Goal: Task Accomplishment & Management: Manage account settings

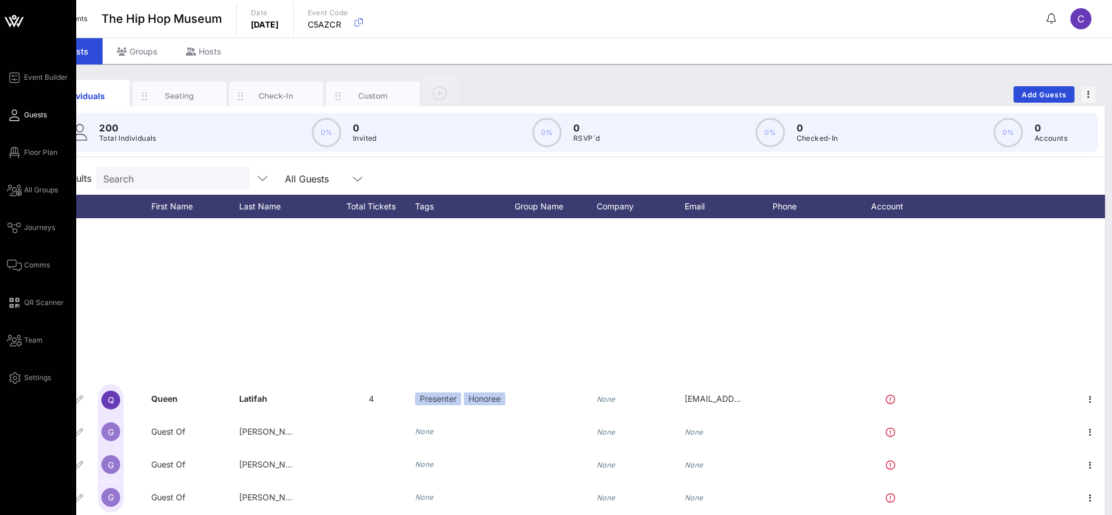
scroll to position [352, 0]
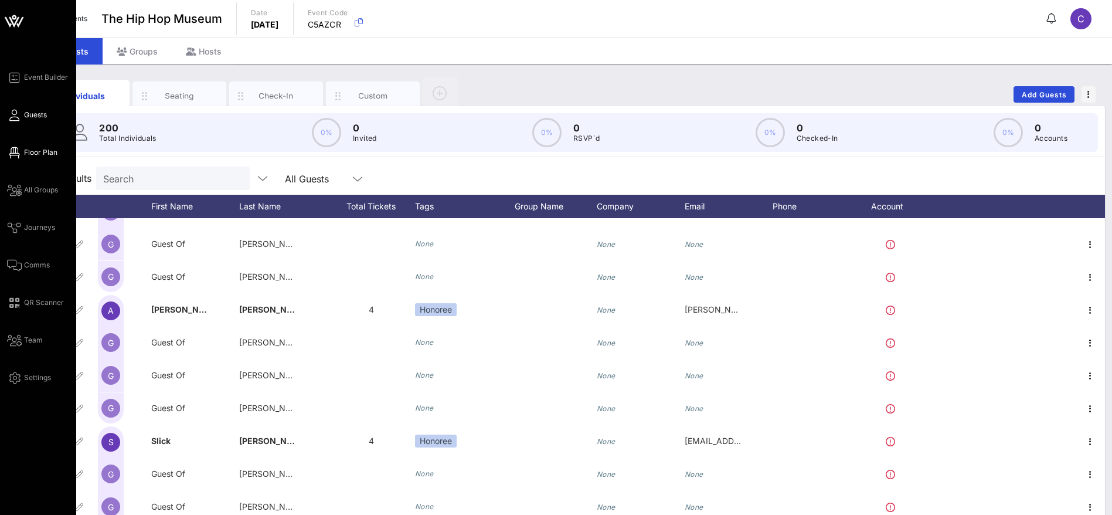
click at [50, 152] on span "Floor Plan" at bounding box center [40, 152] width 33 height 11
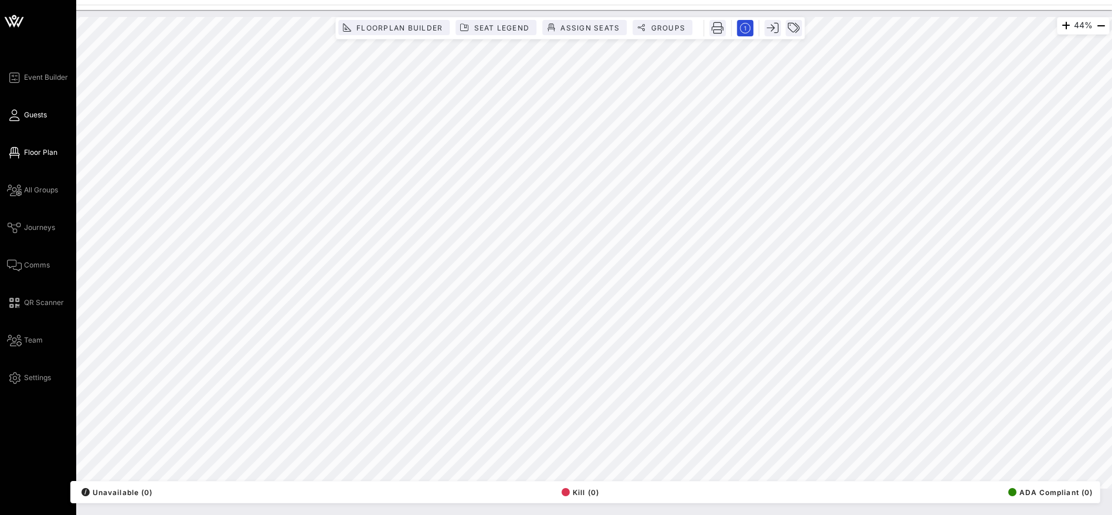
click at [36, 115] on span "Guests" at bounding box center [35, 115] width 23 height 11
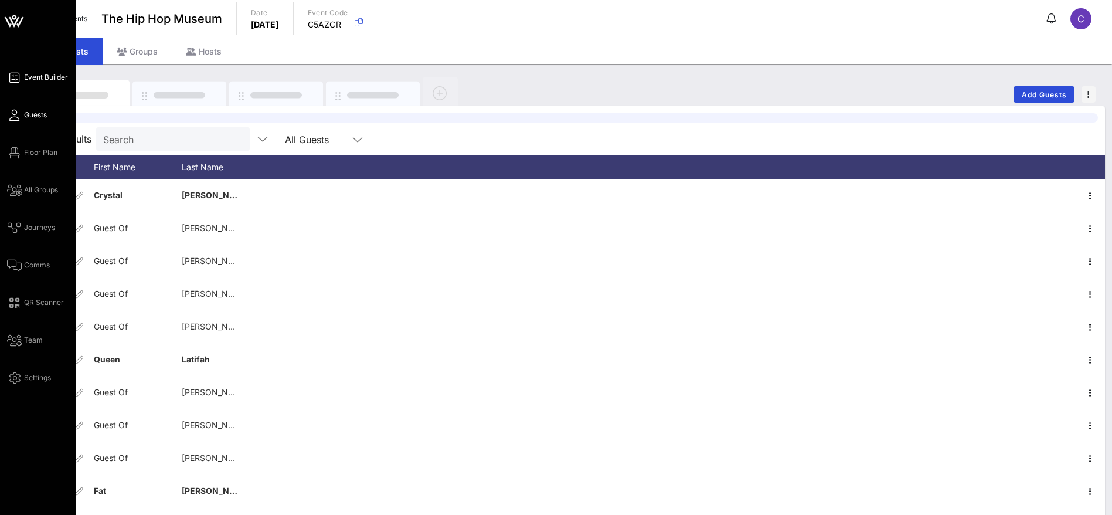
click at [41, 76] on span "Event Builder" at bounding box center [46, 77] width 44 height 11
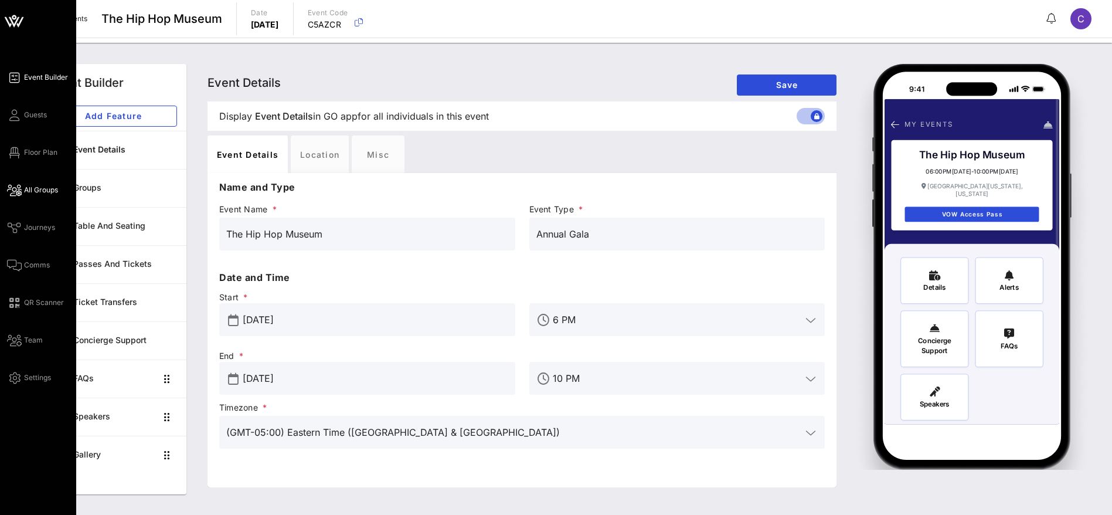
click at [38, 189] on span "All Groups" at bounding box center [41, 190] width 34 height 11
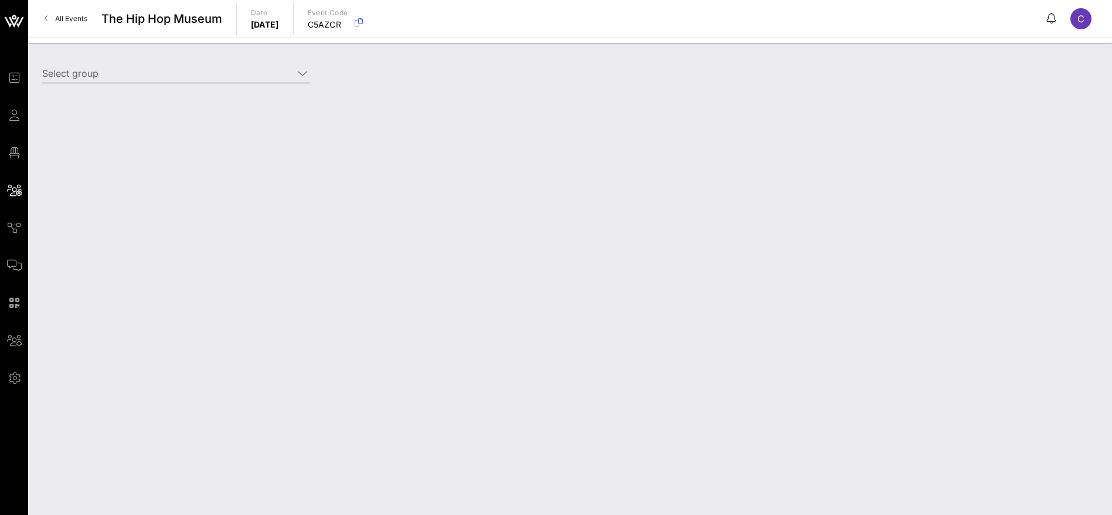
click at [303, 74] on icon at bounding box center [302, 73] width 11 height 14
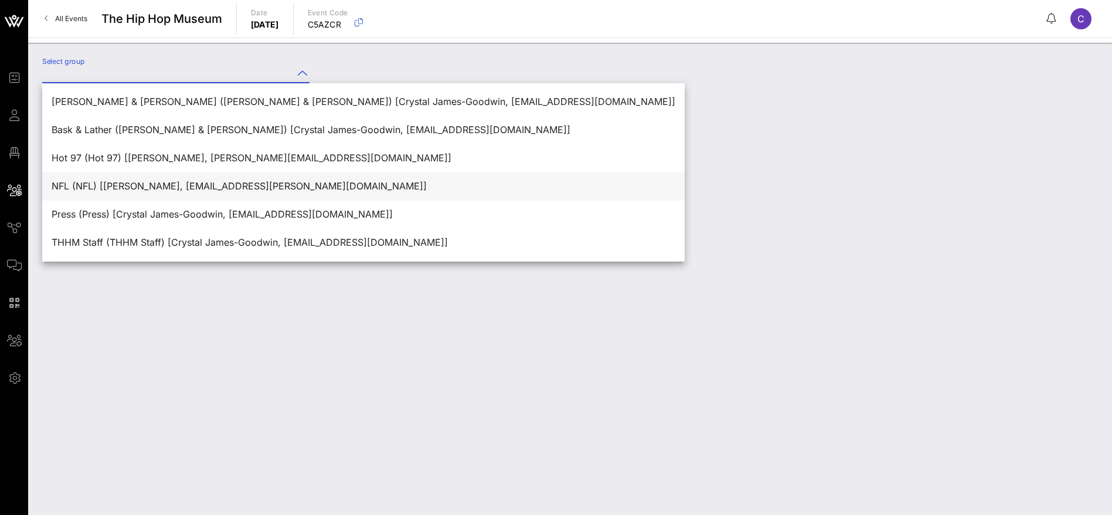
click at [124, 186] on div "NFL (NFL) [[PERSON_NAME], [EMAIL_ADDRESS][PERSON_NAME][DOMAIN_NAME]]" at bounding box center [364, 186] width 624 height 11
type input "NFL (NFL) [[PERSON_NAME], [EMAIL_ADDRESS][PERSON_NAME][DOMAIN_NAME]]"
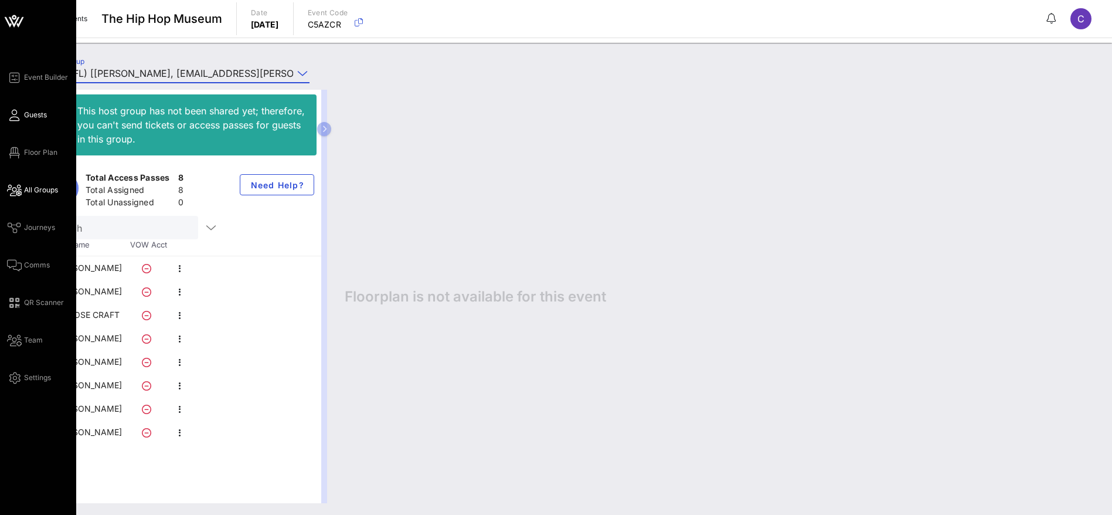
click at [36, 114] on span "Guests" at bounding box center [35, 115] width 23 height 11
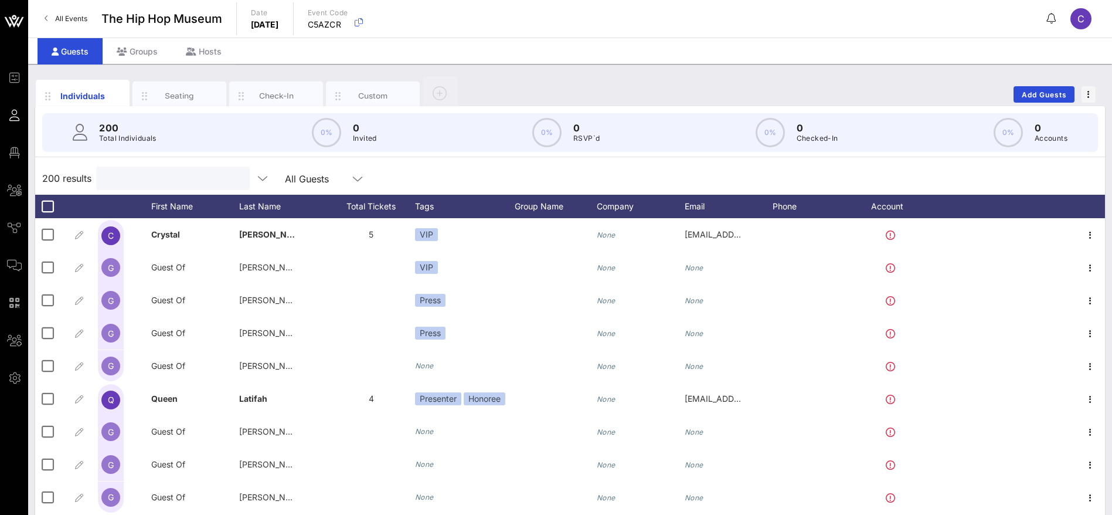
click at [167, 179] on input "text" at bounding box center [171, 178] width 137 height 15
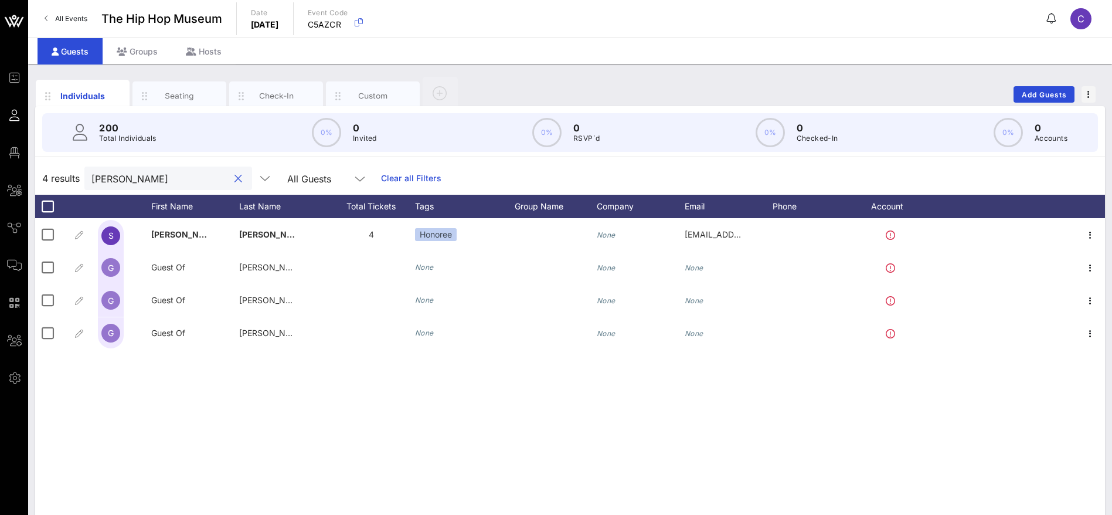
type input "[PERSON_NAME]"
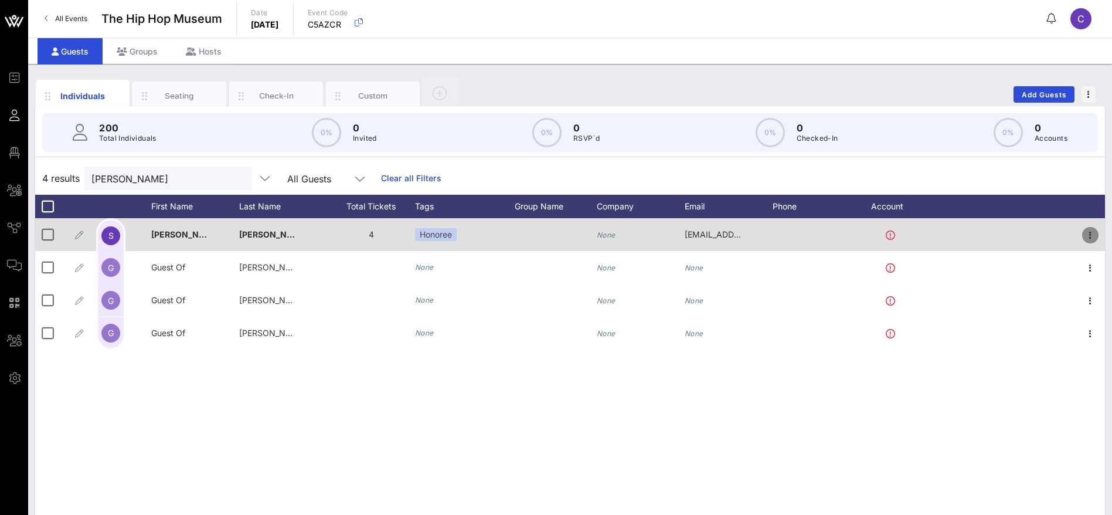
click at [1090, 232] on icon "button" at bounding box center [1090, 235] width 14 height 14
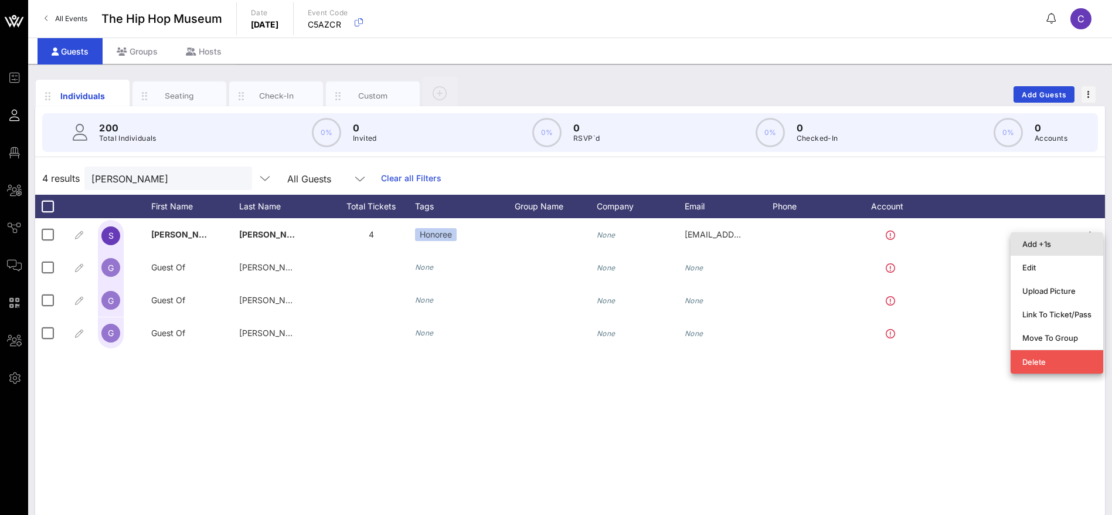
click at [1042, 245] on div "Add +1s" at bounding box center [1056, 243] width 69 height 9
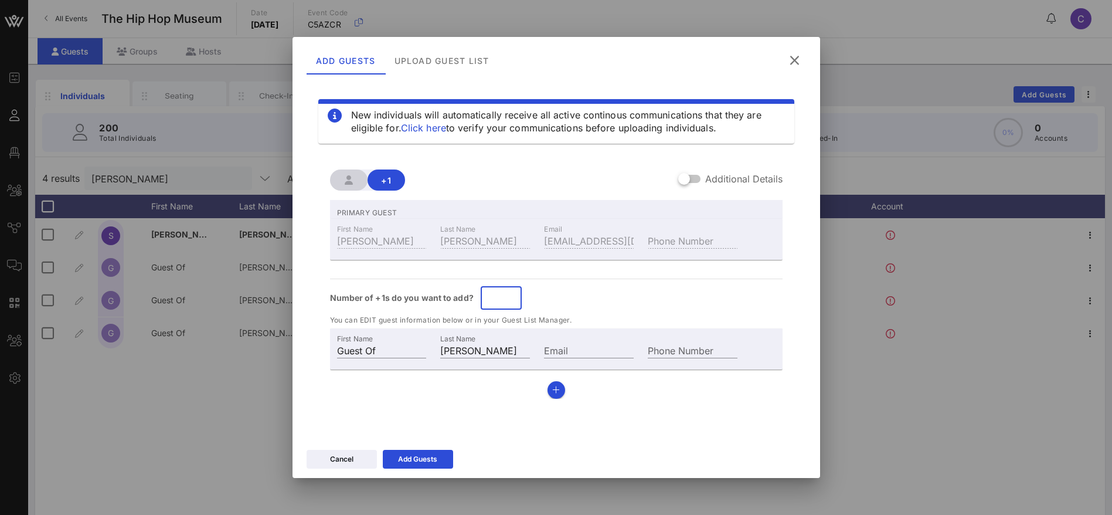
click at [509, 294] on input "*" at bounding box center [501, 297] width 27 height 19
type input "*"
click at [509, 294] on input "*" at bounding box center [501, 297] width 27 height 19
click at [606, 295] on div "Number of +1s do you want to add? ​ *" at bounding box center [556, 297] width 453 height 23
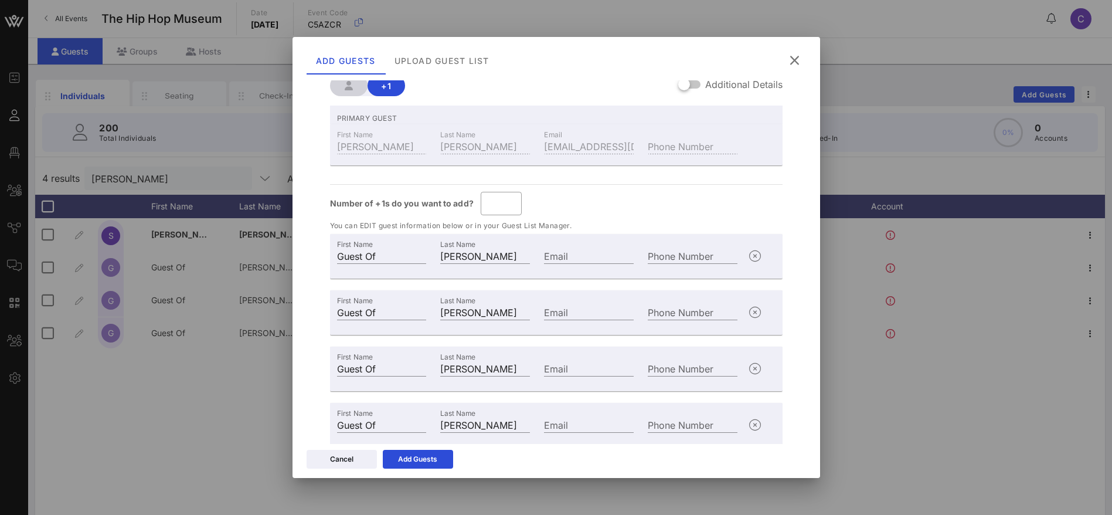
scroll to position [137, 0]
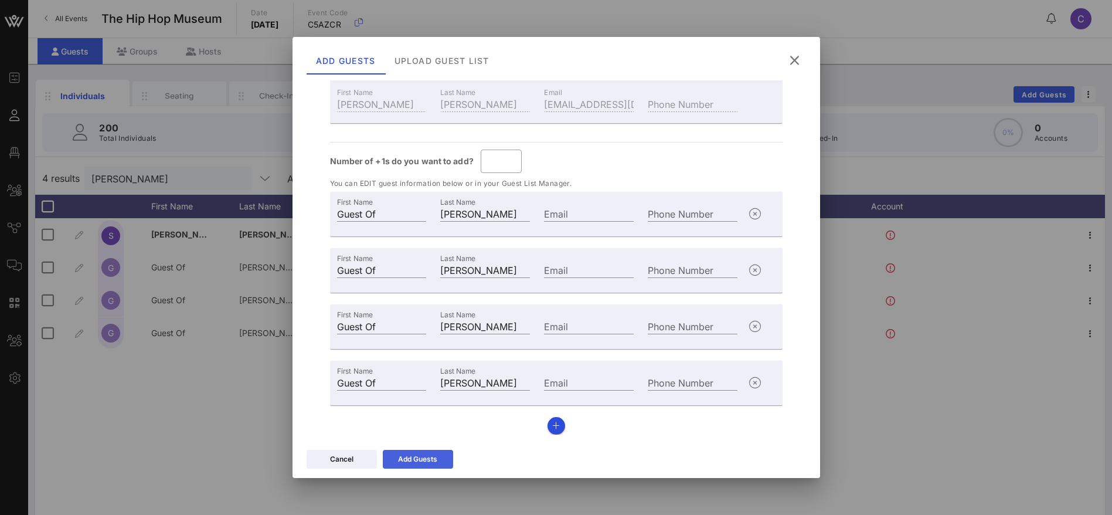
click at [423, 460] on div "Add Guests" at bounding box center [417, 459] width 39 height 12
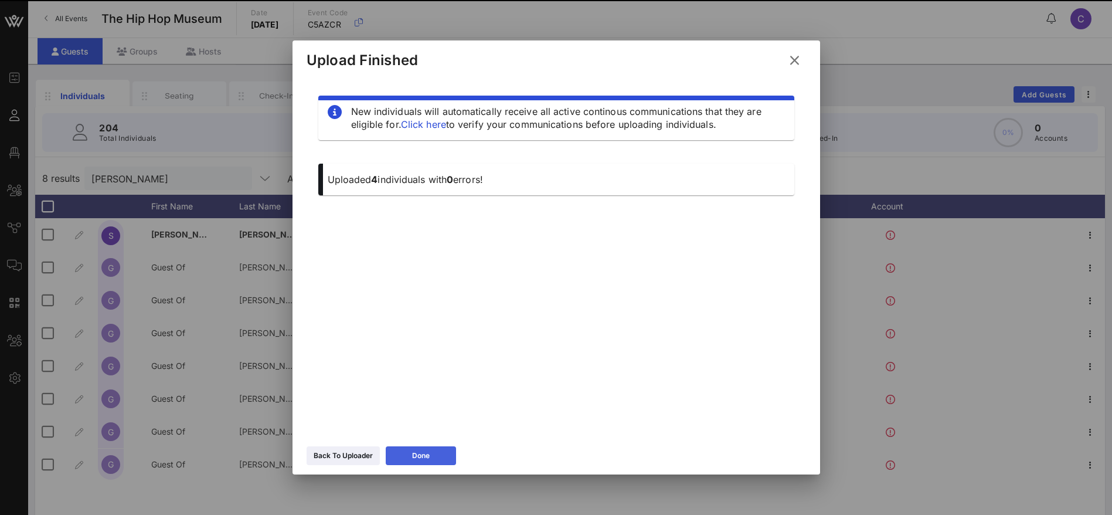
scroll to position [0, 0]
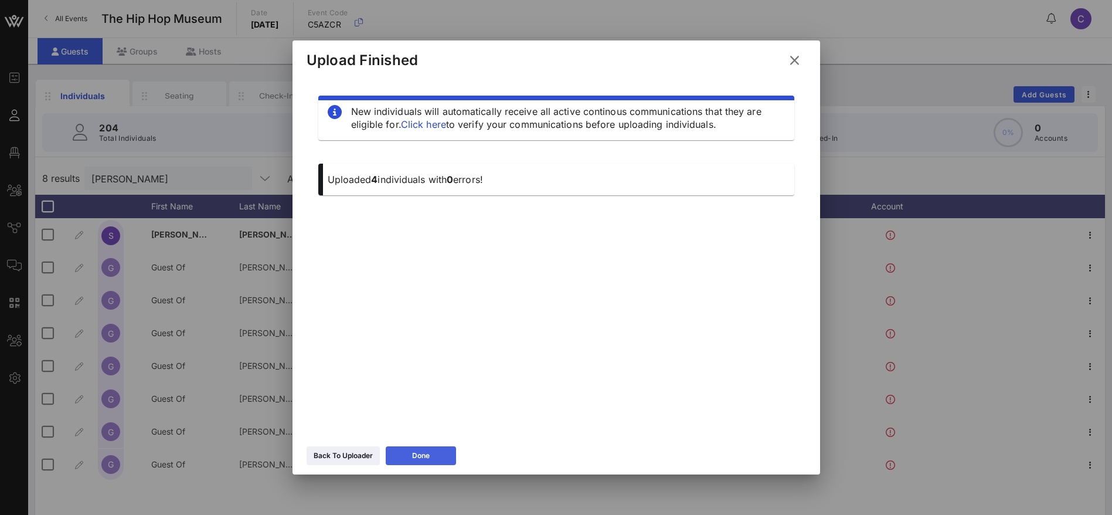
click at [431, 453] on button "Done" at bounding box center [421, 455] width 70 height 19
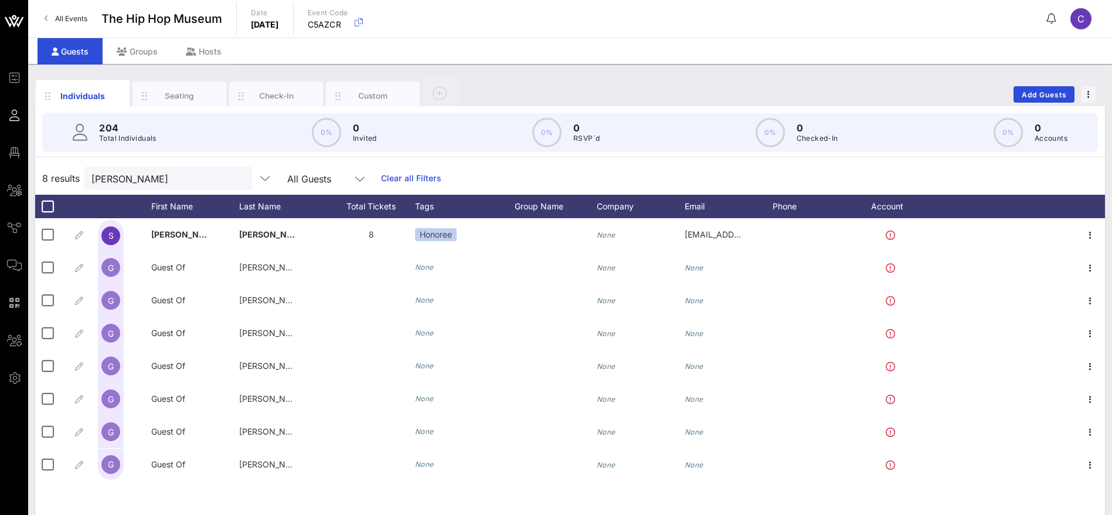
click at [35, 184] on div "Individuals Seating Check-In Custom Add Guests 204 Total Individuals 0% 0 Invit…" at bounding box center [570, 323] width 1084 height 518
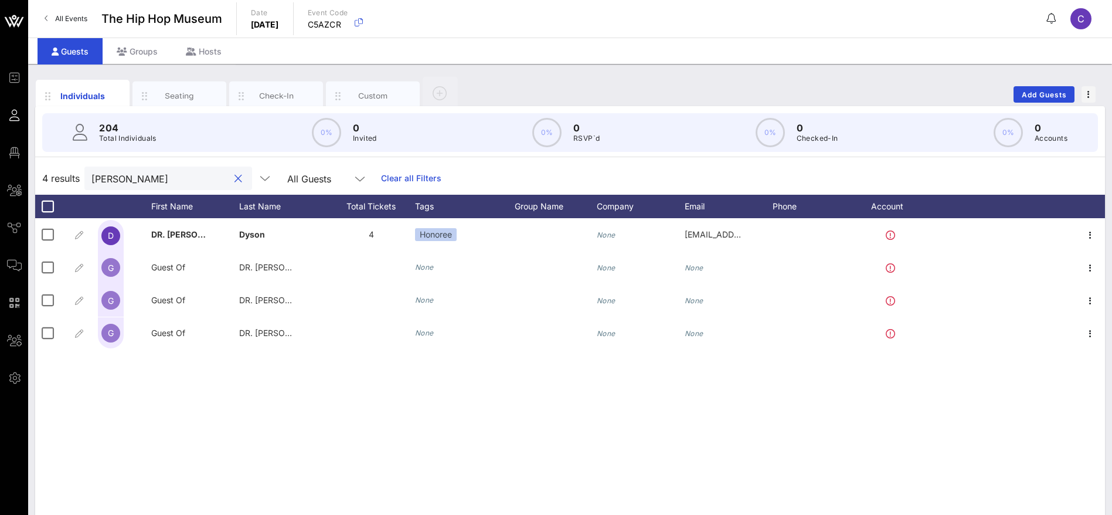
type input "[PERSON_NAME]"
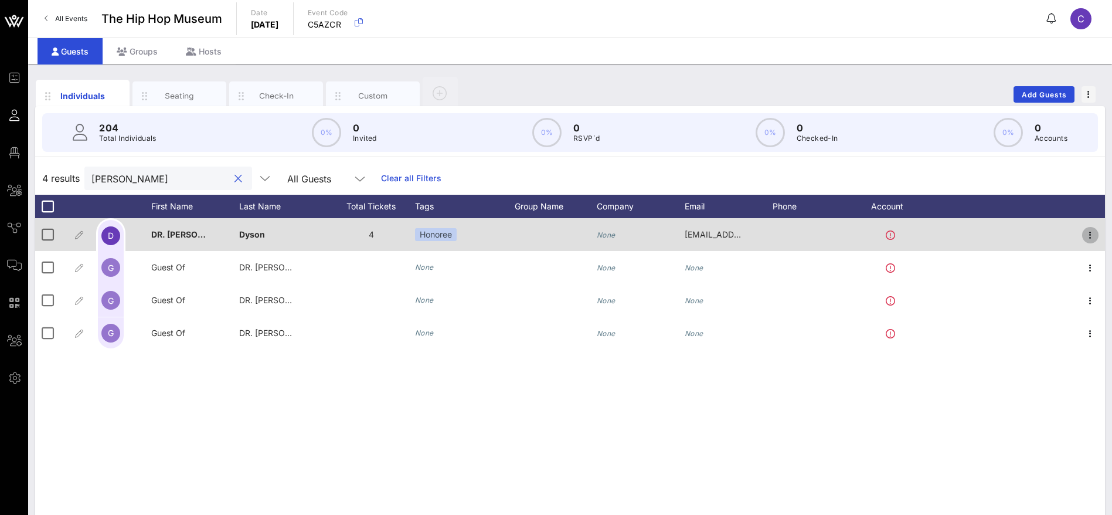
click at [1086, 237] on icon "button" at bounding box center [1090, 235] width 14 height 14
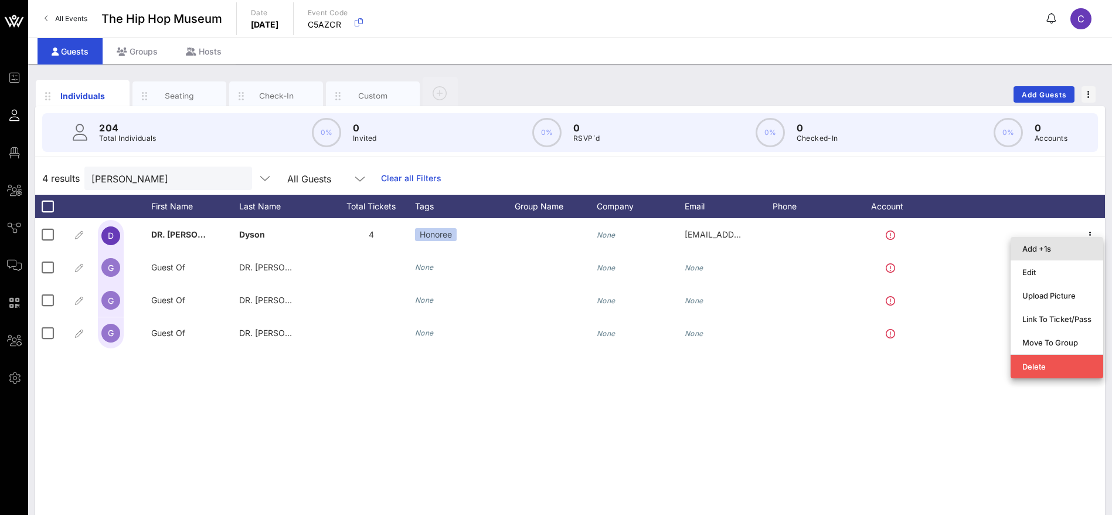
click at [1058, 250] on div "Add +1s" at bounding box center [1056, 248] width 69 height 9
type input "Guest Of"
type input "DR. [PERSON_NAME]"
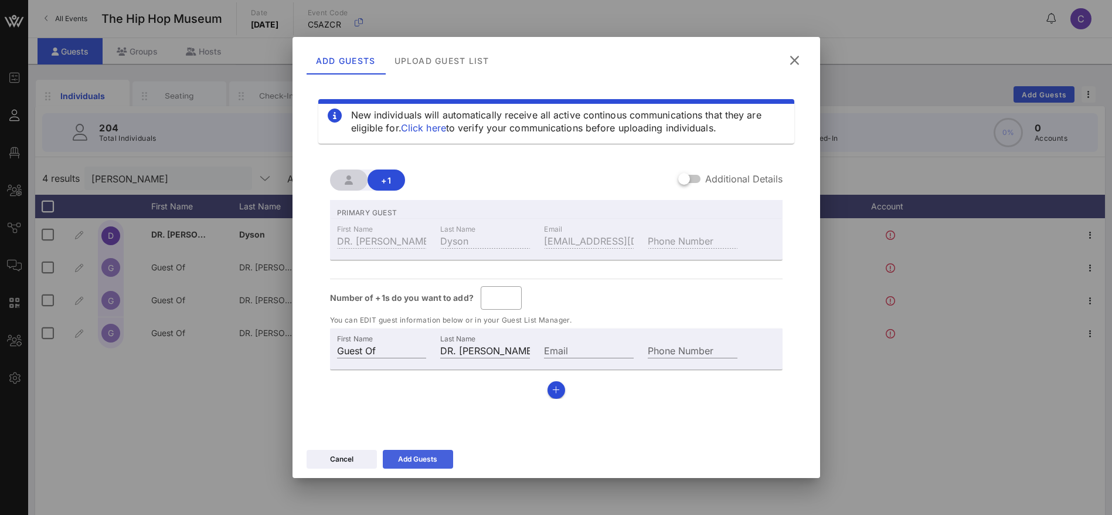
click at [419, 457] on icon at bounding box center [418, 459] width 8 height 7
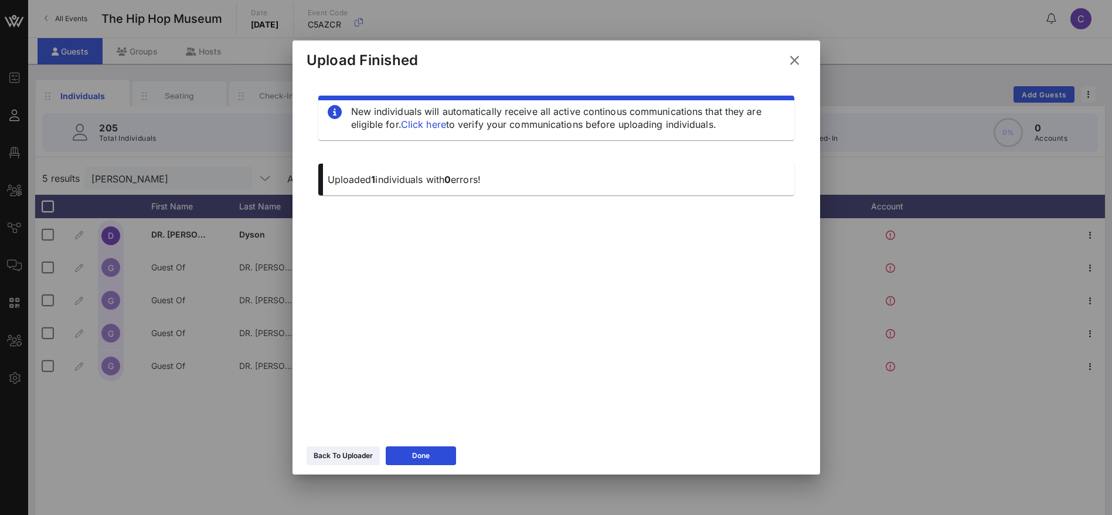
click at [173, 434] on div at bounding box center [556, 257] width 1112 height 515
click at [417, 460] on button "Done" at bounding box center [421, 455] width 70 height 19
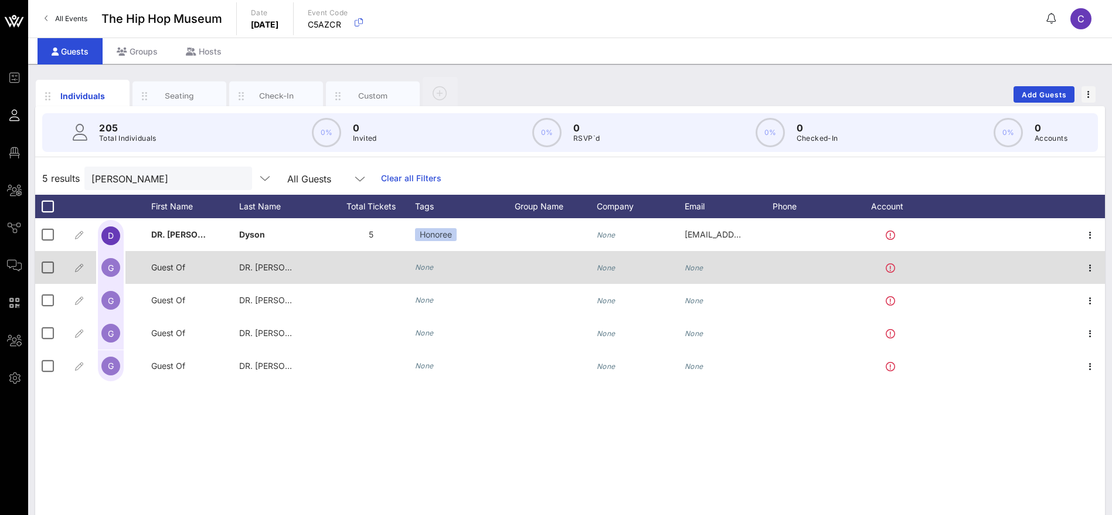
click at [175, 267] on span "Guest Of" at bounding box center [168, 267] width 34 height 10
drag, startPoint x: 223, startPoint y: 268, endPoint x: 120, endPoint y: 267, distance: 103.8
click at [120, 267] on div "Event Builder Guests Floor Plan All Groups Journeys Comms QR Scanner Team Setti…" at bounding box center [556, 291] width 1112 height 582
type input "[PERSON_NAME]"
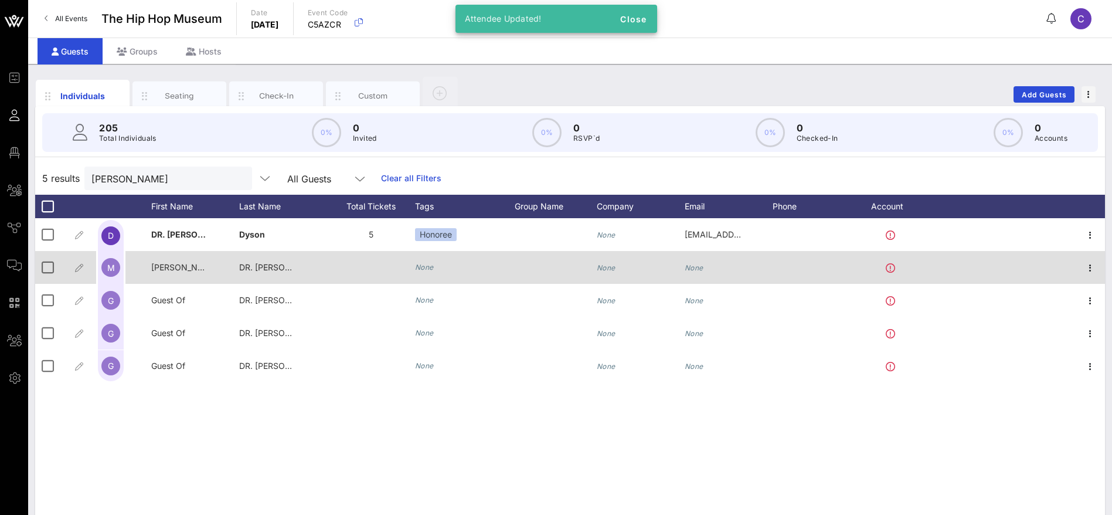
click at [273, 269] on span "DR. [PERSON_NAME]" at bounding box center [280, 267] width 83 height 10
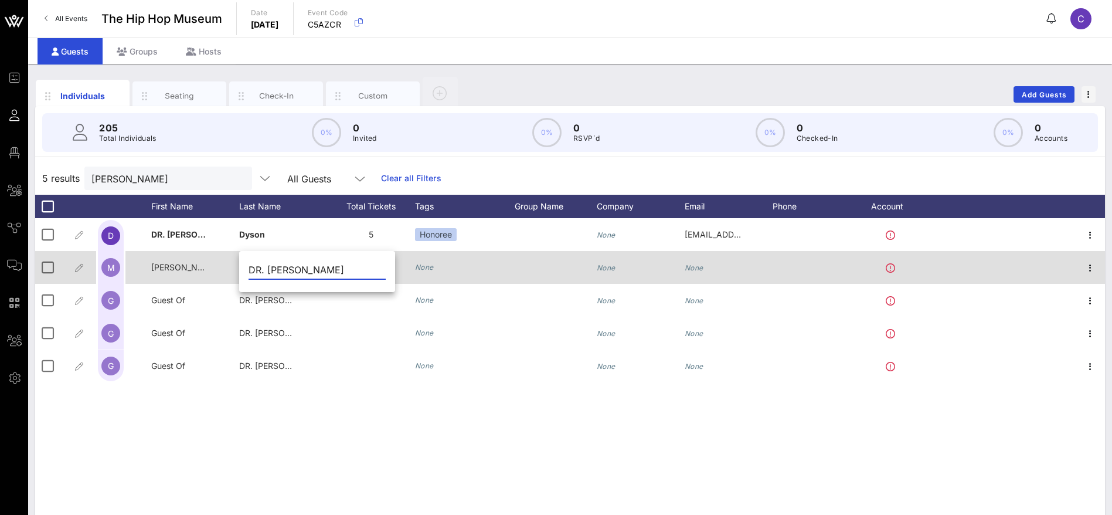
drag, startPoint x: 326, startPoint y: 269, endPoint x: 222, endPoint y: 273, distance: 104.4
click at [222, 273] on div "Event Builder Guests Floor Plan All Groups Journeys Comms QR Scanner Team Setti…" at bounding box center [556, 291] width 1112 height 582
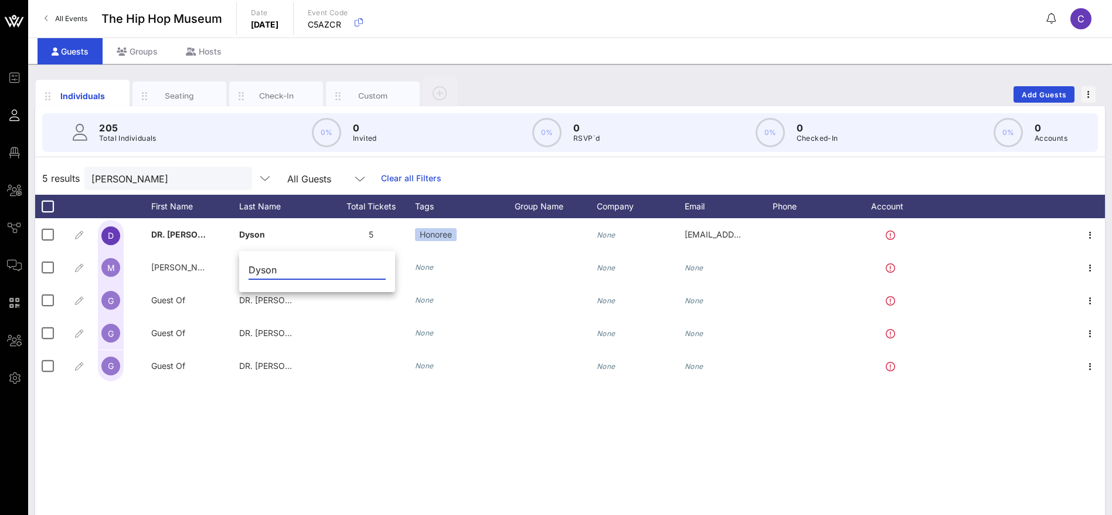
click at [323, 271] on input "Dyson" at bounding box center [317, 269] width 137 height 19
type input "Dyson II"
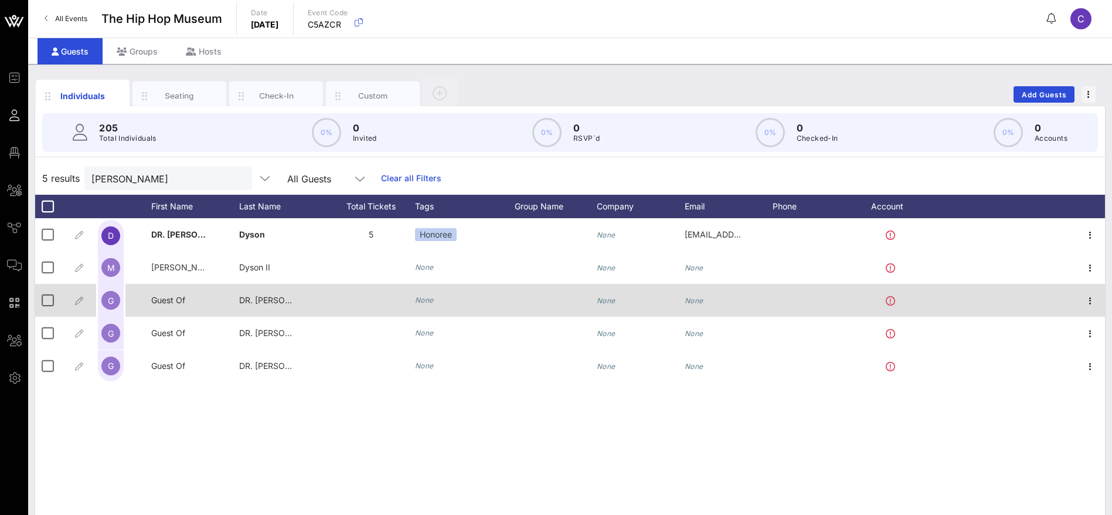
click at [176, 295] on span "Guest Of" at bounding box center [168, 300] width 34 height 10
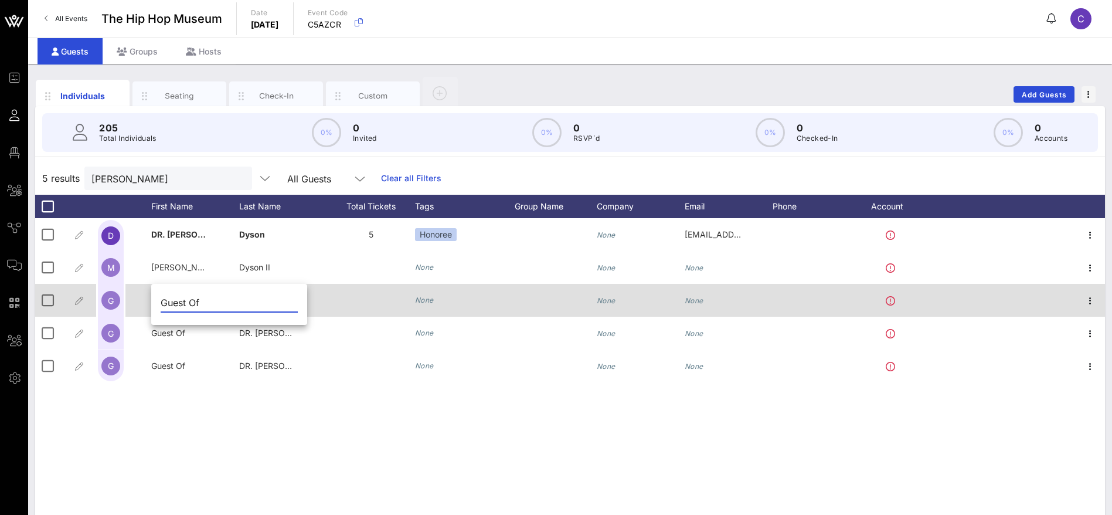
drag, startPoint x: 217, startPoint y: 297, endPoint x: 148, endPoint y: 301, distance: 69.3
click at [148, 301] on div "Event Builder Guests Floor Plan All Groups Journeys Comms QR Scanner Team Setti…" at bounding box center [556, 291] width 1112 height 582
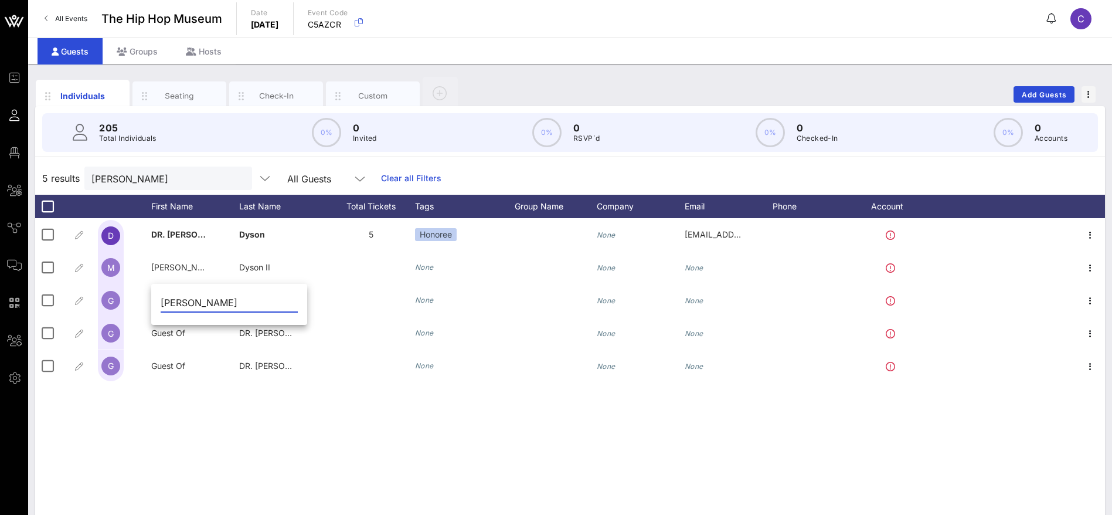
drag, startPoint x: 257, startPoint y: 300, endPoint x: 205, endPoint y: 303, distance: 52.3
click at [205, 303] on input "[PERSON_NAME]" at bounding box center [229, 302] width 137 height 19
type input "DaQuann"
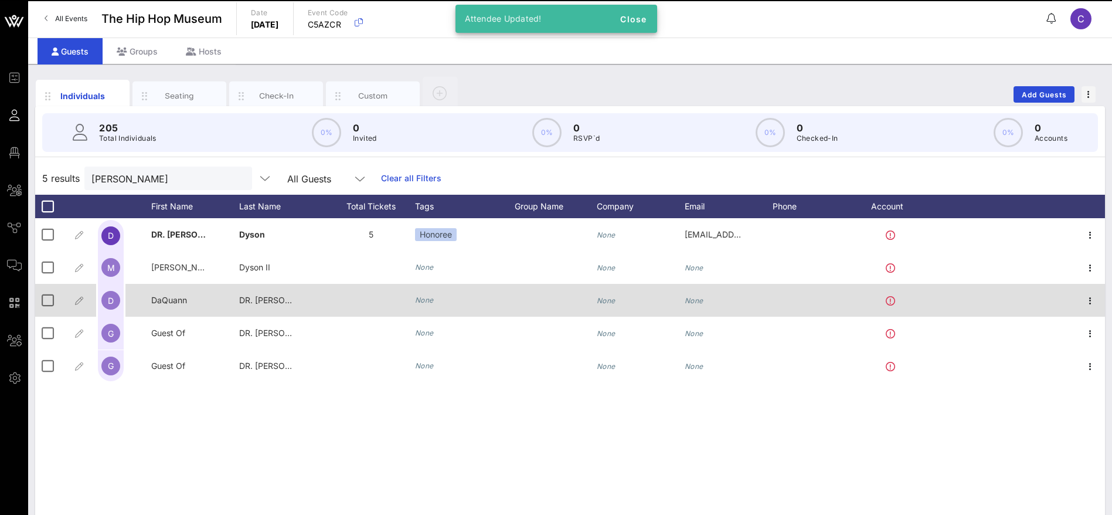
click at [259, 303] on span "DR. [PERSON_NAME]" at bounding box center [280, 300] width 83 height 10
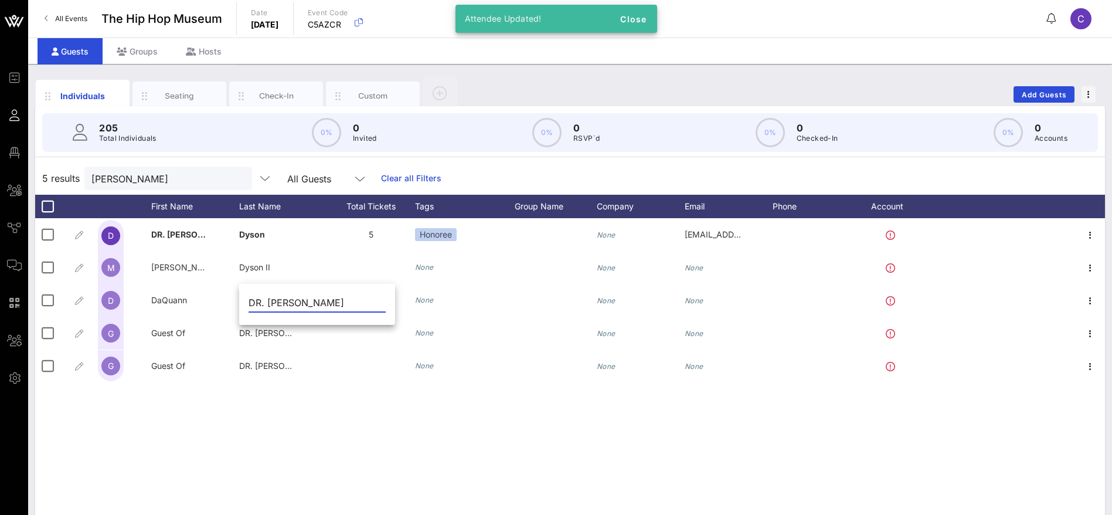
drag, startPoint x: 360, startPoint y: 302, endPoint x: 249, endPoint y: 301, distance: 111.4
click at [249, 301] on input "DR. [PERSON_NAME]" at bounding box center [317, 302] width 137 height 19
paste input "[PERSON_NAME]"
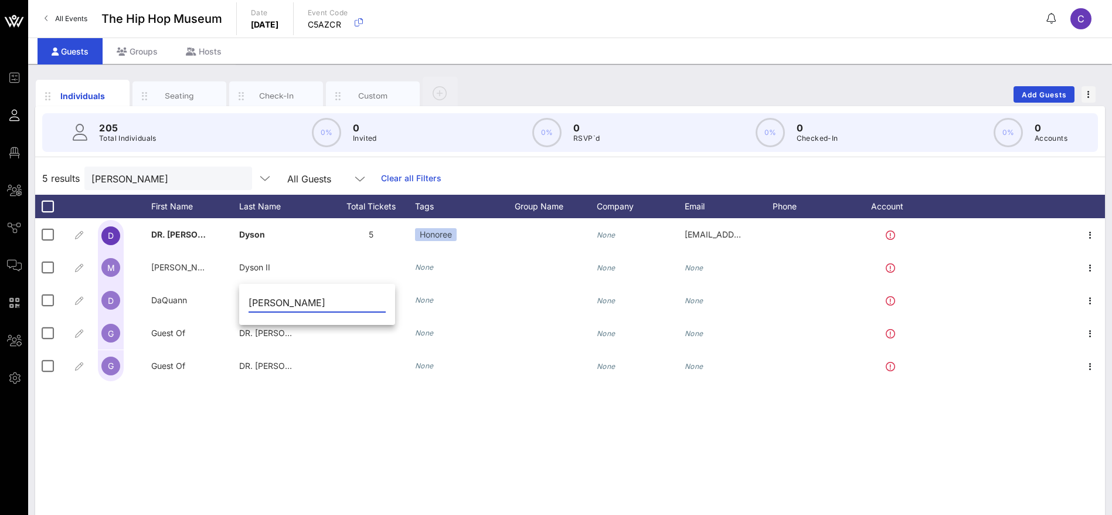
type input "[PERSON_NAME]"
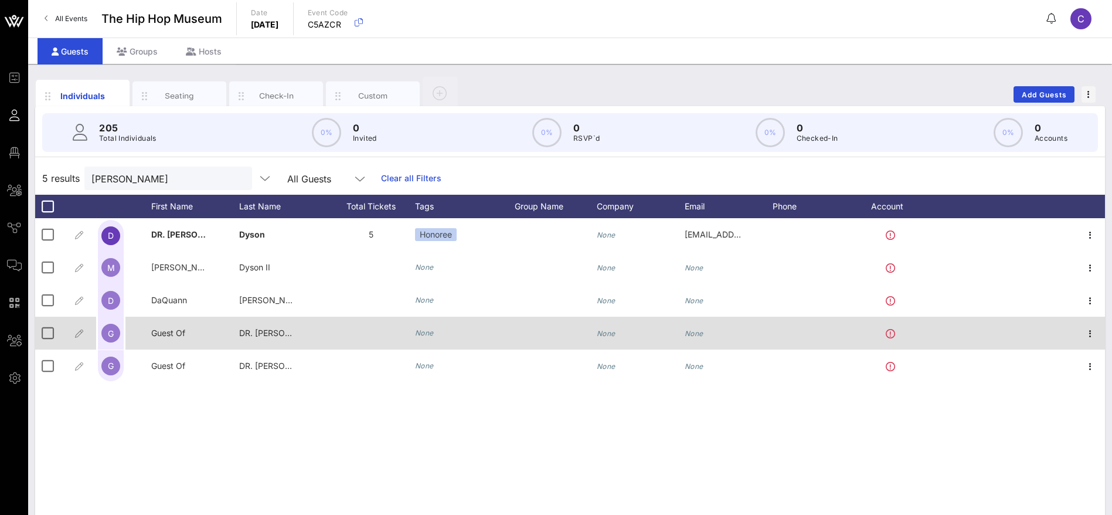
click at [182, 330] on span "Guest Of" at bounding box center [168, 333] width 34 height 10
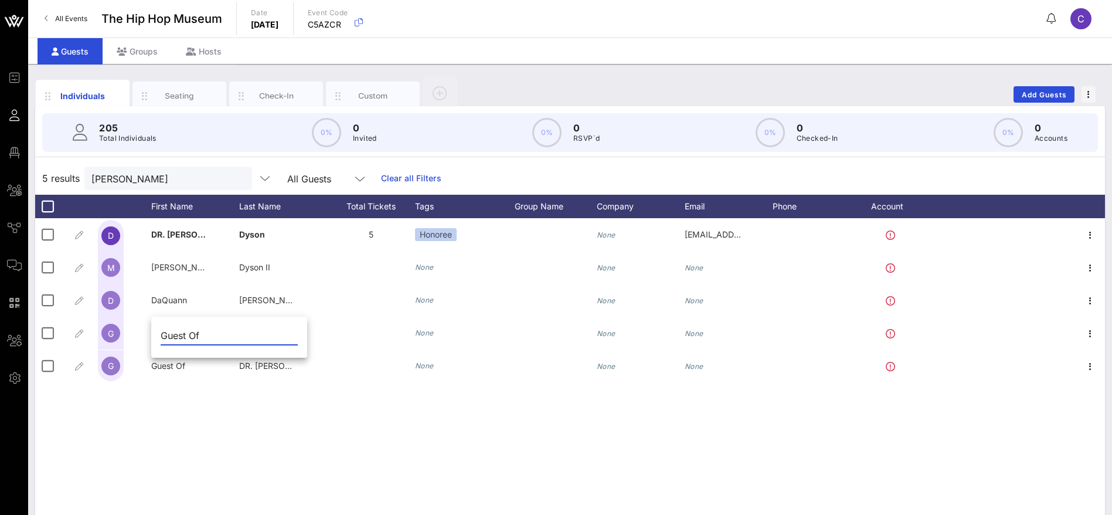
drag, startPoint x: 164, startPoint y: 336, endPoint x: 155, endPoint y: 336, distance: 9.4
click at [155, 336] on div "Guest Of" at bounding box center [229, 338] width 156 height 39
paste input "Rev.Dr [PERSON_NAME]"
drag, startPoint x: 236, startPoint y: 335, endPoint x: 284, endPoint y: 332, distance: 47.6
click at [288, 333] on div "Rev.Dr [PERSON_NAME]" at bounding box center [229, 338] width 156 height 39
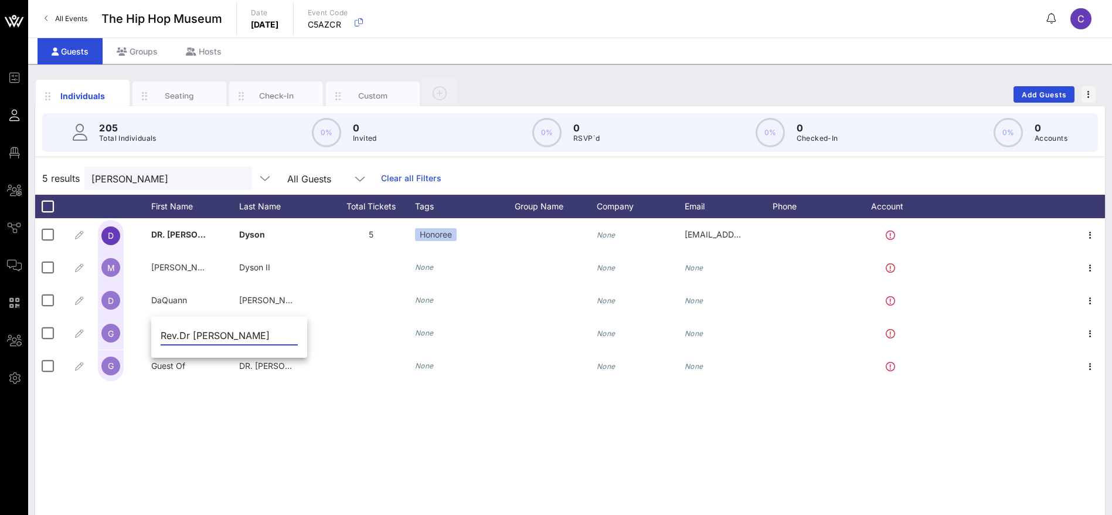
type input "Rev.Dr [PERSON_NAME]"
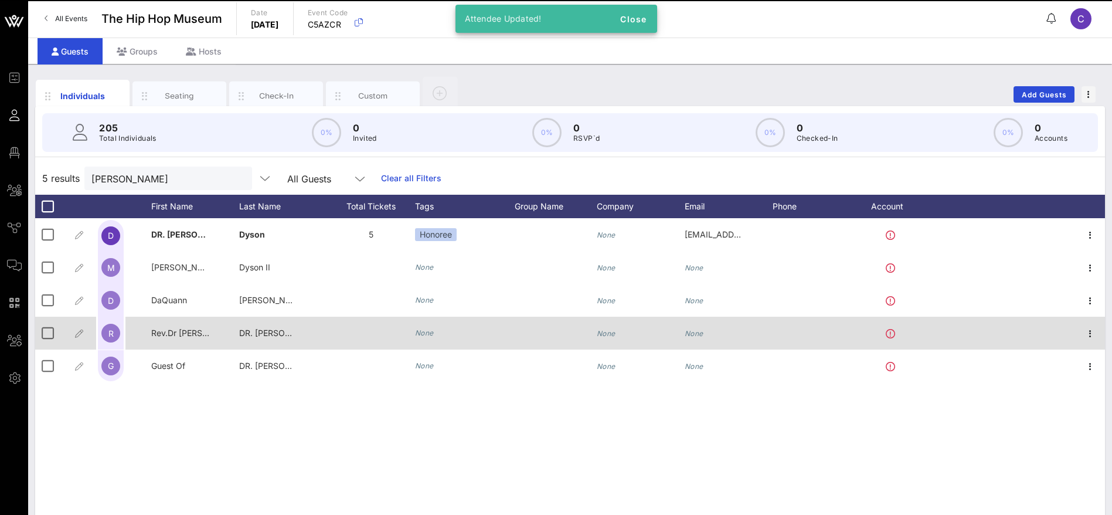
click at [257, 330] on span "DR. [PERSON_NAME]" at bounding box center [280, 333] width 83 height 10
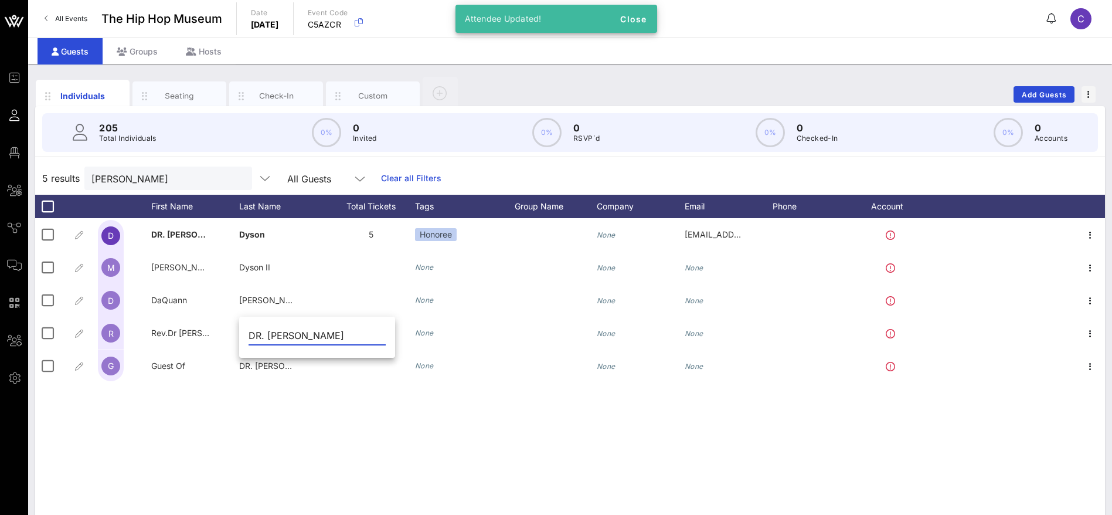
drag, startPoint x: 250, startPoint y: 332, endPoint x: 351, endPoint y: 333, distance: 100.8
click at [351, 333] on input "DR. [PERSON_NAME]" at bounding box center [317, 335] width 137 height 19
paste input "[PERSON_NAME]"
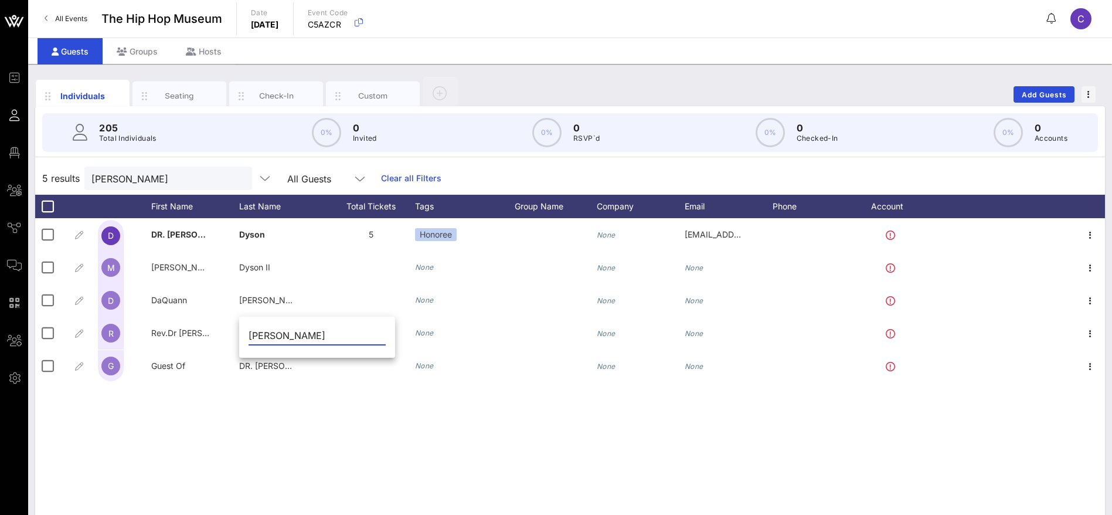
type input "[PERSON_NAME]"
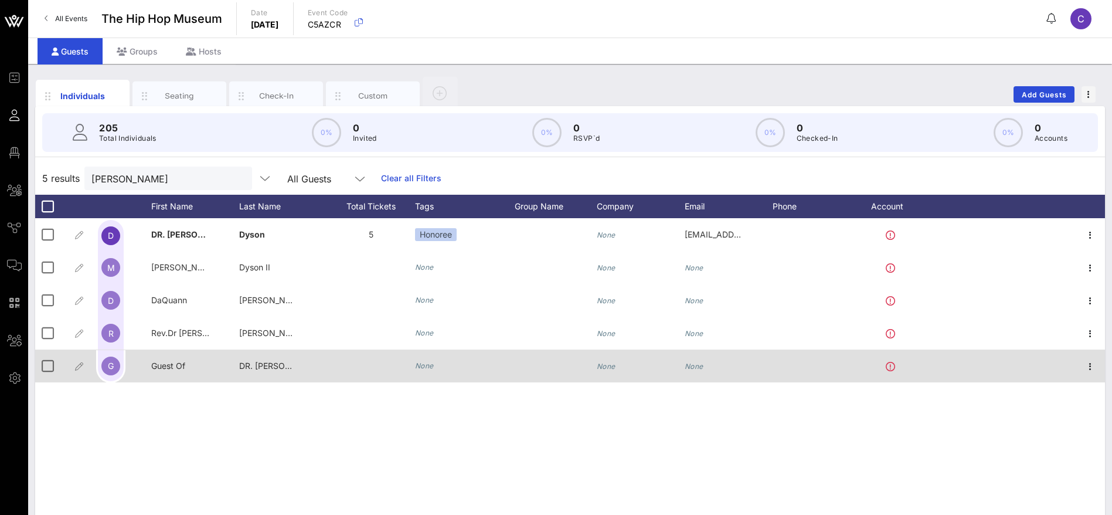
click at [179, 364] on span "Guest Of" at bounding box center [168, 366] width 34 height 10
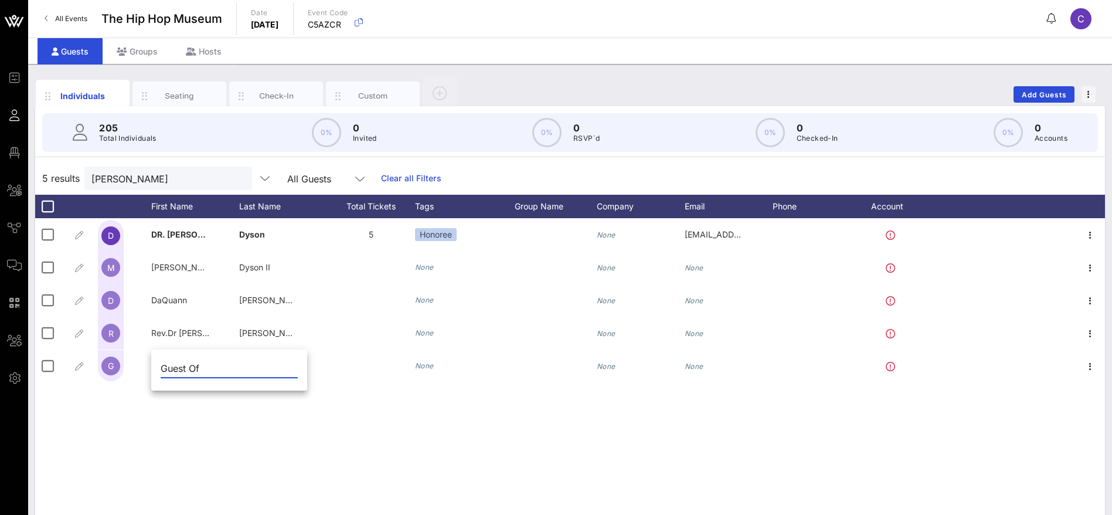
drag, startPoint x: 172, startPoint y: 370, endPoint x: 151, endPoint y: 369, distance: 20.5
click at [151, 369] on div "Guest Of" at bounding box center [229, 371] width 156 height 39
paste input "[PERSON_NAME]"
drag, startPoint x: 237, startPoint y: 368, endPoint x: 193, endPoint y: 369, distance: 44.0
click at [193, 369] on input "[PERSON_NAME]" at bounding box center [229, 368] width 137 height 19
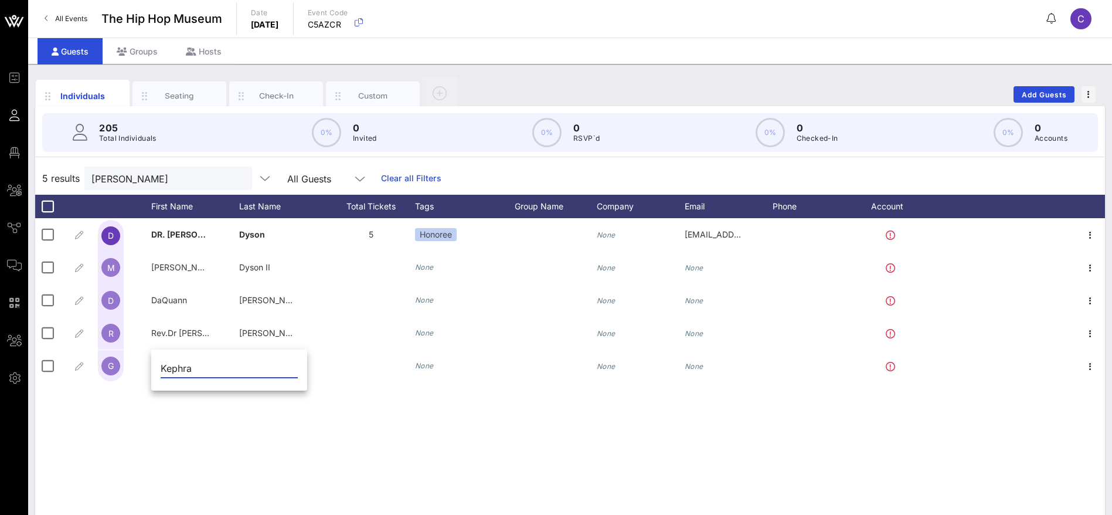
type input "Kephra"
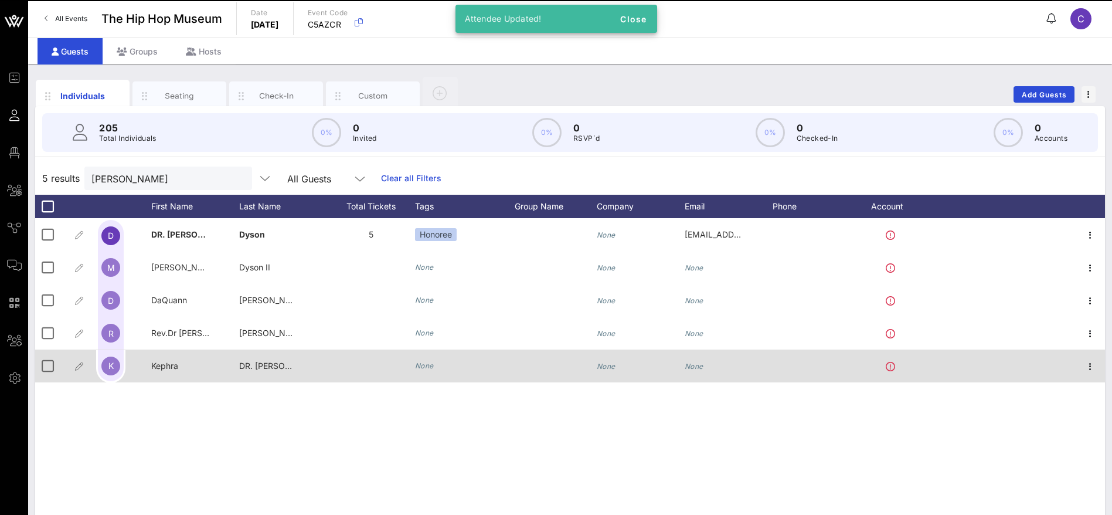
click at [257, 368] on span "DR. [PERSON_NAME]" at bounding box center [280, 366] width 83 height 10
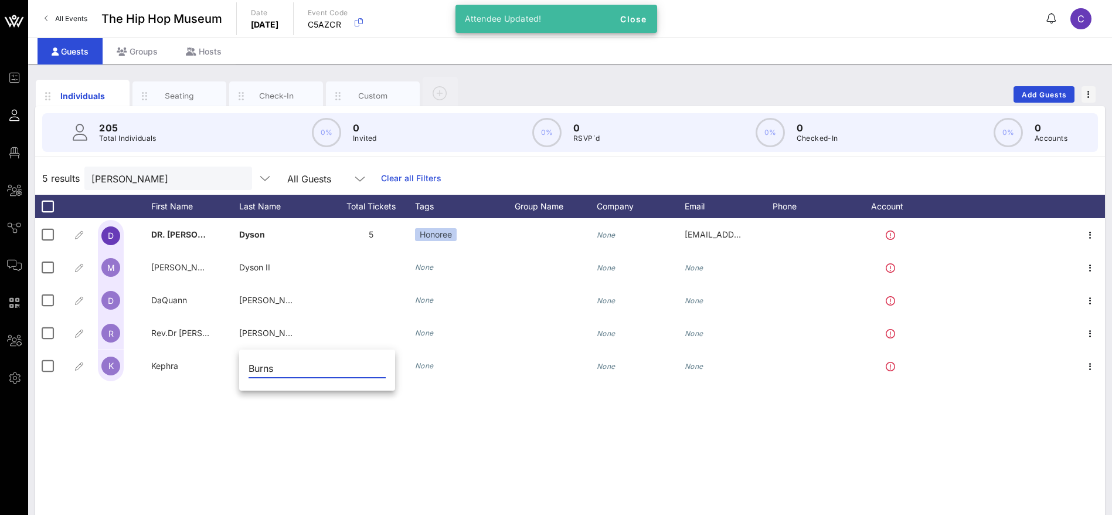
type input "Burns"
drag, startPoint x: 432, startPoint y: 447, endPoint x: 465, endPoint y: 451, distance: 33.0
click at [434, 447] on div "D DR. [PERSON_NAME] 5 Honoree None [EMAIL_ADDRESS][DOMAIN_NAME] M [PERSON_NAME]…" at bounding box center [570, 394] width 1070 height 352
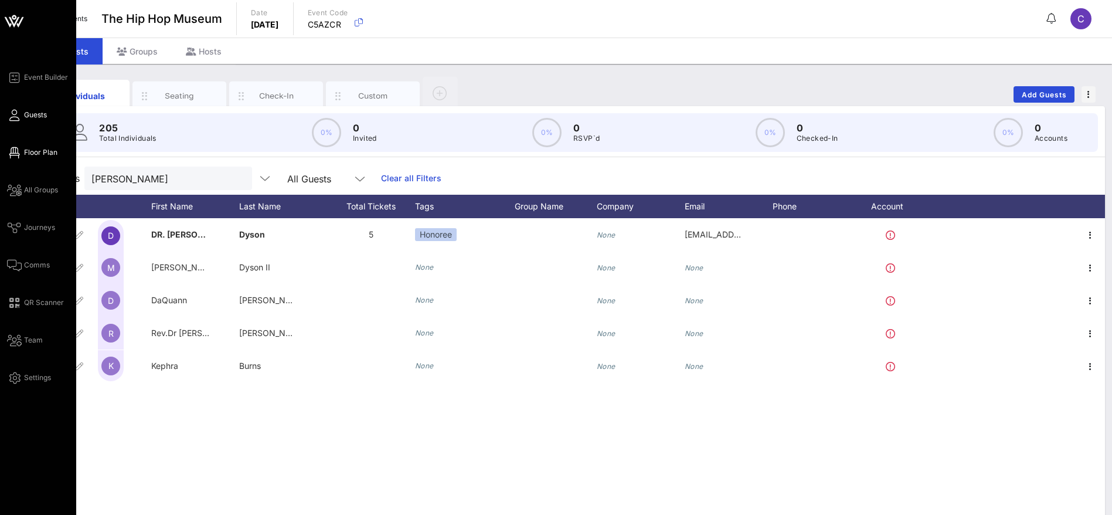
click at [41, 152] on span "Floor Plan" at bounding box center [40, 152] width 33 height 11
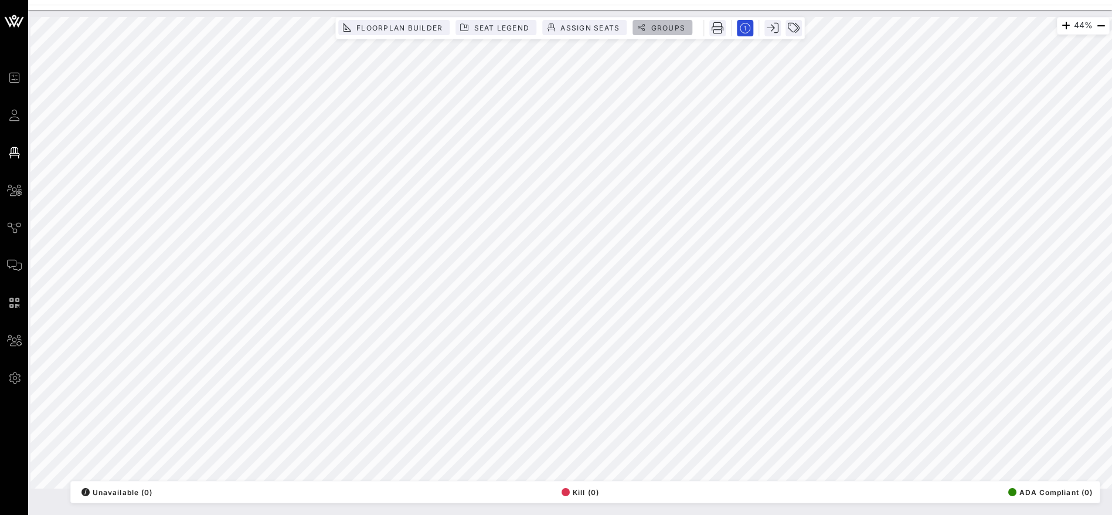
click at [671, 33] on button "Groups" at bounding box center [663, 27] width 60 height 15
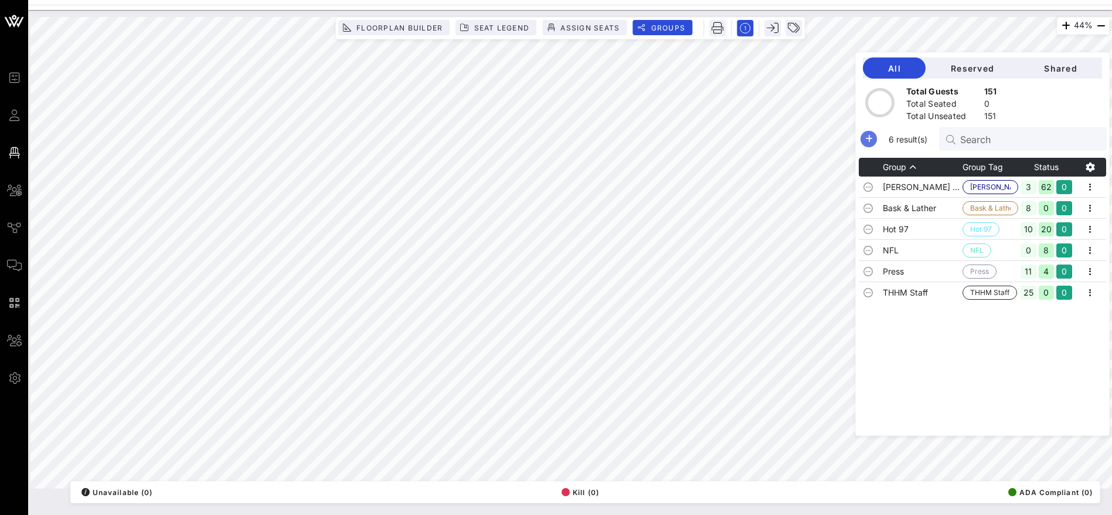
click at [876, 136] on icon "button" at bounding box center [869, 139] width 14 height 14
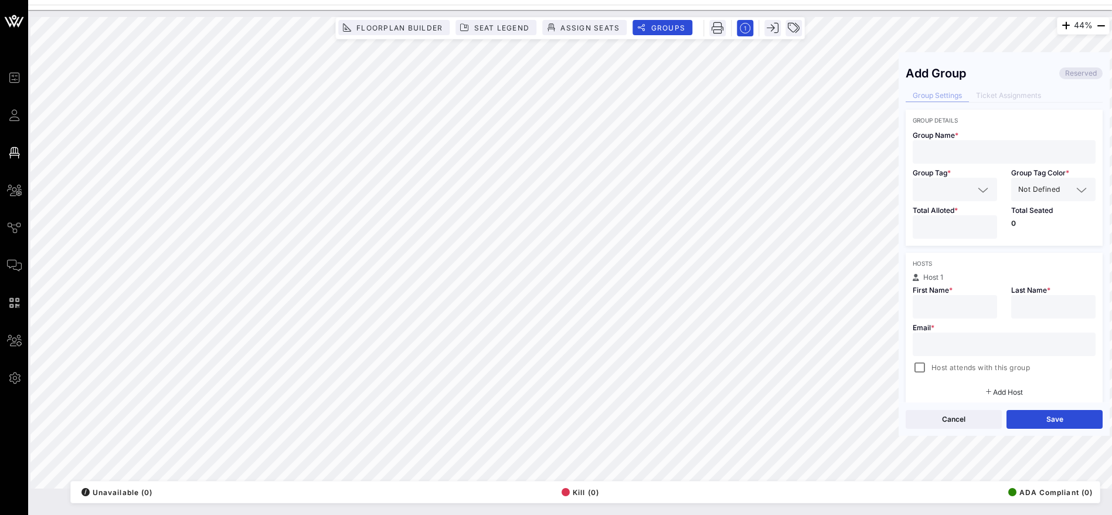
click at [948, 155] on input "text" at bounding box center [1004, 151] width 169 height 15
paste input "Sainted Choir"
type input "Sainted Choir"
click at [942, 178] on div at bounding box center [955, 189] width 70 height 23
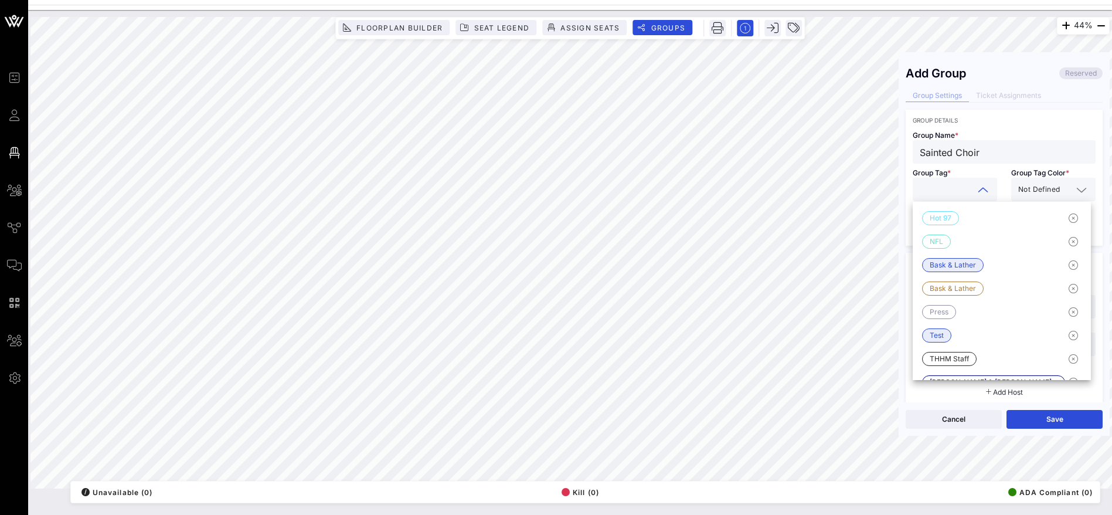
paste input "Sainted Choir"
type input "Sainted Choir"
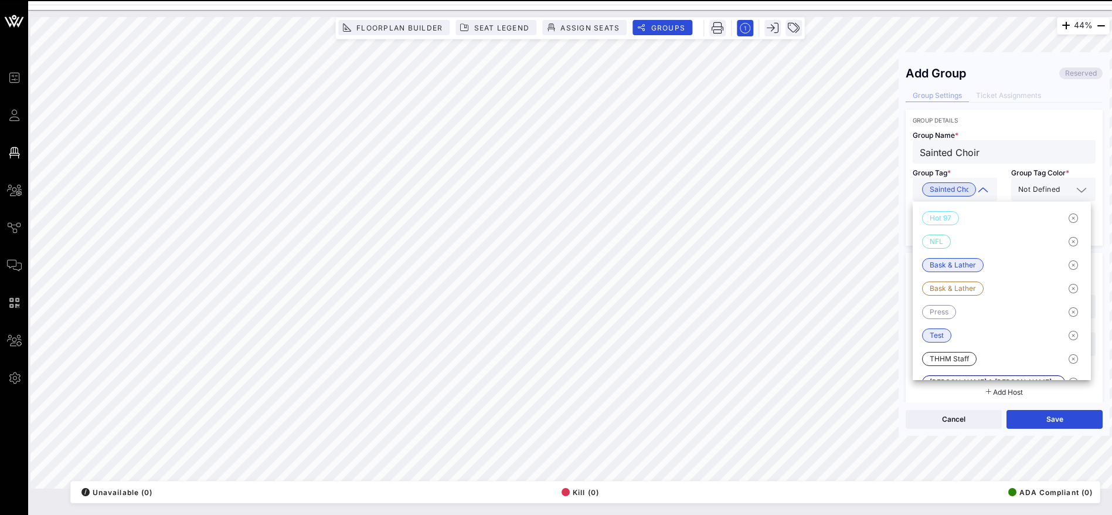
click at [1045, 189] on span "Not Defined" at bounding box center [1039, 190] width 42 height 12
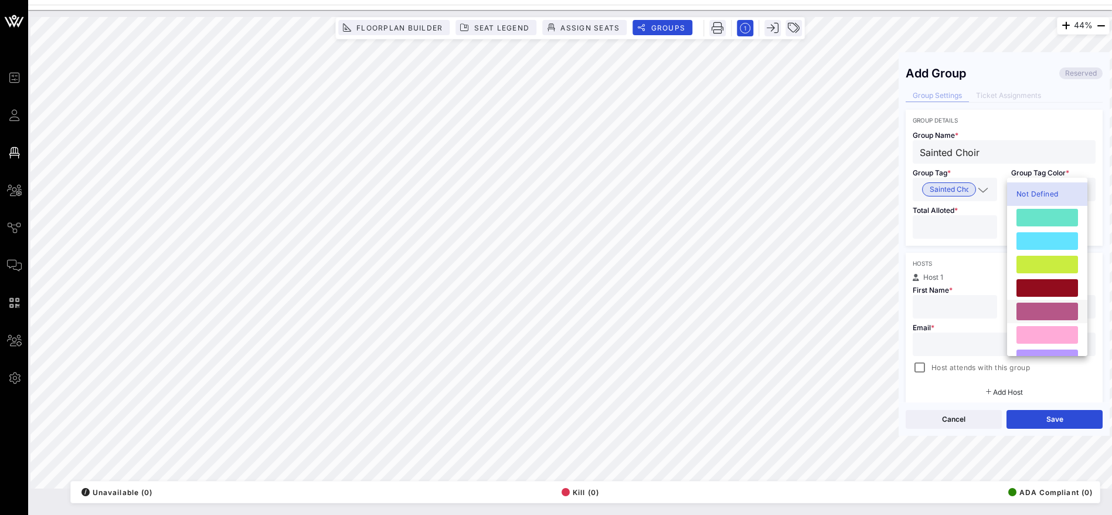
click at [1044, 306] on div at bounding box center [1048, 312] width 62 height 18
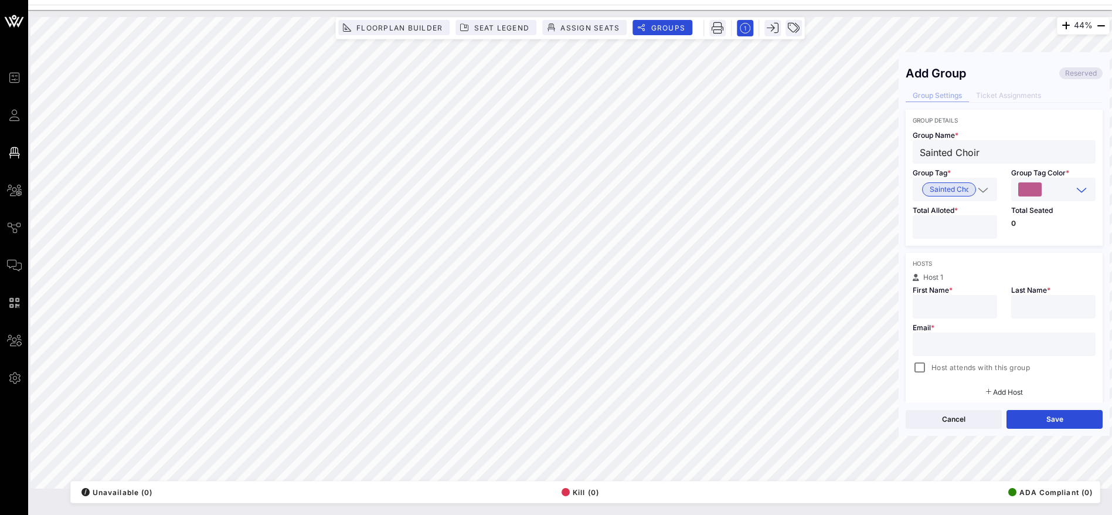
click at [953, 306] on input "text" at bounding box center [955, 306] width 70 height 15
paste input "[PERSON_NAME]"
type input "[PERSON_NAME]"
drag, startPoint x: 1028, startPoint y: 307, endPoint x: 1050, endPoint y: 297, distance: 24.1
click at [1029, 307] on input "text" at bounding box center [1053, 306] width 70 height 15
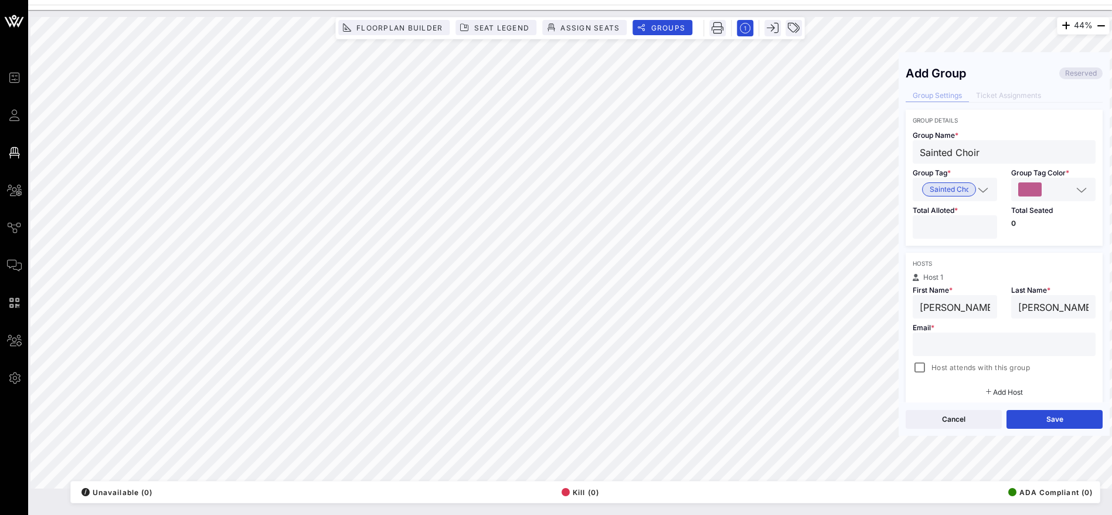
type input "[PERSON_NAME]"
click at [985, 341] on input "text" at bounding box center [1004, 344] width 169 height 15
type input "[EMAIL_ADDRESS][DOMAIN_NAME]"
click at [954, 225] on input "number" at bounding box center [955, 226] width 70 height 15
type input "**"
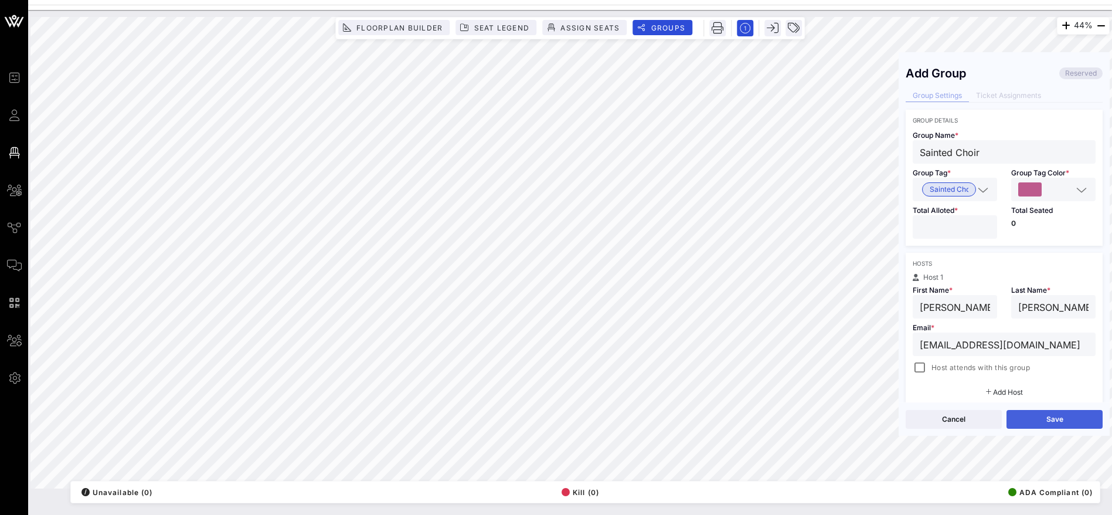
click at [1048, 422] on button "Save" at bounding box center [1055, 419] width 96 height 19
click at [970, 415] on button "Close" at bounding box center [954, 419] width 96 height 19
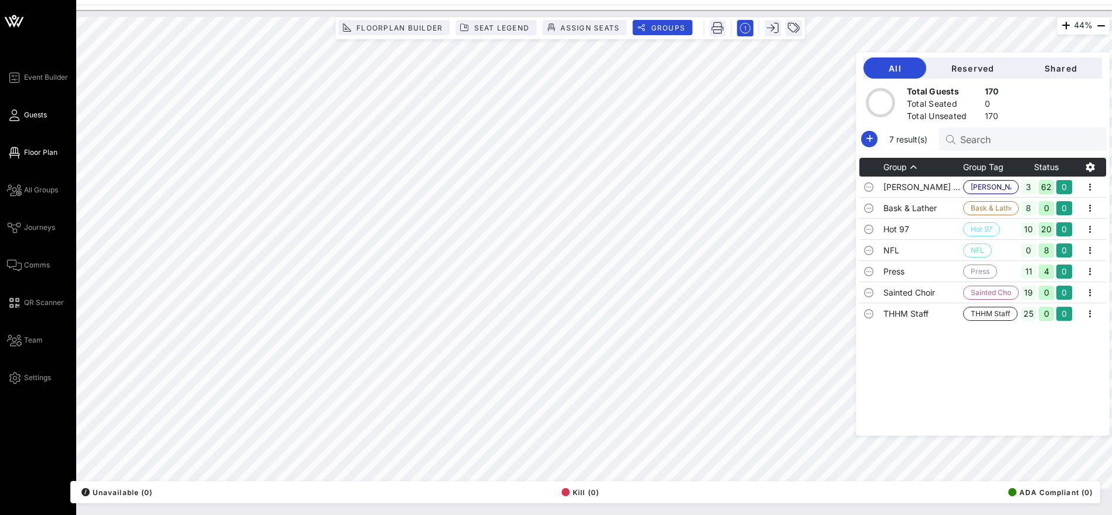
click at [37, 115] on span "Guests" at bounding box center [35, 115] width 23 height 11
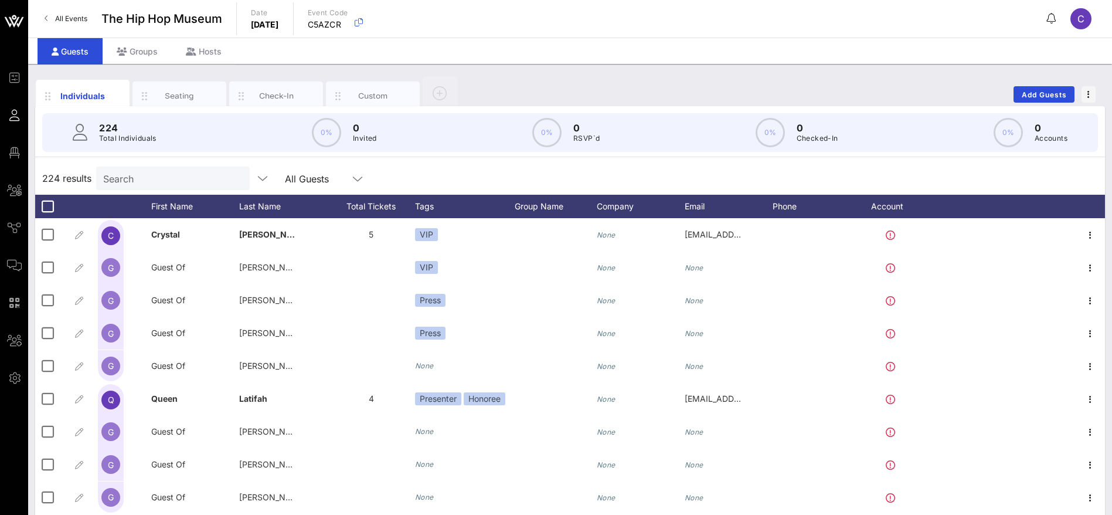
click at [169, 140] on div "224 Total Individuals 0% 0 Invited 0% 0 RSVP`d 0% 0 Checked-In 0% 0 Accounts" at bounding box center [570, 132] width 1056 height 39
click at [174, 182] on input "Search" at bounding box center [171, 178] width 137 height 15
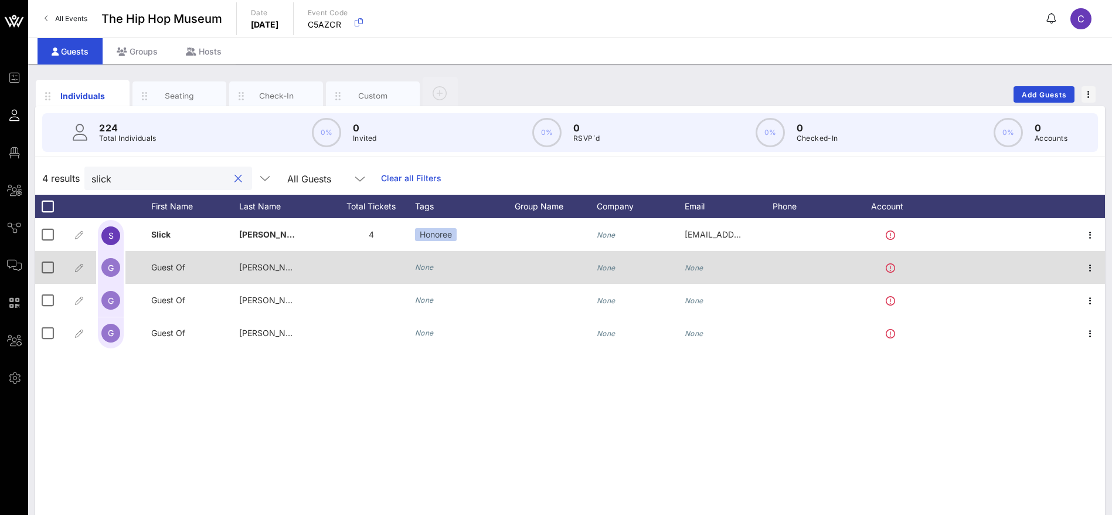
type input "slick"
click at [178, 270] on span "Guest Of" at bounding box center [168, 267] width 34 height 10
drag, startPoint x: 191, startPoint y: 270, endPoint x: 137, endPoint y: 271, distance: 54.0
click at [137, 271] on div "Event Builder Guests Floor Plan All Groups Journeys Comms QR Scanner Team Setti…" at bounding box center [556, 291] width 1112 height 582
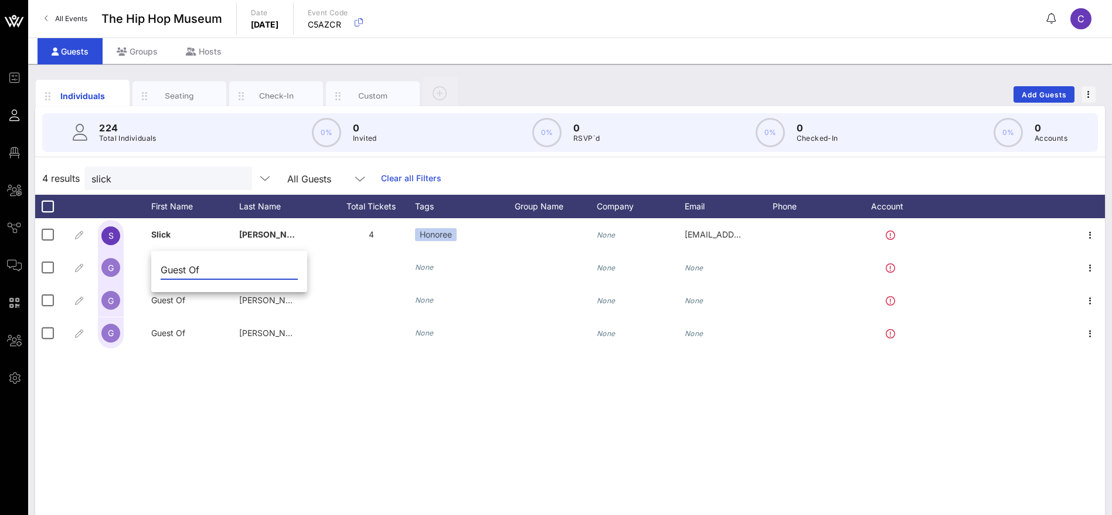
paste input "[PERSON_NAME]"
drag, startPoint x: 252, startPoint y: 269, endPoint x: 202, endPoint y: 269, distance: 49.8
click at [202, 269] on input "[PERSON_NAME]" at bounding box center [229, 269] width 137 height 19
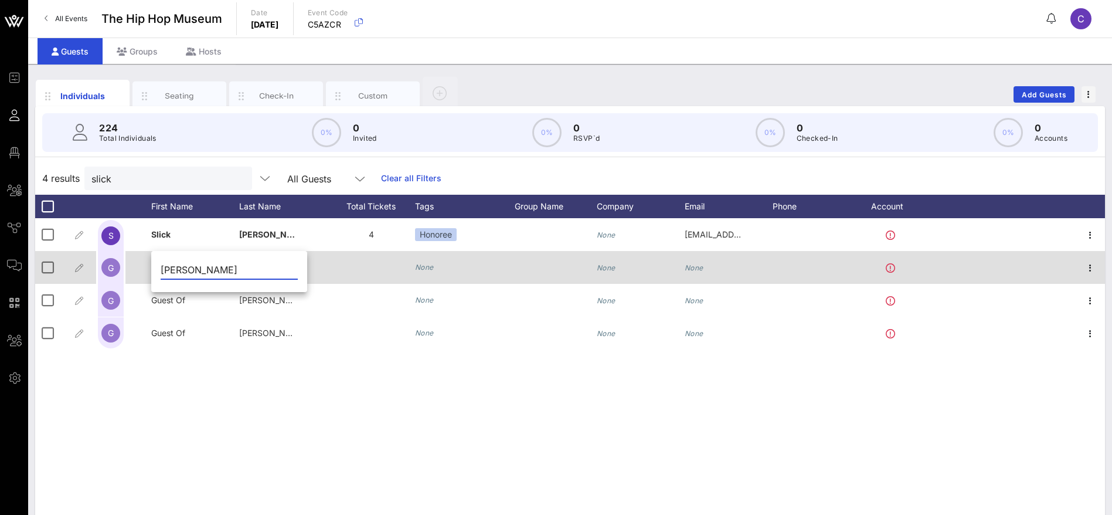
type input "[PERSON_NAME]"
click at [312, 278] on div "[PERSON_NAME]" at bounding box center [283, 274] width 88 height 46
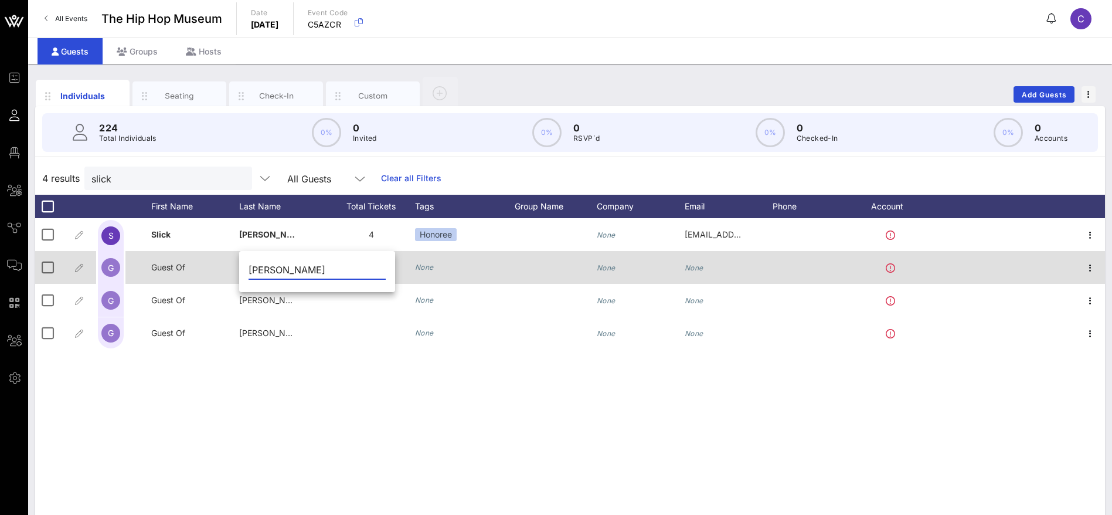
drag, startPoint x: 307, startPoint y: 266, endPoint x: 230, endPoint y: 270, distance: 76.3
click at [230, 270] on div "Event Builder Guests Floor Plan All Groups Journeys Comms QR Scanner Team Setti…" at bounding box center [556, 291] width 1112 height 582
type input "[PERSON_NAME]"
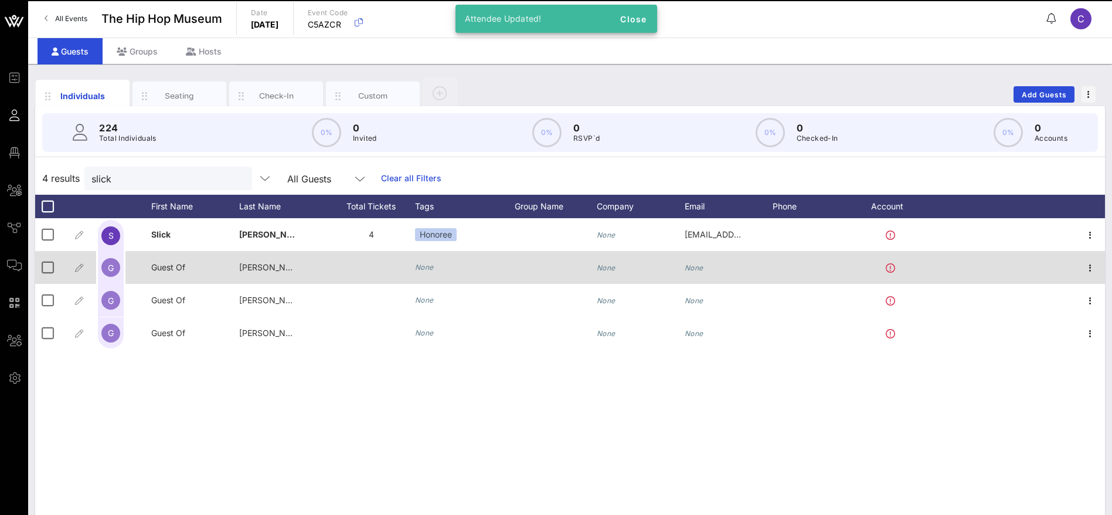
click at [182, 267] on span "Guest Of" at bounding box center [168, 267] width 34 height 10
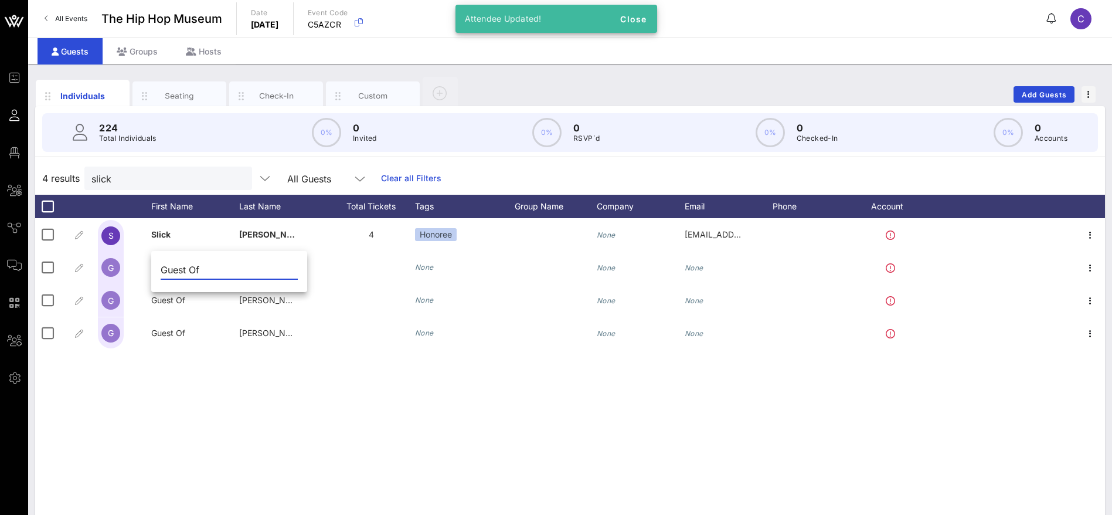
drag, startPoint x: 179, startPoint y: 266, endPoint x: 157, endPoint y: 267, distance: 22.3
click at [157, 267] on div "Guest Of" at bounding box center [229, 272] width 156 height 39
type input "Mandy"
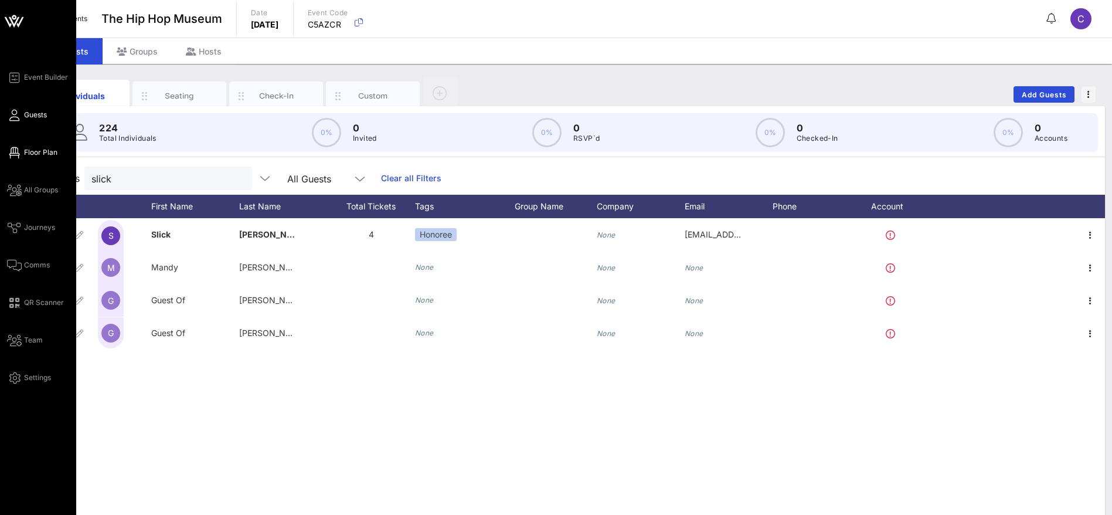
click at [36, 152] on span "Floor Plan" at bounding box center [40, 152] width 33 height 11
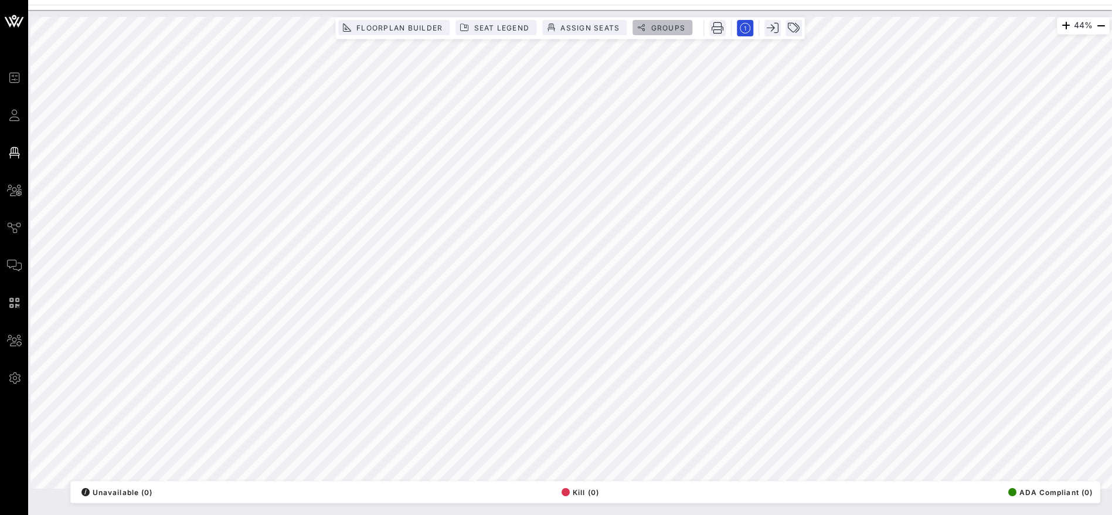
click at [673, 25] on span "Groups" at bounding box center [667, 27] width 35 height 9
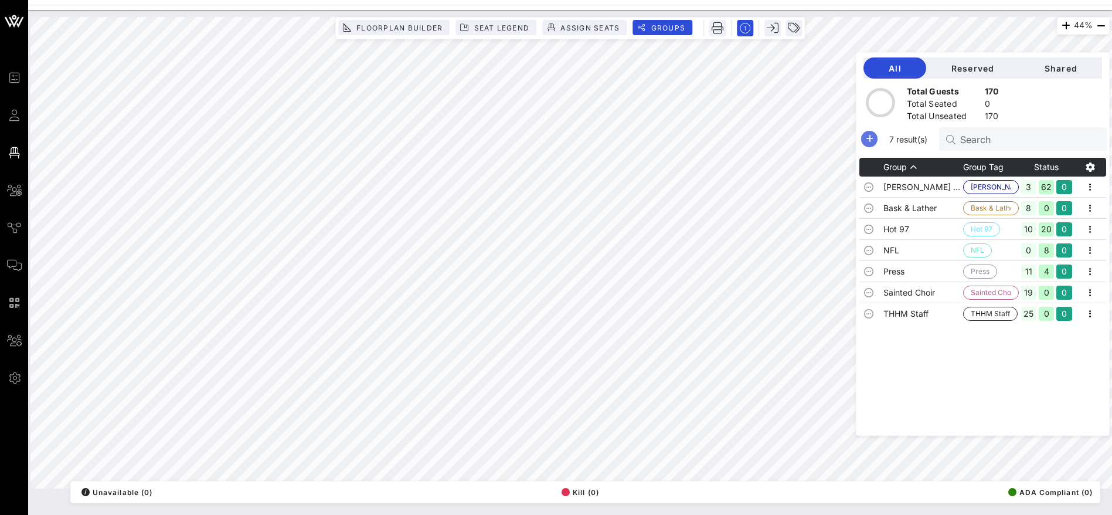
click at [874, 139] on icon "button" at bounding box center [869, 139] width 14 height 14
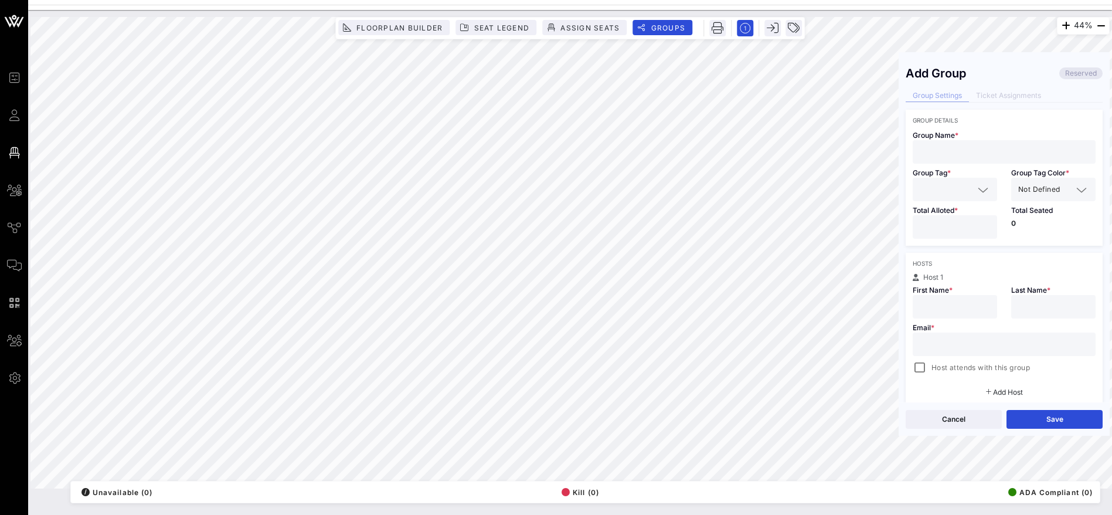
click at [968, 154] on input "text" at bounding box center [1004, 151] width 169 height 15
paste input "[PERSON_NAME]"
click at [952, 192] on input "text" at bounding box center [947, 189] width 54 height 15
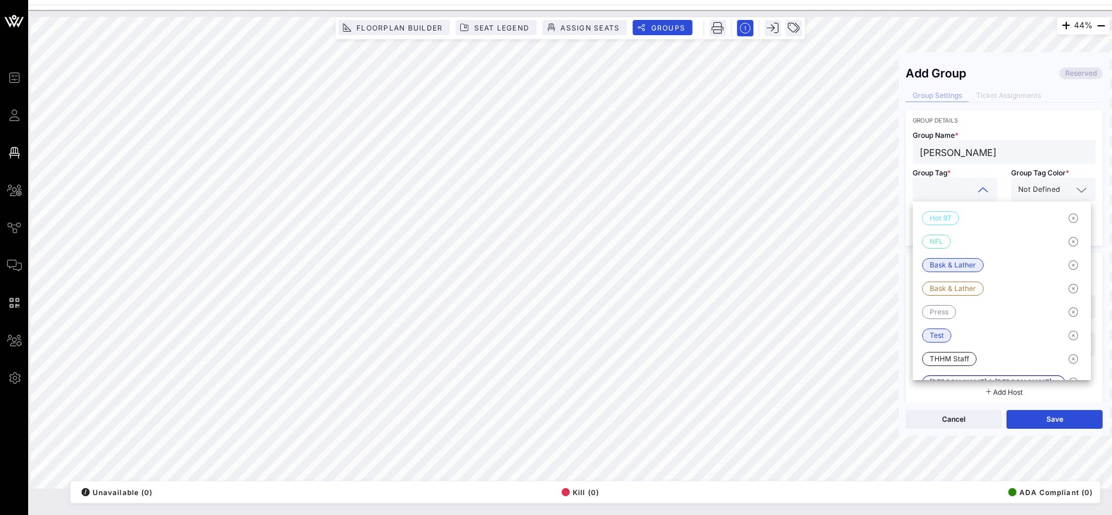
click at [895, 151] on div "44% Floorplan Builder Seat Legend Assign Seats Groups Exit Add Group Reserved G…" at bounding box center [569, 252] width 1079 height 471
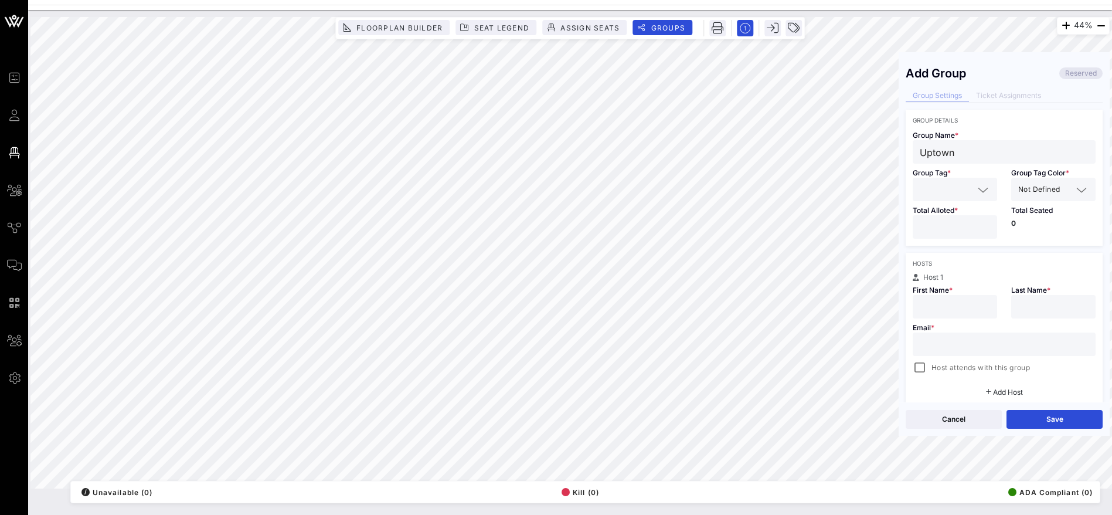
type input "Uptown"
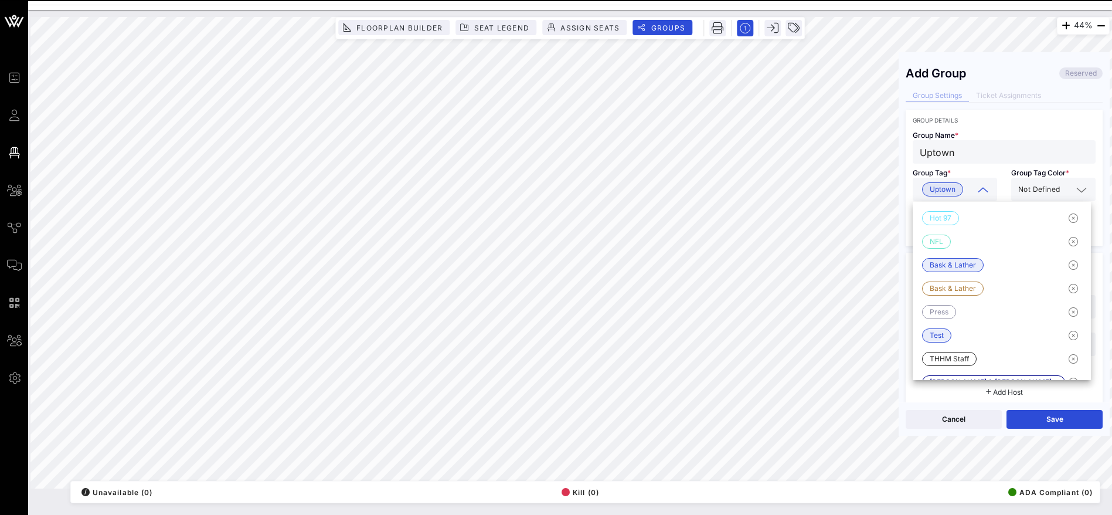
click at [1048, 185] on span "Not Defined" at bounding box center [1039, 190] width 42 height 12
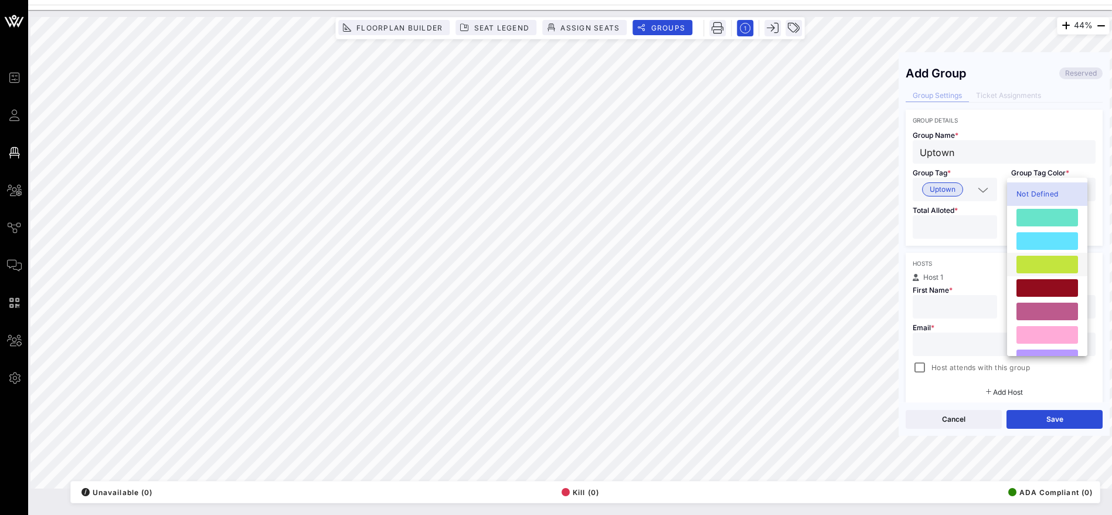
click at [1048, 264] on div at bounding box center [1048, 265] width 62 height 18
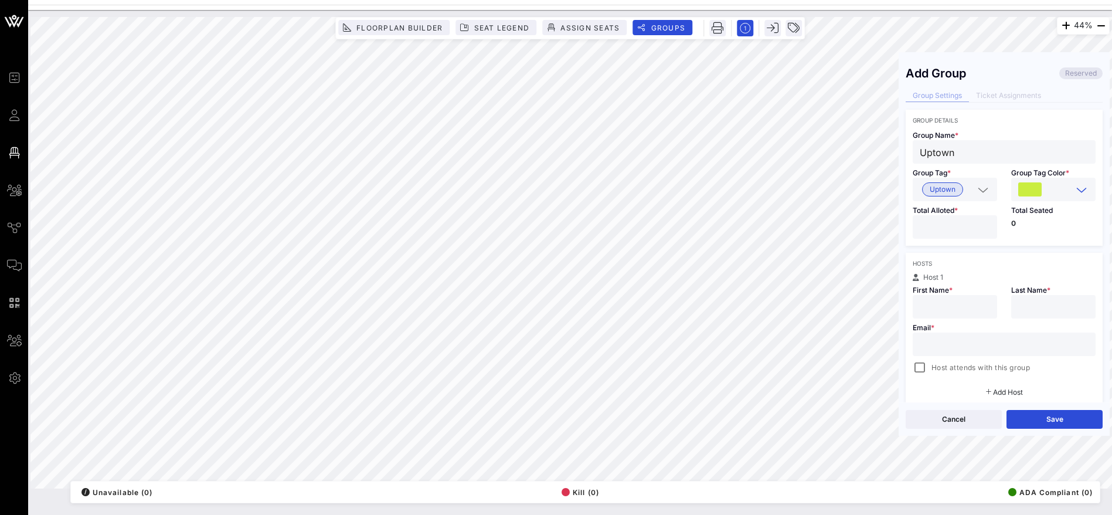
click at [958, 303] on input "text" at bounding box center [955, 306] width 70 height 15
paste input "[PERSON_NAME]"
drag, startPoint x: 945, startPoint y: 306, endPoint x: 987, endPoint y: 305, distance: 41.6
click at [986, 305] on div "[PERSON_NAME]" at bounding box center [955, 306] width 84 height 23
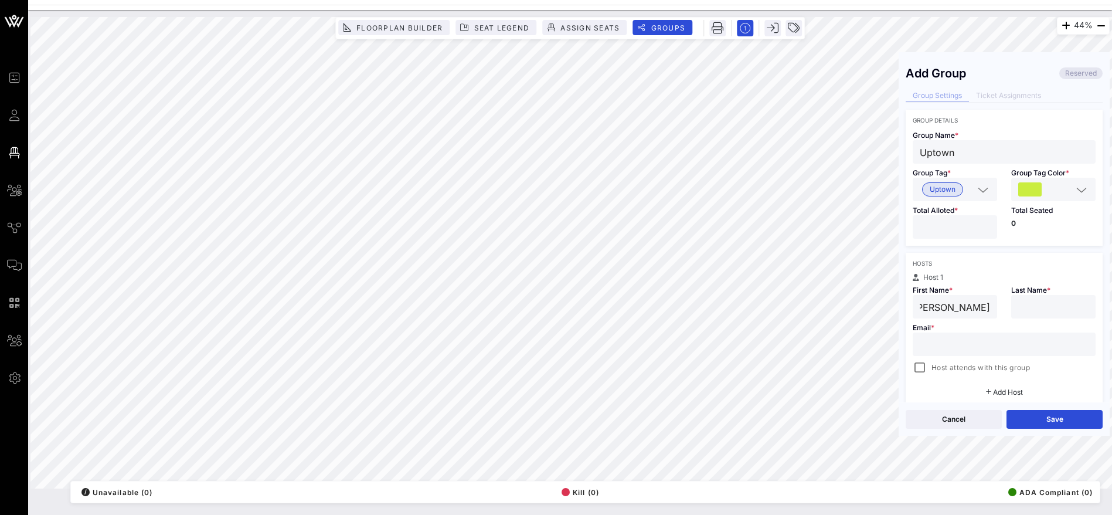
scroll to position [0, 0]
type input "[PERSON_NAME]"
click at [1058, 308] on input "text" at bounding box center [1053, 306] width 70 height 15
paste input "[PERSON_NAME]"
type input "[PERSON_NAME]"
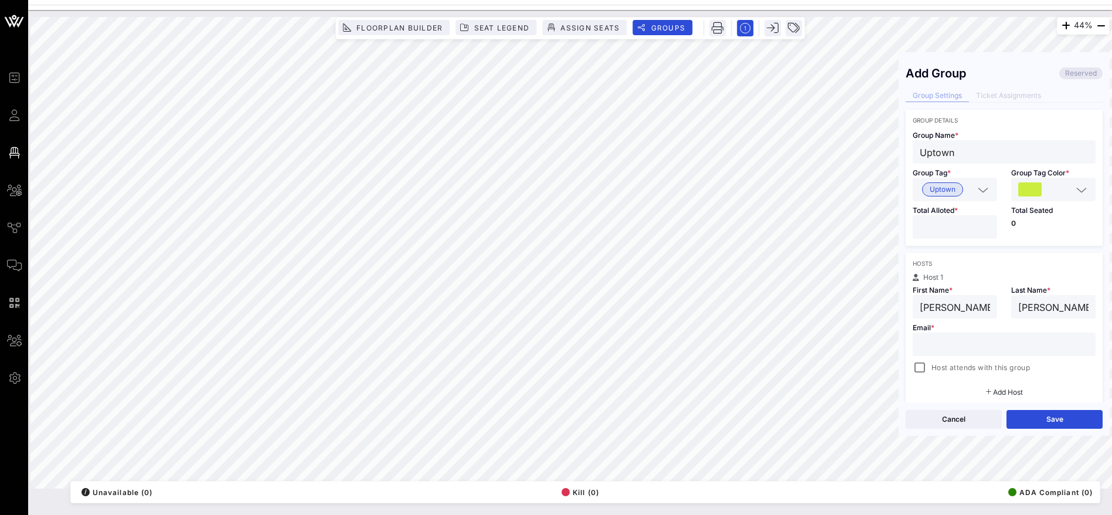
drag, startPoint x: 970, startPoint y: 307, endPoint x: 952, endPoint y: 307, distance: 18.2
click at [952, 307] on input "[PERSON_NAME]" at bounding box center [955, 306] width 70 height 15
type input "[PERSON_NAME]"
click at [962, 342] on input "text" at bounding box center [1004, 344] width 169 height 15
paste input "[PERSON_NAME]"
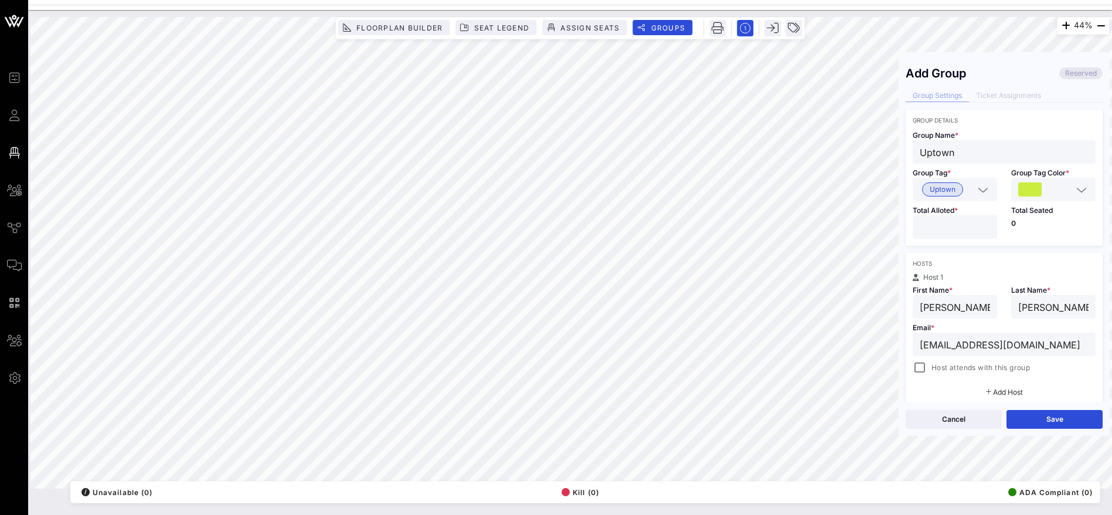
type input "[EMAIL_ADDRESS][DOMAIN_NAME]"
click at [959, 230] on input "number" at bounding box center [955, 226] width 70 height 15
type input "**"
click at [1050, 421] on button "Save" at bounding box center [1055, 419] width 96 height 19
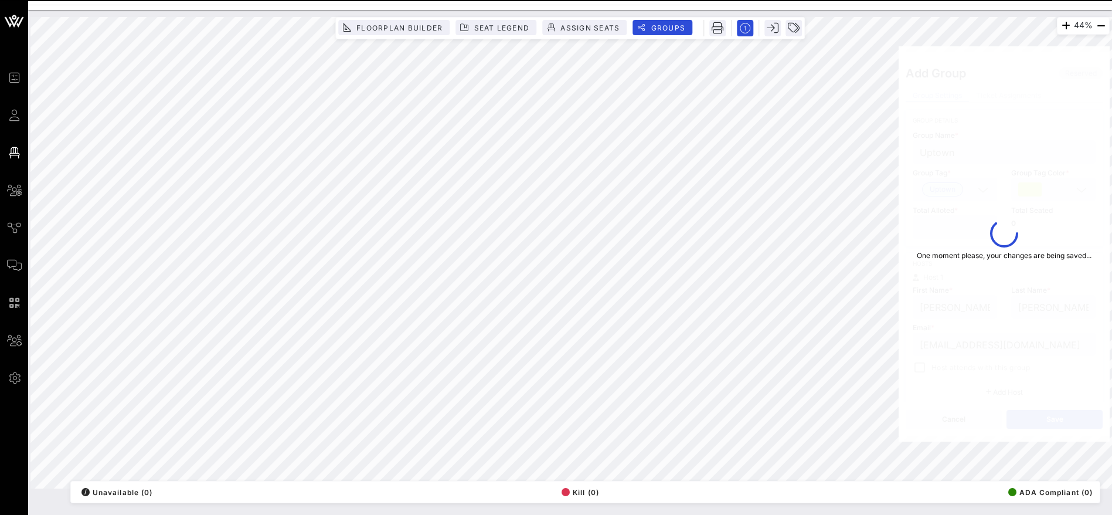
type input "[EMAIL_ADDRESS][DOMAIN_NAME]"
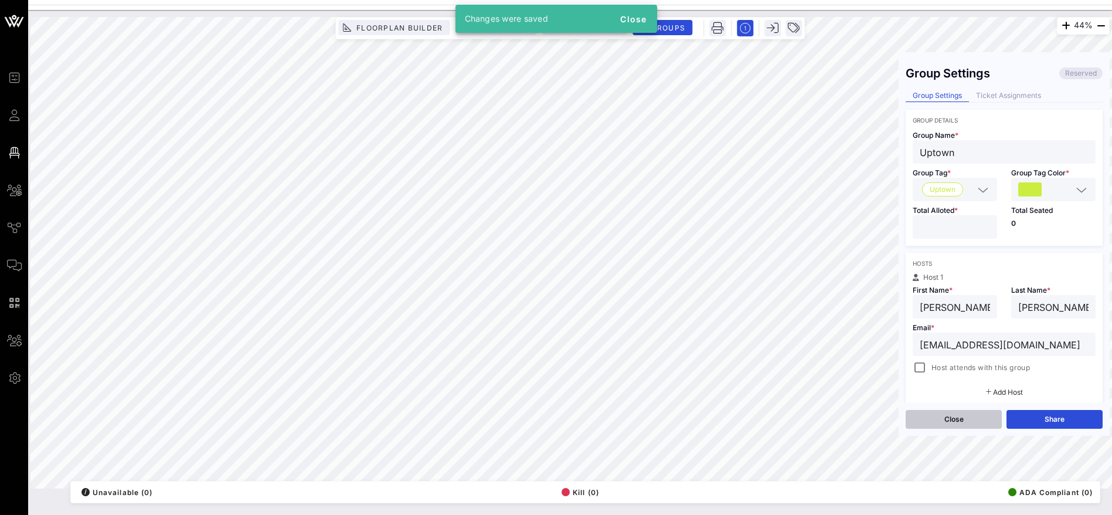
click at [970, 417] on button "Close" at bounding box center [954, 419] width 96 height 19
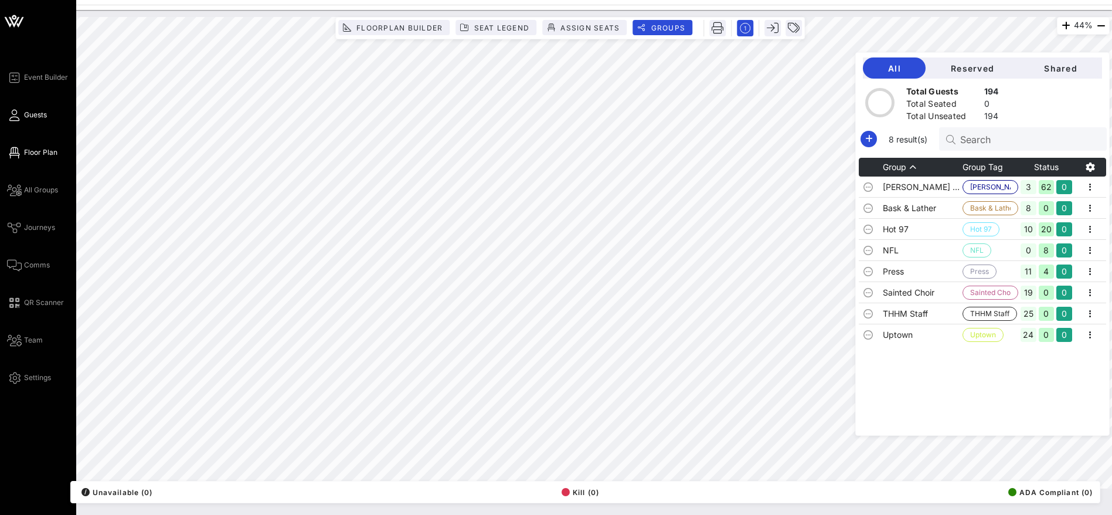
click at [37, 117] on span "Guests" at bounding box center [35, 115] width 23 height 11
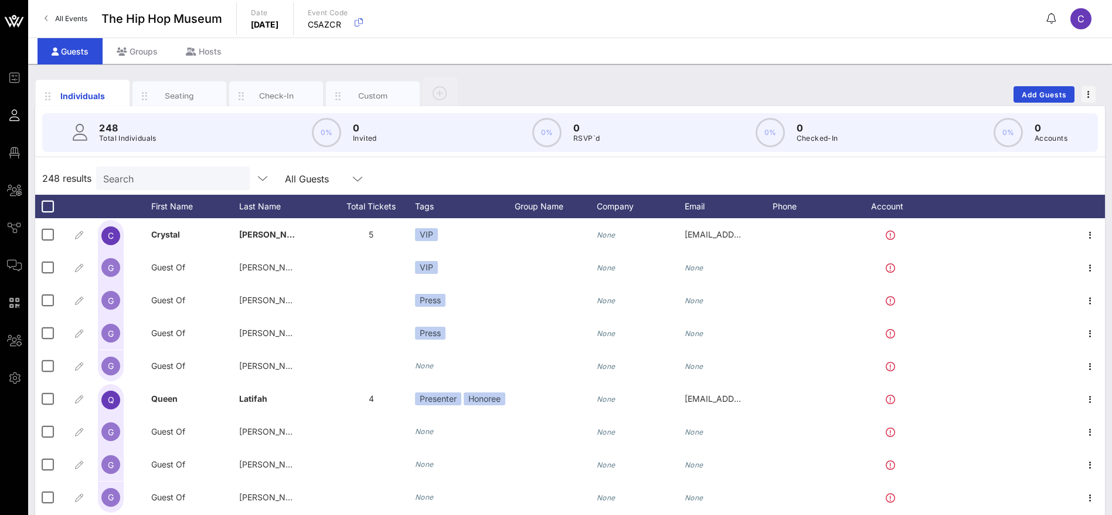
click at [159, 137] on div "248 Total Individuals 0% 0 Invited 0% 0 RSVP`d 0% 0 Checked-In 0% 0 Accounts" at bounding box center [570, 132] width 1056 height 39
click at [167, 172] on input "Search" at bounding box center [171, 178] width 137 height 15
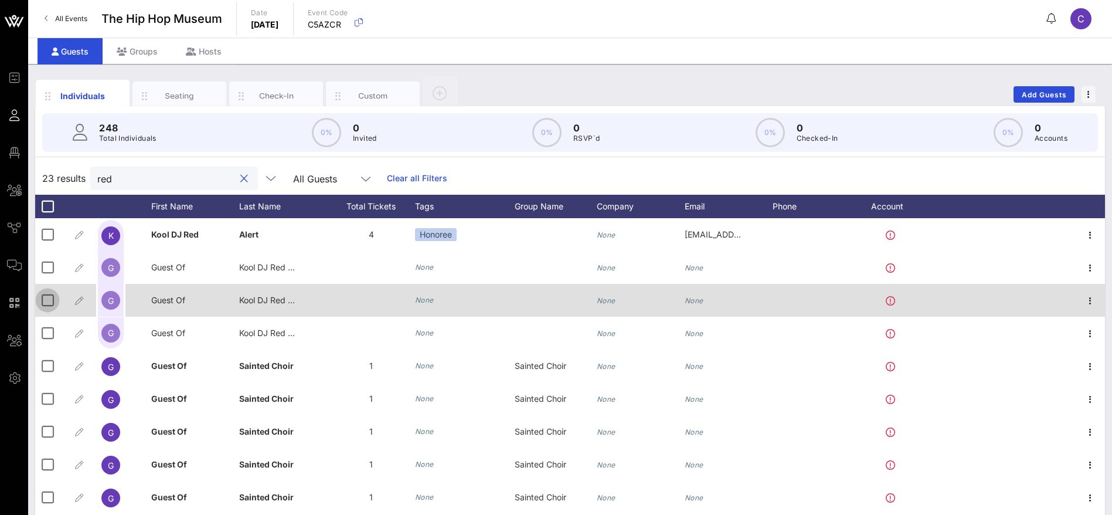
type input "red"
click at [43, 301] on div at bounding box center [48, 300] width 20 height 20
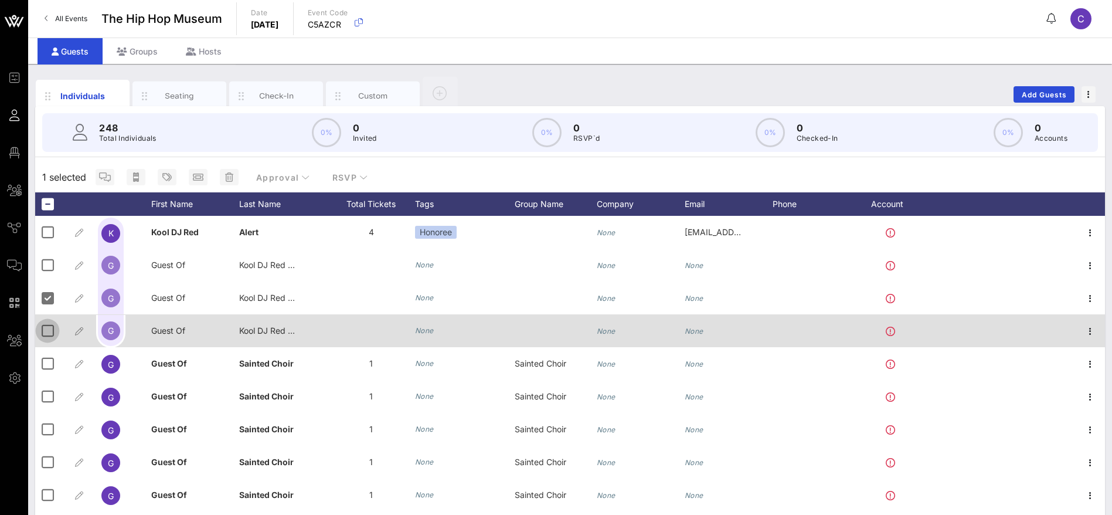
click at [50, 328] on div at bounding box center [48, 331] width 20 height 20
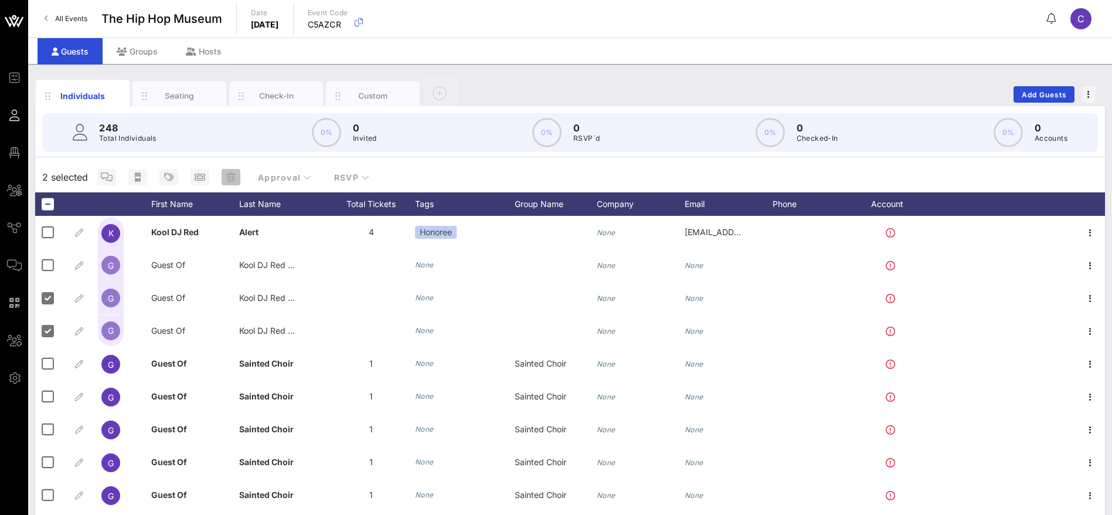
click at [234, 176] on icon "button" at bounding box center [231, 176] width 8 height 9
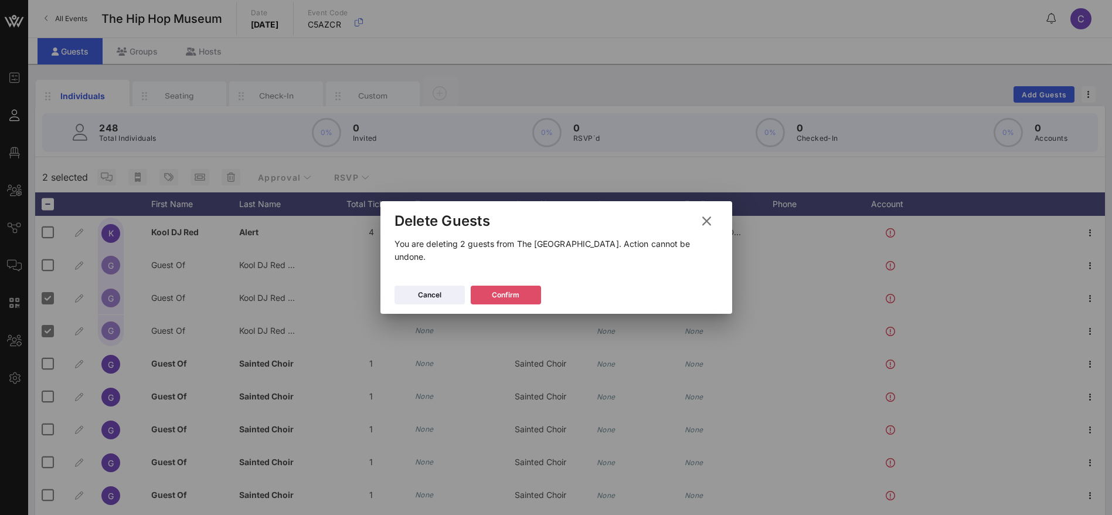
click at [508, 291] on icon at bounding box center [506, 294] width 8 height 7
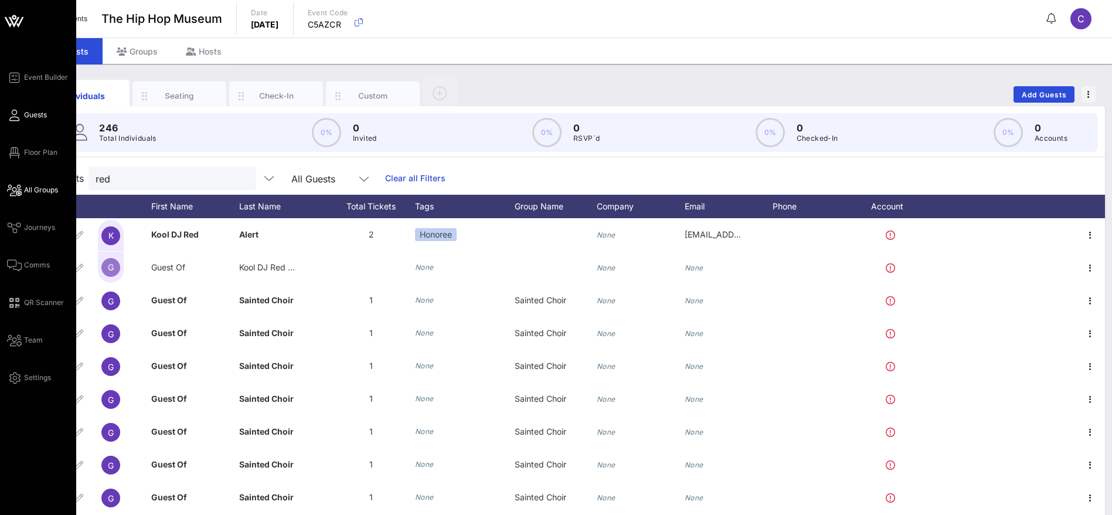
click at [35, 192] on span "All Groups" at bounding box center [41, 190] width 34 height 11
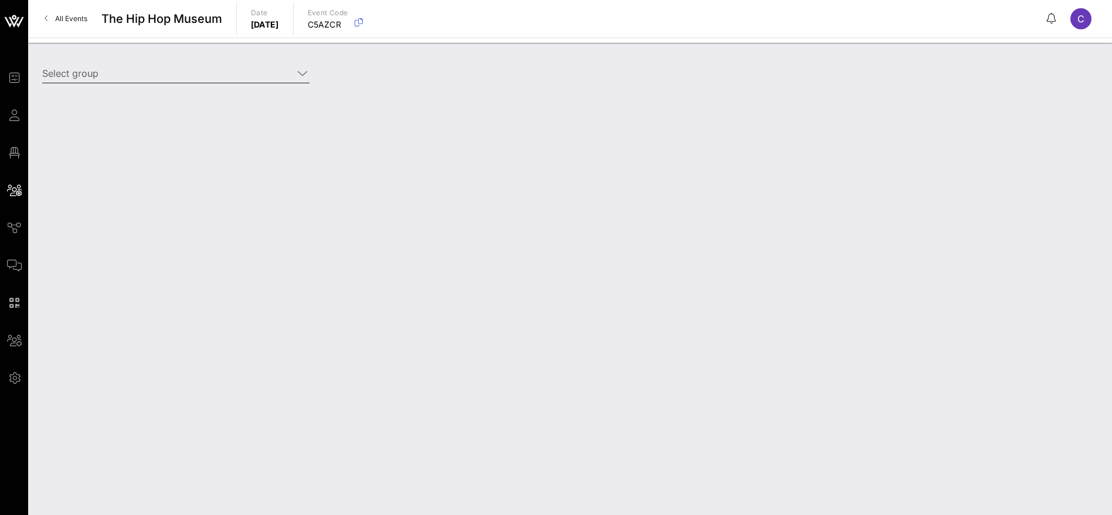
click at [304, 72] on icon at bounding box center [302, 73] width 11 height 14
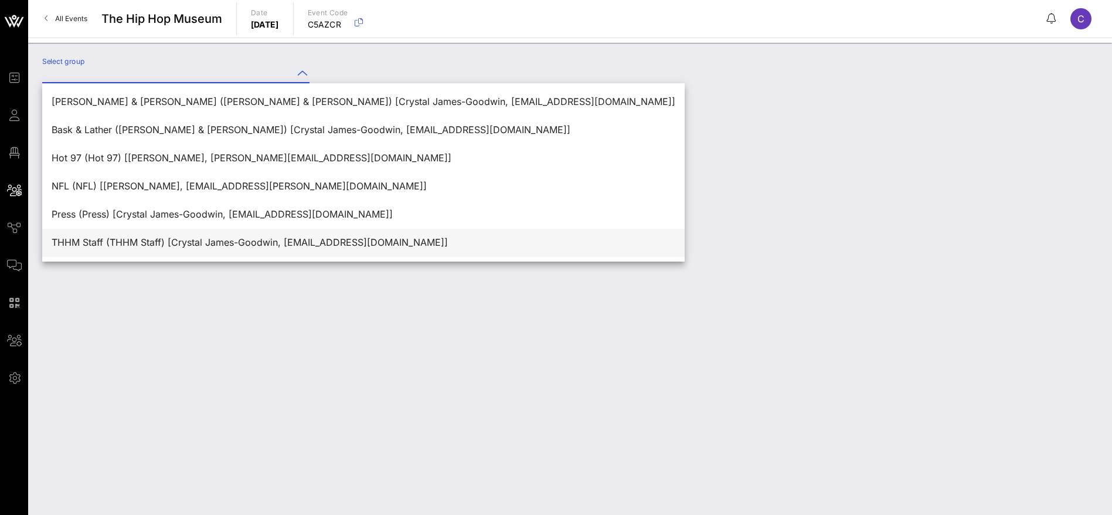
click at [159, 243] on div "THHM Staff (THHM Staff) [Crystal James-Goodwin, [EMAIL_ADDRESS][DOMAIN_NAME]]" at bounding box center [364, 242] width 624 height 11
type input "THHM Staff (THHM Staff) [Crystal James-Goodwin, [EMAIL_ADDRESS][DOMAIN_NAME]]"
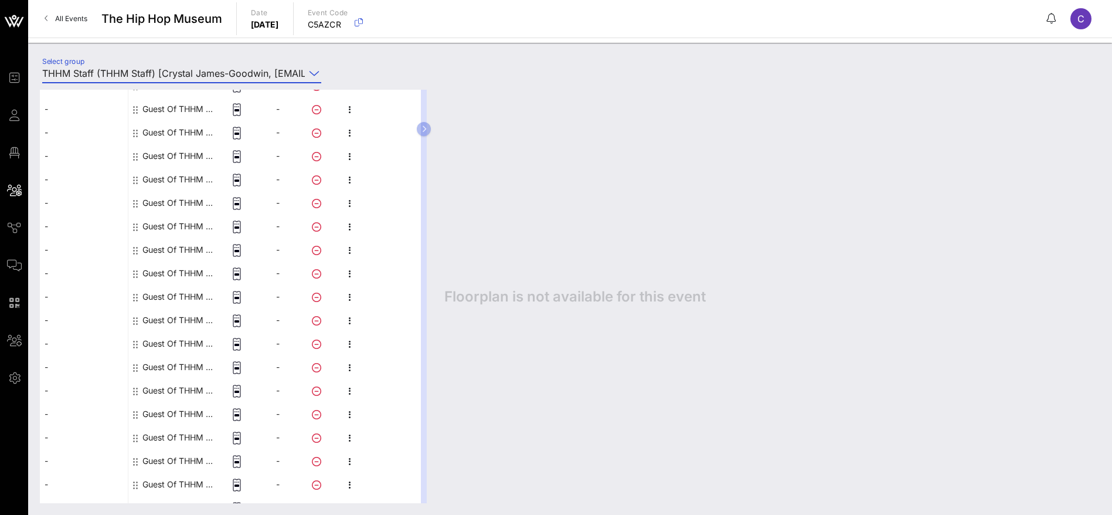
scroll to position [325, 0]
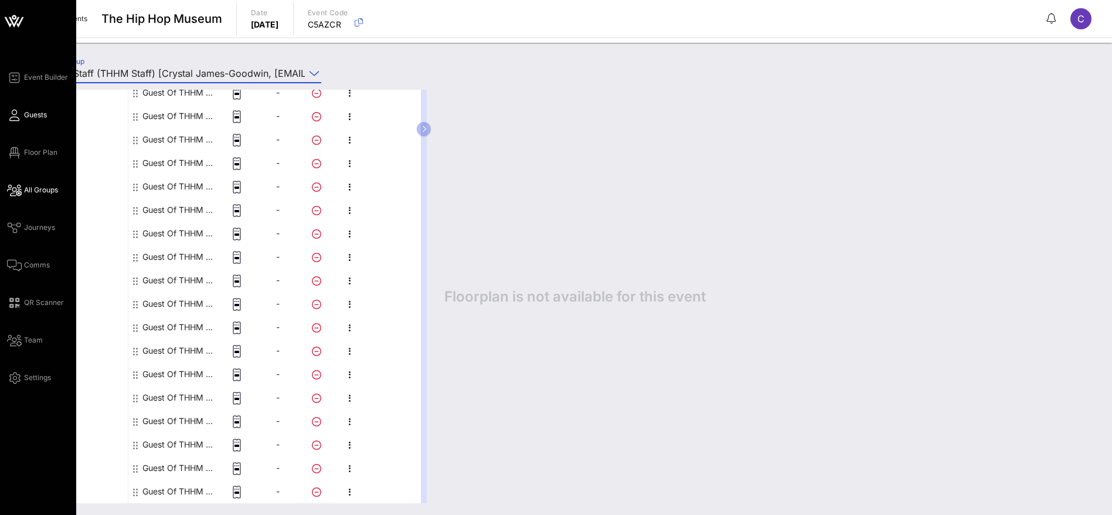
click at [27, 112] on span "Guests" at bounding box center [35, 115] width 23 height 11
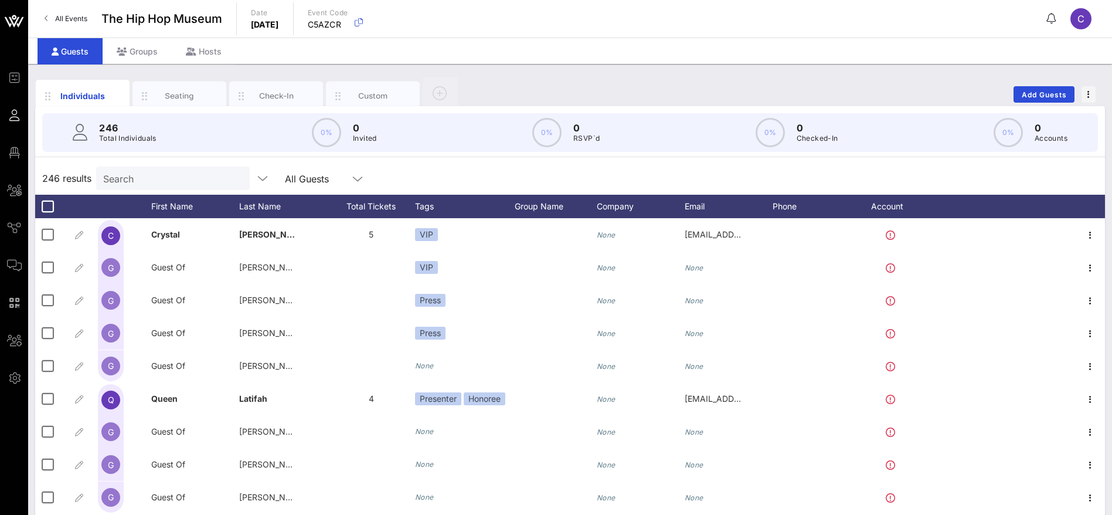
click at [149, 178] on input "Search" at bounding box center [171, 178] width 137 height 15
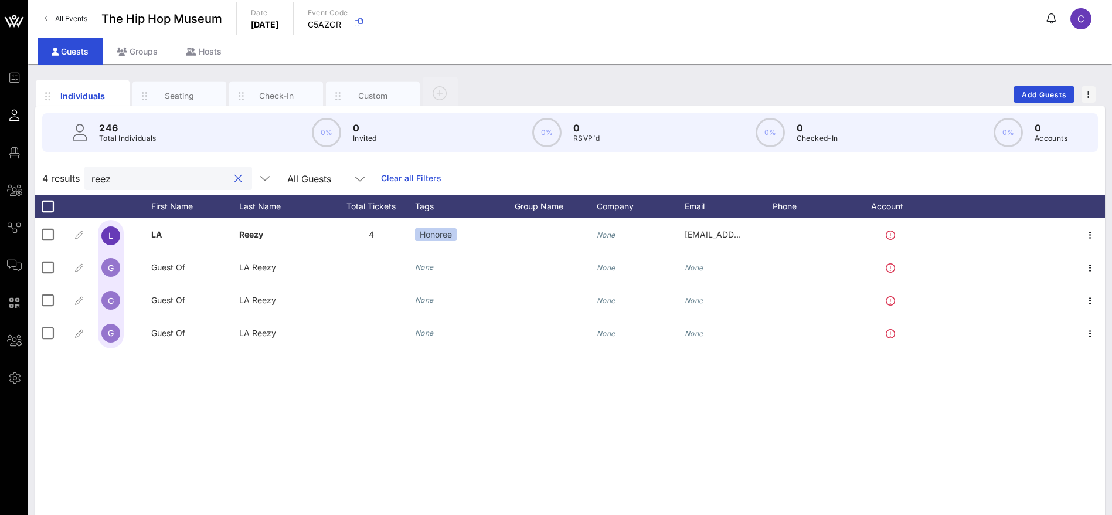
type input "reez"
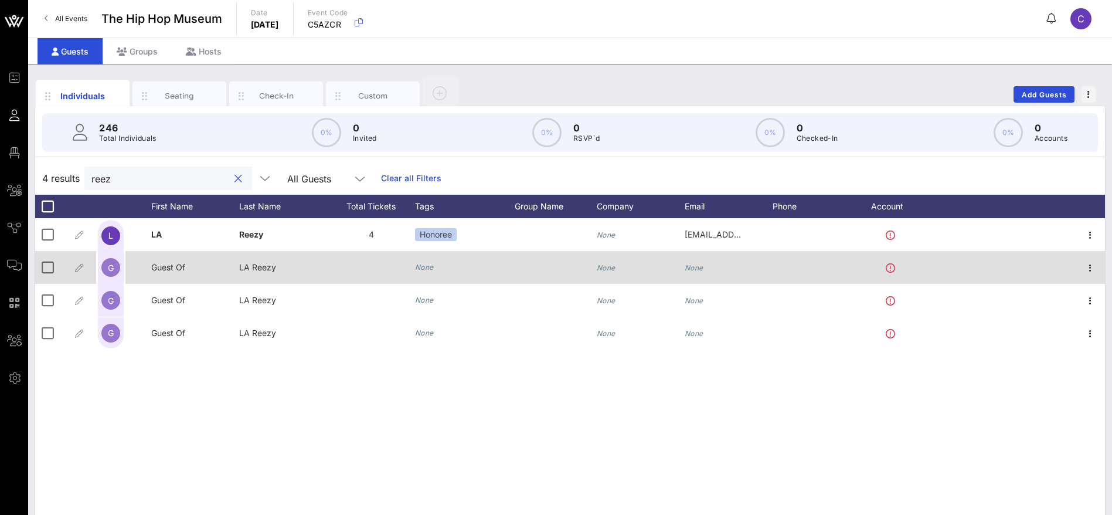
click at [178, 266] on span "Guest Of" at bounding box center [168, 267] width 34 height 10
drag, startPoint x: 205, startPoint y: 273, endPoint x: 113, endPoint y: 273, distance: 92.0
click at [113, 273] on div "Event Builder Guests Floor Plan All Groups Journeys Comms QR Scanner Team Setti…" at bounding box center [556, 291] width 1112 height 582
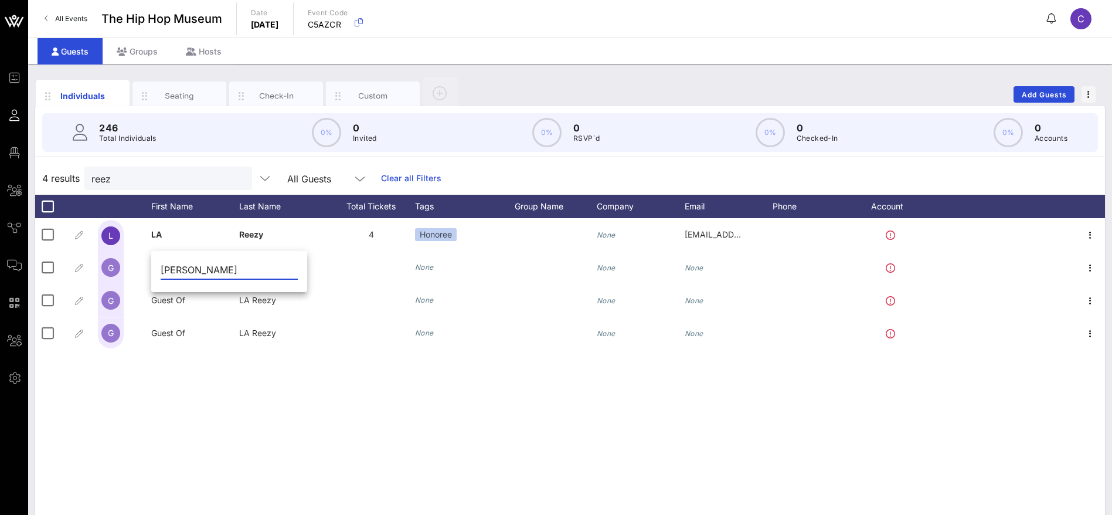
drag, startPoint x: 237, startPoint y: 269, endPoint x: 201, endPoint y: 269, distance: 36.9
click at [201, 269] on input "[PERSON_NAME]" at bounding box center [229, 269] width 137 height 19
type input "[PERSON_NAME]"
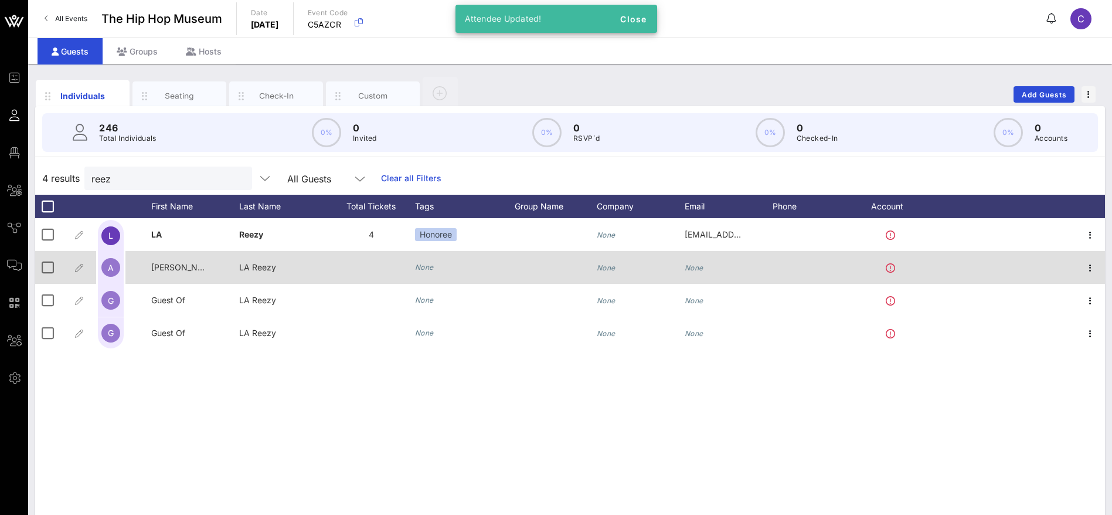
click at [261, 271] on span "LA Reezy" at bounding box center [257, 267] width 37 height 10
drag, startPoint x: 253, startPoint y: 266, endPoint x: 232, endPoint y: 266, distance: 21.1
click at [232, 266] on div "Event Builder Guests Floor Plan All Groups Journeys Comms QR Scanner Team Setti…" at bounding box center [556, 291] width 1112 height 582
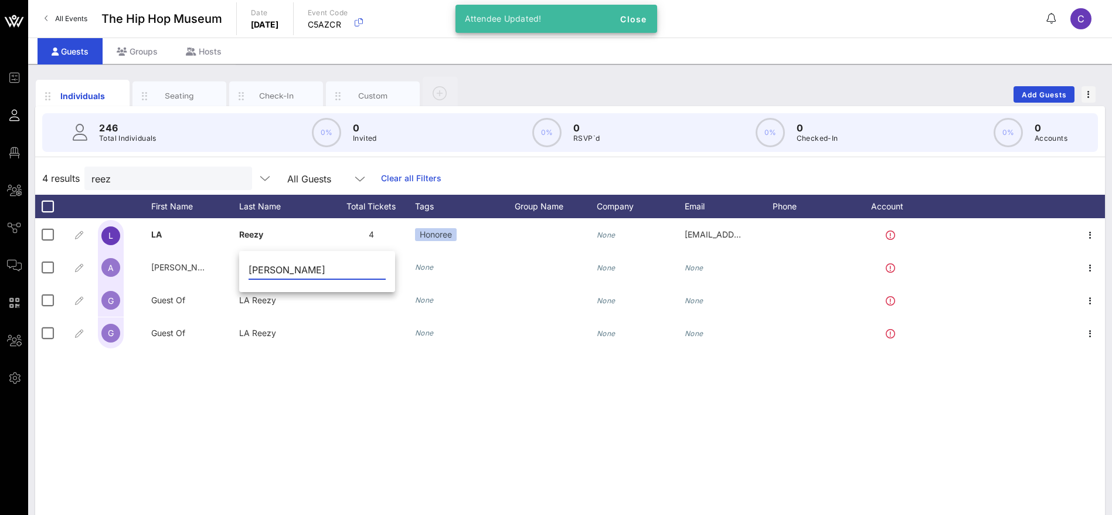
type input "[PERSON_NAME]"
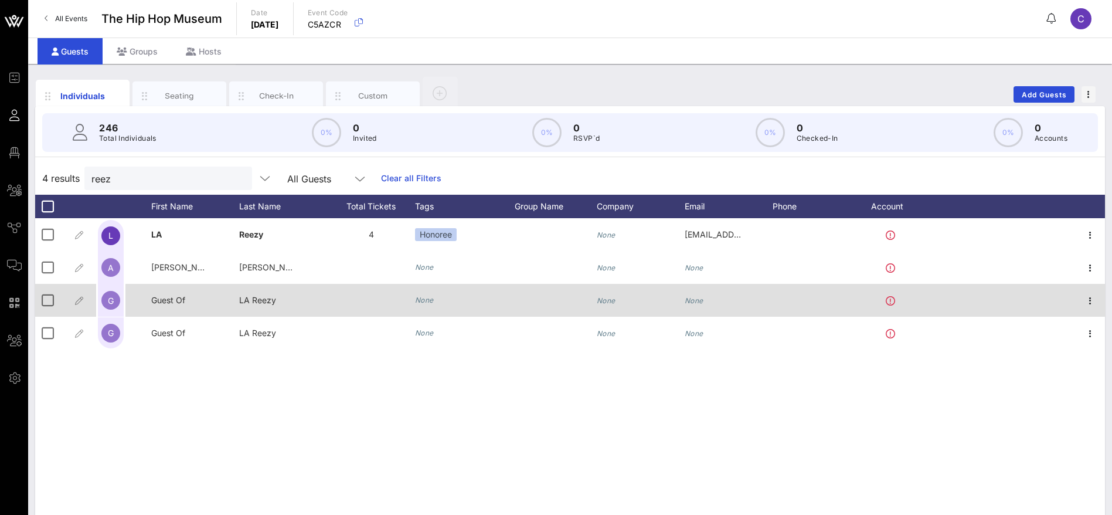
click at [173, 298] on span "Guest Of" at bounding box center [168, 300] width 34 height 10
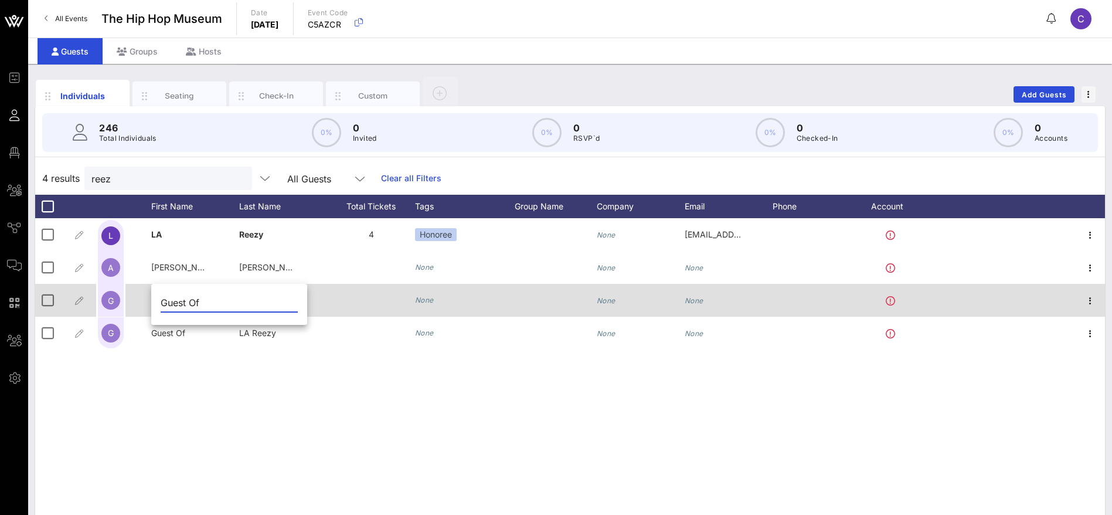
drag, startPoint x: 211, startPoint y: 301, endPoint x: 137, endPoint y: 301, distance: 73.9
click at [137, 301] on div "Event Builder Guests Floor Plan All Groups Journeys Comms QR Scanner Team Setti…" at bounding box center [556, 291] width 1112 height 582
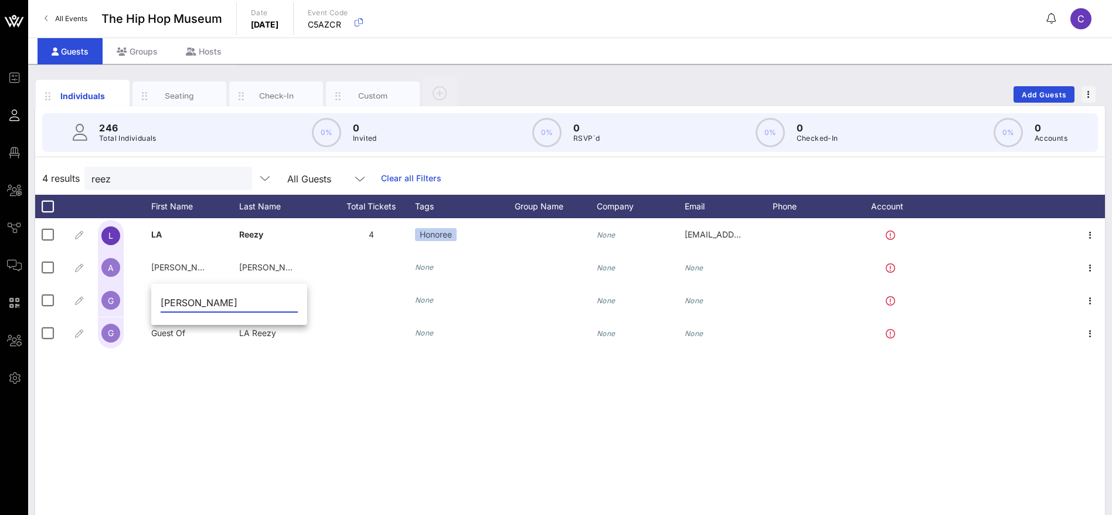
drag, startPoint x: 225, startPoint y: 303, endPoint x: 183, endPoint y: 301, distance: 42.2
click at [183, 301] on input "[PERSON_NAME]" at bounding box center [229, 302] width 137 height 19
type input "[PERSON_NAME]"
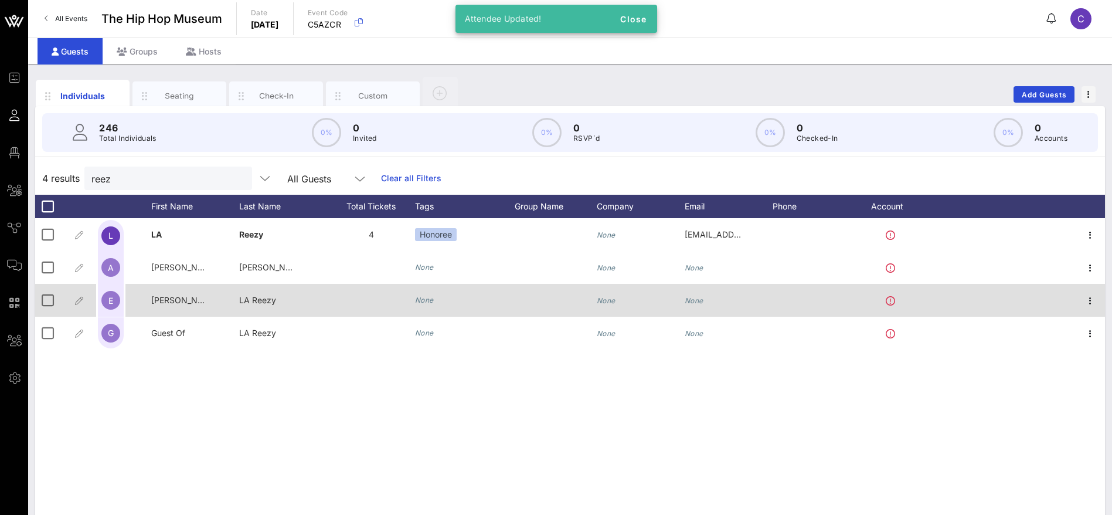
click at [266, 303] on span "LA Reezy" at bounding box center [257, 300] width 37 height 10
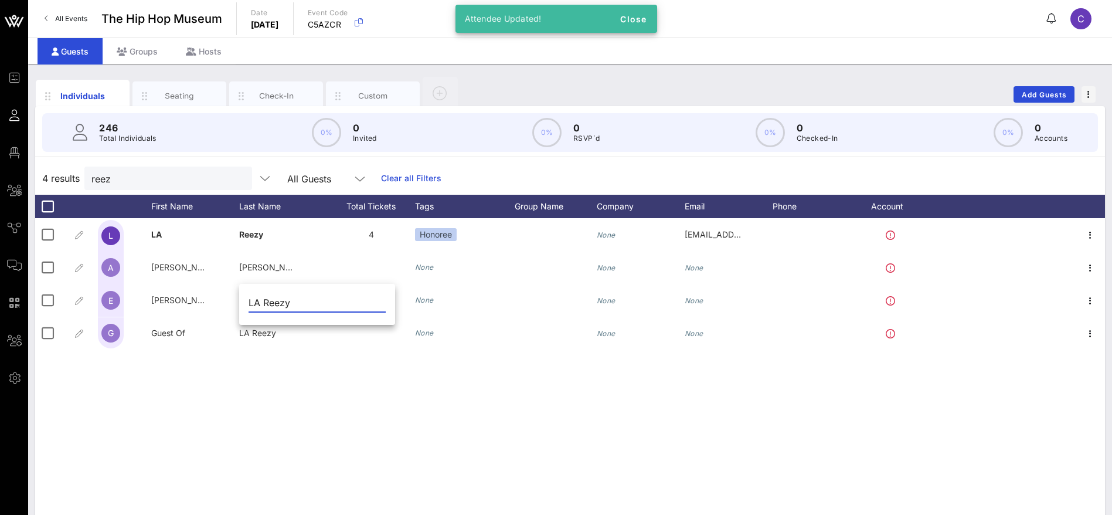
drag, startPoint x: 303, startPoint y: 301, endPoint x: 244, endPoint y: 304, distance: 58.1
click at [244, 304] on div "LA Reezy" at bounding box center [317, 305] width 156 height 39
type input "Evander"
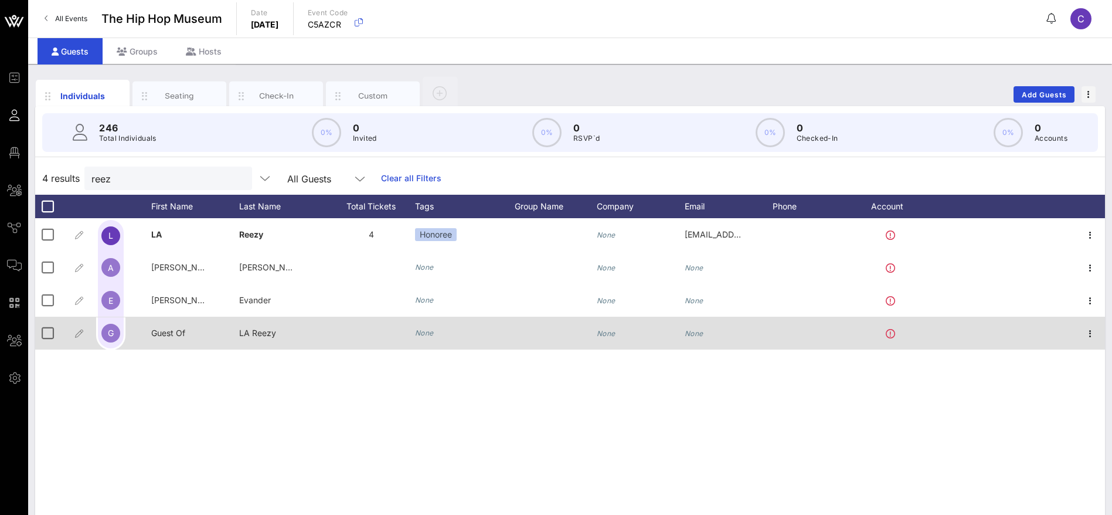
click at [173, 329] on span "Guest Of" at bounding box center [168, 333] width 34 height 10
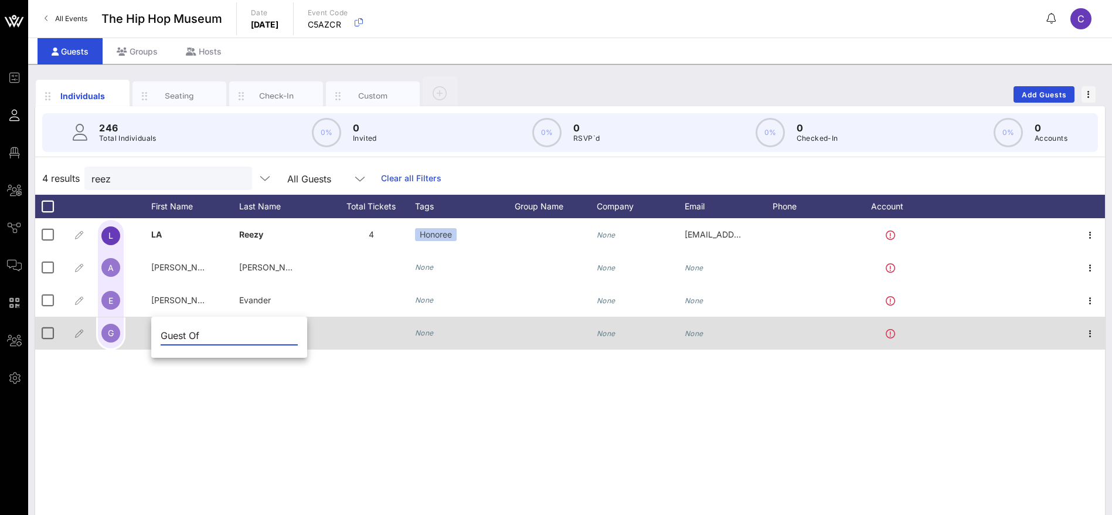
drag, startPoint x: 193, startPoint y: 335, endPoint x: 130, endPoint y: 334, distance: 63.3
click at [130, 334] on div "Event Builder Guests Floor Plan All Groups Journeys Comms QR Scanner Team Setti…" at bounding box center [556, 291] width 1112 height 582
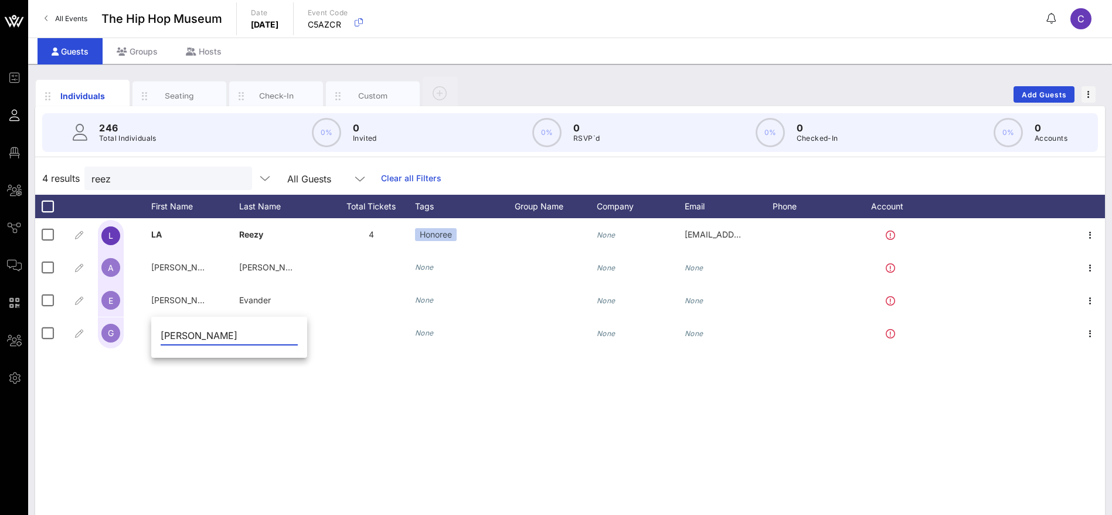
drag, startPoint x: 256, startPoint y: 335, endPoint x: 205, endPoint y: 333, distance: 51.6
click at [205, 333] on input "[PERSON_NAME]" at bounding box center [229, 335] width 137 height 19
type input "Rasheed"
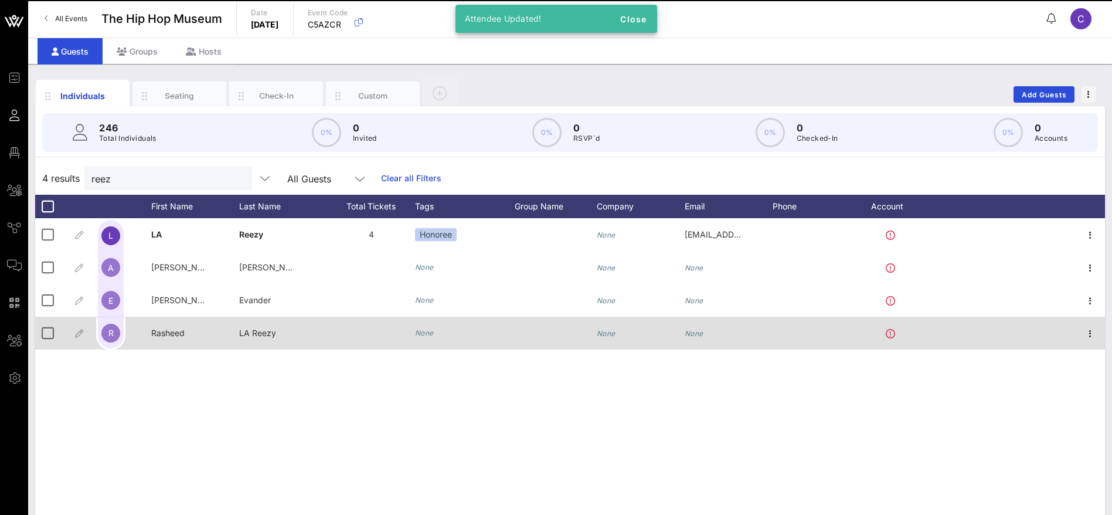
click at [267, 332] on span "LA Reezy" at bounding box center [257, 333] width 37 height 10
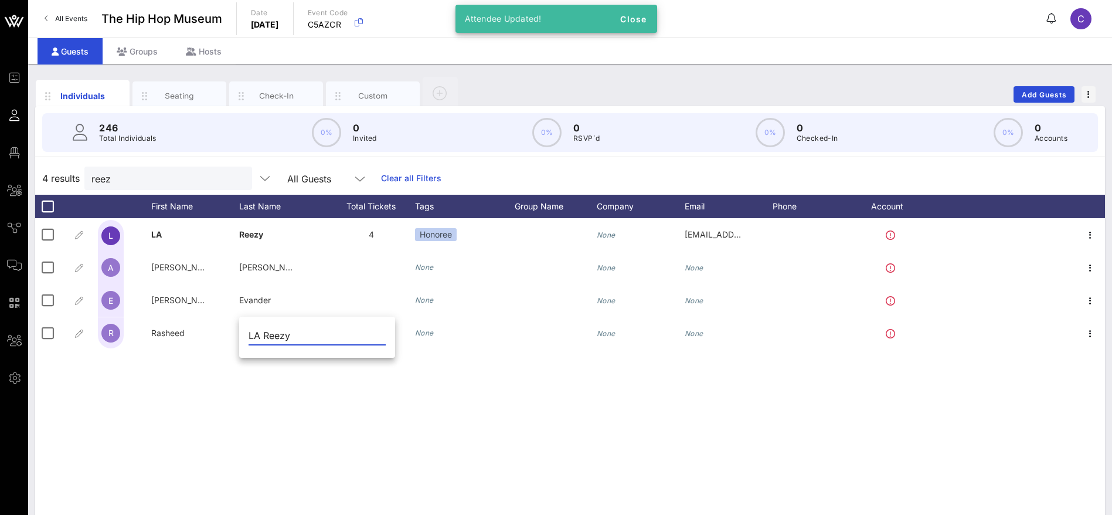
drag, startPoint x: 275, startPoint y: 331, endPoint x: 246, endPoint y: 332, distance: 28.7
click at [246, 332] on div "LA Reezy" at bounding box center [317, 338] width 156 height 39
paste input "[PERSON_NAME]"
type input "[PERSON_NAME]"
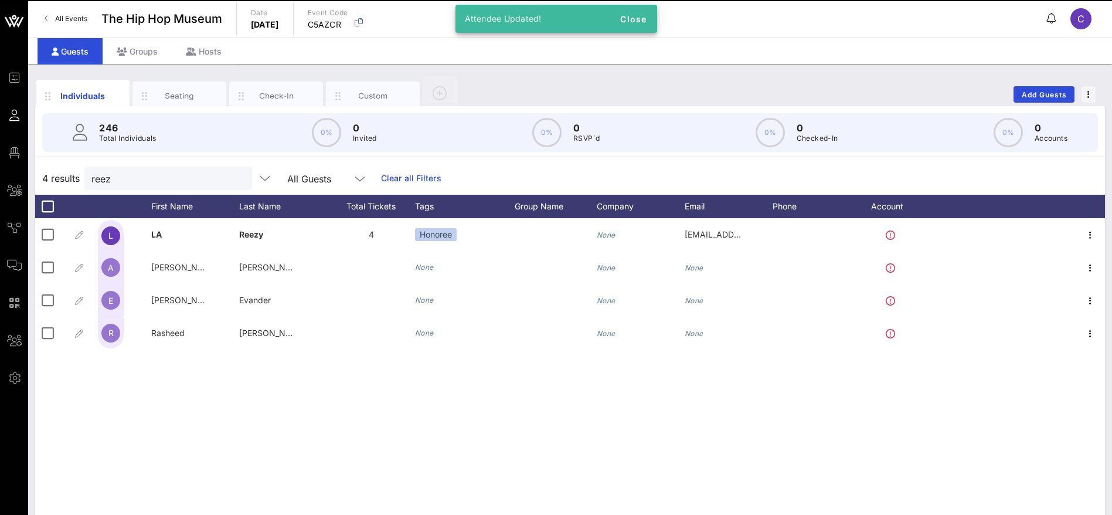
click at [362, 406] on div "L LA Reezy 4 Honoree None [EMAIL_ADDRESS][DOMAIN_NAME] A [PERSON_NAME] None Non…" at bounding box center [570, 394] width 1070 height 352
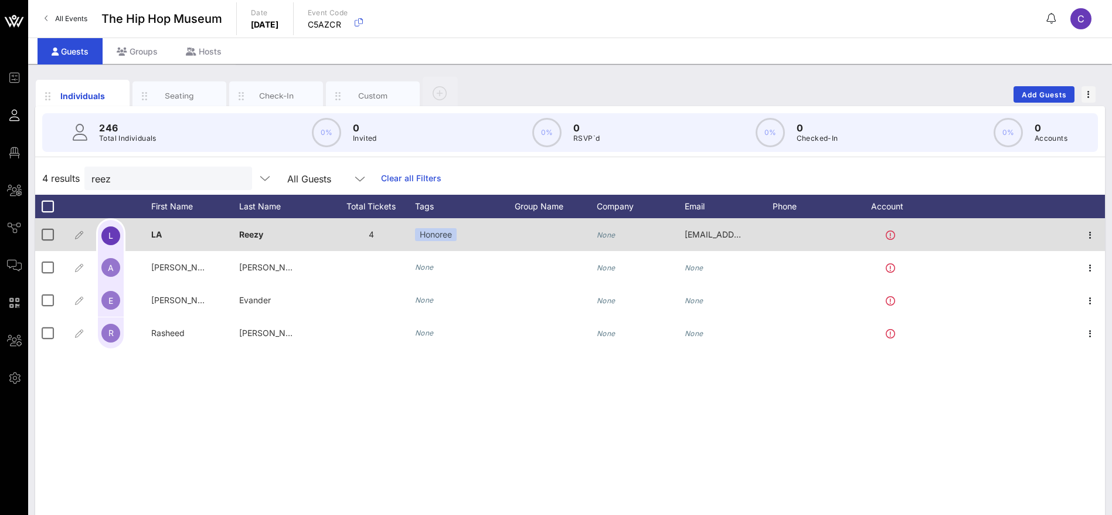
click at [257, 235] on span "Reezy" at bounding box center [251, 234] width 24 height 10
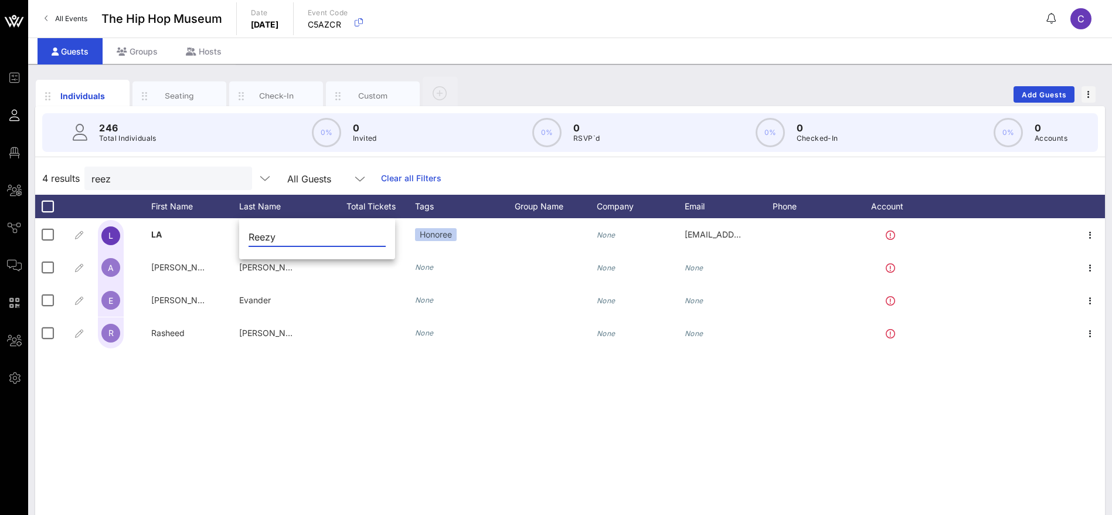
drag, startPoint x: 282, startPoint y: 236, endPoint x: 253, endPoint y: 236, distance: 28.7
click at [253, 236] on input "Reezy" at bounding box center [317, 236] width 137 height 19
drag, startPoint x: 278, startPoint y: 236, endPoint x: 285, endPoint y: 235, distance: 7.1
click at [279, 236] on input "Reezy" at bounding box center [317, 236] width 137 height 19
click at [286, 235] on input "Reezy" at bounding box center [317, 236] width 137 height 19
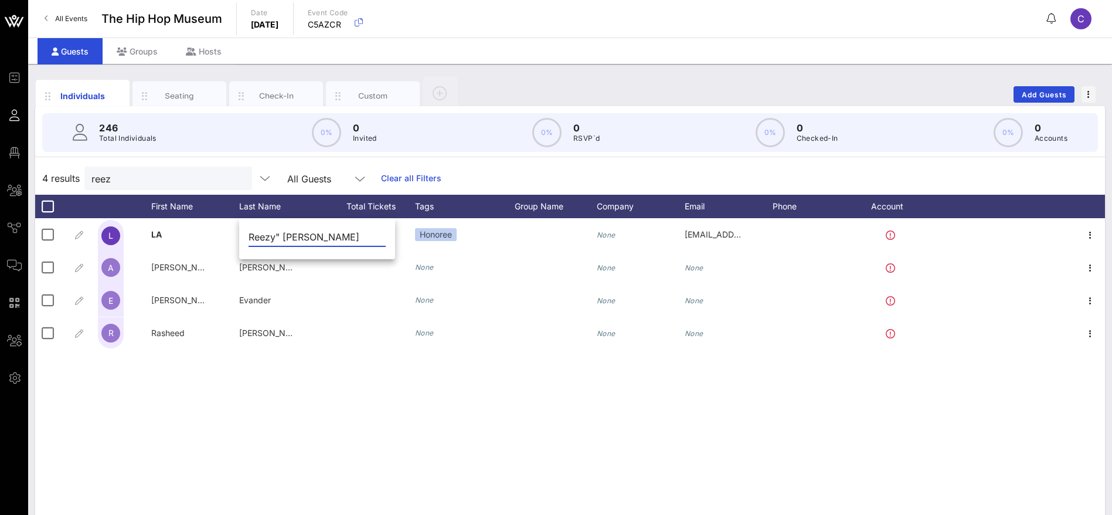
click at [248, 232] on div "Reezy" [PERSON_NAME]" at bounding box center [317, 239] width 156 height 39
click at [249, 238] on input "Reezy" [PERSON_NAME]" at bounding box center [317, 236] width 137 height 19
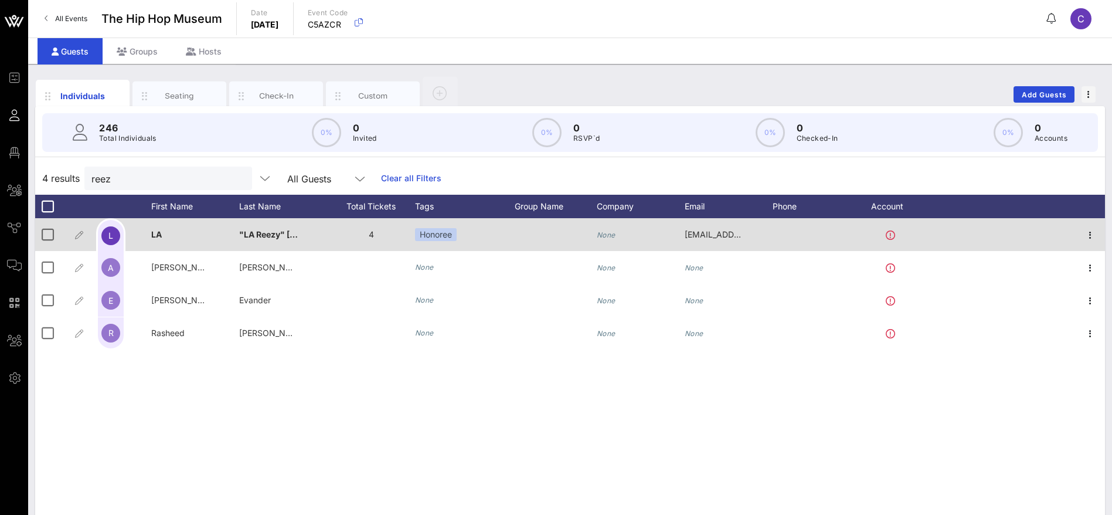
click at [260, 237] on span ""LA Reezy" [PERSON_NAME]" at bounding box center [297, 234] width 117 height 10
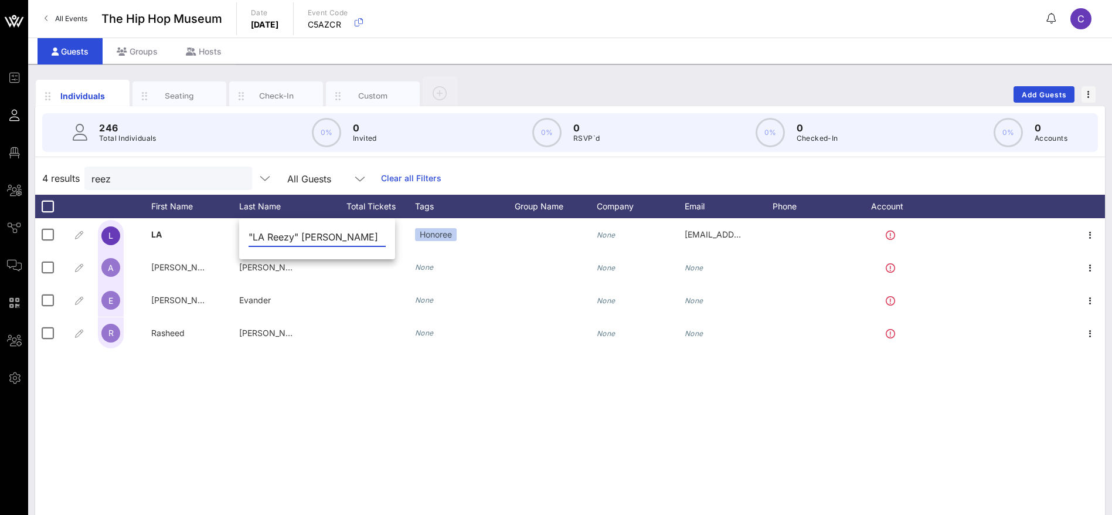
drag, startPoint x: 302, startPoint y: 235, endPoint x: 246, endPoint y: 232, distance: 55.8
click at [246, 232] on div ""LA Reezy" [PERSON_NAME]" at bounding box center [317, 239] width 156 height 39
type input "[PERSON_NAME]"
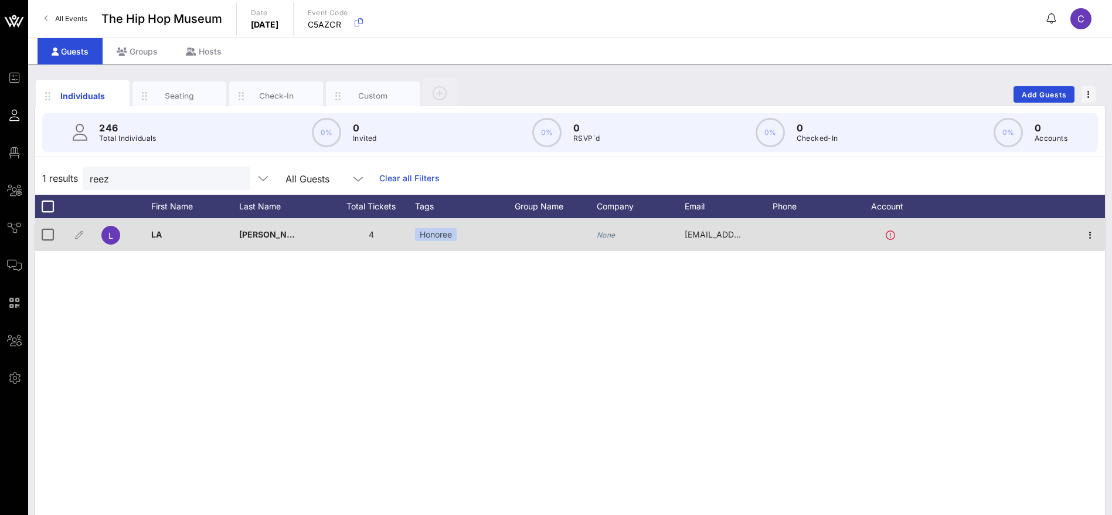
click at [168, 236] on div "LA" at bounding box center [195, 241] width 88 height 46
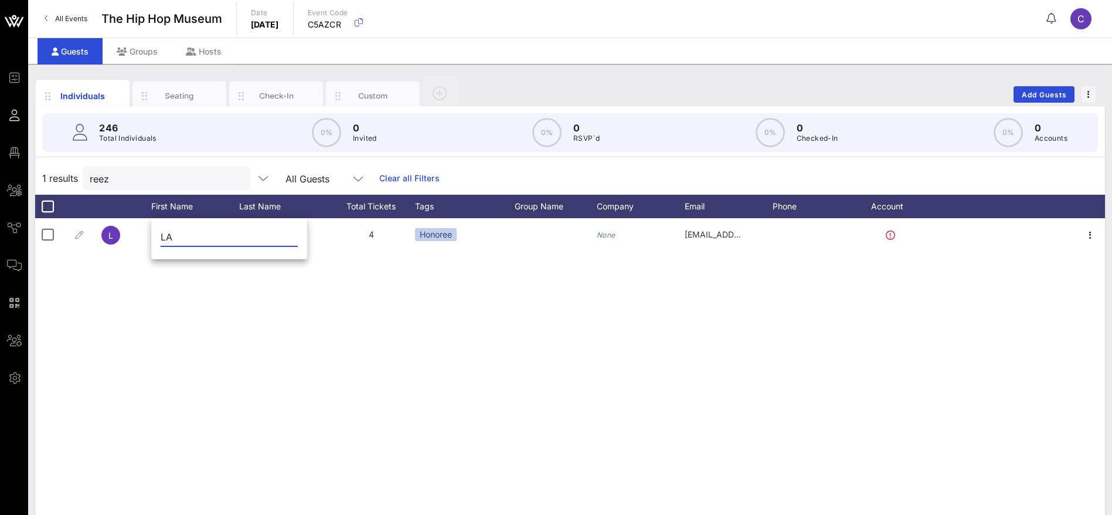
drag, startPoint x: 164, startPoint y: 236, endPoint x: 155, endPoint y: 236, distance: 8.8
click at [155, 236] on div "LA" at bounding box center [229, 239] width 156 height 39
click at [213, 239] on input "[PERSON_NAME] "Larezzy"" at bounding box center [229, 236] width 137 height 19
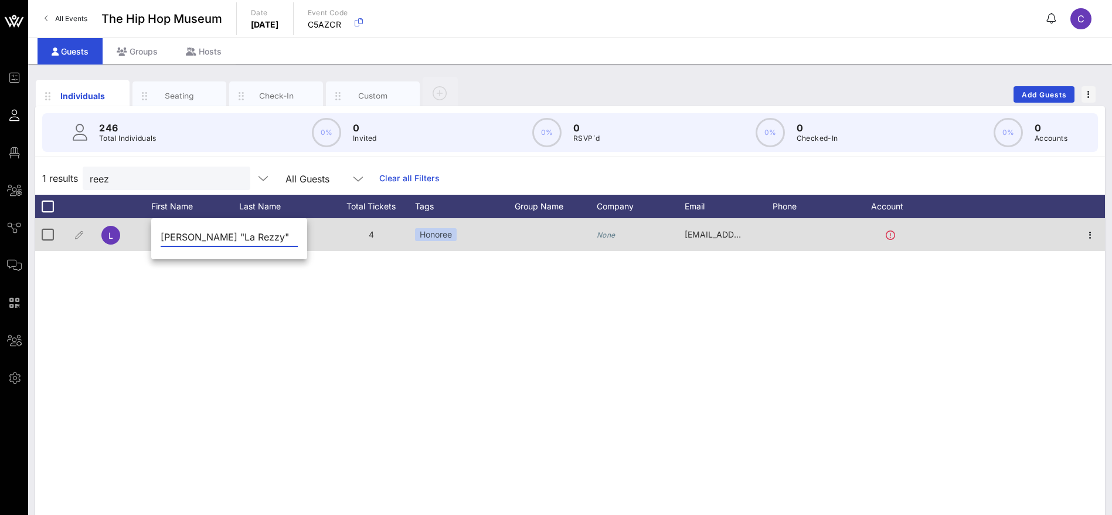
type input "[PERSON_NAME] "La Rezzy""
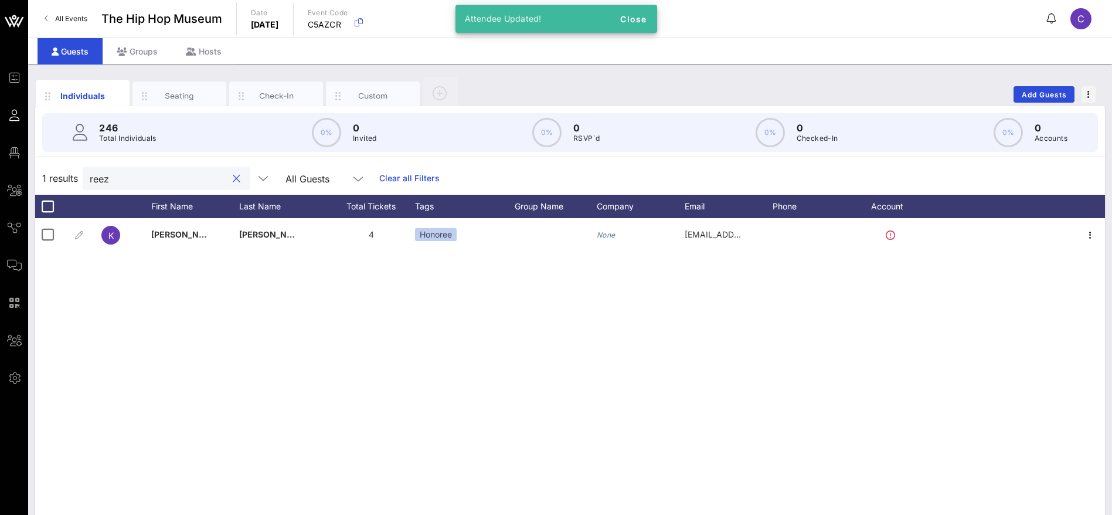
click at [118, 179] on input "reez" at bounding box center [158, 178] width 137 height 15
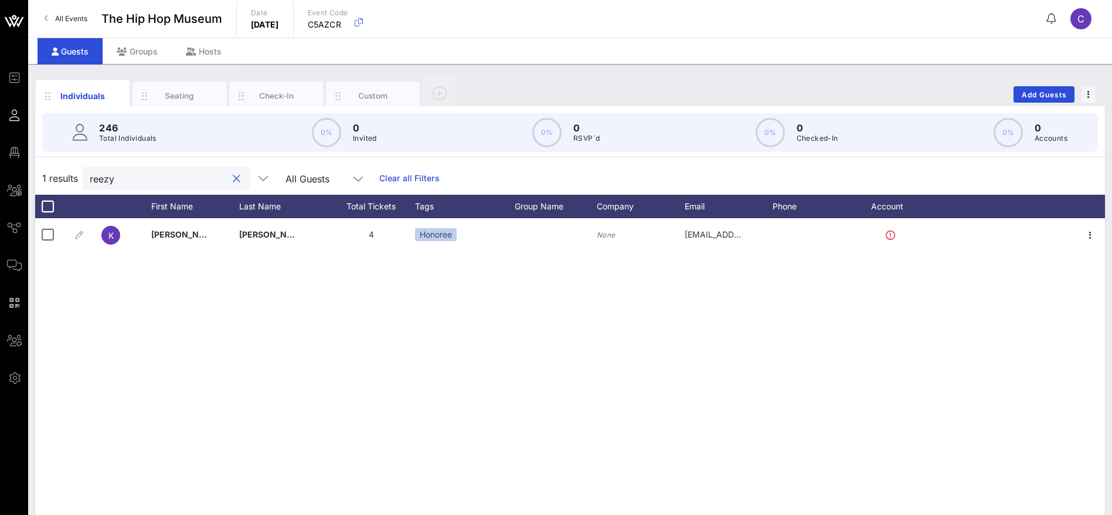
type input "reezy"
click at [198, 293] on div "K [PERSON_NAME] "La Rezzy" [PERSON_NAME] 4 Honoree None [EMAIL_ADDRESS][DOMAIN_…" at bounding box center [570, 394] width 1070 height 352
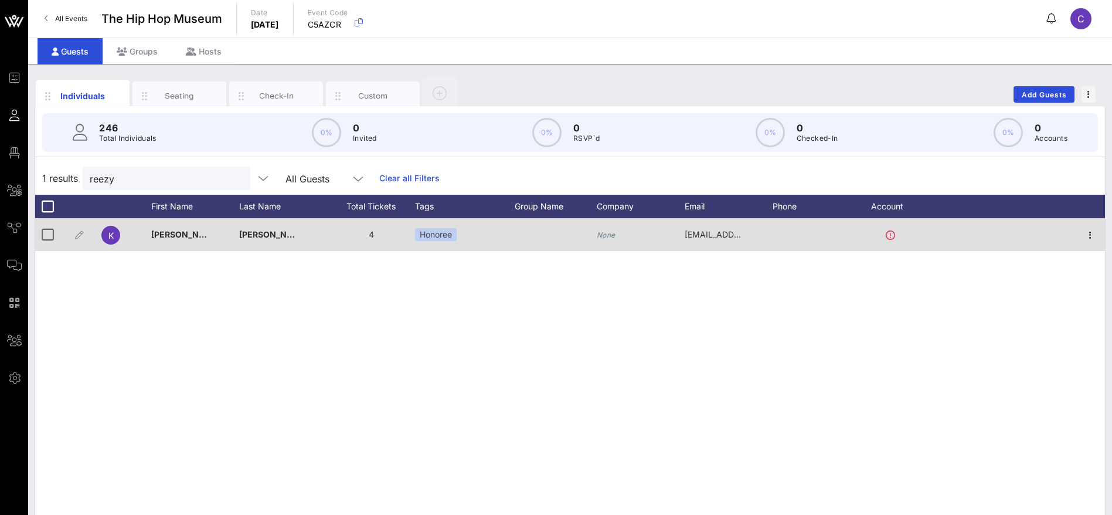
click at [172, 235] on span "[PERSON_NAME] "La Rezzy"" at bounding box center [208, 234] width 115 height 10
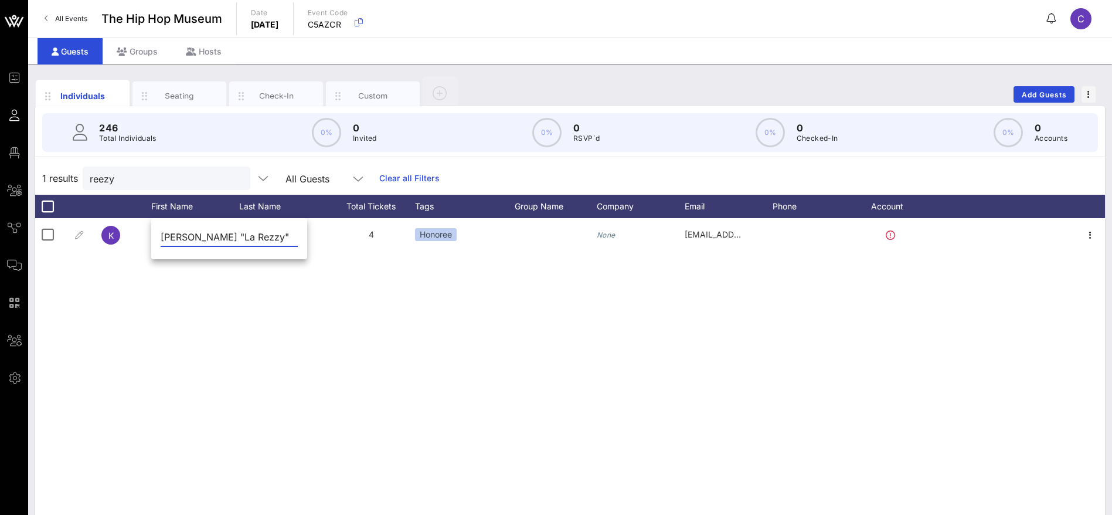
click at [224, 299] on div "K [PERSON_NAME] "La Rezzy" [PERSON_NAME] 4 Honoree None [EMAIL_ADDRESS][DOMAIN_…" at bounding box center [570, 394] width 1070 height 352
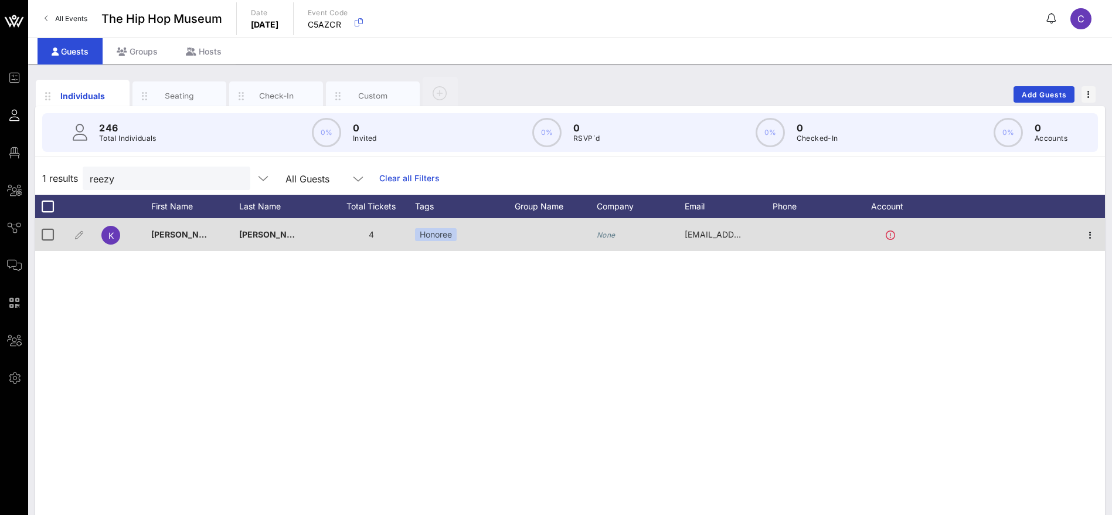
click at [182, 235] on span "[PERSON_NAME] "La Rezzy"" at bounding box center [208, 234] width 115 height 10
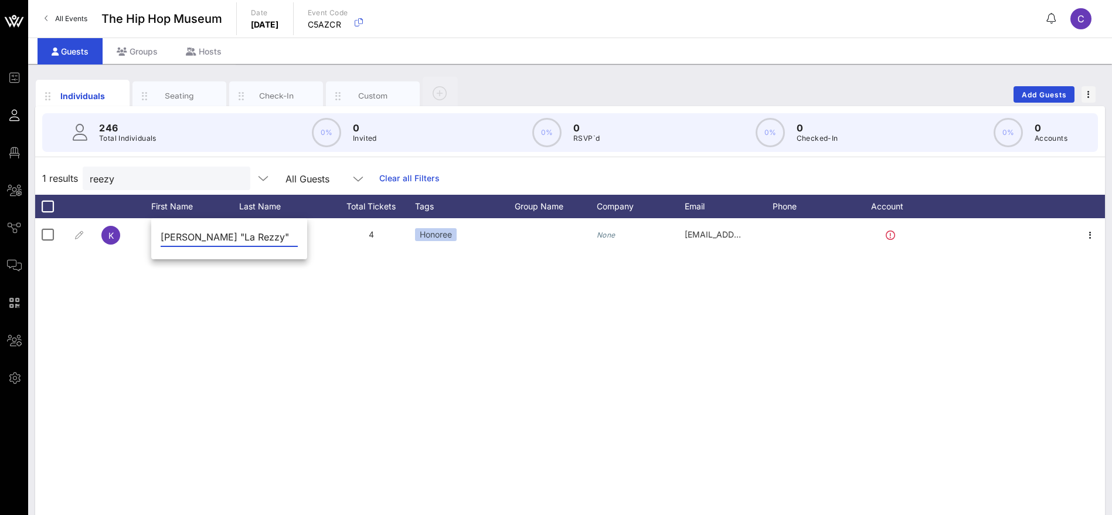
click at [233, 236] on input "[PERSON_NAME] "La Rezzy"" at bounding box center [229, 236] width 137 height 19
type input "[PERSON_NAME] "La Reezy""
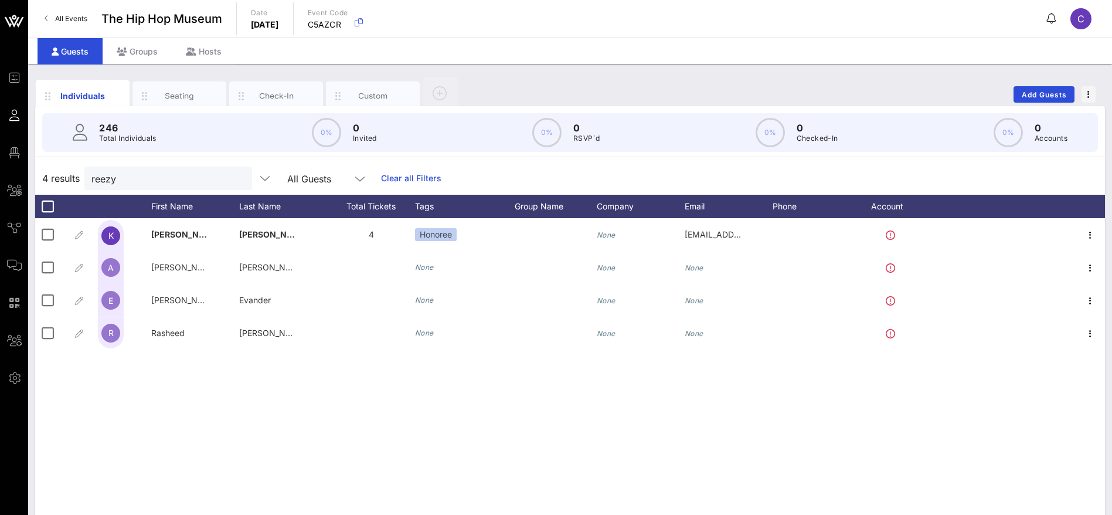
click at [359, 401] on div "[PERSON_NAME] "La Reezy" [PERSON_NAME] 4 Honoree None [EMAIL_ADDRESS][DOMAIN_NA…" at bounding box center [570, 394] width 1070 height 352
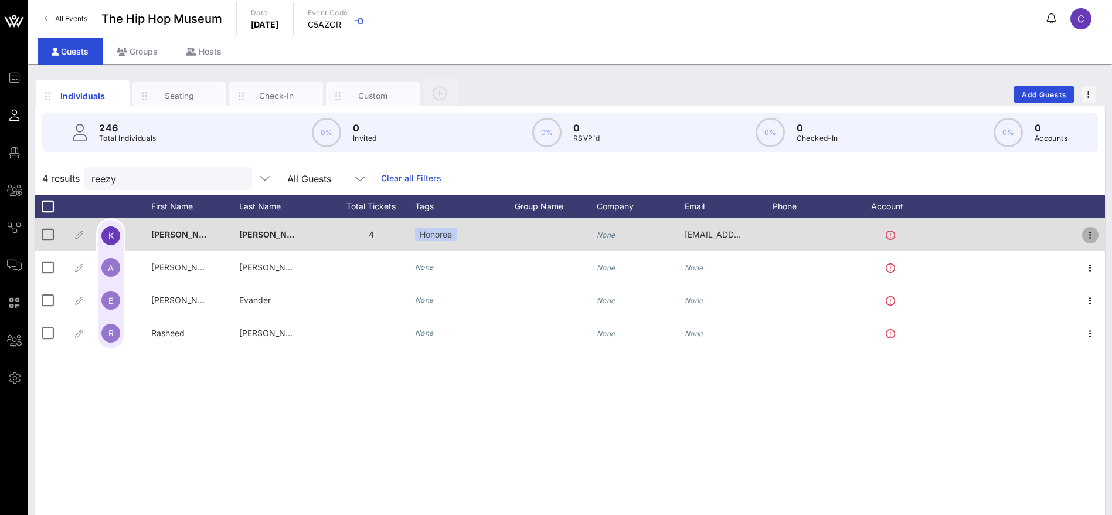
click at [1089, 234] on icon "button" at bounding box center [1090, 235] width 14 height 14
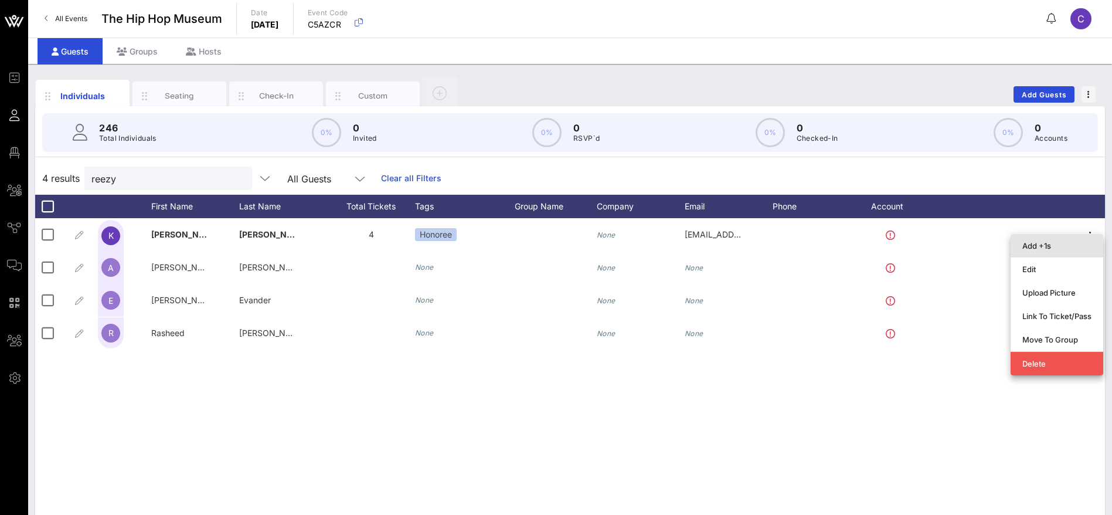
click at [1048, 246] on div "Add +1s" at bounding box center [1056, 245] width 69 height 9
type input "Guest Of"
type input "[PERSON_NAME] "La Reezy" [PERSON_NAME]"
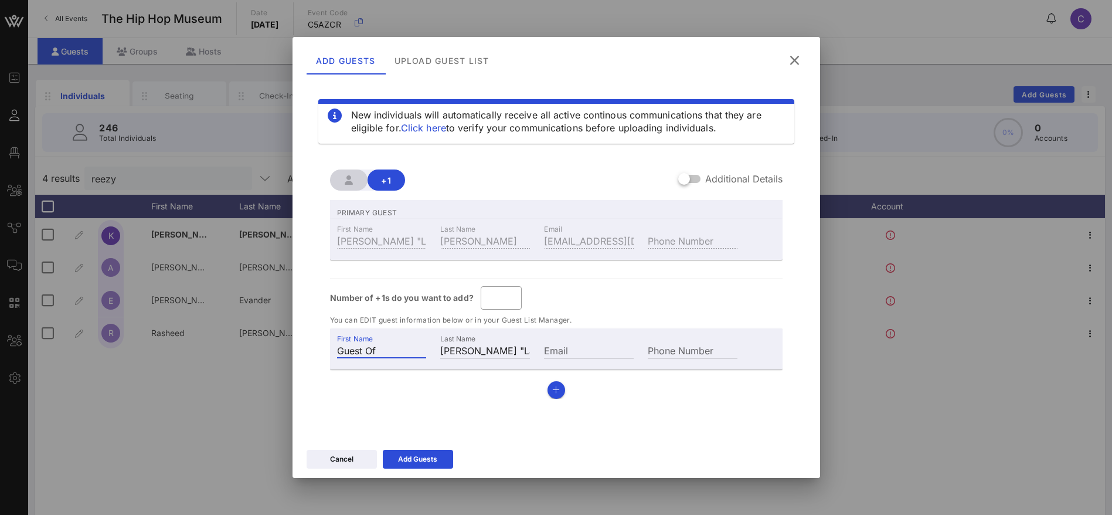
drag, startPoint x: 383, startPoint y: 349, endPoint x: 292, endPoint y: 350, distance: 90.9
click at [293, 350] on div "New individuals will automatically receive all active continous communications …" at bounding box center [557, 261] width 528 height 363
type input "[PERSON_NAME]"
click at [434, 460] on div "Add Guests" at bounding box center [417, 459] width 39 height 12
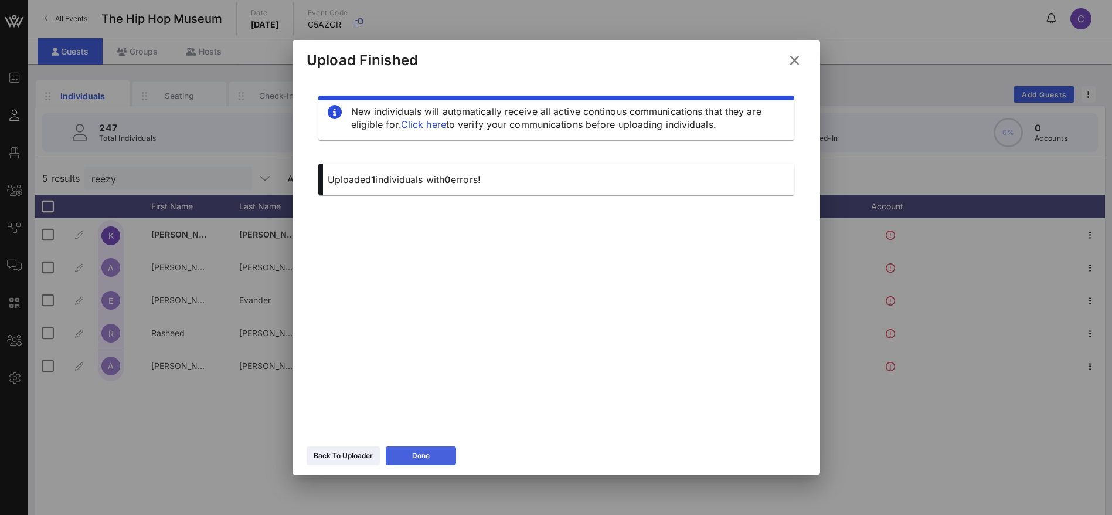
click at [418, 454] on icon at bounding box center [421, 455] width 8 height 7
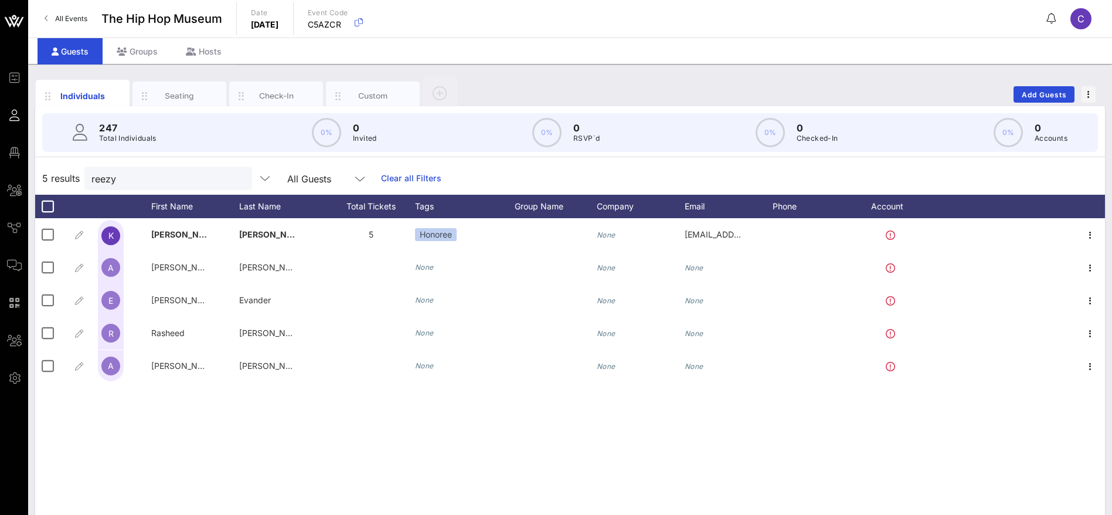
click at [245, 423] on div "K [PERSON_NAME] "La Reezy" [PERSON_NAME] 5 Honoree None [EMAIL_ADDRESS][DOMAIN_…" at bounding box center [570, 394] width 1070 height 352
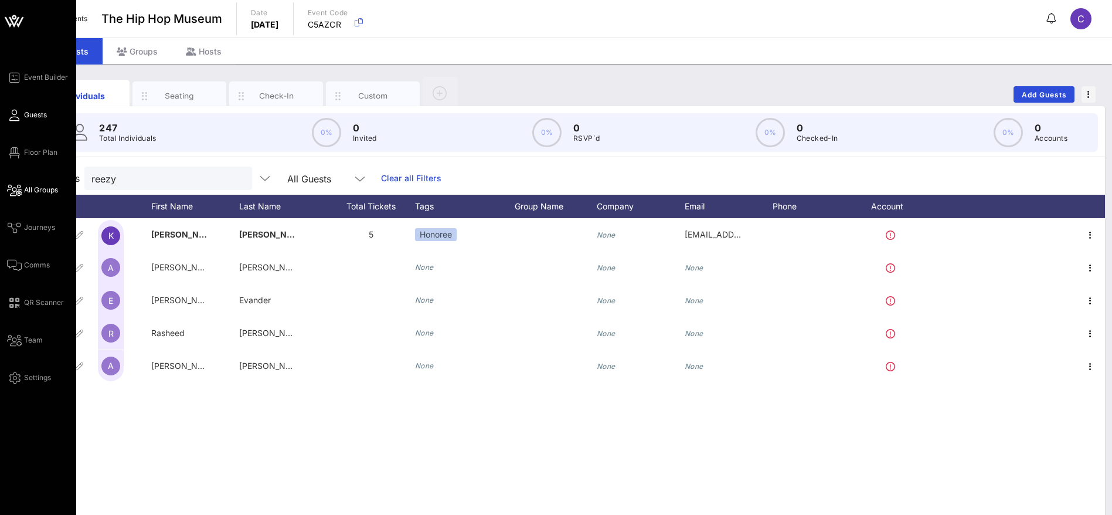
click at [46, 189] on span "All Groups" at bounding box center [41, 190] width 34 height 11
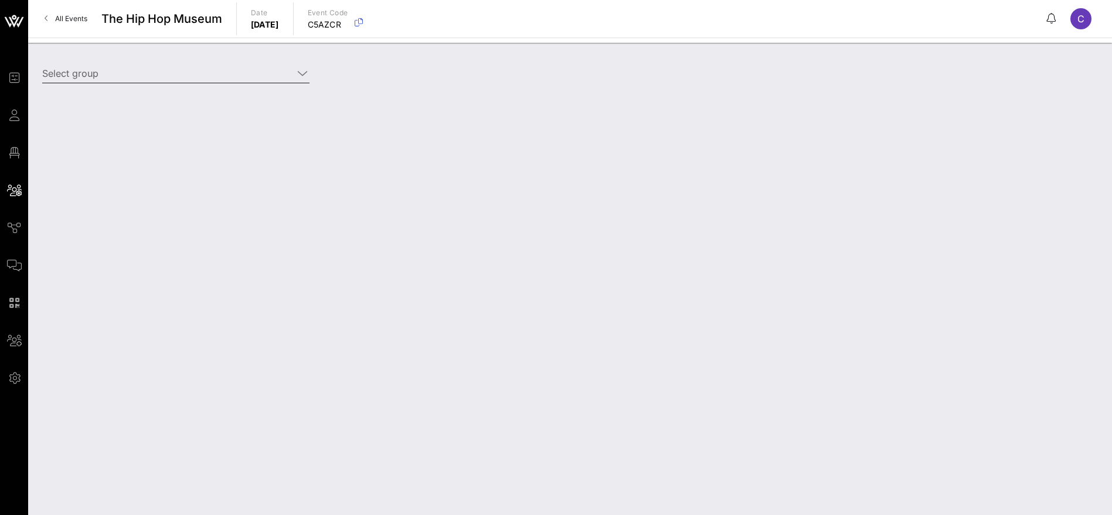
click at [311, 72] on div "Select group" at bounding box center [175, 76] width 281 height 39
click at [300, 73] on icon at bounding box center [302, 73] width 11 height 14
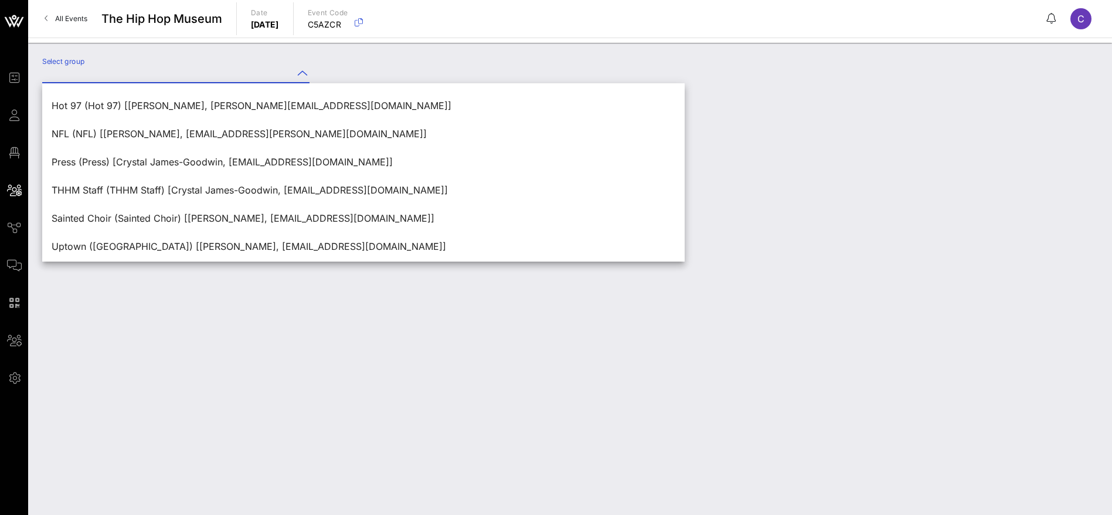
scroll to position [56, 0]
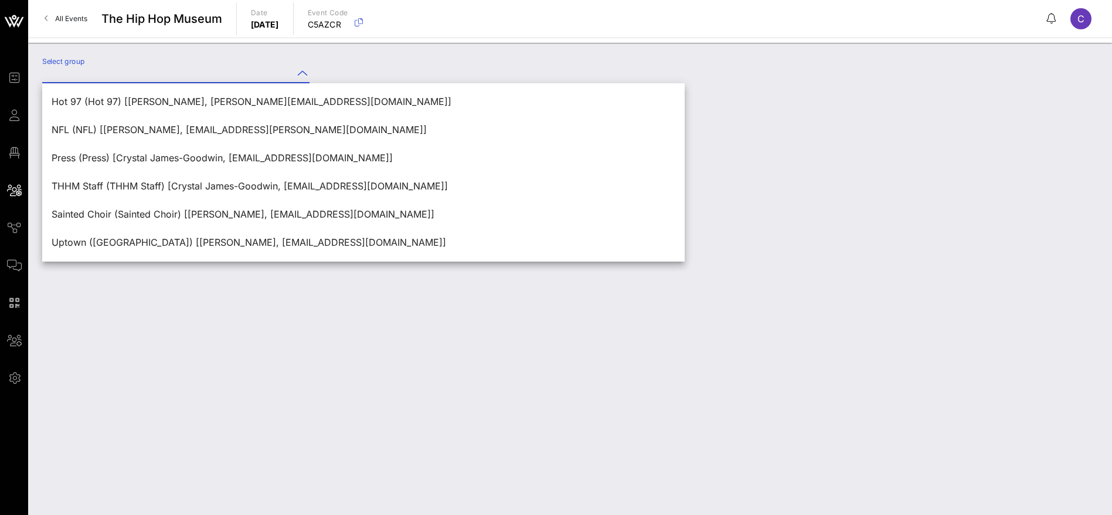
click at [429, 403] on div "Select group" at bounding box center [570, 279] width 1084 height 472
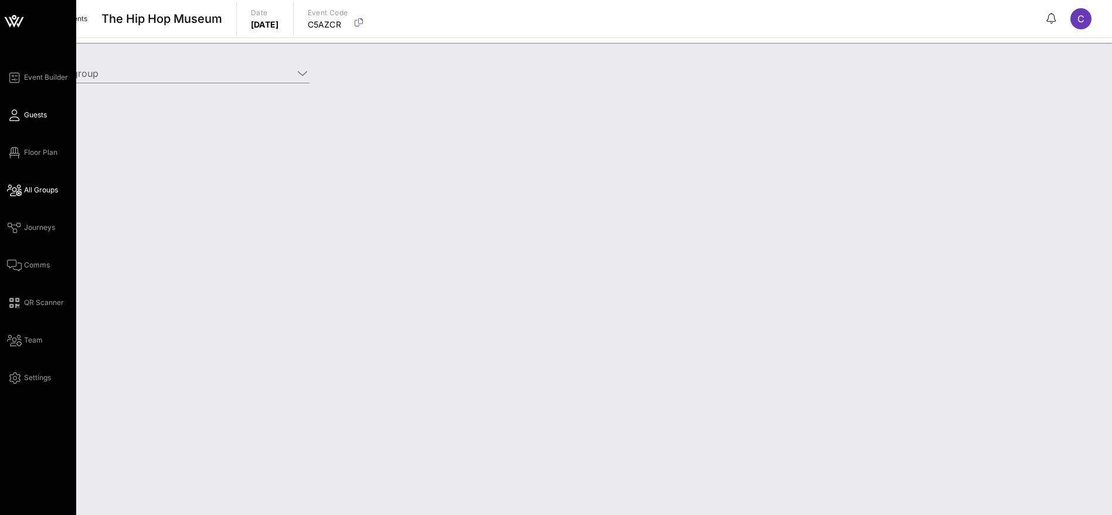
click at [19, 116] on icon at bounding box center [14, 115] width 15 height 2
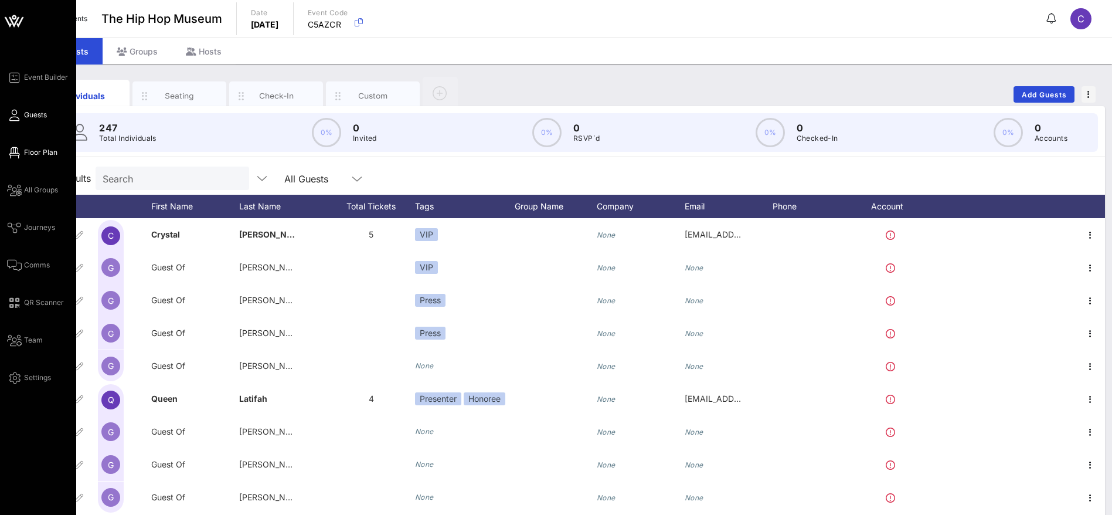
click at [35, 153] on span "Floor Plan" at bounding box center [40, 152] width 33 height 11
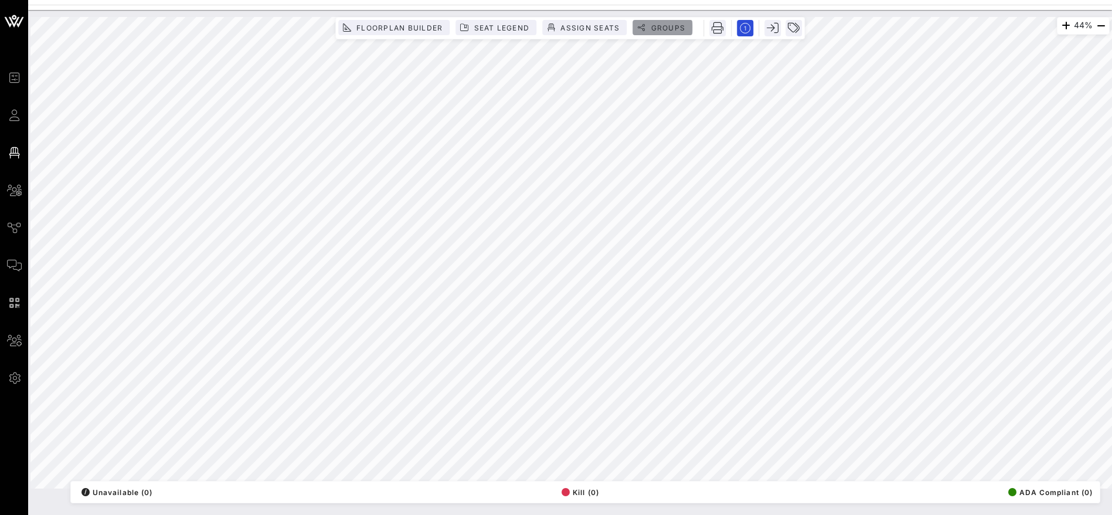
click at [678, 23] on span "Groups" at bounding box center [667, 27] width 35 height 9
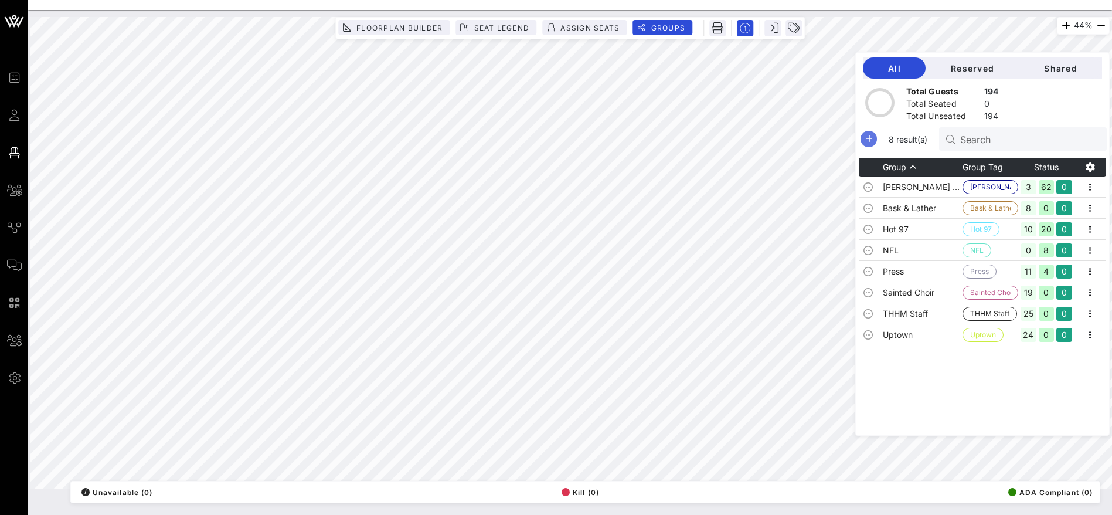
click at [876, 135] on icon "button" at bounding box center [869, 139] width 14 height 14
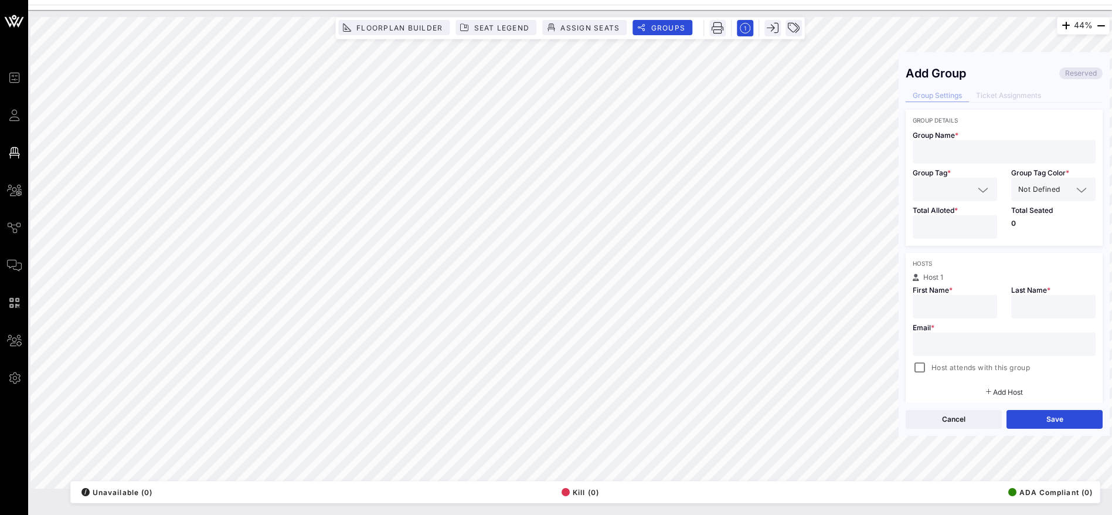
click at [961, 147] on input "text" at bounding box center [1004, 151] width 169 height 15
paste input "[PERSON_NAME] Organization"
type input "[PERSON_NAME] Organization"
click at [949, 189] on input "text" at bounding box center [947, 189] width 54 height 15
paste input "[PERSON_NAME] Organization"
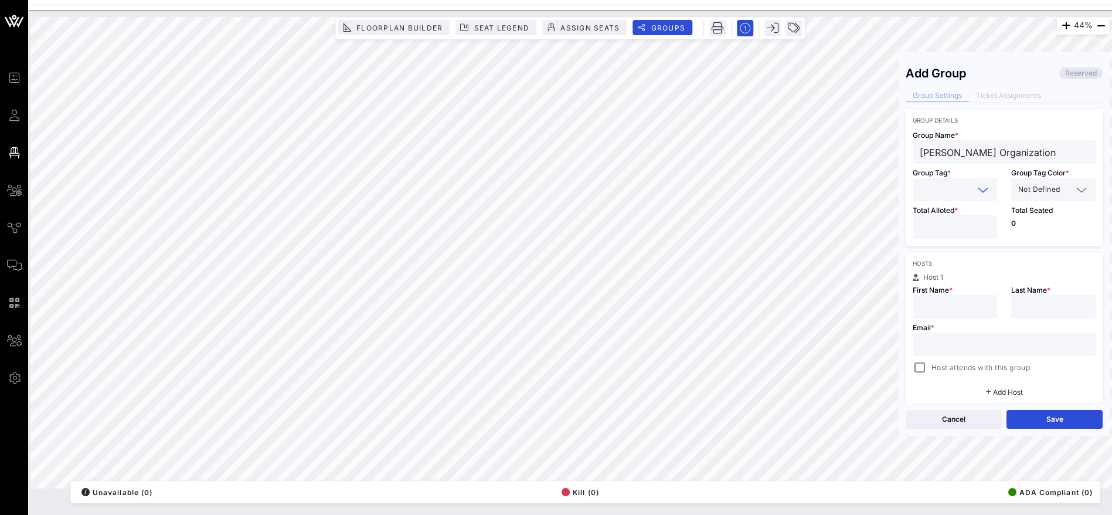
type input "[PERSON_NAME] Organization"
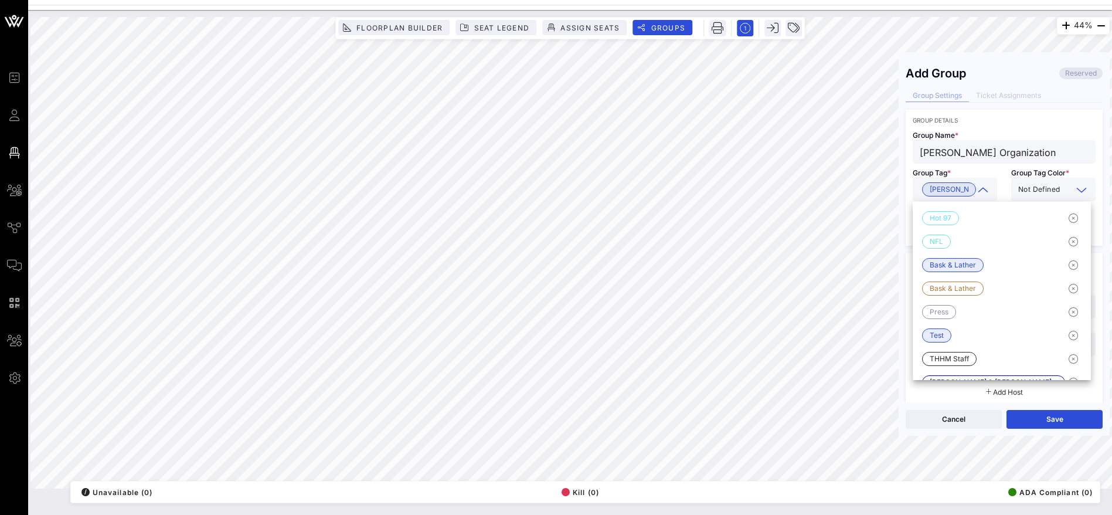
click at [1062, 188] on input "text" at bounding box center [1067, 189] width 10 height 15
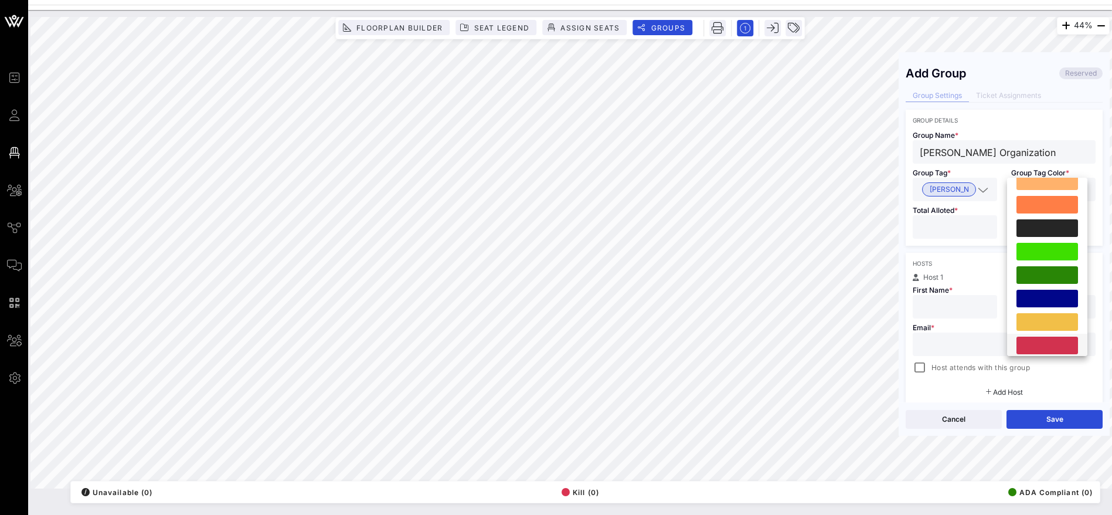
scroll to position [300, 0]
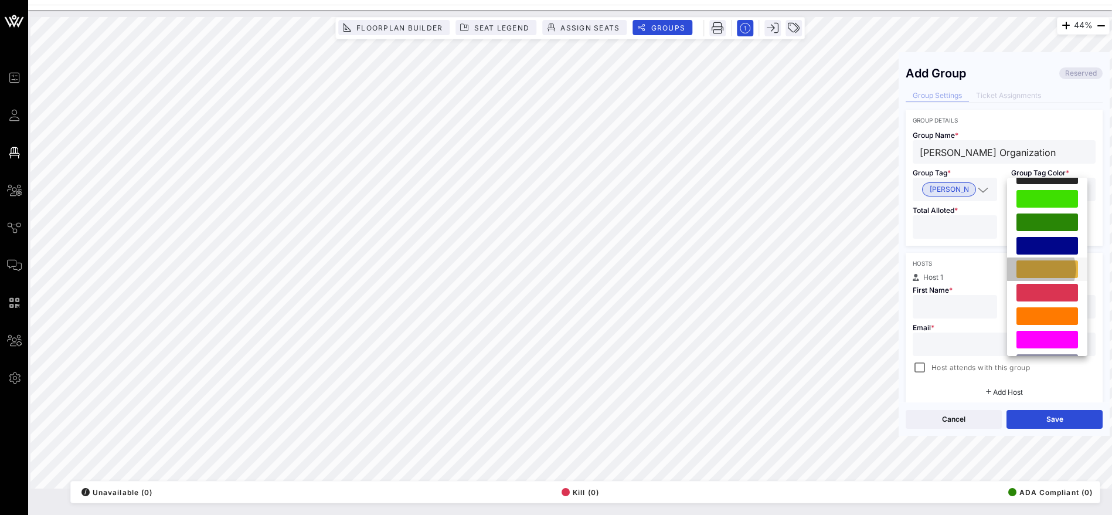
click at [1032, 267] on div at bounding box center [1048, 269] width 62 height 18
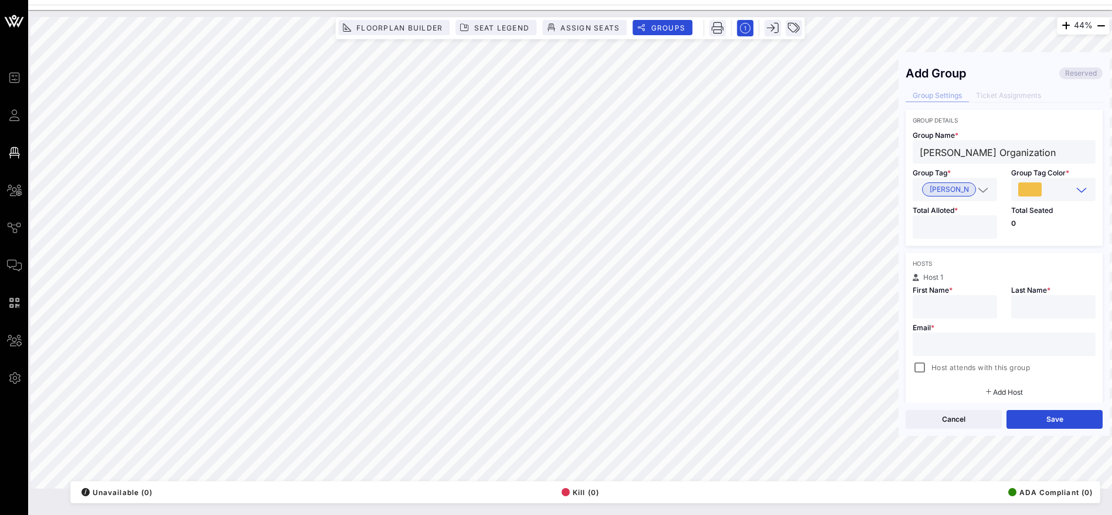
click at [930, 226] on input "number" at bounding box center [955, 226] width 70 height 15
type input "**"
click at [951, 346] on input "text" at bounding box center [1004, 344] width 169 height 15
type input "[EMAIL_ADDRESS]"
type input "Crystal"
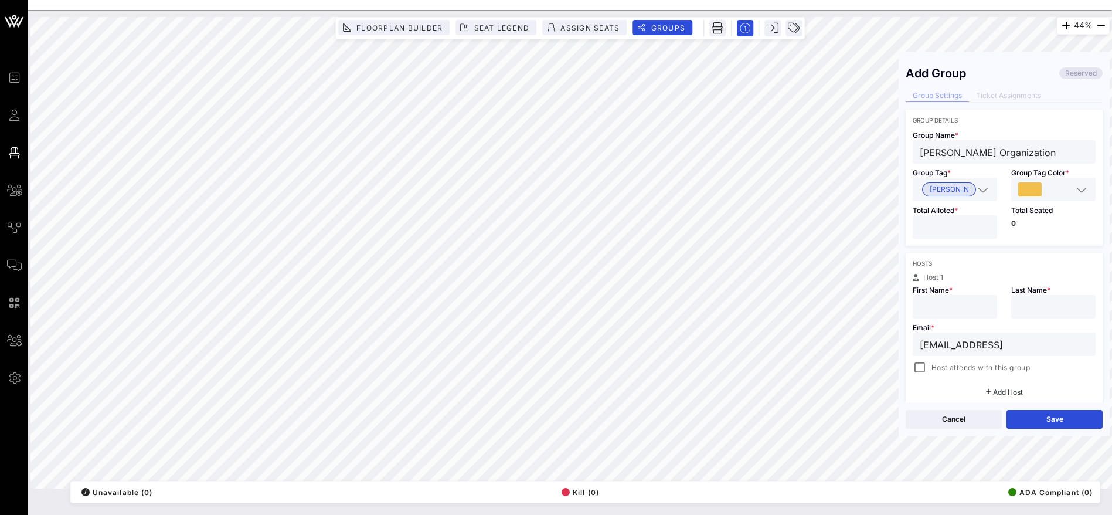
type input "[PERSON_NAME]"
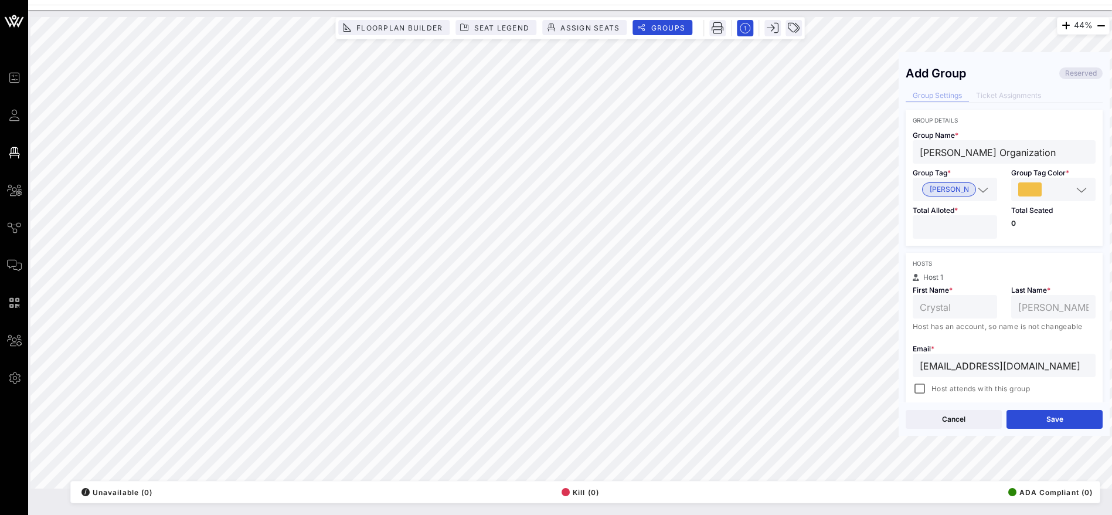
type input "[EMAIL_ADDRESS][DOMAIN_NAME]"
click at [1051, 418] on button "Save" at bounding box center [1055, 419] width 96 height 19
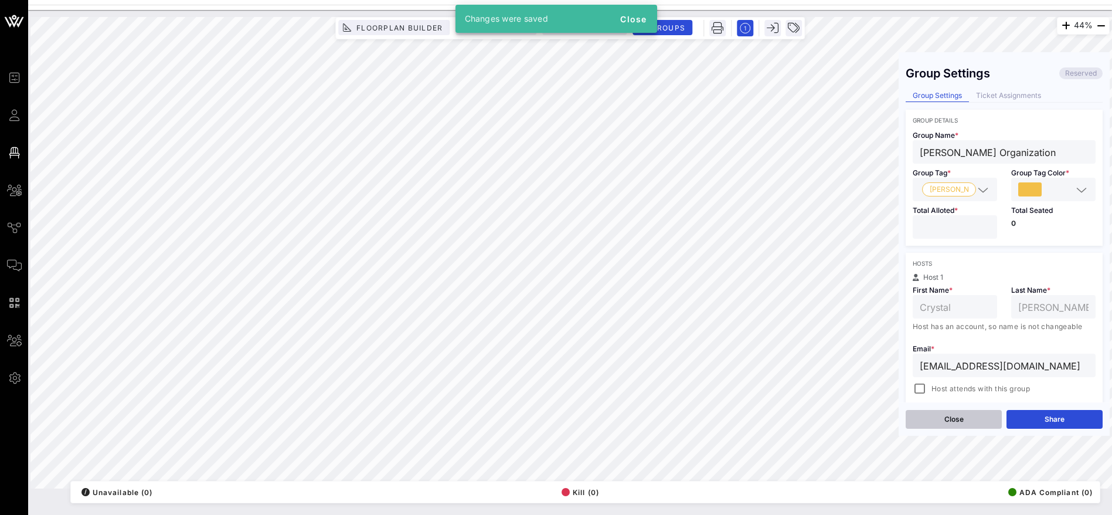
click at [954, 420] on button "Close" at bounding box center [954, 419] width 96 height 19
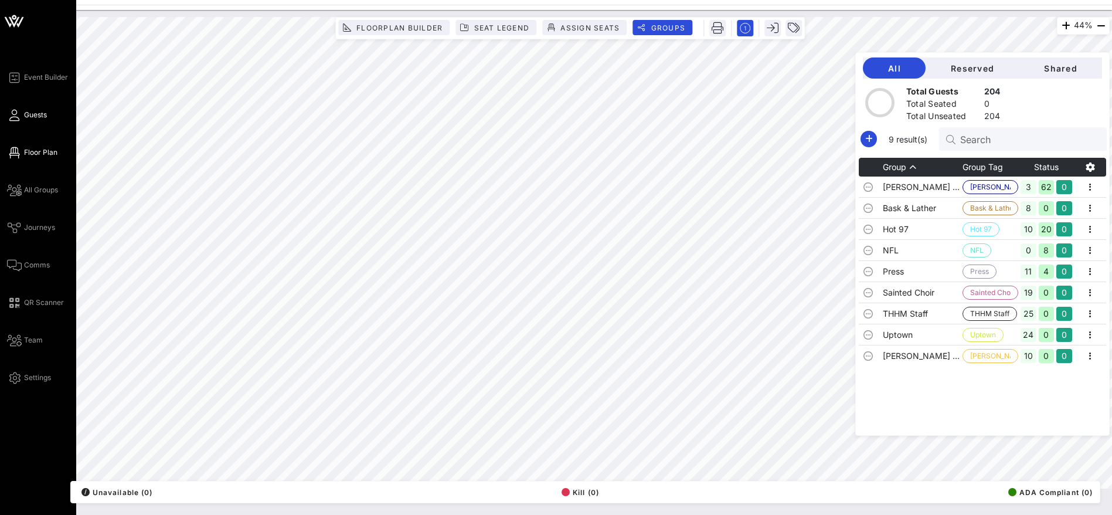
click at [39, 115] on span "Guests" at bounding box center [35, 115] width 23 height 11
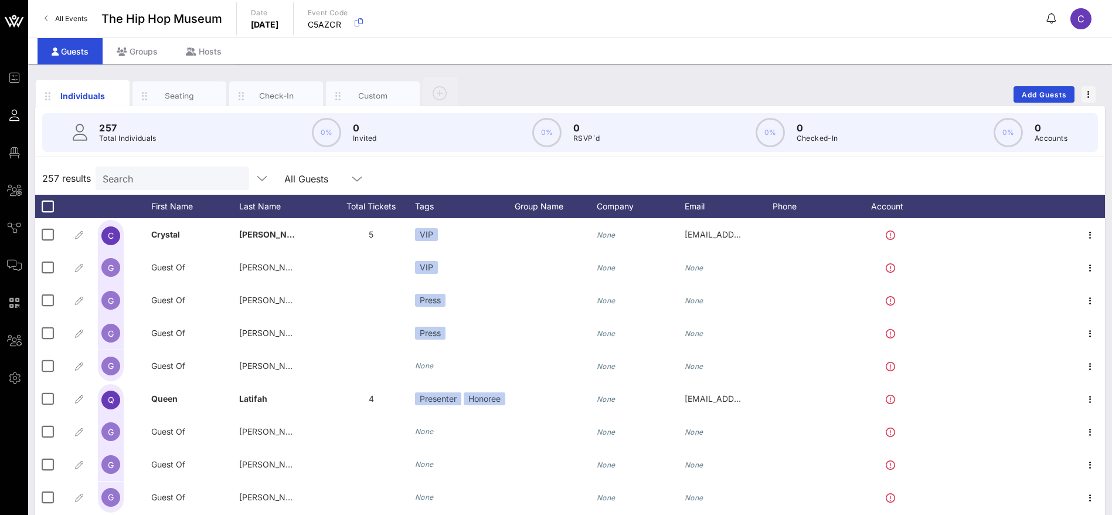
click at [157, 131] on div "257 Total Individuals 0% 0 Invited 0% 0 RSVP`d 0% 0 Checked-In 0% 0 Accounts" at bounding box center [570, 132] width 1056 height 39
click at [154, 178] on input "Search" at bounding box center [171, 178] width 137 height 15
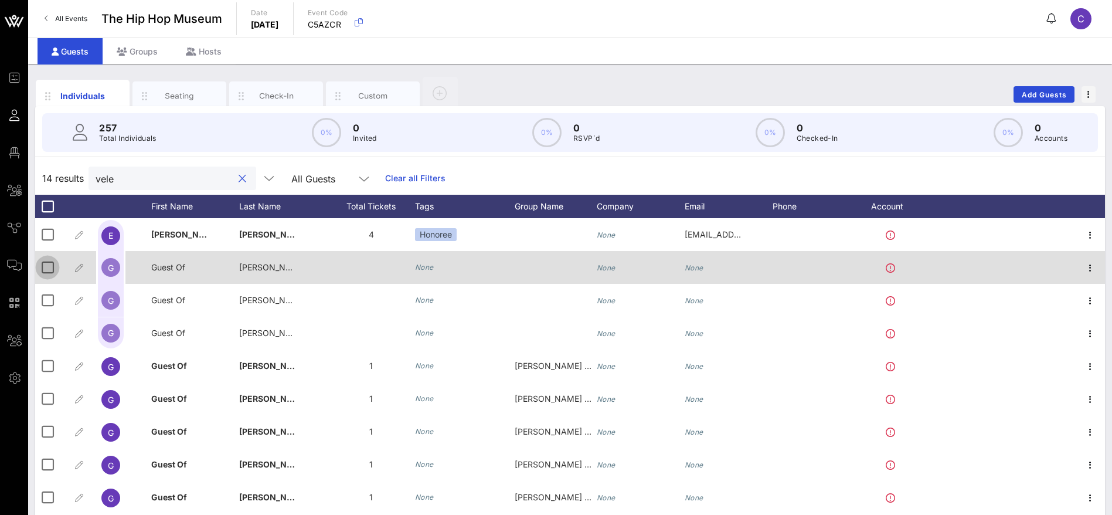
type input "vele"
click at [44, 269] on div at bounding box center [48, 267] width 20 height 20
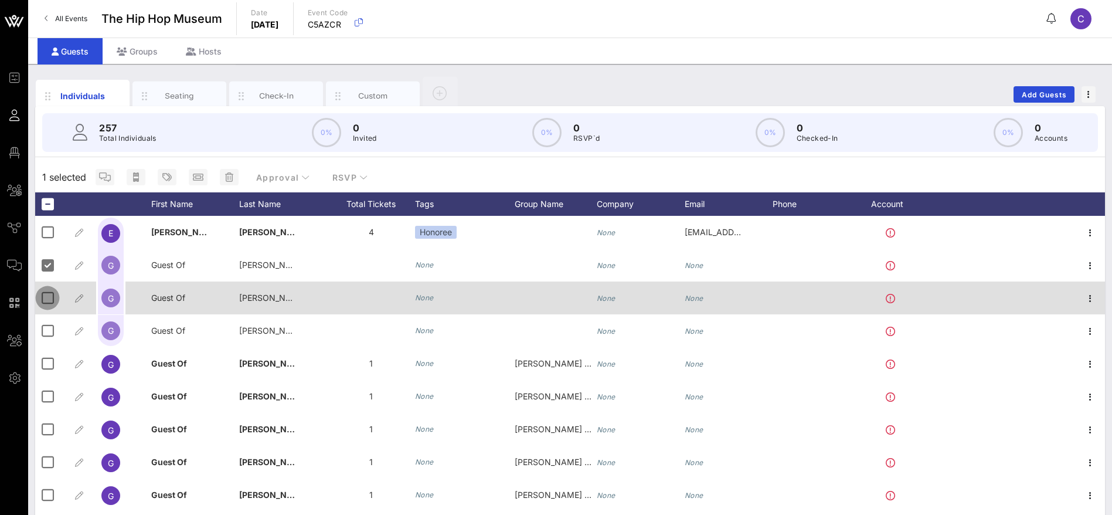
click at [45, 300] on div at bounding box center [48, 298] width 20 height 20
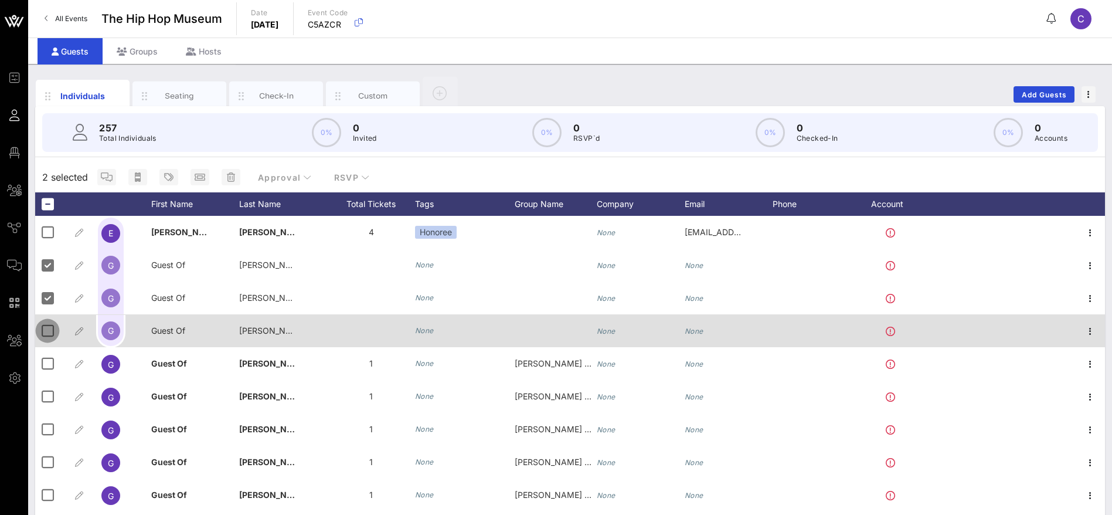
click at [46, 329] on div at bounding box center [48, 331] width 20 height 20
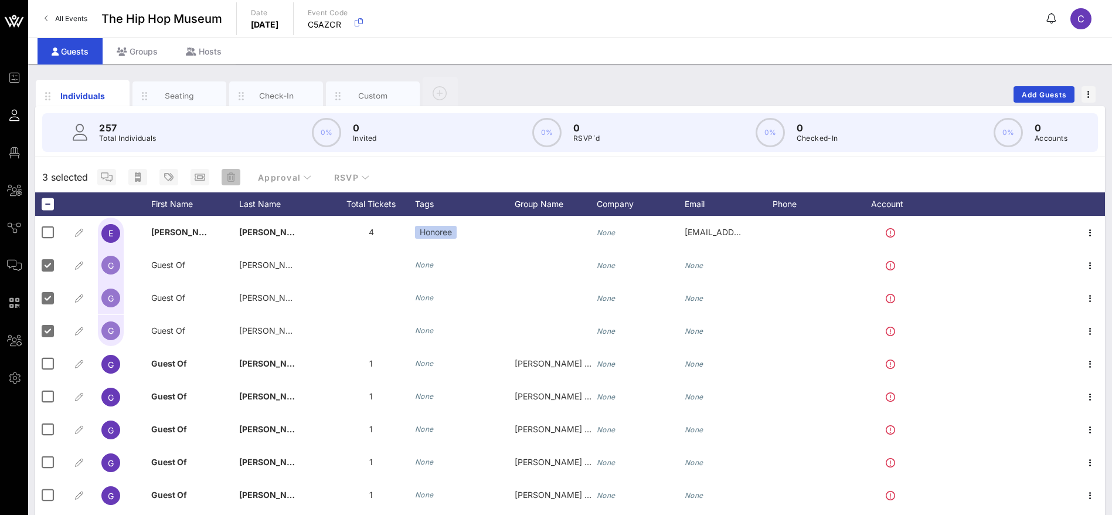
click at [233, 174] on icon "button" at bounding box center [231, 176] width 8 height 9
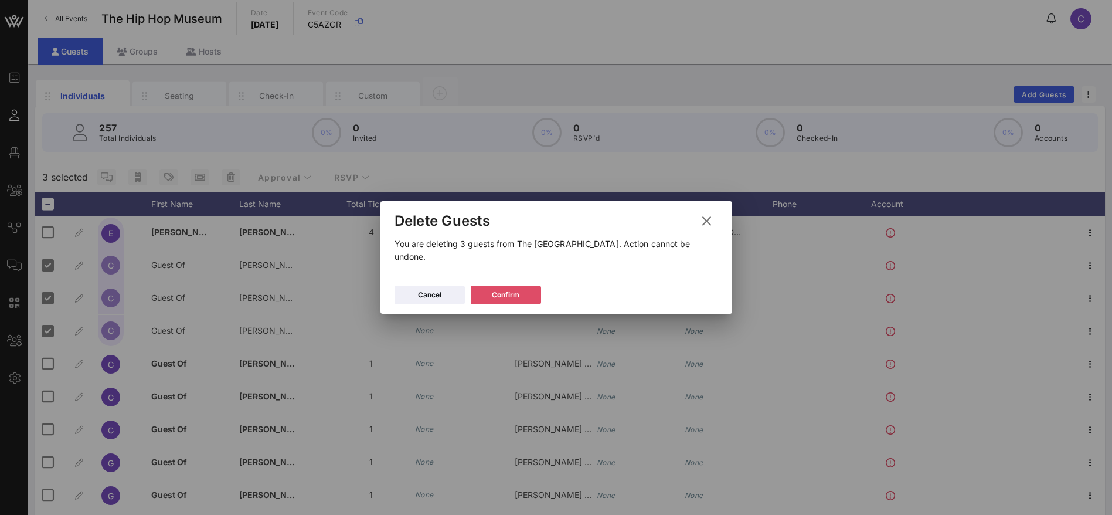
click at [505, 291] on icon at bounding box center [506, 294] width 8 height 7
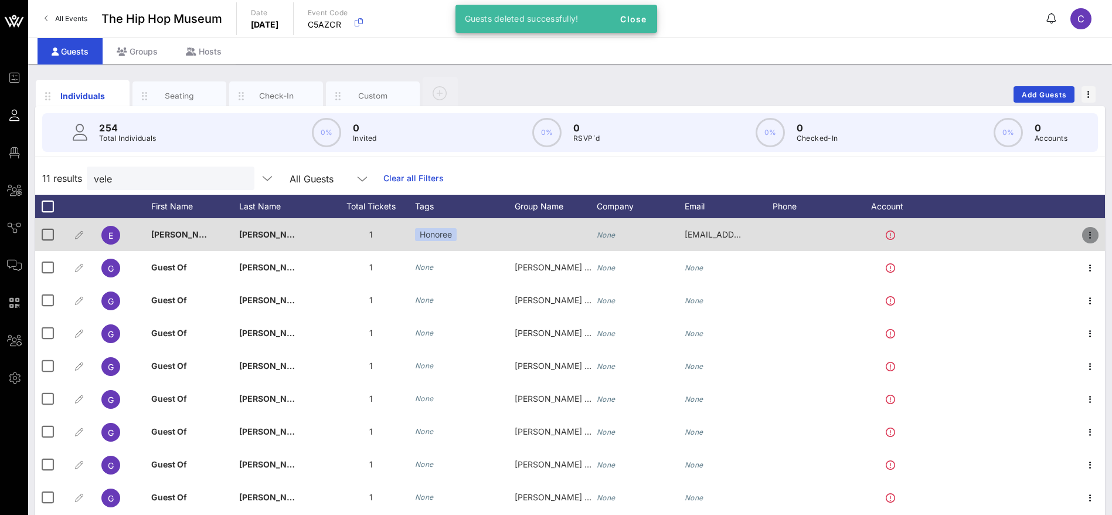
click at [1083, 232] on icon "button" at bounding box center [1090, 235] width 14 height 14
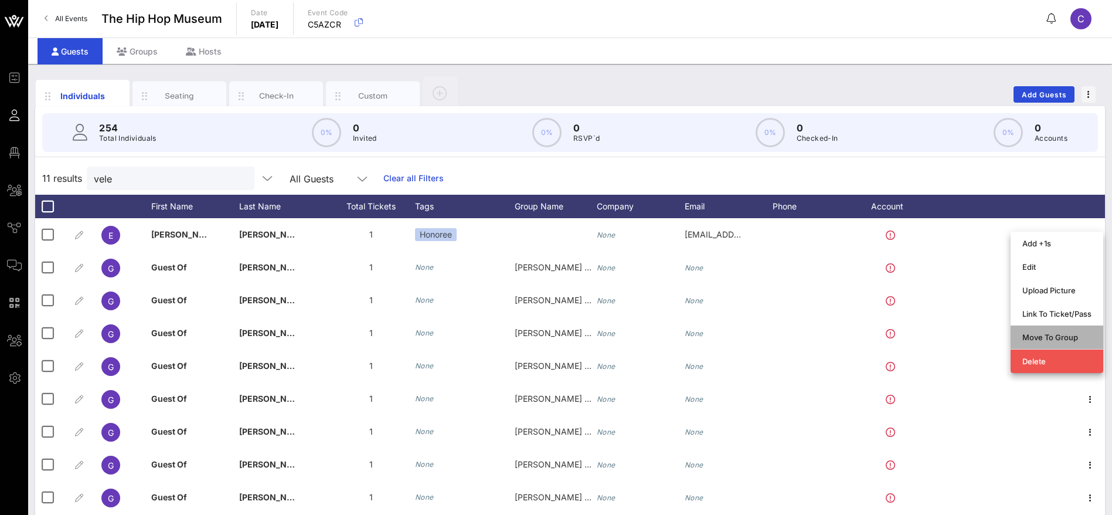
click at [1057, 337] on div "Move To Group" at bounding box center [1056, 336] width 69 height 9
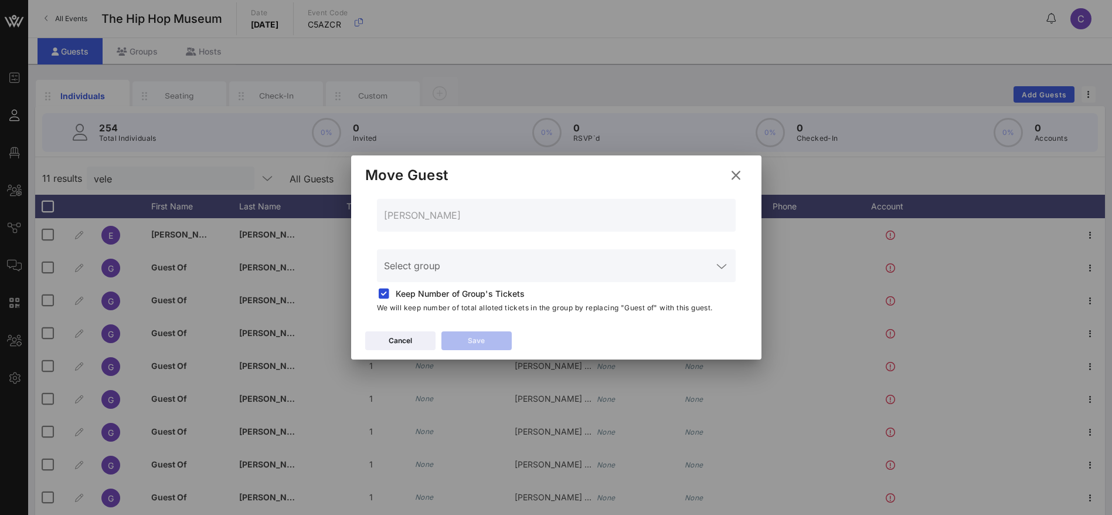
click at [532, 271] on input "Select group" at bounding box center [548, 272] width 328 height 19
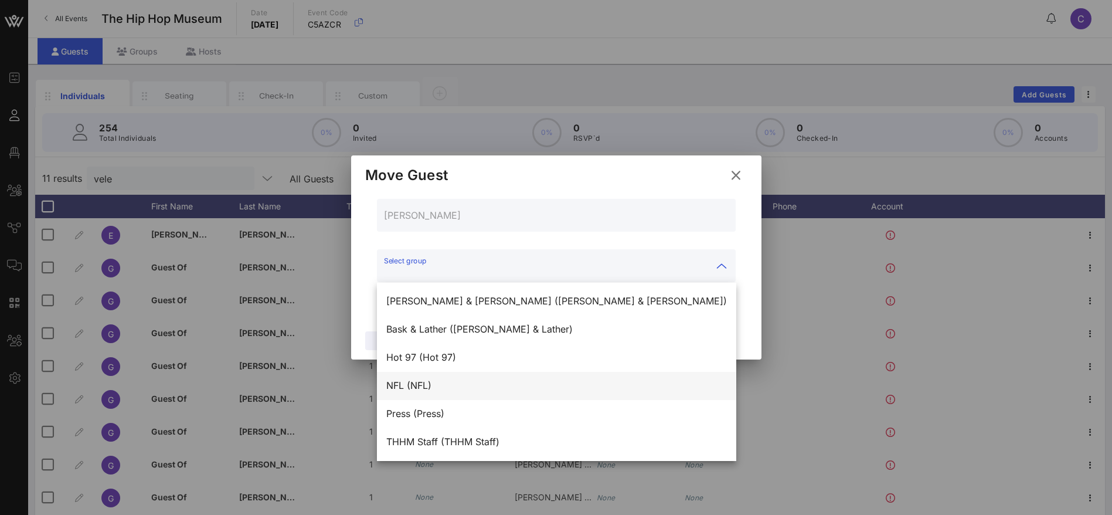
scroll to position [84, 0]
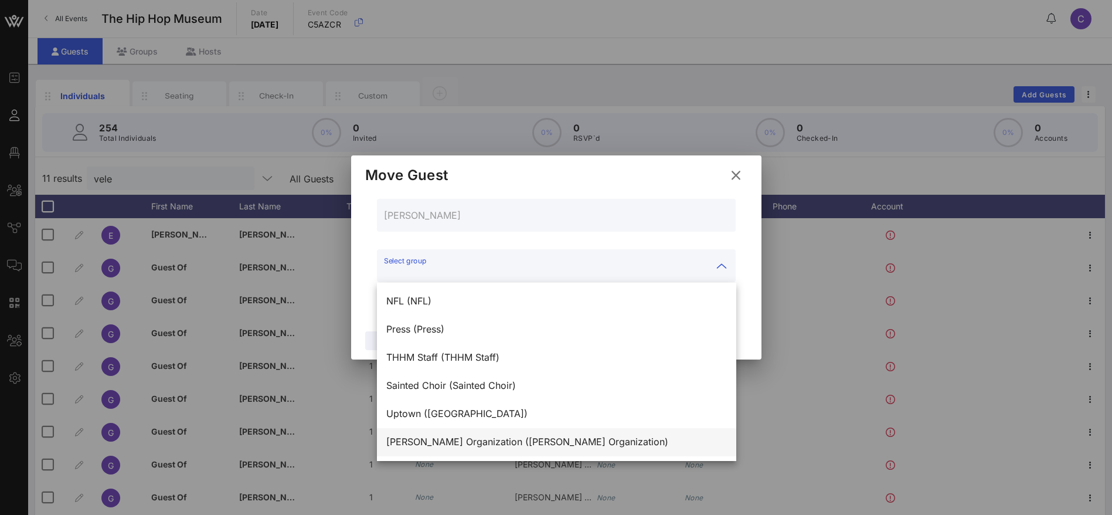
click at [474, 436] on div "[PERSON_NAME] Organization ([PERSON_NAME] Organization)" at bounding box center [556, 441] width 341 height 11
type input "[PERSON_NAME] Organization ([PERSON_NAME] Organization)"
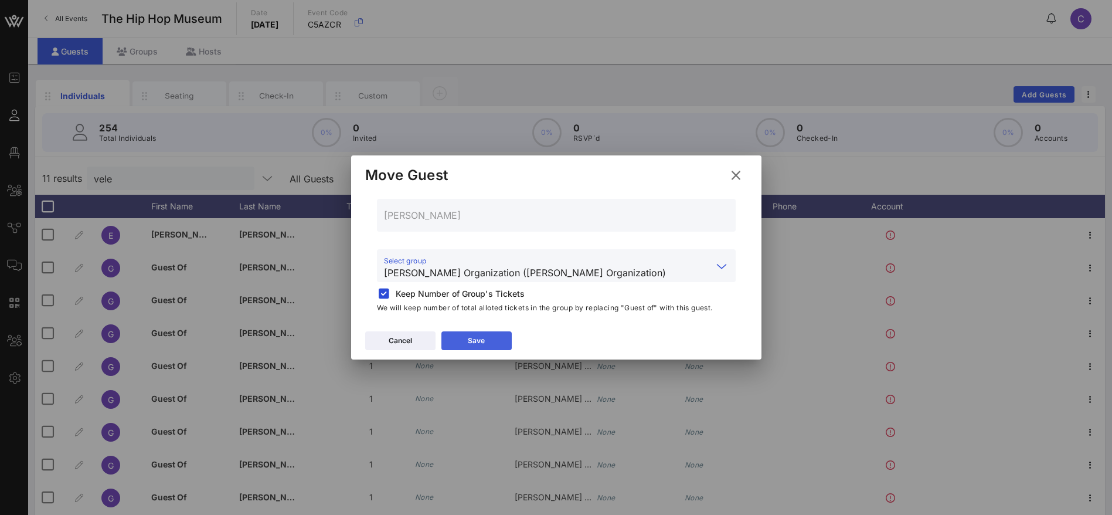
click at [482, 339] on button "Save" at bounding box center [476, 340] width 70 height 19
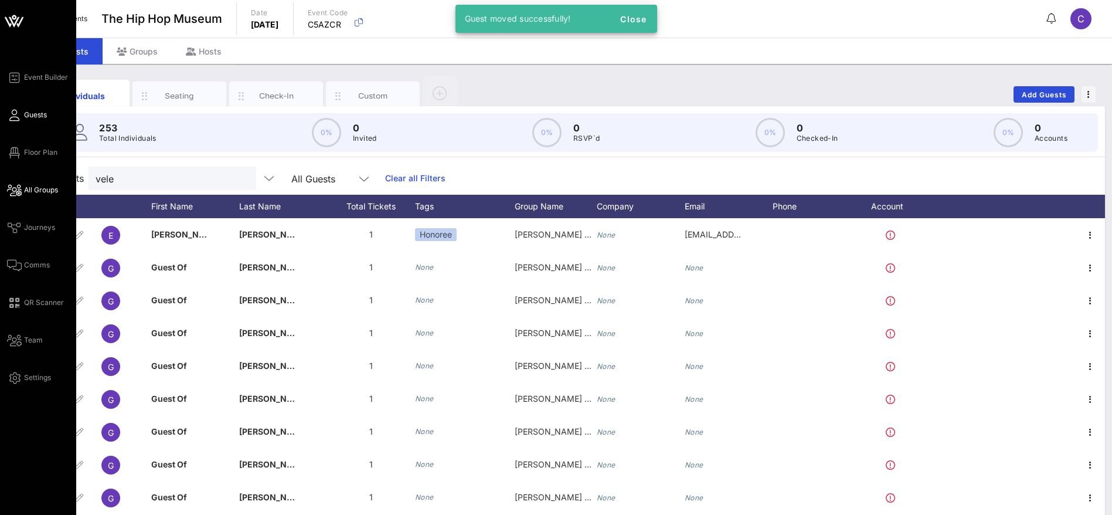
click at [37, 183] on div "Event Builder Guests Floor Plan All Groups Journeys Comms QR Scanner Team Setti…" at bounding box center [41, 227] width 69 height 314
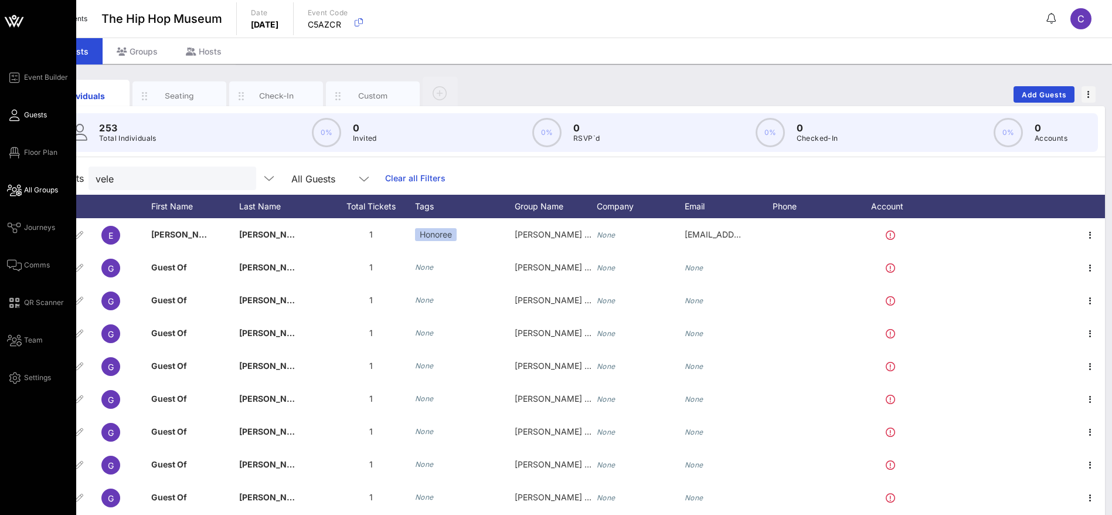
click at [38, 189] on span "All Groups" at bounding box center [41, 190] width 34 height 11
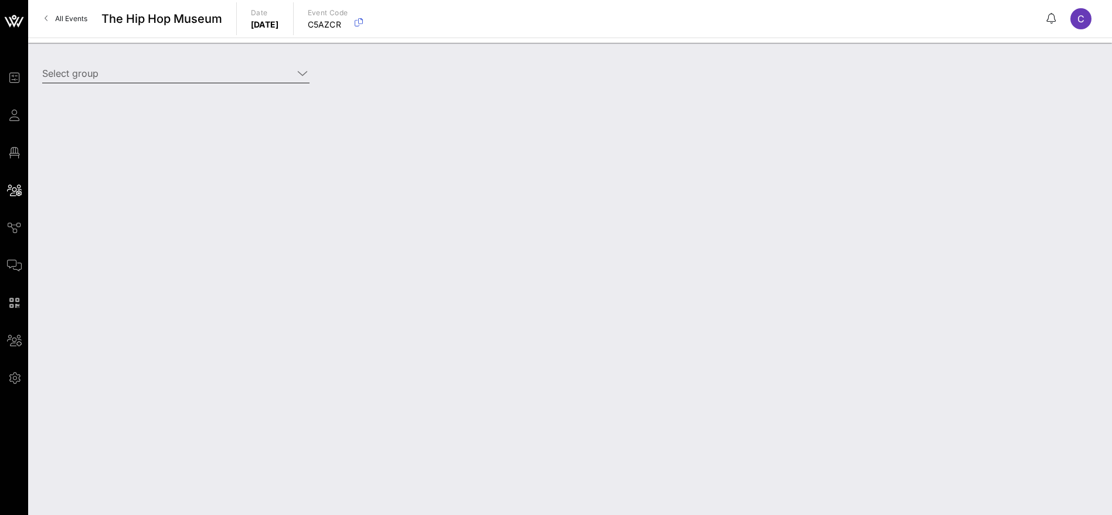
click at [297, 73] on div at bounding box center [302, 73] width 14 height 14
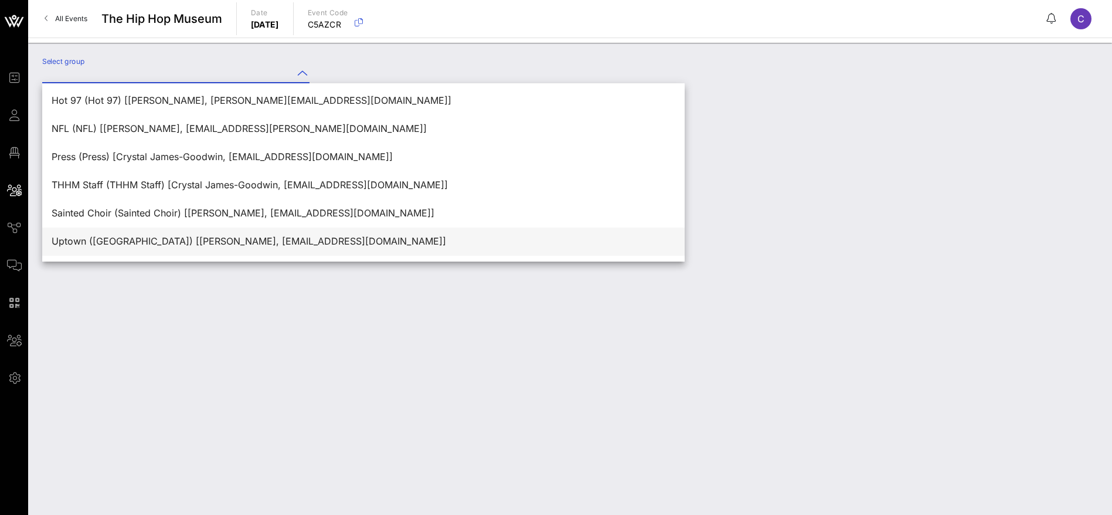
scroll to position [84, 0]
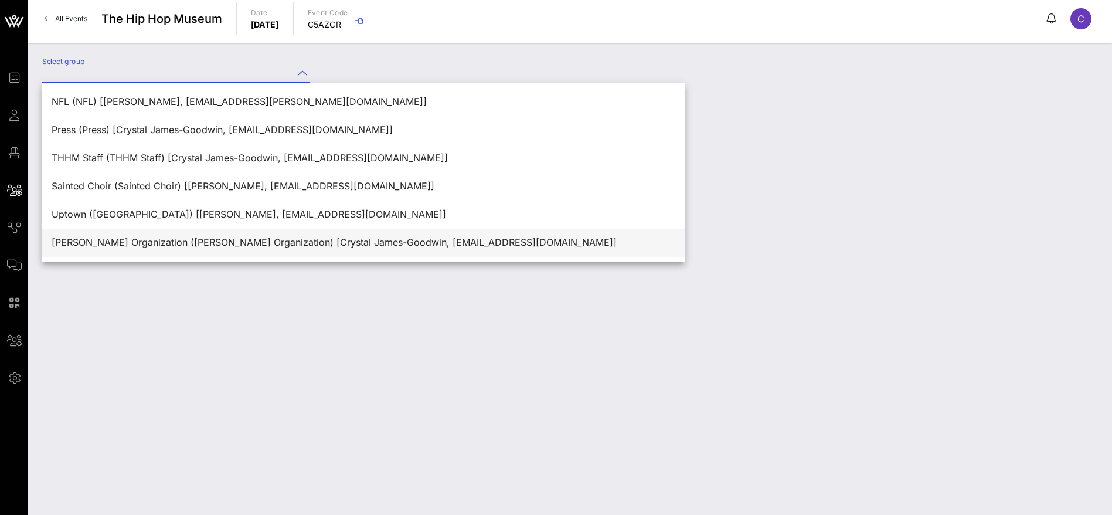
click at [245, 249] on div "[PERSON_NAME] Organization ([PERSON_NAME] Organization) [Crystal James-Goodwin,…" at bounding box center [364, 242] width 624 height 25
type input "[PERSON_NAME] Organization ([PERSON_NAME] Organization) [Crystal James-Goodwin,…"
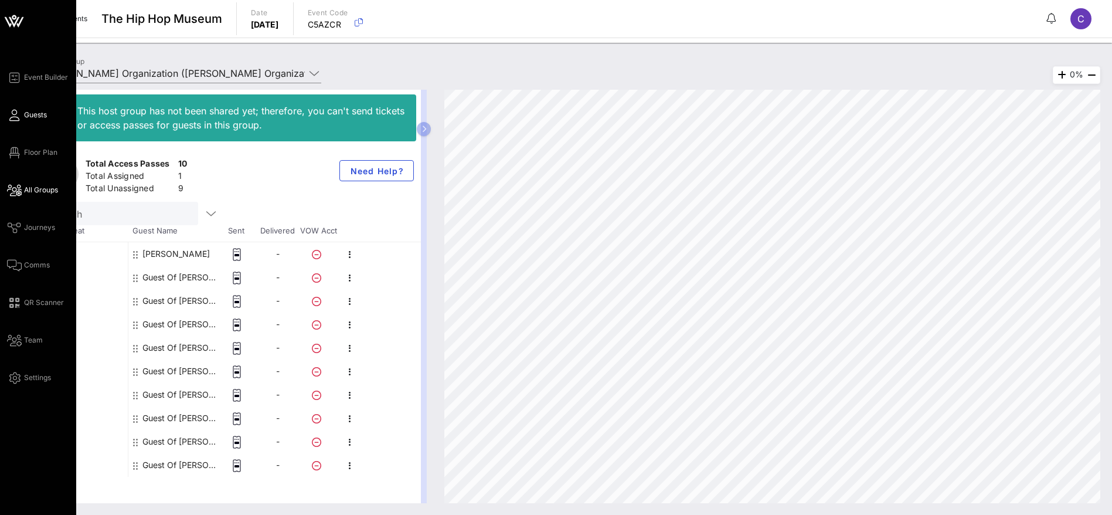
click at [39, 115] on span "Guests" at bounding box center [35, 115] width 23 height 11
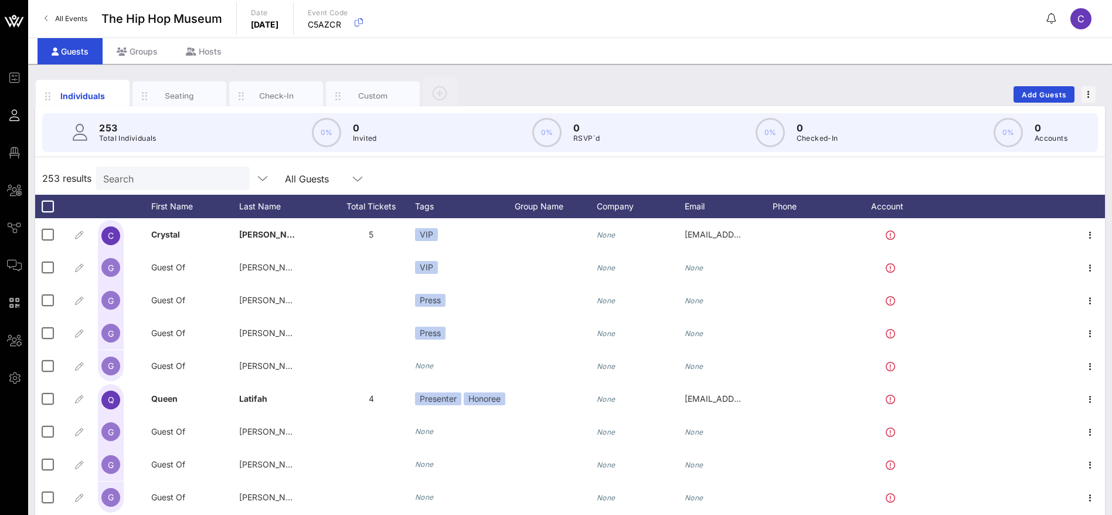
click at [174, 184] on input "Search" at bounding box center [171, 178] width 137 height 15
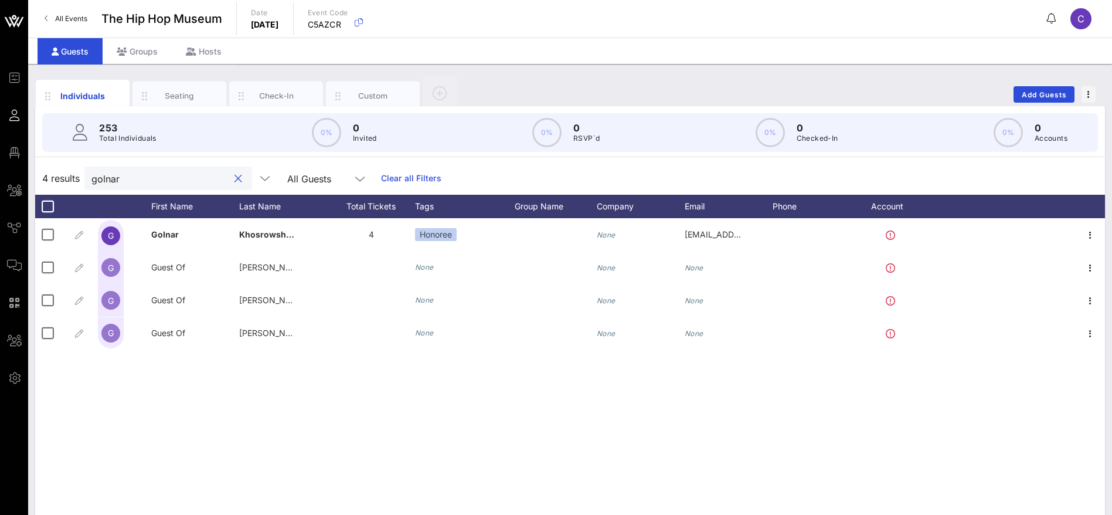
type input "golnar"
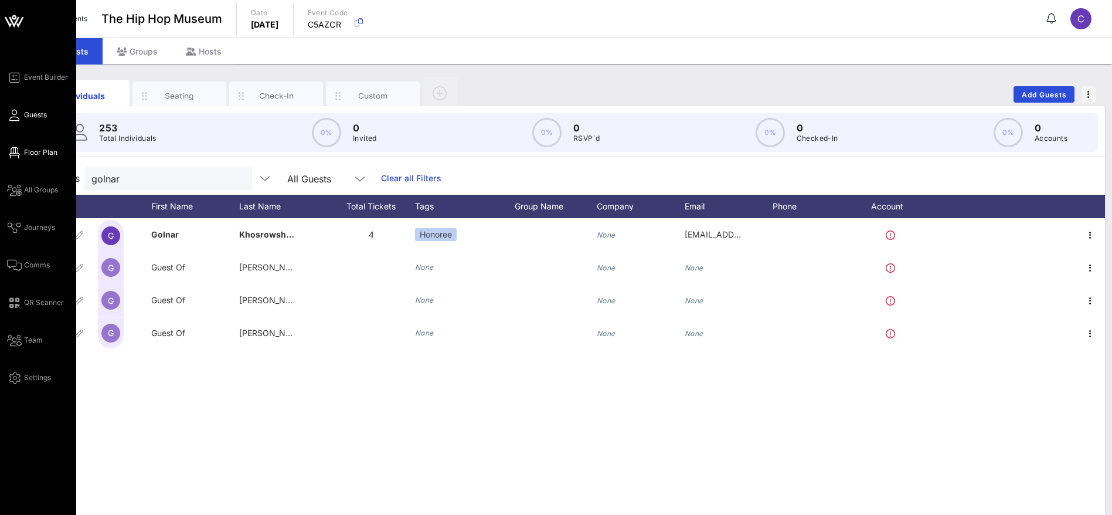
click at [48, 151] on span "Floor Plan" at bounding box center [40, 152] width 33 height 11
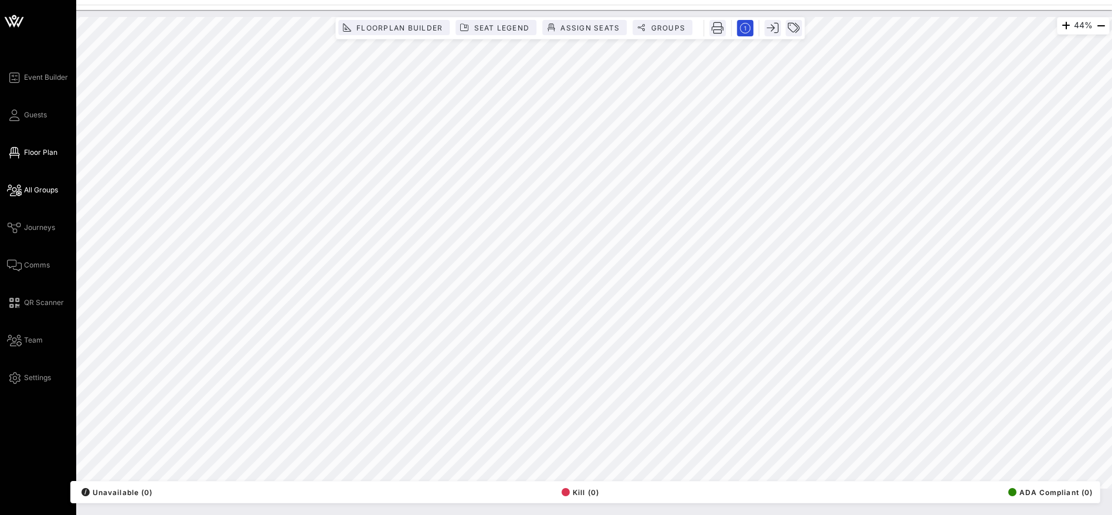
click at [41, 189] on span "All Groups" at bounding box center [41, 190] width 34 height 11
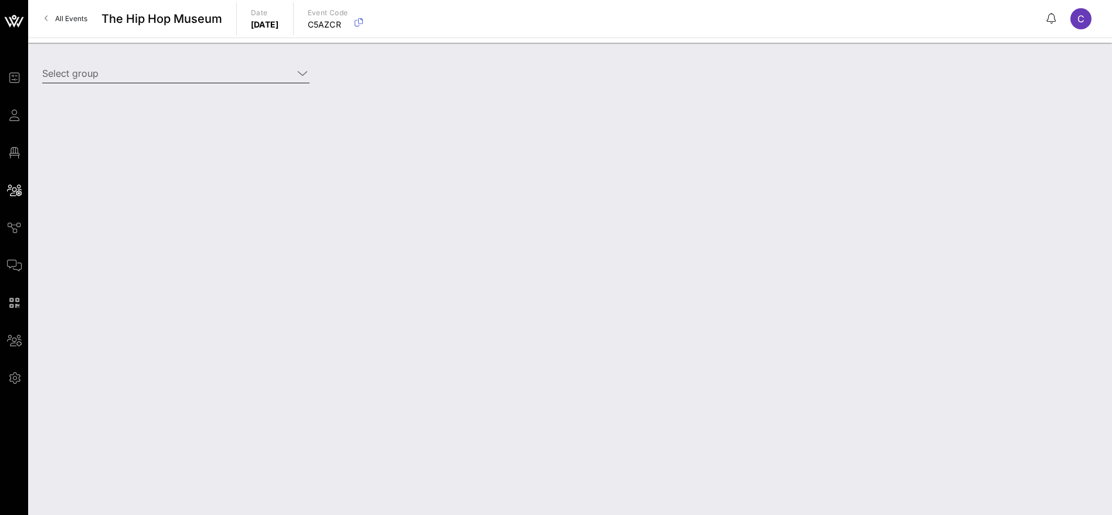
click at [154, 74] on input "Select group" at bounding box center [167, 73] width 251 height 19
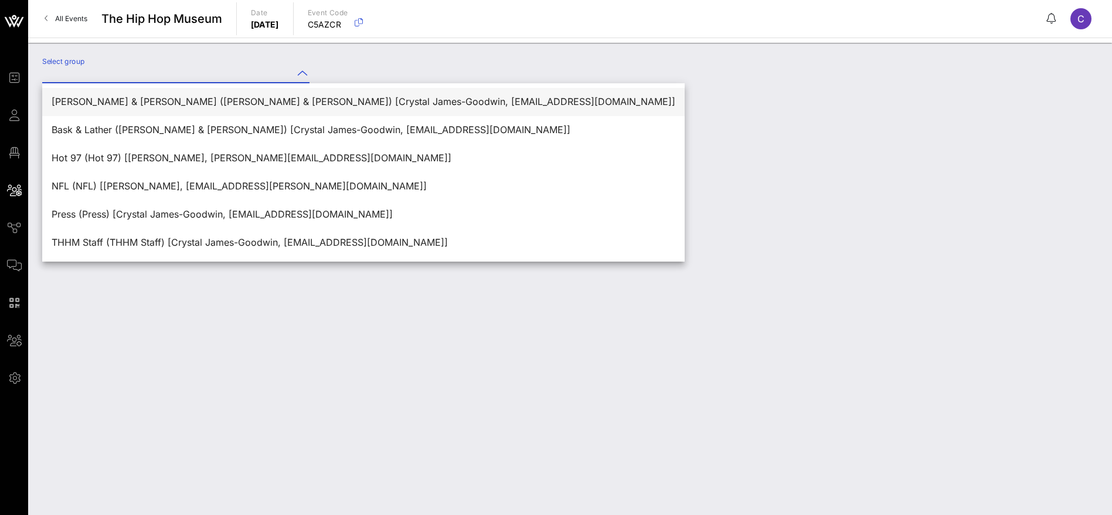
click at [137, 102] on div "[PERSON_NAME] & [PERSON_NAME] ([PERSON_NAME] & [PERSON_NAME]) [Crystal James-Go…" at bounding box center [364, 101] width 624 height 11
type input "[PERSON_NAME] & [PERSON_NAME] ([PERSON_NAME] & [PERSON_NAME]) [Crystal James-Go…"
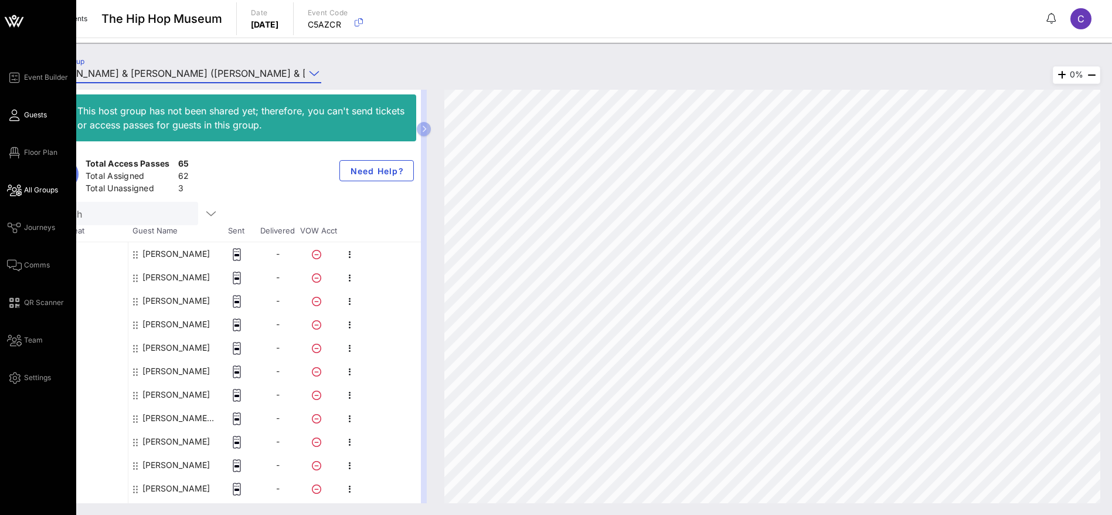
click at [36, 113] on span "Guests" at bounding box center [35, 115] width 23 height 11
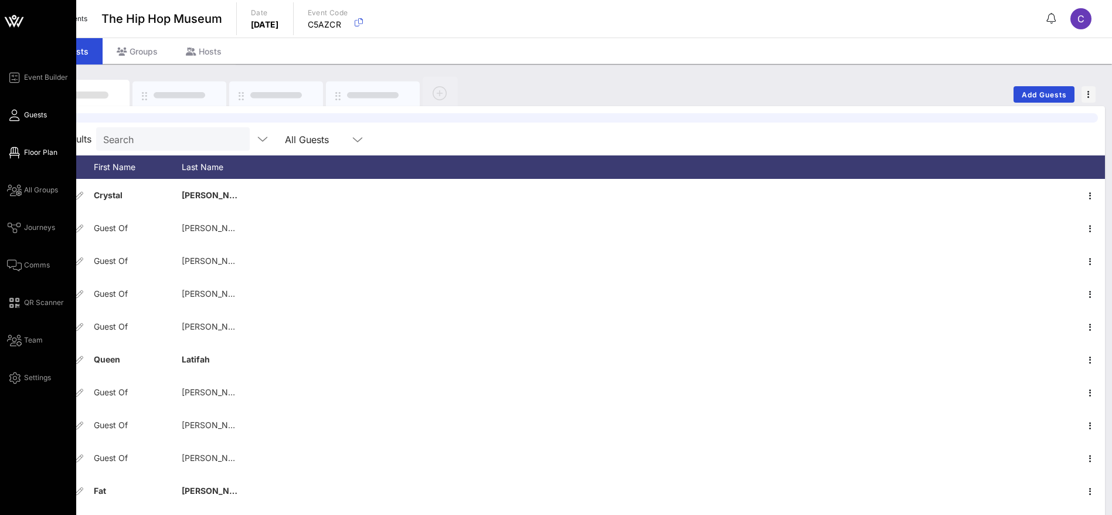
click at [33, 149] on span "Floor Plan" at bounding box center [40, 152] width 33 height 11
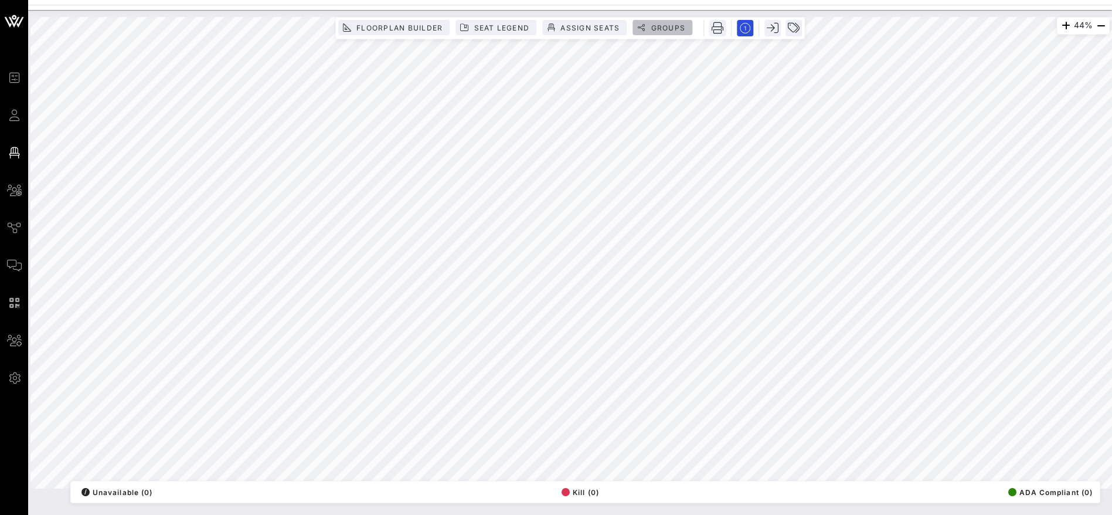
click at [667, 25] on span "Groups" at bounding box center [667, 27] width 35 height 9
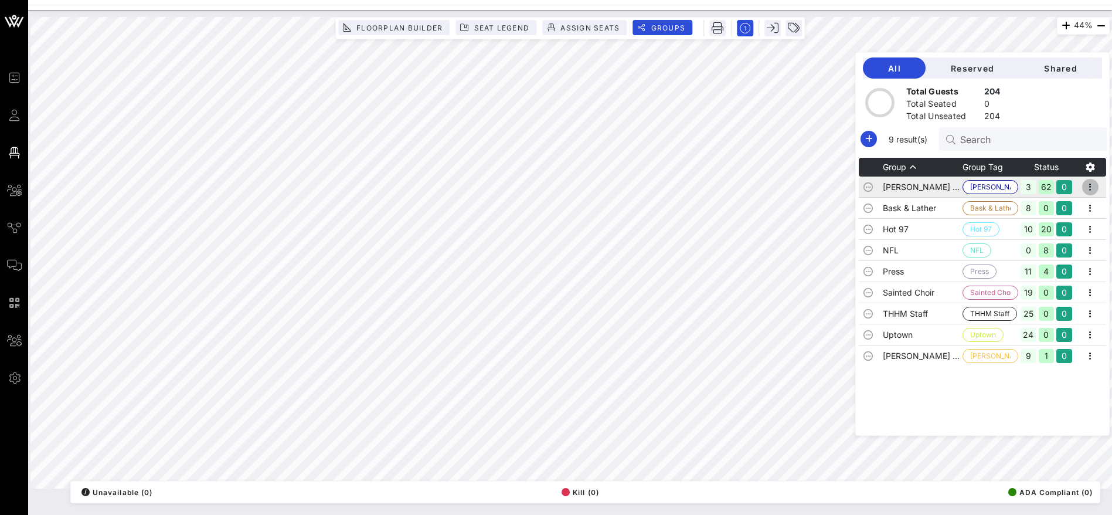
click at [1096, 187] on icon "button" at bounding box center [1090, 187] width 14 height 14
click at [1071, 203] on div "Edit" at bounding box center [1074, 206] width 36 height 9
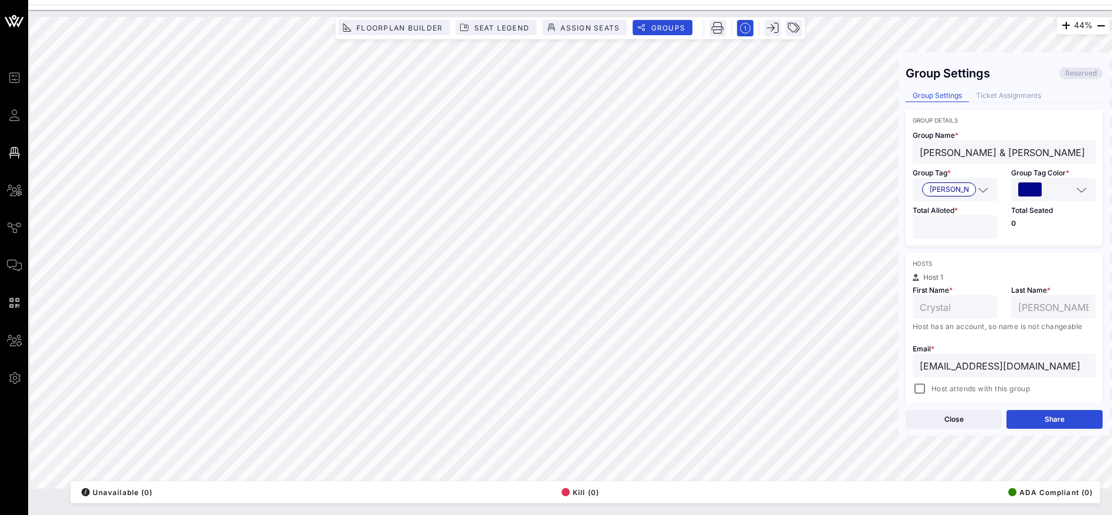
click at [981, 223] on input "**" at bounding box center [955, 226] width 70 height 15
click at [981, 229] on input "**" at bounding box center [955, 226] width 70 height 15
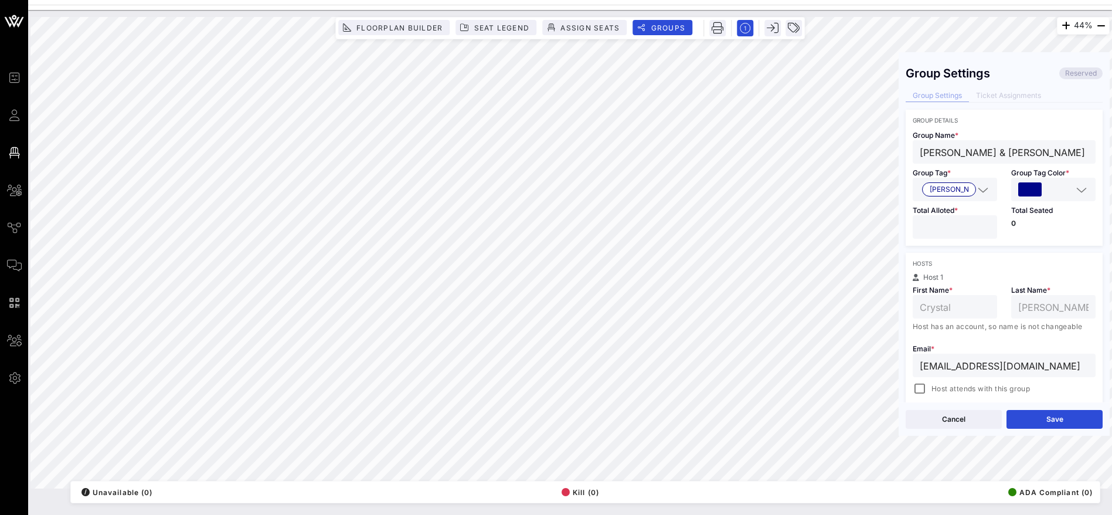
click at [981, 229] on input "**" at bounding box center [955, 226] width 70 height 15
type input "**"
click at [981, 232] on input "**" at bounding box center [955, 226] width 70 height 15
click at [1043, 420] on button "Save" at bounding box center [1055, 419] width 96 height 19
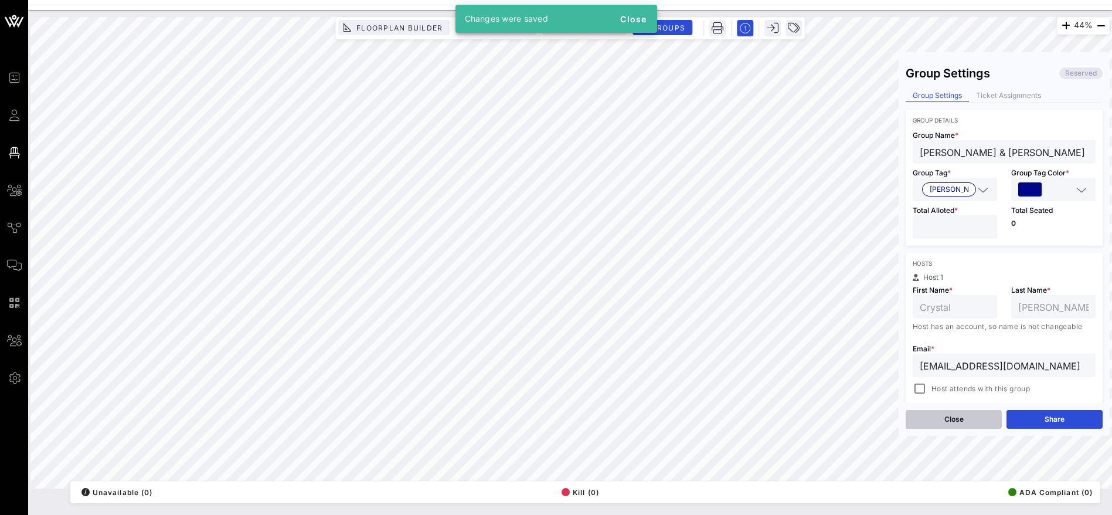
click at [952, 416] on button "Close" at bounding box center [954, 419] width 96 height 19
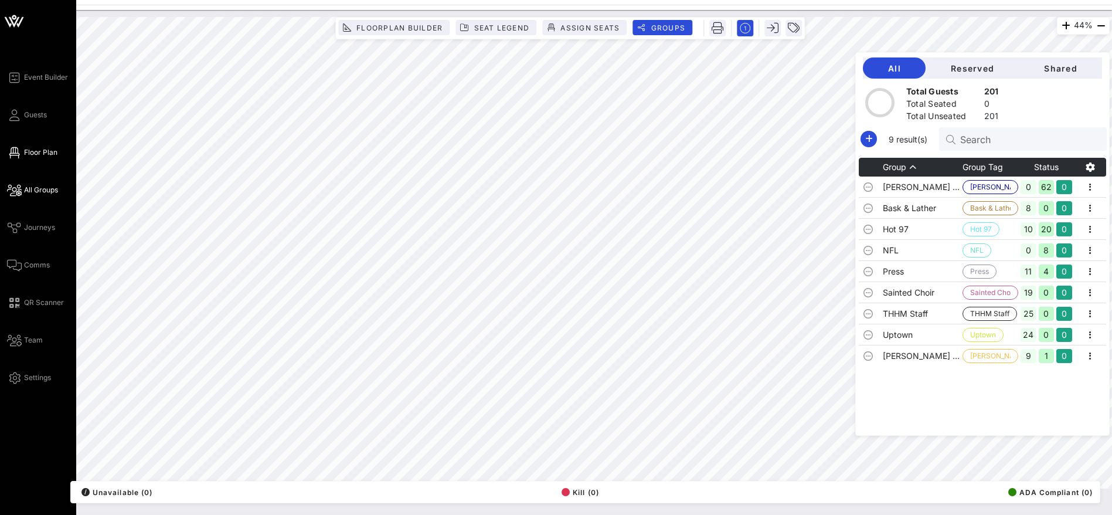
click at [40, 190] on span "All Groups" at bounding box center [41, 190] width 34 height 11
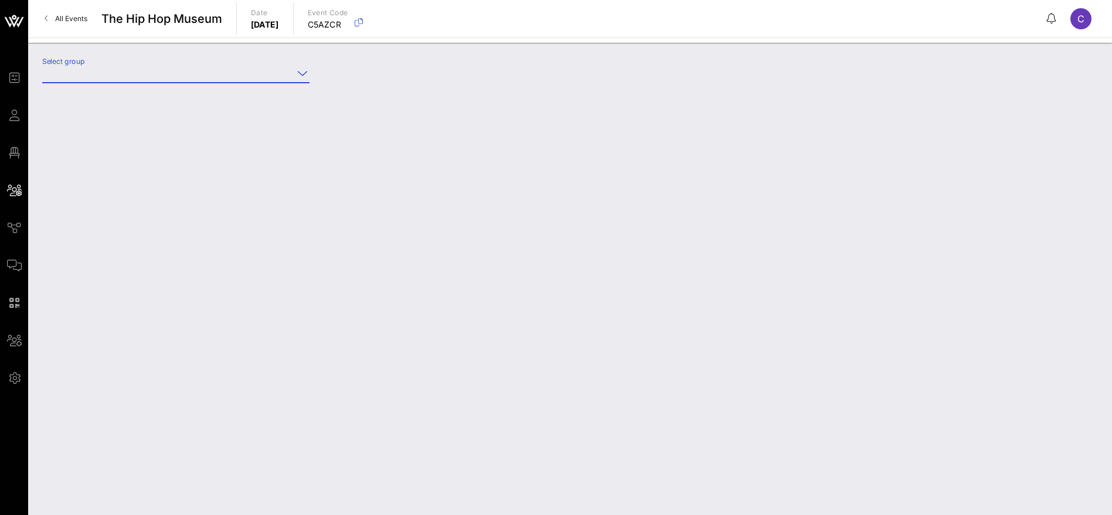
click at [235, 71] on input "Select group" at bounding box center [167, 73] width 251 height 19
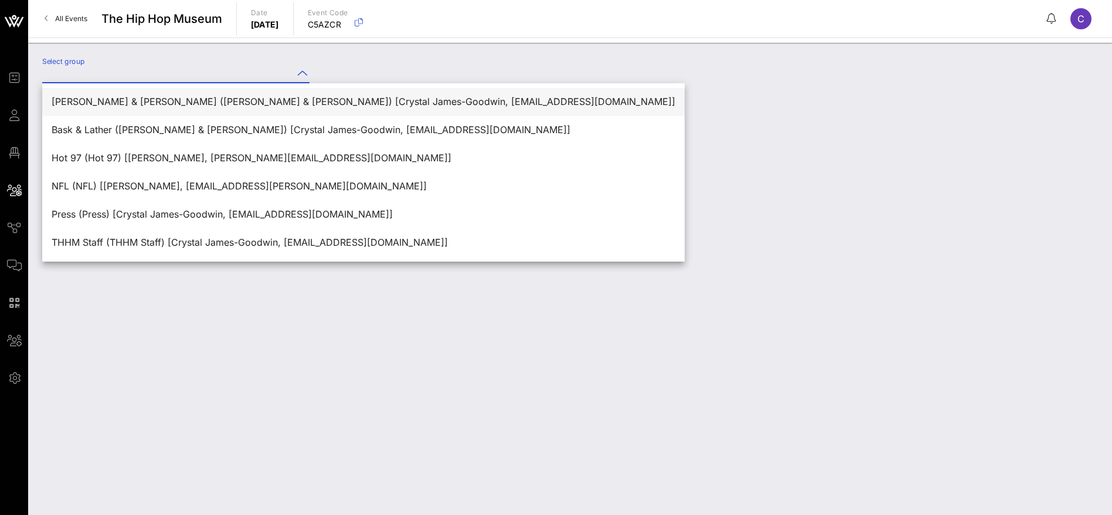
click at [216, 96] on div "[PERSON_NAME] & [PERSON_NAME] ([PERSON_NAME] & [PERSON_NAME]) [Crystal James-Go…" at bounding box center [364, 101] width 624 height 11
type input "[PERSON_NAME] & [PERSON_NAME] ([PERSON_NAME] & [PERSON_NAME]) [Crystal James-Go…"
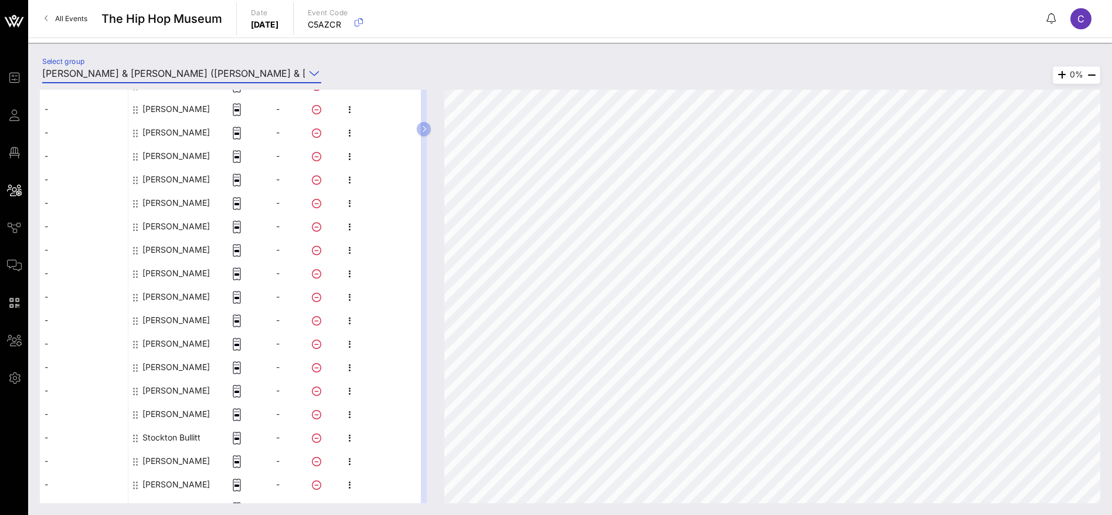
scroll to position [1193, 0]
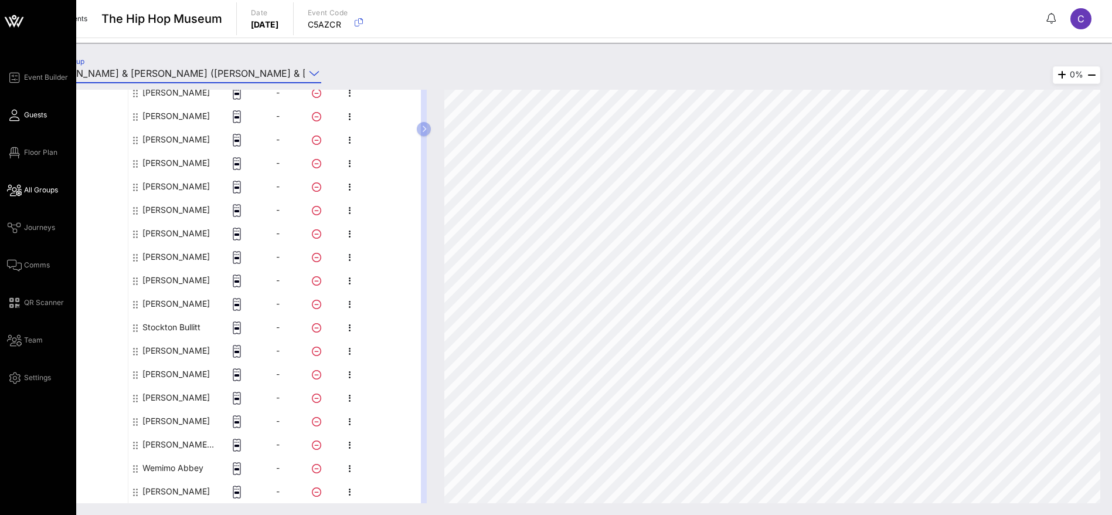
click at [31, 115] on span "Guests" at bounding box center [35, 115] width 23 height 11
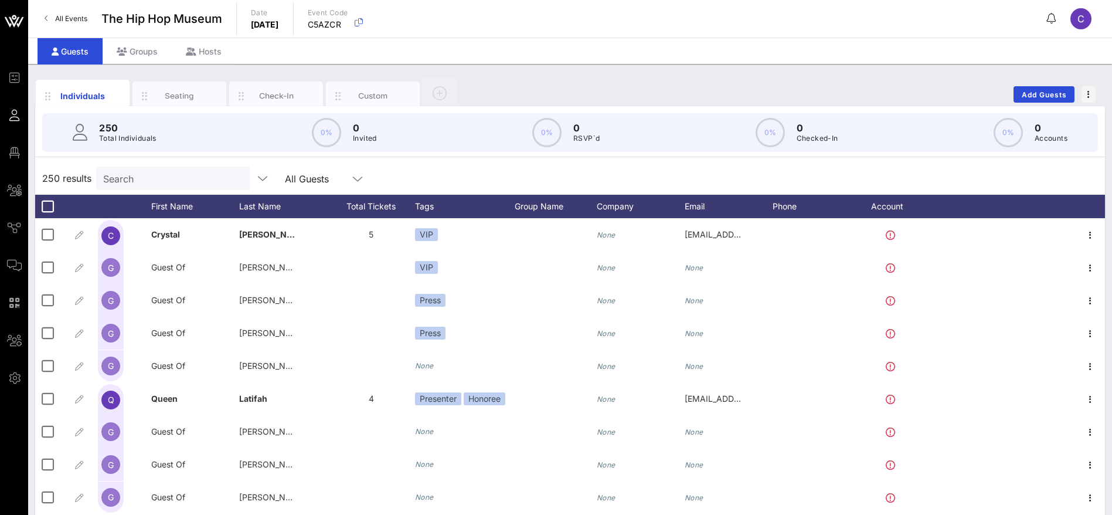
drag, startPoint x: 180, startPoint y: 143, endPoint x: 169, endPoint y: 180, distance: 38.6
click at [179, 145] on div "250 Total Individuals 0% 0 Invited 0% 0 RSVP`d 0% 0 Checked-In 0% 0 Accounts" at bounding box center [570, 132] width 1056 height 39
click at [166, 185] on input "Search" at bounding box center [171, 178] width 137 height 15
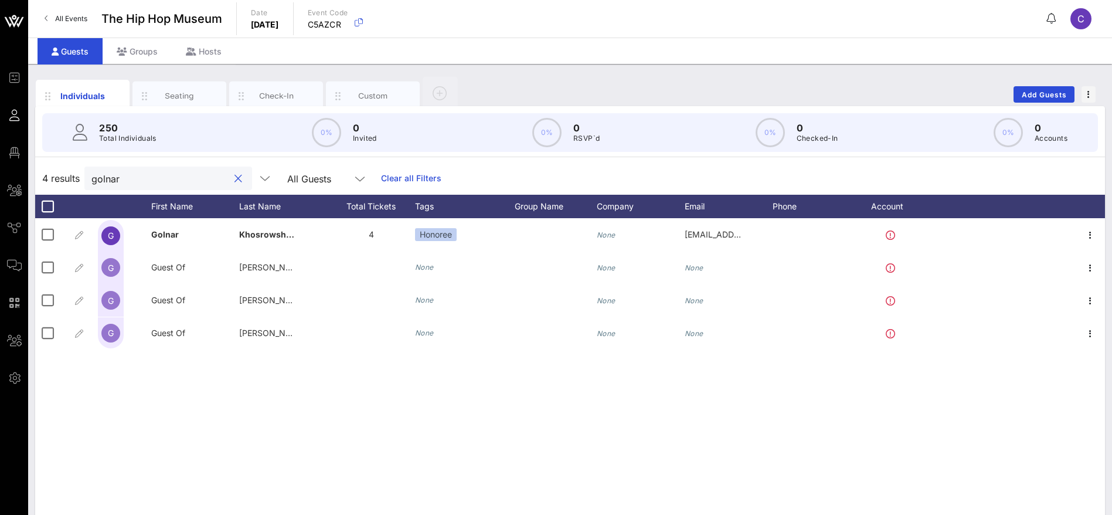
drag, startPoint x: 127, startPoint y: 179, endPoint x: 77, endPoint y: 175, distance: 49.4
click at [79, 175] on div "4 results golnar All Guests Clear all Filters" at bounding box center [570, 178] width 1070 height 33
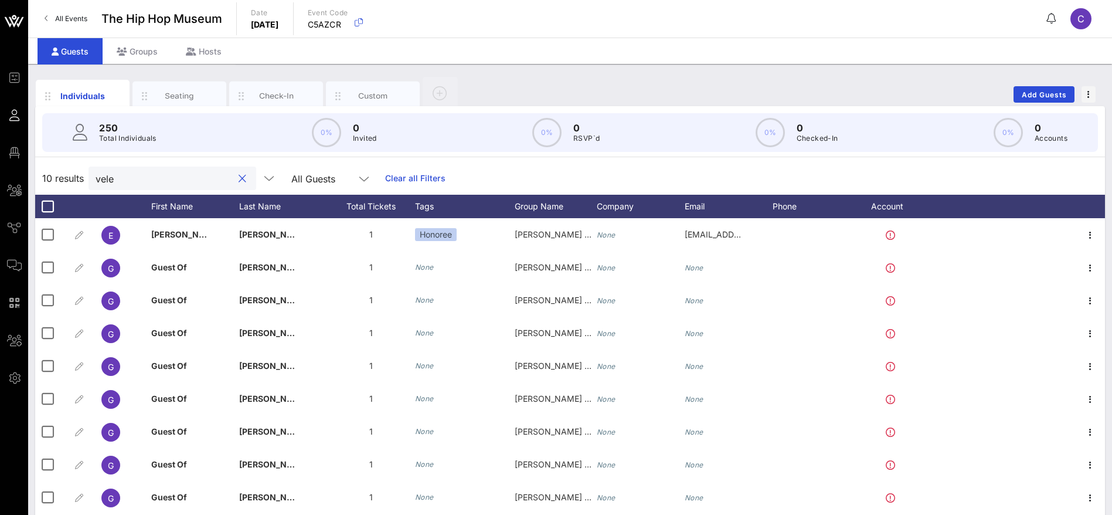
type input "[PERSON_NAME]"
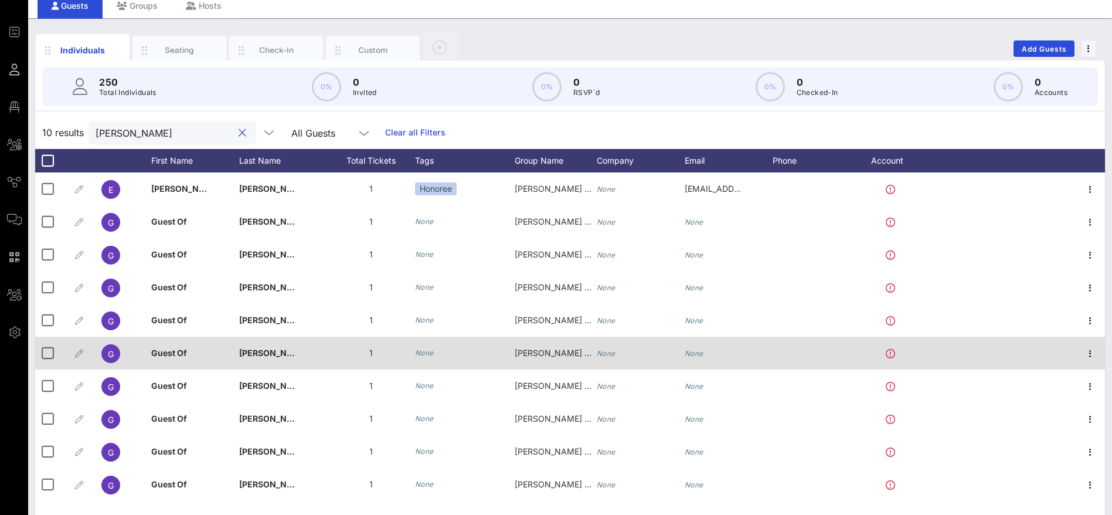
scroll to position [67, 0]
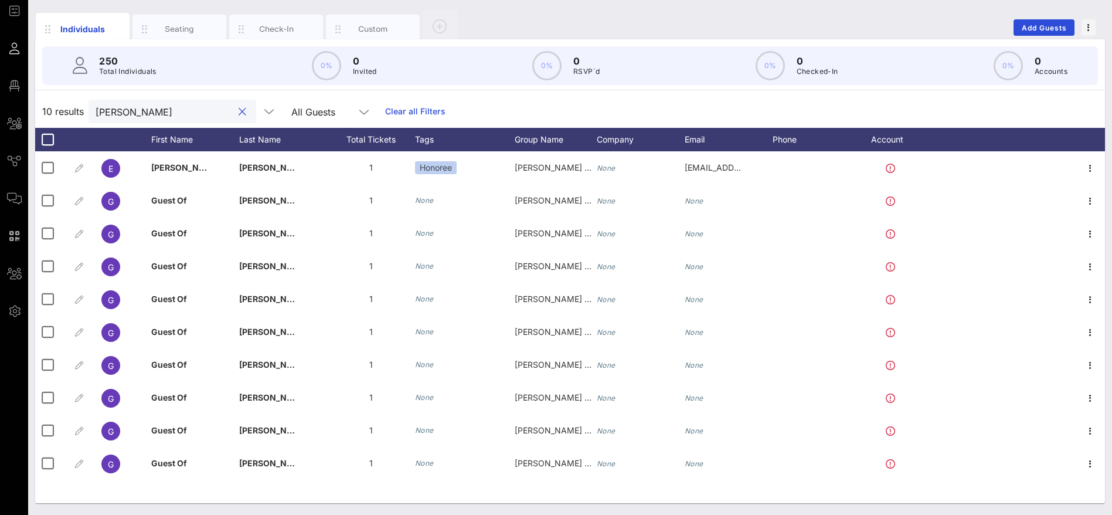
click at [239, 114] on button "clear icon" at bounding box center [243, 112] width 8 height 12
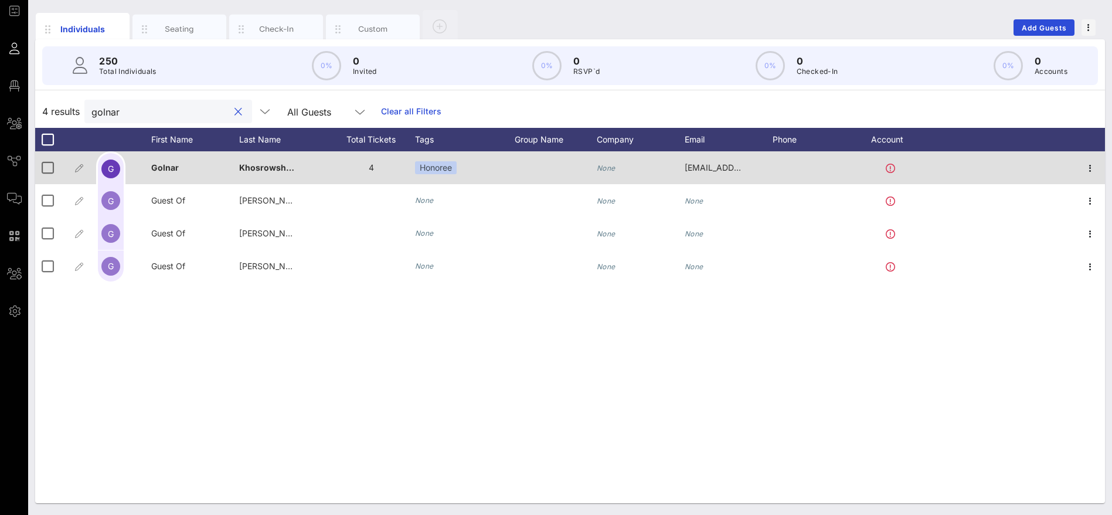
type input "golnar"
drag, startPoint x: 315, startPoint y: 170, endPoint x: 236, endPoint y: 165, distance: 79.3
click at [236, 165] on div "G [PERSON_NAME] 4 Honoree None [EMAIL_ADDRESS][DOMAIN_NAME]" at bounding box center [570, 167] width 1070 height 33
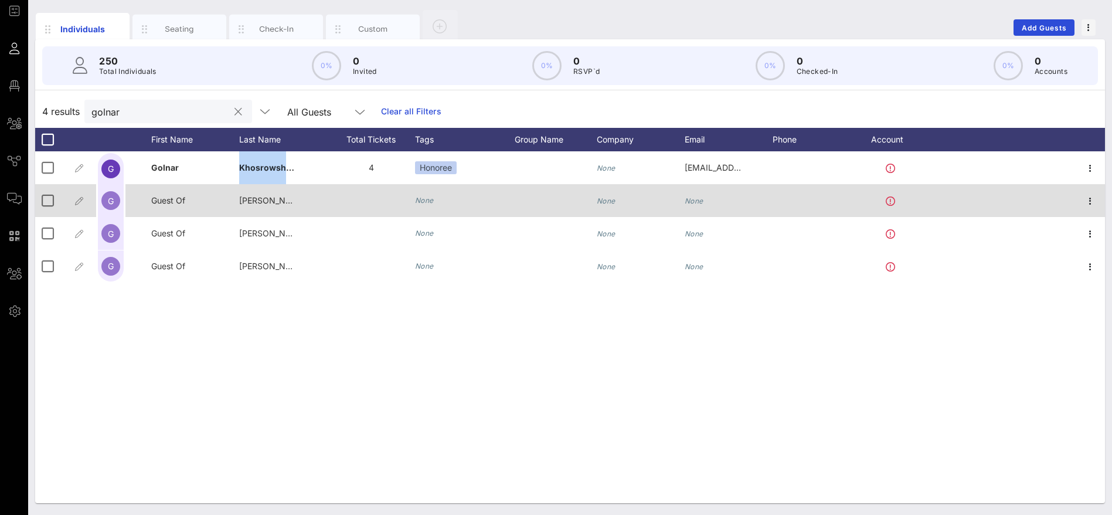
copy div "Khosrowshahi"
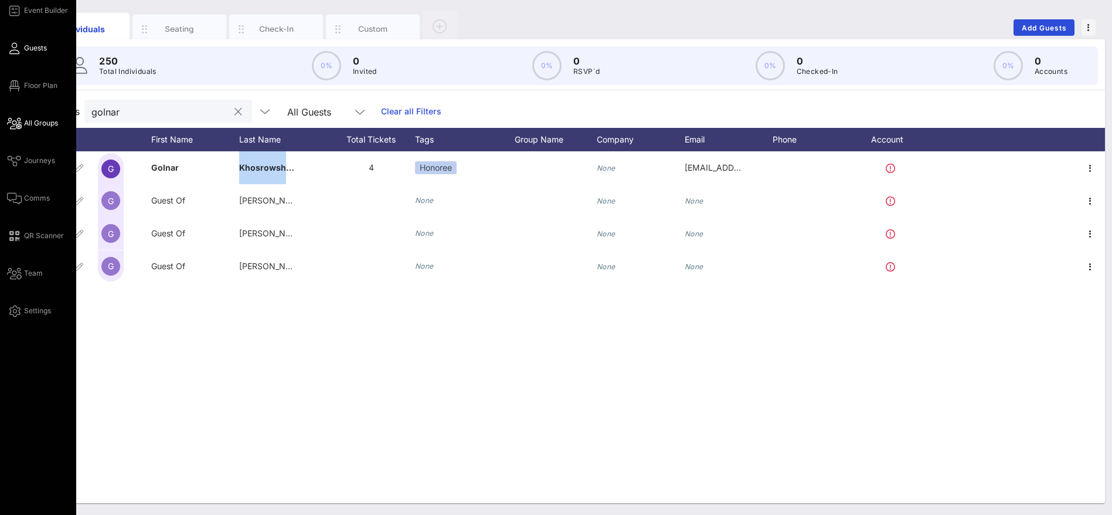
click at [30, 121] on span "All Groups" at bounding box center [41, 123] width 34 height 11
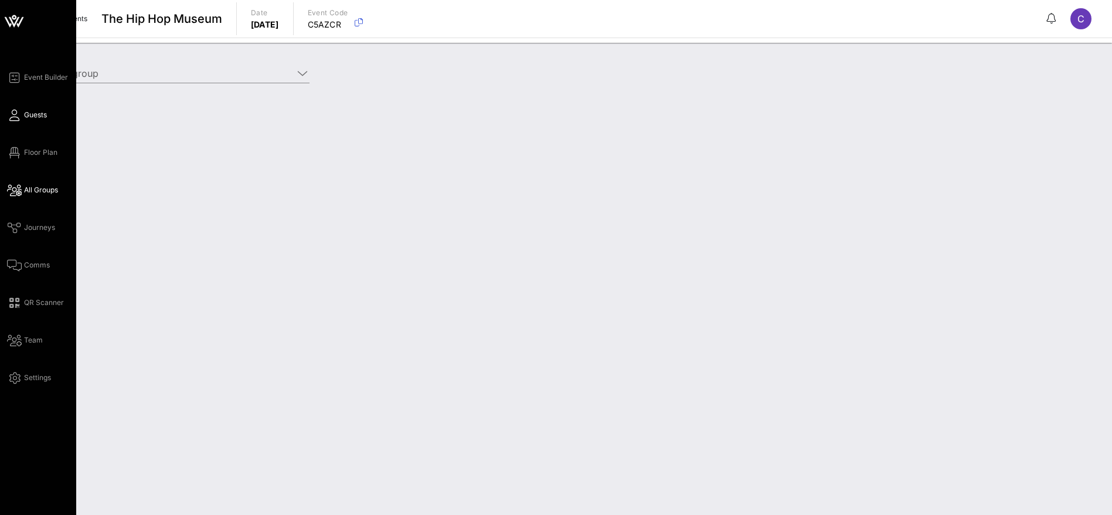
click at [38, 117] on span "Guests" at bounding box center [35, 115] width 23 height 11
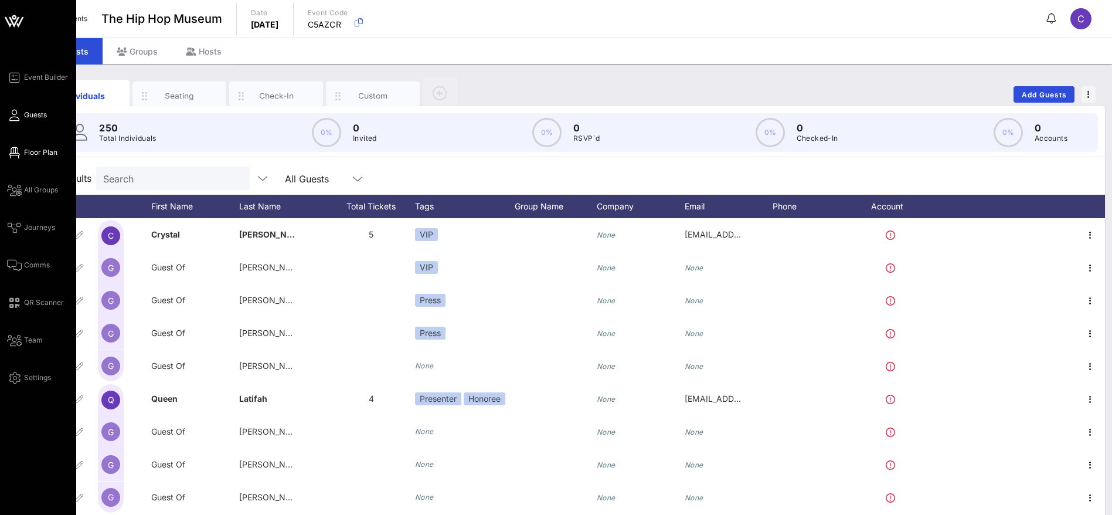
click at [49, 153] on span "Floor Plan" at bounding box center [40, 152] width 33 height 11
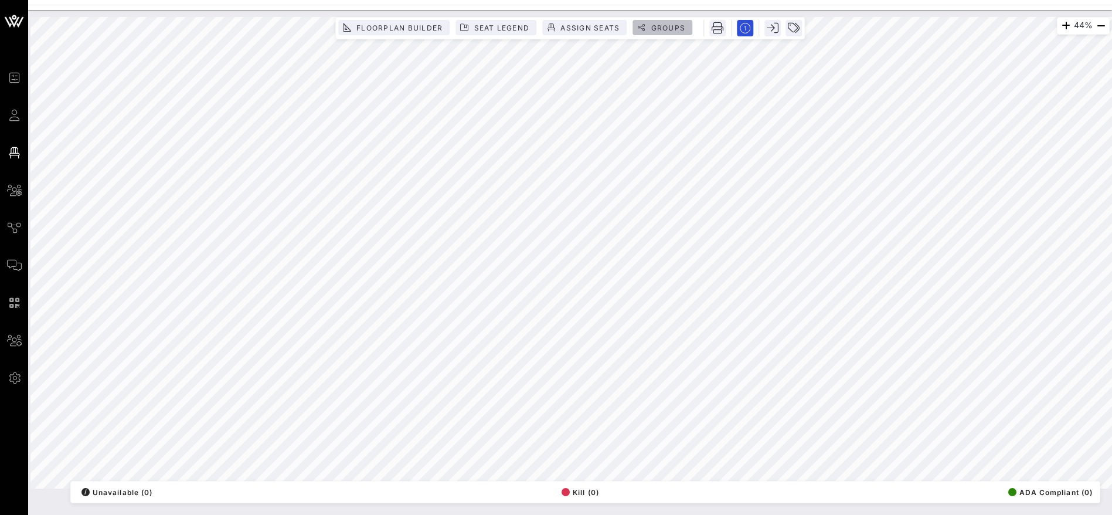
click at [671, 28] on span "Groups" at bounding box center [667, 27] width 35 height 9
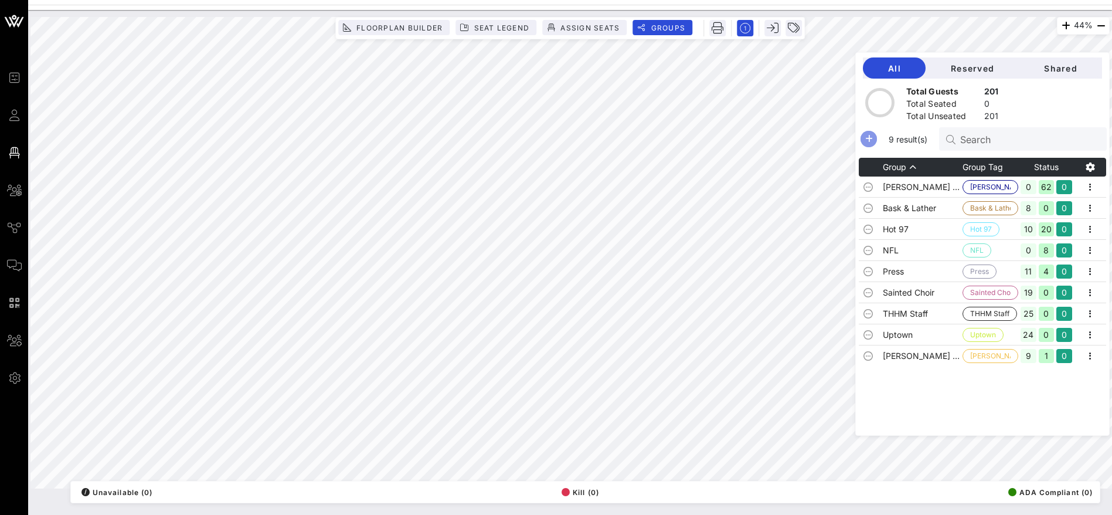
click at [876, 142] on icon "button" at bounding box center [869, 139] width 14 height 14
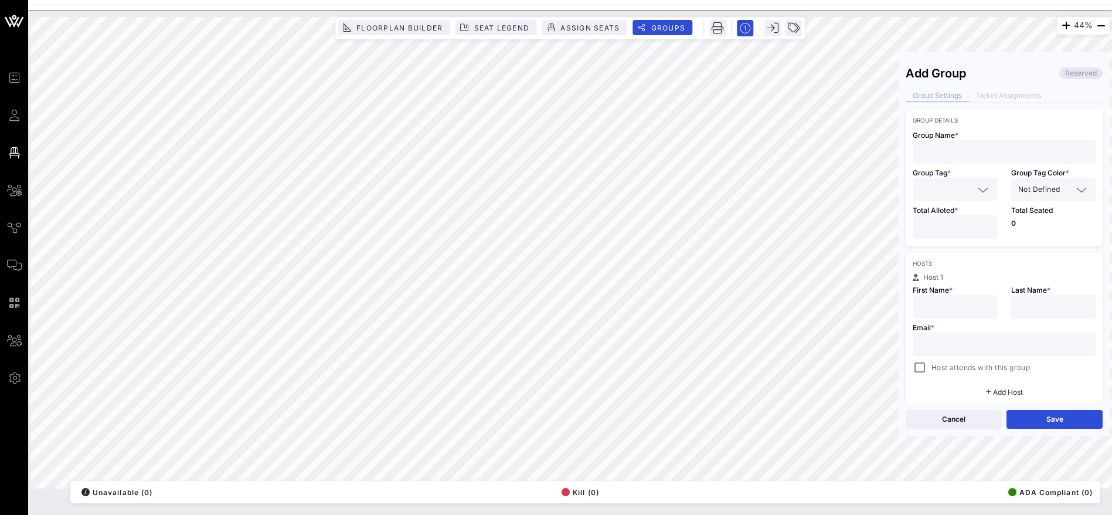
click at [961, 145] on input "text" at bounding box center [1004, 151] width 169 height 15
paste input "Khosrowshahi"
click at [923, 149] on input "Khosrowshahi" at bounding box center [1004, 151] width 169 height 15
drag, startPoint x: 1032, startPoint y: 154, endPoint x: 922, endPoint y: 154, distance: 109.6
click at [922, 154] on input "[PERSON_NAME]" at bounding box center [1004, 151] width 169 height 15
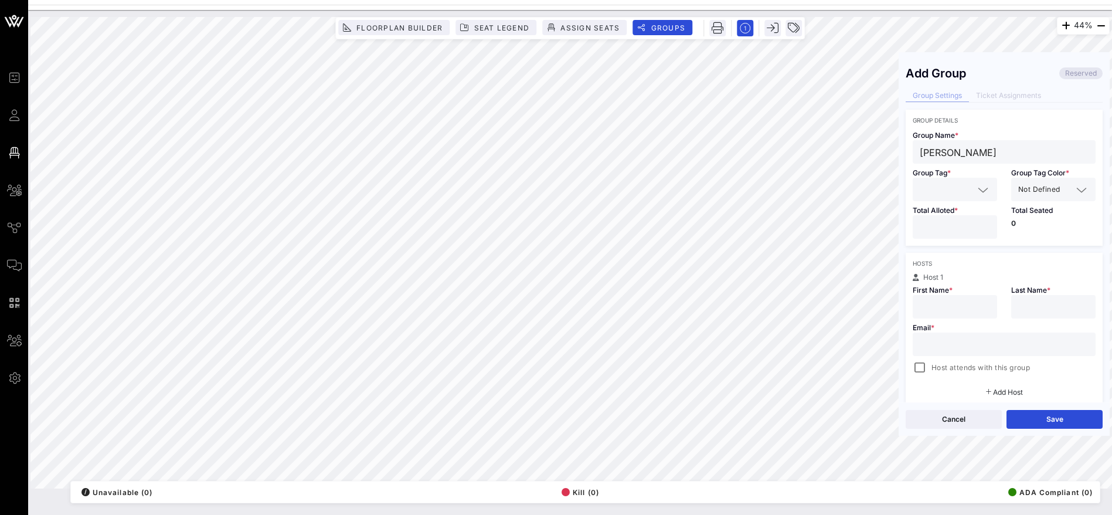
type input "[PERSON_NAME]"
click at [942, 186] on input "text" at bounding box center [947, 189] width 54 height 15
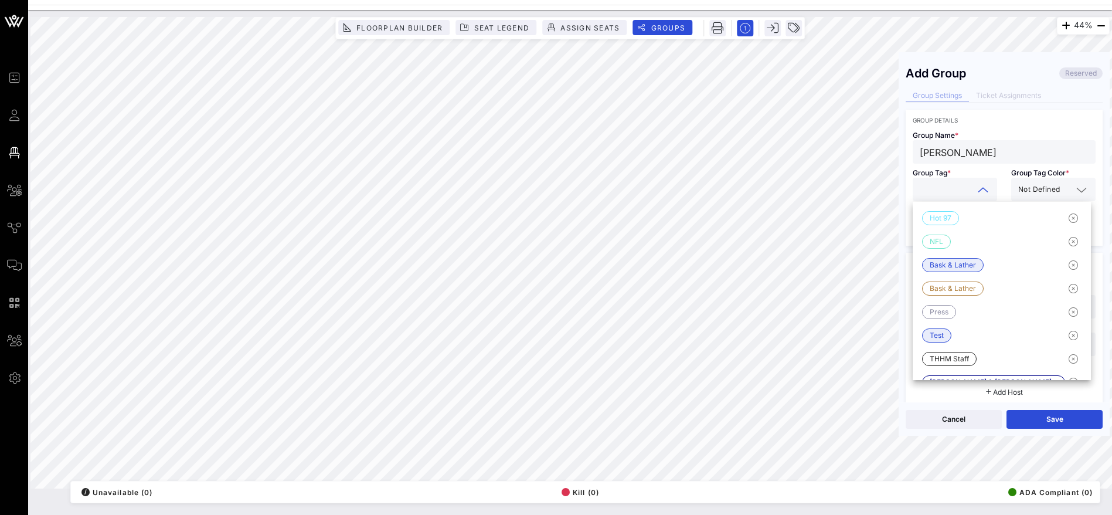
paste input "[PERSON_NAME]"
type input "[PERSON_NAME]"
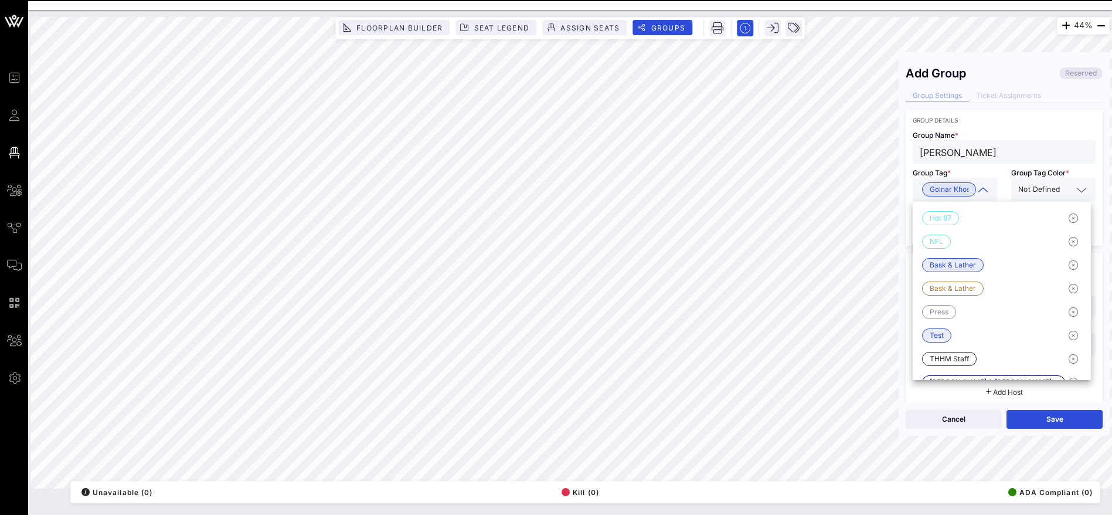
click at [1035, 184] on span "Not Defined" at bounding box center [1039, 190] width 42 height 12
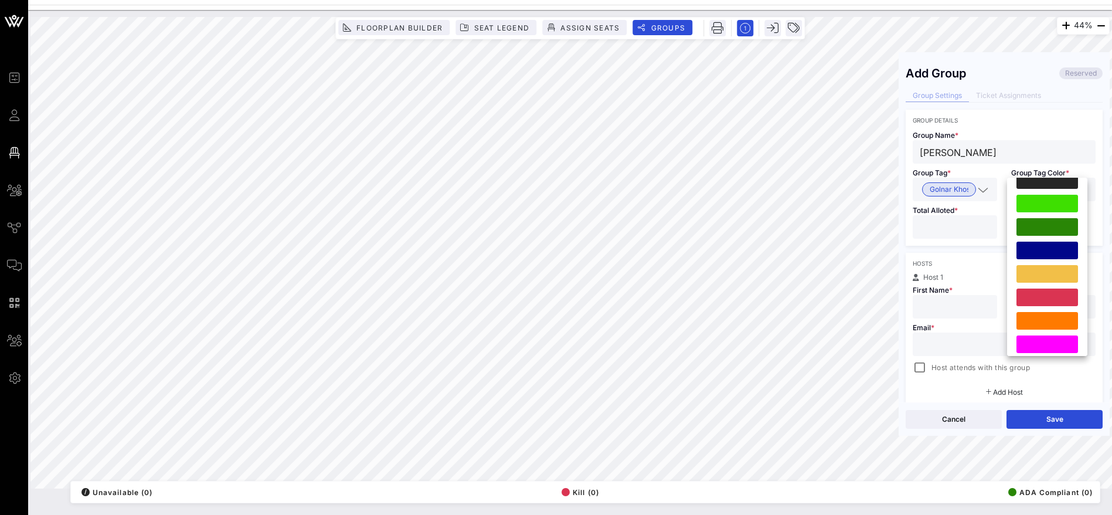
scroll to position [300, 0]
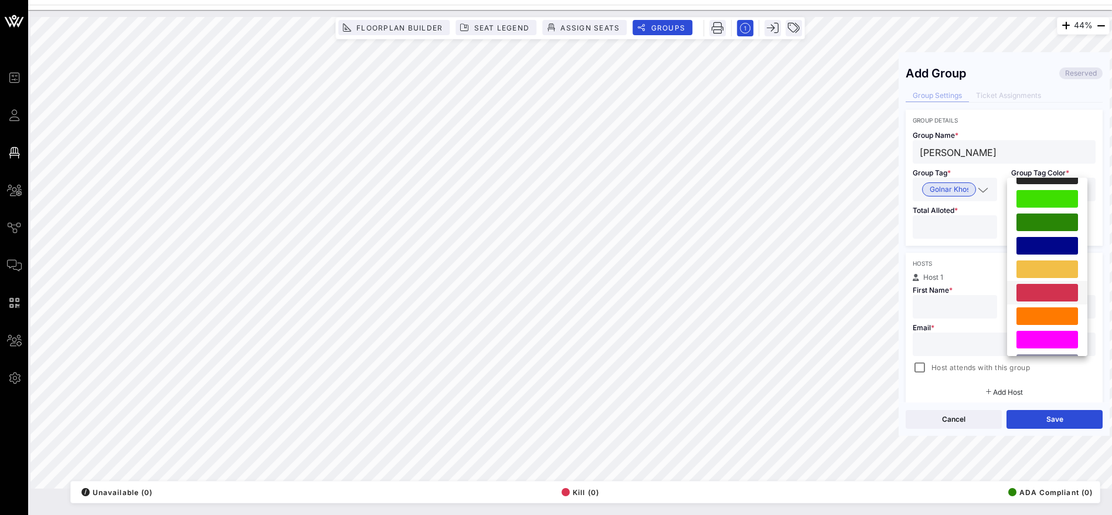
click at [1044, 286] on div at bounding box center [1048, 293] width 62 height 18
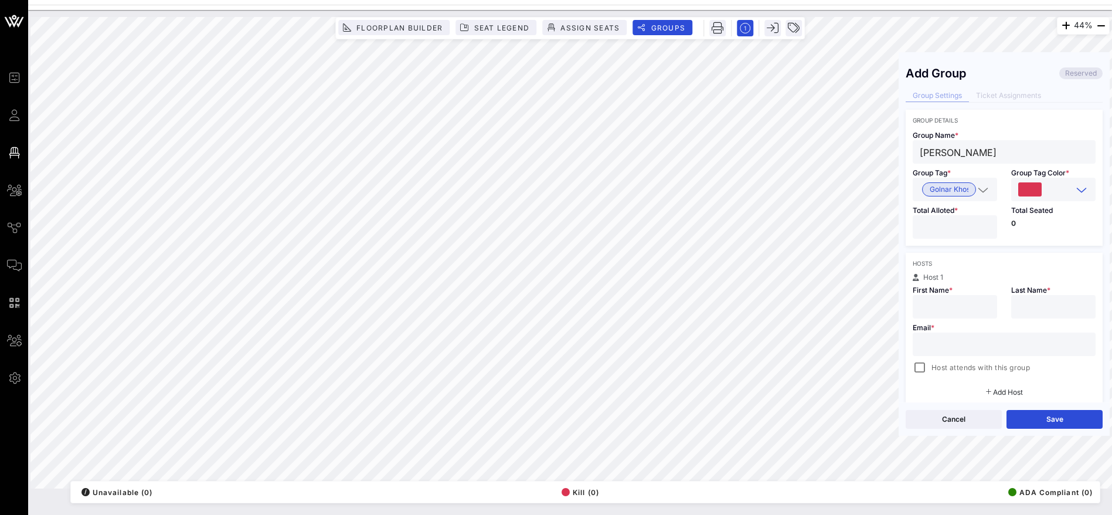
click at [950, 219] on input "number" at bounding box center [955, 226] width 70 height 15
type input "**"
click at [944, 339] on input "text" at bounding box center [1004, 344] width 169 height 15
type input "[EMAIL_ADDRESS]"
type input "Crystal"
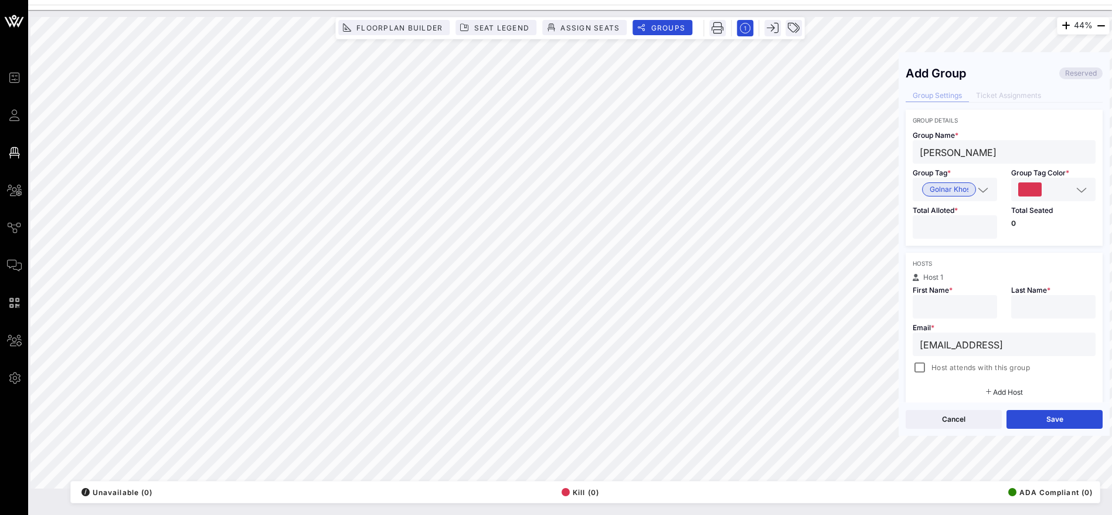
type input "[PERSON_NAME]"
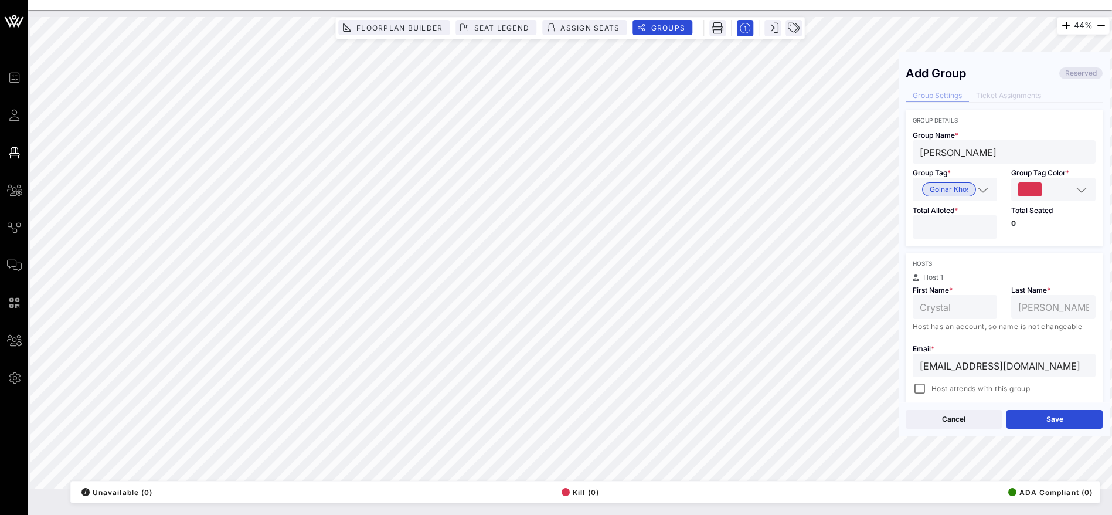
type input "[EMAIL_ADDRESS][DOMAIN_NAME]"
click at [1057, 417] on button "Save" at bounding box center [1055, 419] width 96 height 19
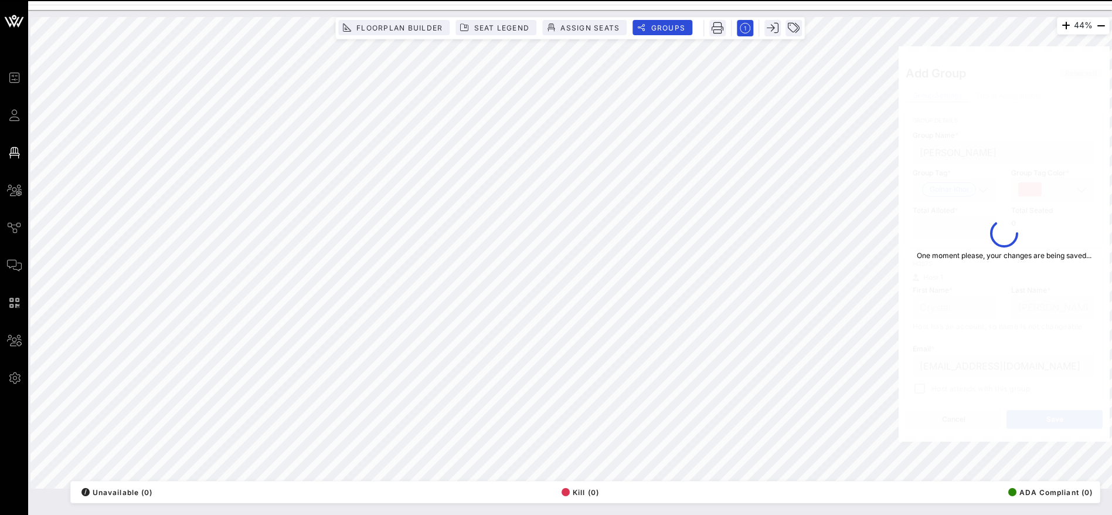
type input "[PERSON_NAME]"
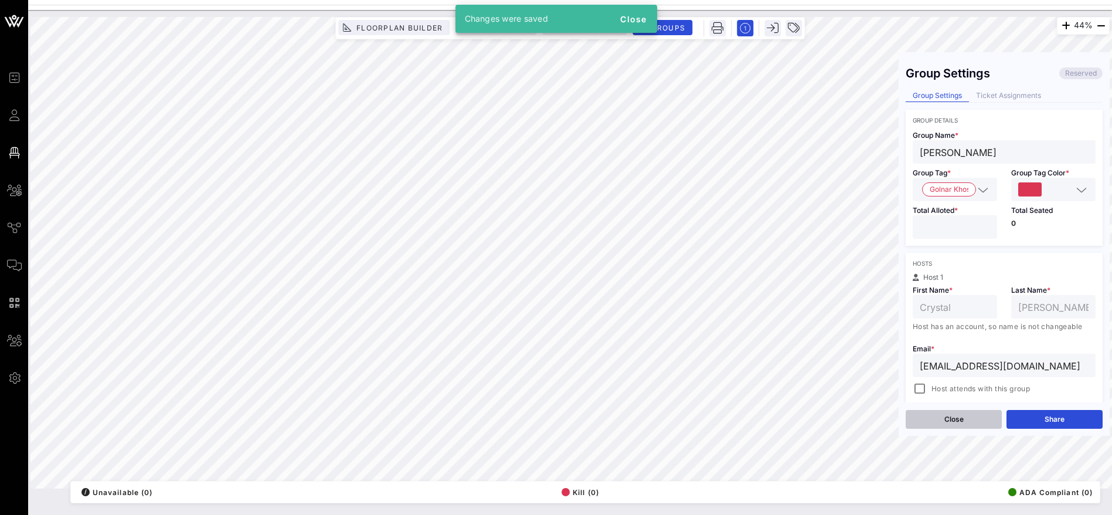
click at [953, 419] on button "Close" at bounding box center [954, 419] width 96 height 19
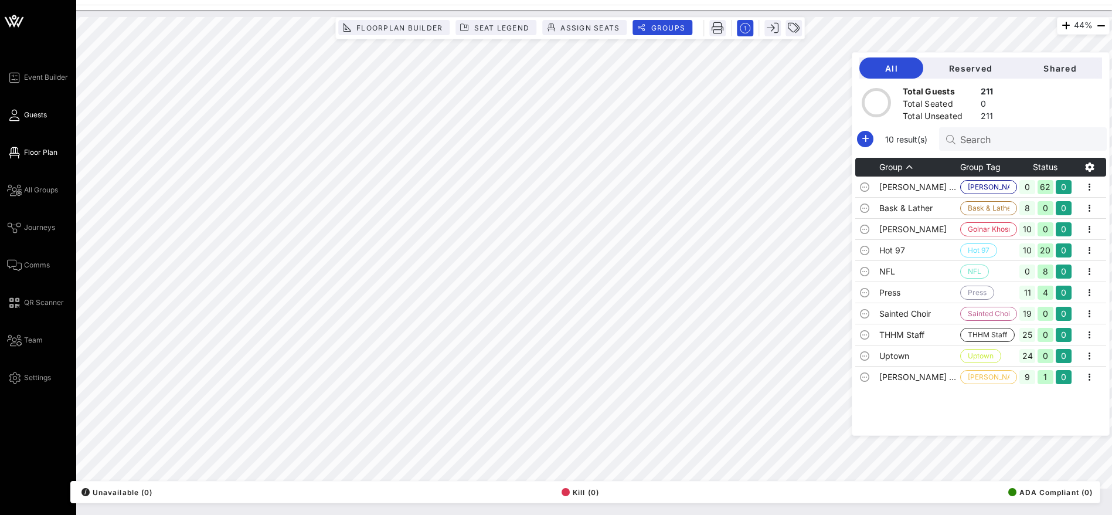
click at [40, 111] on span "Guests" at bounding box center [35, 115] width 23 height 11
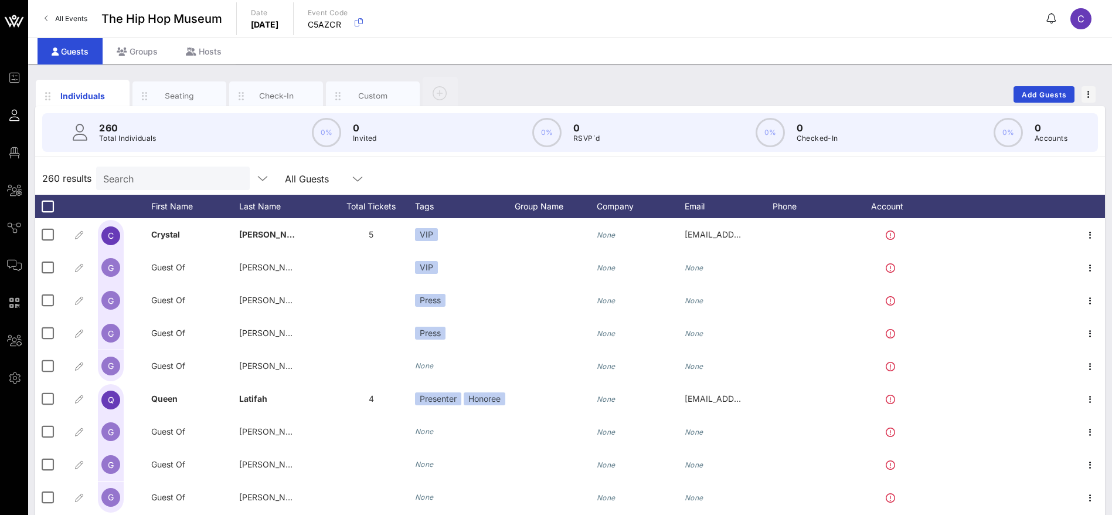
click at [193, 140] on div "260 Total Individuals 0% 0 Invited 0% 0 RSVP`d 0% 0 Checked-In 0% 0 Accounts" at bounding box center [570, 132] width 1056 height 39
click at [167, 181] on input "Search" at bounding box center [171, 178] width 137 height 15
paste input "[PERSON_NAME]"
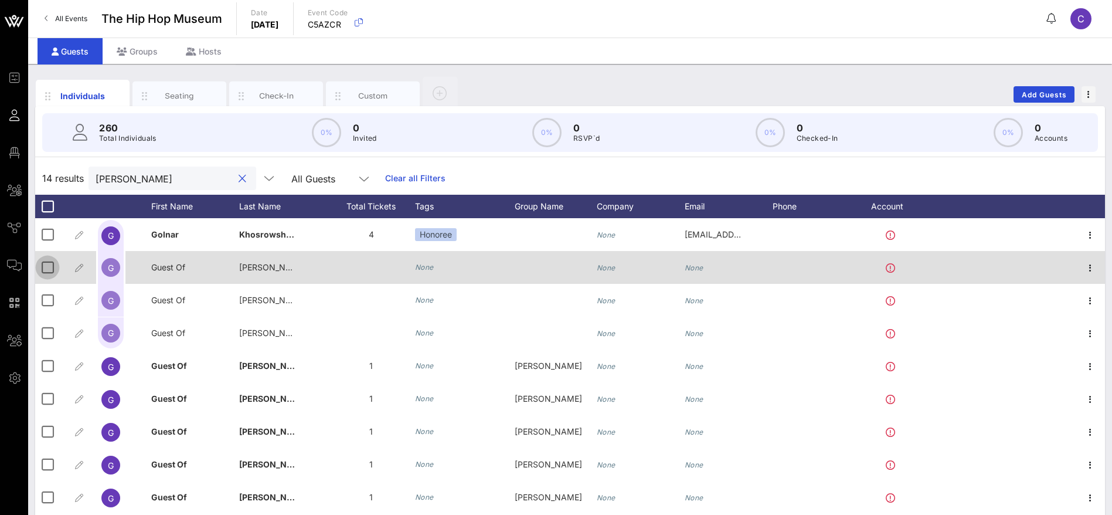
type input "[PERSON_NAME]"
click at [50, 266] on div at bounding box center [48, 267] width 20 height 20
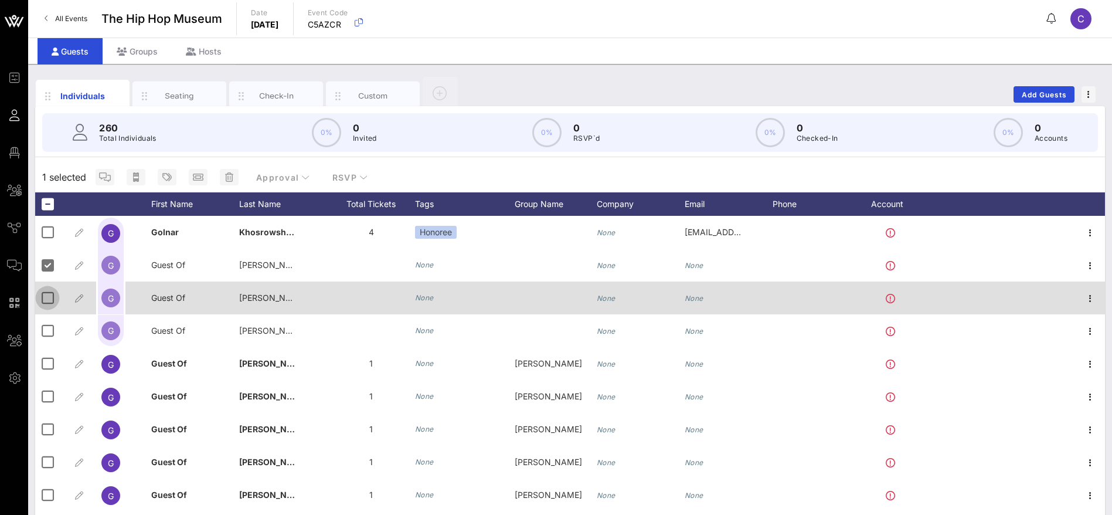
click at [48, 301] on div at bounding box center [48, 298] width 20 height 20
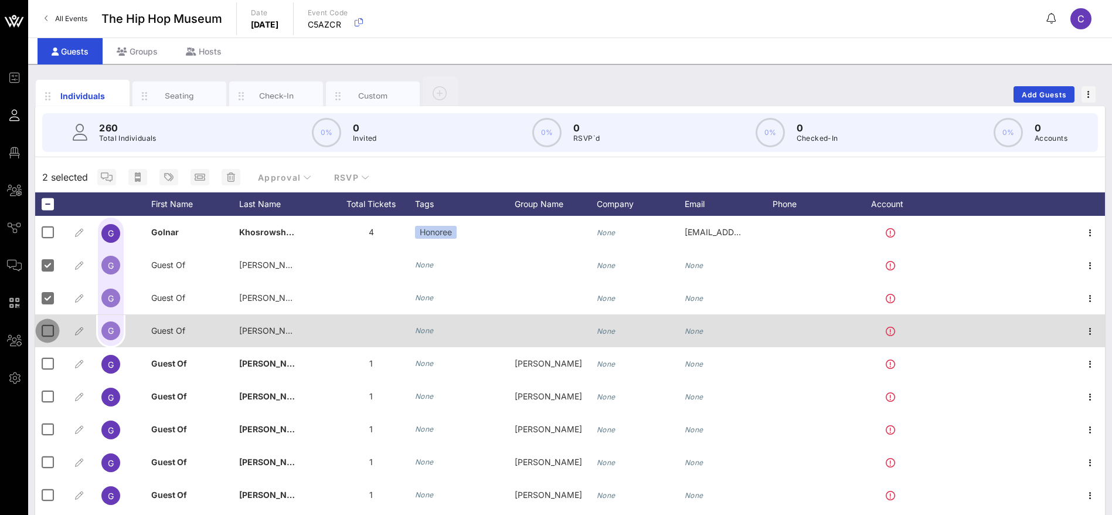
click at [45, 329] on div at bounding box center [48, 331] width 20 height 20
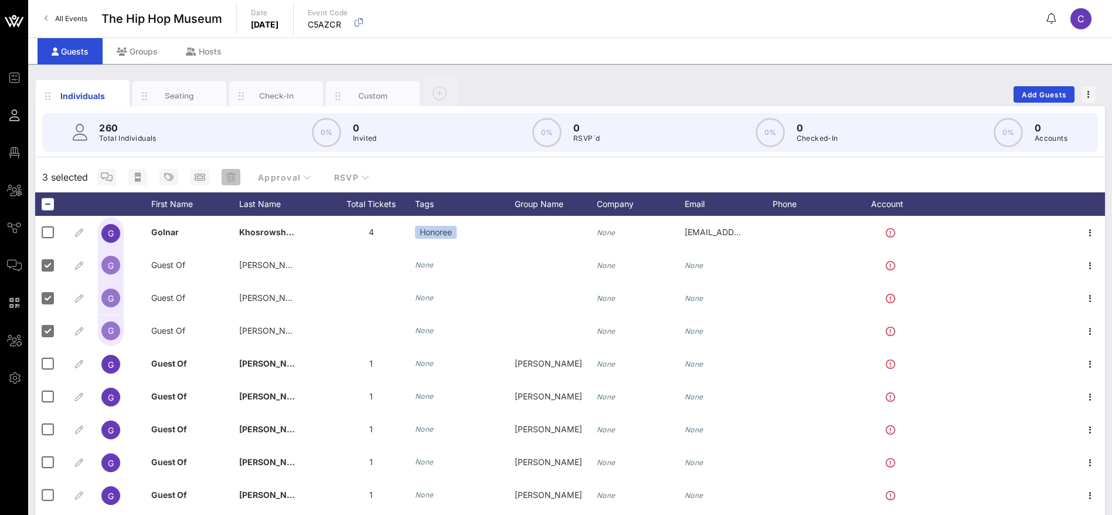
click at [233, 175] on icon "button" at bounding box center [231, 176] width 8 height 9
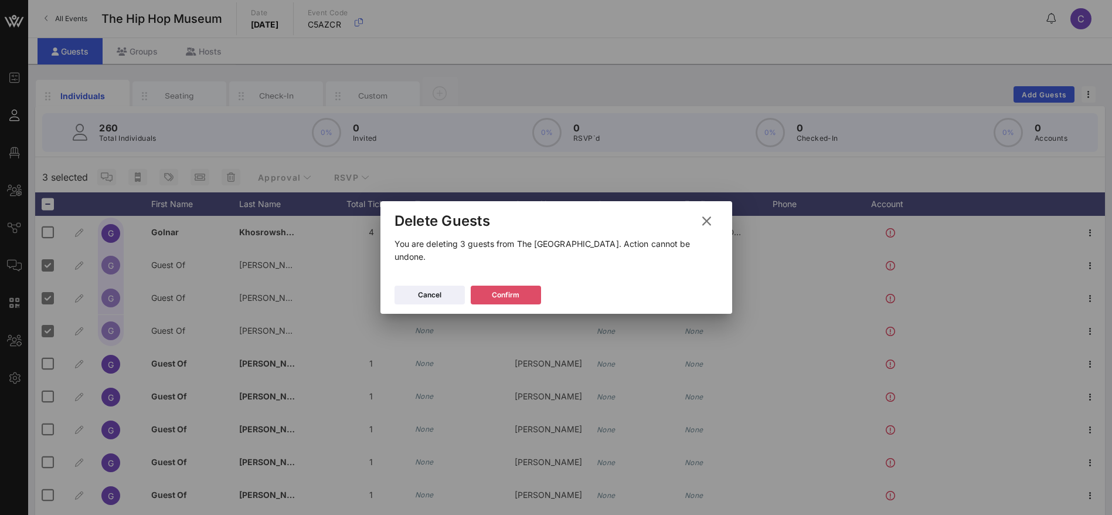
click at [511, 289] on div "Confirm" at bounding box center [506, 295] width 28 height 12
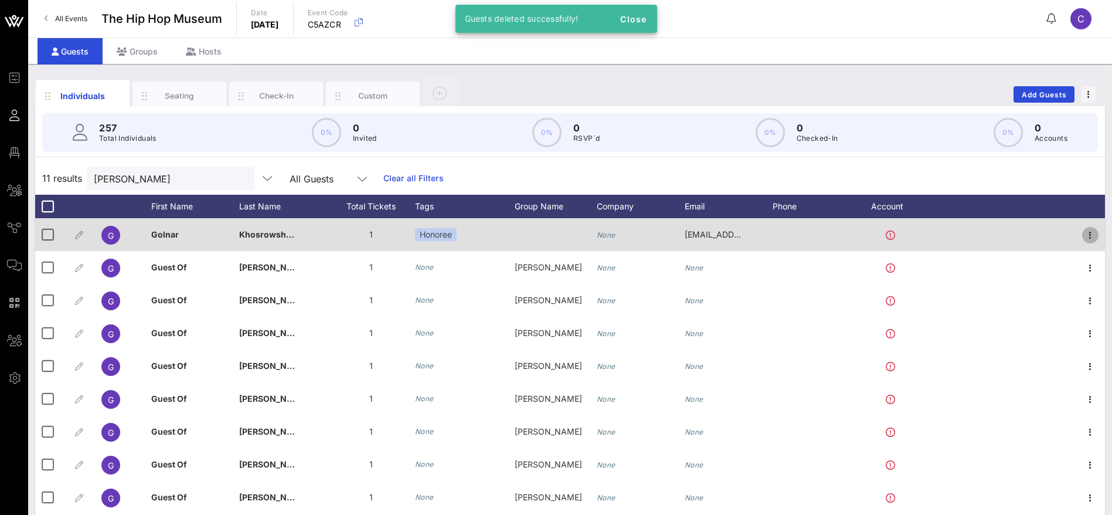
click at [1083, 235] on icon "button" at bounding box center [1090, 235] width 14 height 14
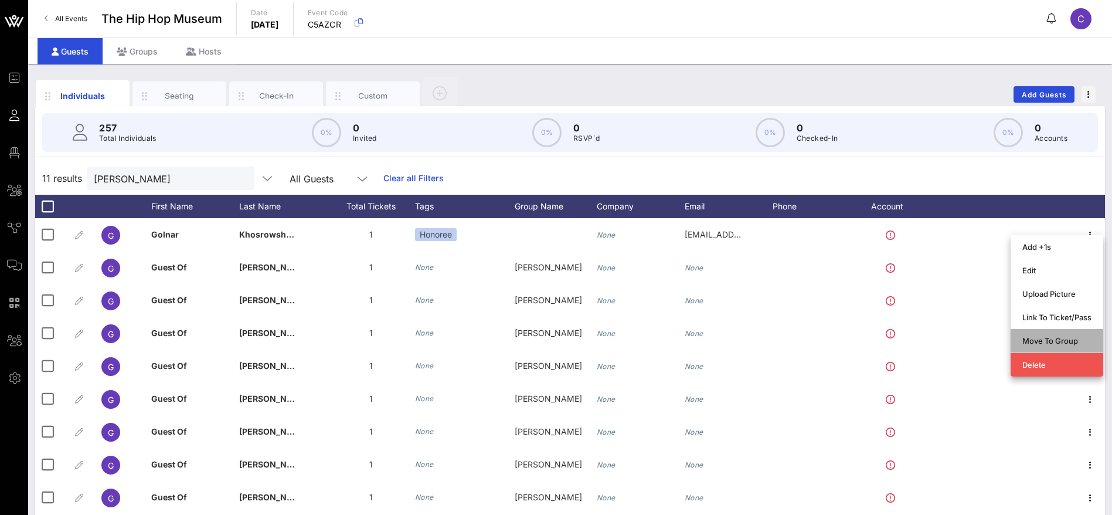
click at [1048, 344] on div "Move To Group" at bounding box center [1056, 340] width 69 height 9
type input "[PERSON_NAME]"
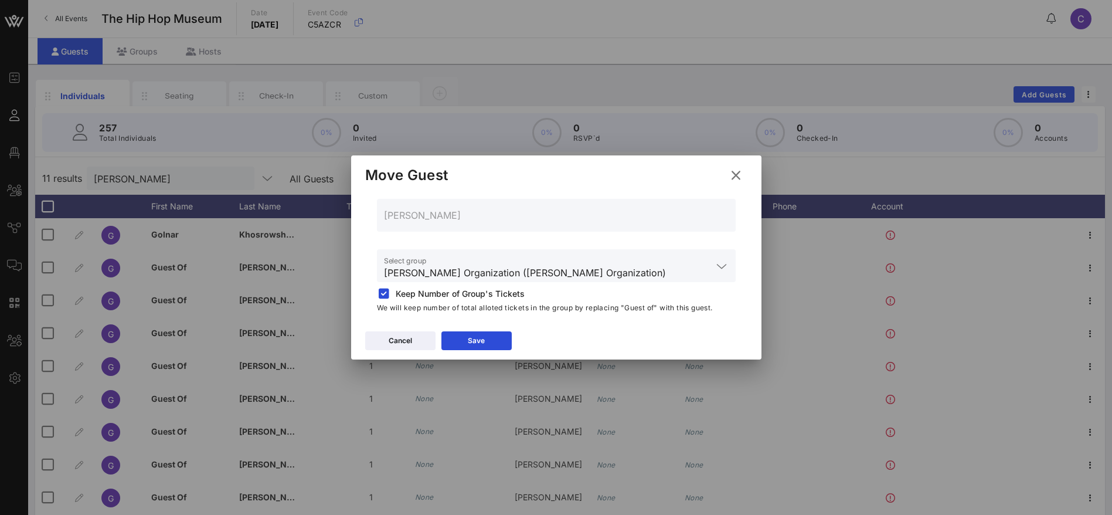
click at [722, 266] on icon at bounding box center [721, 266] width 11 height 14
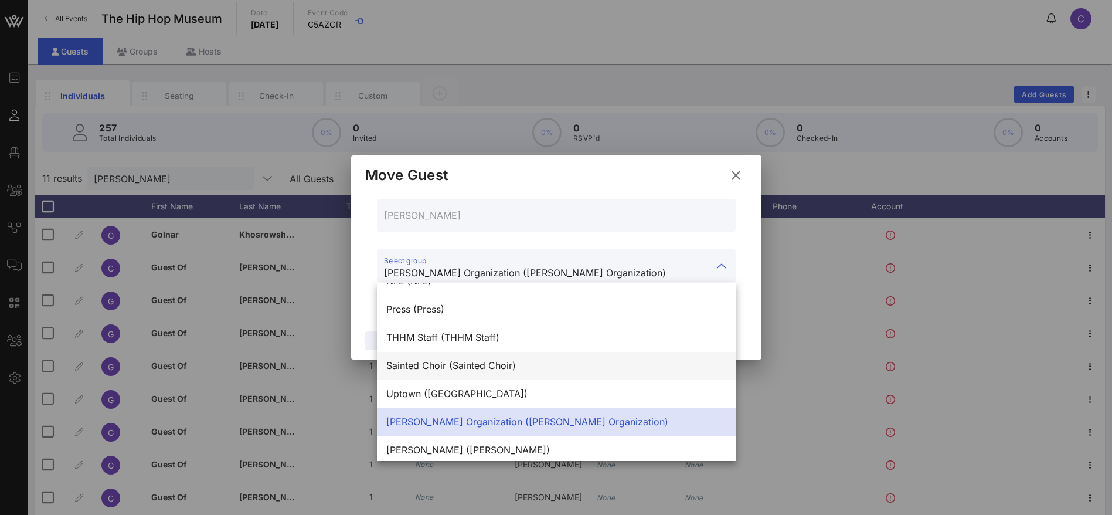
scroll to position [113, 0]
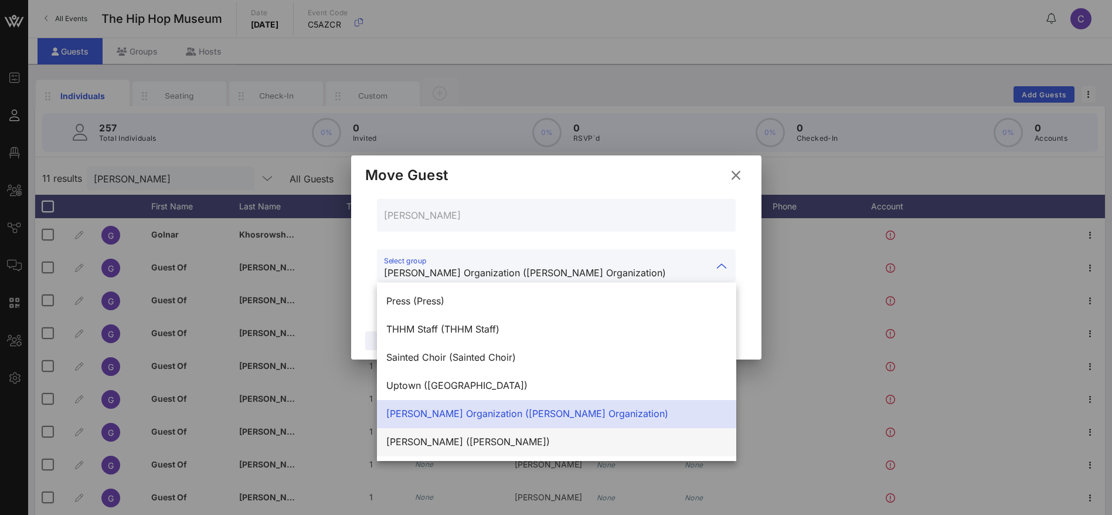
click at [495, 444] on div "[PERSON_NAME] ([PERSON_NAME])" at bounding box center [556, 441] width 341 height 11
type input "[PERSON_NAME] ([PERSON_NAME])"
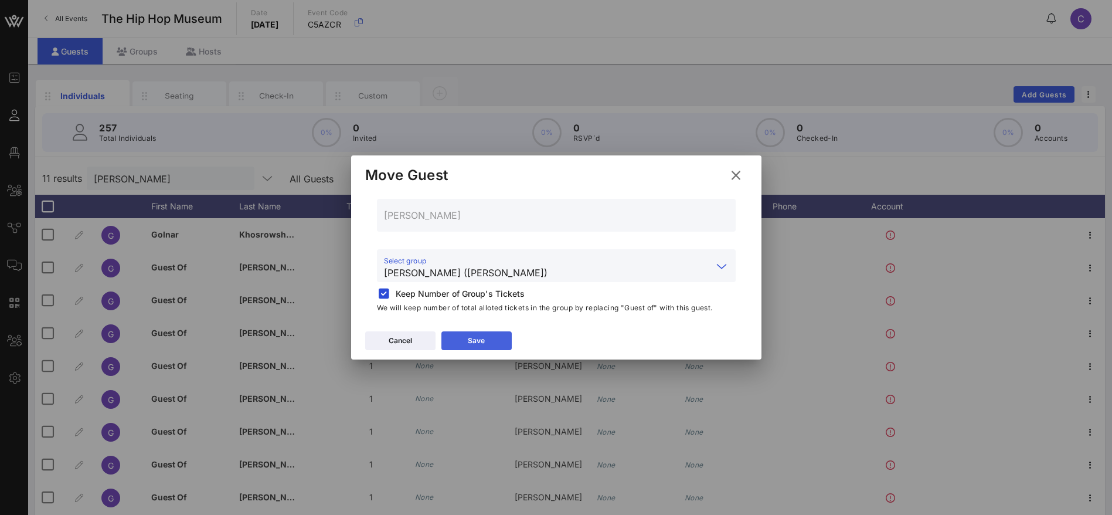
click at [482, 338] on div "Save" at bounding box center [476, 341] width 17 height 12
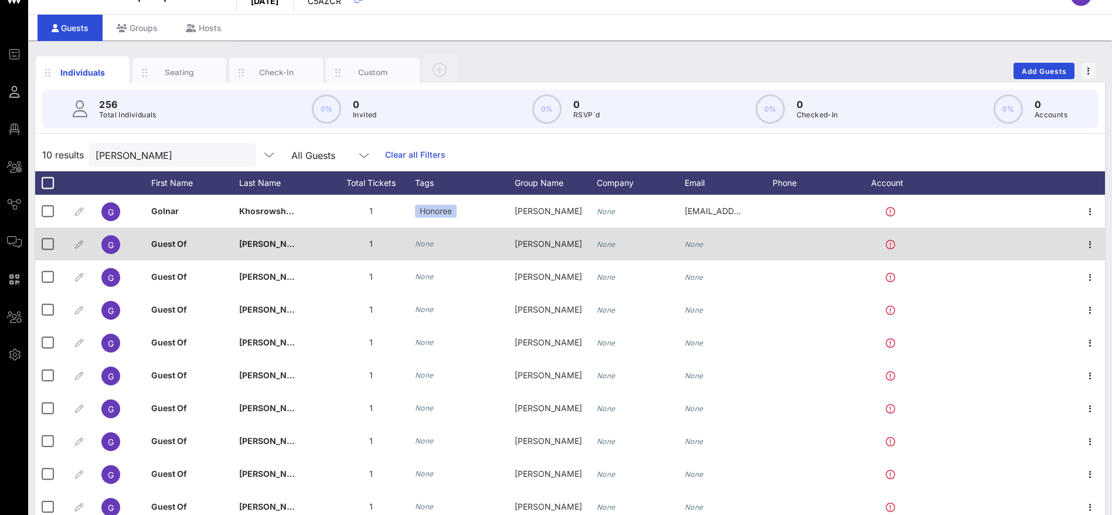
scroll to position [0, 0]
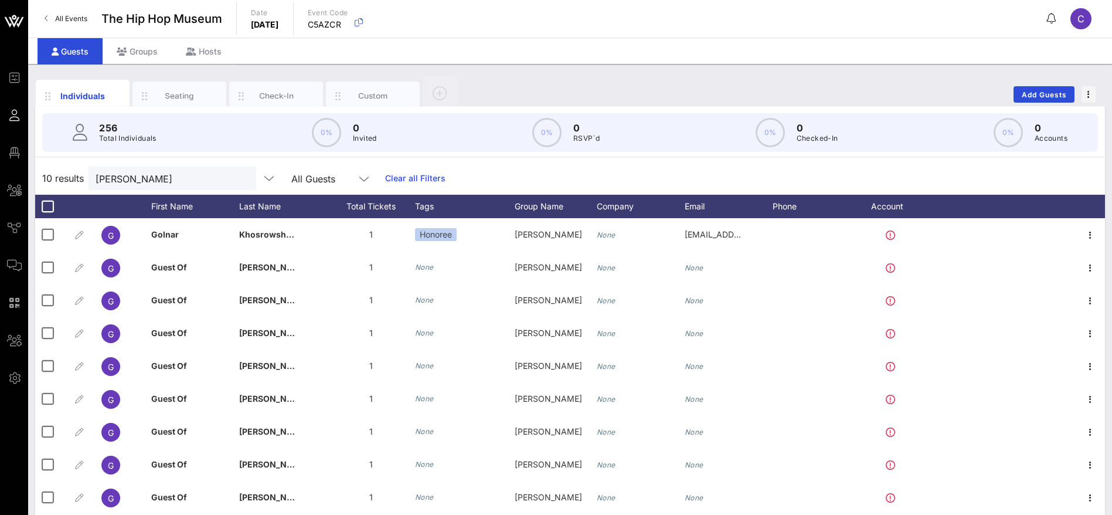
click at [513, 177] on div "10 results [PERSON_NAME] All Guests Clear all Filters" at bounding box center [570, 178] width 1070 height 33
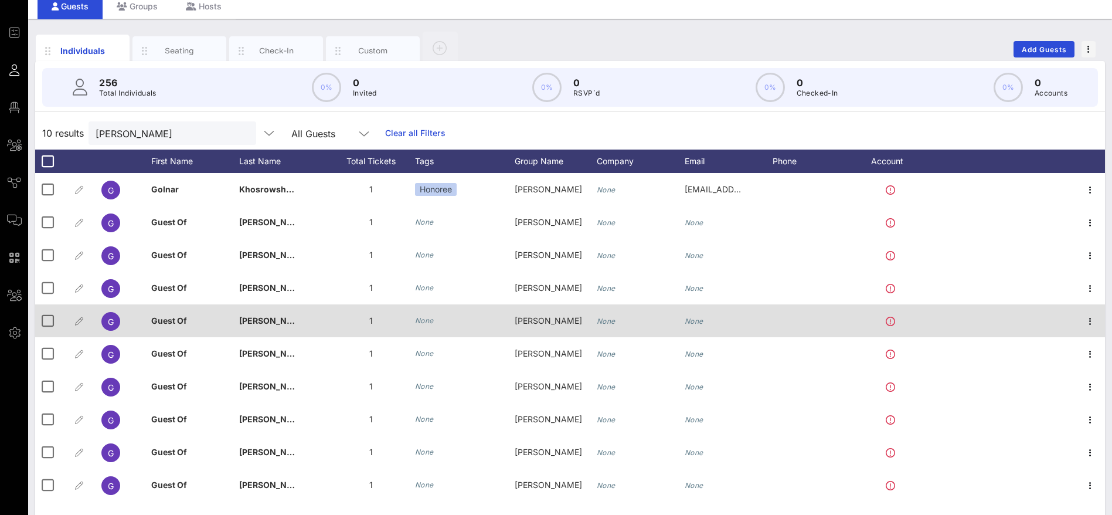
scroll to position [67, 0]
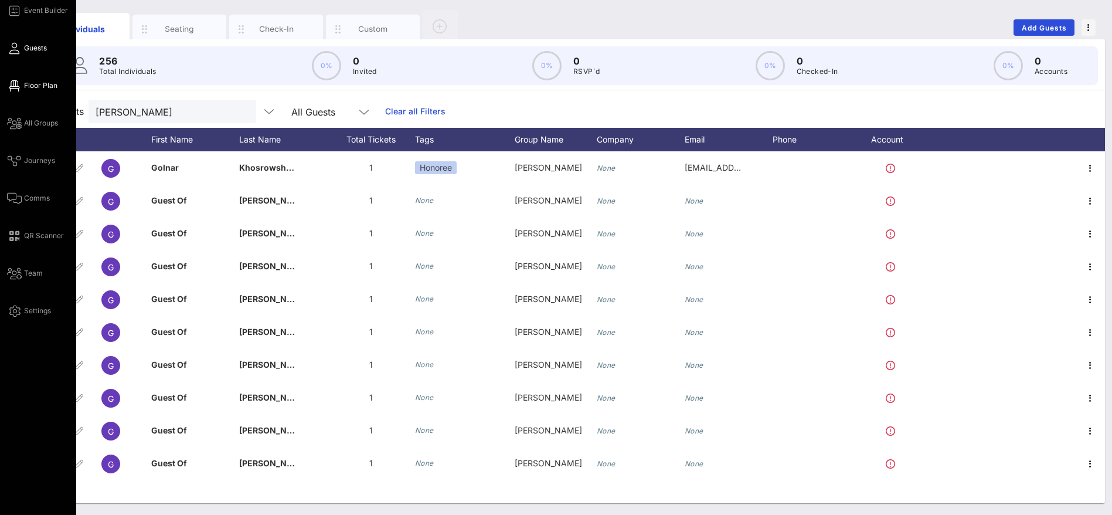
click at [39, 86] on span "Floor Plan" at bounding box center [40, 85] width 33 height 11
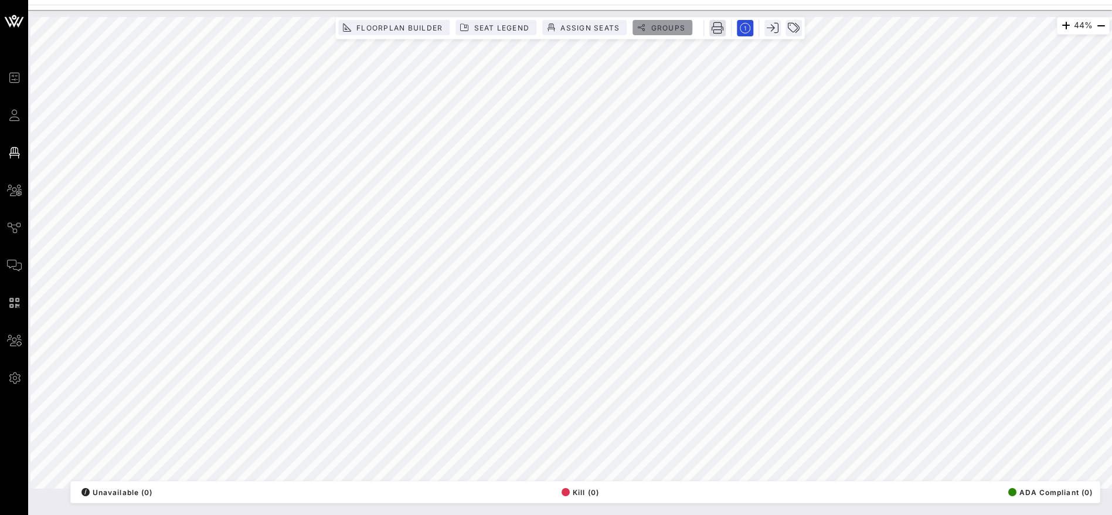
drag, startPoint x: 653, startPoint y: 23, endPoint x: 715, endPoint y: 30, distance: 62.5
click at [654, 24] on span "Groups" at bounding box center [667, 27] width 35 height 9
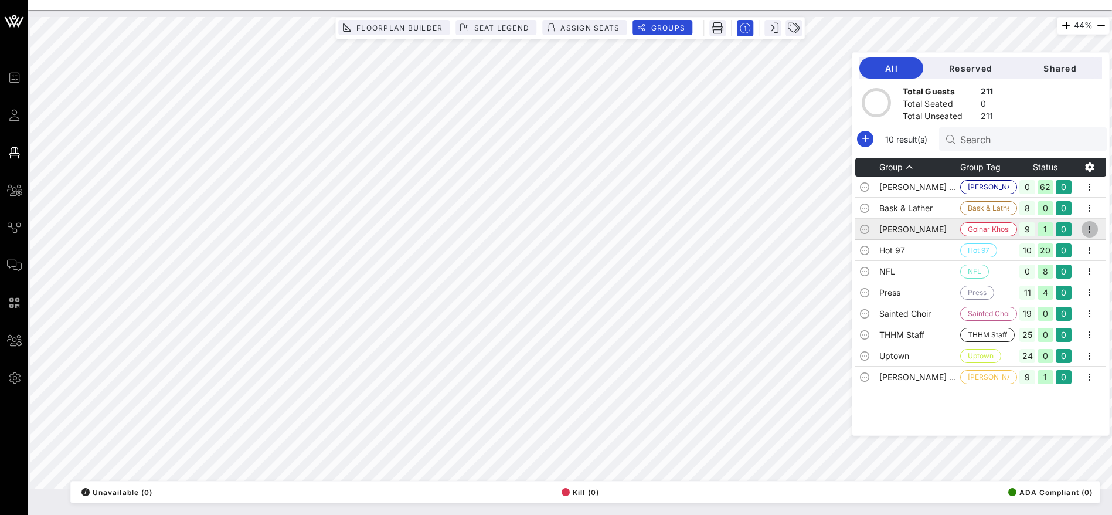
click at [1092, 229] on icon "button" at bounding box center [1090, 229] width 14 height 14
click at [1072, 245] on div "Edit" at bounding box center [1074, 248] width 36 height 9
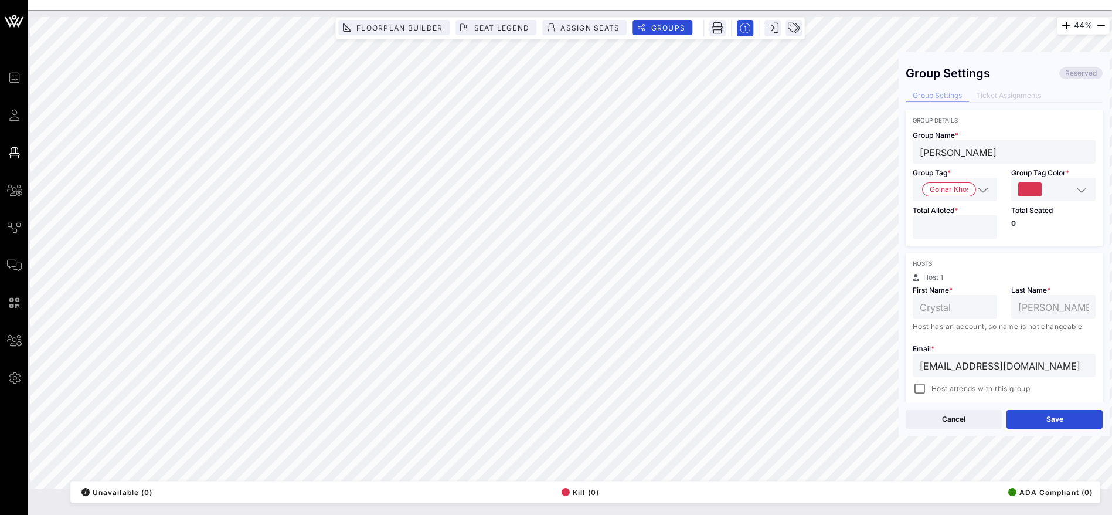
click at [983, 225] on input "**" at bounding box center [955, 226] width 70 height 15
type input "**"
click at [983, 225] on input "**" at bounding box center [955, 226] width 70 height 15
click at [1058, 416] on button "Save" at bounding box center [1055, 419] width 96 height 19
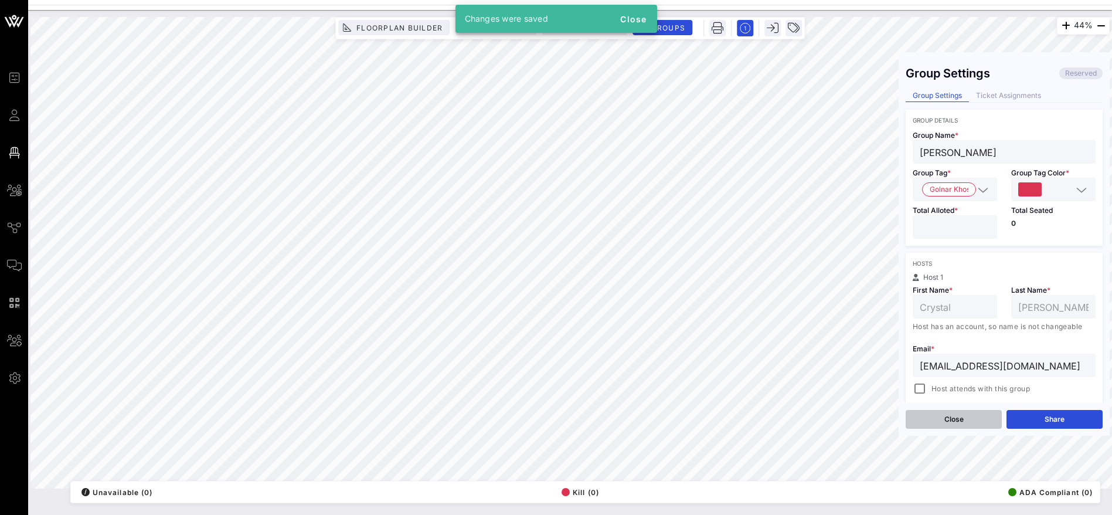
click at [956, 420] on button "Close" at bounding box center [954, 419] width 96 height 19
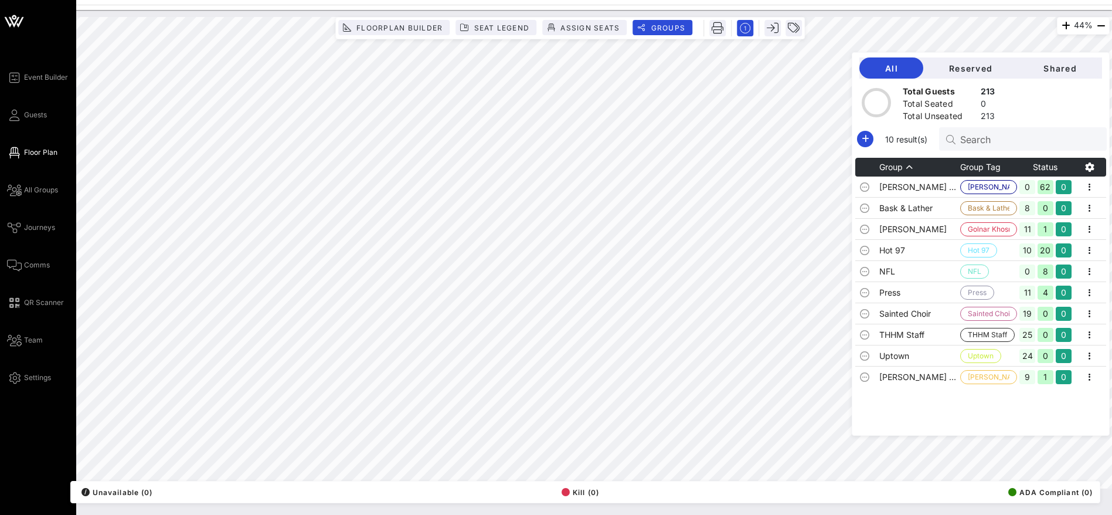
click at [36, 154] on span "Floor Plan" at bounding box center [40, 152] width 33 height 11
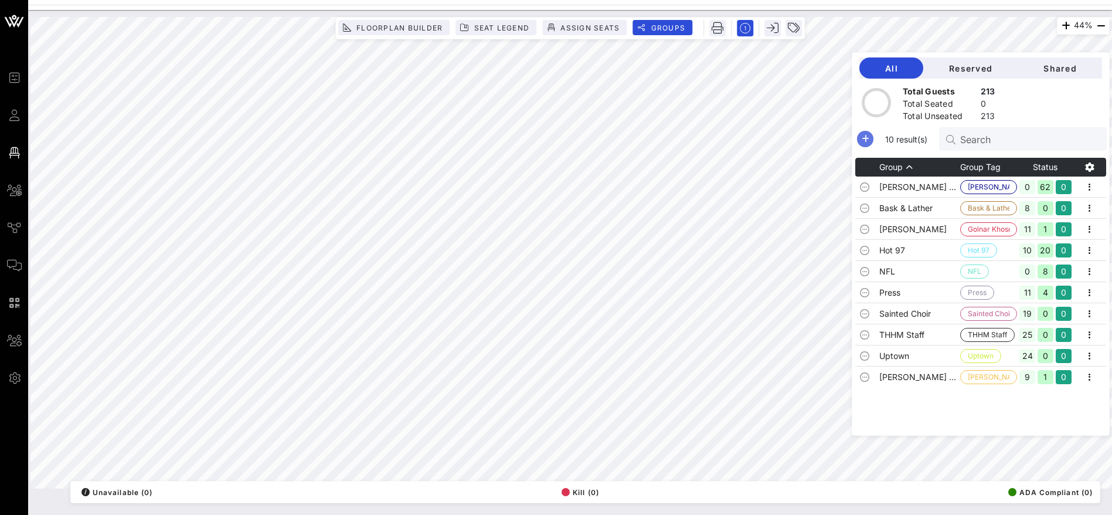
click at [872, 140] on icon "button" at bounding box center [865, 139] width 14 height 14
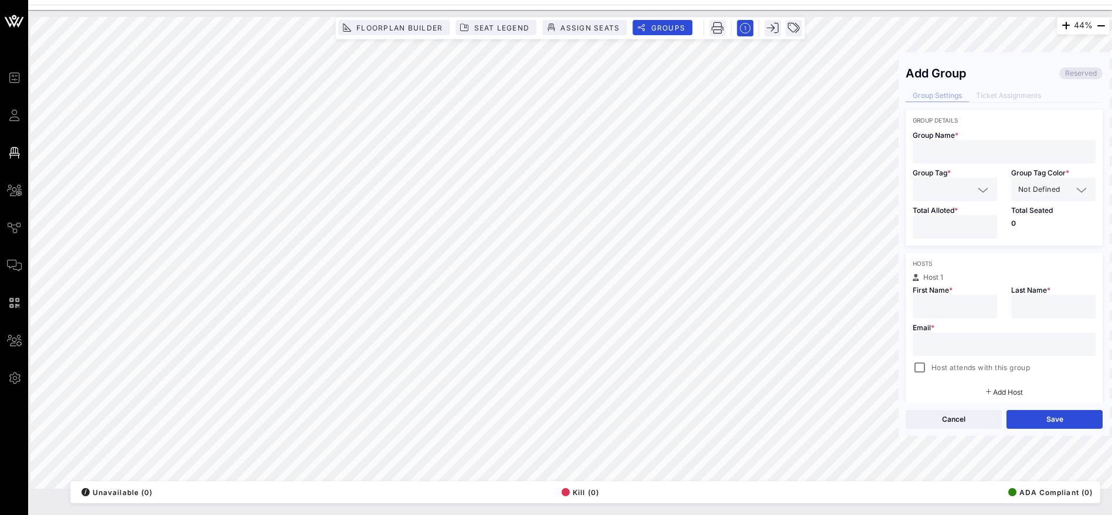
click at [954, 149] on input "text" at bounding box center [1004, 151] width 169 height 15
paste input "Amazon"
type input "Amazon"
click at [943, 188] on input "text" at bounding box center [947, 189] width 54 height 15
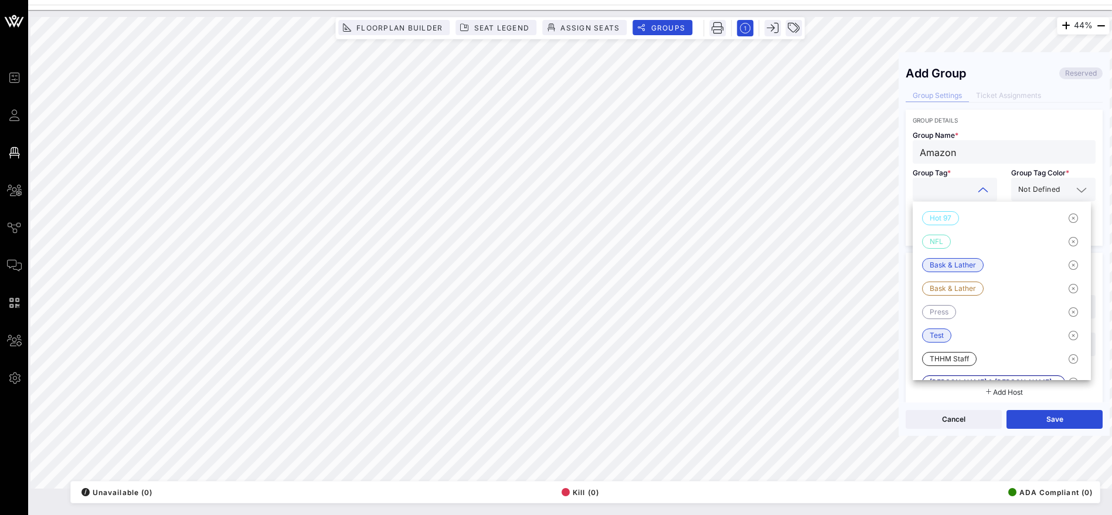
paste input "Amazon"
type input "Amazon"
click at [1041, 195] on span "Not Defined" at bounding box center [1039, 190] width 42 height 12
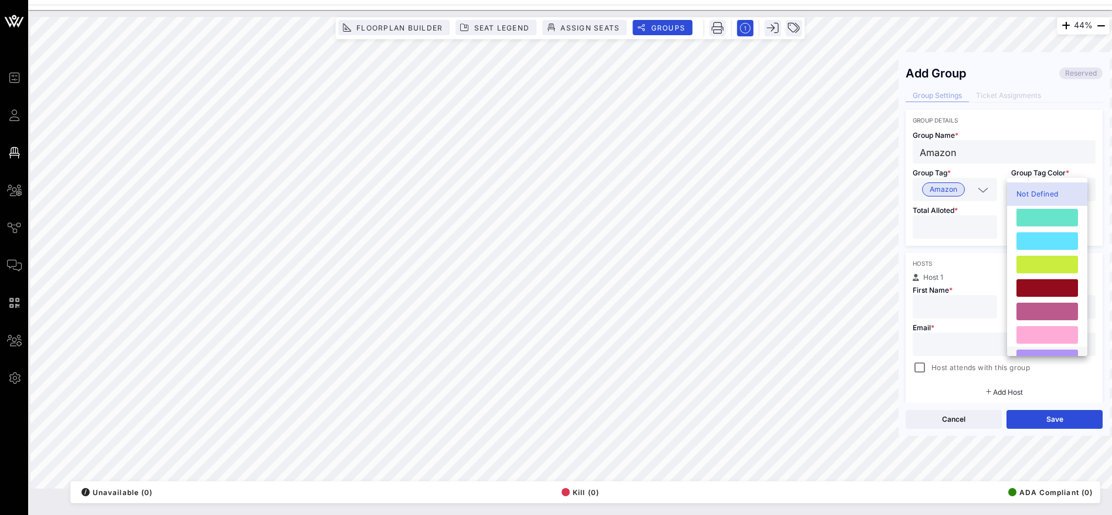
click at [1038, 348] on div at bounding box center [1047, 357] width 80 height 23
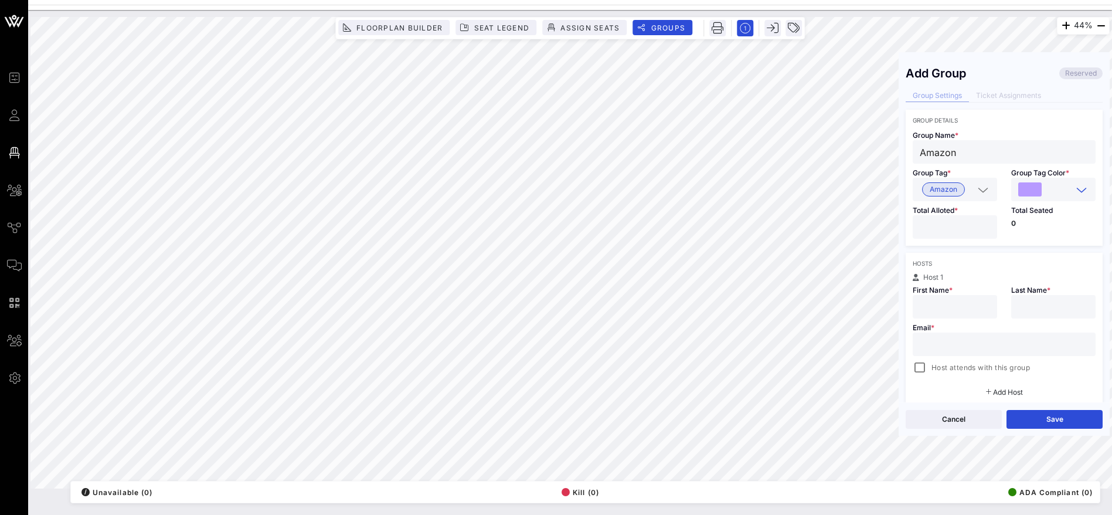
click at [1075, 189] on div at bounding box center [1082, 190] width 14 height 14
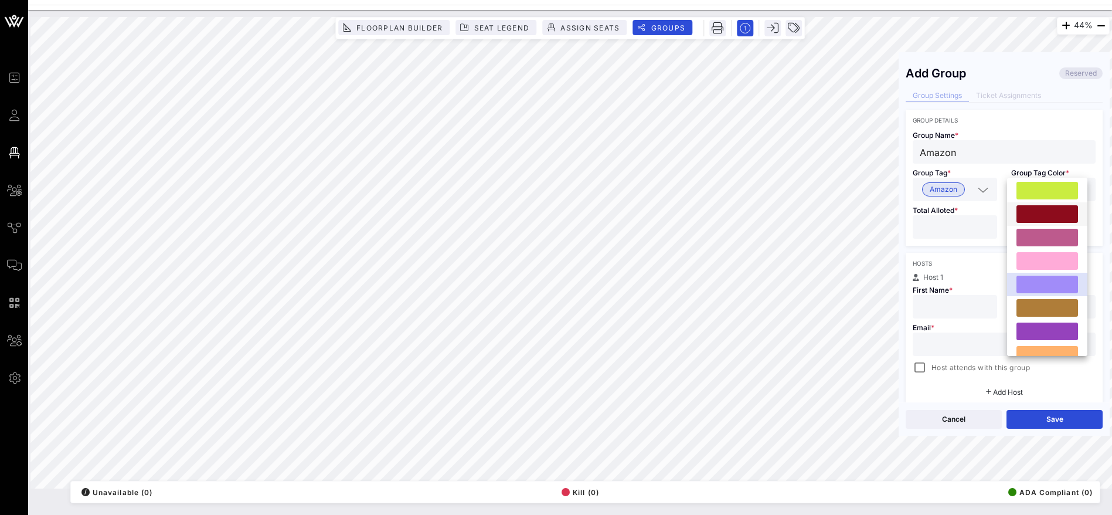
scroll to position [176, 0]
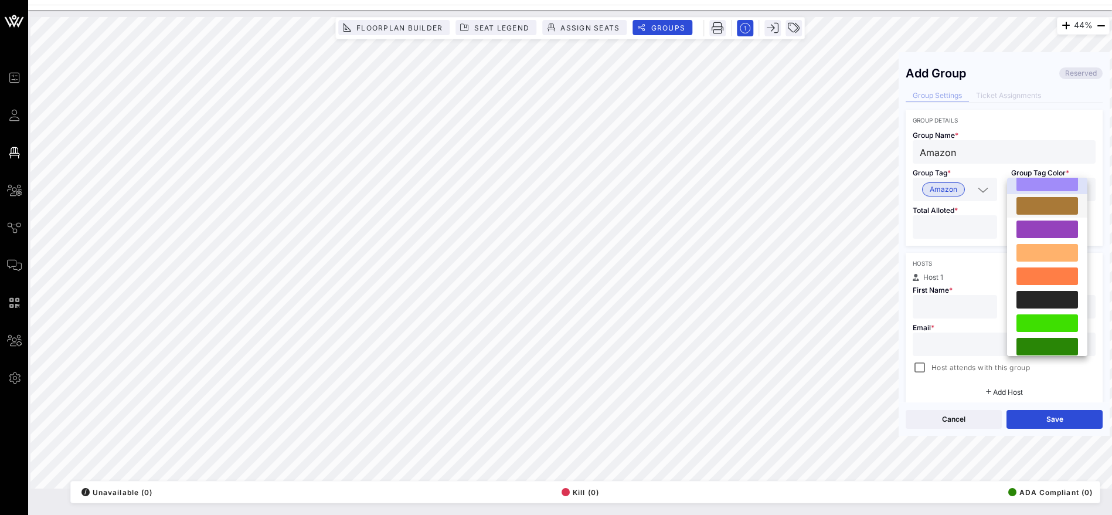
click at [1058, 205] on div at bounding box center [1048, 206] width 62 height 18
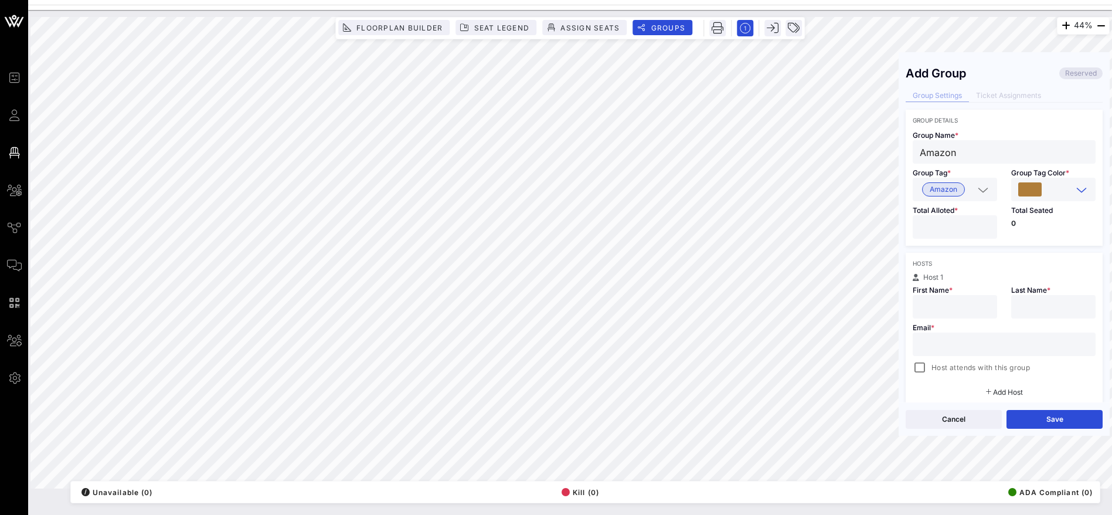
click at [1078, 185] on icon at bounding box center [1081, 190] width 11 height 14
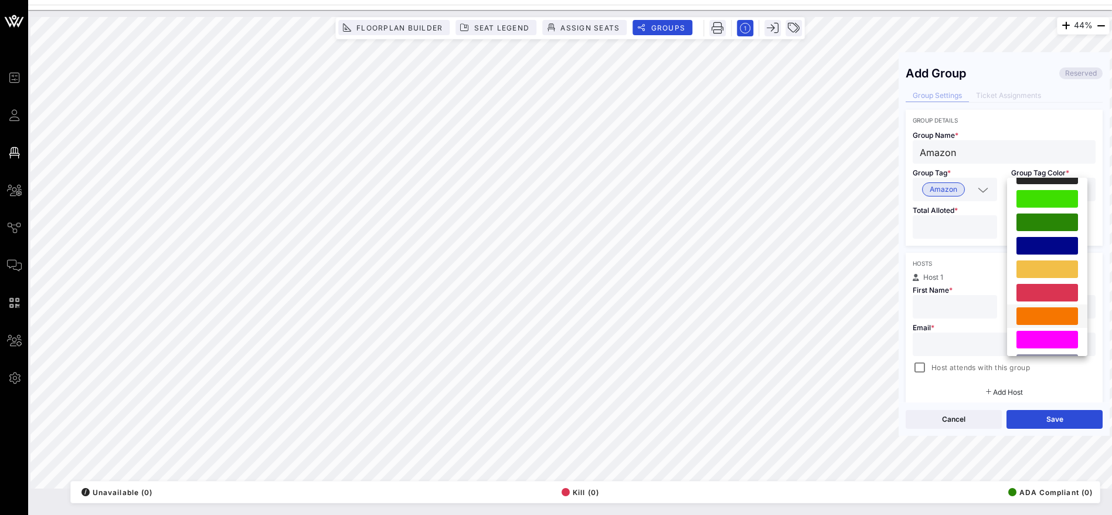
scroll to position [324, 0]
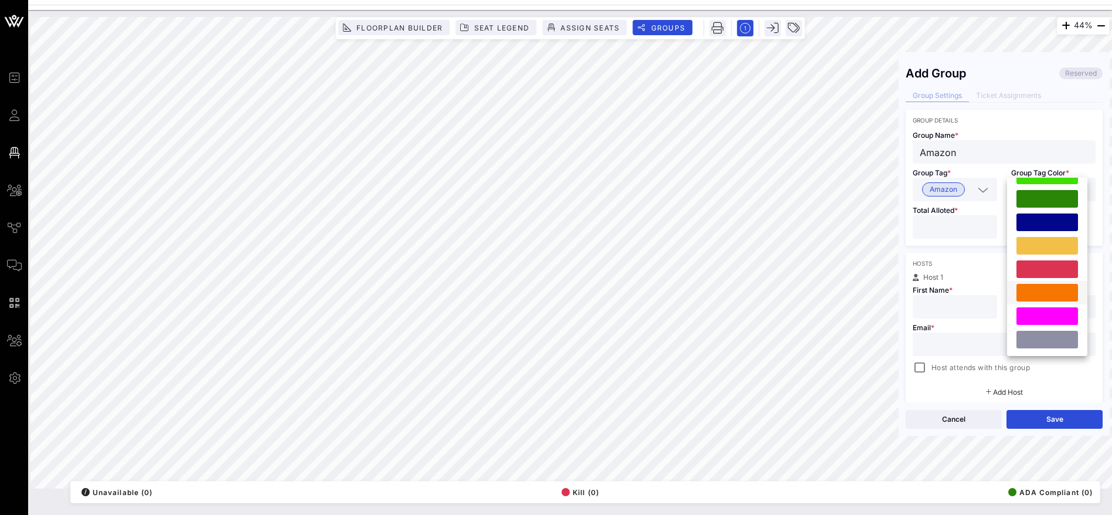
click at [1055, 293] on div at bounding box center [1048, 293] width 62 height 18
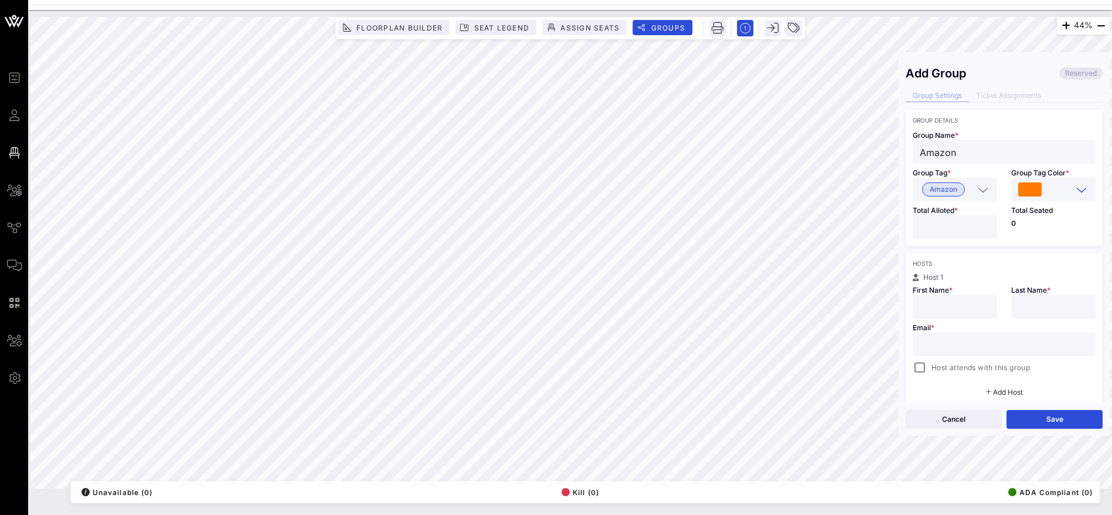
click at [960, 225] on input "number" at bounding box center [955, 226] width 70 height 15
type input "**"
click at [961, 348] on input "text" at bounding box center [1004, 344] width 169 height 15
type input "[EMAIL_ADDRESS]"
type input "Crystal"
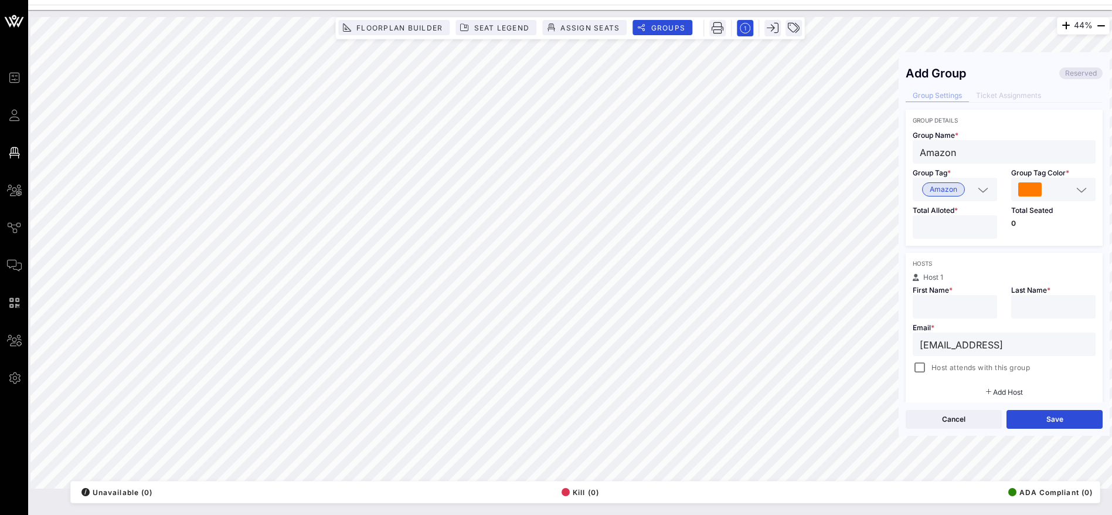
type input "[PERSON_NAME]"
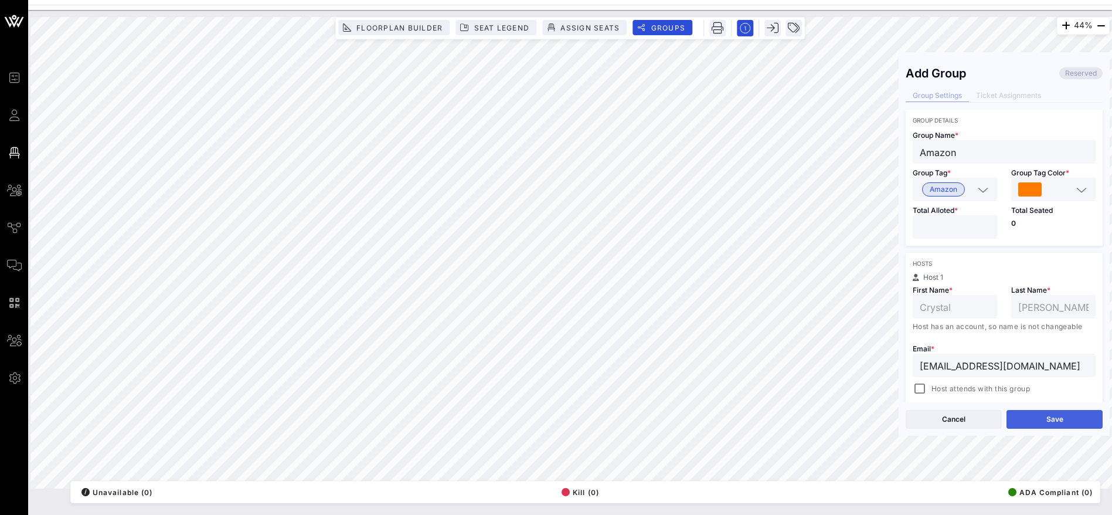
type input "[EMAIL_ADDRESS][DOMAIN_NAME]"
click at [1035, 415] on button "Save" at bounding box center [1055, 419] width 96 height 19
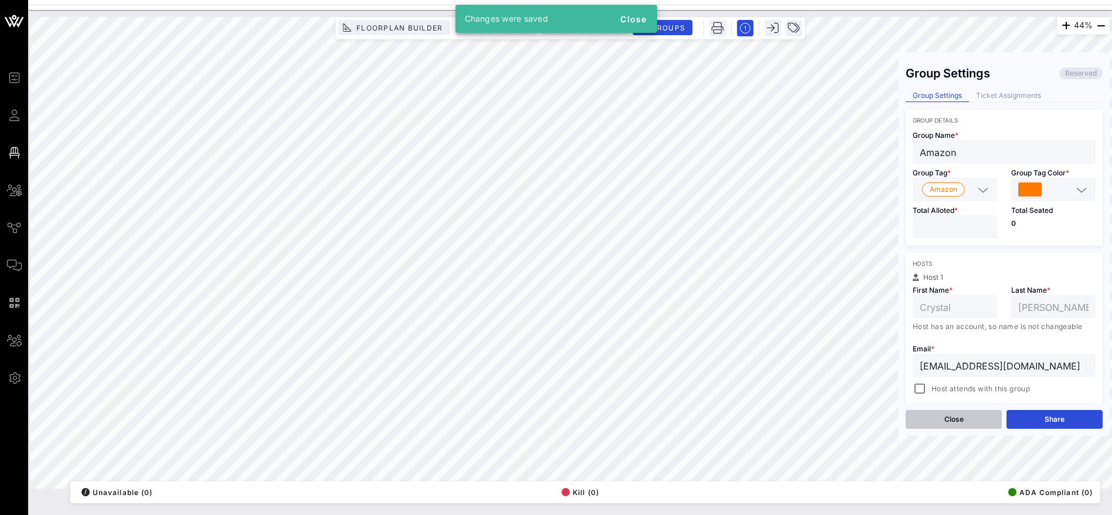
click at [956, 420] on button "Close" at bounding box center [954, 419] width 96 height 19
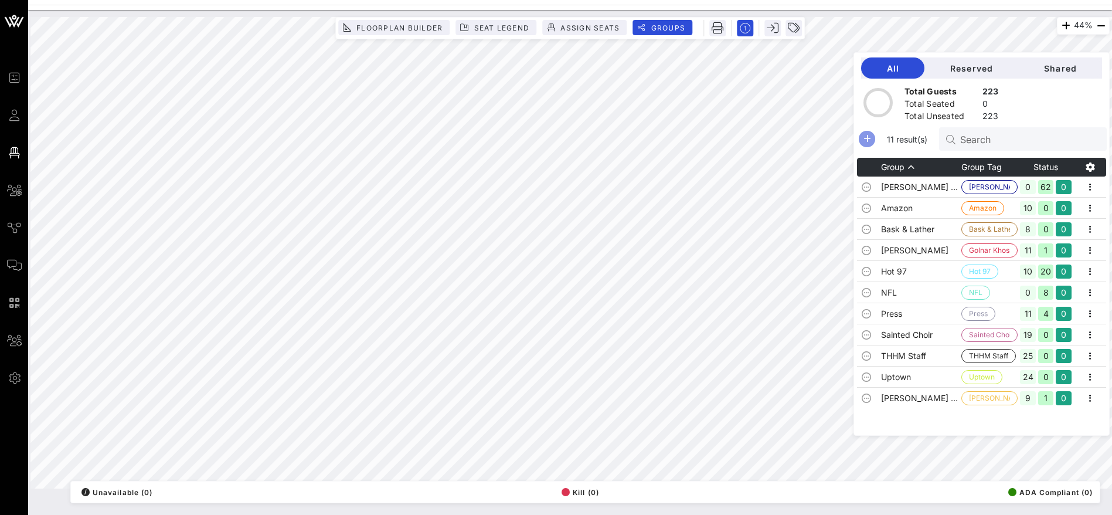
click at [874, 140] on icon "button" at bounding box center [867, 139] width 14 height 14
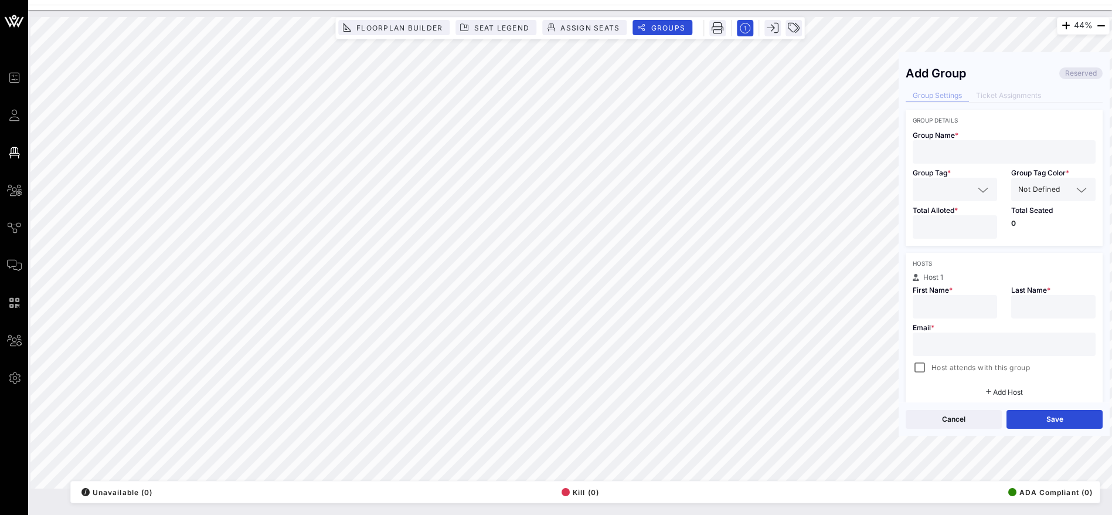
click at [936, 151] on input "text" at bounding box center [1004, 151] width 169 height 15
click at [936, 342] on input "text" at bounding box center [1004, 344] width 169 height 15
paste input "[PERSON_NAME] [PERSON_NAME][EMAIL_ADDRESS][PERSON_NAME][PERSON_NAME][DOMAIN_NAM…"
drag, startPoint x: 1002, startPoint y: 344, endPoint x: 1085, endPoint y: 344, distance: 82.7
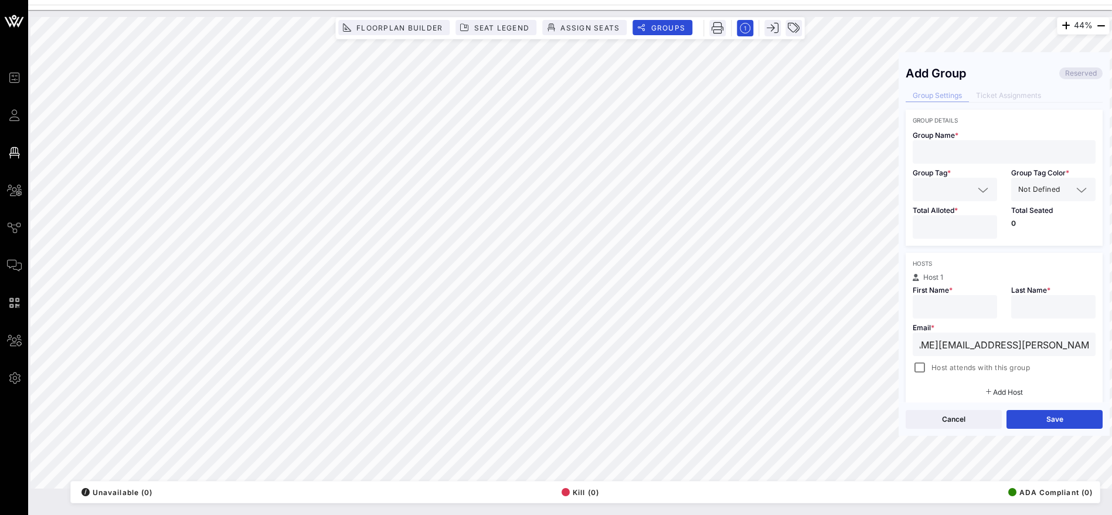
click at [1085, 344] on div "[PERSON_NAME] [PERSON_NAME][EMAIL_ADDRESS][PERSON_NAME][PERSON_NAME][DOMAIN_NAM…" at bounding box center [1004, 343] width 183 height 23
type input "[PERSON_NAME] [PERSON_NAME][EMAIL_ADDRESS][PERSON_NAME][PERSON_NAME][DOMAIN_NAM…"
click at [941, 145] on input "text" at bounding box center [1004, 151] width 169 height 15
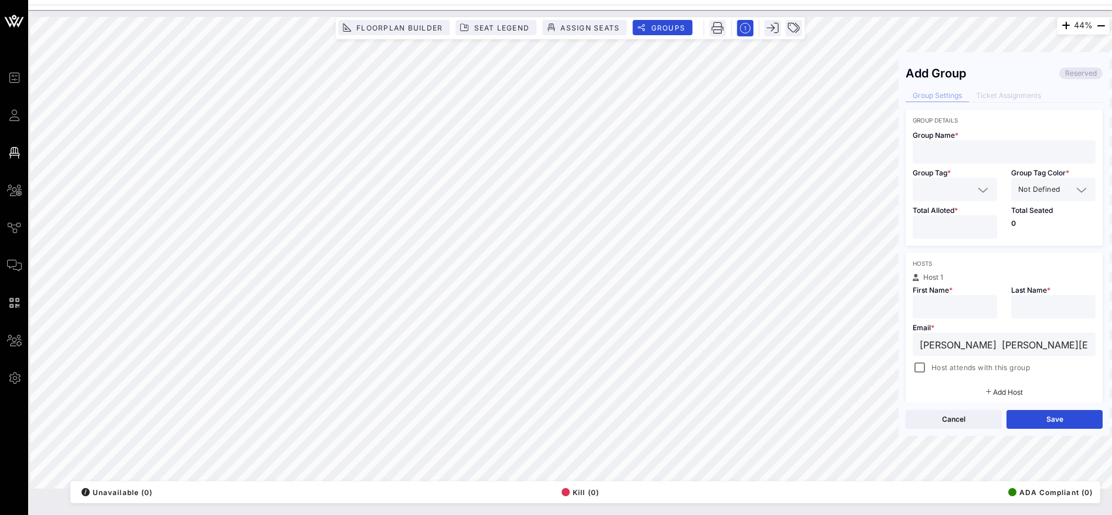
paste input "[PERSON_NAME] [PERSON_NAME]"
type input "[PERSON_NAME] [PERSON_NAME]"
click at [941, 188] on input "text" at bounding box center [947, 189] width 54 height 15
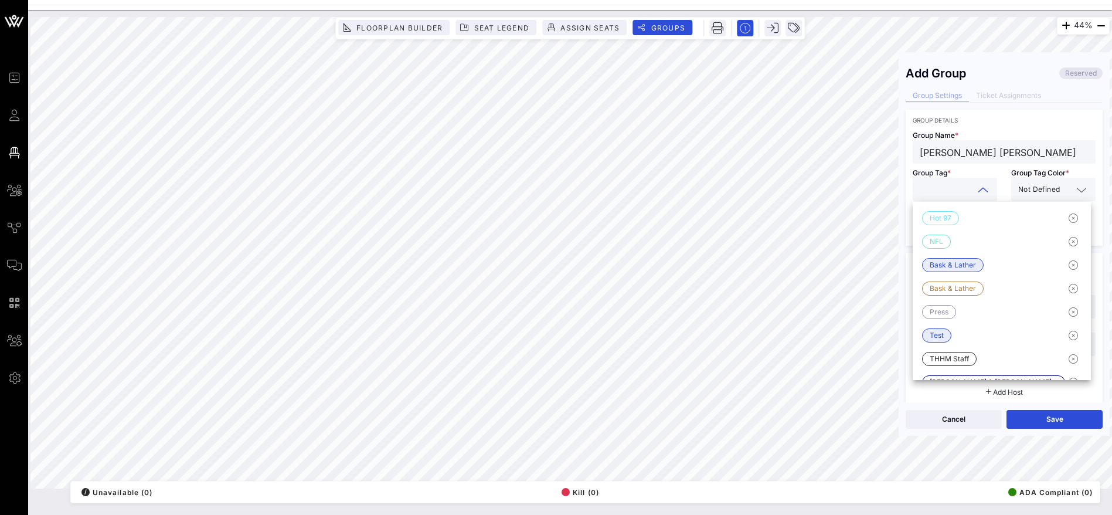
paste input "[PERSON_NAME] [PERSON_NAME]"
type input "[PERSON_NAME] [PERSON_NAME]"
drag, startPoint x: 1034, startPoint y: 117, endPoint x: 1043, endPoint y: 159, distance: 43.7
click at [1035, 117] on div "Group Details" at bounding box center [1004, 120] width 183 height 7
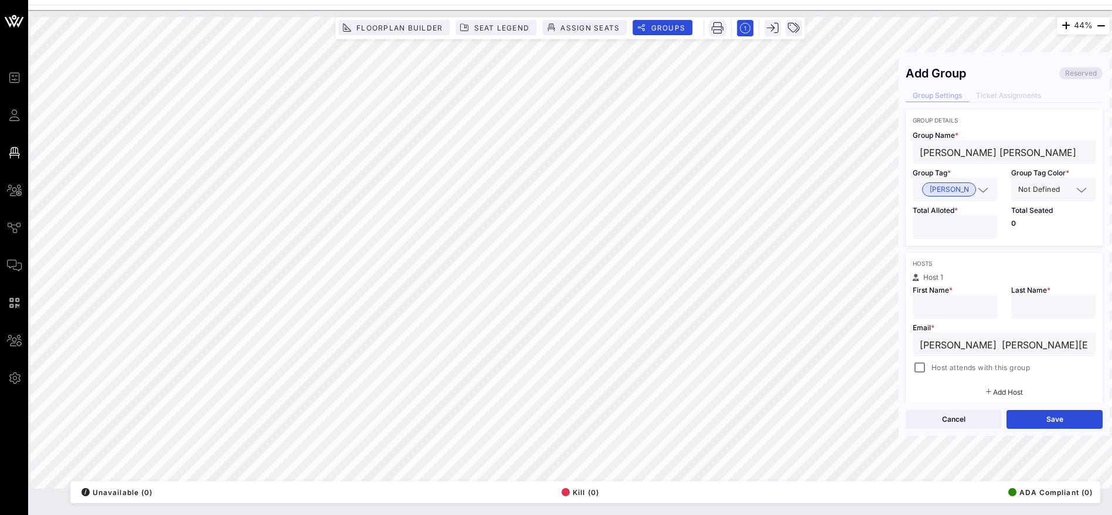
click at [1044, 193] on div "Not Defined" at bounding box center [1053, 189] width 70 height 23
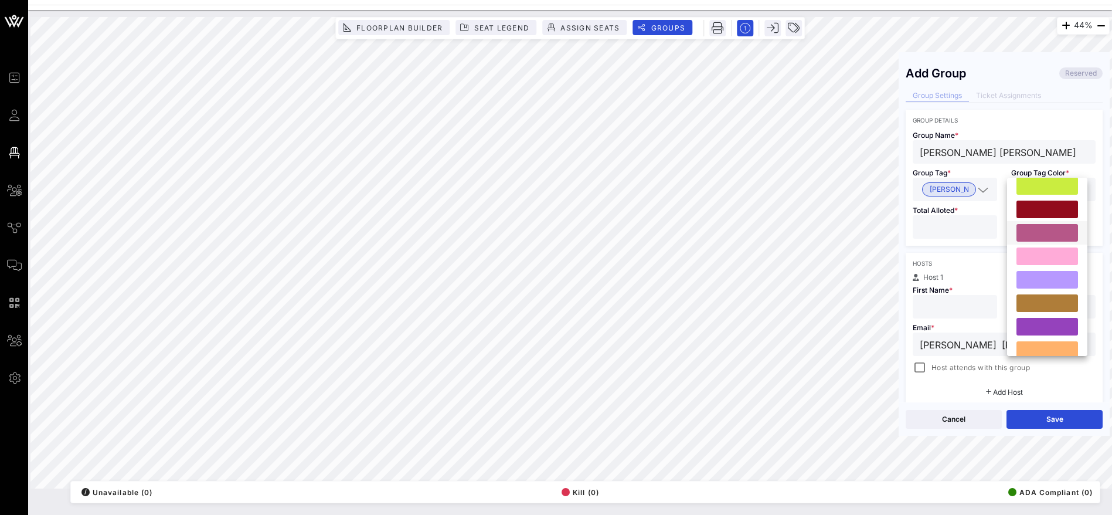
scroll to position [176, 0]
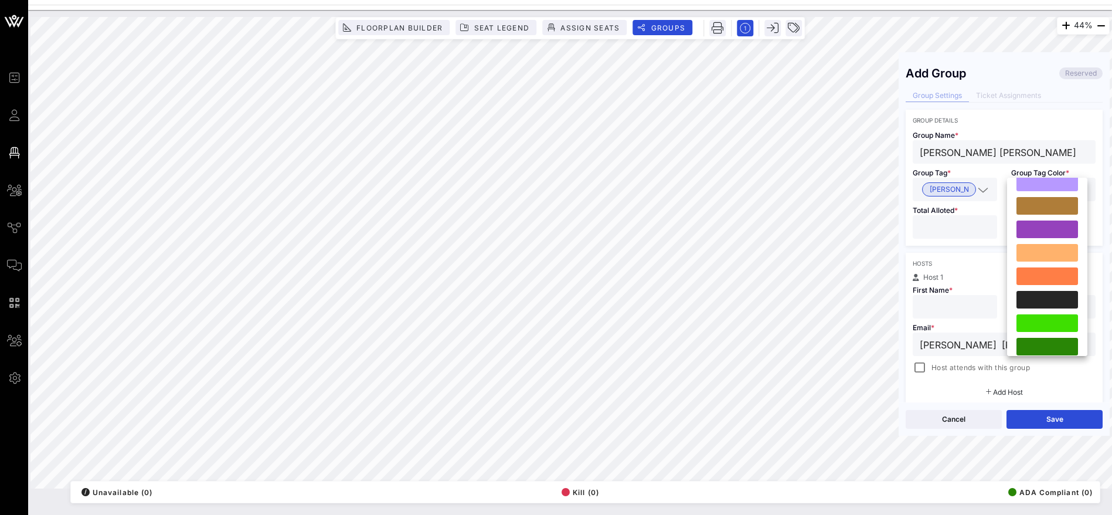
click at [1048, 224] on div at bounding box center [1048, 229] width 62 height 18
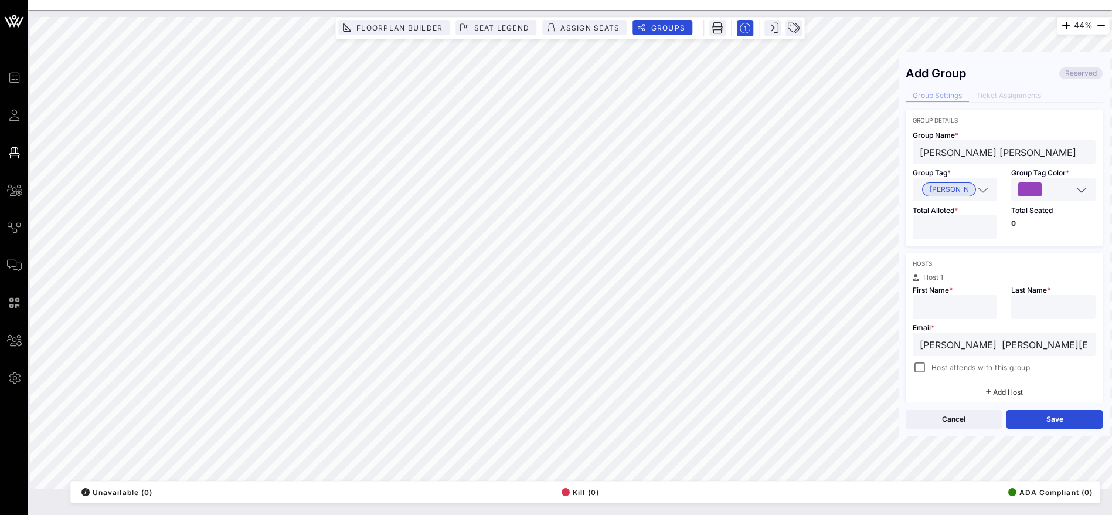
drag, startPoint x: 975, startPoint y: 345, endPoint x: 1034, endPoint y: 344, distance: 59.2
click at [1058, 344] on input "[PERSON_NAME] [PERSON_NAME][EMAIL_ADDRESS][PERSON_NAME][PERSON_NAME][DOMAIN_NAM…" at bounding box center [1004, 344] width 169 height 15
click at [960, 342] on input "[PERSON_NAME] [PERSON_NAME][EMAIL_ADDRESS][PERSON_NAME][PERSON_NAME][DOMAIN_NAM…" at bounding box center [1004, 344] width 169 height 15
drag, startPoint x: 997, startPoint y: 345, endPoint x: 901, endPoint y: 344, distance: 96.7
click at [901, 344] on div "Add Group Reserved Group Settings Ticket Assignments Group Details Group Name *…" at bounding box center [1004, 230] width 211 height 343
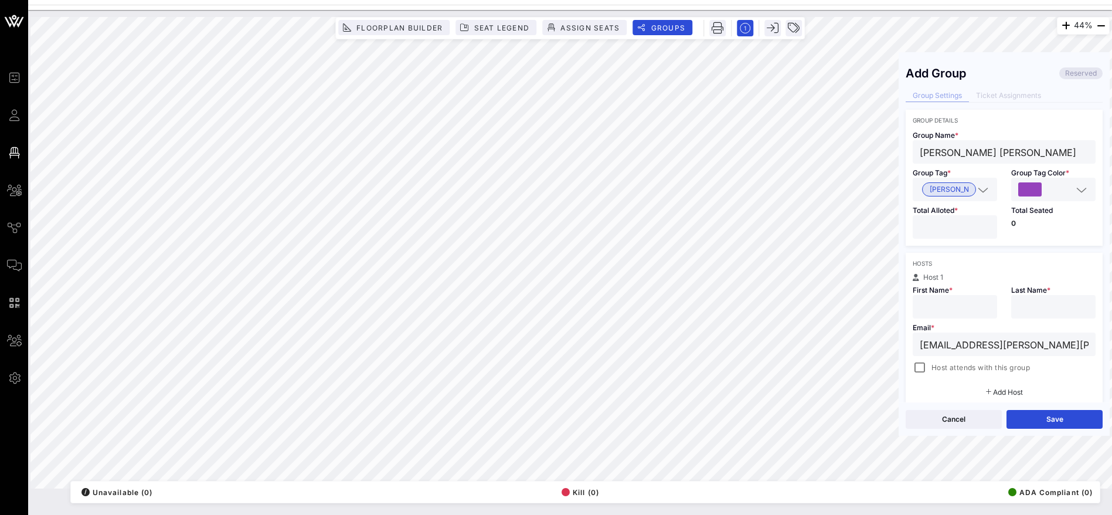
type input "[EMAIL_ADDRESS][PERSON_NAME][PERSON_NAME][DOMAIN_NAME]"
click at [943, 307] on input "text" at bounding box center [955, 306] width 70 height 15
paste input "[PERSON_NAME]"
drag, startPoint x: 981, startPoint y: 308, endPoint x: 957, endPoint y: 308, distance: 24.6
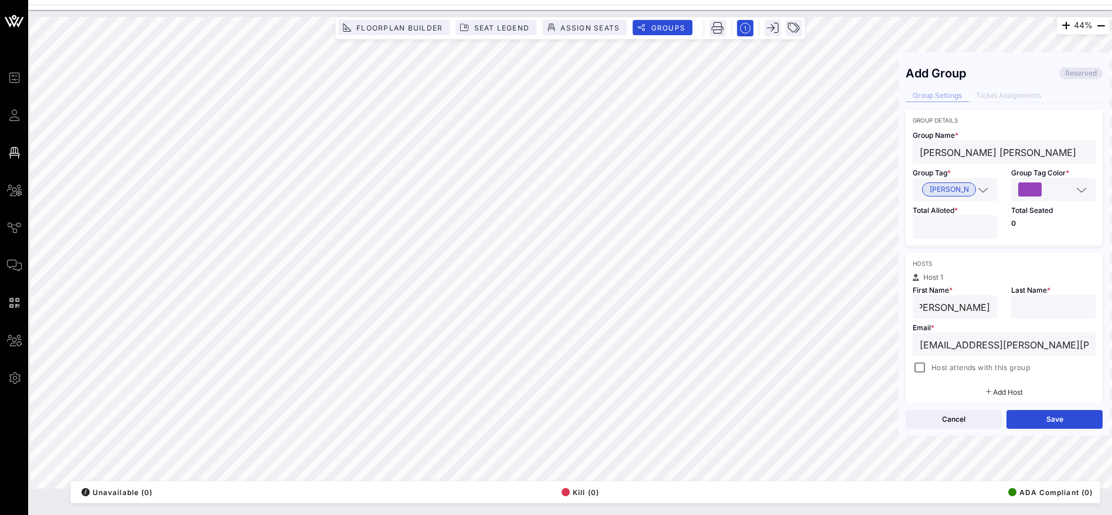
click at [957, 308] on input "[PERSON_NAME]" at bounding box center [955, 306] width 70 height 15
type input "[PERSON_NAME]"
click at [1047, 303] on input "text" at bounding box center [1053, 306] width 70 height 15
paste input "[PERSON_NAME]"
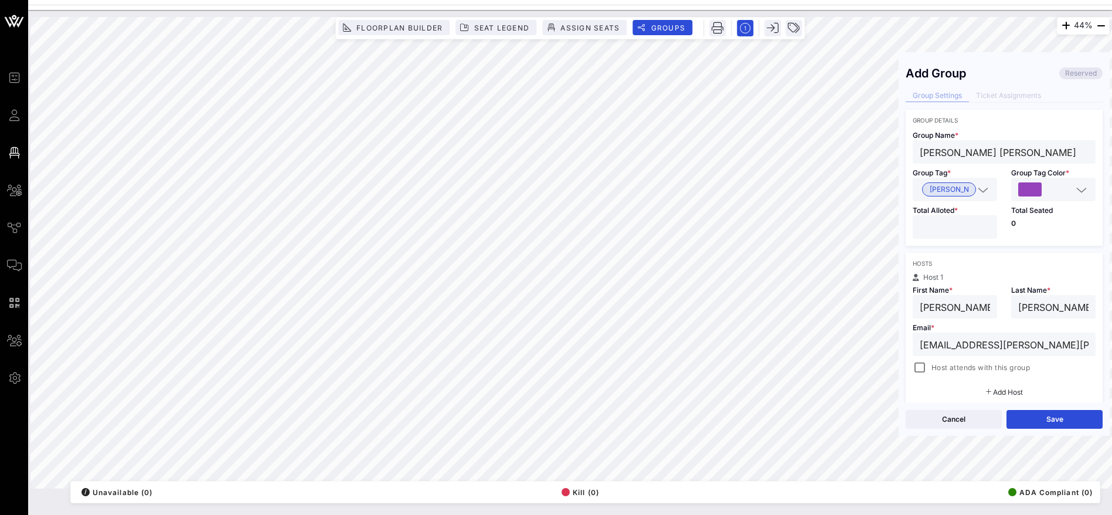
type input "[PERSON_NAME]"
drag, startPoint x: 981, startPoint y: 305, endPoint x: 957, endPoint y: 305, distance: 24.0
click at [957, 305] on input "[PERSON_NAME]" at bounding box center [955, 306] width 70 height 15
click at [974, 305] on input "[PERSON_NAME]" at bounding box center [955, 306] width 70 height 15
drag, startPoint x: 983, startPoint y: 305, endPoint x: 966, endPoint y: 305, distance: 17.0
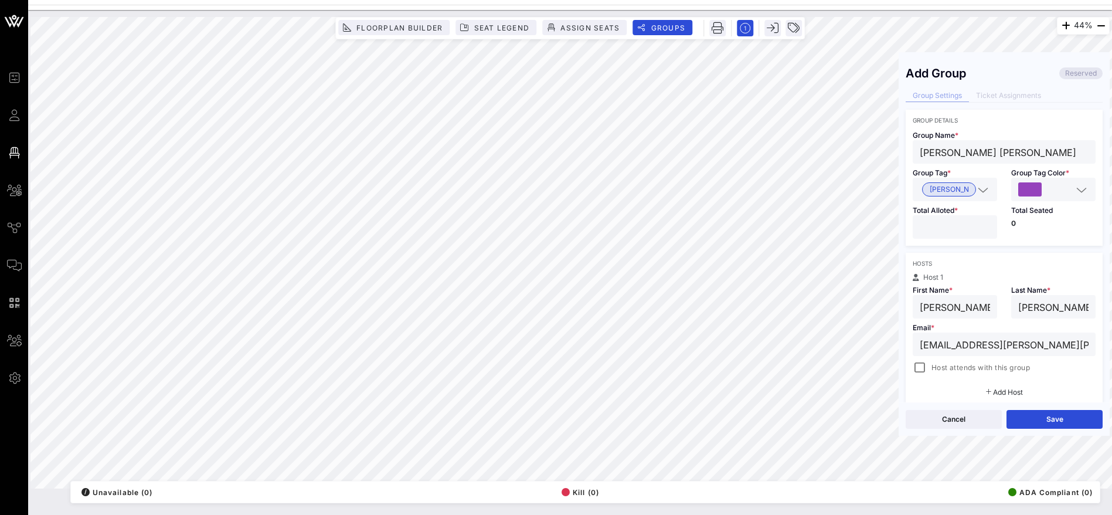
click at [966, 305] on div "[PERSON_NAME]" at bounding box center [955, 306] width 84 height 23
type input "[PERSON_NAME]"
click at [961, 223] on input "number" at bounding box center [955, 226] width 70 height 15
type input "**"
click at [1045, 420] on button "Save" at bounding box center [1055, 419] width 96 height 19
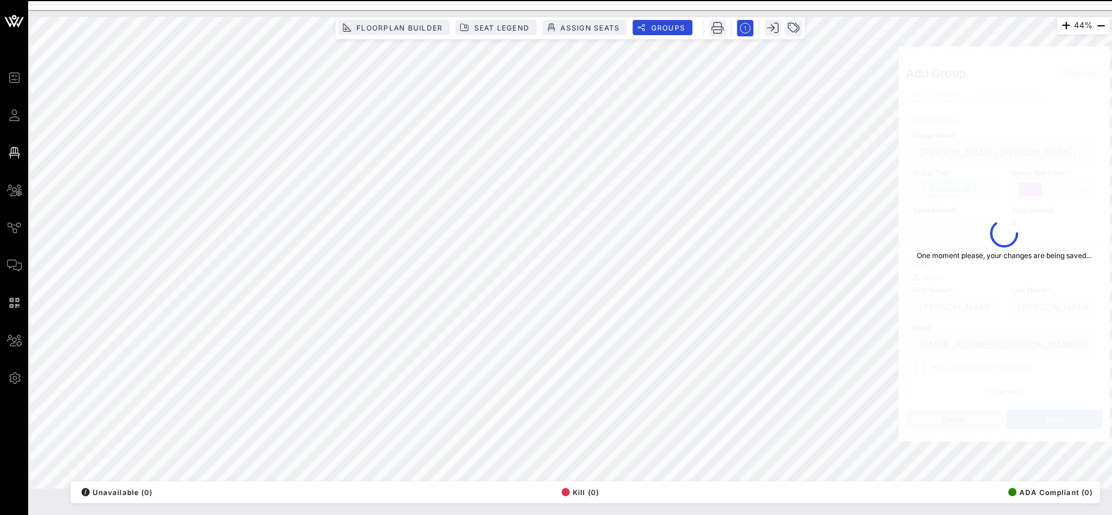
type input "[EMAIL_ADDRESS][PERSON_NAME][PERSON_NAME][DOMAIN_NAME]"
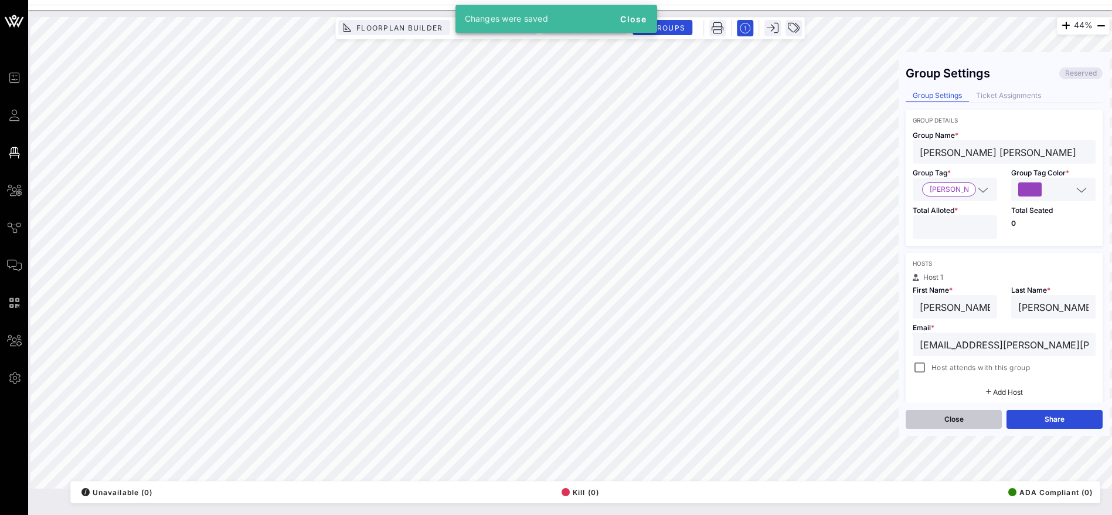
click at [953, 419] on button "Close" at bounding box center [954, 419] width 96 height 19
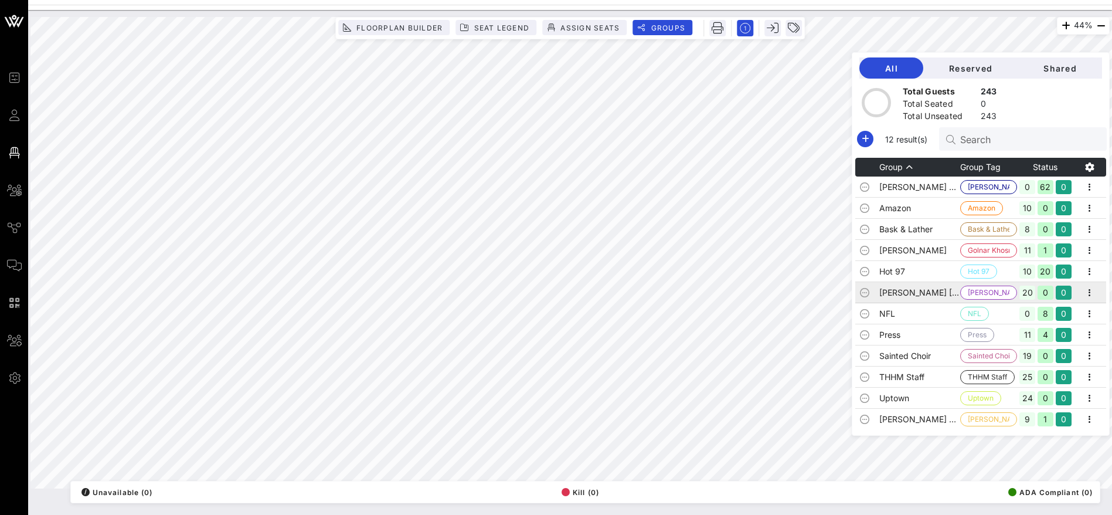
click at [943, 288] on td "[PERSON_NAME] [PERSON_NAME]" at bounding box center [919, 292] width 81 height 21
click at [1088, 293] on icon "button" at bounding box center [1090, 293] width 14 height 14
click at [1066, 311] on div "Edit" at bounding box center [1074, 312] width 36 height 9
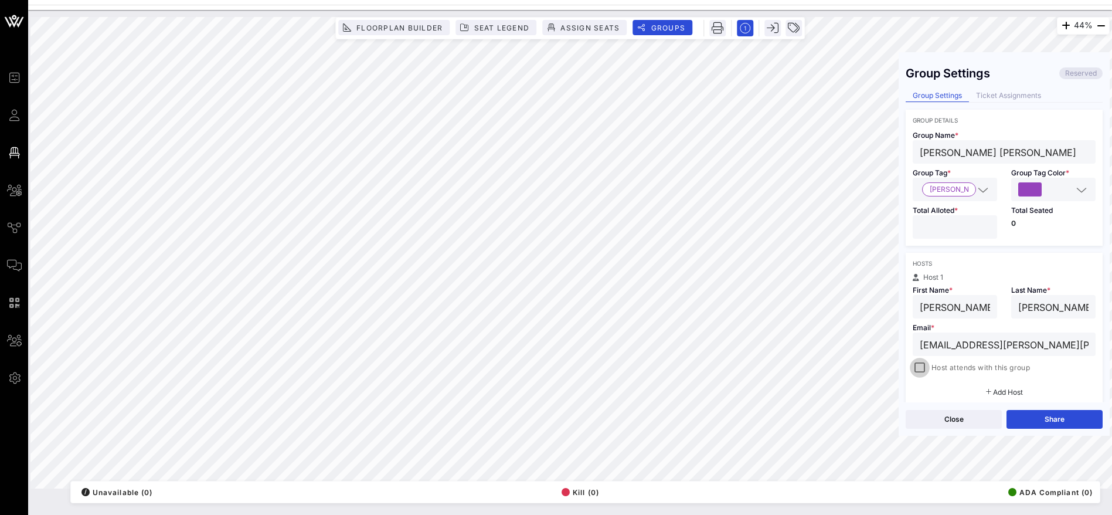
click at [922, 365] on div at bounding box center [920, 367] width 16 height 16
drag, startPoint x: 1042, startPoint y: 415, endPoint x: 977, endPoint y: 419, distance: 65.8
click at [1042, 415] on button "Save" at bounding box center [1055, 419] width 96 height 19
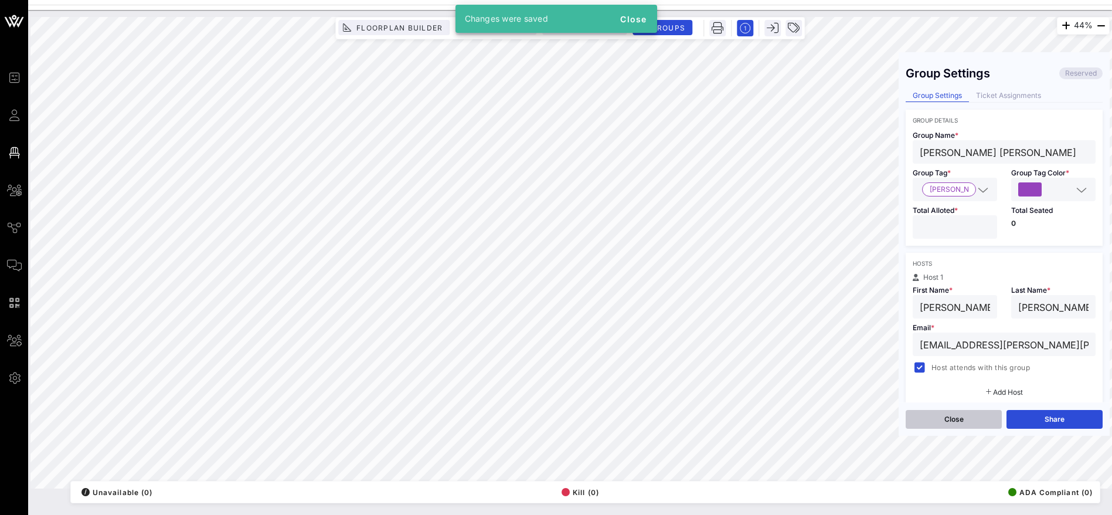
click at [957, 420] on button "Close" at bounding box center [954, 419] width 96 height 19
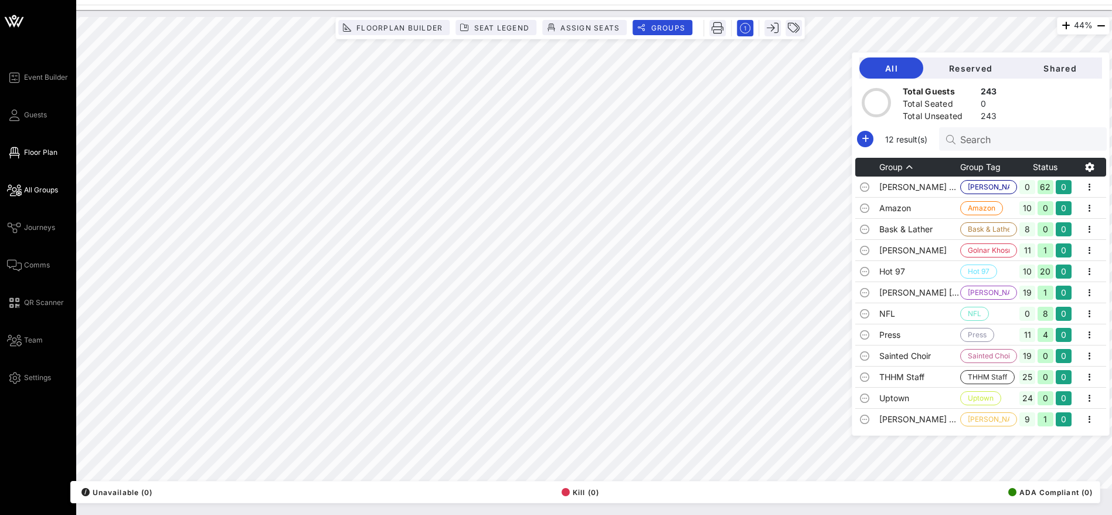
click at [38, 190] on span "All Groups" at bounding box center [41, 190] width 34 height 11
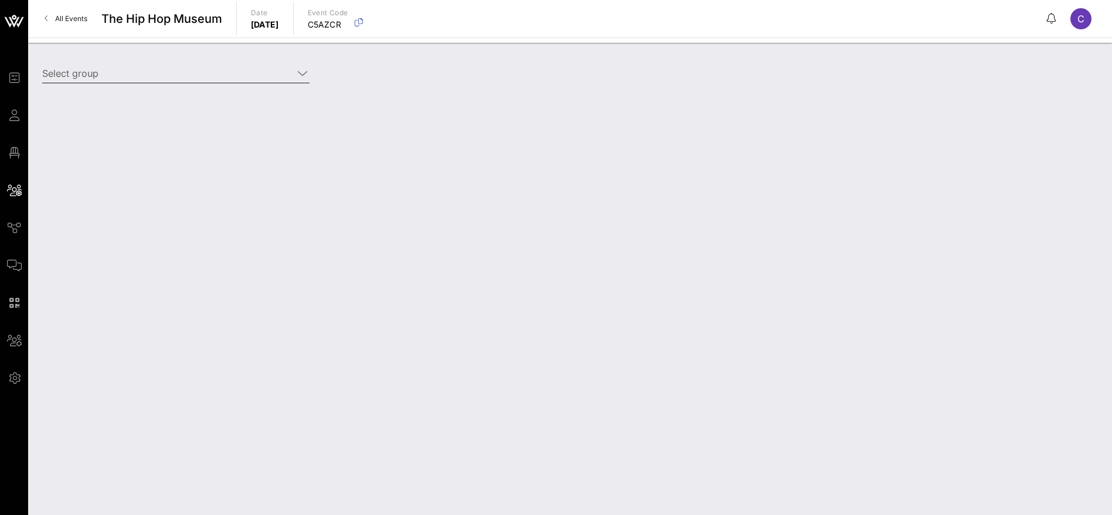
click at [253, 76] on input "Select group" at bounding box center [167, 73] width 251 height 19
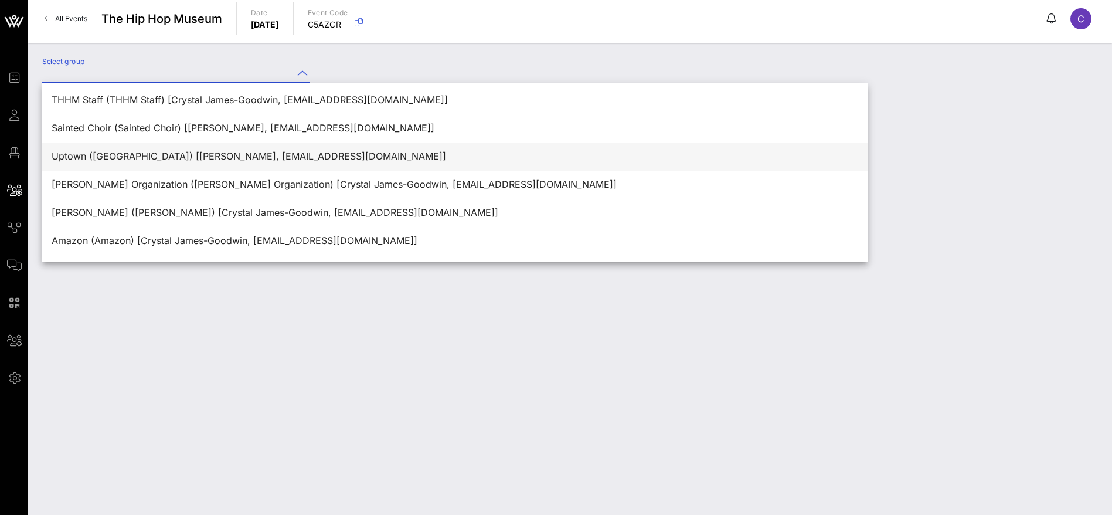
scroll to position [169, 0]
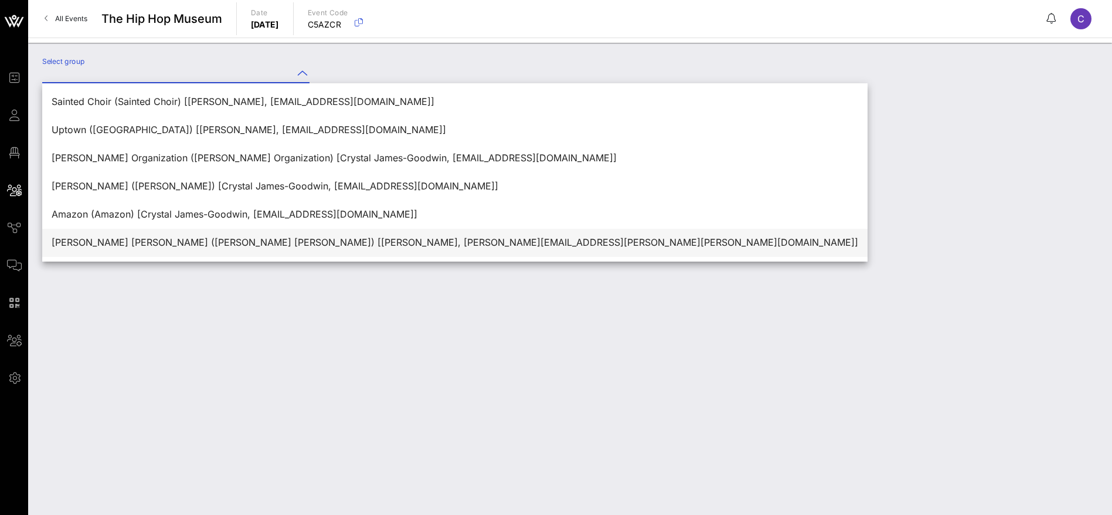
click at [173, 238] on div "[PERSON_NAME] [PERSON_NAME] ([PERSON_NAME] [PERSON_NAME]) [[PERSON_NAME], [PERS…" at bounding box center [455, 242] width 807 height 11
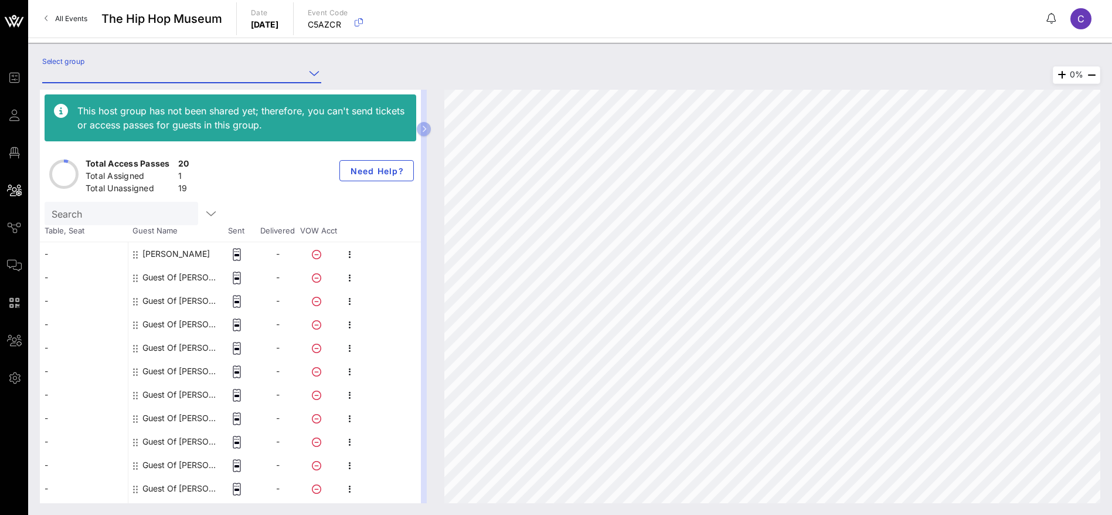
type input "[PERSON_NAME] [PERSON_NAME] ([PERSON_NAME] [PERSON_NAME]) [[PERSON_NAME], [PERS…"
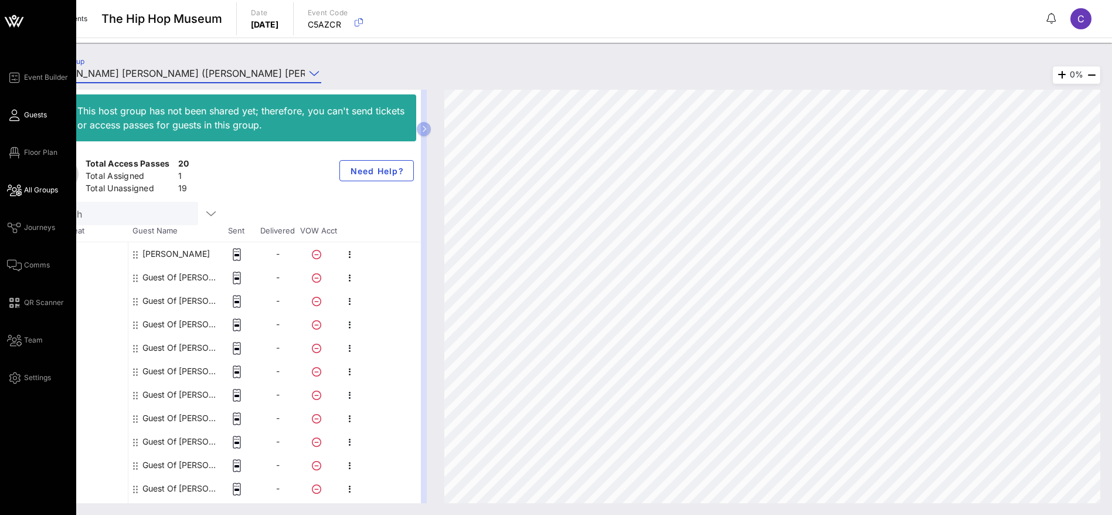
click at [36, 113] on span "Guests" at bounding box center [35, 115] width 23 height 11
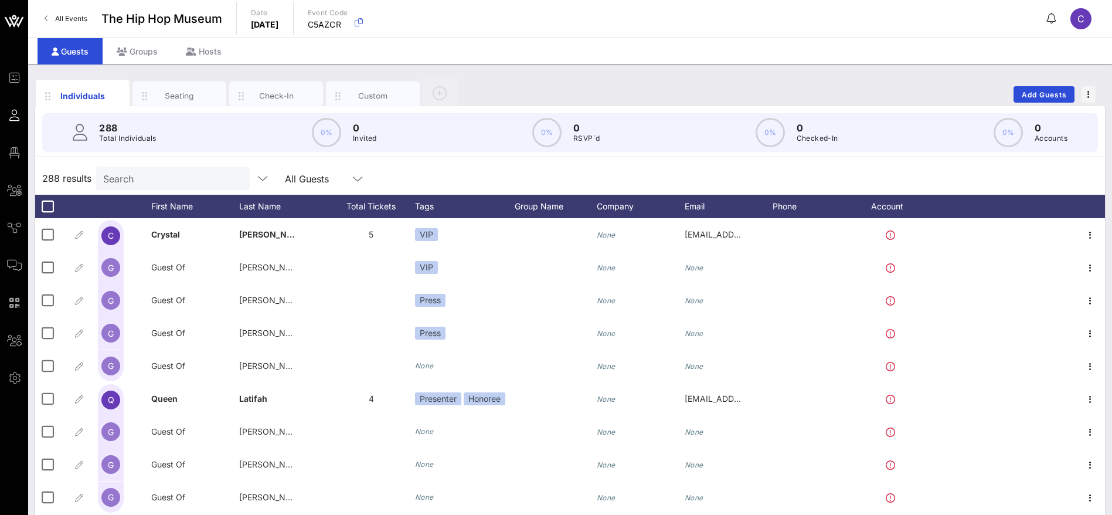
click at [155, 179] on input "Search" at bounding box center [171, 178] width 137 height 15
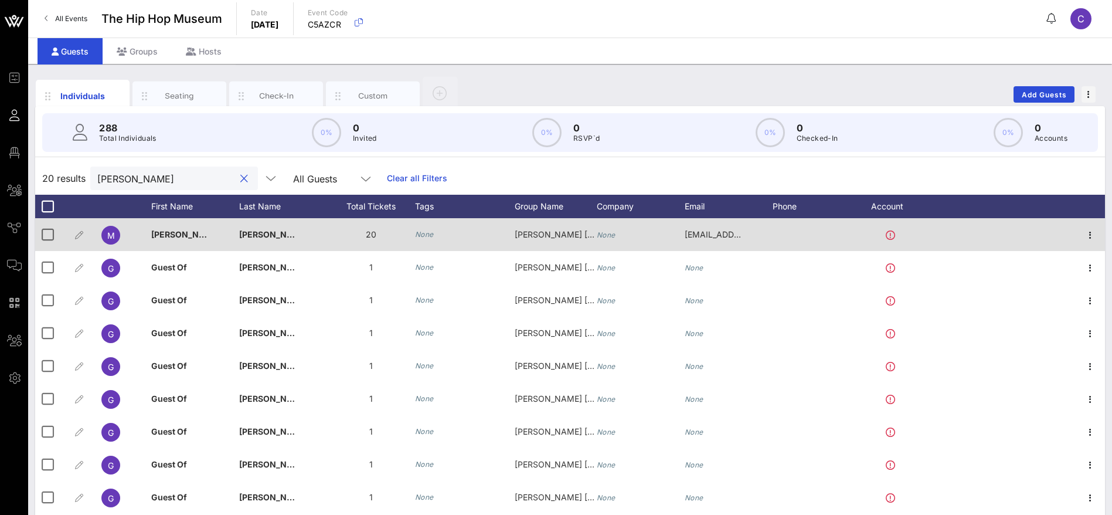
type input "[PERSON_NAME]"
click at [426, 232] on icon "None" at bounding box center [424, 234] width 19 height 9
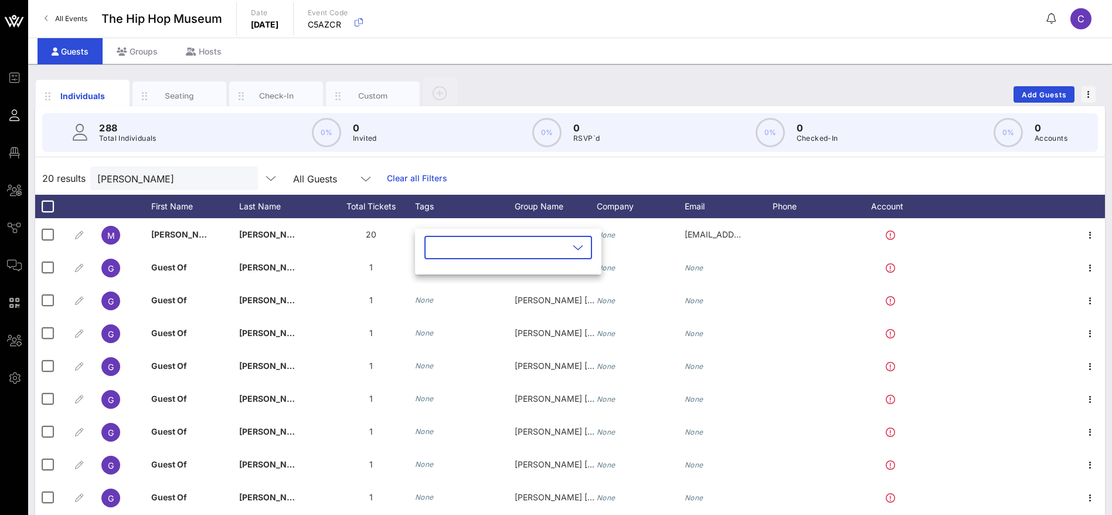
click at [573, 249] on icon at bounding box center [578, 247] width 11 height 14
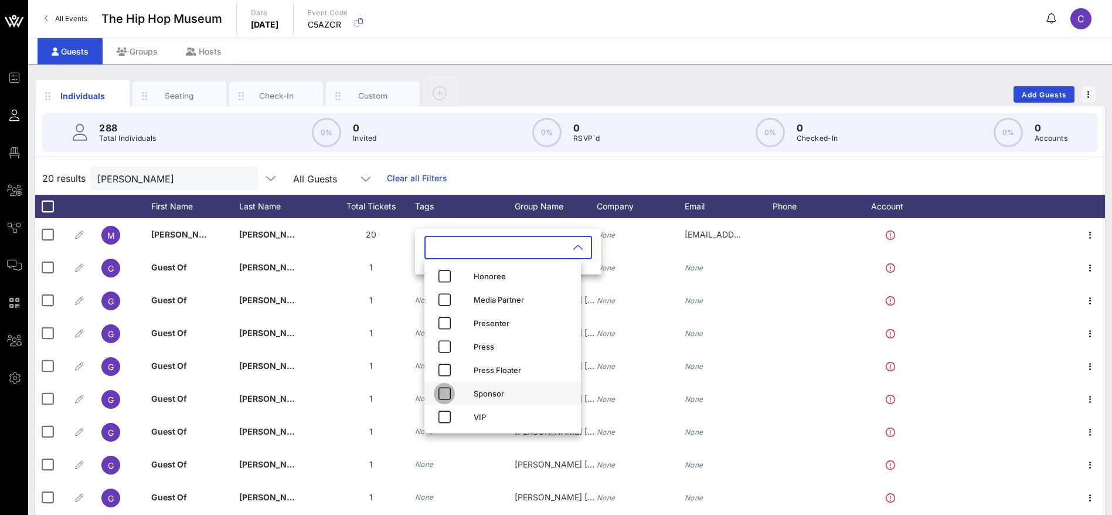
click at [446, 392] on icon "button" at bounding box center [444, 393] width 14 height 14
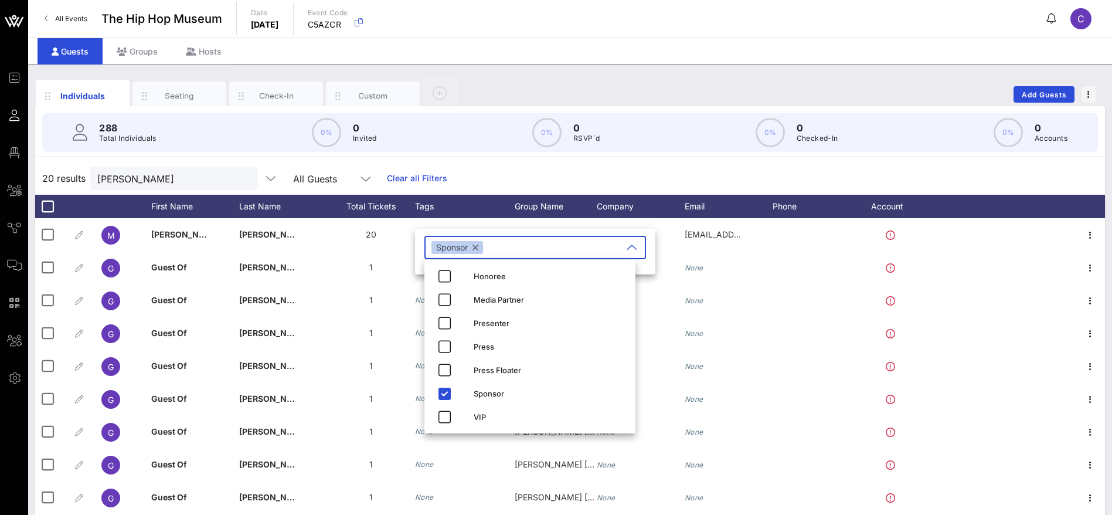
click at [538, 179] on div "20 results [PERSON_NAME] All Guests Clear all Filters" at bounding box center [570, 178] width 1070 height 33
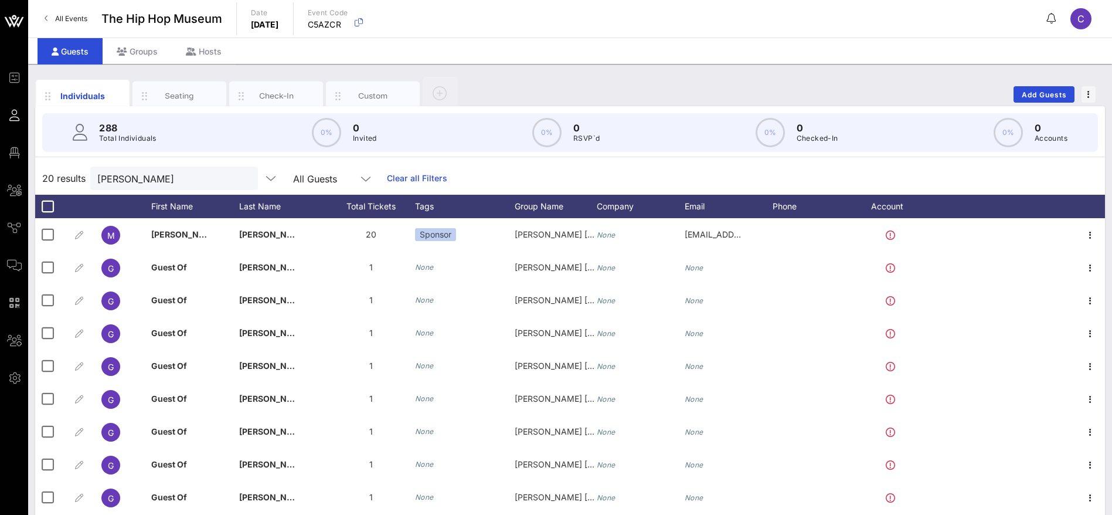
click at [543, 175] on div "20 results [PERSON_NAME] All Guests Clear all Filters" at bounding box center [570, 178] width 1070 height 33
click at [596, 169] on div "20 results [PERSON_NAME] All Guests Clear all Filters" at bounding box center [570, 178] width 1070 height 33
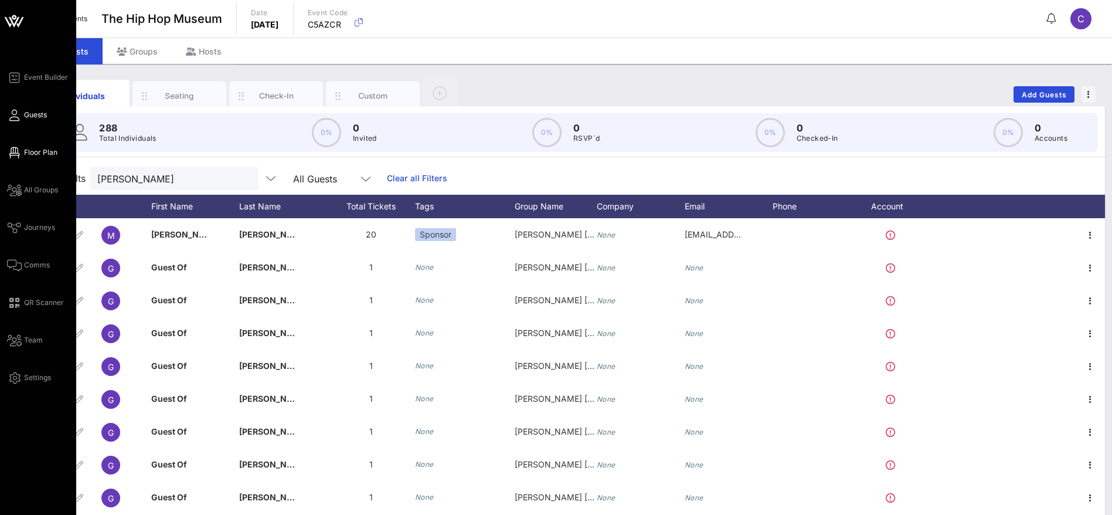
click at [31, 150] on span "Floor Plan" at bounding box center [40, 152] width 33 height 11
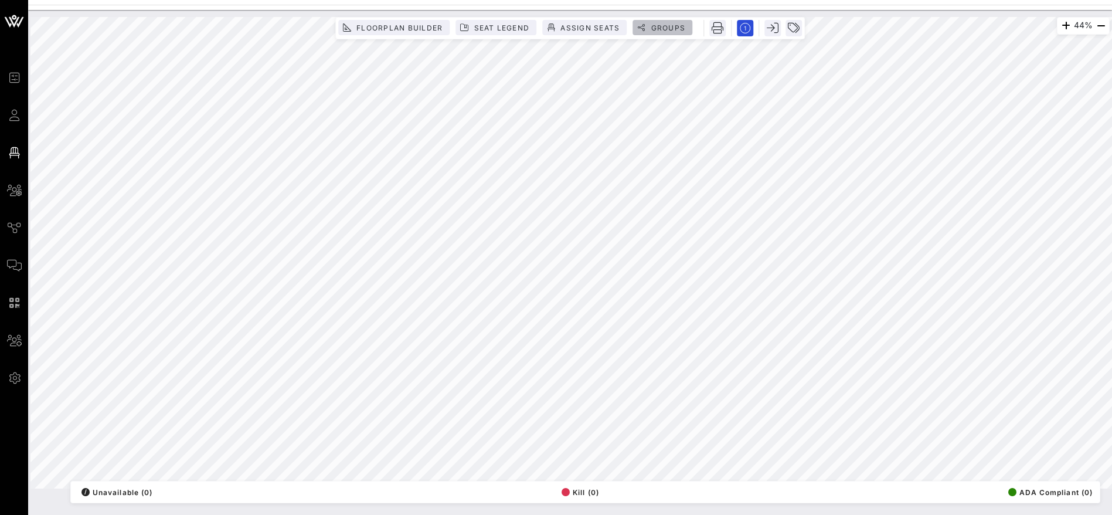
click at [670, 32] on button "Groups" at bounding box center [663, 27] width 60 height 15
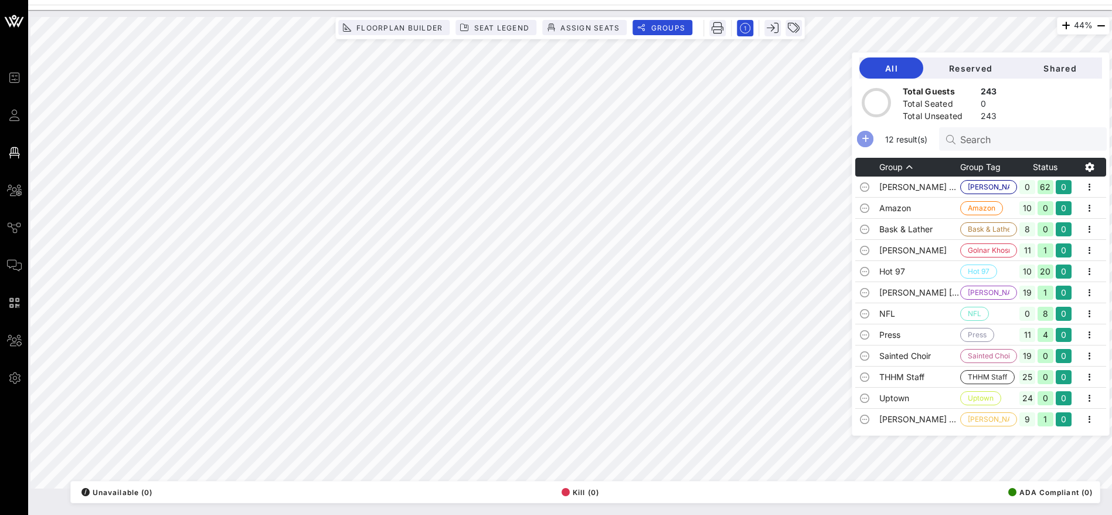
click at [872, 141] on icon "button" at bounding box center [865, 139] width 14 height 14
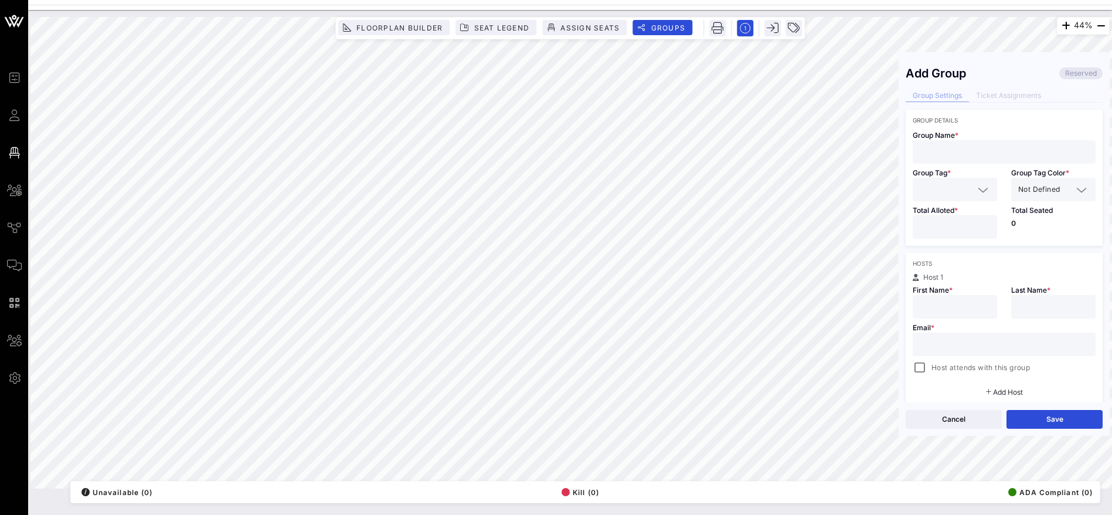
click at [970, 151] on input "text" at bounding box center [1004, 151] width 169 height 15
paste input "Resovior Media"
type input "Resovior Media"
click at [947, 192] on input "text" at bounding box center [947, 189] width 54 height 15
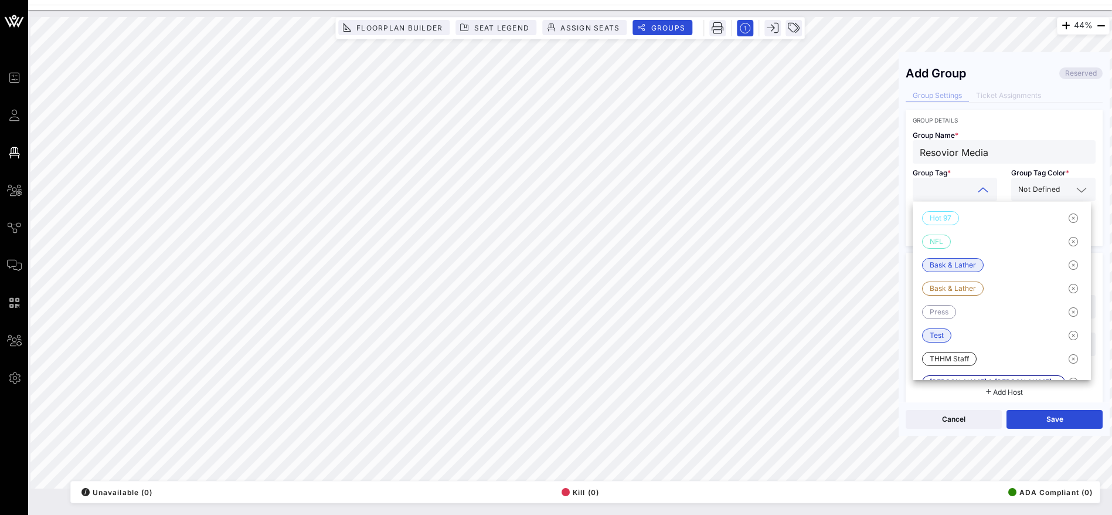
paste input "Resovior Media"
type input "Resovior Media"
click at [1049, 193] on span "Not Defined" at bounding box center [1039, 190] width 42 height 12
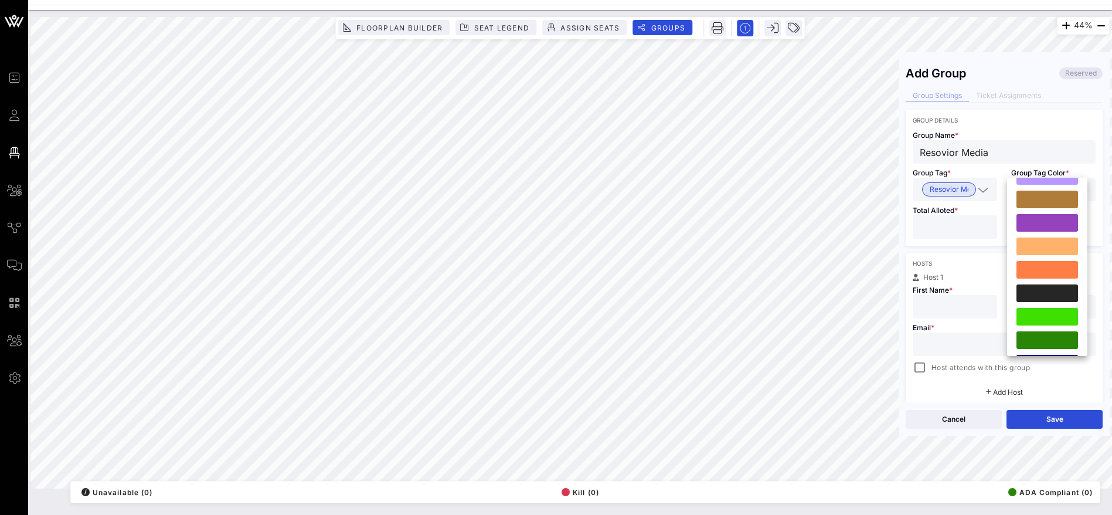
scroll to position [300, 0]
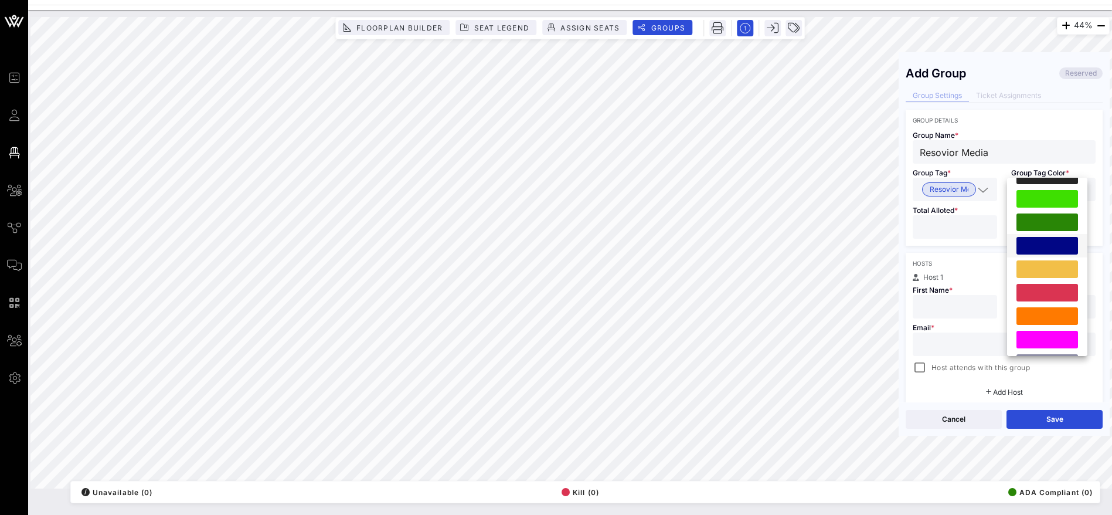
click at [1053, 242] on div at bounding box center [1048, 246] width 62 height 18
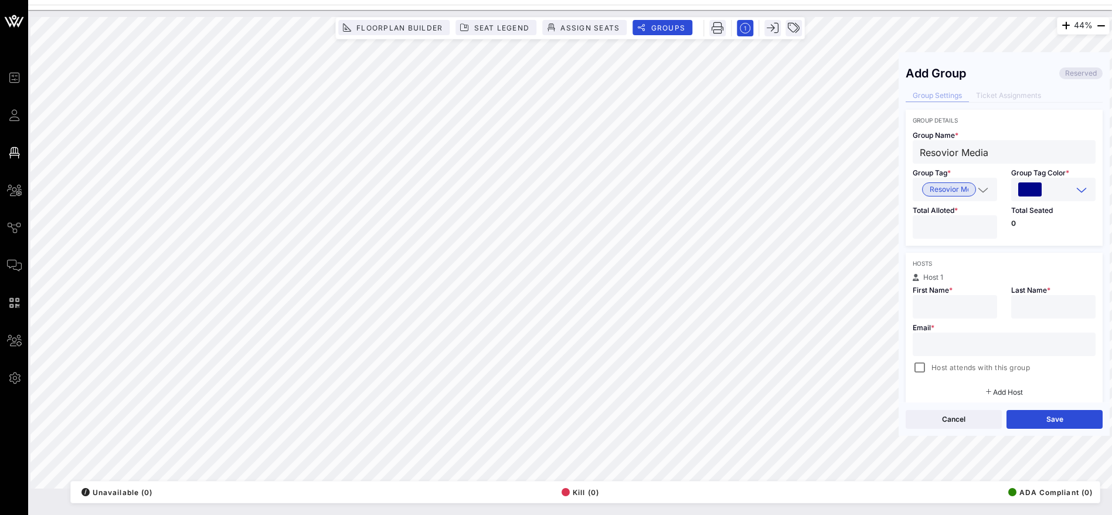
click at [946, 229] on input "number" at bounding box center [955, 226] width 70 height 15
click at [935, 345] on input "text" at bounding box center [1004, 344] width 169 height 15
paste input "[PERSON_NAME] [EMAIL_ADDRESS][DOMAIN_NAME] Resovior Media"
drag, startPoint x: 1010, startPoint y: 346, endPoint x: 1113, endPoint y: 347, distance: 103.8
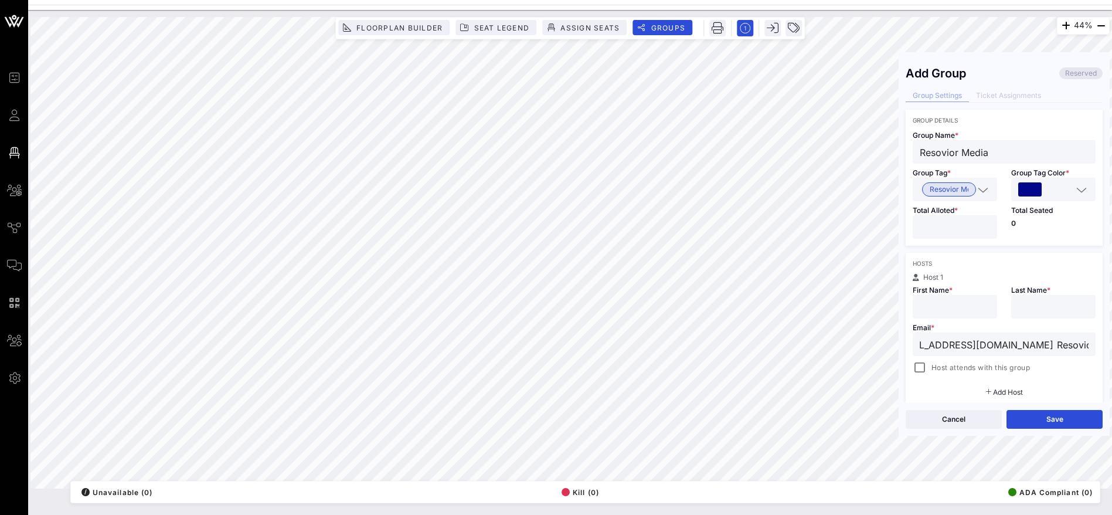
click at [1112, 347] on html "Event Builder Guests Floor Plan All Groups Journeys Comms QR Scanner Team Setti…" at bounding box center [556, 257] width 1112 height 515
click at [869, 343] on div "44% Floorplan Builder Seat Legend Assign Seats Groups Exit Add Group Reserved G…" at bounding box center [569, 252] width 1079 height 471
type input "[EMAIL_ADDRESS][DOMAIN_NAME]"
click at [943, 300] on input "text" at bounding box center [955, 306] width 70 height 15
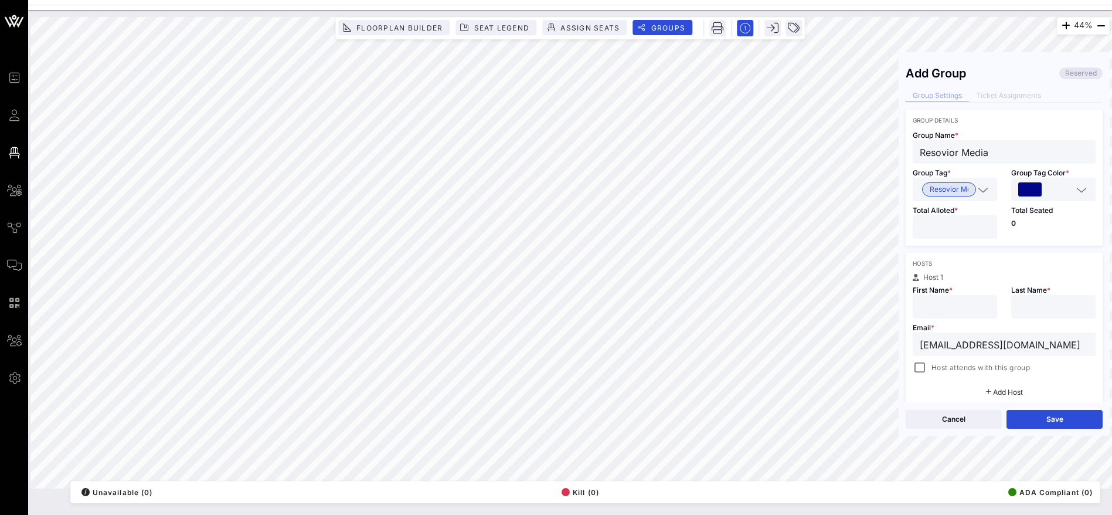
paste input "[PERSON_NAME]"
drag, startPoint x: 984, startPoint y: 306, endPoint x: 946, endPoint y: 307, distance: 38.1
click at [946, 307] on input "[PERSON_NAME]" at bounding box center [955, 306] width 70 height 15
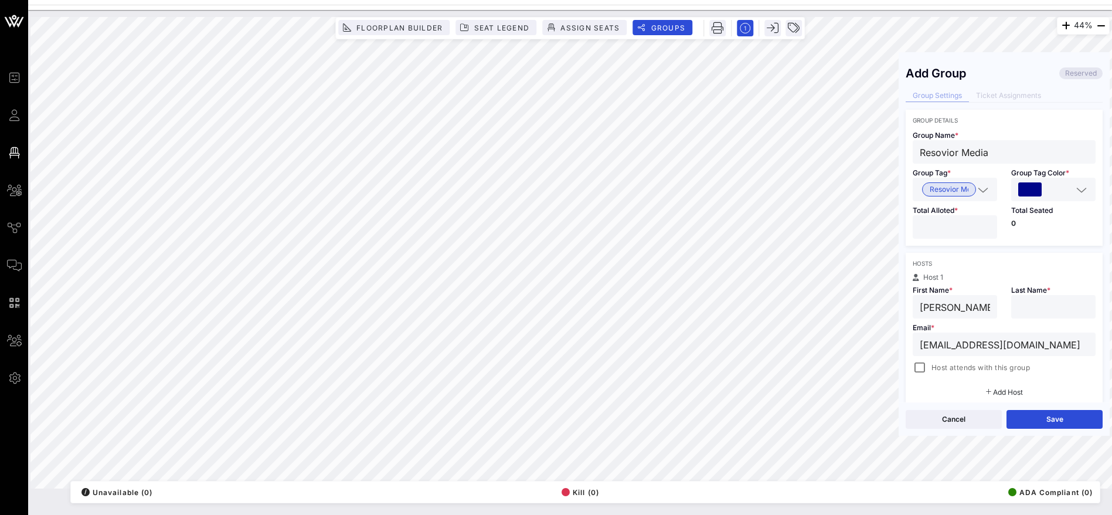
type input "[PERSON_NAME]"
click at [1071, 305] on input "text" at bounding box center [1053, 306] width 70 height 15
paste input "Arrabito"
type input "Arrabito"
click at [983, 306] on input "[PERSON_NAME]" at bounding box center [955, 306] width 70 height 15
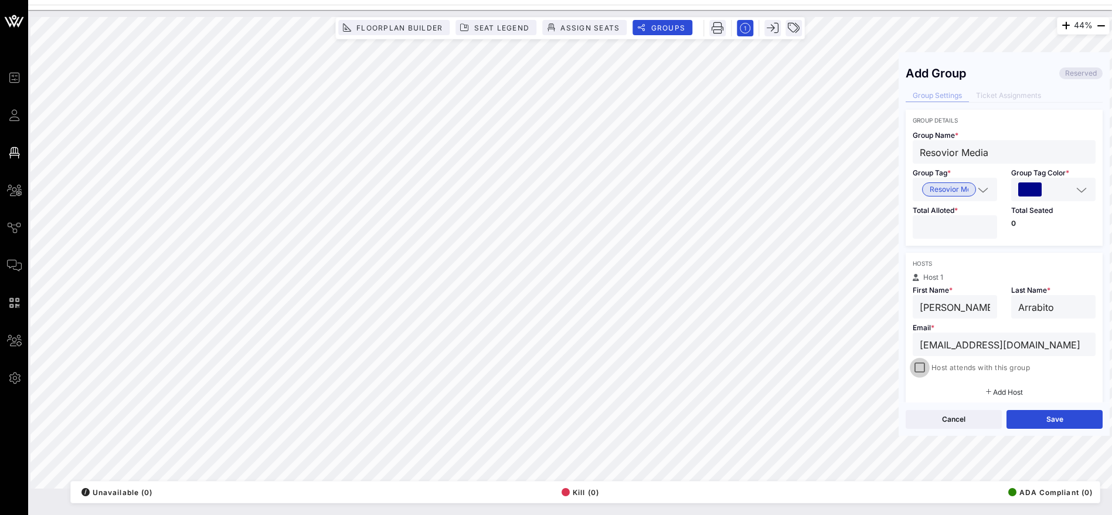
type input "[PERSON_NAME]"
click at [923, 368] on div at bounding box center [920, 367] width 16 height 16
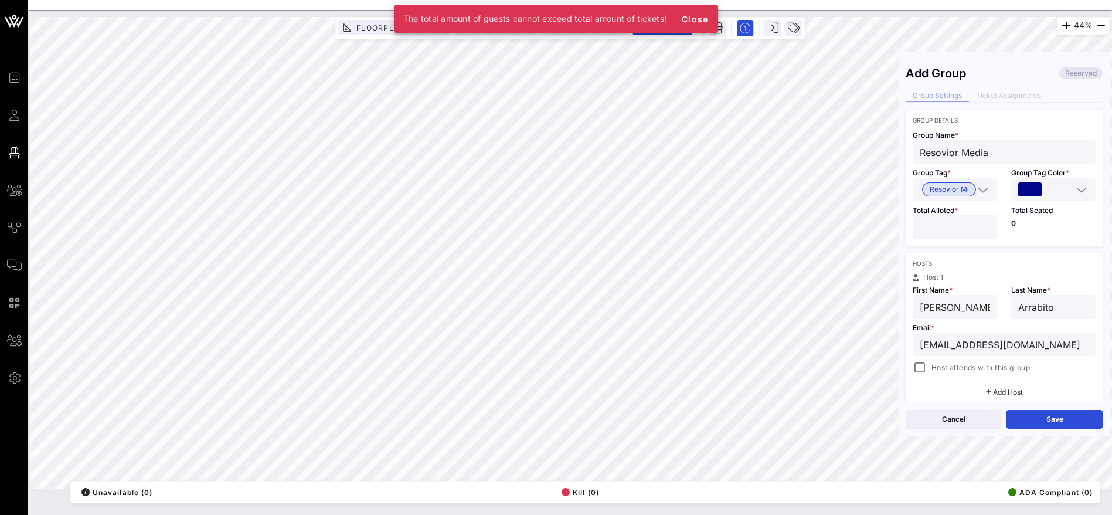
click at [946, 226] on input "number" at bounding box center [955, 226] width 70 height 15
type input "**"
click at [987, 265] on div "Hosts" at bounding box center [1004, 263] width 183 height 7
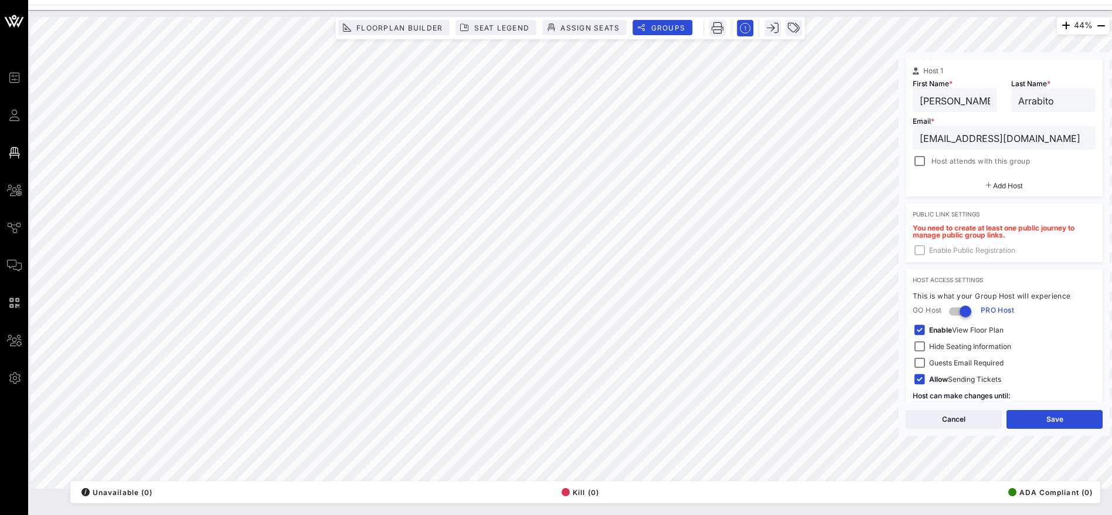
scroll to position [247, 0]
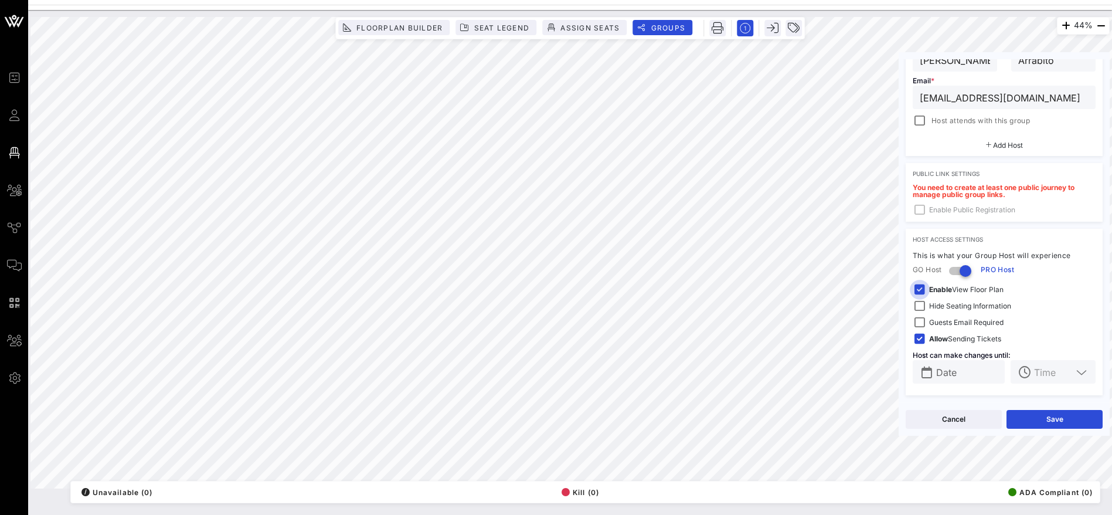
click at [925, 289] on div at bounding box center [920, 289] width 16 height 16
click at [1032, 419] on button "Save" at bounding box center [1055, 419] width 96 height 19
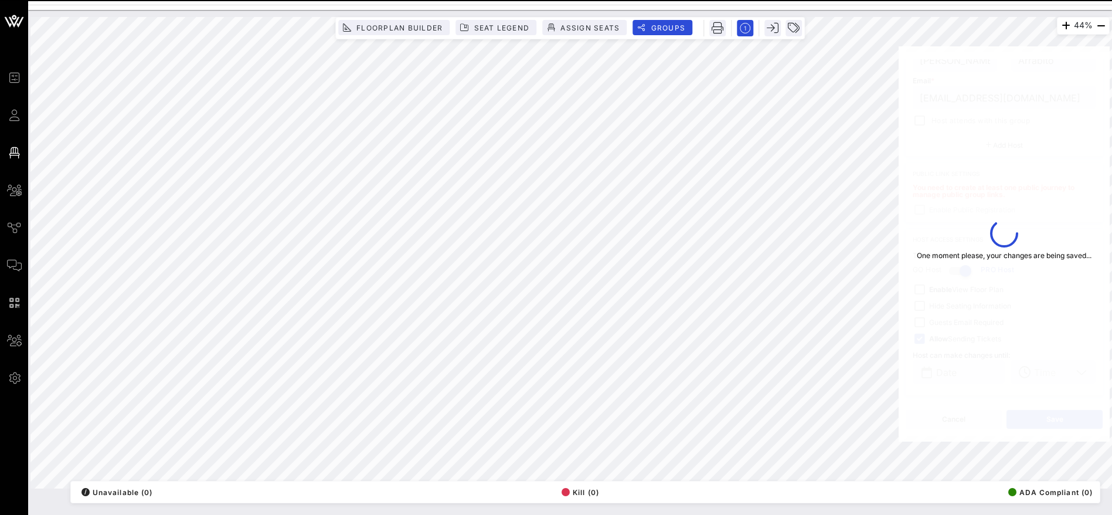
type input "Arrabito"
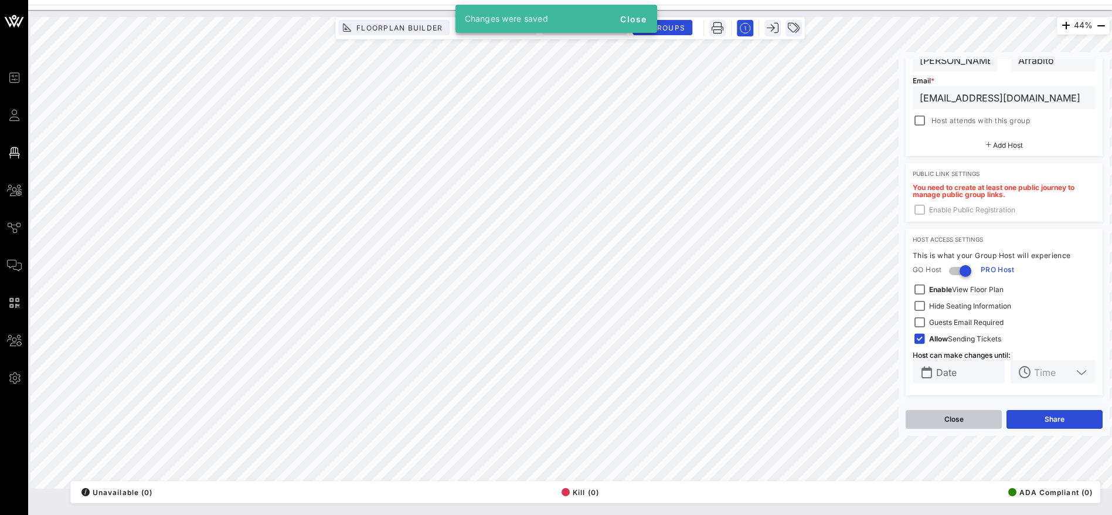
click at [952, 421] on button "Close" at bounding box center [954, 419] width 96 height 19
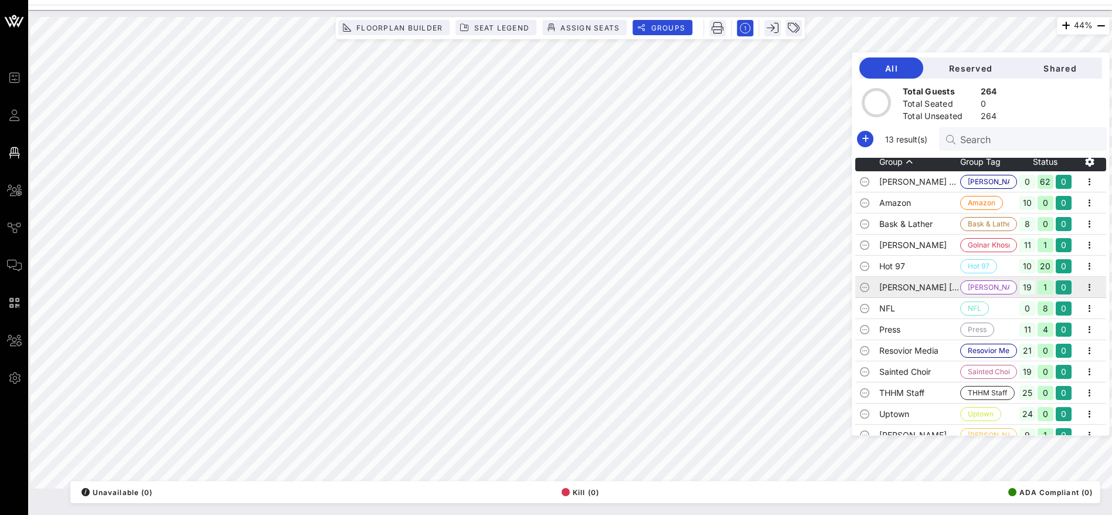
scroll to position [0, 0]
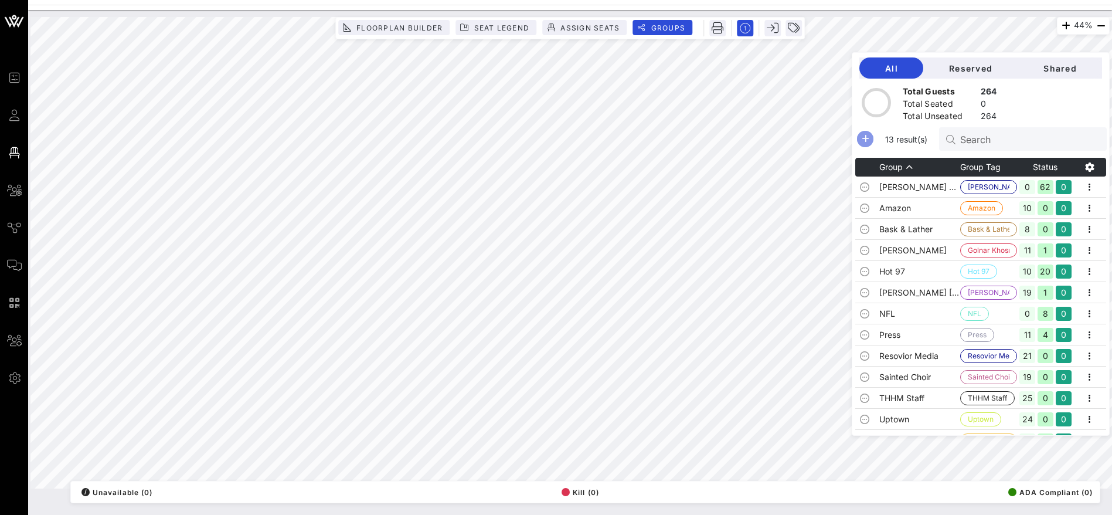
click at [872, 137] on icon "button" at bounding box center [865, 139] width 14 height 14
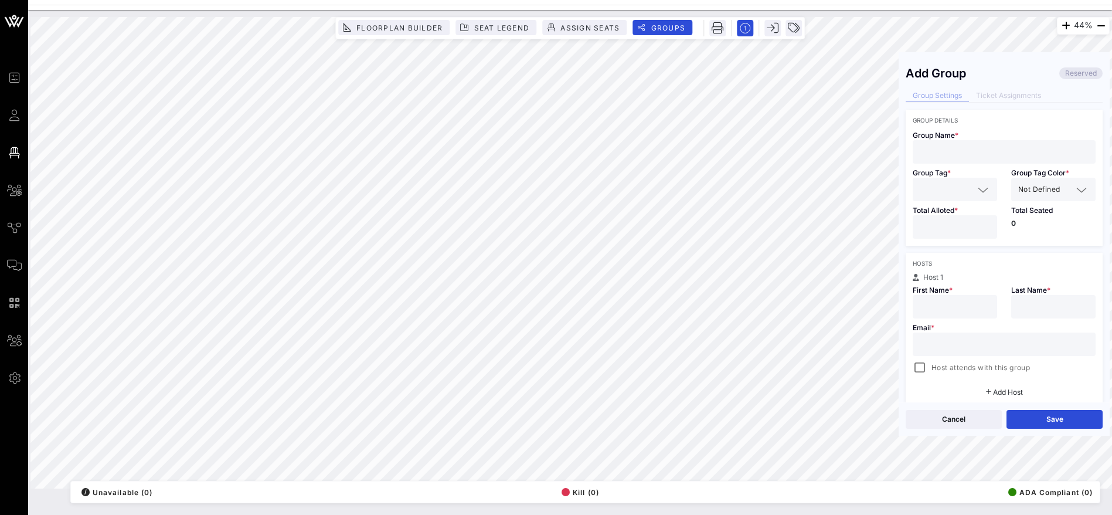
click at [945, 154] on input "text" at bounding box center [1004, 151] width 169 height 15
paste input "[PERSON_NAME] [EMAIL_ADDRESS][DOMAIN_NAME] Con [PERSON_NAME]"
drag, startPoint x: 1030, startPoint y: 151, endPoint x: 935, endPoint y: 153, distance: 95.0
click at [935, 153] on input "[PERSON_NAME] [EMAIL_ADDRESS][DOMAIN_NAME] Con [PERSON_NAME]" at bounding box center [1004, 151] width 169 height 15
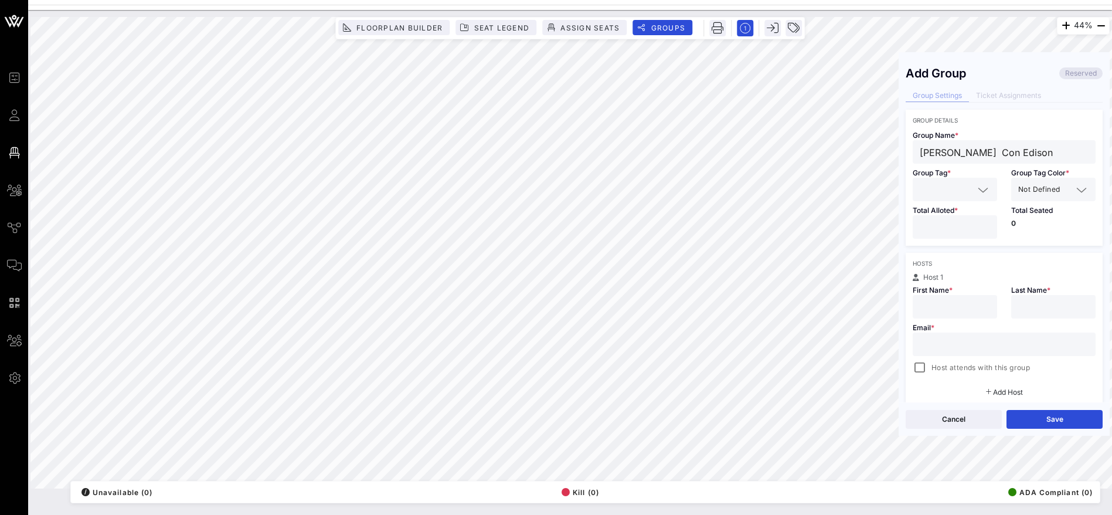
scroll to position [0, 0]
type input "[PERSON_NAME] Con Edison"
click at [949, 348] on input "text" at bounding box center [1004, 344] width 169 height 15
paste input "[EMAIL_ADDRESS][DOMAIN_NAME]"
type input "[EMAIL_ADDRESS][DOMAIN_NAME]"
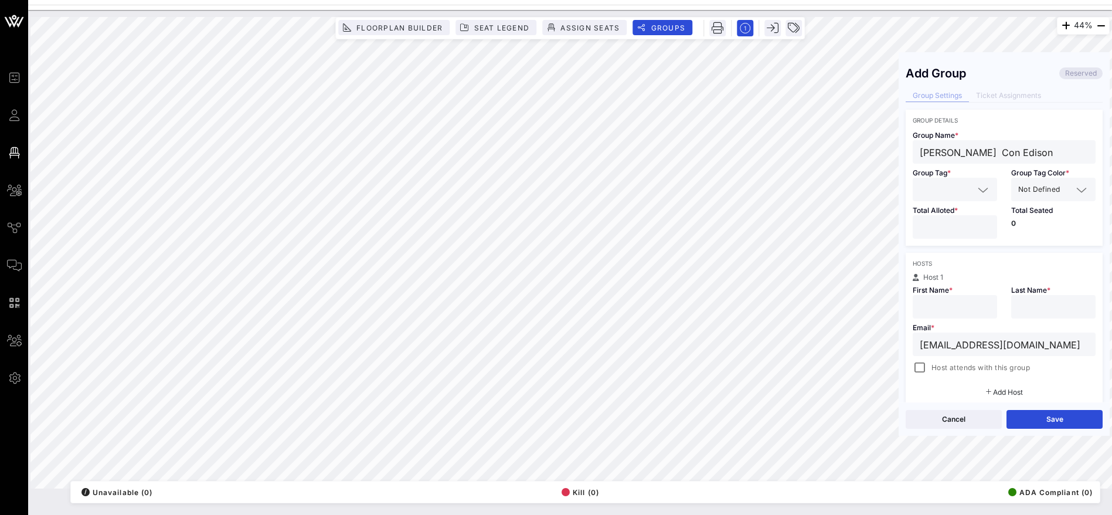
drag, startPoint x: 1001, startPoint y: 151, endPoint x: 922, endPoint y: 149, distance: 79.2
click at [922, 149] on input "[PERSON_NAME] Con Edison" at bounding box center [1004, 151] width 169 height 15
type input "Con Edison"
click at [925, 301] on input "text" at bounding box center [955, 306] width 70 height 15
paste input "[PERSON_NAME]"
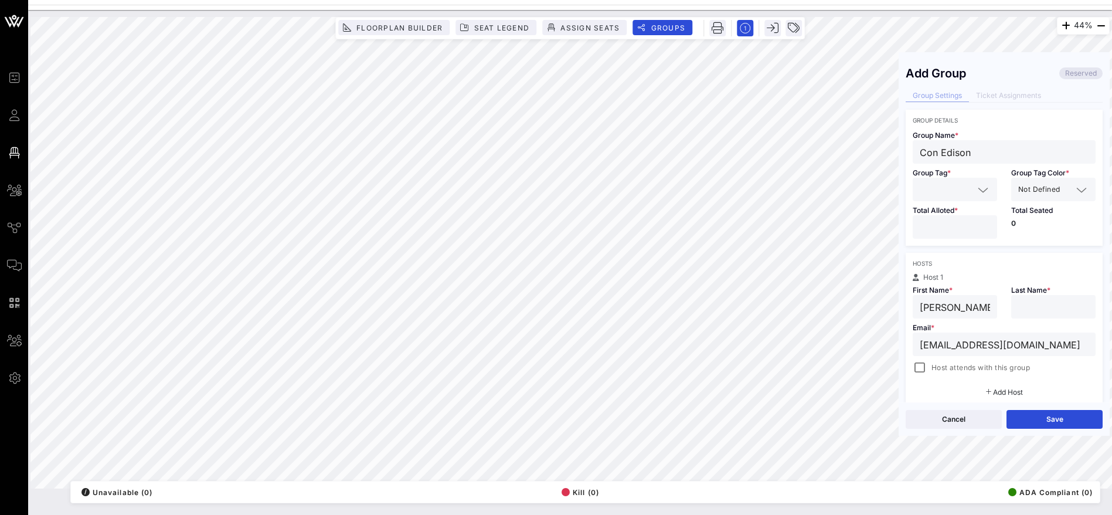
scroll to position [0, 15]
drag, startPoint x: 957, startPoint y: 308, endPoint x: 985, endPoint y: 306, distance: 27.6
click at [985, 306] on input "[PERSON_NAME]" at bounding box center [955, 306] width 70 height 15
type input "[PERSON_NAME]"
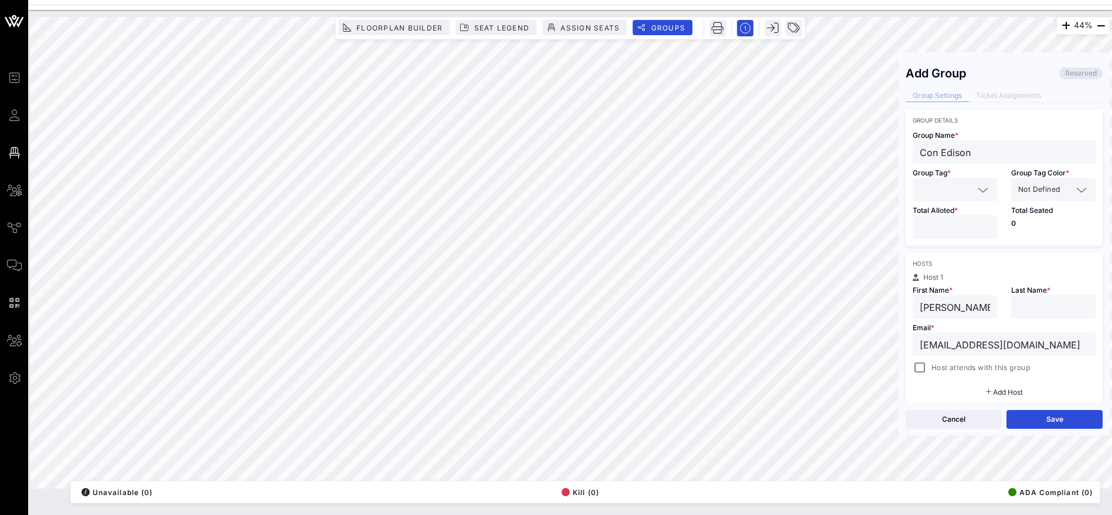
click at [1039, 309] on input "text" at bounding box center [1053, 306] width 70 height 15
paste input "[PERSON_NAME]"
type input "[PERSON_NAME]"
click at [922, 368] on div at bounding box center [920, 367] width 16 height 16
click at [923, 363] on div at bounding box center [920, 367] width 16 height 16
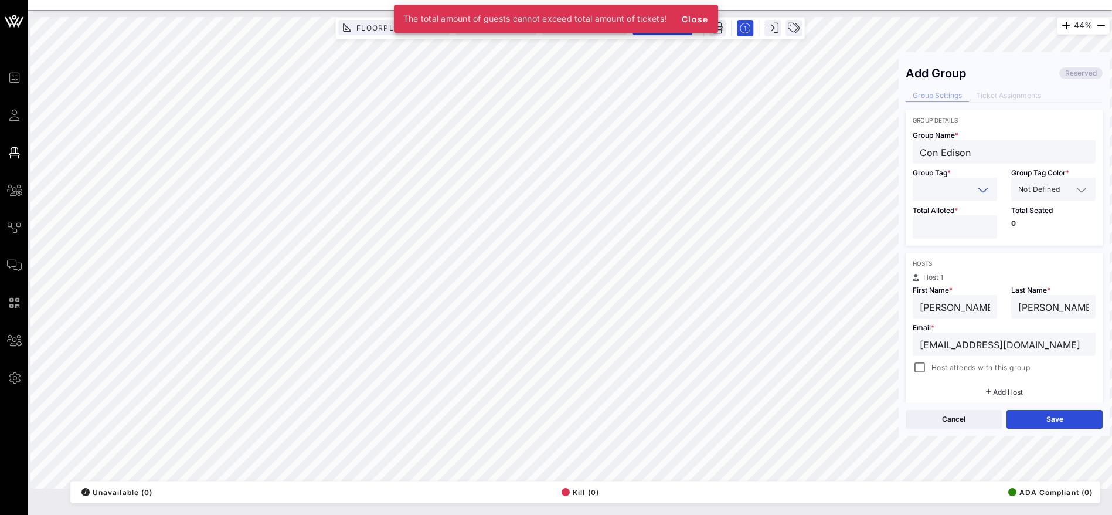
click at [960, 182] on input "text" at bounding box center [947, 189] width 54 height 15
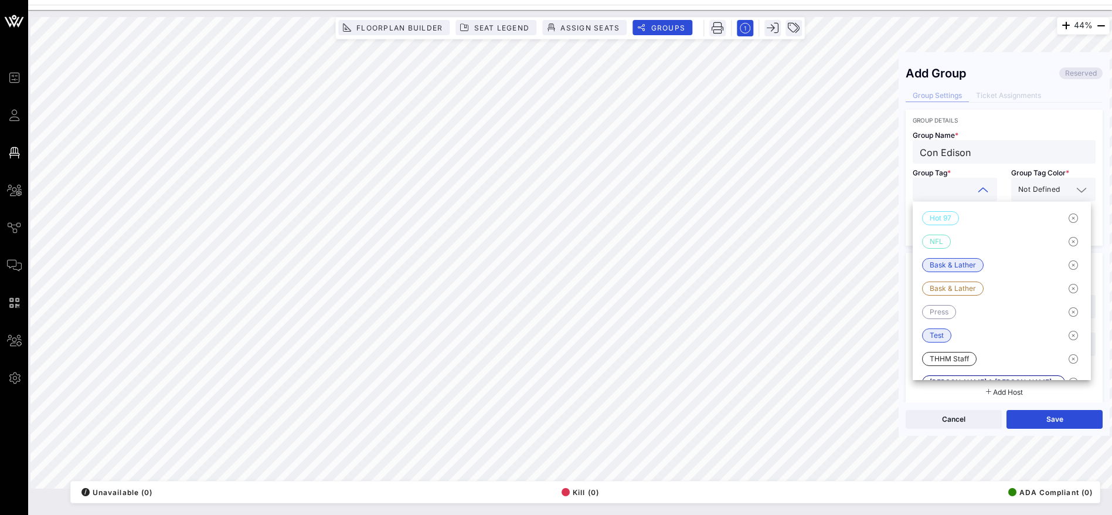
drag, startPoint x: 960, startPoint y: 152, endPoint x: 918, endPoint y: 148, distance: 41.8
click at [918, 148] on div "Con Edison" at bounding box center [1004, 151] width 183 height 23
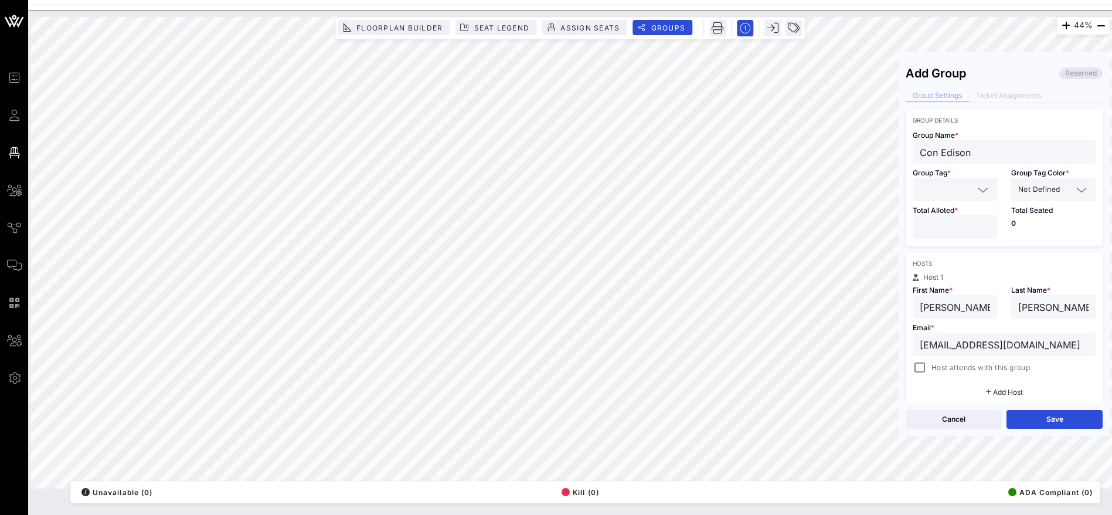
click at [889, 148] on div "44% Floorplan Builder Seat Legend Assign Seats Groups Exit Add Group Reserved G…" at bounding box center [569, 252] width 1079 height 471
drag, startPoint x: 915, startPoint y: 153, endPoint x: 901, endPoint y: 154, distance: 13.5
click at [901, 154] on div "Add Group Reserved Group Settings Ticket Assignments Group Details Group Name *…" at bounding box center [1004, 230] width 211 height 343
type input "Con Edison"
click at [931, 190] on input "text" at bounding box center [947, 189] width 54 height 15
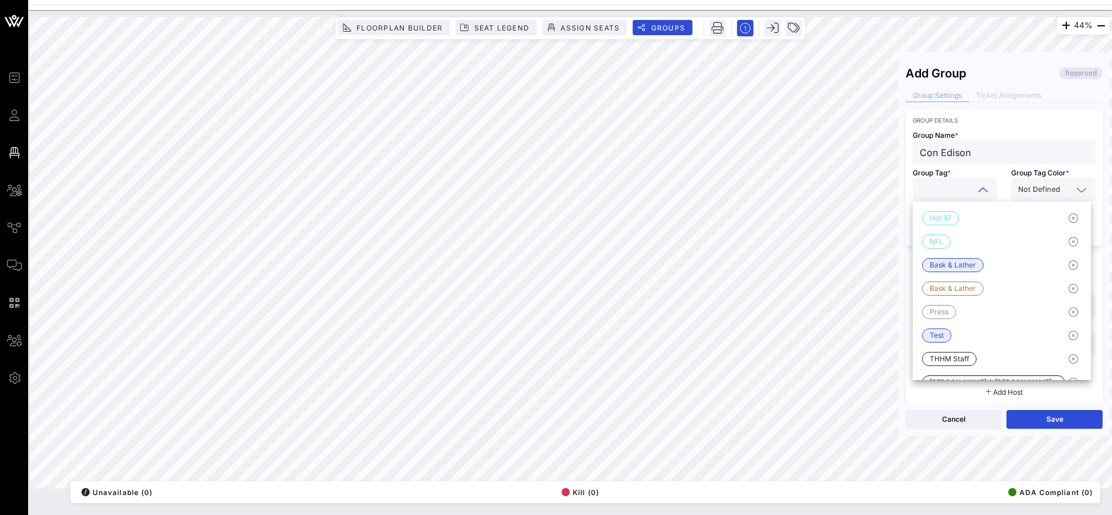
paste input "Con Edison"
type input "Con Edison"
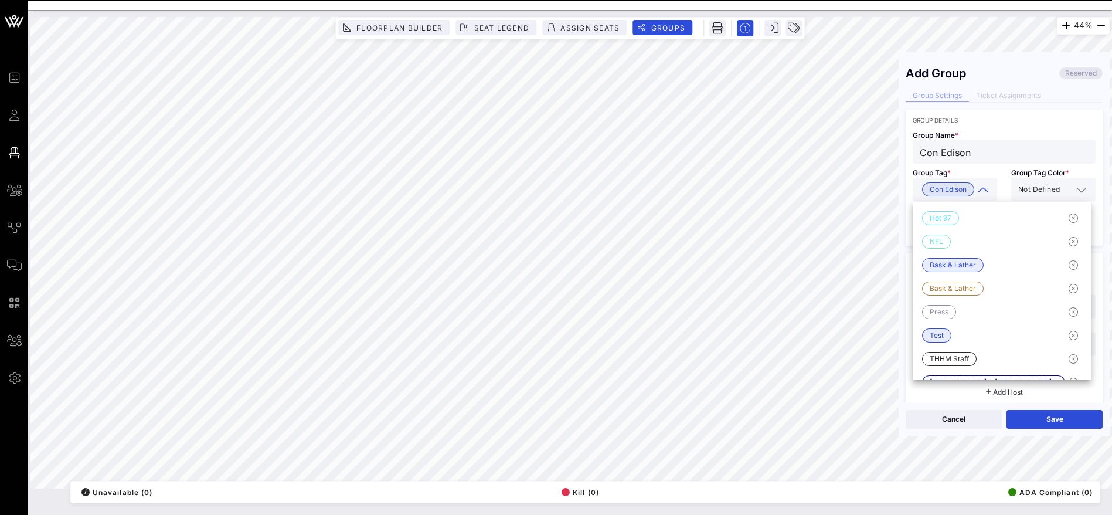
click at [1031, 189] on span "Not Defined" at bounding box center [1039, 190] width 42 height 12
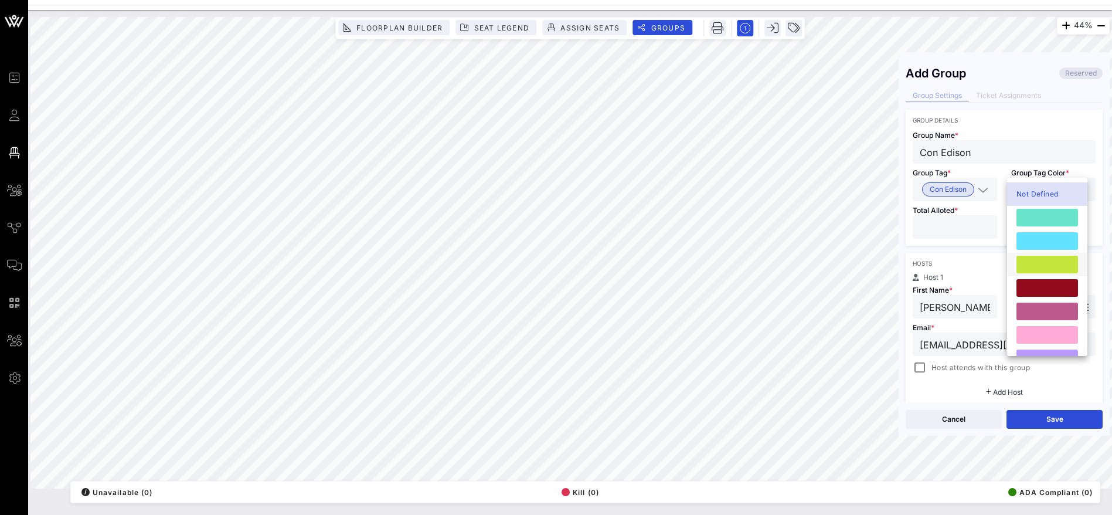
click at [1045, 260] on div at bounding box center [1048, 265] width 62 height 18
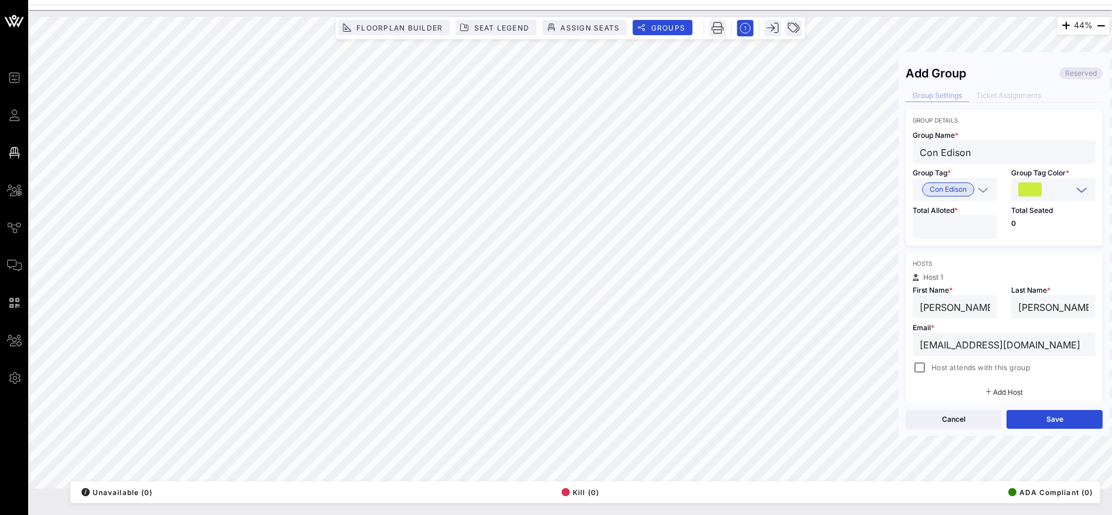
drag, startPoint x: 1055, startPoint y: 182, endPoint x: 1068, endPoint y: 184, distance: 12.4
click at [1056, 182] on input "text" at bounding box center [1058, 189] width 28 height 15
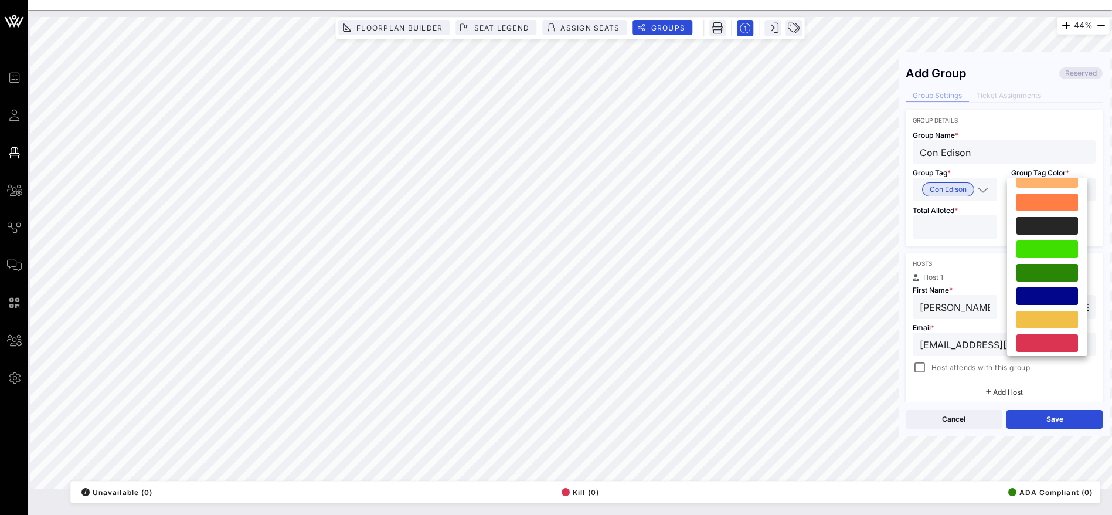
scroll to position [300, 0]
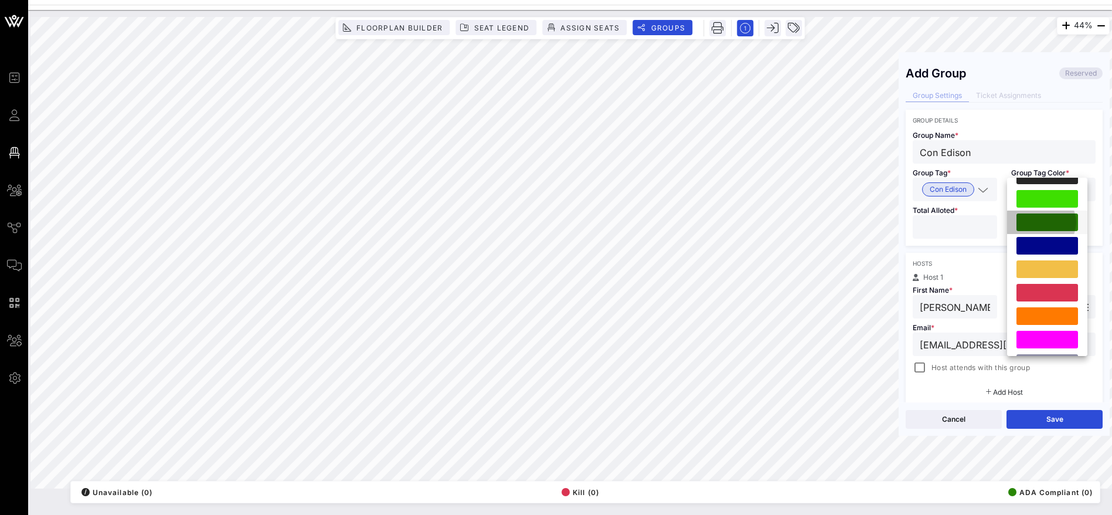
click at [1049, 218] on div at bounding box center [1048, 222] width 62 height 18
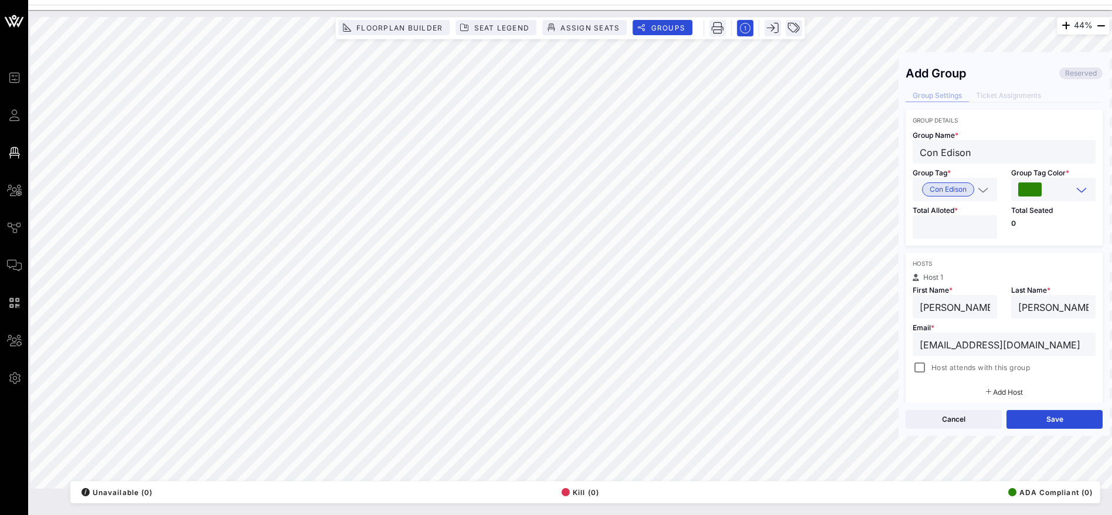
click at [947, 229] on input "number" at bounding box center [955, 226] width 70 height 15
type input "*"
click at [1038, 416] on button "Save" at bounding box center [1055, 419] width 96 height 19
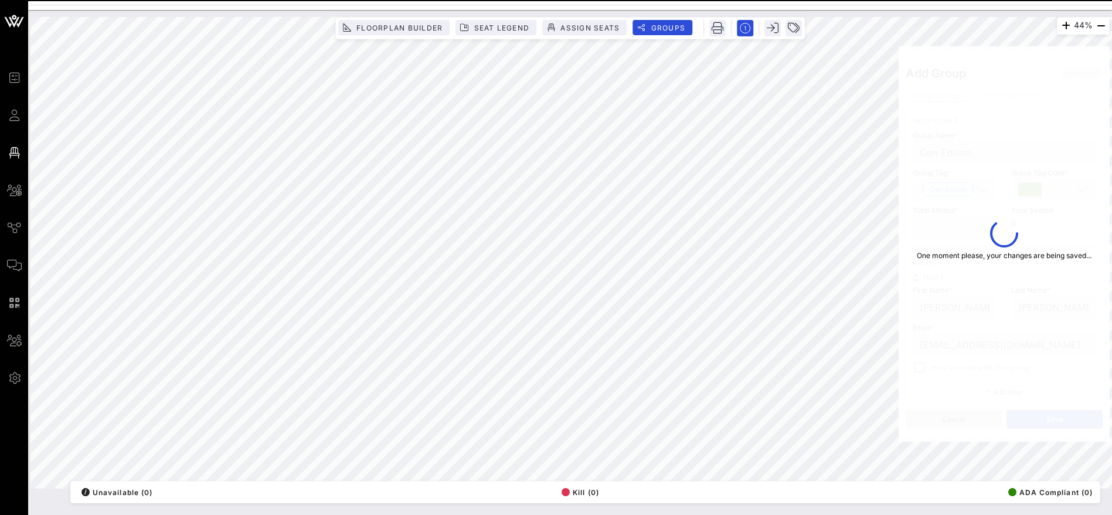
type input "[PERSON_NAME]"
type input "[EMAIL_ADDRESS][DOMAIN_NAME]"
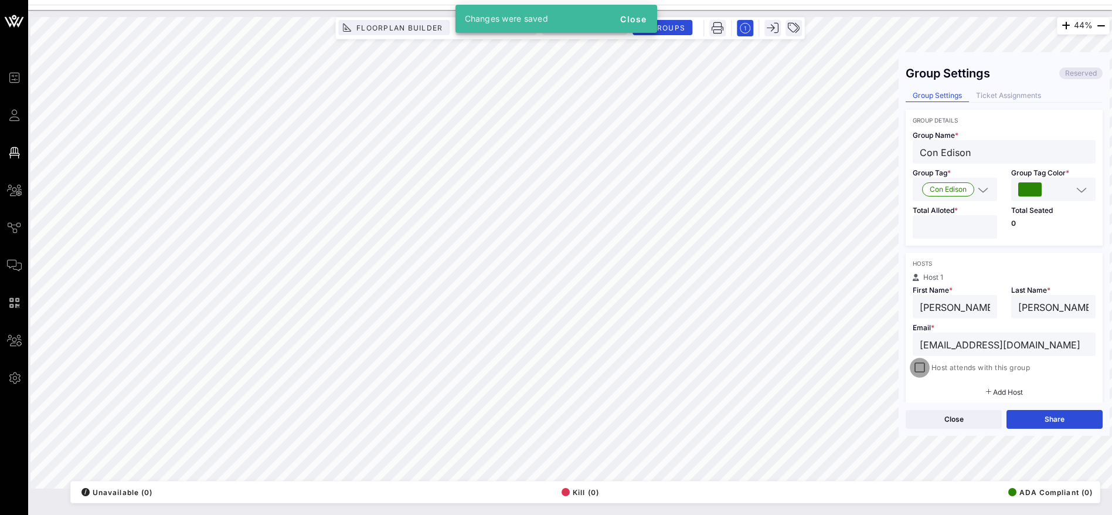
click at [922, 366] on div at bounding box center [920, 367] width 16 height 16
drag, startPoint x: 1060, startPoint y: 420, endPoint x: 1008, endPoint y: 420, distance: 51.6
click at [1059, 420] on button "Save" at bounding box center [1055, 419] width 96 height 19
click at [954, 420] on button "Close" at bounding box center [954, 419] width 96 height 19
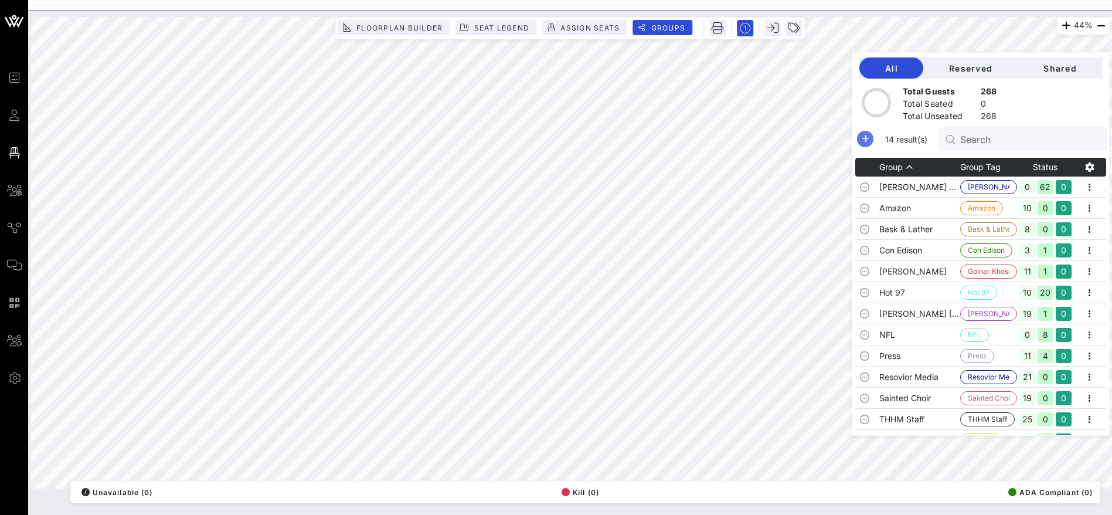
click at [872, 135] on icon "button" at bounding box center [865, 139] width 14 height 14
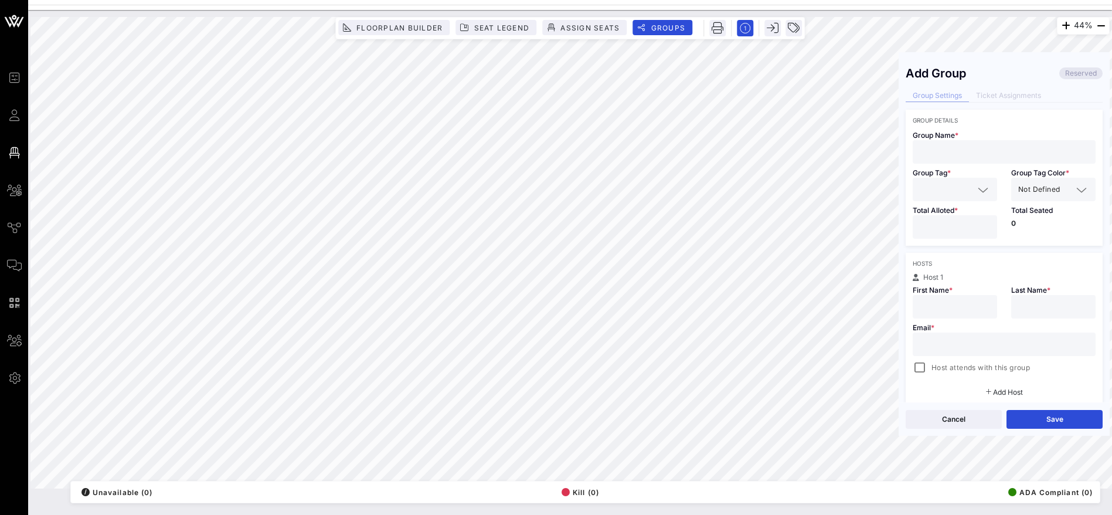
click at [934, 151] on input "text" at bounding box center [1004, 151] width 169 height 15
paste input "[PERSON_NAME] Mass Appeal"
drag, startPoint x: 1007, startPoint y: 149, endPoint x: 917, endPoint y: 150, distance: 90.3
click at [917, 150] on div "[PERSON_NAME] Mass Appeal" at bounding box center [1004, 151] width 183 height 23
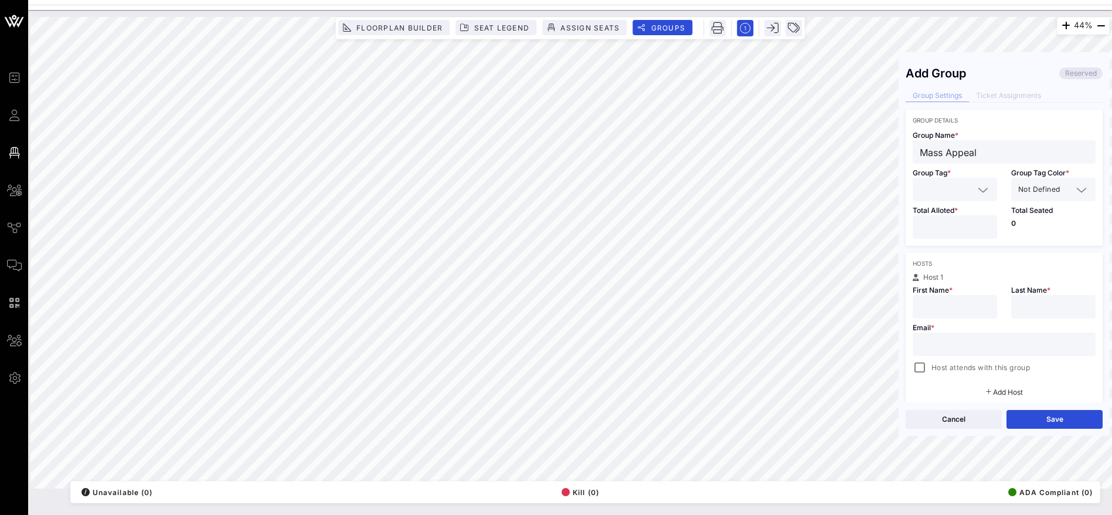
type input "Mass Appeal"
click at [936, 305] on input "text" at bounding box center [955, 306] width 70 height 15
paste input "[PERSON_NAME]"
drag, startPoint x: 972, startPoint y: 310, endPoint x: 930, endPoint y: 305, distance: 41.9
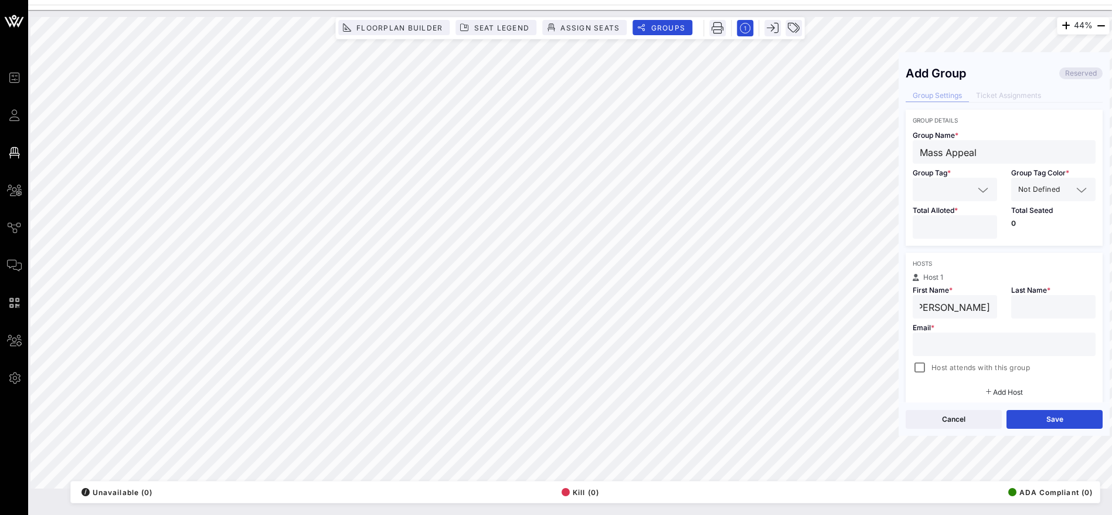
click at [930, 305] on div "[PERSON_NAME]" at bounding box center [955, 306] width 84 height 23
drag, startPoint x: 930, startPoint y: 304, endPoint x: 996, endPoint y: 301, distance: 65.7
click at [996, 301] on div "First Name * [PERSON_NAME]" at bounding box center [955, 300] width 98 height 38
type input "[PERSON_NAME]"
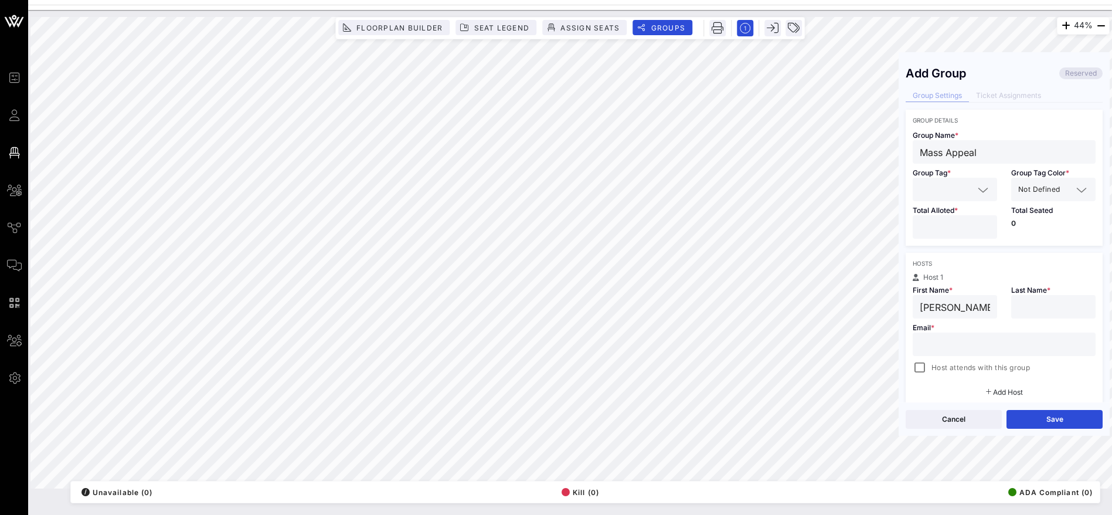
click at [1048, 308] on input "text" at bounding box center [1053, 306] width 70 height 15
paste input "[PERSON_NAME]"
type input "[PERSON_NAME]"
click at [965, 340] on input "text" at bounding box center [1004, 344] width 169 height 15
paste input "[PERSON_NAME]"
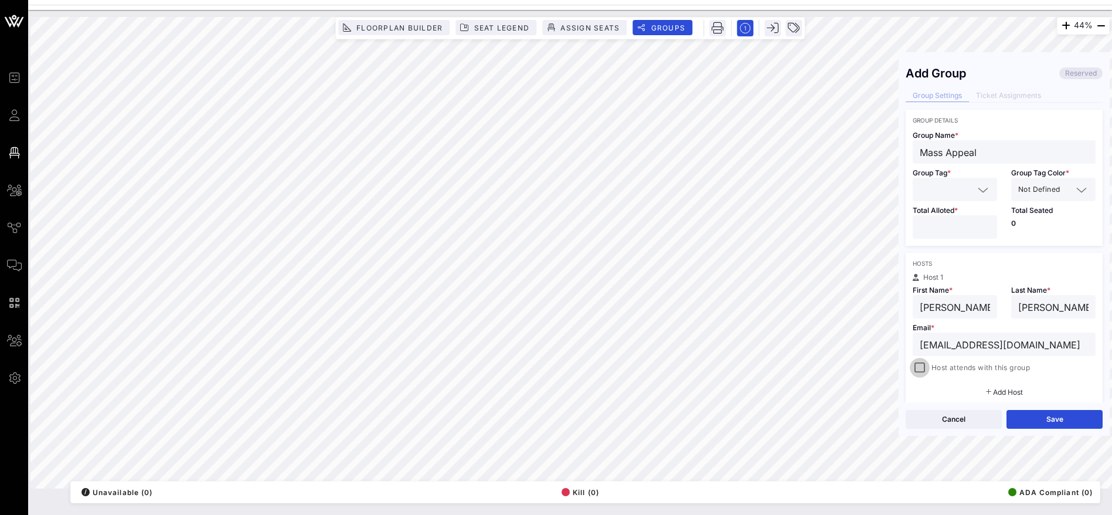
type input "[EMAIL_ADDRESS][DOMAIN_NAME]"
click at [918, 369] on div at bounding box center [920, 367] width 16 height 16
click at [885, 149] on div "44% Floorplan Builder Seat Legend Assign Seats Groups Exit Add Group Reserved G…" at bounding box center [569, 252] width 1079 height 471
drag, startPoint x: 922, startPoint y: 151, endPoint x: 908, endPoint y: 150, distance: 14.1
click at [908, 150] on div "Group Name * Mass Appeal" at bounding box center [1004, 144] width 197 height 40
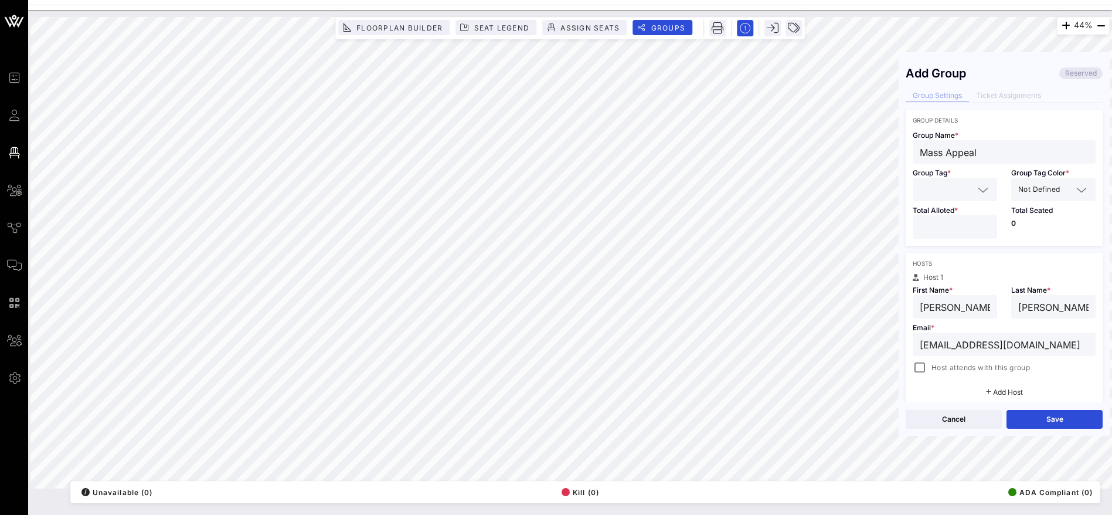
type input "Mass Appeal"
click at [947, 187] on input "text" at bounding box center [947, 189] width 54 height 15
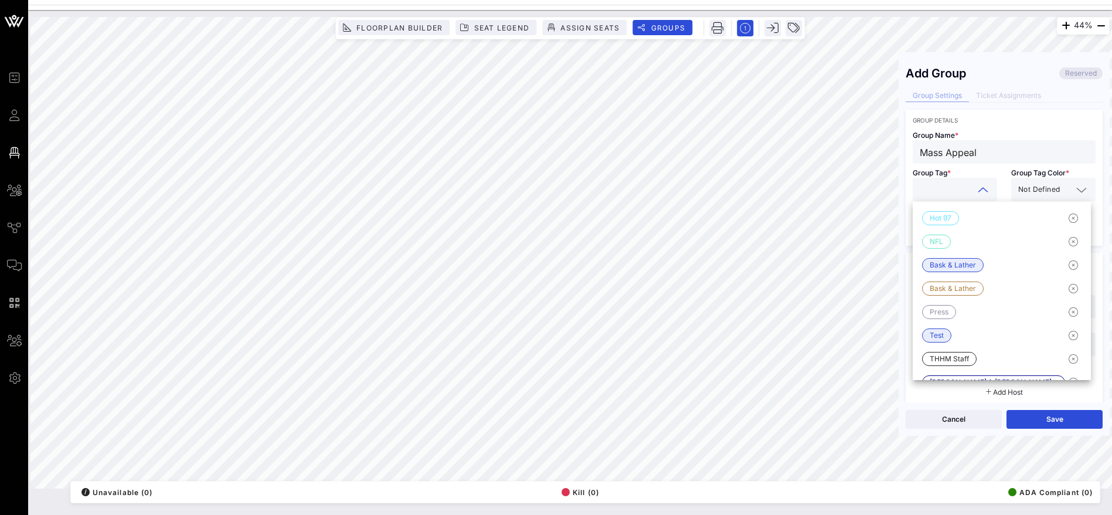
paste input "Mass Appeal"
type input "Mass Appeal"
click at [1035, 185] on span "Not Defined" at bounding box center [1039, 190] width 42 height 12
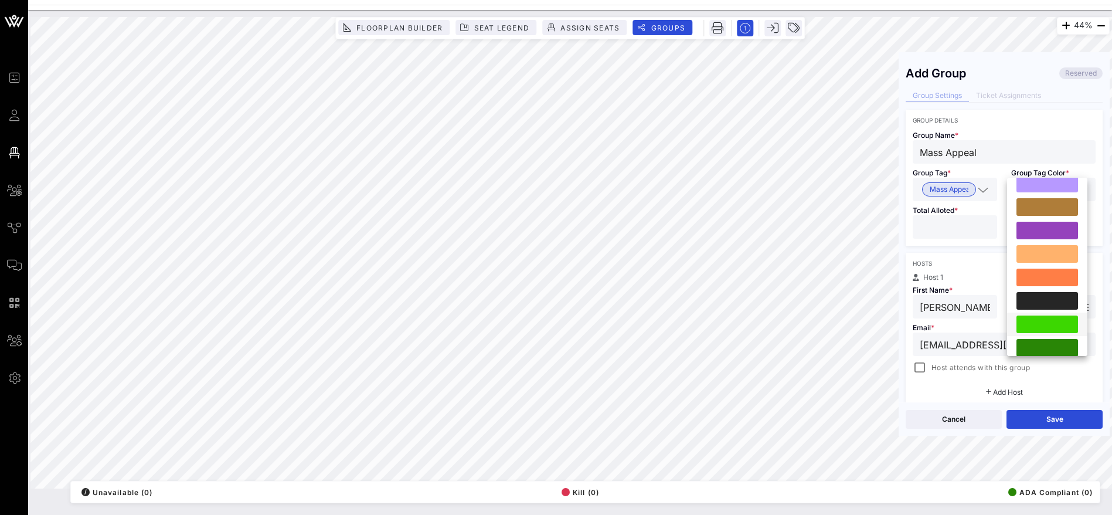
scroll to position [176, 0]
click at [1046, 252] on div at bounding box center [1048, 253] width 62 height 18
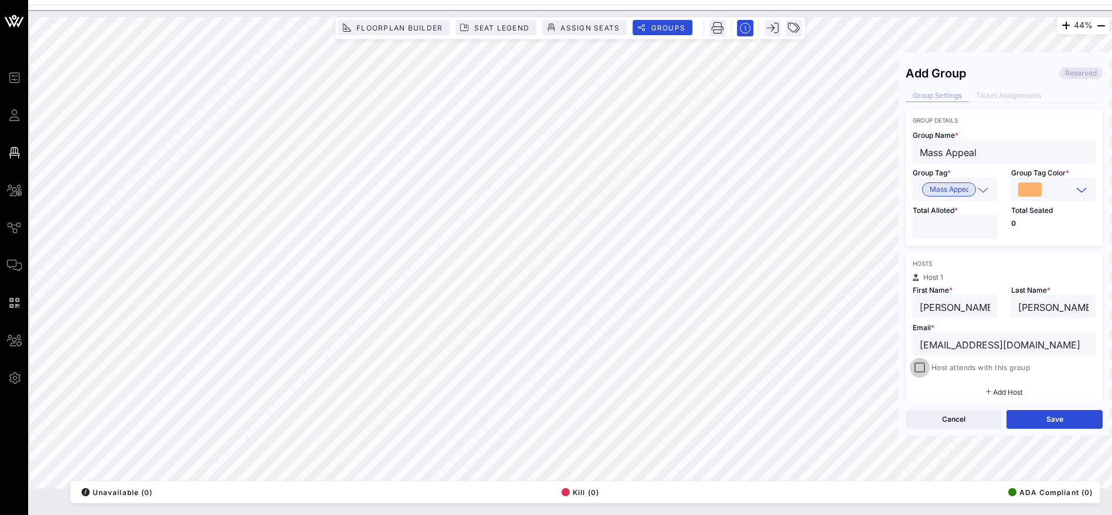
click at [919, 362] on div at bounding box center [920, 367] width 16 height 16
click at [957, 224] on input "number" at bounding box center [955, 226] width 70 height 15
type input "*"
click at [919, 366] on div at bounding box center [920, 367] width 16 height 16
click at [1047, 416] on button "Save" at bounding box center [1055, 419] width 96 height 19
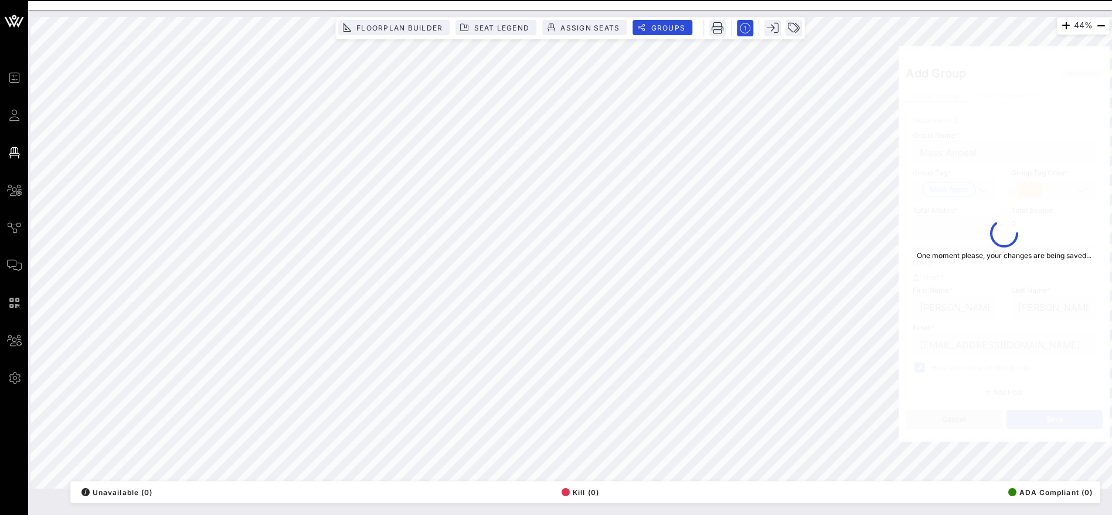
type input "[PERSON_NAME]"
type input "[EMAIL_ADDRESS][DOMAIN_NAME]"
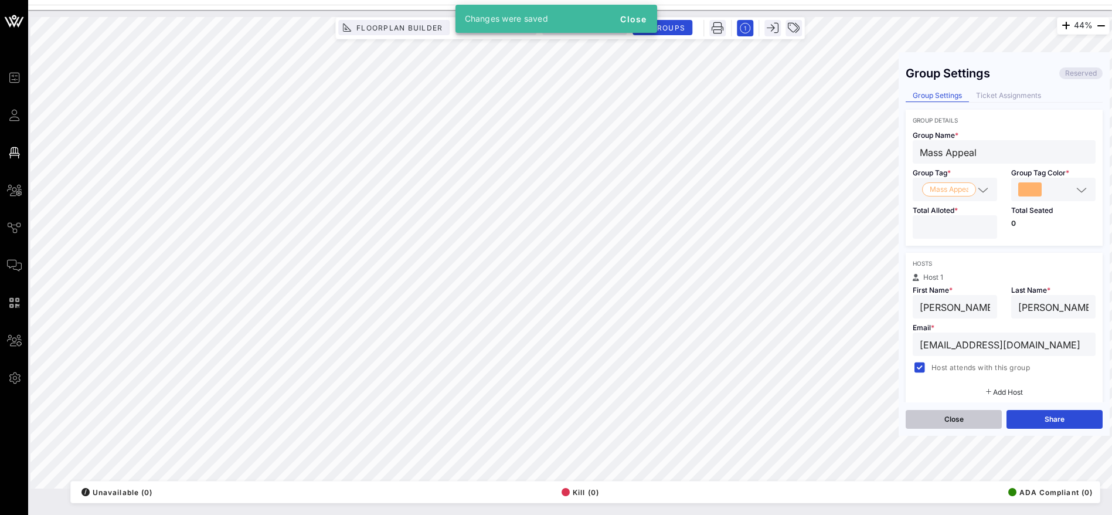
click at [954, 418] on button "Close" at bounding box center [954, 419] width 96 height 19
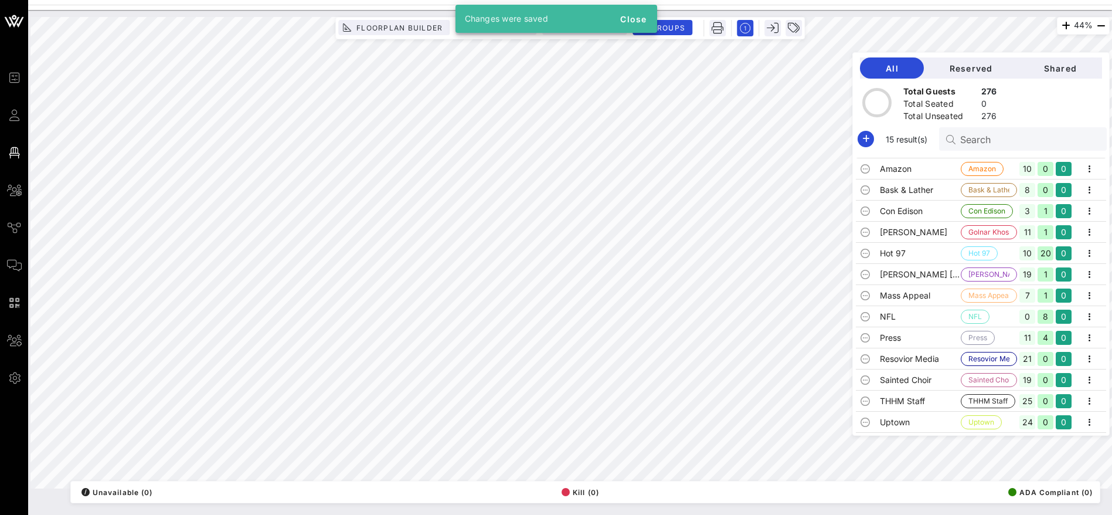
scroll to position [58, 0]
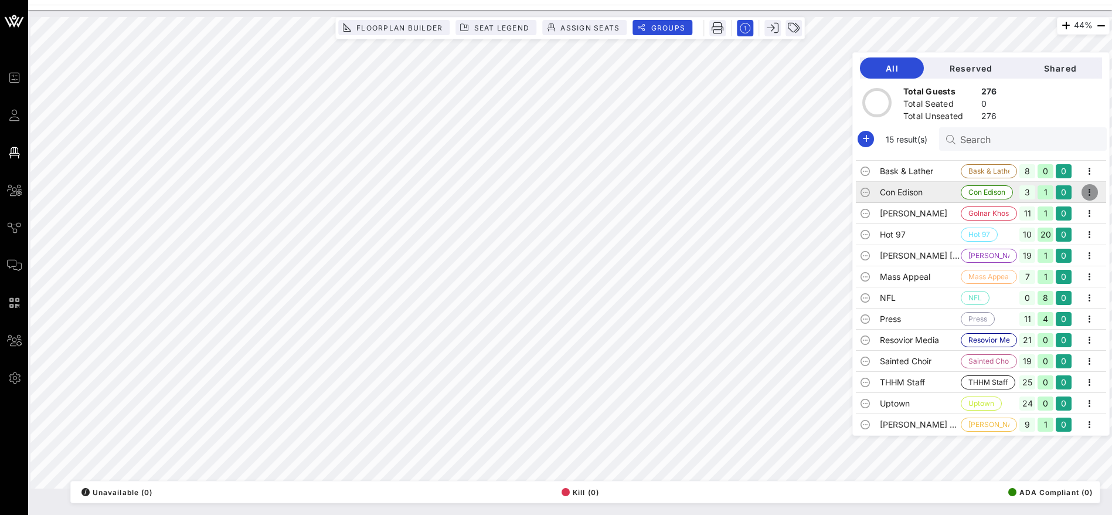
click at [1084, 191] on icon "button" at bounding box center [1090, 192] width 14 height 14
click at [1071, 210] on div "Edit" at bounding box center [1074, 212] width 36 height 9
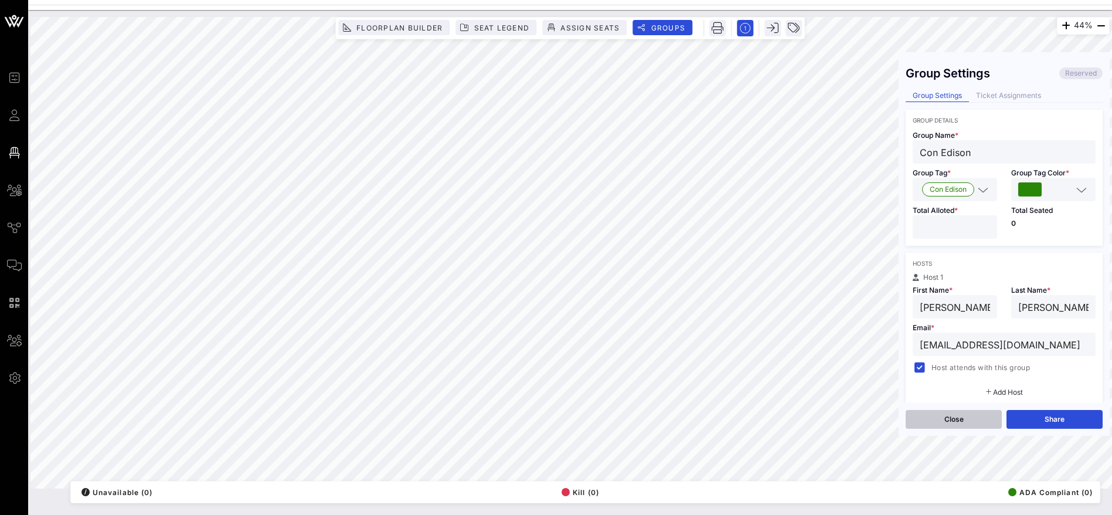
click at [983, 419] on button "Close" at bounding box center [954, 419] width 96 height 19
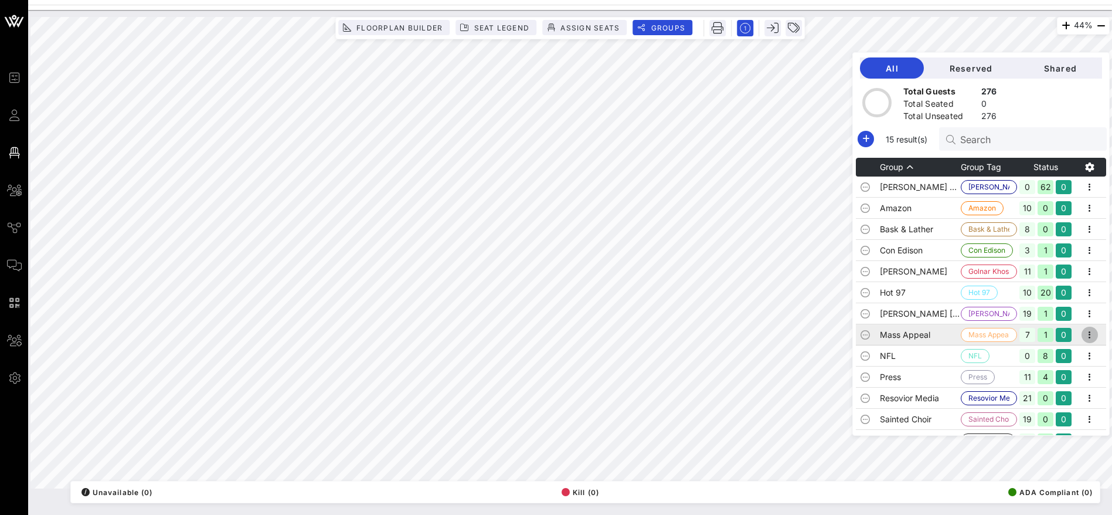
click at [1083, 333] on icon "button" at bounding box center [1090, 335] width 14 height 14
click at [1065, 351] on div "Edit" at bounding box center [1074, 354] width 36 height 9
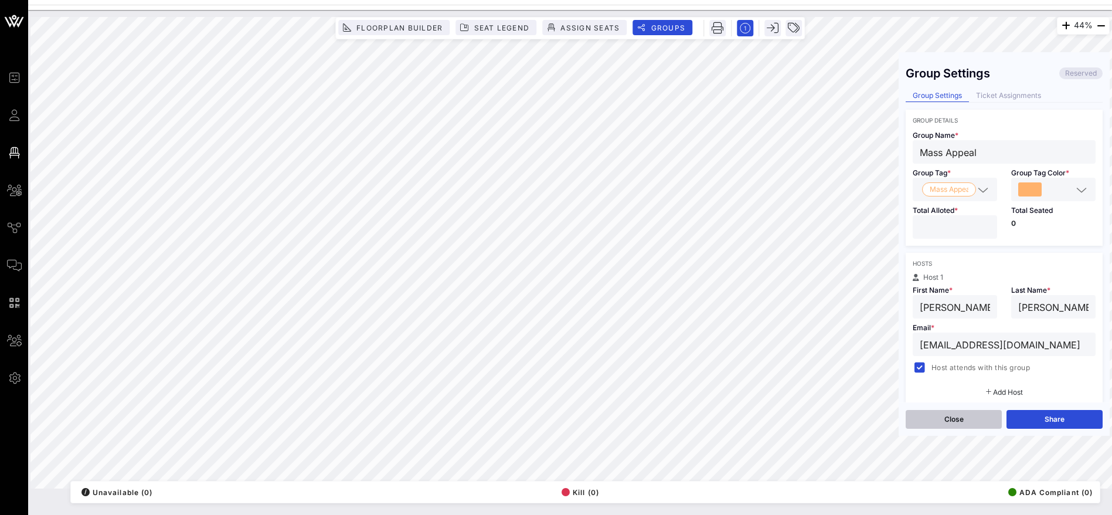
click at [980, 418] on button "Close" at bounding box center [954, 419] width 96 height 19
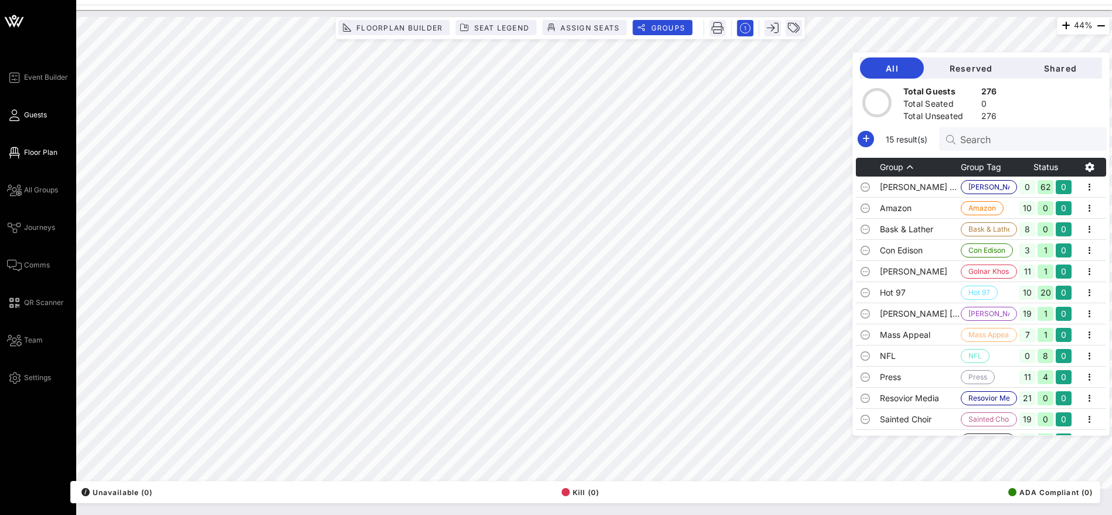
click at [21, 115] on icon at bounding box center [14, 115] width 15 height 2
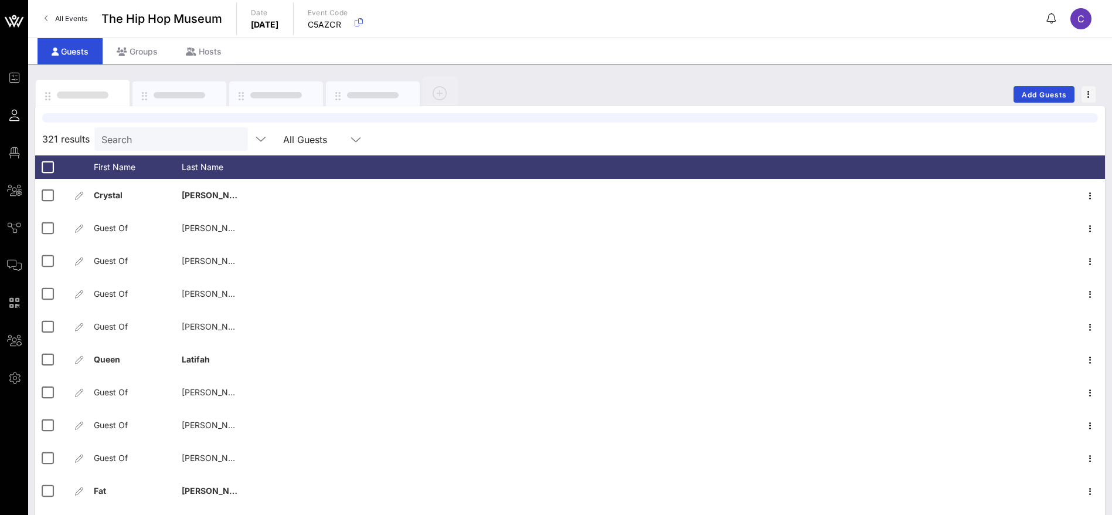
click at [163, 123] on div at bounding box center [570, 117] width 1056 height 9
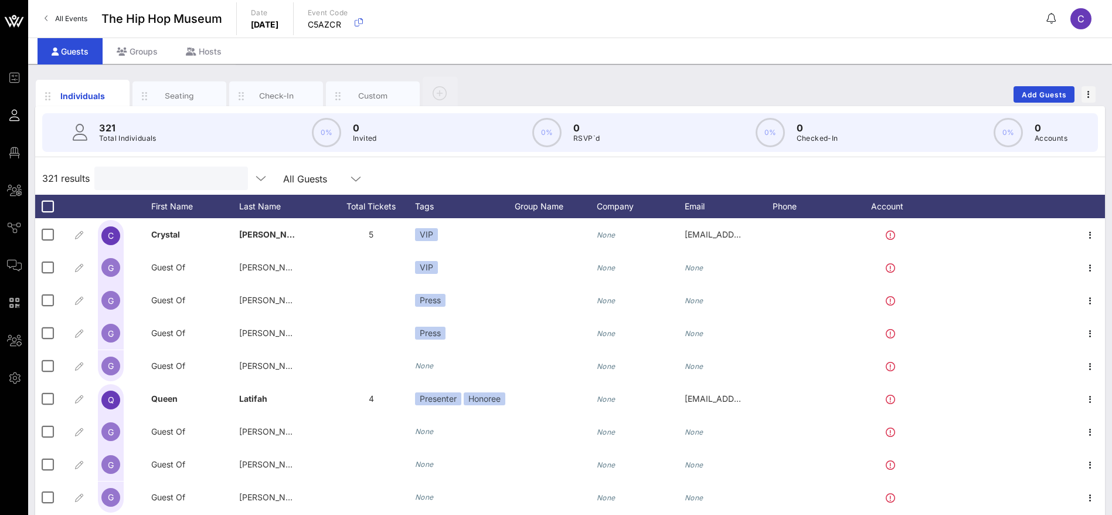
click at [162, 176] on input "text" at bounding box center [169, 178] width 137 height 15
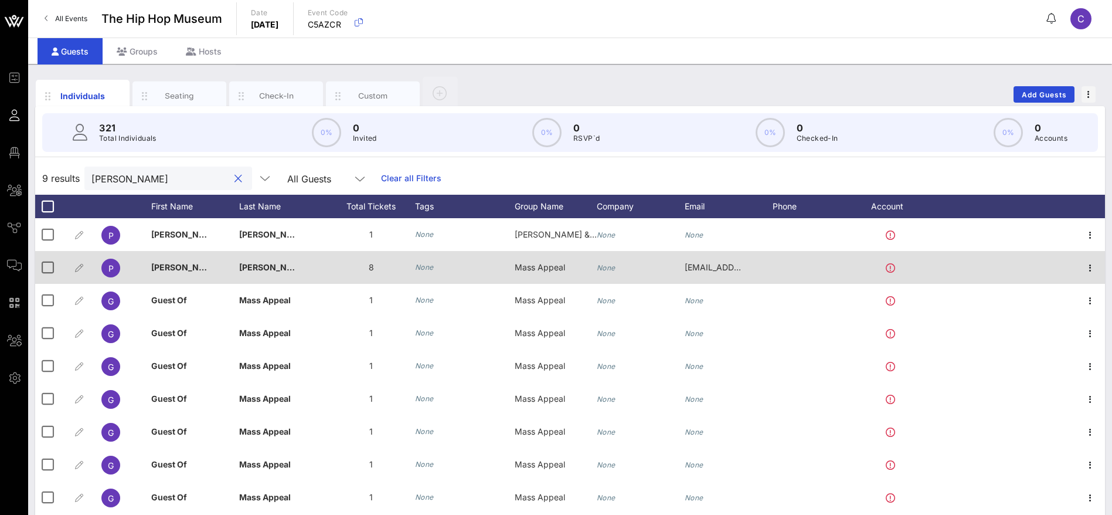
type input "[PERSON_NAME]"
click at [425, 269] on icon "None" at bounding box center [424, 267] width 19 height 9
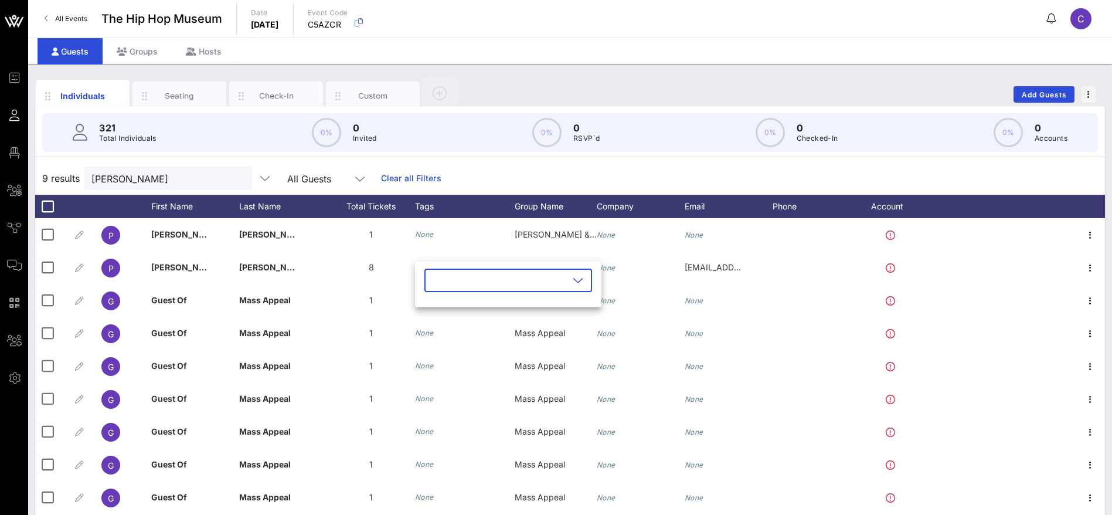
click at [482, 277] on input "text" at bounding box center [499, 280] width 137 height 19
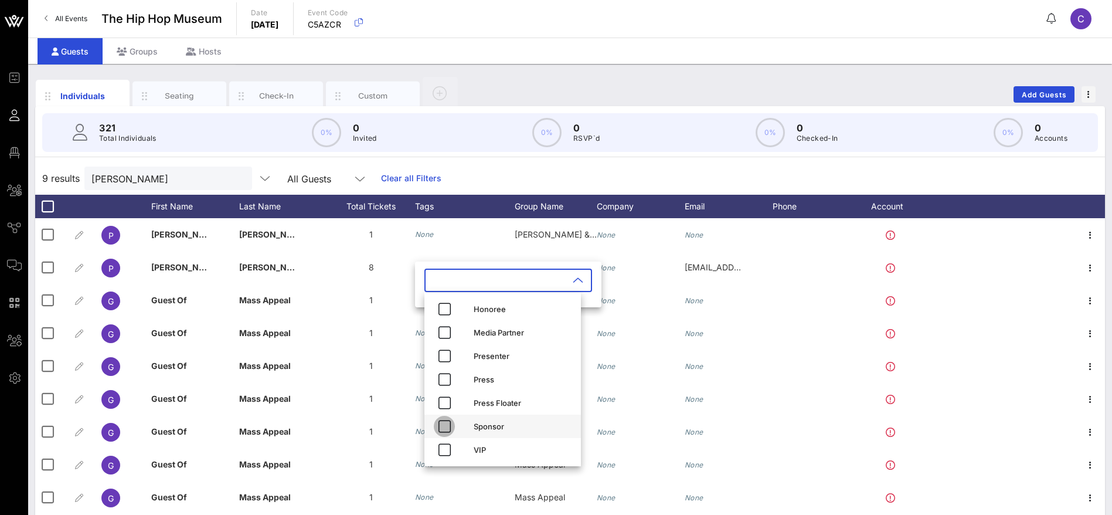
click at [446, 427] on icon "button" at bounding box center [444, 426] width 14 height 14
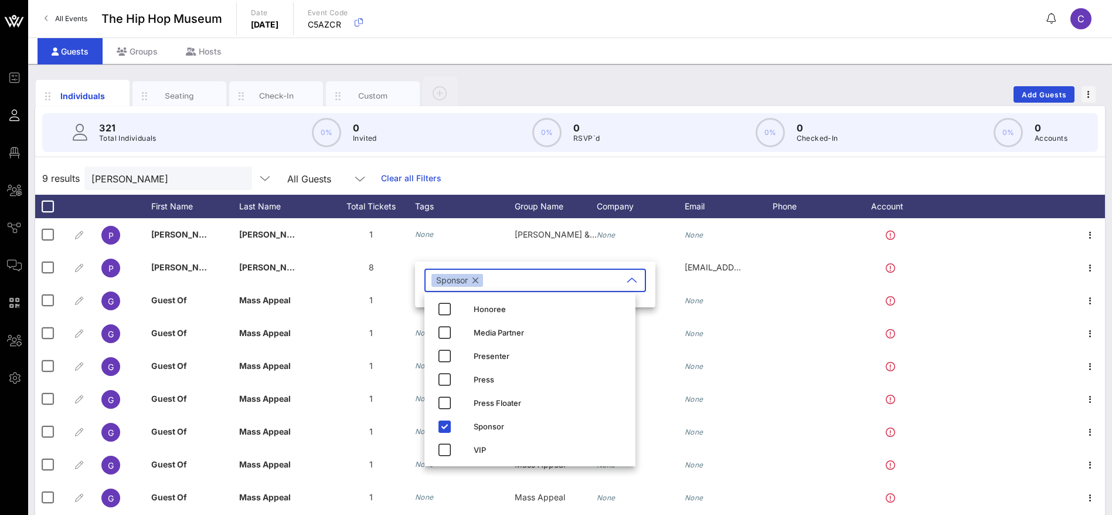
click at [467, 180] on div "9 results [PERSON_NAME] All Guests Clear all Filters" at bounding box center [570, 178] width 1070 height 33
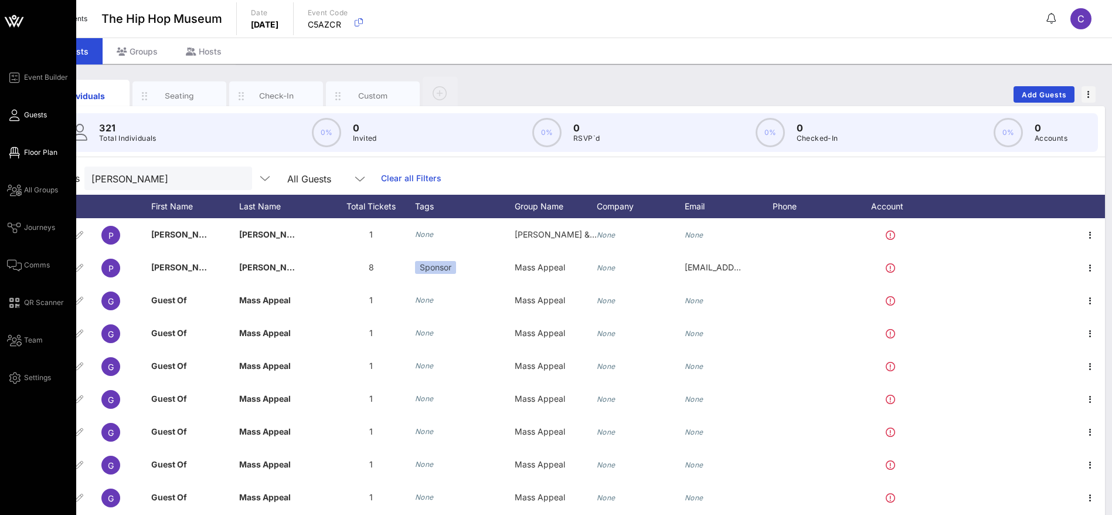
drag, startPoint x: 33, startPoint y: 151, endPoint x: 46, endPoint y: 149, distance: 13.0
click at [33, 151] on span "Floor Plan" at bounding box center [40, 152] width 33 height 11
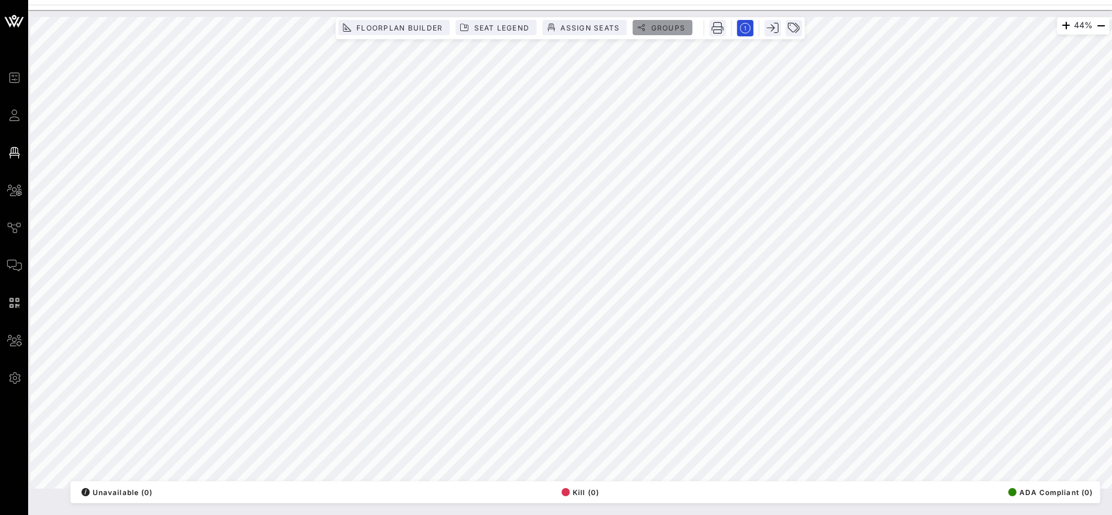
click at [677, 26] on span "Groups" at bounding box center [667, 27] width 35 height 9
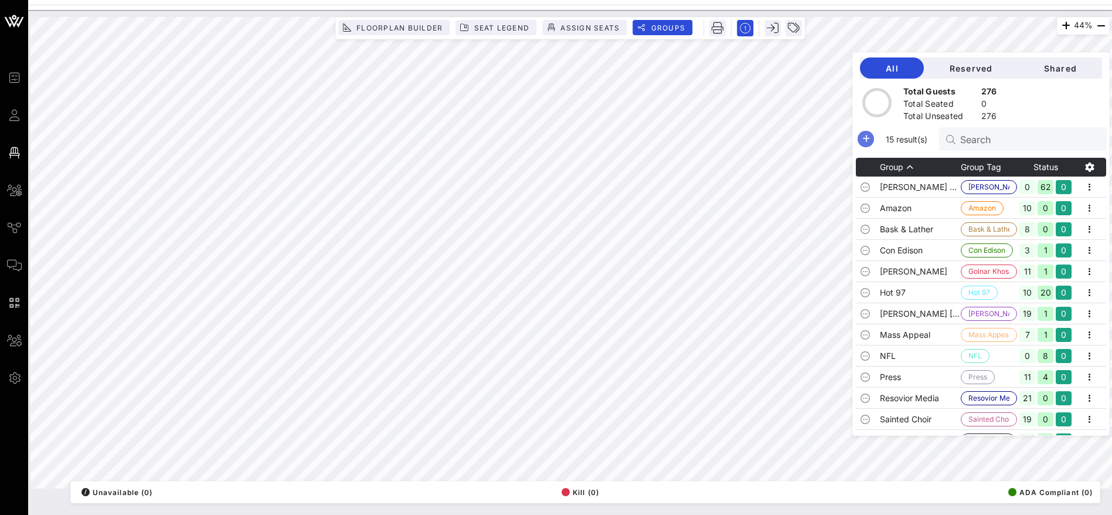
click at [873, 139] on icon "button" at bounding box center [866, 139] width 14 height 14
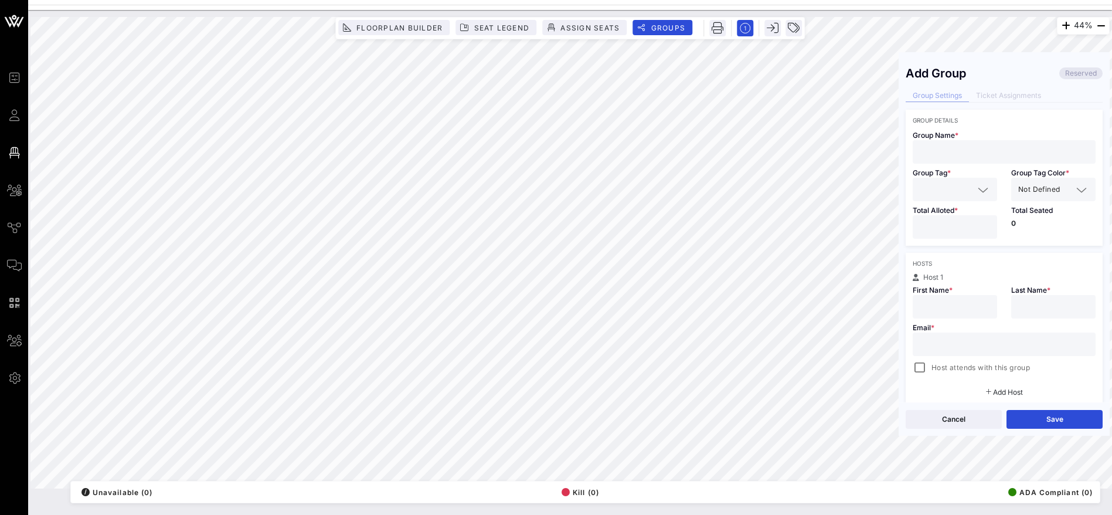
click at [939, 151] on input "text" at bounding box center [1004, 151] width 169 height 15
paste input "[PERSON_NAME] [PERSON_NAME][EMAIL_ADDRESS][PERSON_NAME][DOMAIN_NAME] Warner Mus…"
drag, startPoint x: 1017, startPoint y: 149, endPoint x: 917, endPoint y: 151, distance: 99.7
click at [917, 151] on div "[PERSON_NAME] [PERSON_NAME][EMAIL_ADDRESS][PERSON_NAME][DOMAIN_NAME] Warner Mus…" at bounding box center [1004, 151] width 183 height 23
type input "Warner Music"
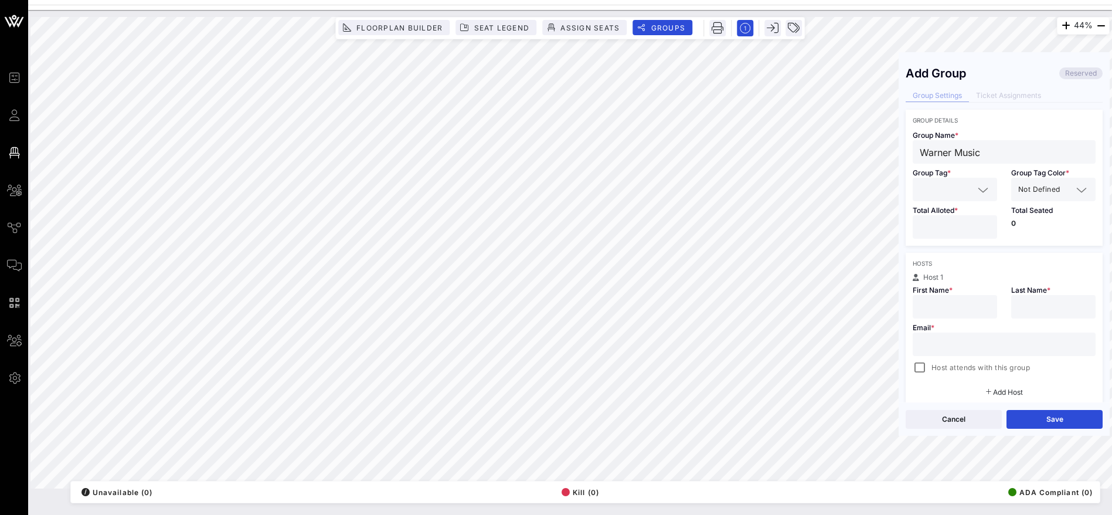
click at [920, 299] on input "text" at bounding box center [955, 306] width 70 height 15
paste input "[PERSON_NAME] [PERSON_NAME][EMAIL_ADDRESS][PERSON_NAME][DOMAIN_NAME]"
drag, startPoint x: 986, startPoint y: 304, endPoint x: 960, endPoint y: 311, distance: 27.2
click at [931, 305] on div "[PERSON_NAME] [PERSON_NAME][EMAIL_ADDRESS][PERSON_NAME][DOMAIN_NAME]" at bounding box center [955, 306] width 84 height 23
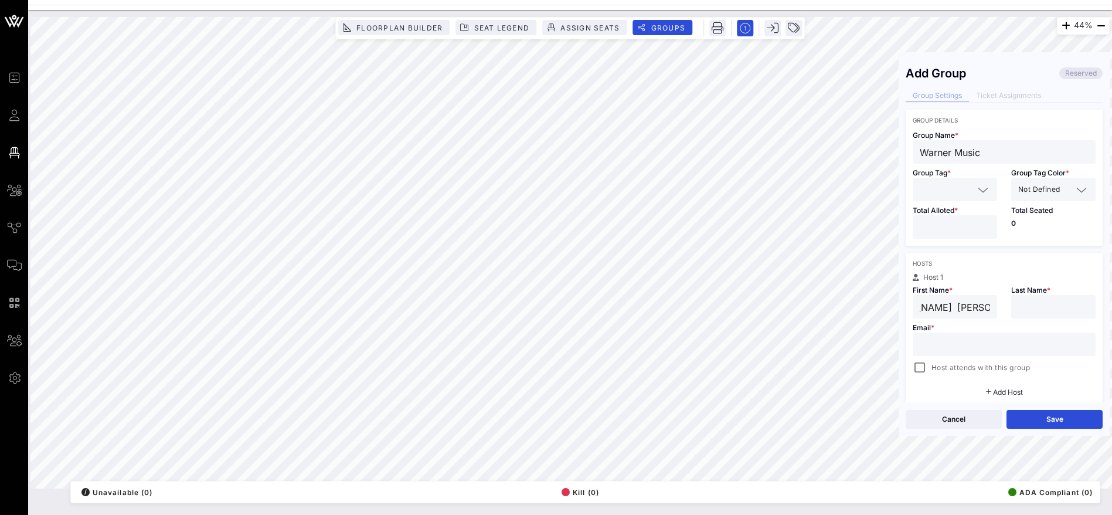
scroll to position [0, 62]
drag, startPoint x: 976, startPoint y: 307, endPoint x: 933, endPoint y: 307, distance: 42.2
click at [933, 307] on input "[PERSON_NAME] [PERSON_NAME][EMAIL_ADDRESS][PERSON_NAME][DOMAIN_NAME]" at bounding box center [955, 306] width 70 height 15
type input "[PERSON_NAME]"
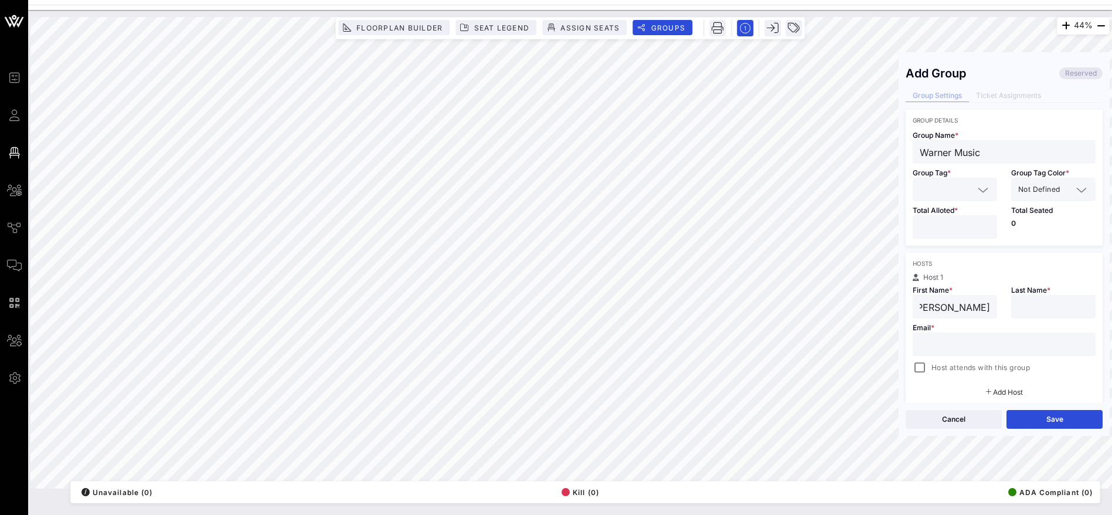
click at [942, 338] on input "text" at bounding box center [1004, 344] width 169 height 15
paste input "[PERSON_NAME][EMAIL_ADDRESS][PERSON_NAME][DOMAIN_NAME]"
type input "[PERSON_NAME][EMAIL_ADDRESS][PERSON_NAME][DOMAIN_NAME]"
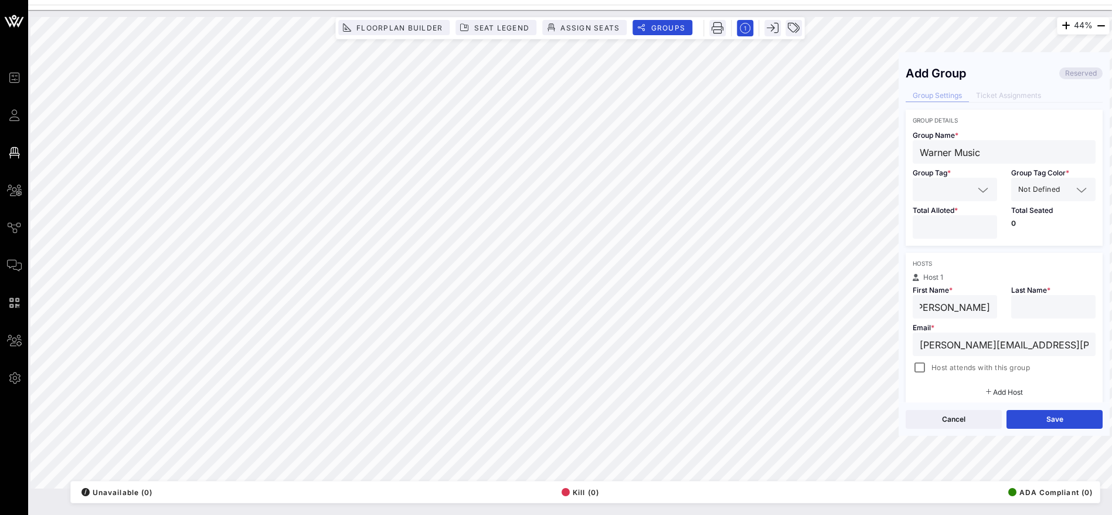
drag, startPoint x: 952, startPoint y: 308, endPoint x: 993, endPoint y: 307, distance: 41.1
click at [993, 307] on div "First Name * [PERSON_NAME]" at bounding box center [955, 300] width 98 height 38
type input "[PERSON_NAME]"
click at [1056, 307] on input "text" at bounding box center [1053, 306] width 70 height 15
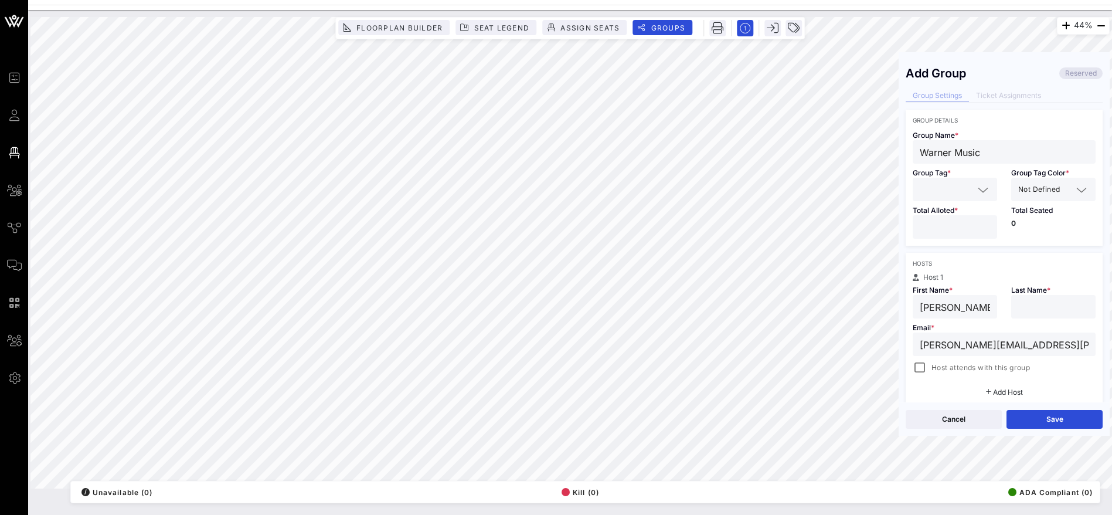
paste input "[PERSON_NAME]"
type input "[PERSON_NAME]"
click at [879, 151] on div "44% Floorplan Builder Seat Legend Assign Seats Groups Exit Add Group Reserved G…" at bounding box center [569, 252] width 1079 height 471
click at [927, 188] on input "text" at bounding box center [947, 189] width 54 height 15
paste input "Warner Music"
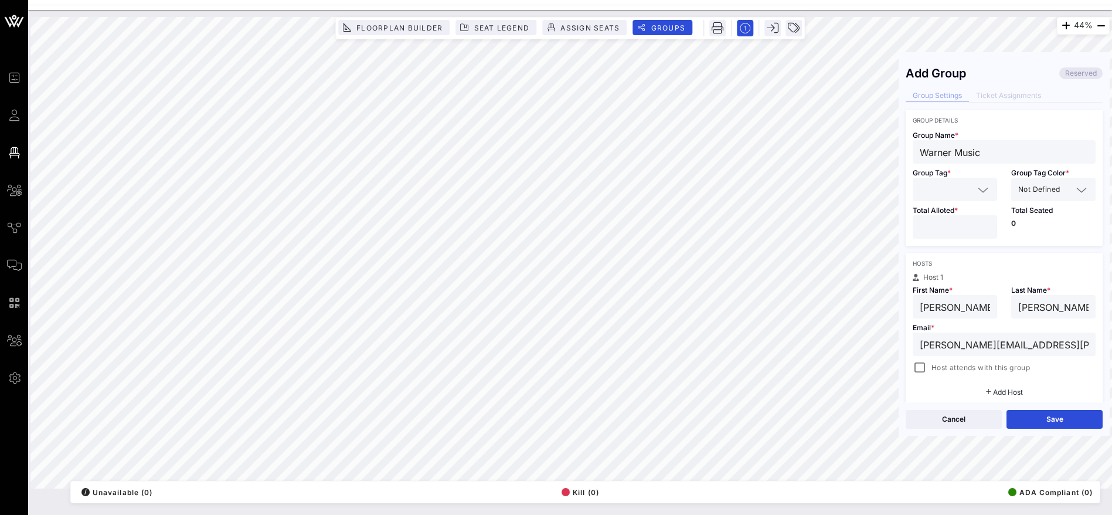
type input "Warner Music"
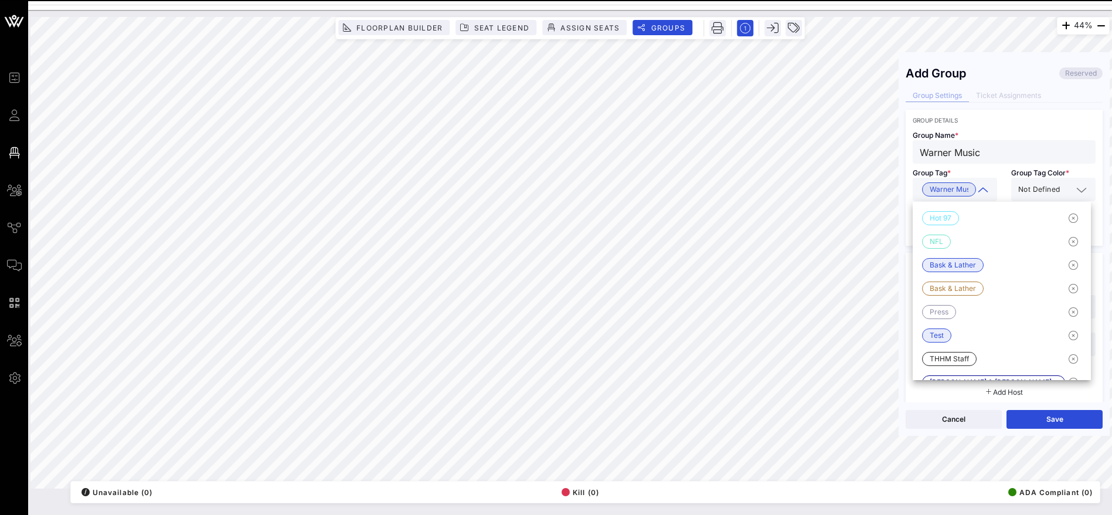
click at [1030, 190] on span "Not Defined" at bounding box center [1039, 190] width 42 height 12
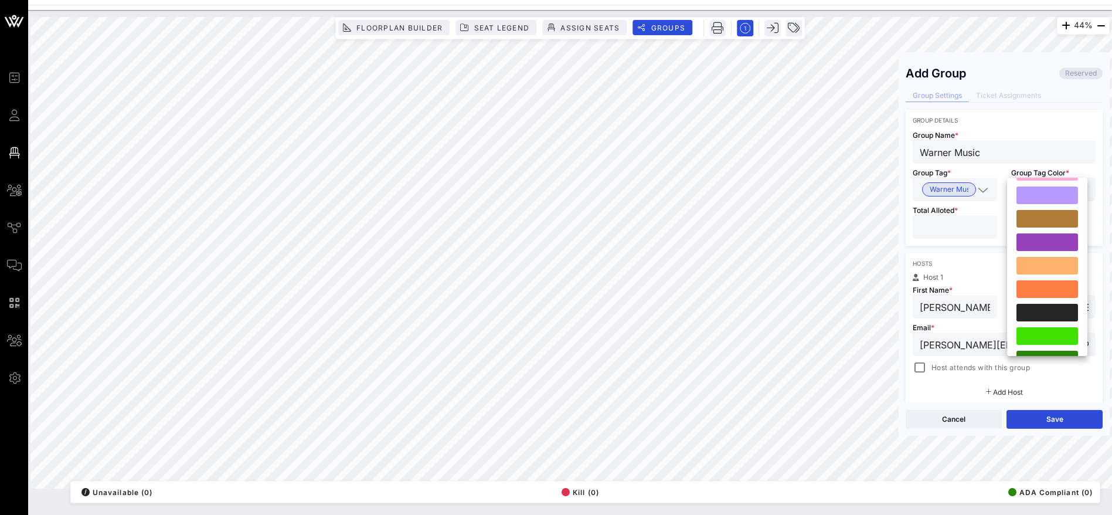
scroll to position [300, 0]
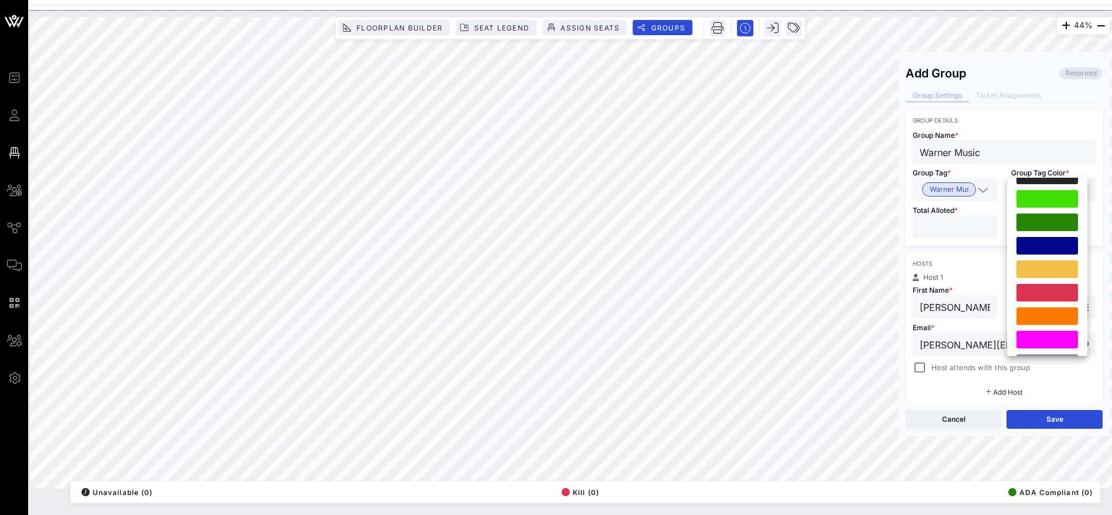
click at [1049, 288] on div at bounding box center [1048, 293] width 62 height 18
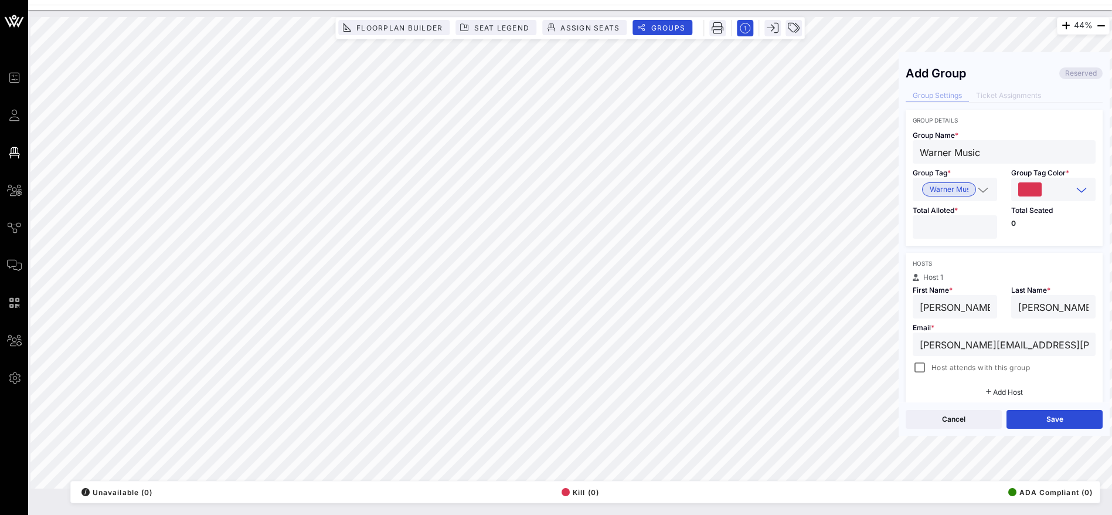
click at [950, 222] on input "number" at bounding box center [955, 226] width 70 height 15
type input "**"
click at [983, 258] on div "Hosts Host 1 First Name * [PERSON_NAME] Last Name * [PERSON_NAME] Email * [PERS…" at bounding box center [1004, 328] width 197 height 150
click at [919, 368] on div at bounding box center [920, 367] width 16 height 16
click at [1059, 420] on button "Save" at bounding box center [1055, 419] width 96 height 19
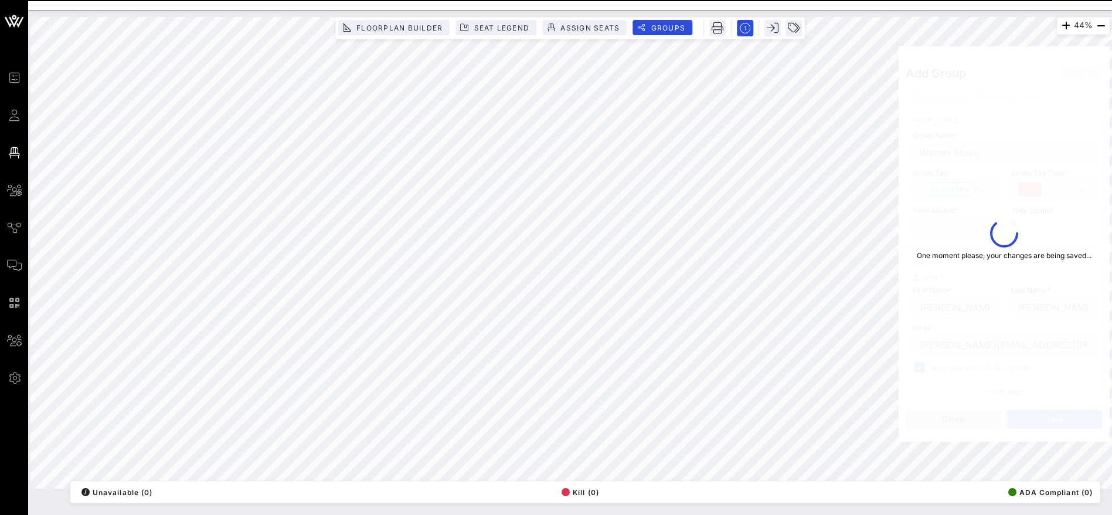
type input "[PERSON_NAME]"
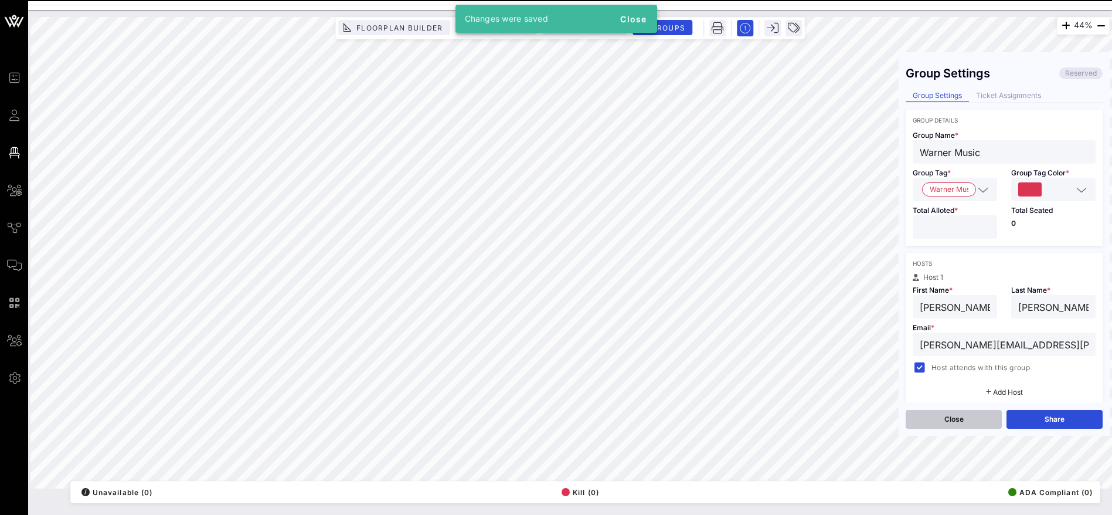
click at [969, 417] on button "Close" at bounding box center [954, 419] width 96 height 19
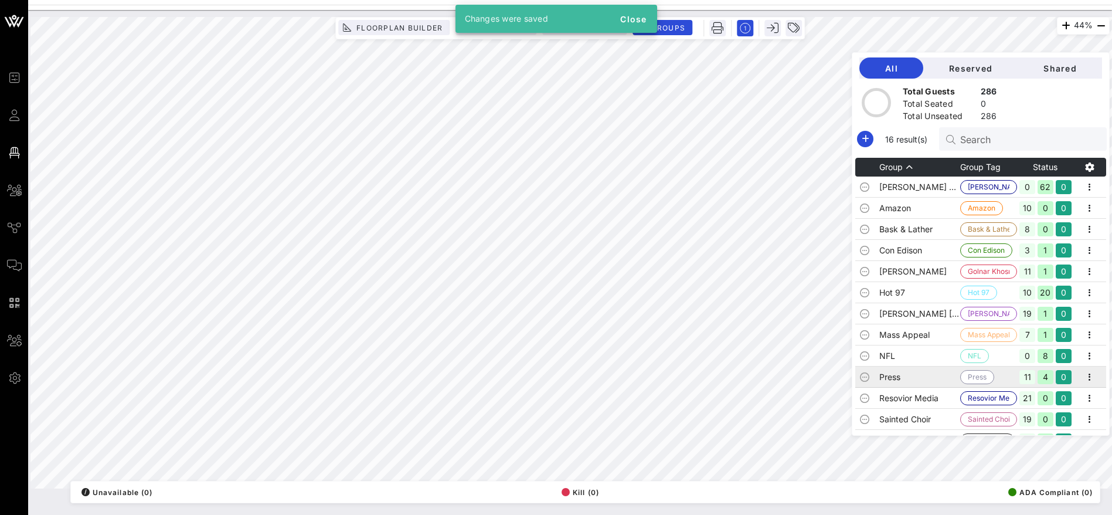
scroll to position [79, 0]
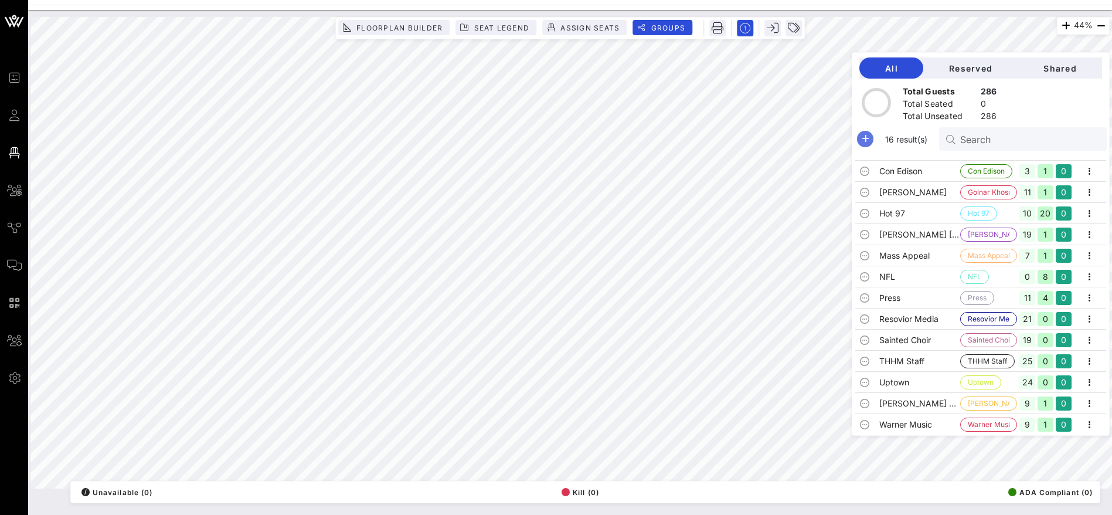
click at [872, 140] on icon "button" at bounding box center [865, 139] width 14 height 14
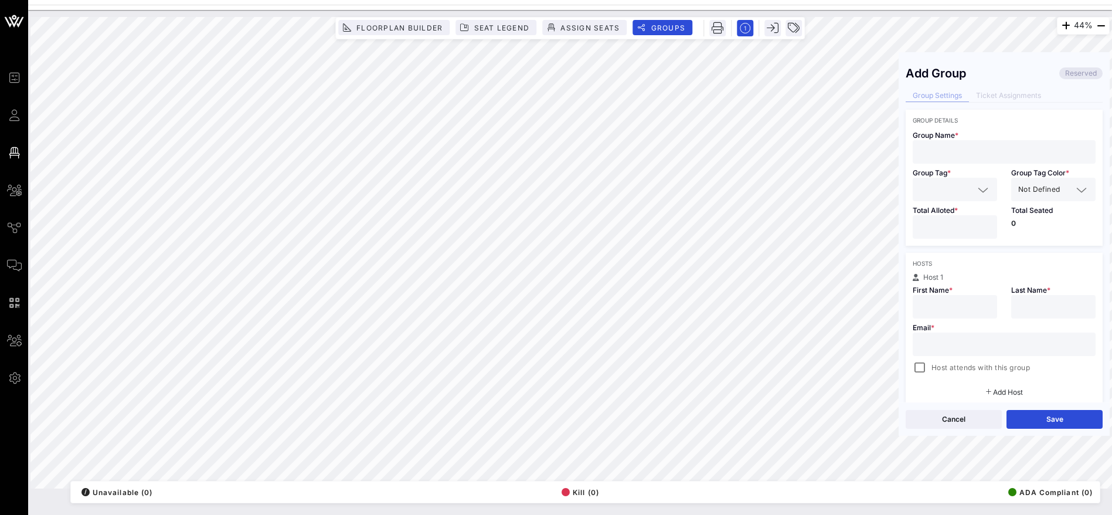
click at [940, 301] on input "text" at bounding box center [955, 306] width 70 height 15
paste input "[PERSON_NAME] [PERSON_NAME][EMAIL_ADDRESS][DOMAIN_NAME]"
drag, startPoint x: 983, startPoint y: 309, endPoint x: 929, endPoint y: 305, distance: 54.1
click at [918, 305] on div "[PERSON_NAME] [PERSON_NAME][EMAIL_ADDRESS][DOMAIN_NAME]" at bounding box center [955, 306] width 84 height 23
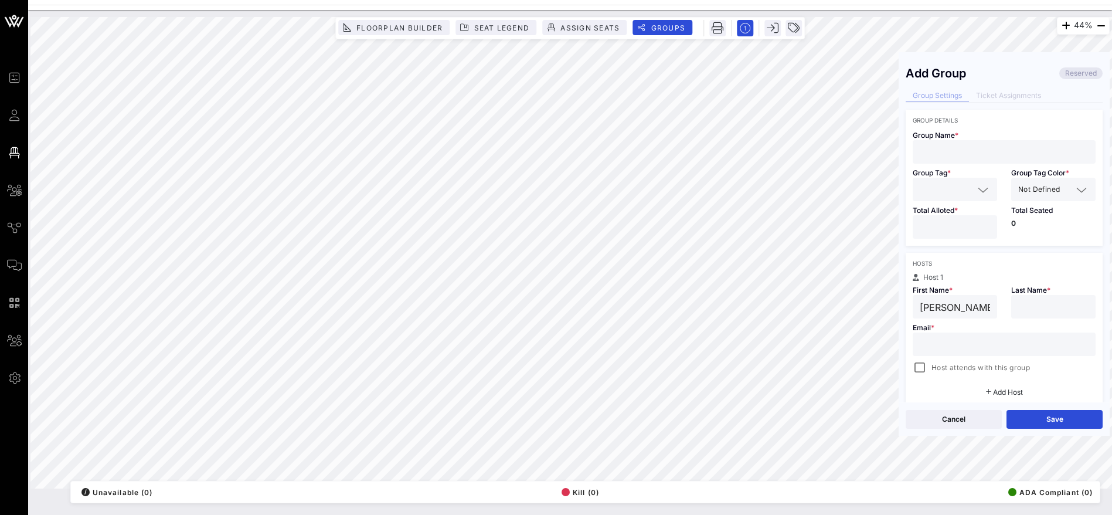
drag, startPoint x: 951, startPoint y: 305, endPoint x: 974, endPoint y: 310, distance: 23.9
click at [952, 305] on input "[PERSON_NAME] [PERSON_NAME][EMAIL_ADDRESS][DOMAIN_NAME]" at bounding box center [955, 306] width 70 height 15
click at [976, 310] on input "[PERSON_NAME] [PERSON_NAME][EMAIL_ADDRESS][DOMAIN_NAME]" at bounding box center [955, 306] width 70 height 15
click at [973, 310] on input "[PERSON_NAME] [PERSON_NAME][EMAIL_ADDRESS][DOMAIN_NAME]" at bounding box center [955, 306] width 70 height 15
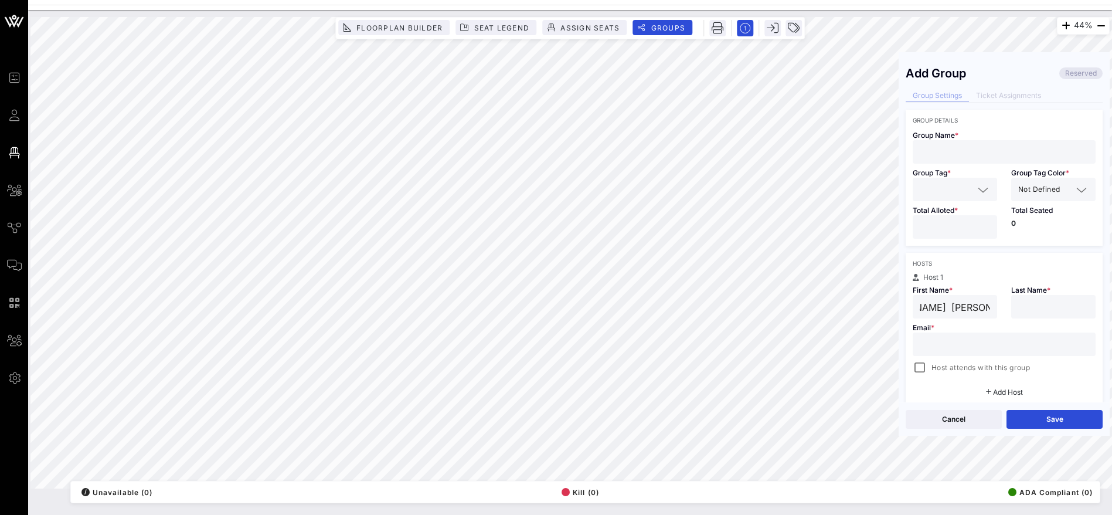
drag, startPoint x: 921, startPoint y: 305, endPoint x: 954, endPoint y: 304, distance: 32.9
click at [954, 304] on input "[PERSON_NAME] [PERSON_NAME][EMAIL_ADDRESS][DOMAIN_NAME]" at bounding box center [955, 306] width 70 height 15
type input "[EMAIL_ADDRESS][DOMAIN_NAME]"
click at [961, 345] on input "text" at bounding box center [1004, 344] width 169 height 15
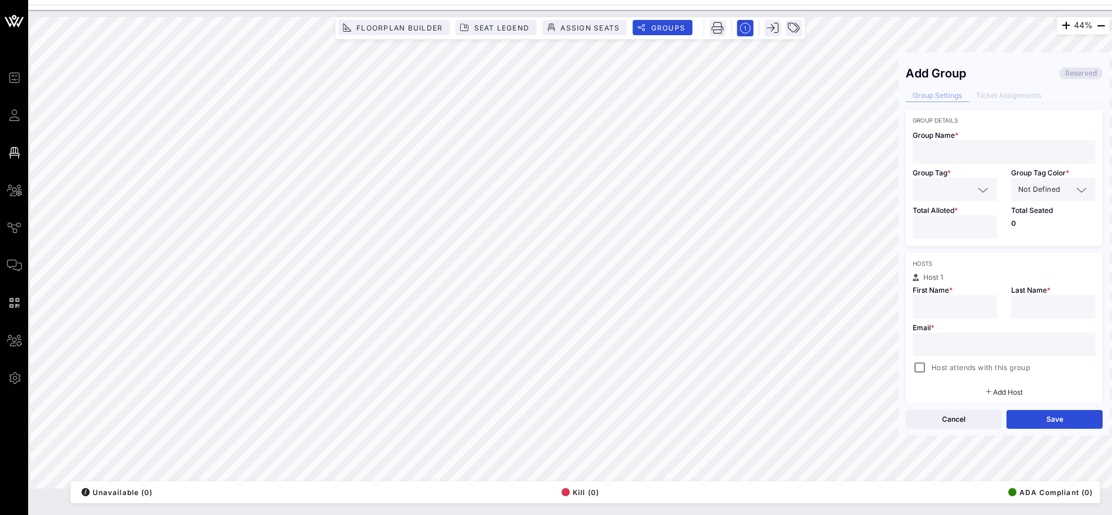
paste input "[EMAIL_ADDRESS][DOMAIN_NAME]"
click at [995, 274] on div "Host 1" at bounding box center [1004, 277] width 183 height 7
click at [1038, 342] on input "[EMAIL_ADDRESS][DOMAIN_NAME]" at bounding box center [1004, 344] width 169 height 15
drag, startPoint x: 993, startPoint y: 344, endPoint x: 1020, endPoint y: 345, distance: 27.0
click at [996, 345] on input "[EMAIL_ADDRESS][DOMAIN_NAME]" at bounding box center [1004, 344] width 169 height 15
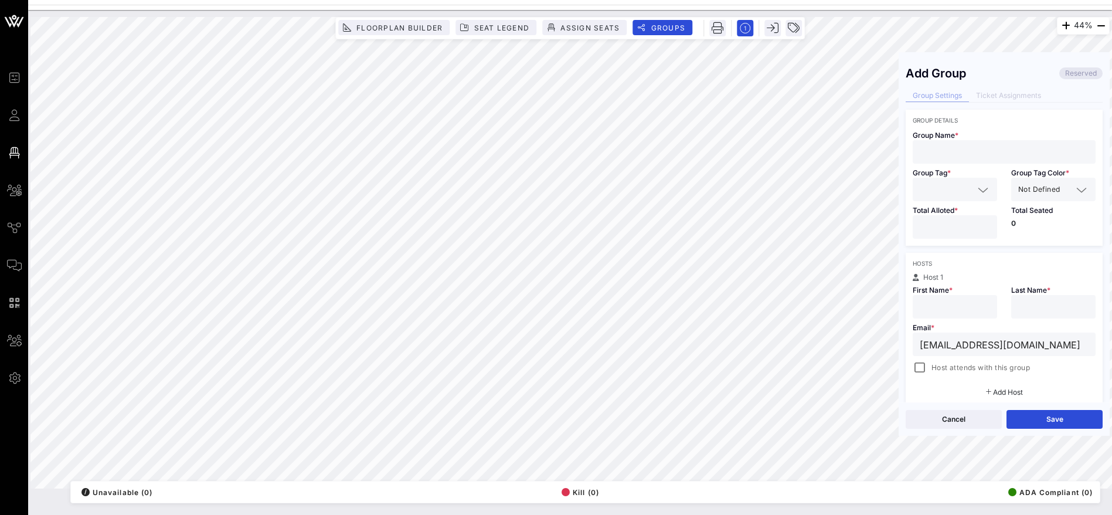
click at [1022, 345] on input "[EMAIL_ADDRESS][DOMAIN_NAME]" at bounding box center [1004, 344] width 169 height 15
click at [994, 345] on input "[EMAIL_ADDRESS][DOMAIN_NAME]" at bounding box center [1004, 344] width 169 height 15
click at [943, 314] on div at bounding box center [955, 306] width 70 height 23
drag, startPoint x: 1022, startPoint y: 343, endPoint x: 920, endPoint y: 346, distance: 101.5
click at [920, 346] on input "[EMAIL_ADDRESS][DOMAIN_NAME]" at bounding box center [1004, 344] width 169 height 15
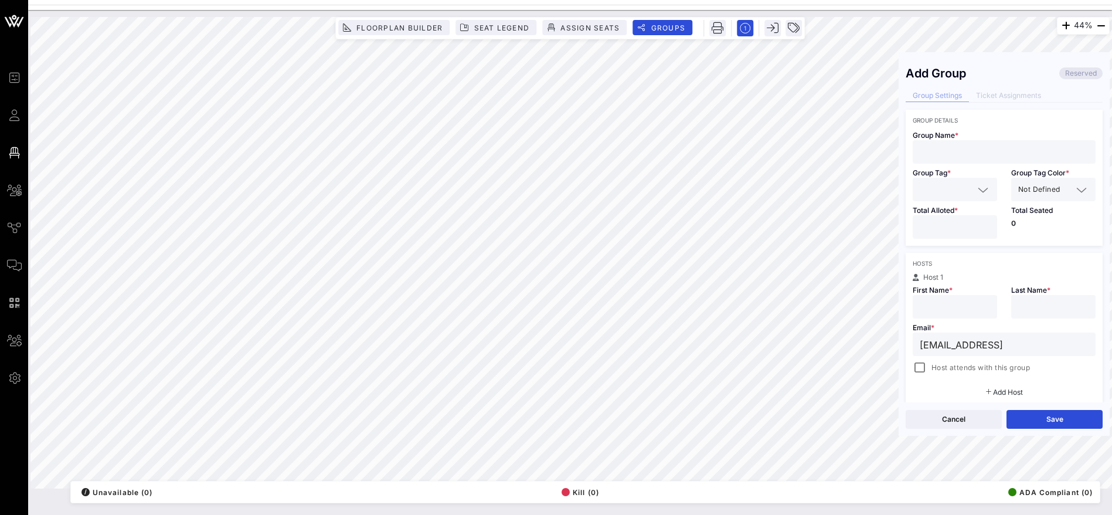
type input "[EMAIL_ADDRESS][DOMAIN_NAME]"
type input "Crystal"
type input "[PERSON_NAME]"
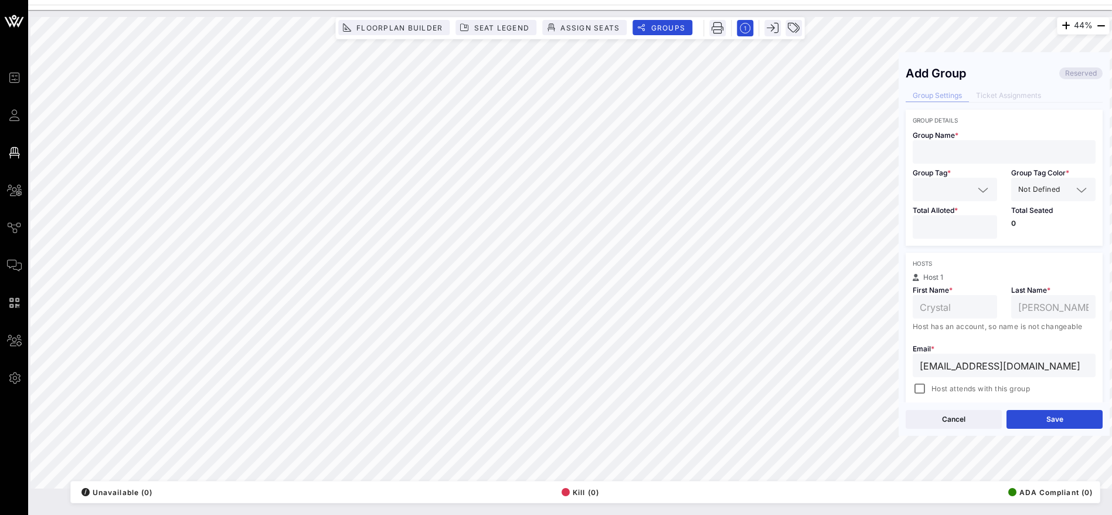
type input "[EMAIL_ADDRESS][DOMAIN_NAME]"
click at [953, 151] on input "text" at bounding box center [1004, 151] width 169 height 15
paste input "Sony Music"
type input "Sony Music"
click at [951, 188] on input "text" at bounding box center [947, 189] width 54 height 15
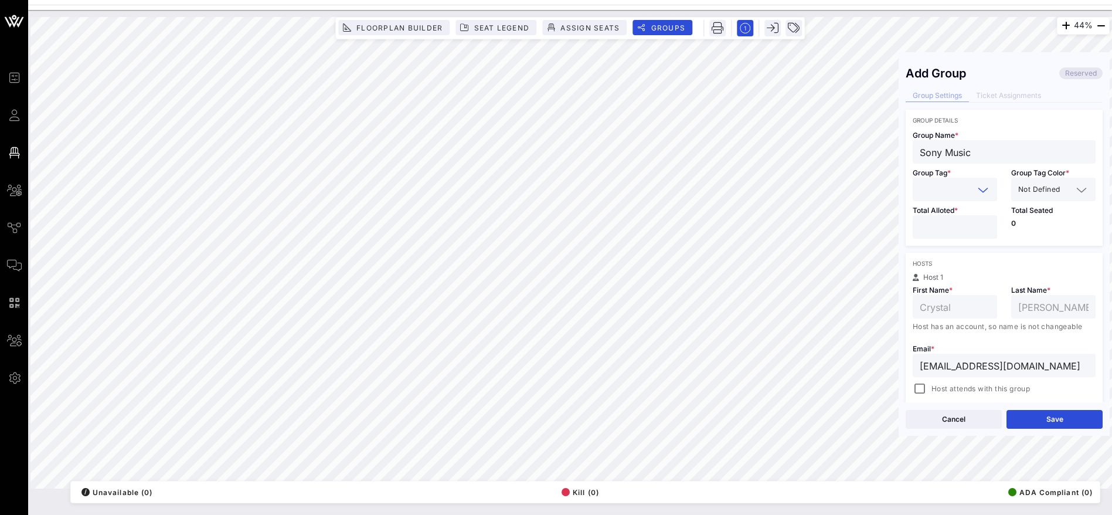
paste input "Sony Music"
type input "Sony Music"
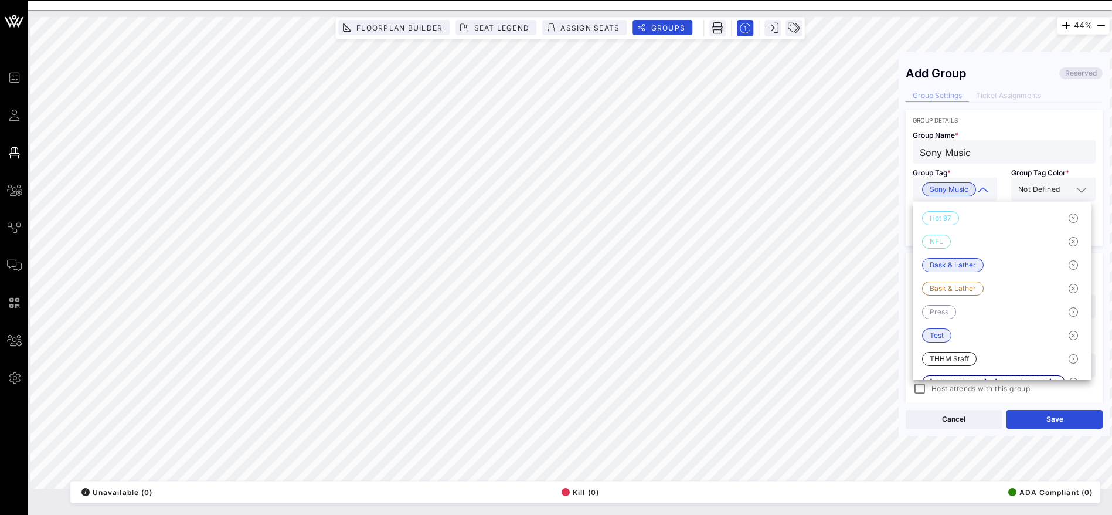
click at [1051, 189] on span "Not Defined" at bounding box center [1039, 190] width 42 height 12
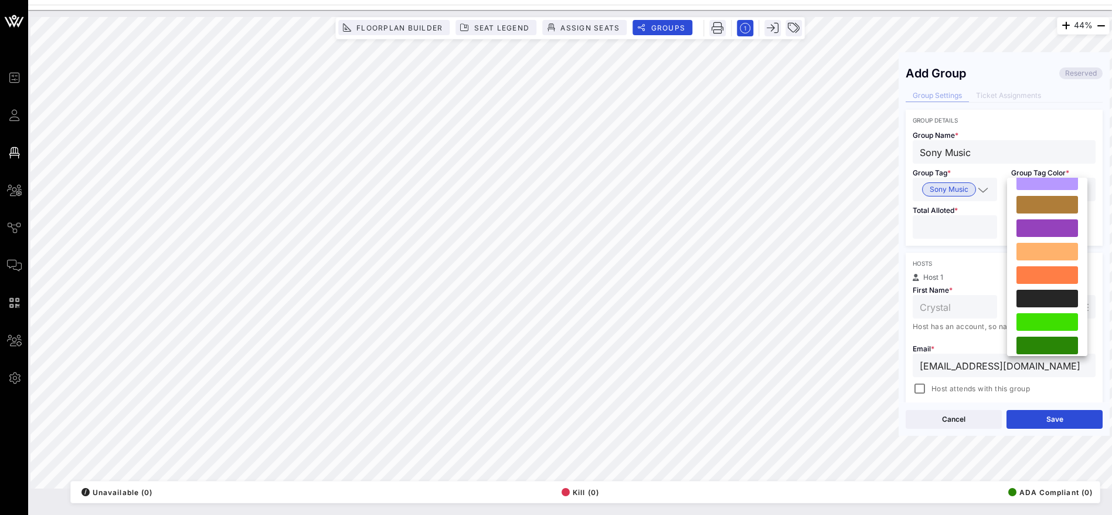
scroll to position [300, 0]
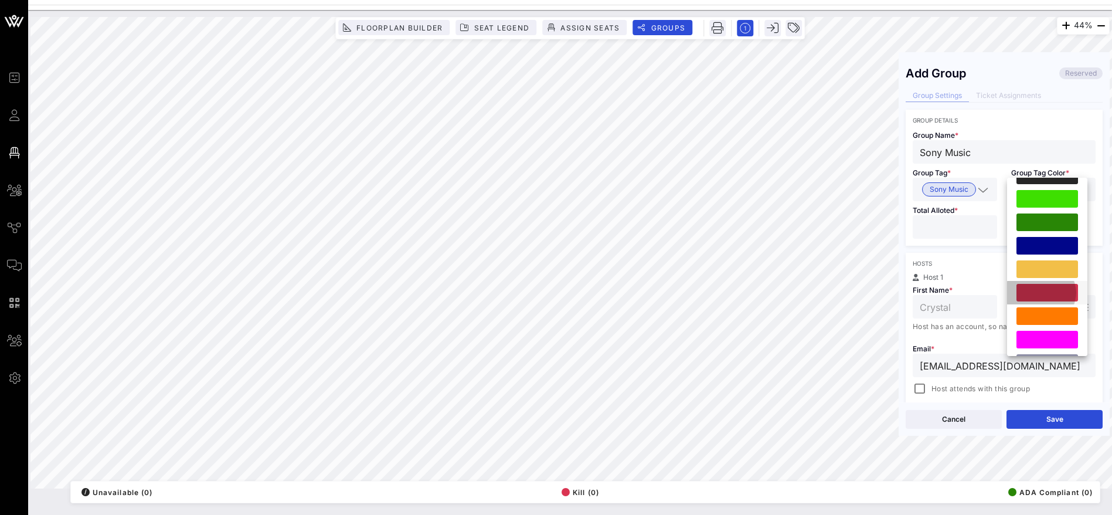
click at [1045, 292] on div at bounding box center [1048, 293] width 62 height 18
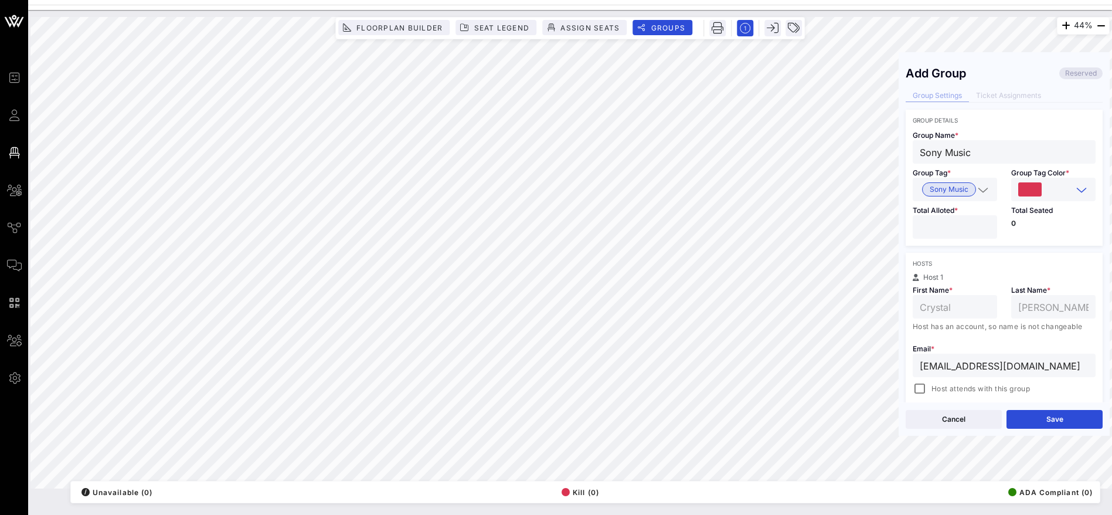
click at [960, 223] on input "number" at bounding box center [955, 226] width 70 height 15
type input "**"
click at [970, 261] on div "Hosts" at bounding box center [1004, 263] width 183 height 7
click at [1048, 417] on button "Save" at bounding box center [1055, 419] width 96 height 19
click at [966, 420] on button "Close" at bounding box center [954, 419] width 96 height 19
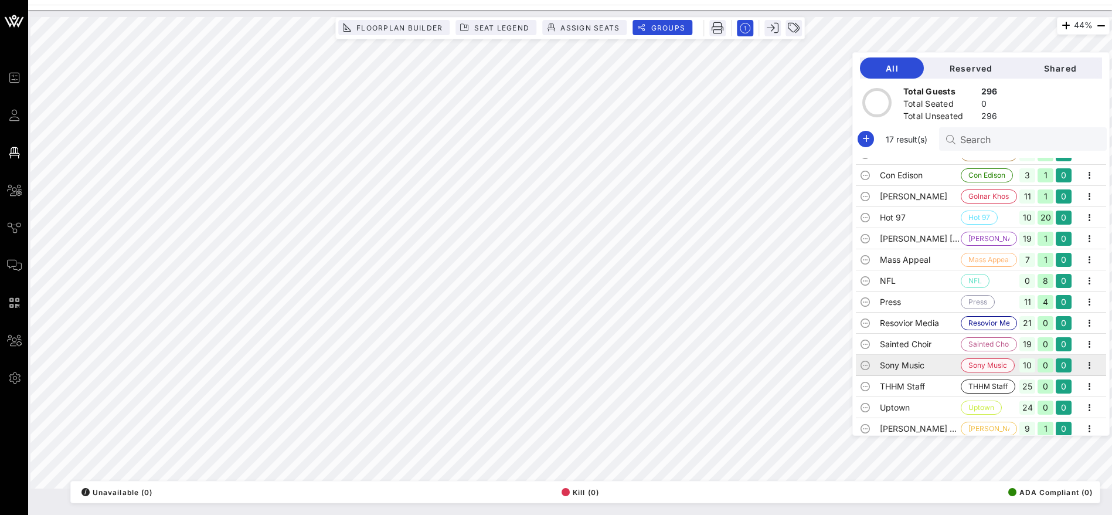
scroll to position [100, 0]
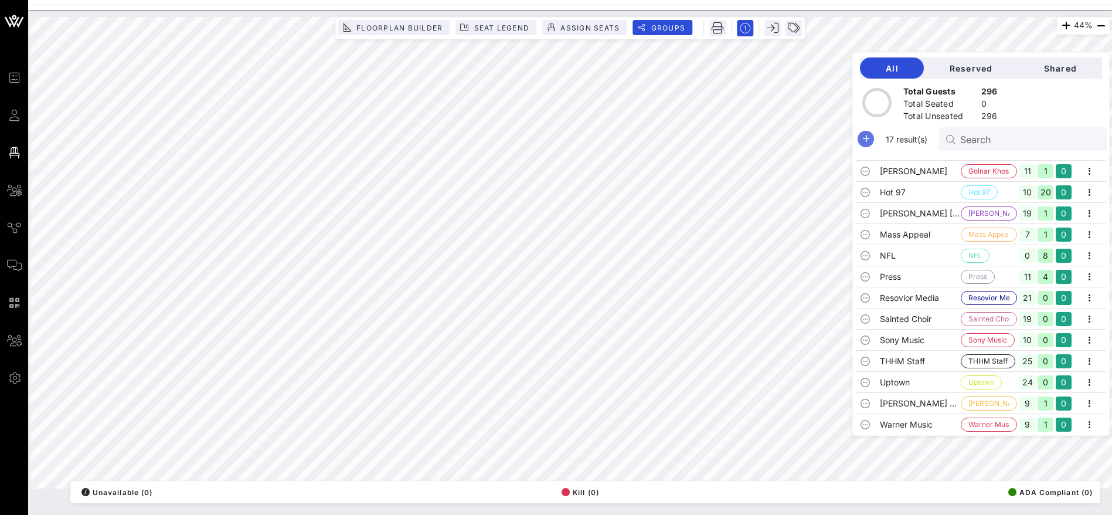
click at [873, 138] on icon "button" at bounding box center [866, 139] width 14 height 14
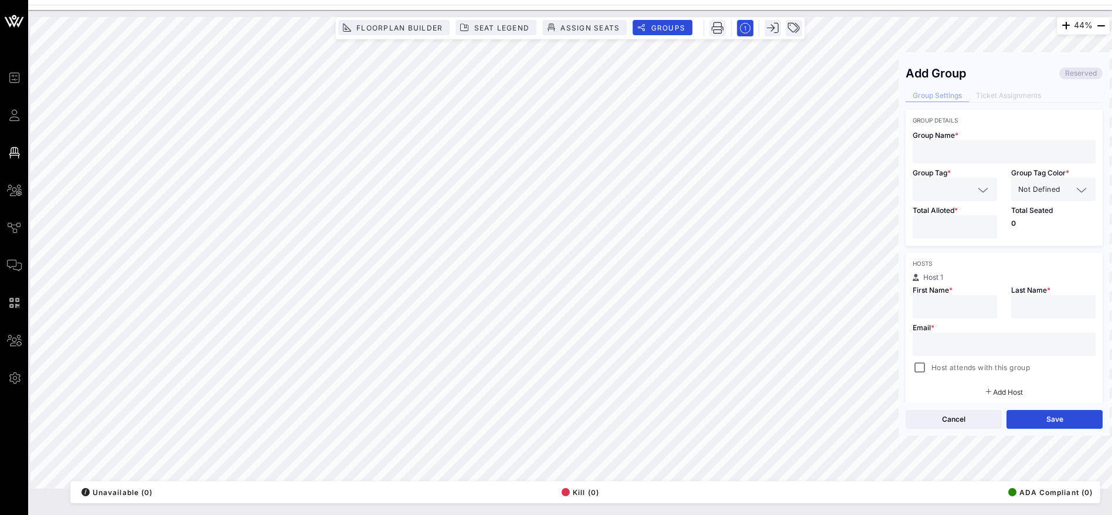
click at [950, 149] on input "text" at bounding box center [1004, 151] width 169 height 15
type input "AARP"
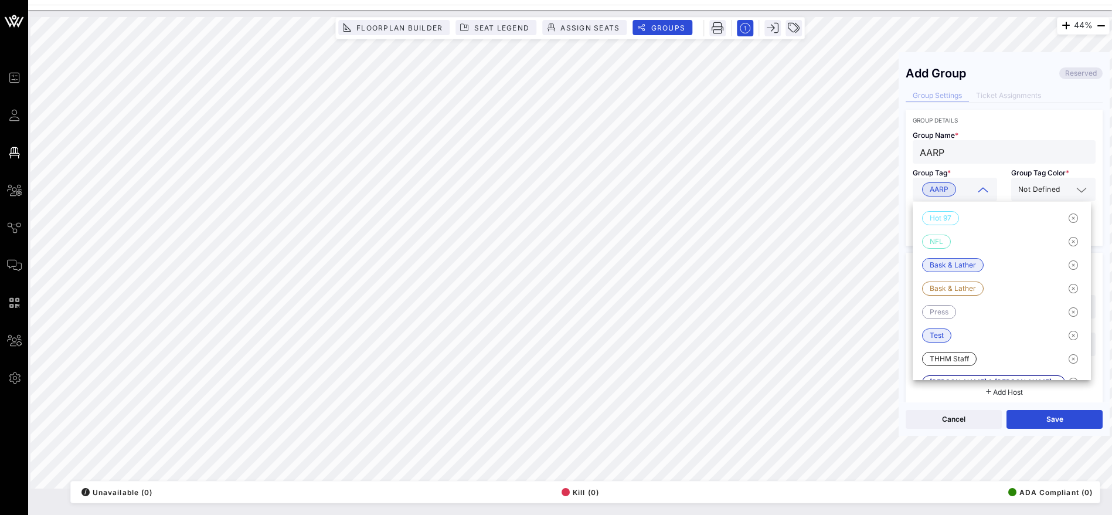
click at [1076, 190] on icon at bounding box center [1081, 190] width 11 height 14
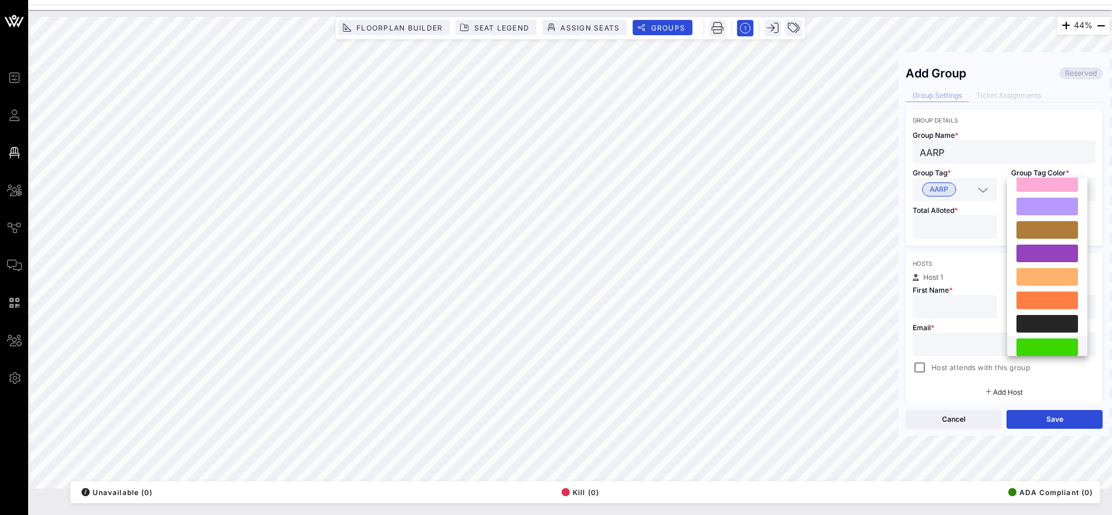
scroll to position [176, 0]
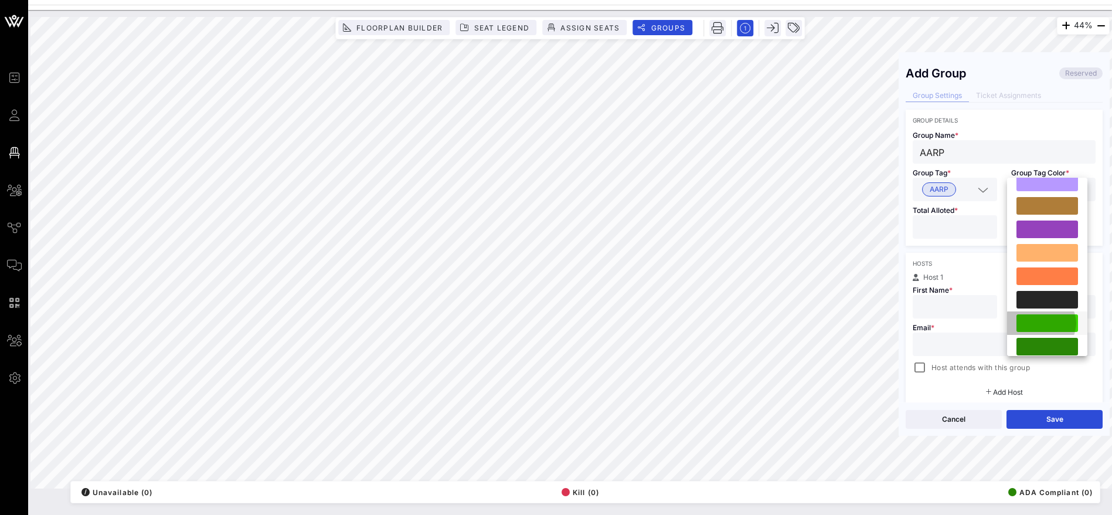
click at [1044, 323] on div at bounding box center [1048, 323] width 62 height 18
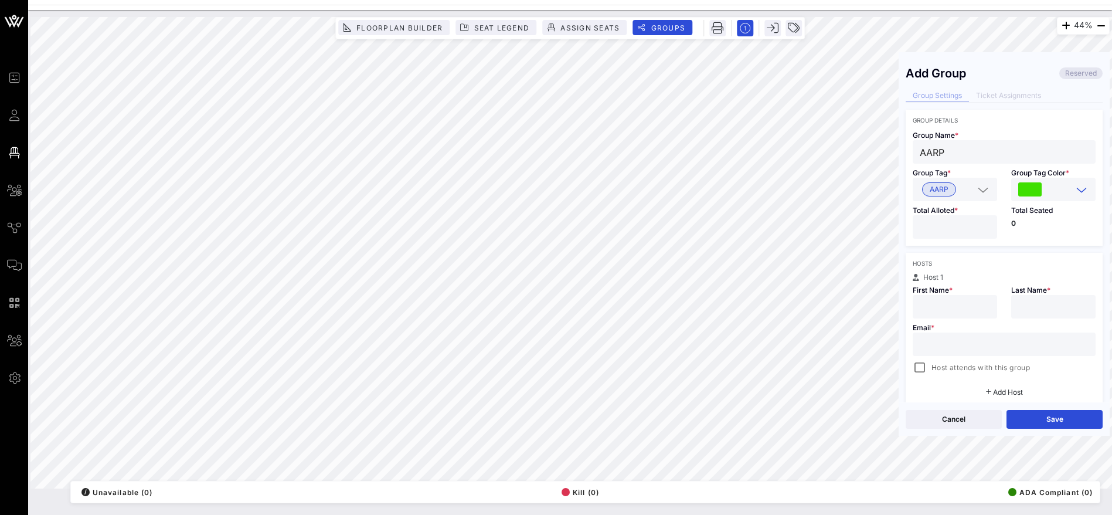
click at [963, 218] on div at bounding box center [955, 226] width 70 height 23
type input "**"
click at [966, 272] on div "Hosts Host 1 First Name * Last Name * Email * Host attends with this group Add …" at bounding box center [1004, 328] width 197 height 150
click at [949, 340] on input "text" at bounding box center [1004, 344] width 169 height 15
click at [952, 345] on input "crysta;@thhm" at bounding box center [1004, 344] width 169 height 15
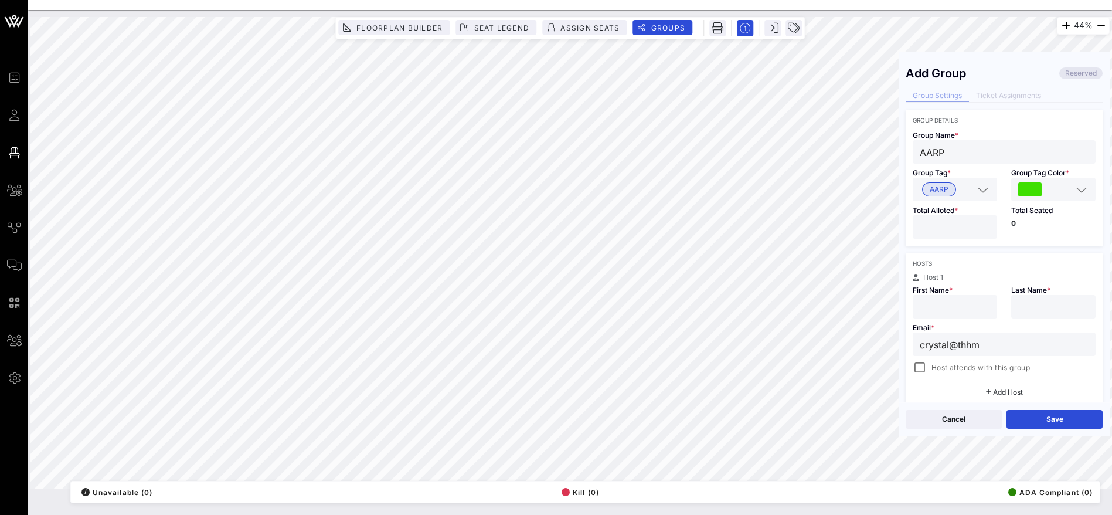
click at [1028, 351] on input "crystal@thhm" at bounding box center [1004, 344] width 169 height 15
type input "[EMAIL_ADDRESS]"
type input "Crystal"
type input "[PERSON_NAME]"
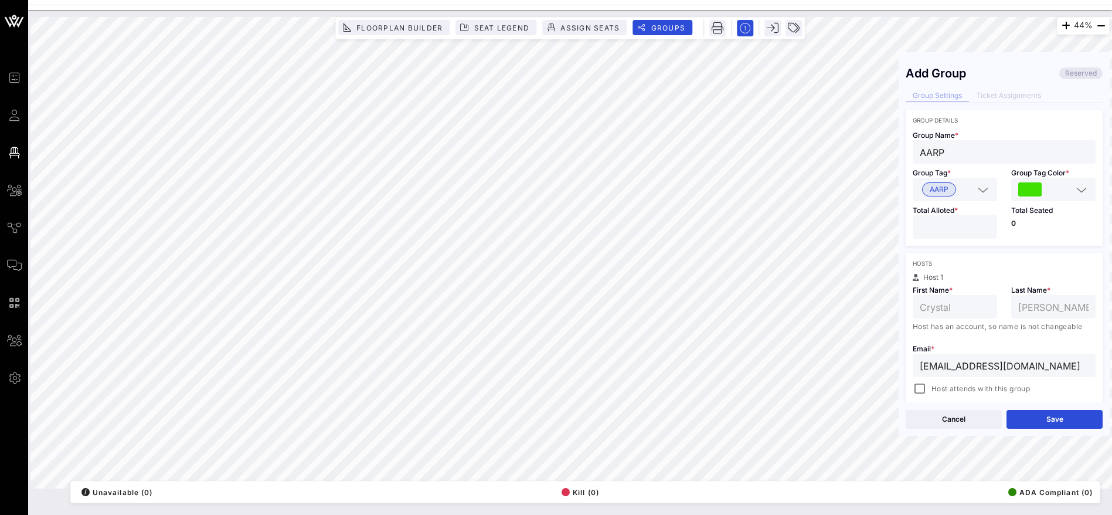
type input "[EMAIL_ADDRESS][DOMAIN_NAME]"
click at [1029, 339] on div "Email * [EMAIL_ADDRESS][DOMAIN_NAME] Host attends with this group" at bounding box center [1004, 367] width 197 height 56
click at [1052, 419] on button "Save" at bounding box center [1055, 419] width 96 height 19
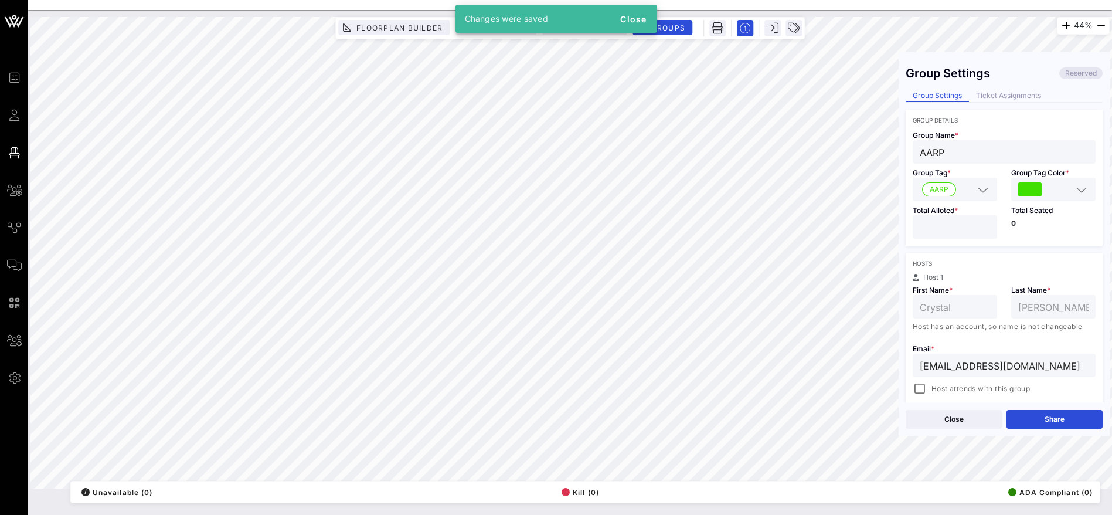
click at [949, 417] on button "Close" at bounding box center [954, 419] width 96 height 19
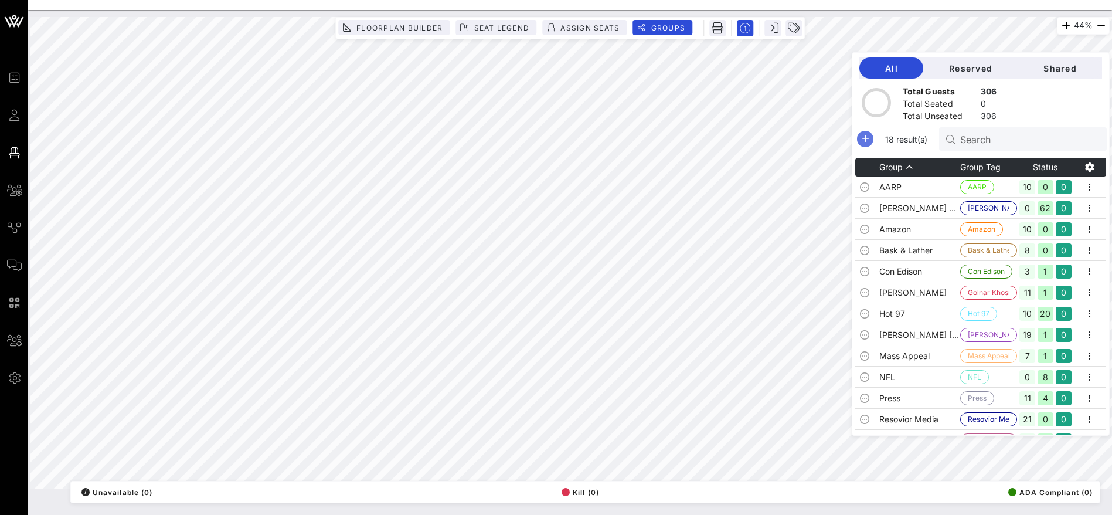
click at [872, 141] on icon "button" at bounding box center [865, 139] width 14 height 14
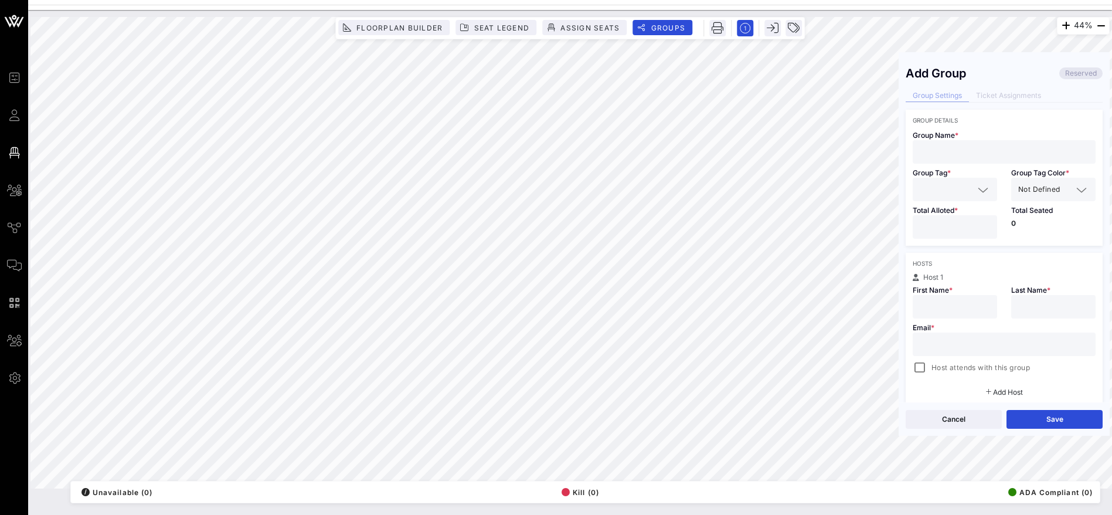
click at [952, 153] on input "text" at bounding box center [1004, 151] width 169 height 15
paste input "Truist Bank"
type input "Truist Bank"
click at [937, 191] on input "text" at bounding box center [947, 189] width 54 height 15
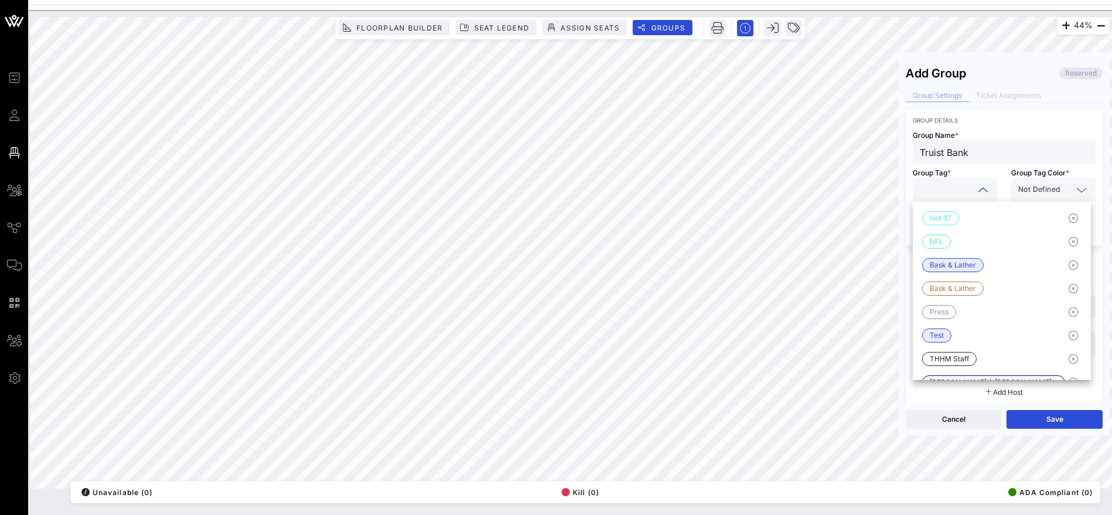
paste input "Truist Bank"
type input "Truist Bank"
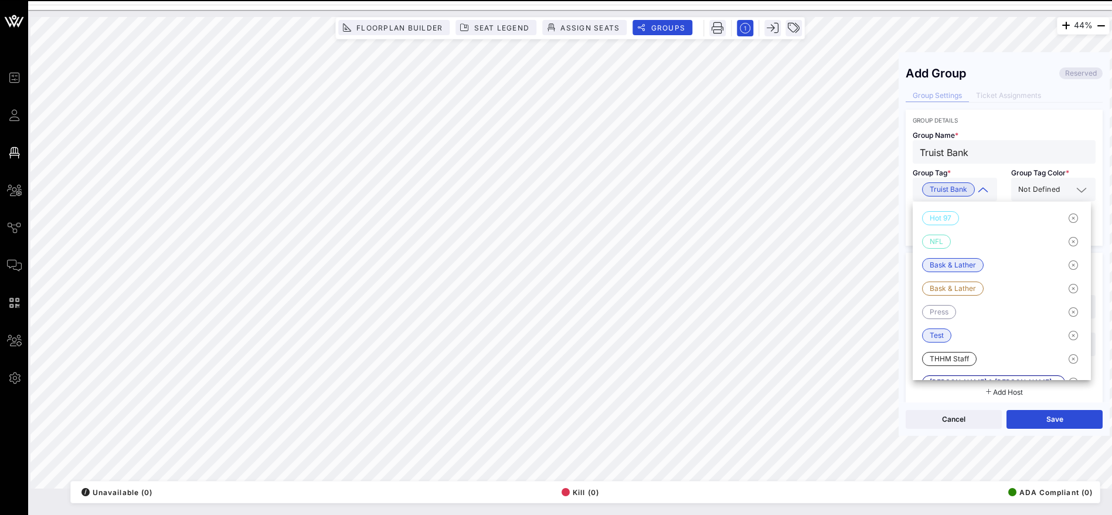
click at [1049, 188] on span "Not Defined" at bounding box center [1039, 190] width 42 height 12
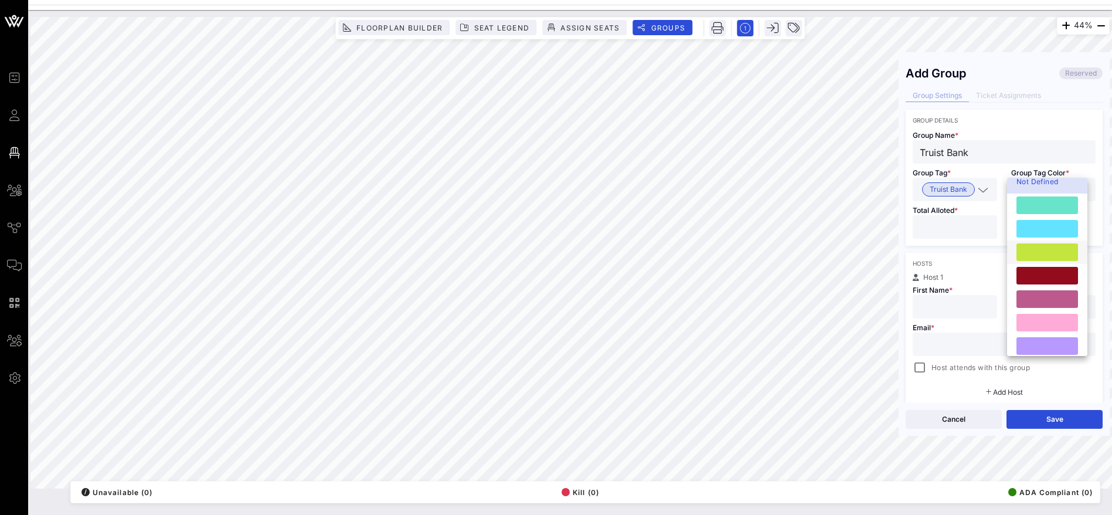
scroll to position [0, 0]
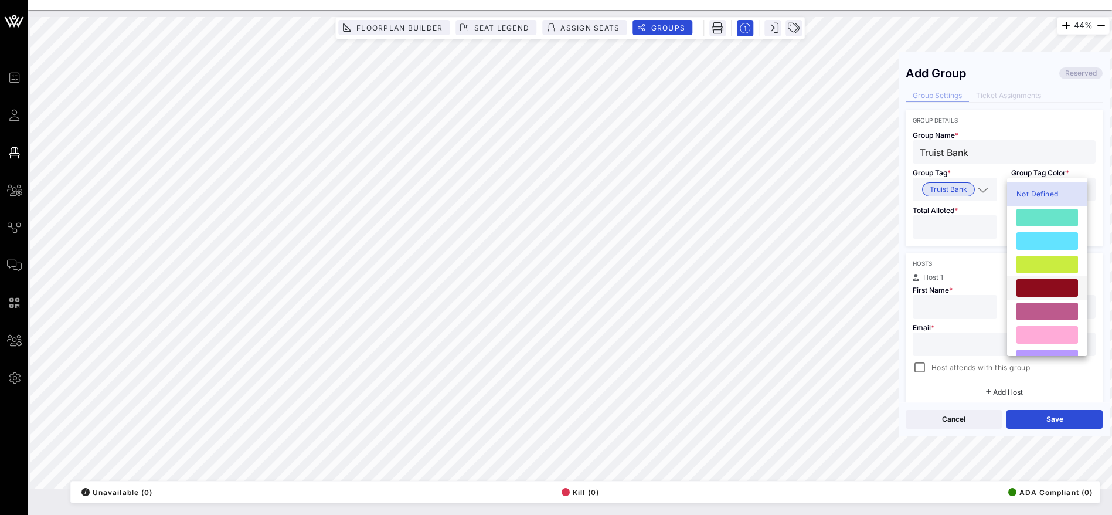
click at [1046, 288] on div at bounding box center [1048, 288] width 62 height 18
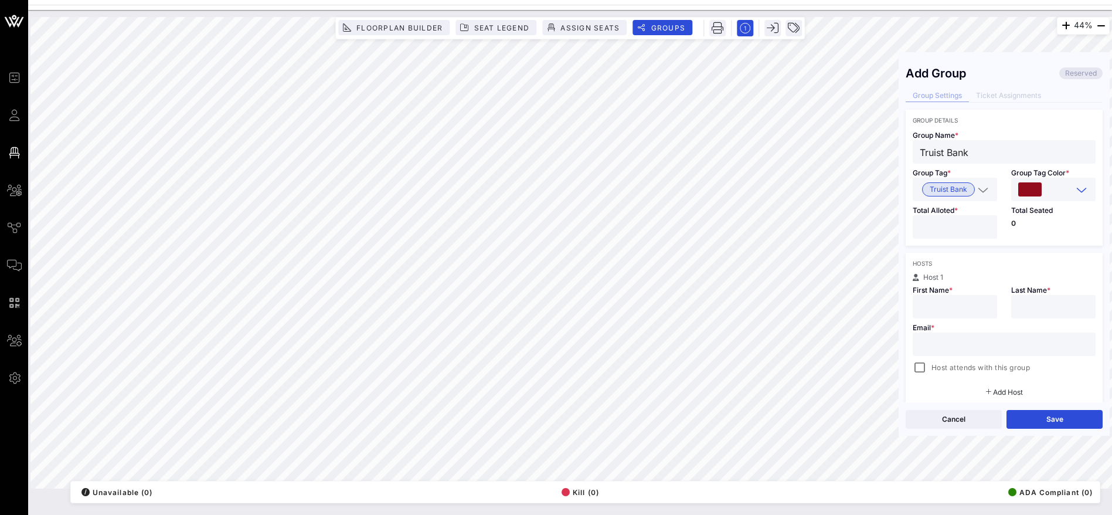
click at [954, 228] on input "number" at bounding box center [955, 226] width 70 height 15
type input "*"
click at [977, 267] on div "Hosts Host 1 First Name * Last Name * Email * Host attends with this group Add …" at bounding box center [1004, 328] width 197 height 150
click at [963, 344] on input "text" at bounding box center [1004, 344] width 169 height 15
type input "[EMAIL_ADDRESS]"
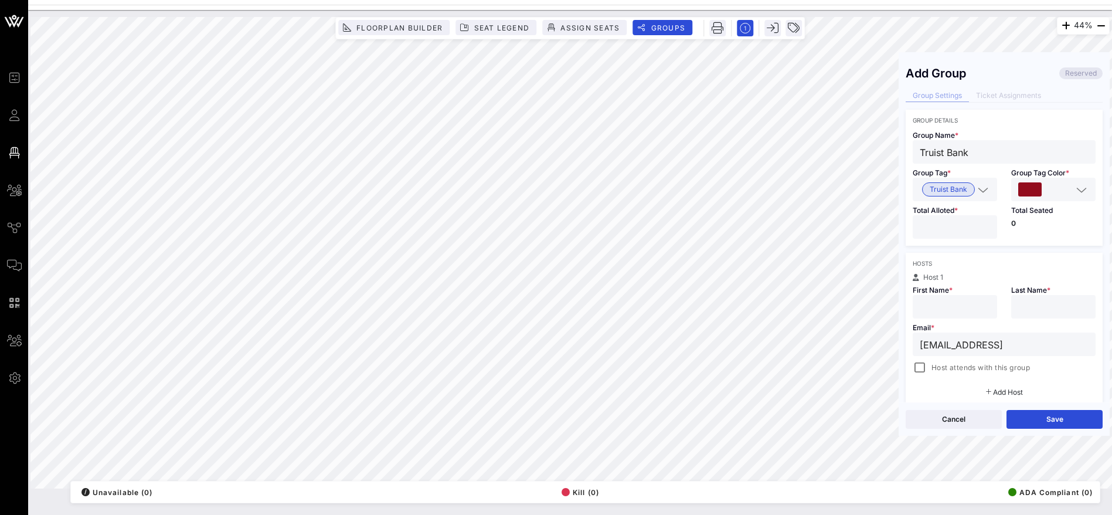
type input "Crystal"
type input "[PERSON_NAME]"
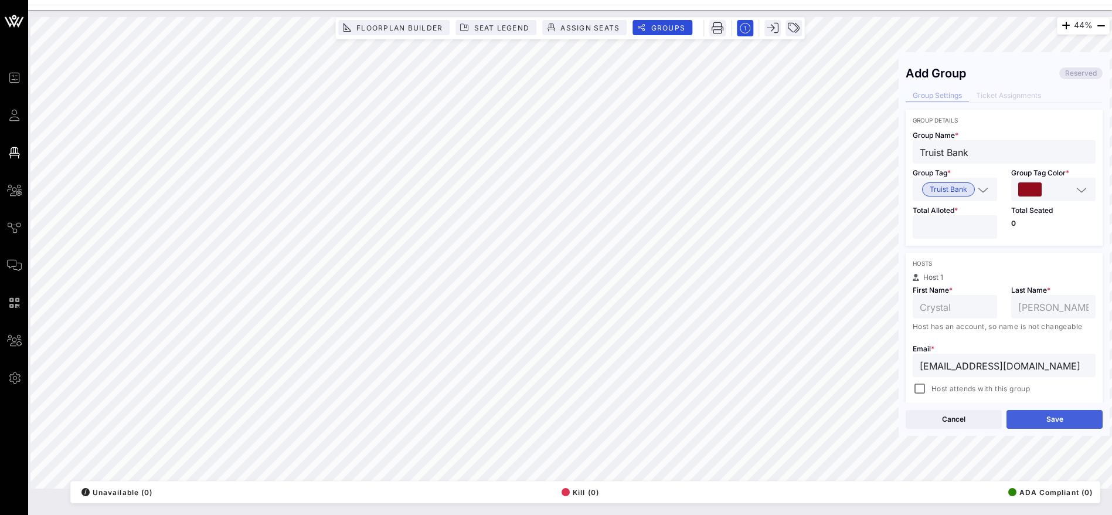
type input "[EMAIL_ADDRESS][DOMAIN_NAME]"
click at [1051, 419] on button "Save" at bounding box center [1055, 419] width 96 height 19
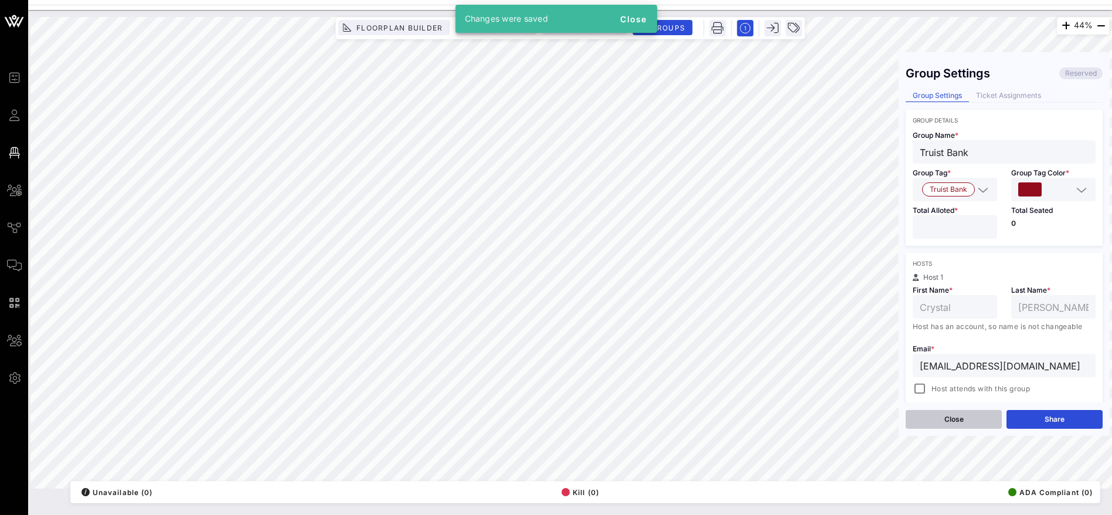
click at [953, 416] on button "Close" at bounding box center [954, 419] width 96 height 19
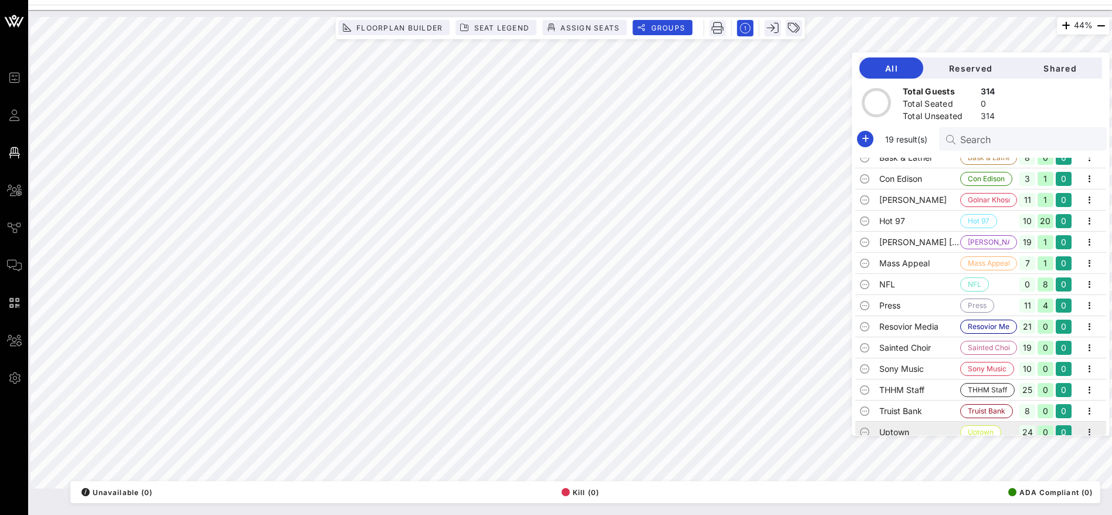
scroll to position [142, 0]
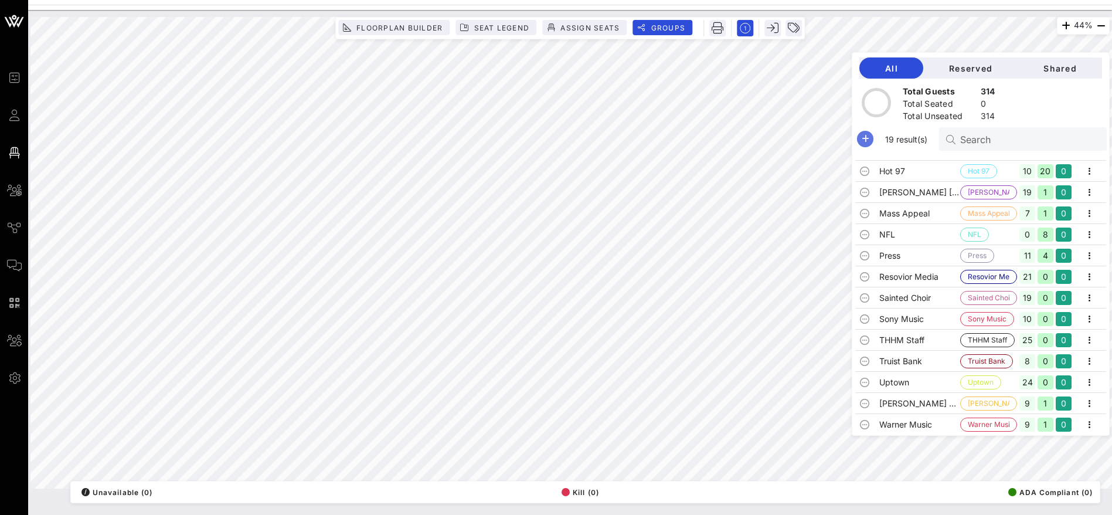
click at [872, 141] on icon "button" at bounding box center [865, 139] width 14 height 14
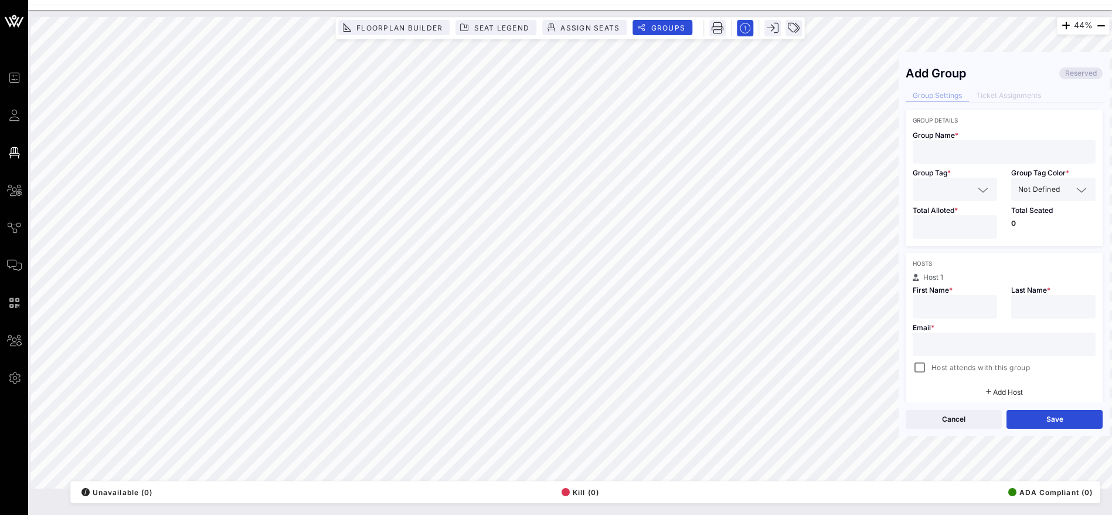
click at [953, 228] on input "number" at bounding box center [955, 226] width 70 height 15
type input "*"
click at [940, 343] on input "text" at bounding box center [1004, 344] width 169 height 15
paste input "Black Music Action Coalition 4 [PERSON_NAME] "PROPHET" [PERSON_NAME]"
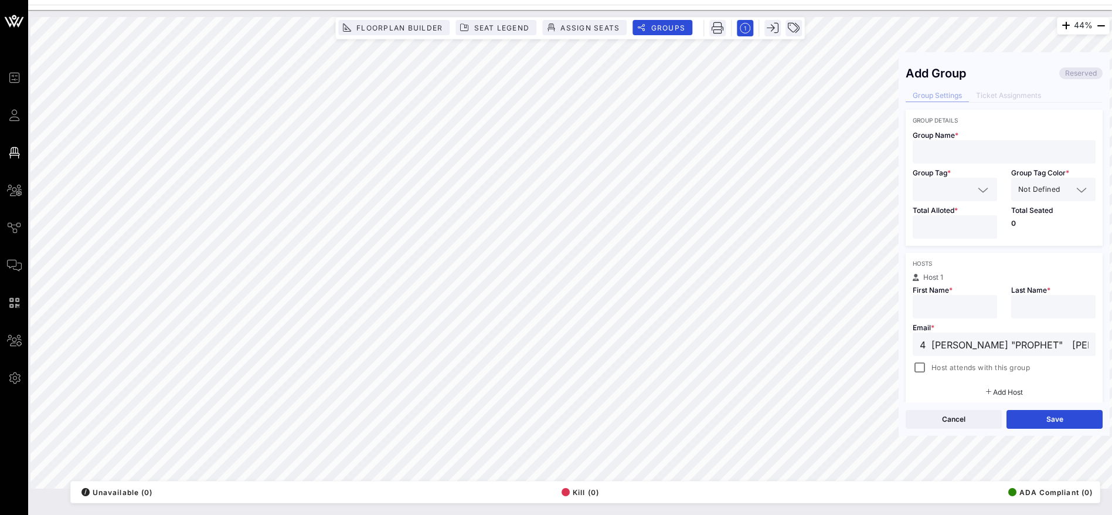
drag, startPoint x: 1073, startPoint y: 344, endPoint x: 943, endPoint y: 344, distance: 130.2
click at [946, 344] on div "Black Music Action Coalition 4 [PERSON_NAME] "PROPHET" [PERSON_NAME]" at bounding box center [1004, 343] width 183 height 23
drag, startPoint x: 942, startPoint y: 344, endPoint x: 1081, endPoint y: 344, distance: 139.5
click at [1081, 344] on div "Black Music Action Coalition 4 [PERSON_NAME] "PROPHET" [PERSON_NAME]" at bounding box center [1004, 343] width 183 height 23
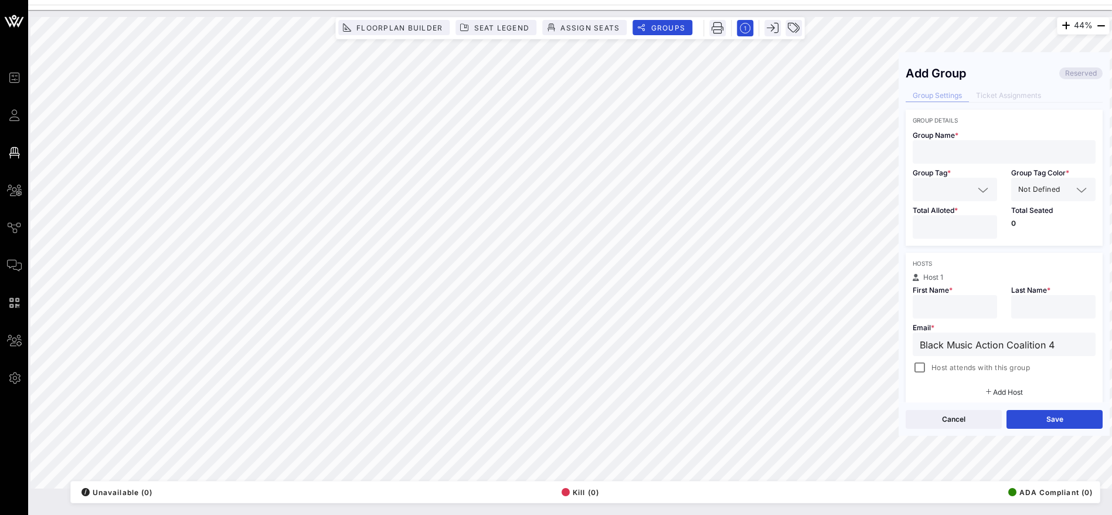
type input "Black Music Action Coalition 4"
click at [945, 304] on input "text" at bounding box center [955, 306] width 70 height 15
paste input "[PERSON_NAME] "[DEMOGRAPHIC_DATA]" [PERSON_NAME]"
drag, startPoint x: 995, startPoint y: 307, endPoint x: 966, endPoint y: 307, distance: 29.3
click at [966, 307] on div "First Name * [PERSON_NAME] "PROPHET" [PERSON_NAME]" at bounding box center [955, 300] width 98 height 38
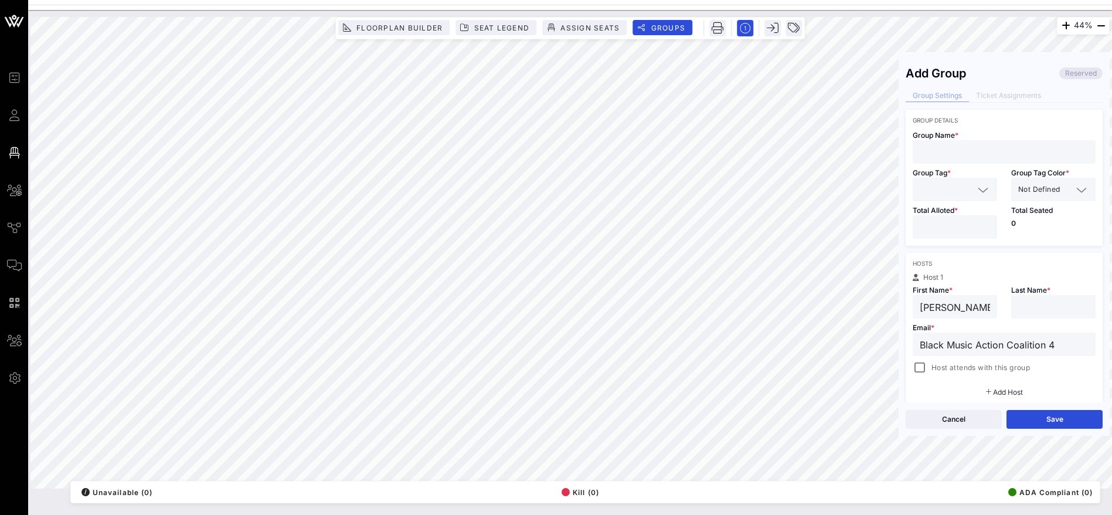
drag, startPoint x: 964, startPoint y: 307, endPoint x: 976, endPoint y: 307, distance: 11.7
click at [969, 307] on input "[PERSON_NAME] "[DEMOGRAPHIC_DATA]" [PERSON_NAME]" at bounding box center [955, 306] width 70 height 15
drag, startPoint x: 978, startPoint y: 307, endPoint x: 1025, endPoint y: 305, distance: 47.5
click at [1025, 305] on div "Host 1 First Name * [PERSON_NAME] "PROPHET" [PERSON_NAME] Last Name * Email * B…" at bounding box center [1004, 324] width 197 height 101
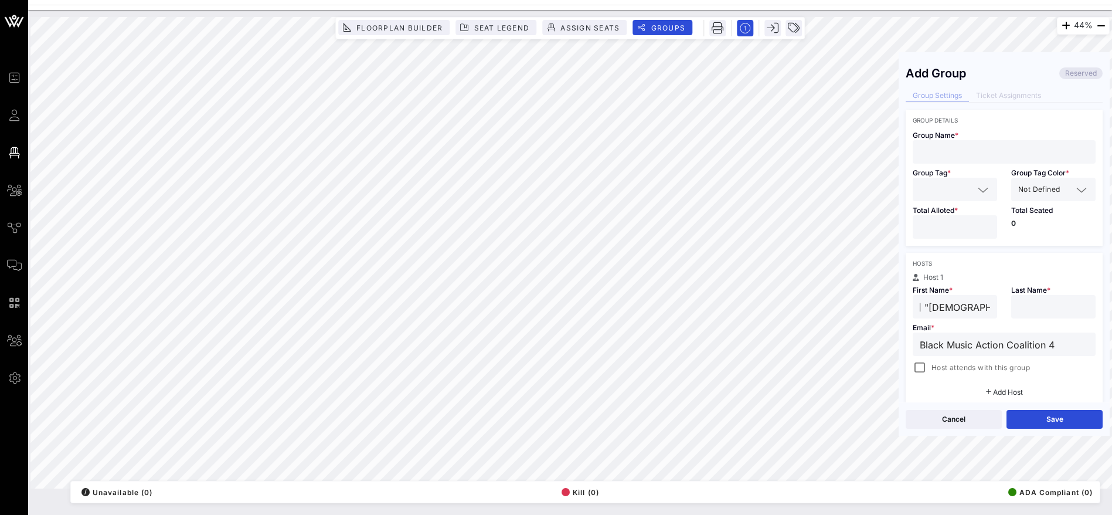
click at [952, 305] on input "[PERSON_NAME] "[DEMOGRAPHIC_DATA]" [PERSON_NAME]" at bounding box center [955, 306] width 70 height 15
drag, startPoint x: 942, startPoint y: 304, endPoint x: 990, endPoint y: 305, distance: 48.1
click at [990, 305] on div "[PERSON_NAME] "[DEMOGRAPHIC_DATA]" [PERSON_NAME]" at bounding box center [955, 306] width 84 height 23
type input "[PERSON_NAME] "[DEMOGRAPHIC_DATA]""
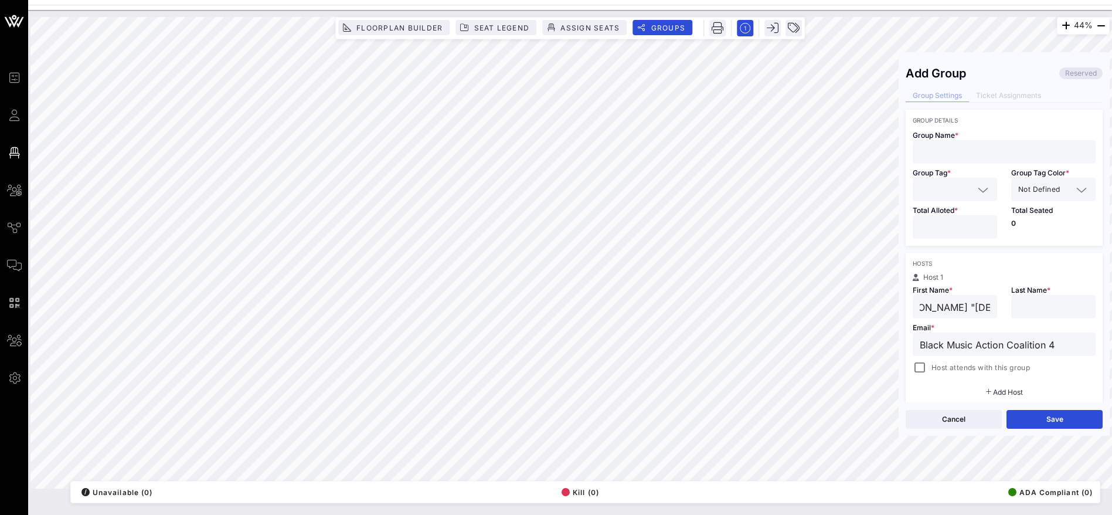
scroll to position [0, 0]
drag, startPoint x: 1031, startPoint y: 308, endPoint x: 1036, endPoint y: 304, distance: 6.7
click at [1036, 304] on input "text" at bounding box center [1053, 306] width 70 height 15
paste input "[PERSON_NAME]"
type input "[PERSON_NAME]"
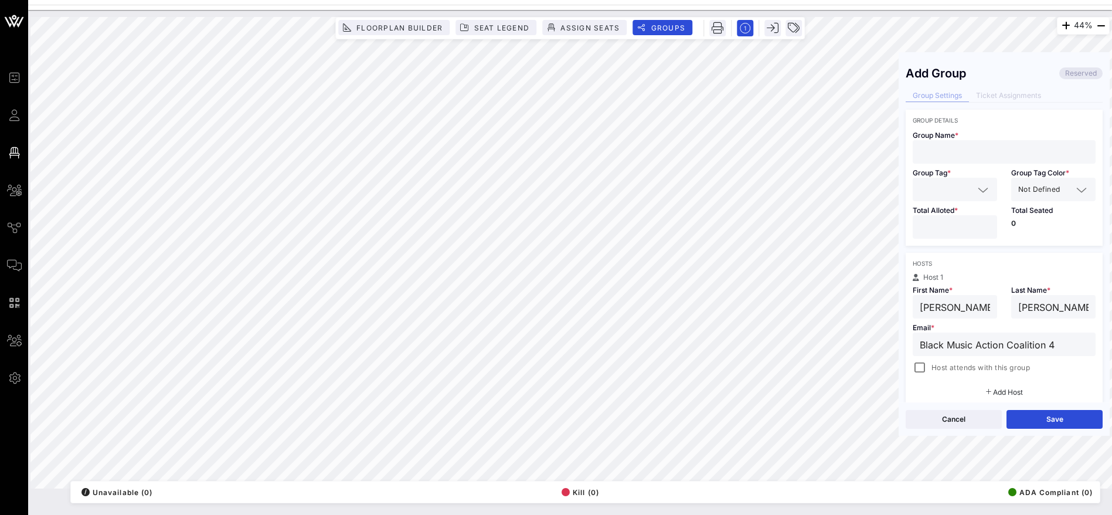
click at [1110, 342] on div "44% Floorplan Builder Seat Legend Assign Seats Groups Exit Add Group Reserved G…" at bounding box center [569, 252] width 1079 height 471
type input "Black Music Action Coalition"
drag, startPoint x: 1062, startPoint y: 342, endPoint x: 908, endPoint y: 344, distance: 154.2
click at [908, 344] on div "Email * Black Music Action Coalition Host attends with this group" at bounding box center [1004, 346] width 197 height 56
click at [1027, 348] on input "Black Music Action Coalition 4" at bounding box center [1004, 344] width 169 height 15
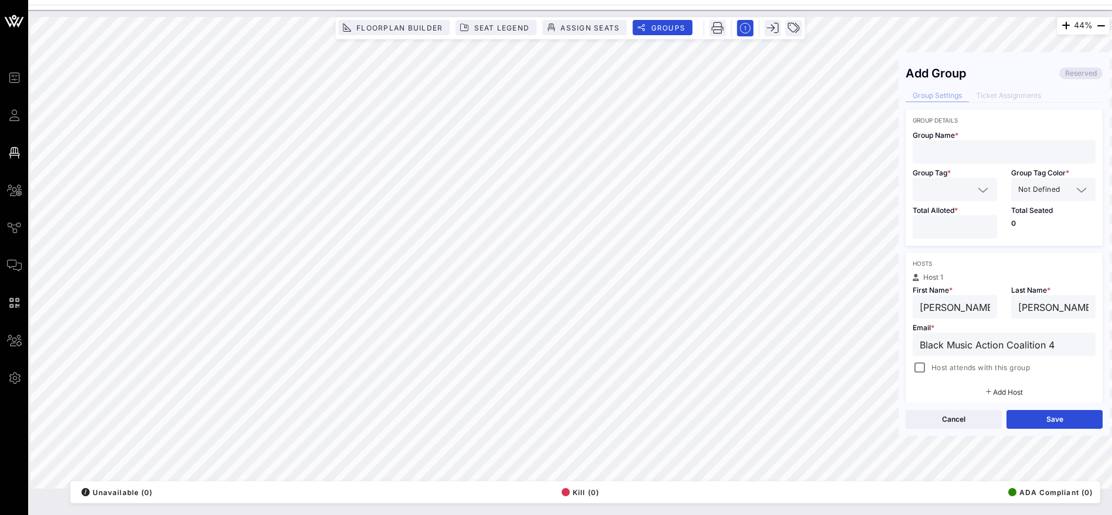
drag, startPoint x: 1045, startPoint y: 345, endPoint x: 916, endPoint y: 342, distance: 129.0
click at [916, 342] on div "Black Music Action Coalition 4" at bounding box center [1004, 343] width 183 height 23
type input "4"
click at [950, 147] on input "text" at bounding box center [1004, 151] width 169 height 15
paste input "Black Music Action Coalition"
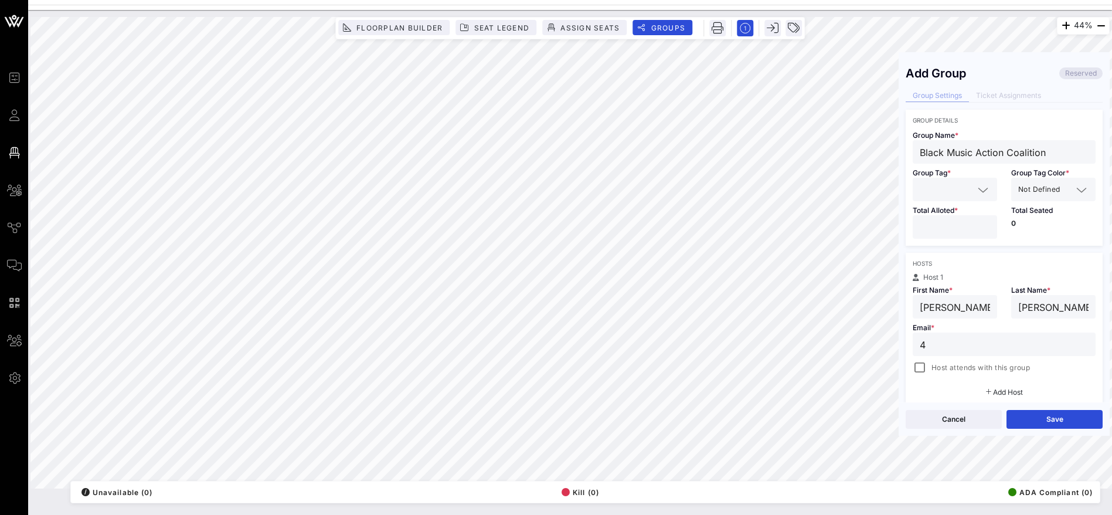
type input "Black Music Action Coalition"
click at [956, 185] on input "text" at bounding box center [947, 189] width 54 height 15
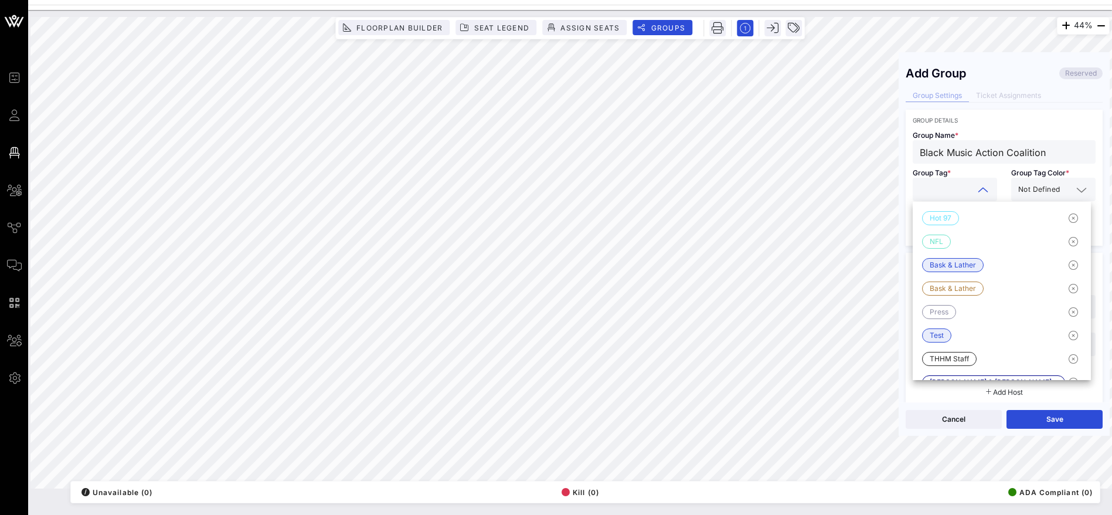
paste input "Black Music Action Coalition"
type input "Black Music Action Coalition"
click at [1072, 235] on div "Total Seated 0" at bounding box center [1053, 223] width 98 height 45
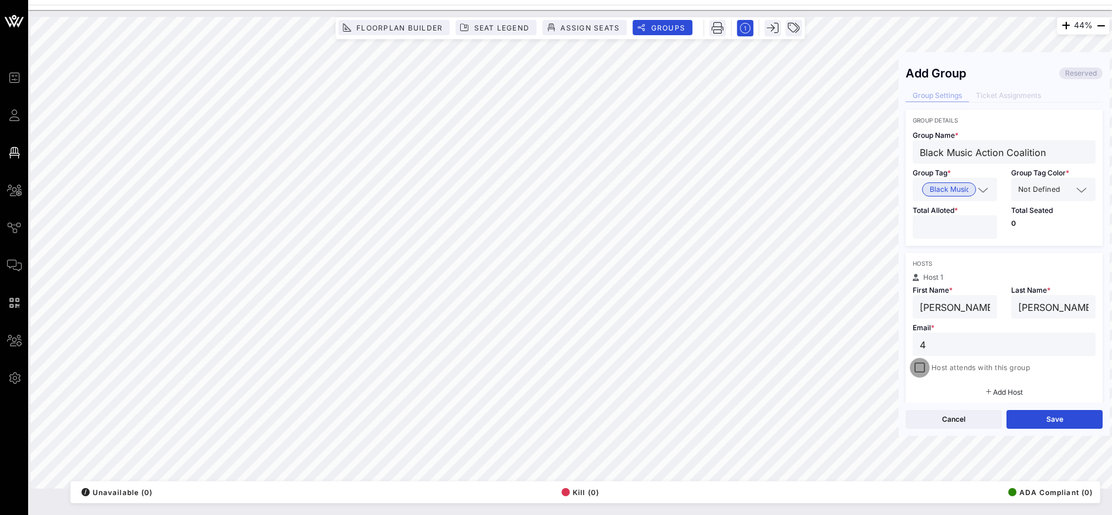
click at [920, 368] on div at bounding box center [920, 367] width 16 height 16
click at [896, 346] on div "44% Floorplan Builder Seat Legend Assign Seats Groups Exit Add Group Reserved G…" at bounding box center [569, 252] width 1079 height 471
paste input "[PERSON_NAME][EMAIL_ADDRESS][DOMAIN_NAME]"
type input "[PERSON_NAME][EMAIL_ADDRESS][DOMAIN_NAME]"
click at [1031, 414] on button "Save" at bounding box center [1055, 419] width 96 height 19
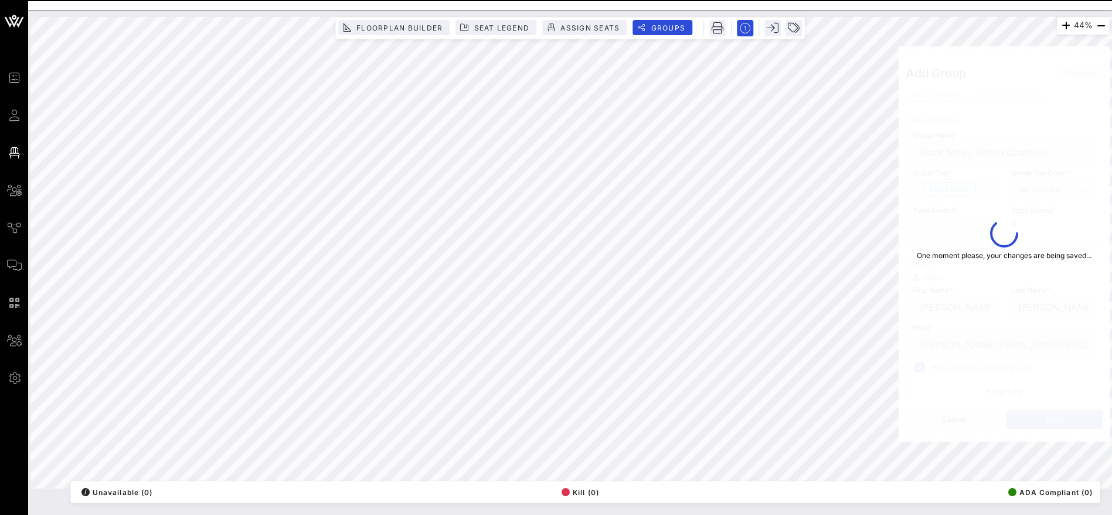
type input "[PERSON_NAME] "[DEMOGRAPHIC_DATA]""
type input "[PERSON_NAME][EMAIL_ADDRESS][DOMAIN_NAME]"
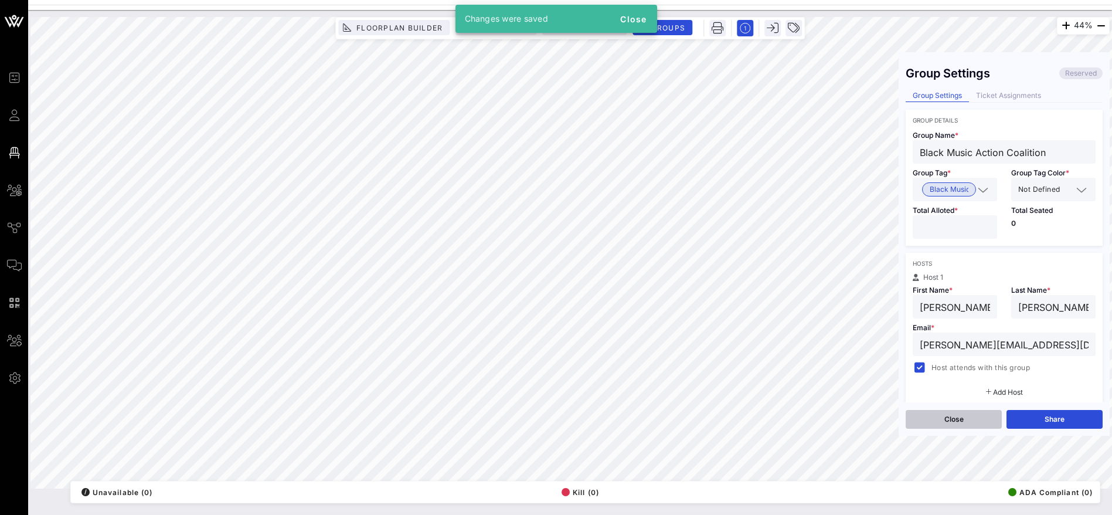
click at [962, 417] on button "Close" at bounding box center [954, 419] width 96 height 19
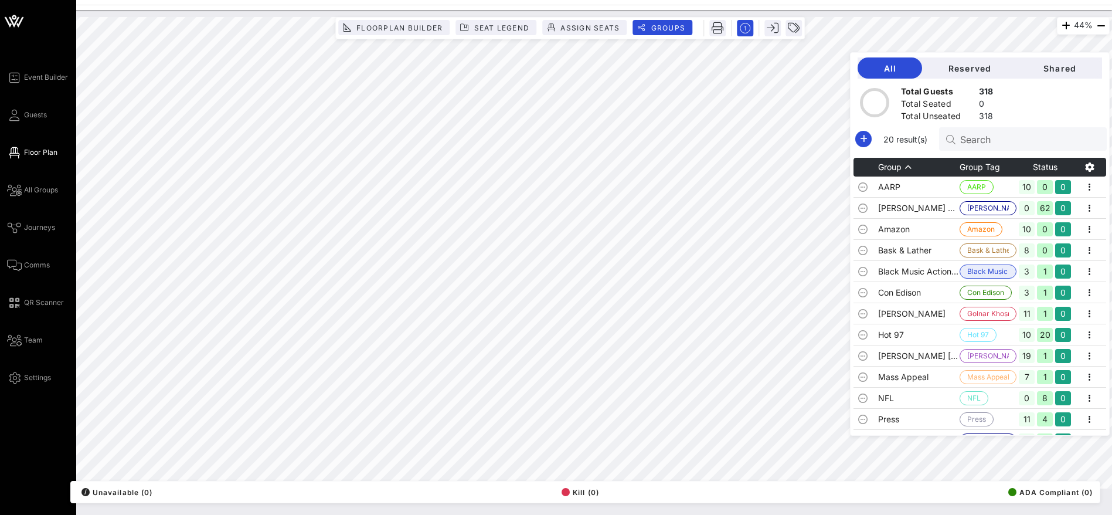
drag, startPoint x: 41, startPoint y: 114, endPoint x: 66, endPoint y: 112, distance: 25.3
click at [40, 113] on span "Guests" at bounding box center [35, 115] width 23 height 11
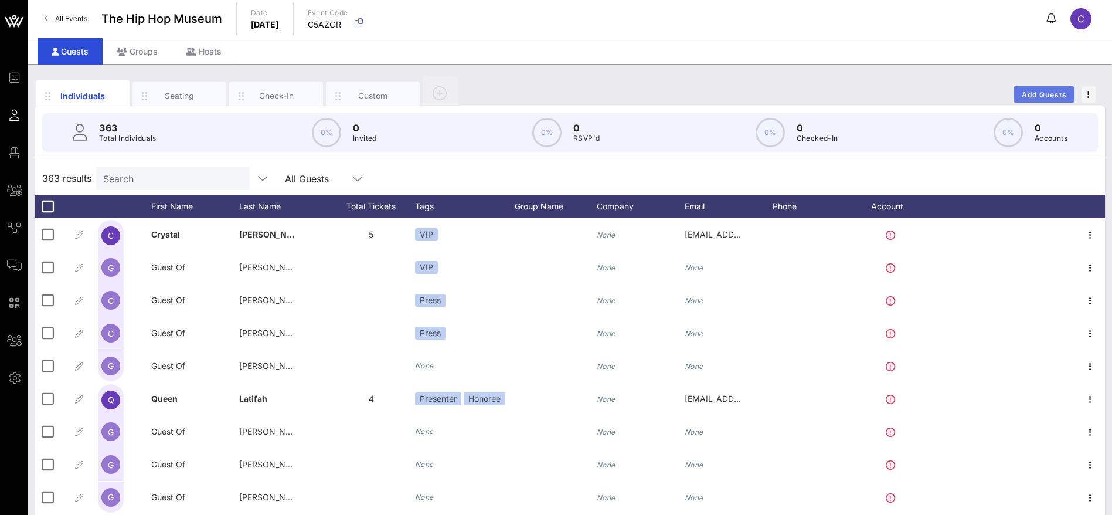
click at [1043, 89] on button "Add Guests" at bounding box center [1044, 94] width 61 height 16
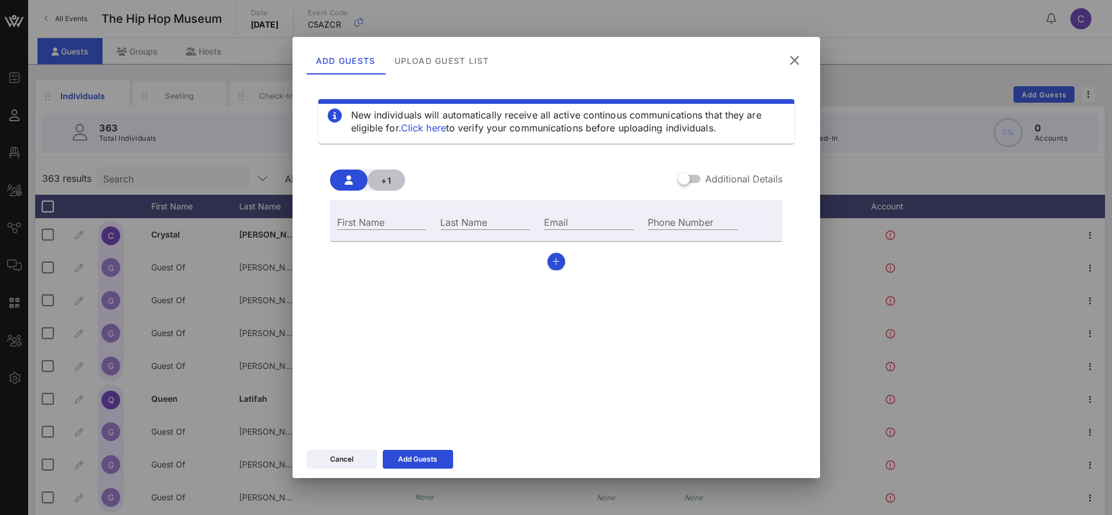
click at [390, 181] on span "+1" at bounding box center [386, 180] width 19 height 10
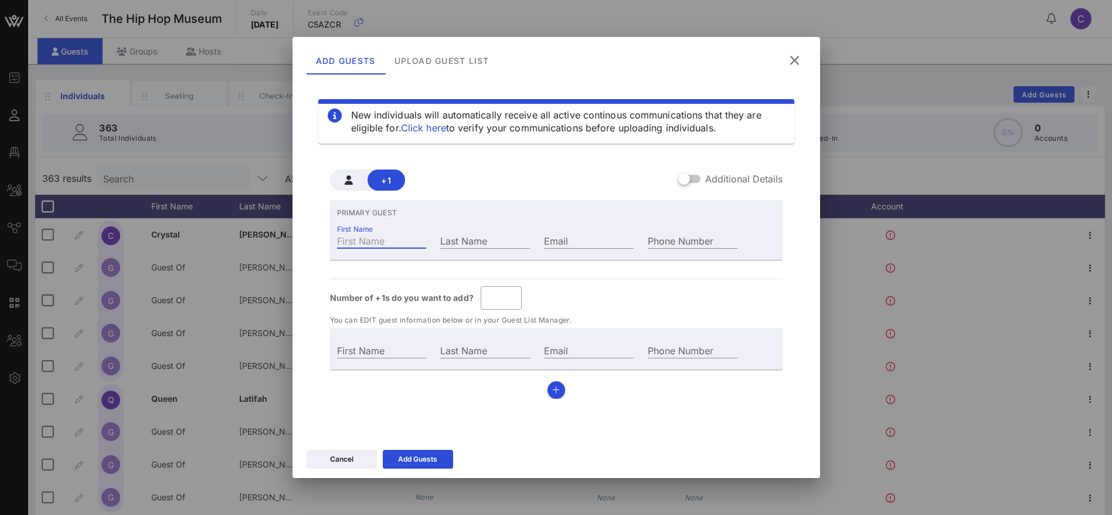
click at [375, 239] on div "First Name" at bounding box center [382, 240] width 90 height 15
paste input "[PERSON_NAME]"
type input "Guest Of"
type input "[PERSON_NAME]"
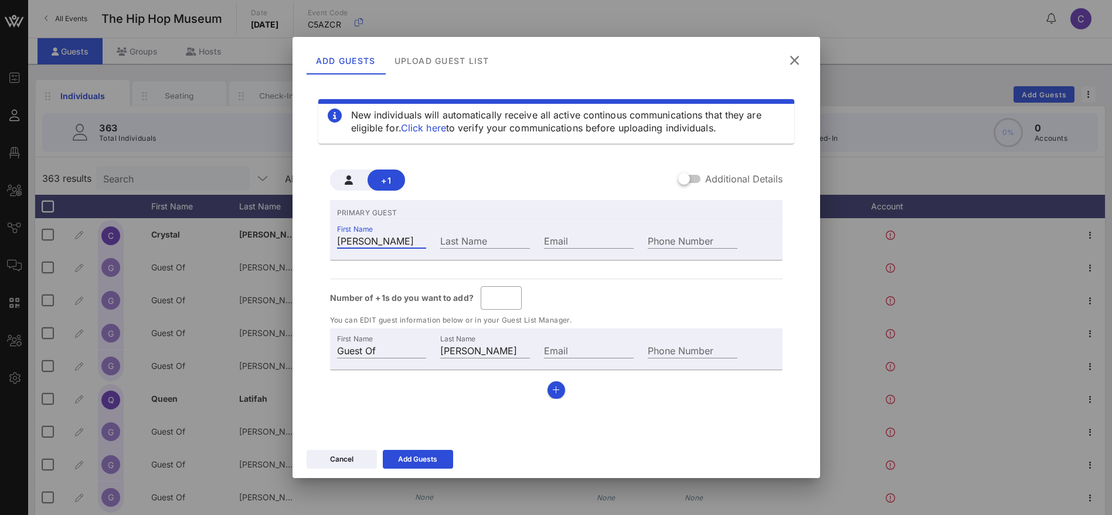
drag, startPoint x: 378, startPoint y: 242, endPoint x: 354, endPoint y: 242, distance: 24.0
click at [354, 242] on input "[PERSON_NAME]" at bounding box center [382, 240] width 90 height 15
type input "DJ"
click at [463, 242] on input "Last Name" at bounding box center [485, 240] width 90 height 15
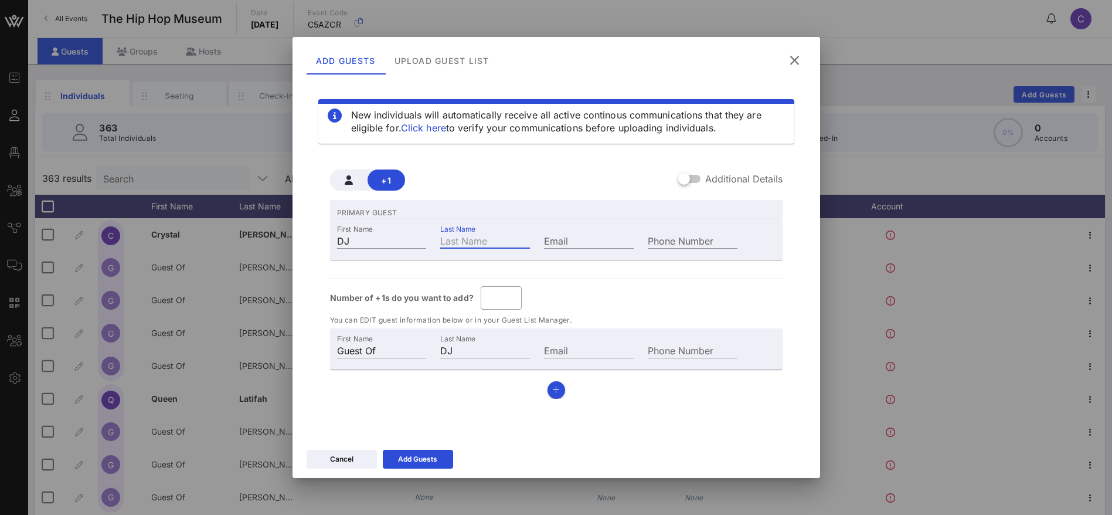
paste input "[PERSON_NAME]"
type input "[PERSON_NAME]"
click at [509, 294] on input "*" at bounding box center [501, 297] width 27 height 19
type input "*"
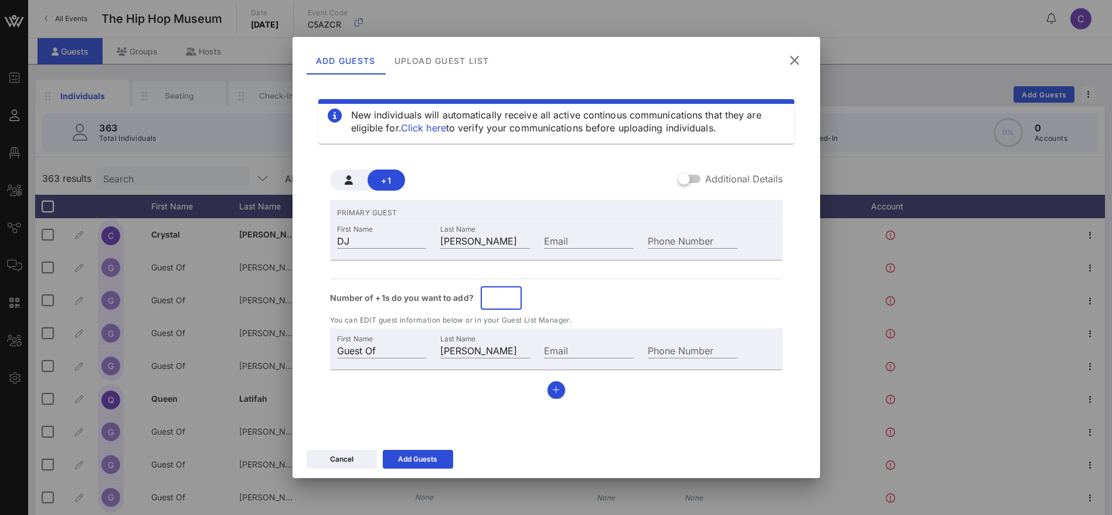
click at [509, 294] on input "*" at bounding box center [501, 297] width 27 height 19
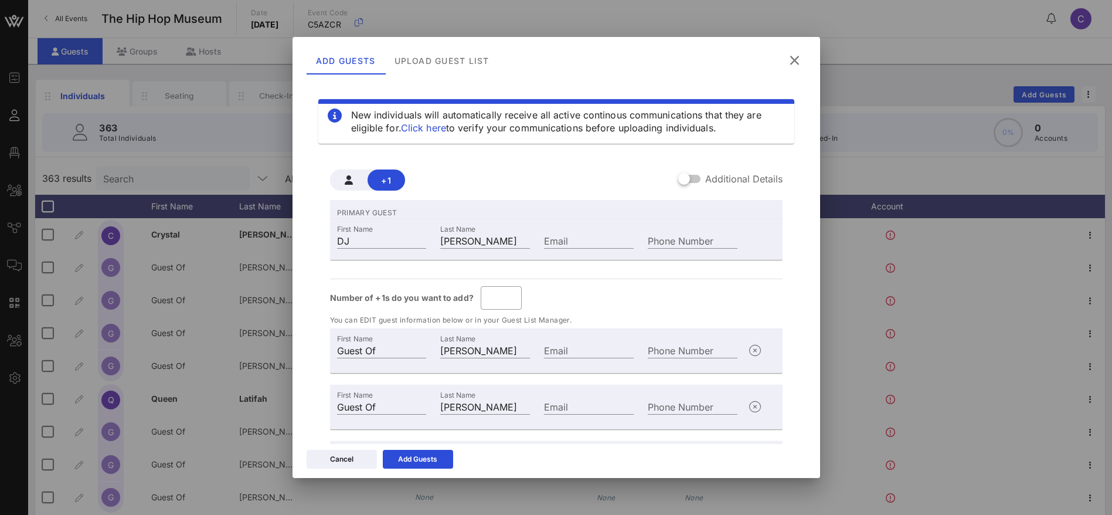
click at [548, 304] on div "Number of +1s do you want to add? ​ *" at bounding box center [556, 297] width 453 height 23
click at [561, 234] on input "Email" at bounding box center [589, 240] width 90 height 15
type input "[EMAIL_ADDRESS][DOMAIN_NAME]"
click at [414, 457] on icon at bounding box center [418, 459] width 8 height 7
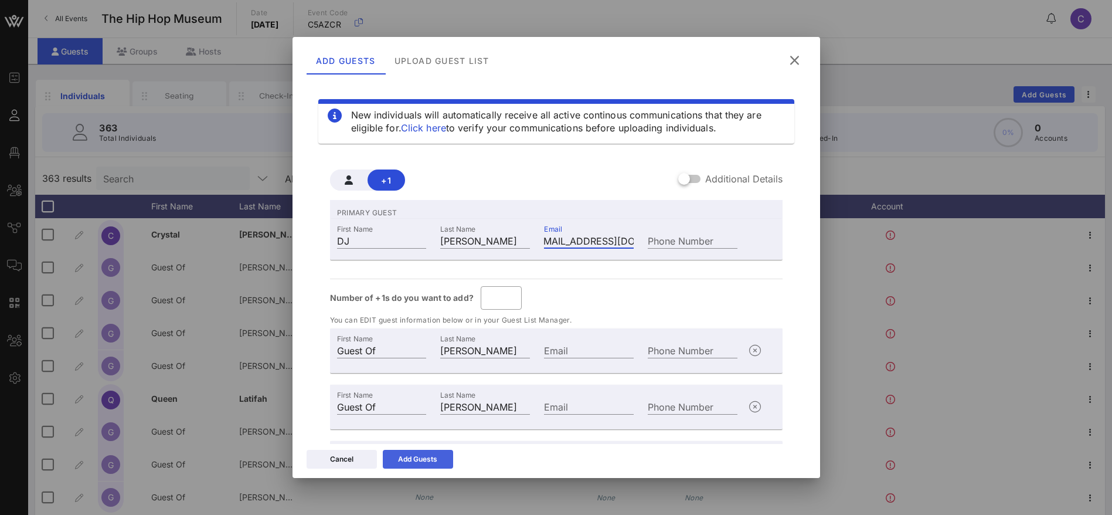
scroll to position [0, 0]
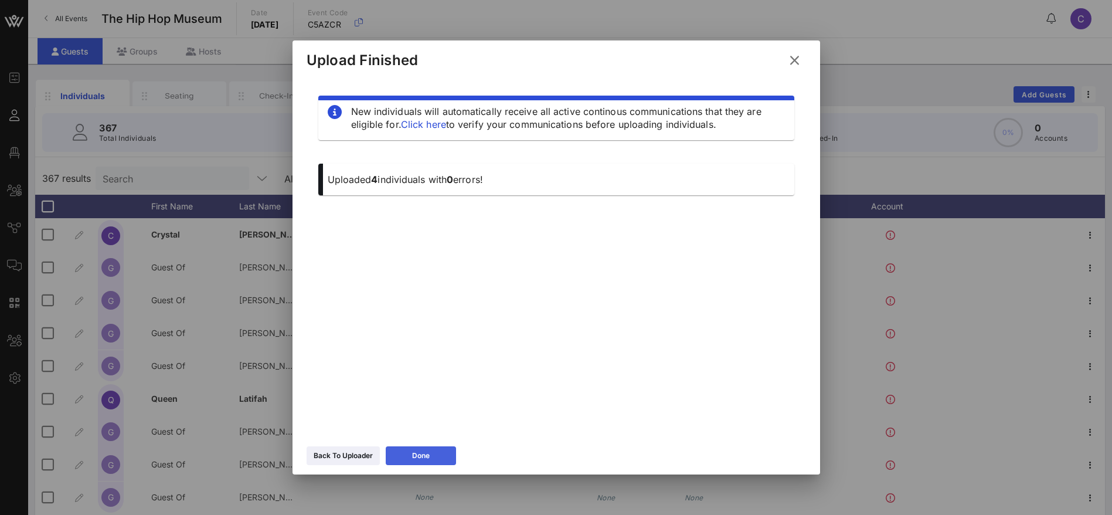
click at [423, 457] on icon at bounding box center [421, 455] width 8 height 7
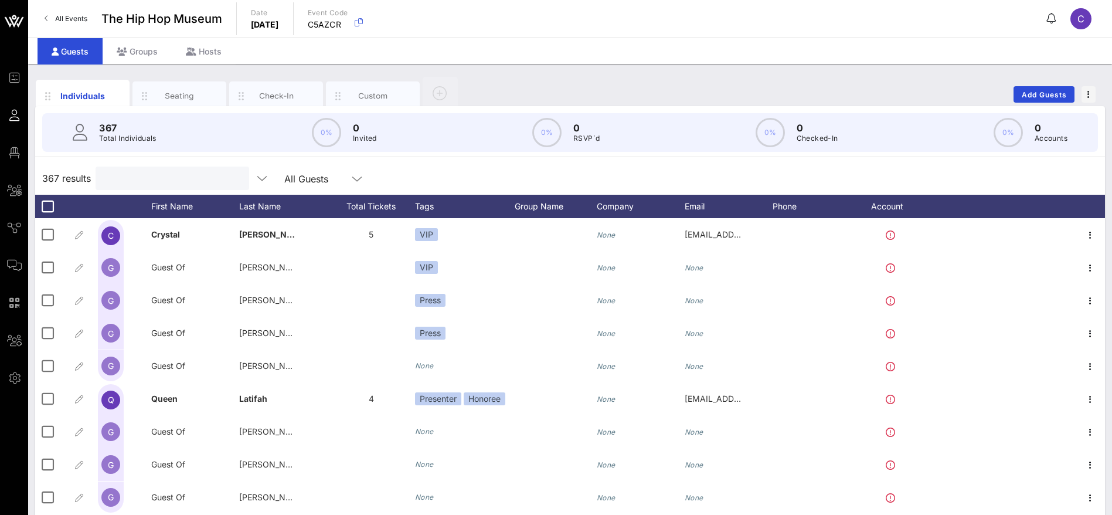
click at [129, 175] on input "text" at bounding box center [171, 178] width 137 height 15
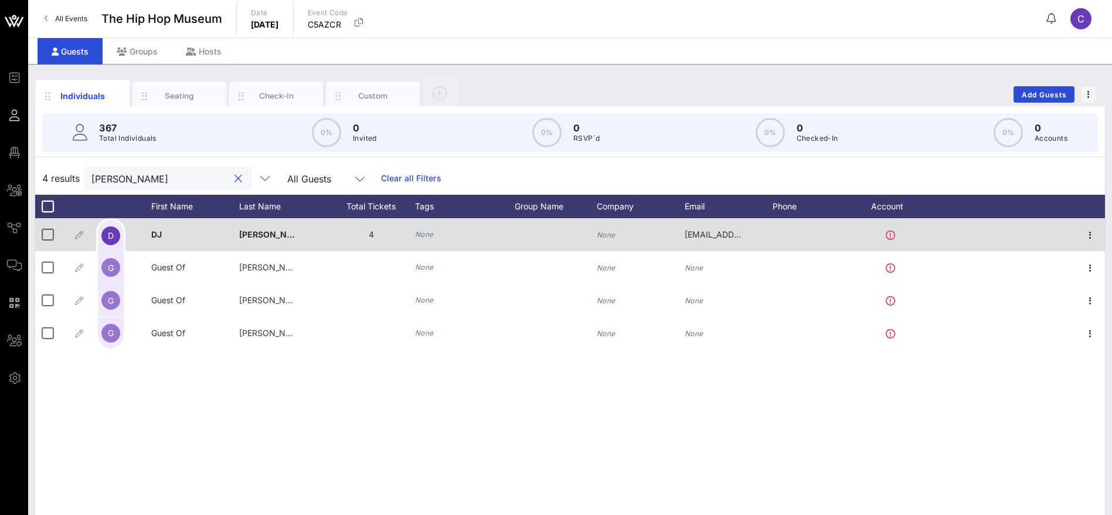
type input "[PERSON_NAME]"
click at [424, 232] on icon "None" at bounding box center [424, 234] width 19 height 9
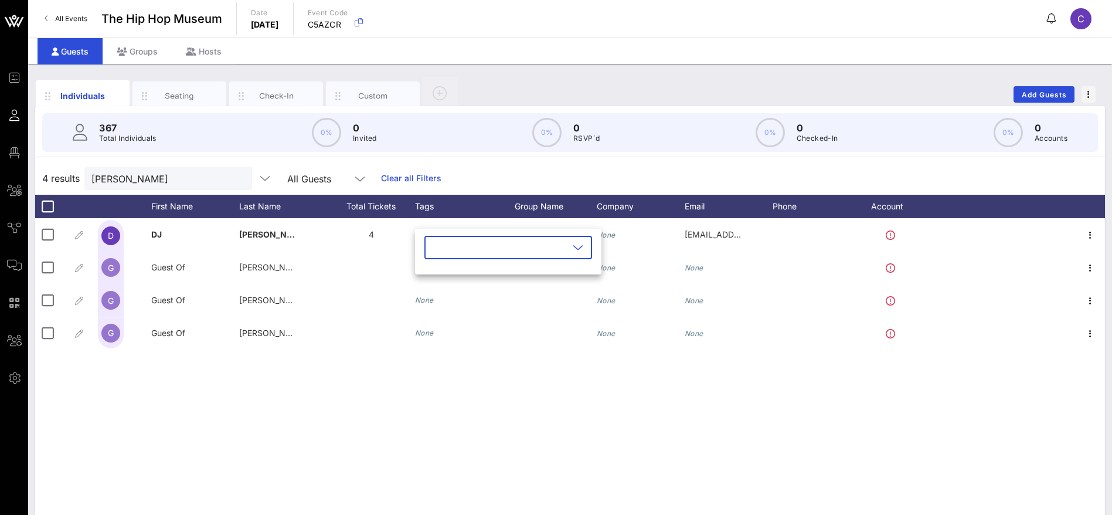
click at [571, 248] on div at bounding box center [578, 247] width 14 height 14
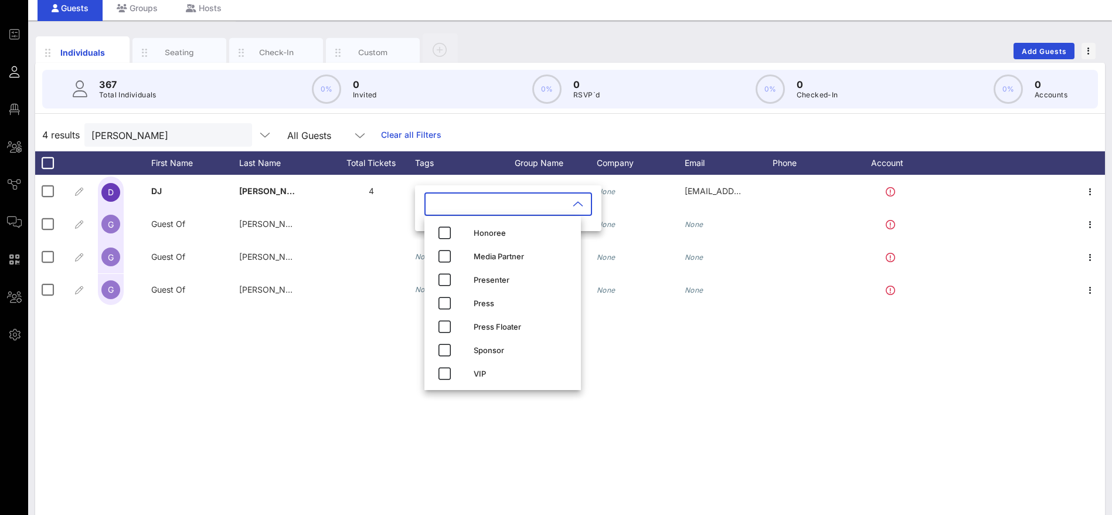
scroll to position [67, 0]
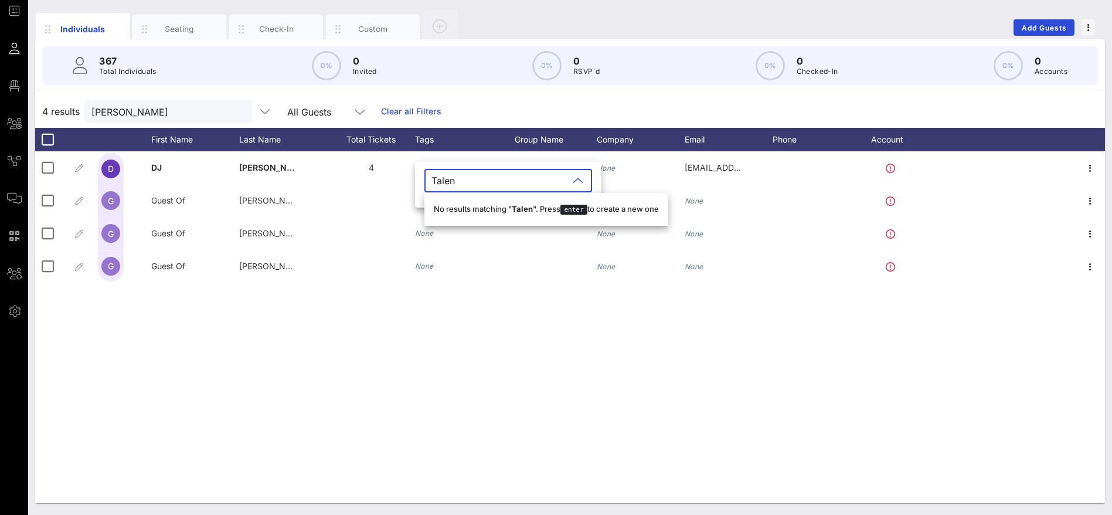
type input "Talent"
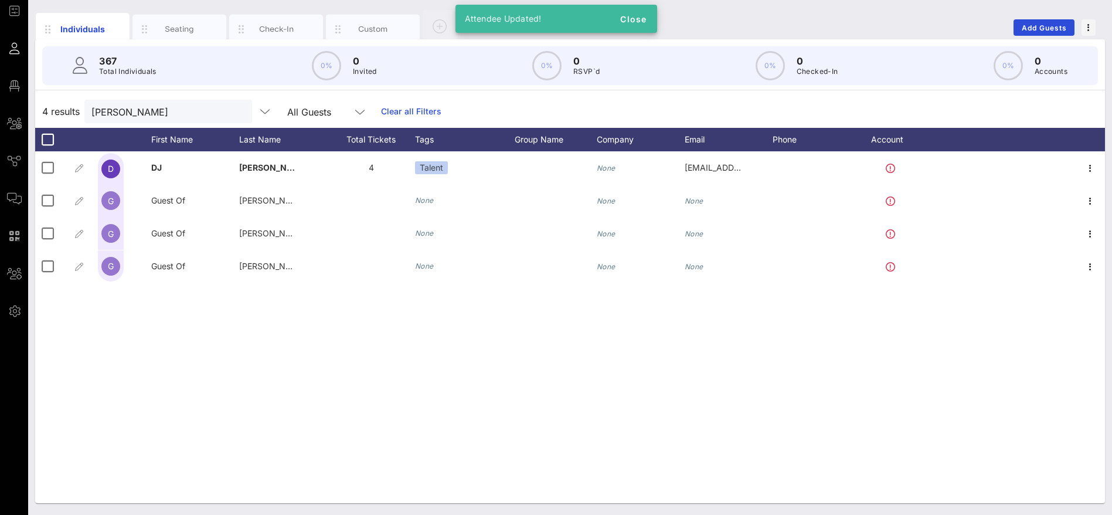
click at [454, 320] on div "D [PERSON_NAME] 4 Talent None [EMAIL_ADDRESS][DOMAIN_NAME] G Guest Of [PERSON_N…" at bounding box center [570, 327] width 1070 height 352
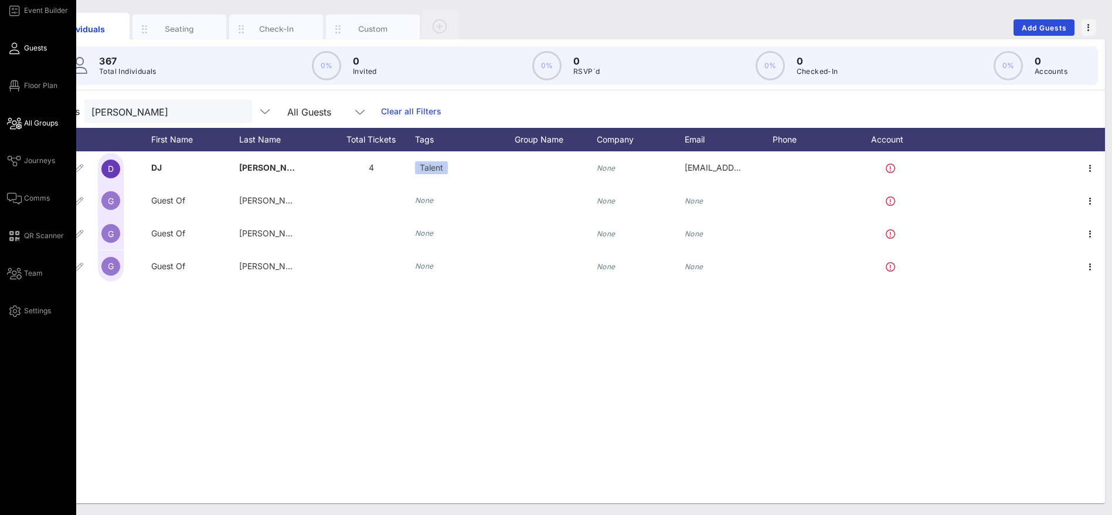
click at [36, 123] on span "All Groups" at bounding box center [41, 123] width 34 height 11
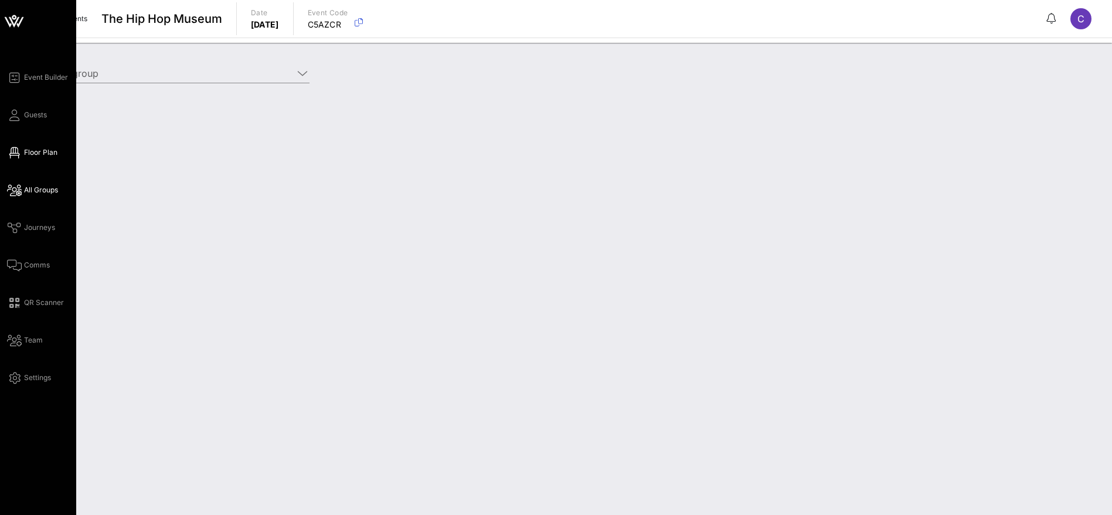
click at [46, 149] on span "Floor Plan" at bounding box center [40, 152] width 33 height 11
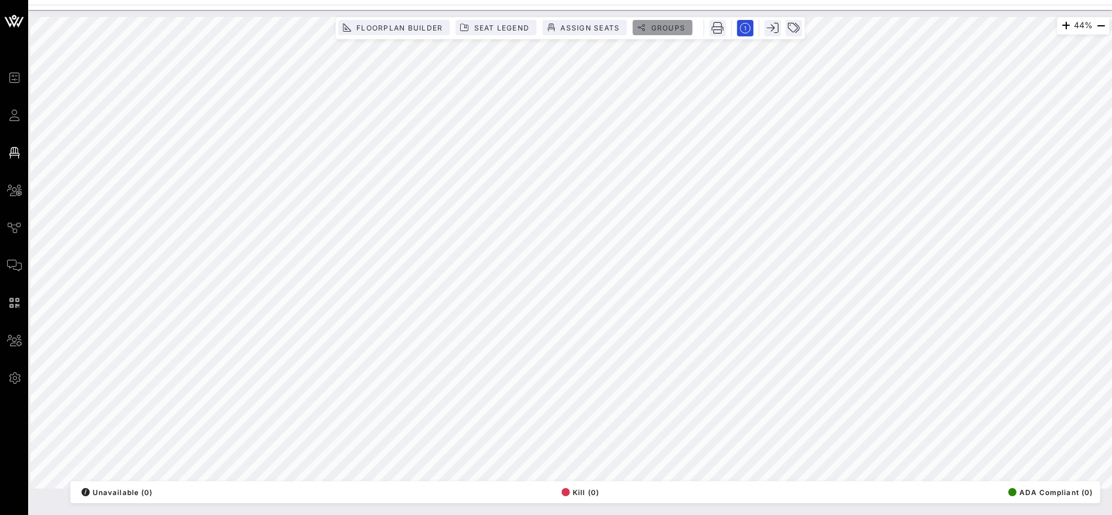
click at [677, 29] on span "Groups" at bounding box center [667, 27] width 35 height 9
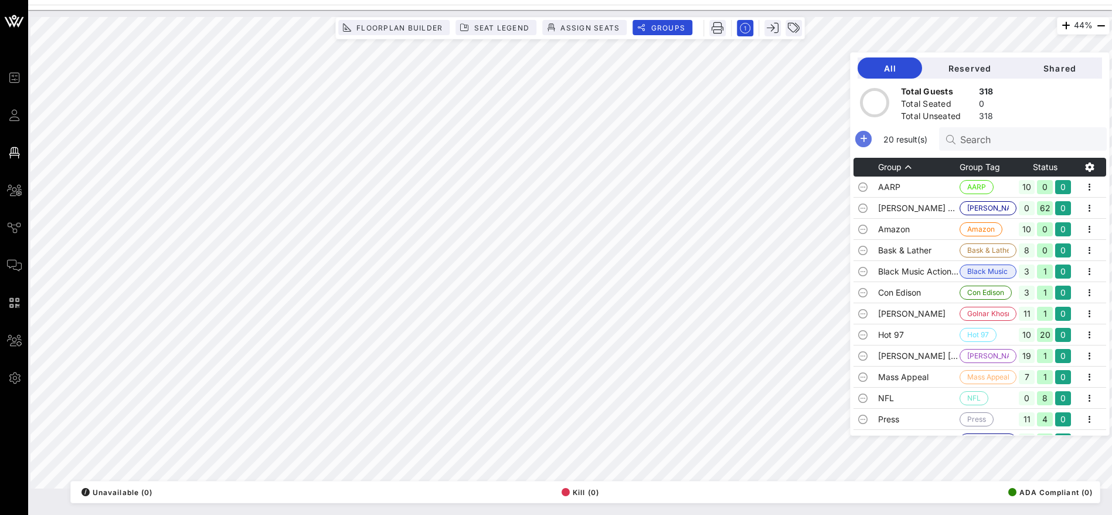
click at [871, 138] on icon "button" at bounding box center [864, 139] width 14 height 14
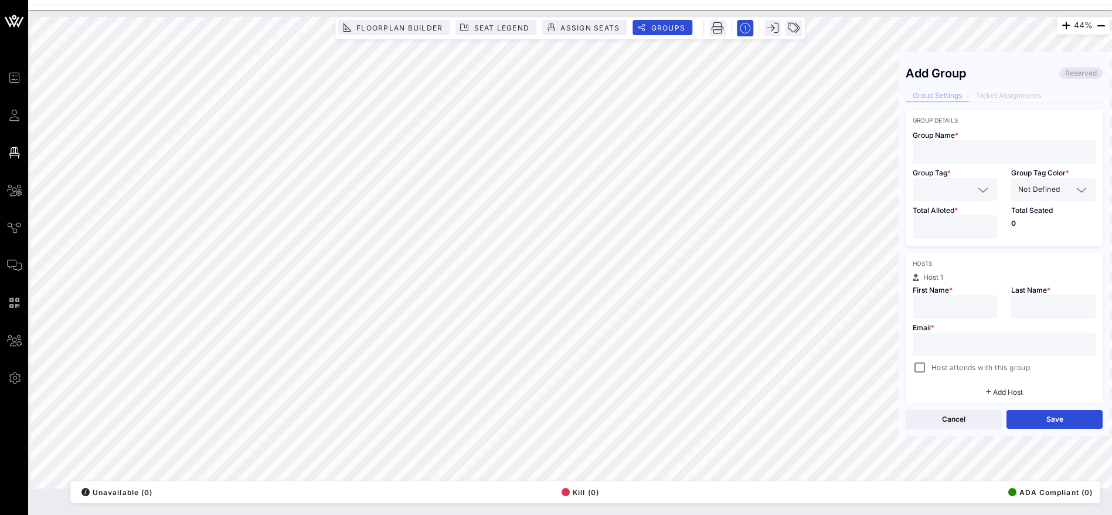
click at [969, 149] on input "text" at bounding box center [1004, 151] width 169 height 15
paste input "[PERSON_NAME] [PERSON_NAME][EMAIL_ADDRESS][DOMAIN_NAME] Pinnacle Alliance"
drag, startPoint x: 1005, startPoint y: 152, endPoint x: 1097, endPoint y: 152, distance: 91.5
click at [1097, 152] on div "Add Group Reserved Group Settings Ticket Assignments Group Details Group Name *…" at bounding box center [1004, 230] width 211 height 343
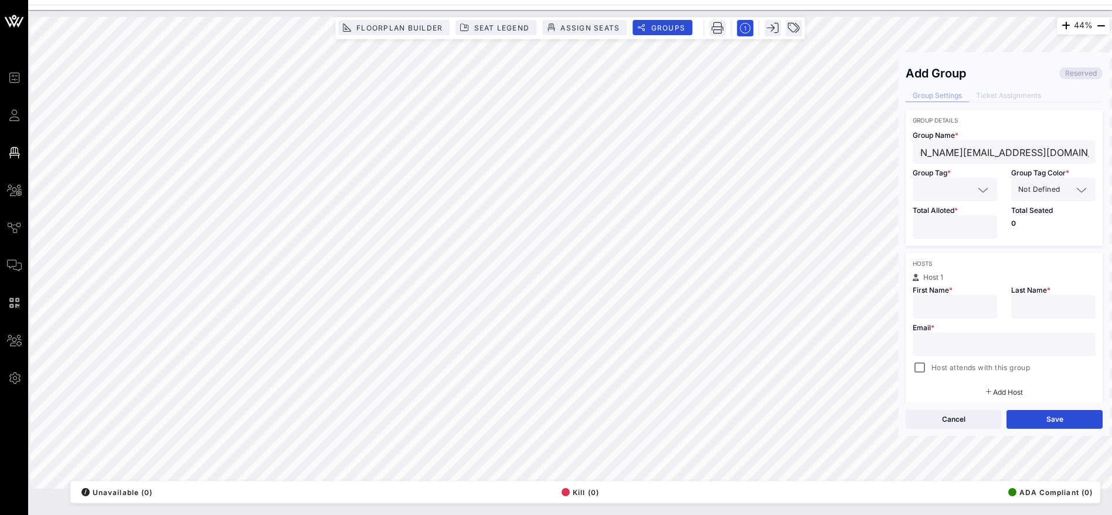
type input "[PERSON_NAME] [PERSON_NAME][EMAIL_ADDRESS][DOMAIN_NAME] Pinnacle Alliance"
click at [944, 189] on input "text" at bounding box center [947, 189] width 54 height 15
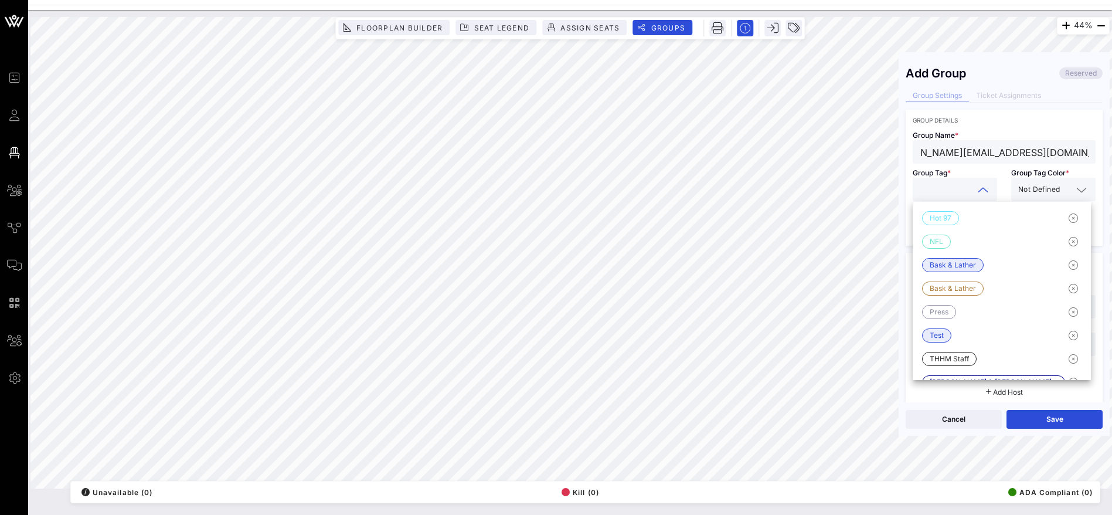
scroll to position [0, 0]
paste input "Pinnacle Alliance"
type input "Pinnacle Alliance"
click at [1039, 182] on div "Not Defined" at bounding box center [1045, 189] width 54 height 15
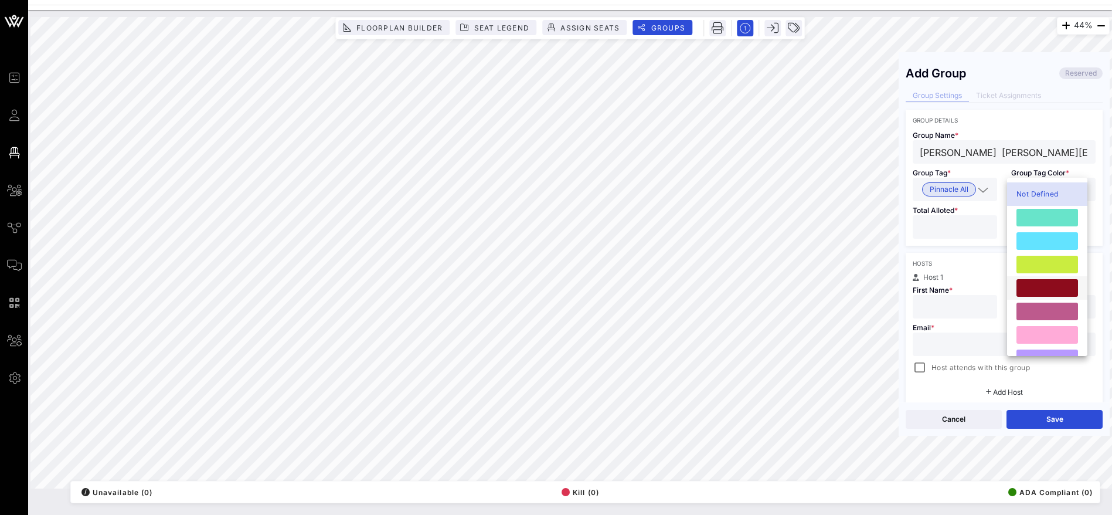
scroll to position [300, 0]
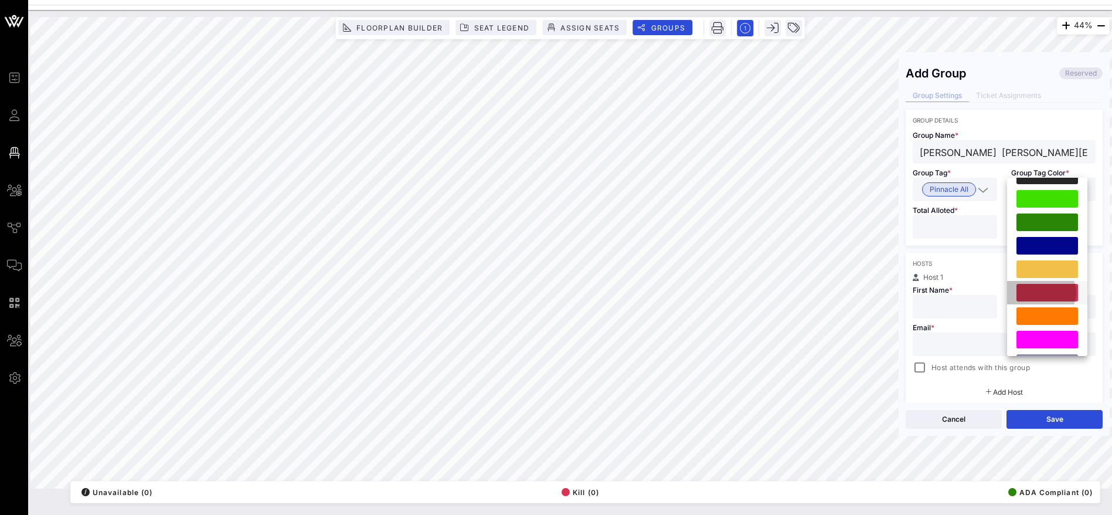
click at [1050, 294] on div at bounding box center [1048, 293] width 62 height 18
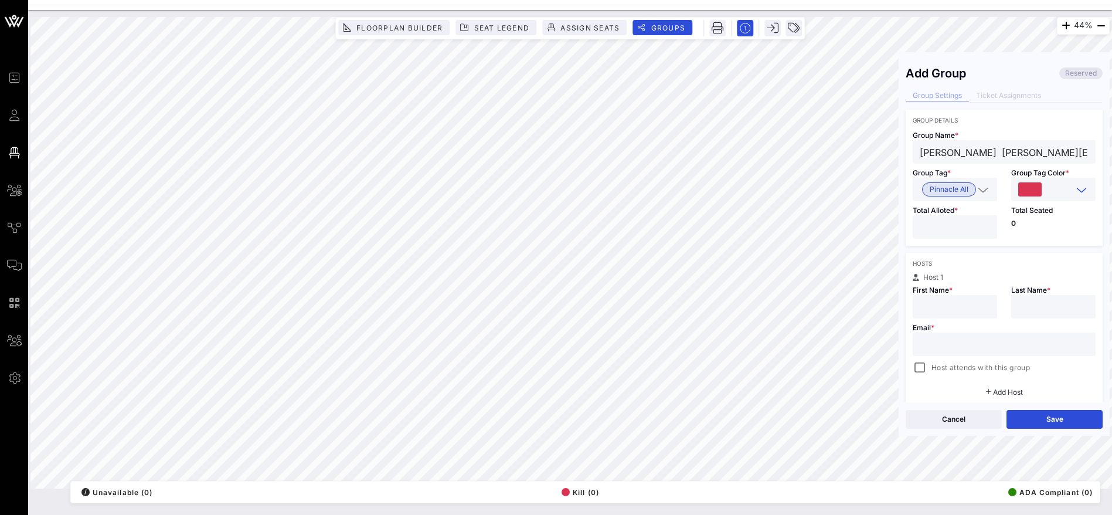
click at [939, 216] on div at bounding box center [955, 226] width 70 height 23
type input "**"
click at [974, 265] on div "Hosts" at bounding box center [1004, 263] width 183 height 7
click at [881, 151] on div "44% Floorplan Builder Seat Legend Assign Seats Groups Exit Add Group Reserved G…" at bounding box center [569, 252] width 1079 height 471
type input "[EMAIL_ADDRESS][DOMAIN_NAME] Pinnacle Alliance"
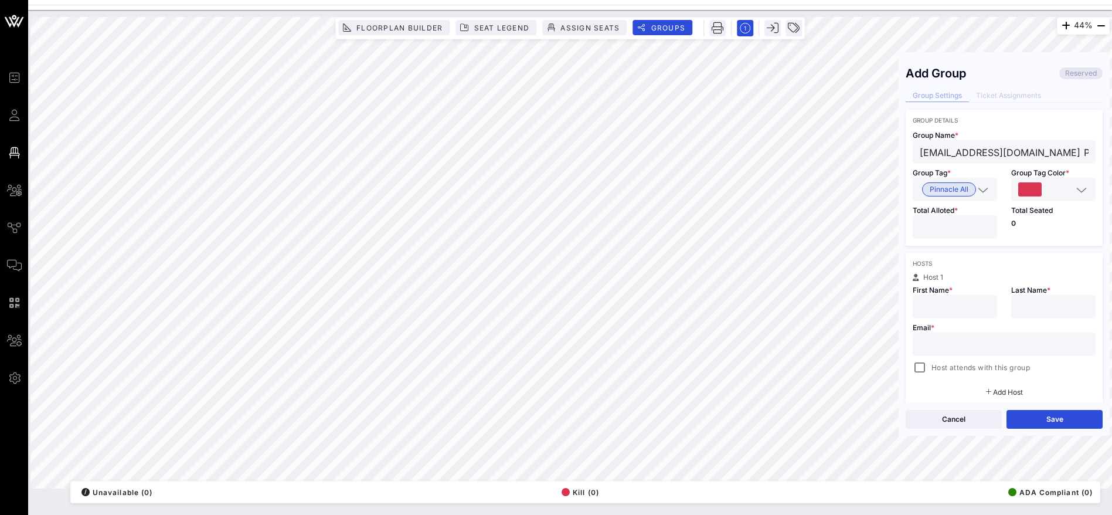
click at [930, 304] on input "text" at bounding box center [955, 306] width 70 height 15
paste input "[PERSON_NAME]"
drag, startPoint x: 978, startPoint y: 306, endPoint x: 952, endPoint y: 307, distance: 26.4
click at [952, 307] on input "[PERSON_NAME]" at bounding box center [955, 306] width 70 height 15
type input "Vinny"
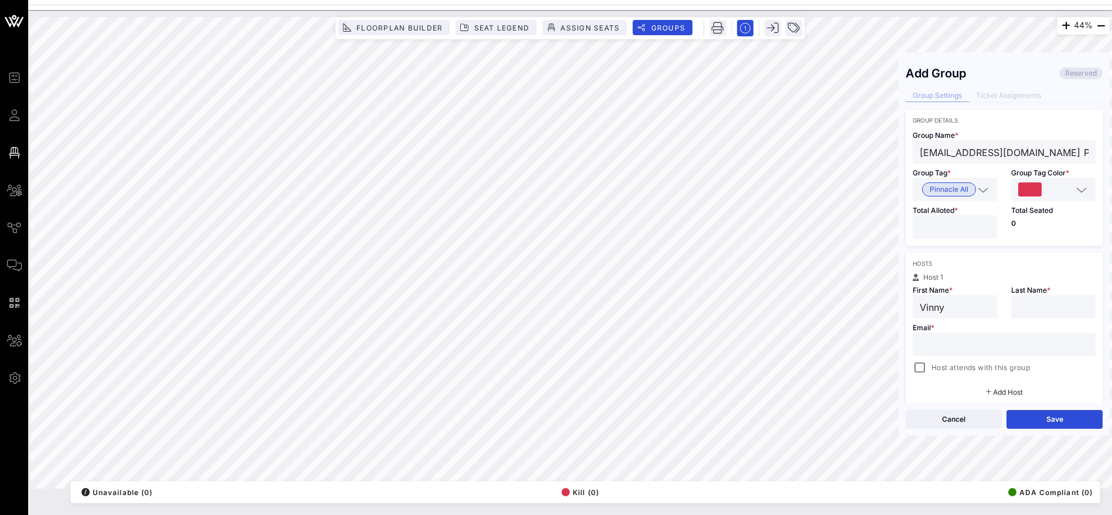
click at [1044, 307] on input "text" at bounding box center [1053, 306] width 70 height 15
paste input "[PERSON_NAME]"
type input "[PERSON_NAME]"
click at [894, 148] on div "44% Floorplan Builder Seat Legend Assign Seats Groups Exit Add Group Reserved G…" at bounding box center [569, 252] width 1079 height 471
click at [970, 349] on input "text" at bounding box center [1004, 344] width 169 height 15
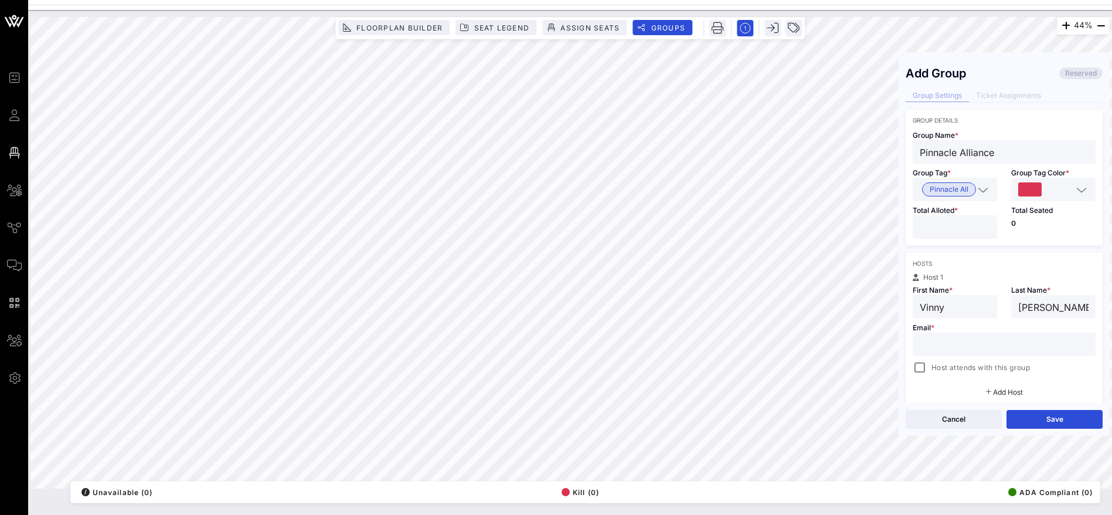
paste input "[EMAIL_ADDRESS][DOMAIN_NAME]"
click at [921, 370] on div at bounding box center [920, 367] width 16 height 16
click at [1068, 385] on div "Add Host" at bounding box center [1004, 392] width 197 height 21
click at [1057, 413] on button "Save" at bounding box center [1055, 419] width 96 height 19
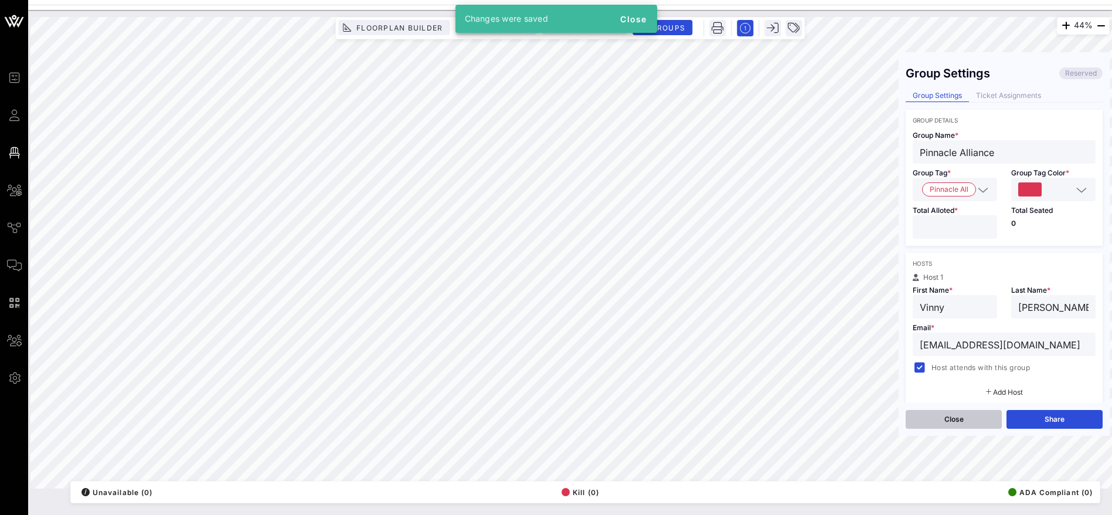
click at [952, 414] on button "Close" at bounding box center [954, 419] width 96 height 19
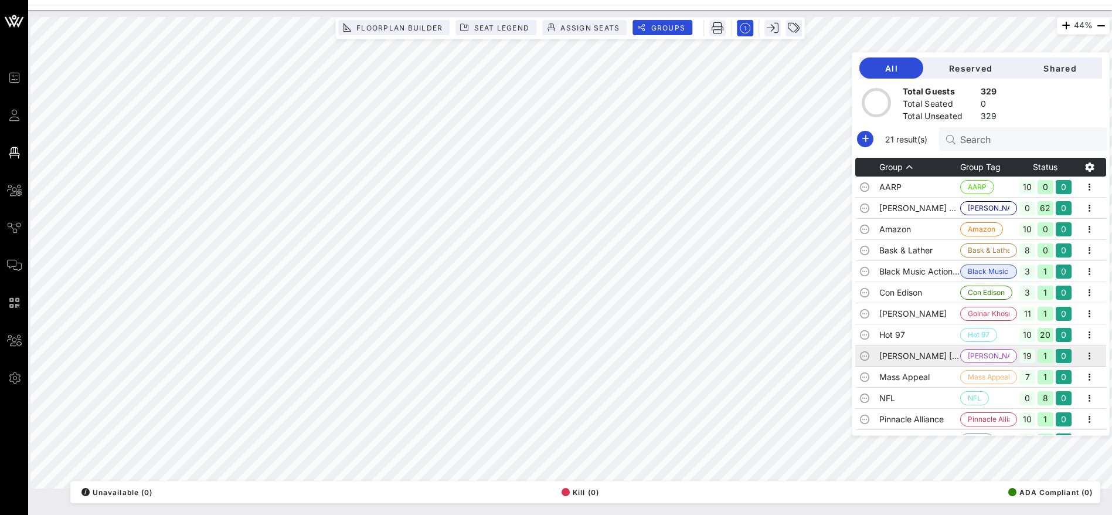
scroll to position [185, 0]
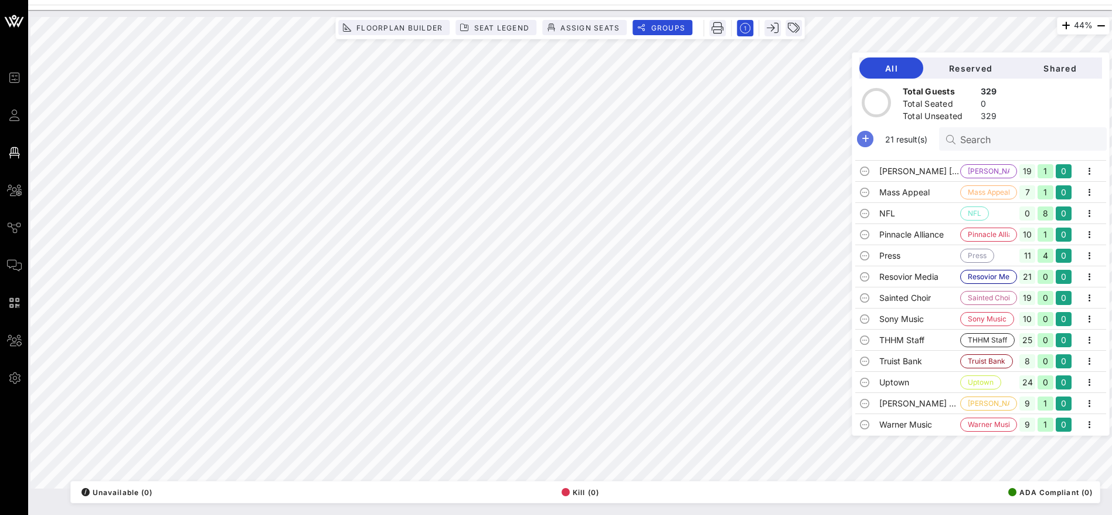
click at [872, 140] on icon "button" at bounding box center [865, 139] width 14 height 14
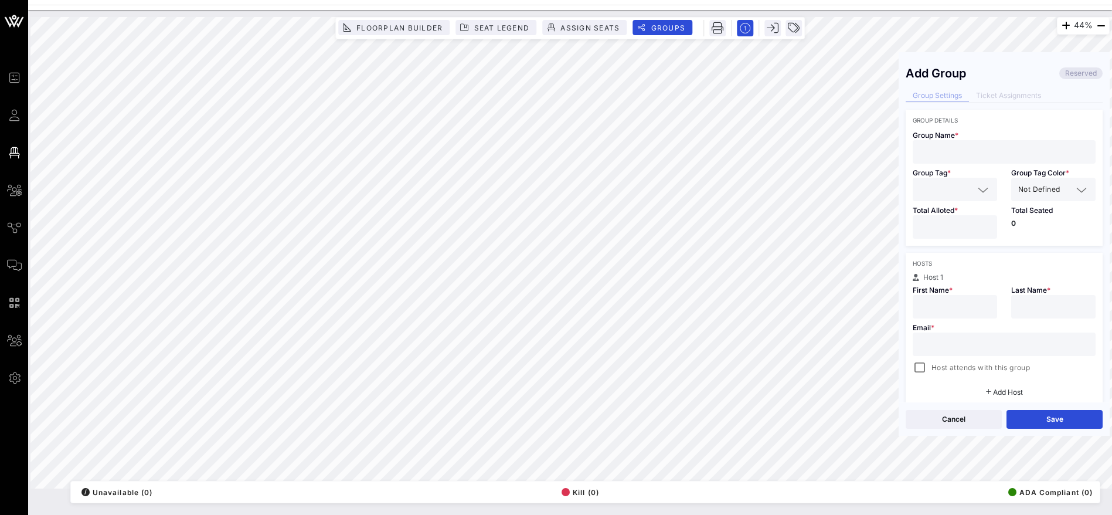
click at [952, 145] on input "text" at bounding box center [1004, 151] width 169 height 15
paste input "[PERSON_NAME] Cook [EMAIL_ADDRESS][DOMAIN_NAME] Slate Path Capital"
drag, startPoint x: 993, startPoint y: 150, endPoint x: 1007, endPoint y: 151, distance: 14.1
click at [1008, 152] on input "[PERSON_NAME] Cook [EMAIL_ADDRESS][DOMAIN_NAME] Slate Path Capital" at bounding box center [1004, 151] width 169 height 15
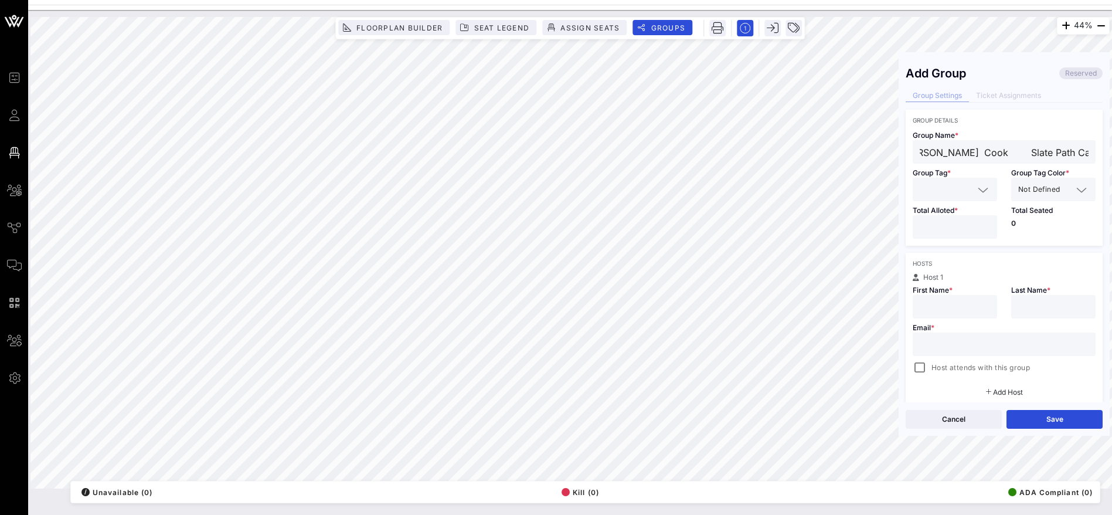
scroll to position [0, 0]
click at [936, 340] on input "text" at bounding box center [1004, 344] width 169 height 15
paste input "[EMAIL_ADDRESS][DOMAIN_NAME]"
drag, startPoint x: 1018, startPoint y: 152, endPoint x: 920, endPoint y: 151, distance: 98.5
click at [920, 151] on input "[PERSON_NAME] Cook Slate Path Capital" at bounding box center [1004, 151] width 169 height 15
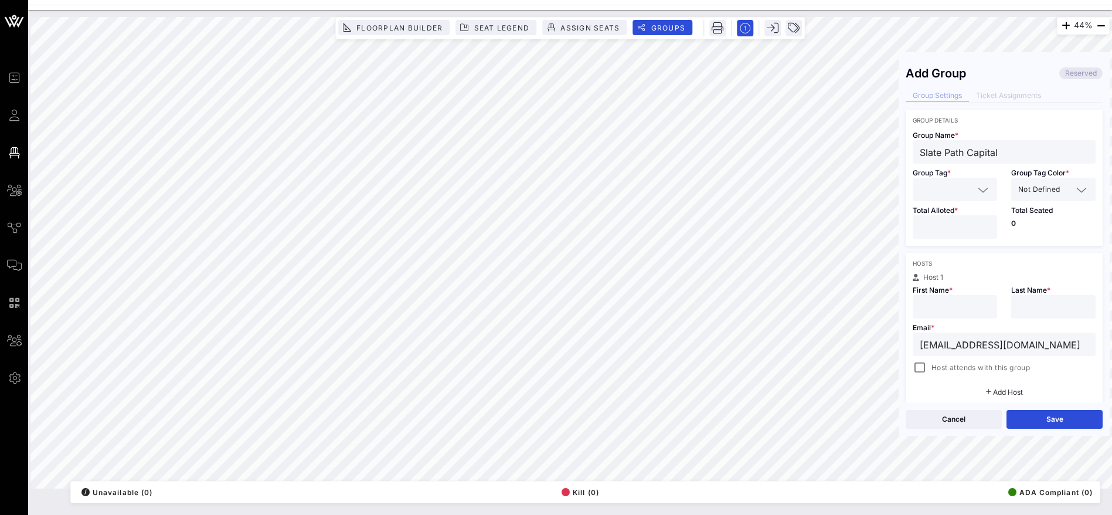
click at [855, 154] on div "44% Floorplan Builder Seat Legend Assign Seats Groups Exit Add Group Reserved G…" at bounding box center [569, 252] width 1079 height 471
click at [935, 295] on div at bounding box center [955, 306] width 70 height 23
paste input "[PERSON_NAME] Cook"
drag, startPoint x: 963, startPoint y: 308, endPoint x: 1004, endPoint y: 304, distance: 41.2
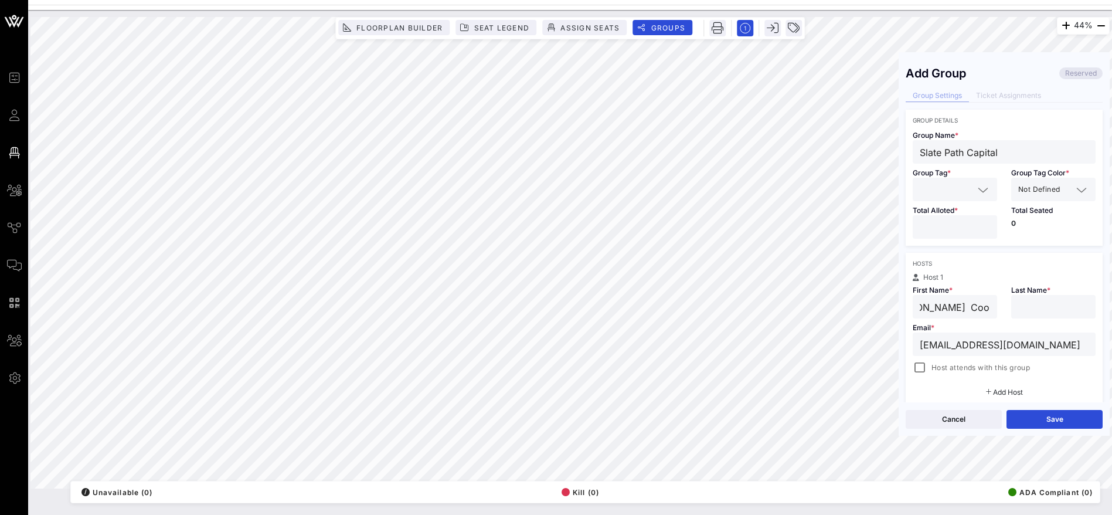
click at [1004, 304] on div "Host 1 First Name * [PERSON_NAME] [PERSON_NAME] Last Name * Email * [EMAIL_ADDR…" at bounding box center [1004, 324] width 197 height 101
drag, startPoint x: 973, startPoint y: 308, endPoint x: 962, endPoint y: 307, distance: 10.6
click at [962, 307] on input "[PERSON_NAME]" at bounding box center [955, 306] width 70 height 15
click at [1033, 306] on input "text" at bounding box center [1053, 306] width 70 height 15
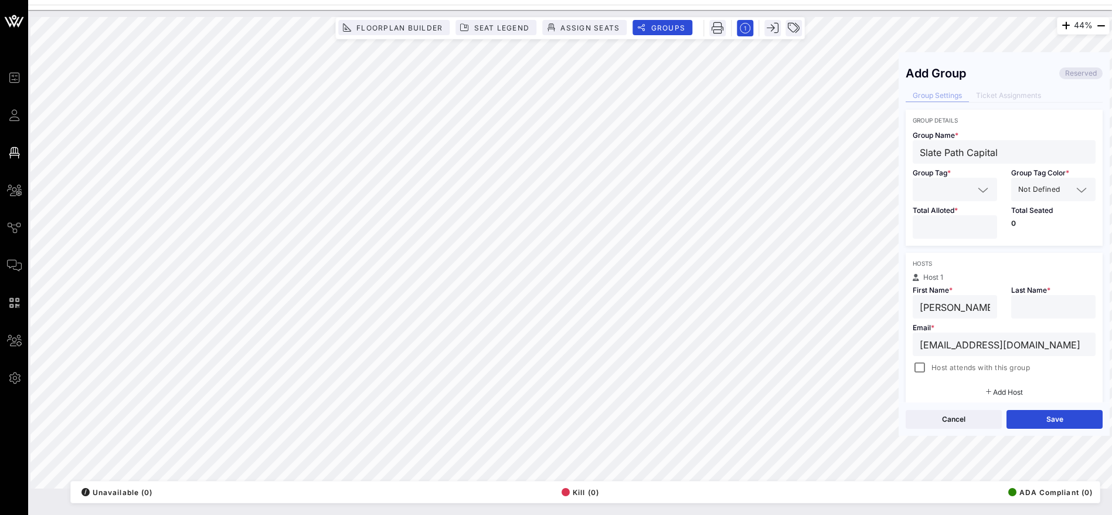
paste input "Cook"
click at [861, 309] on div "44% Floorplan Builder Seat Legend Assign Seats Groups Exit Add Group Reserved G…" at bounding box center [569, 252] width 1079 height 471
click at [885, 145] on div "44% Floorplan Builder Seat Legend Assign Seats Groups Exit Add Group Reserved G…" at bounding box center [569, 252] width 1079 height 471
click at [955, 188] on input "text" at bounding box center [947, 189] width 54 height 15
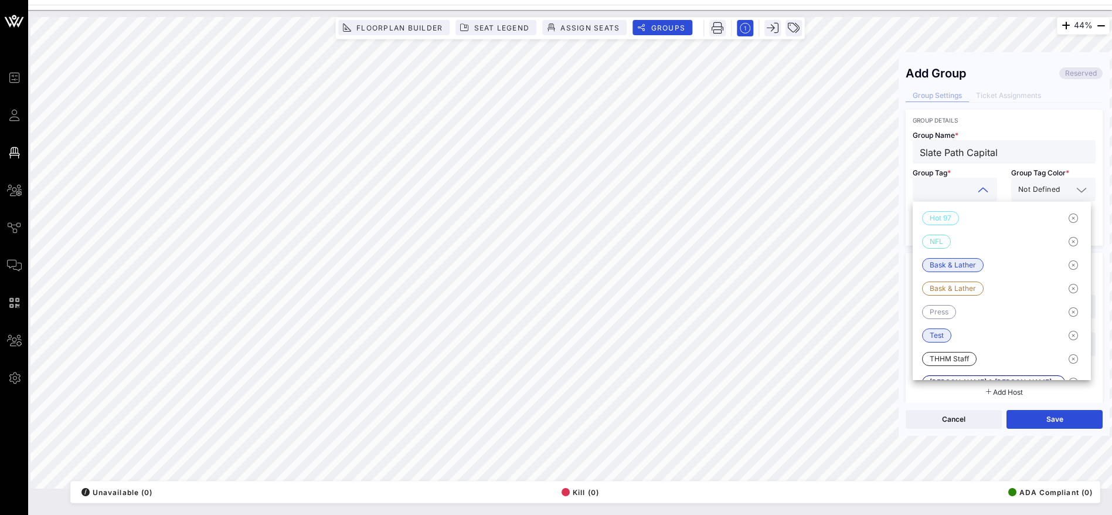
paste input "Slate Path Capital"
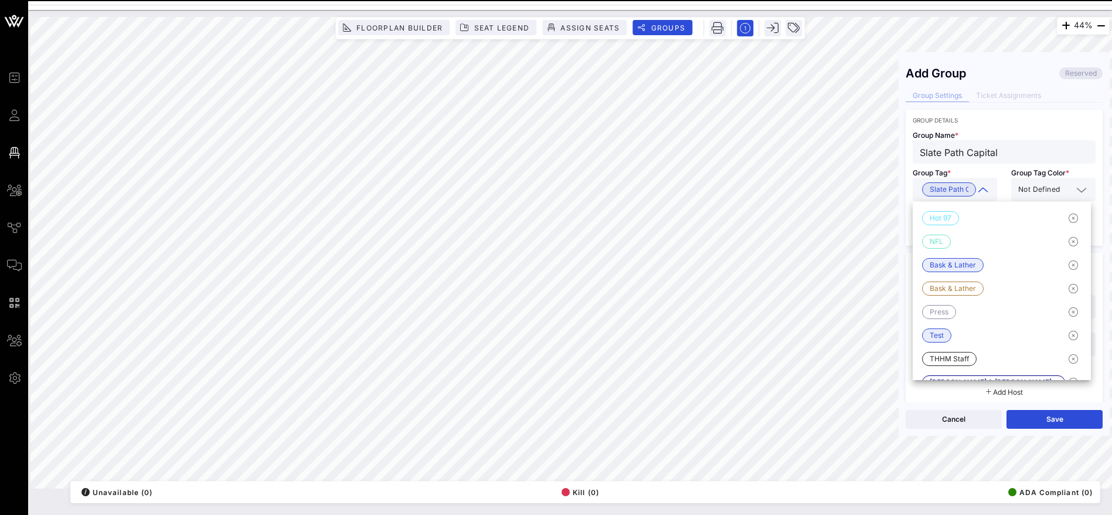
click at [1042, 188] on span "Not Defined" at bounding box center [1039, 190] width 42 height 12
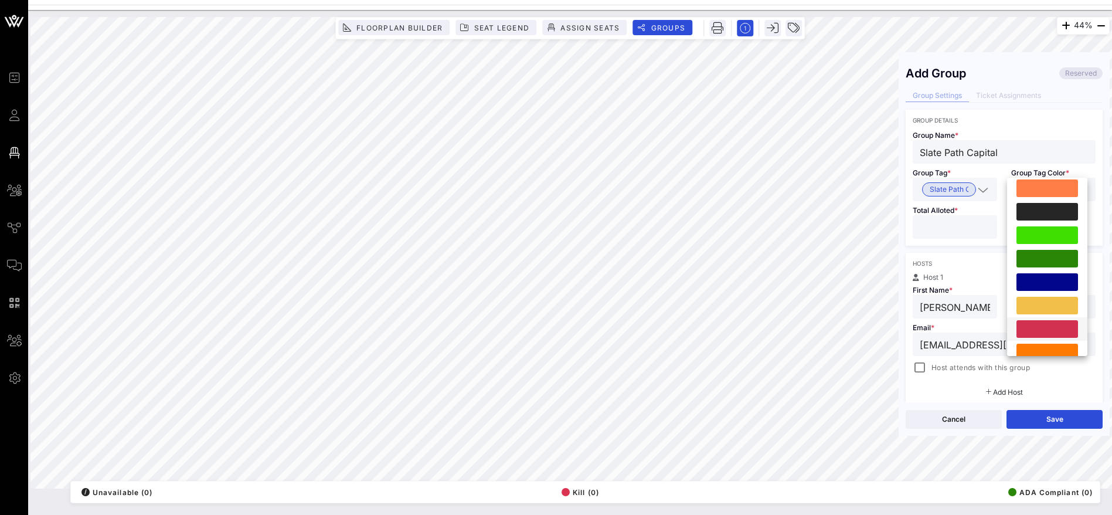
scroll to position [324, 0]
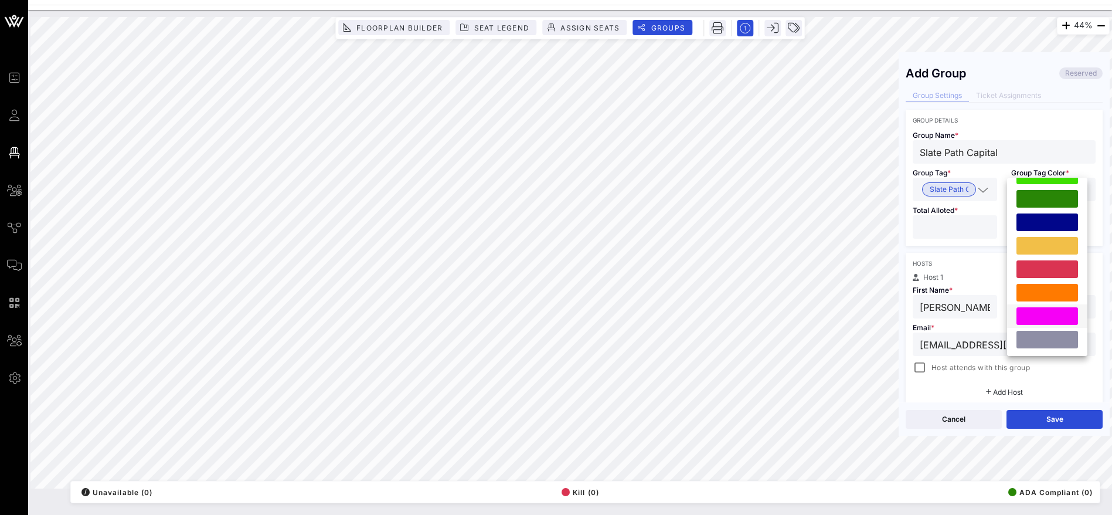
click at [1041, 312] on div at bounding box center [1048, 316] width 62 height 18
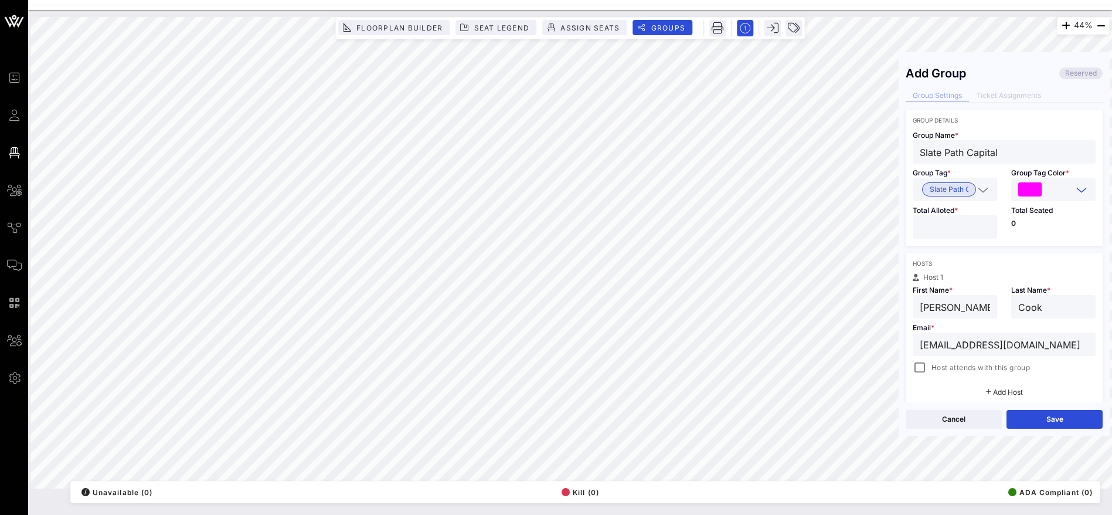
click at [966, 223] on input "number" at bounding box center [955, 226] width 70 height 15
click at [914, 364] on div at bounding box center [920, 367] width 16 height 16
click at [1045, 415] on button "Save" at bounding box center [1055, 419] width 96 height 19
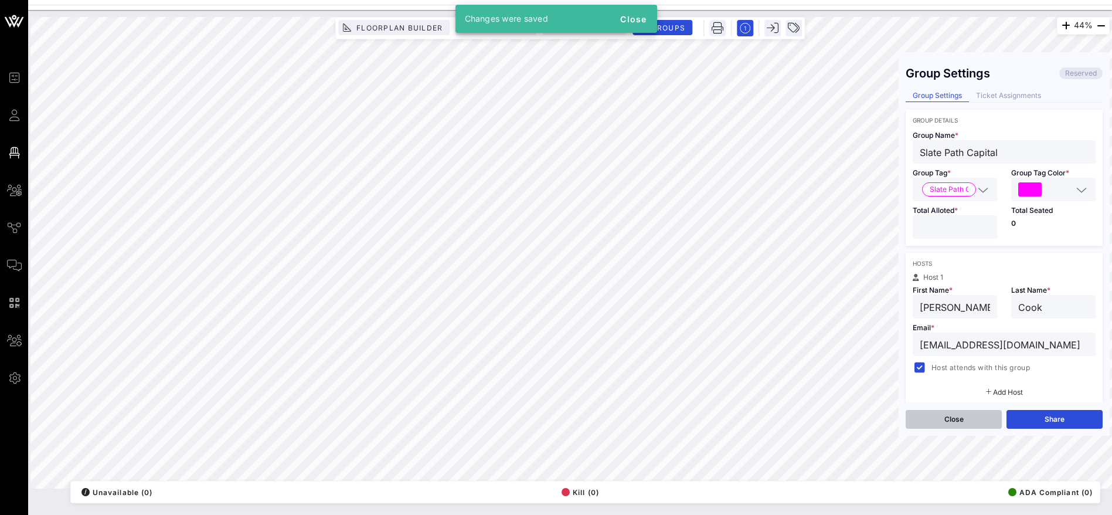
click at [957, 420] on button "Close" at bounding box center [954, 419] width 96 height 19
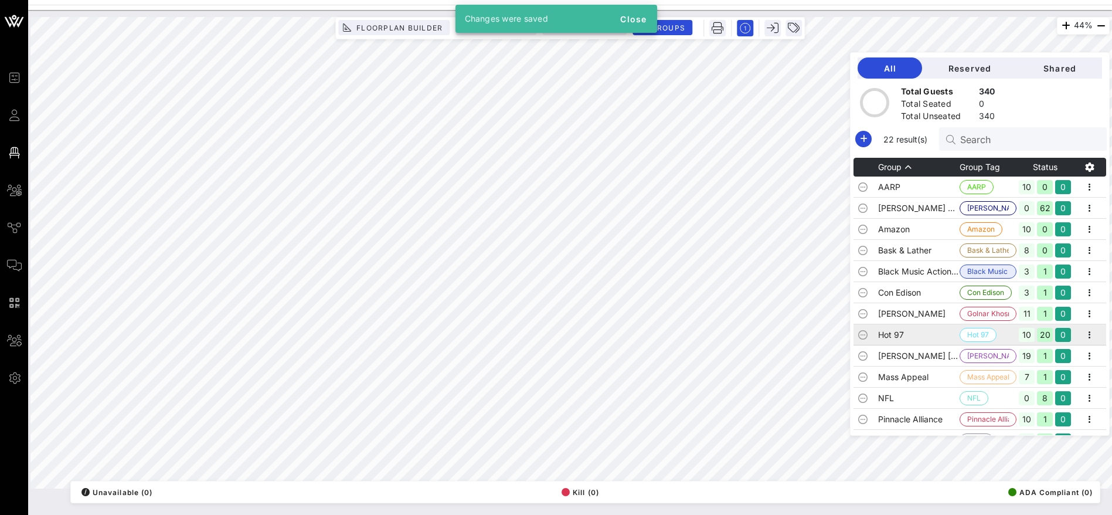
scroll to position [206, 0]
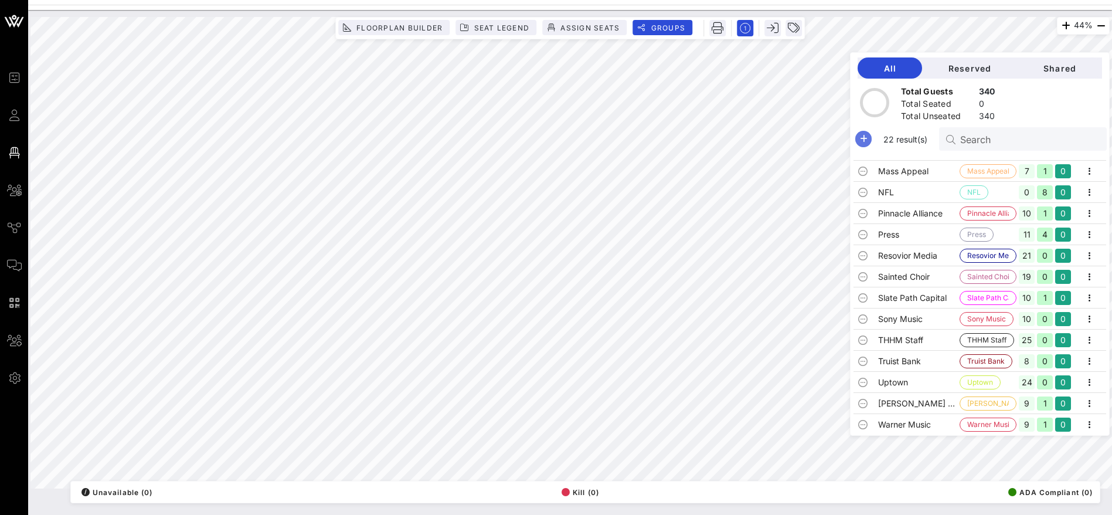
click at [871, 137] on icon "button" at bounding box center [864, 139] width 14 height 14
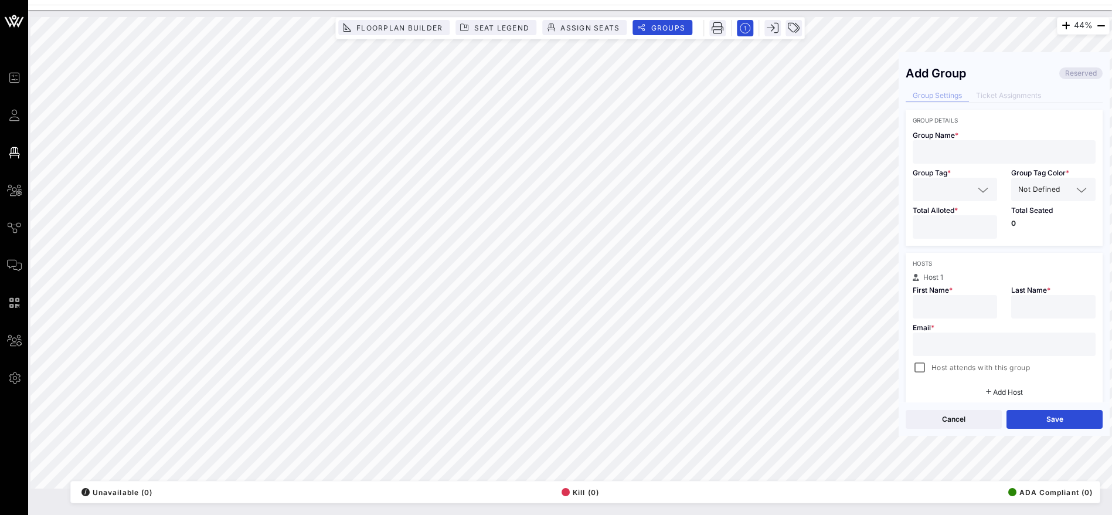
click at [956, 147] on input "text" at bounding box center [1004, 151] width 169 height 15
paste input "PMG"
click at [933, 185] on input "text" at bounding box center [947, 189] width 54 height 15
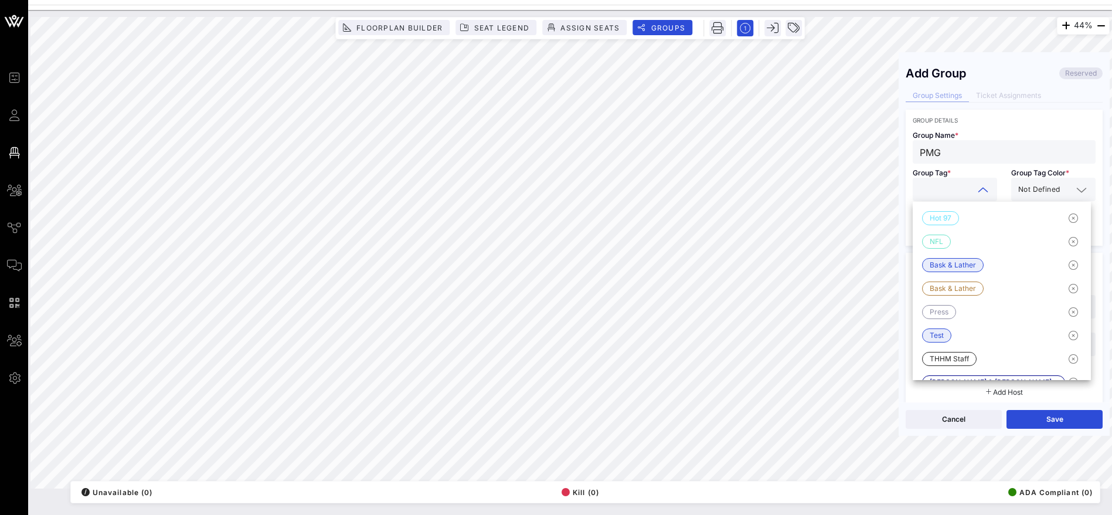
paste input "PMG"
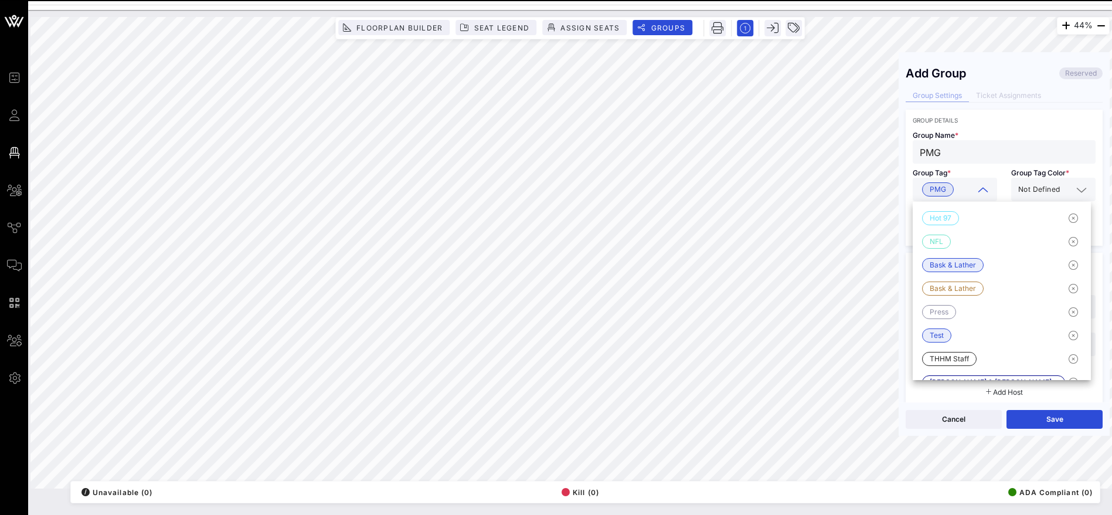
click at [1039, 189] on span "Not Defined" at bounding box center [1039, 190] width 42 height 12
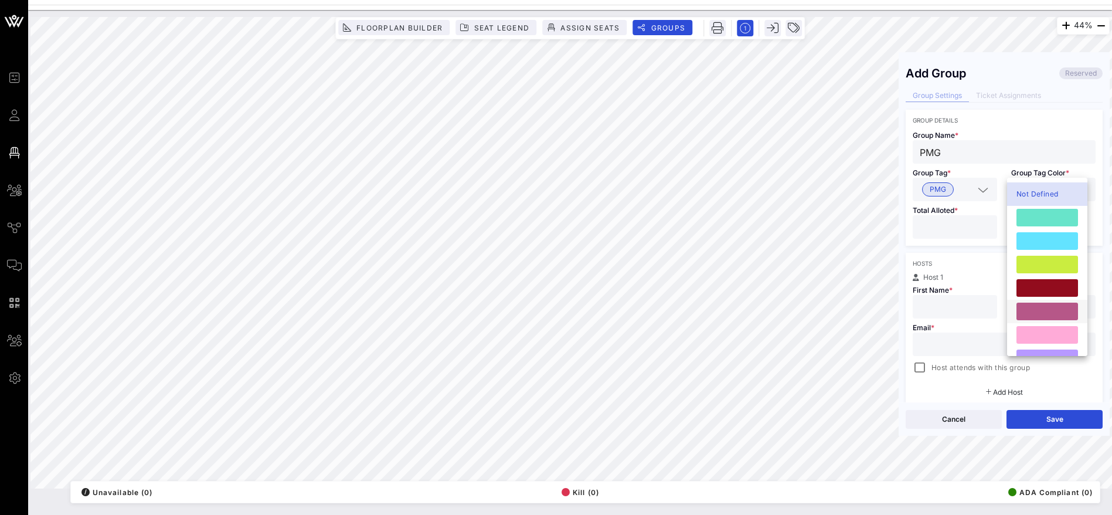
click at [1061, 310] on div at bounding box center [1048, 312] width 62 height 18
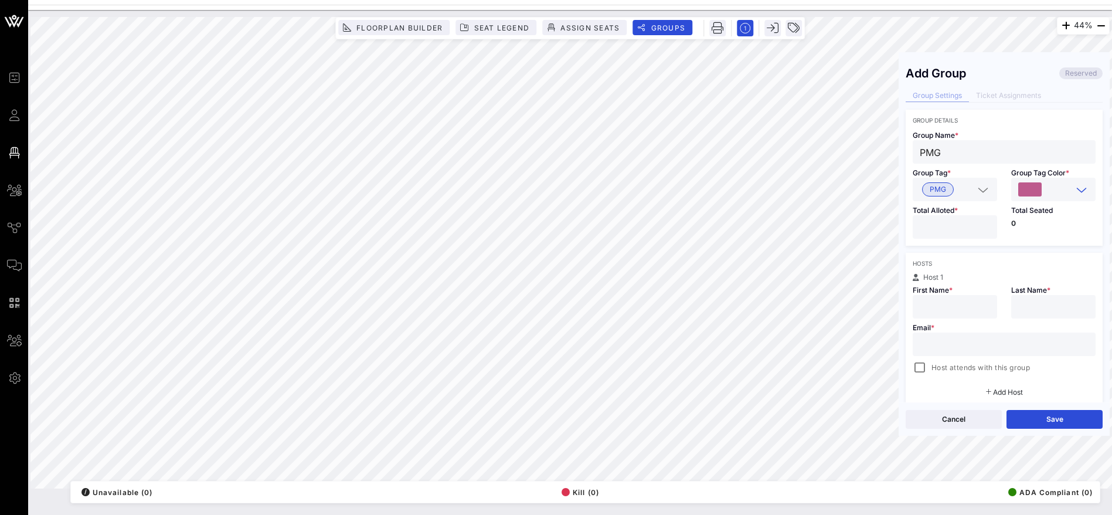
click at [945, 225] on input "number" at bounding box center [955, 226] width 70 height 15
click at [960, 310] on input "text" at bounding box center [955, 306] width 70 height 15
click at [920, 346] on input "text" at bounding box center [1004, 344] width 169 height 15
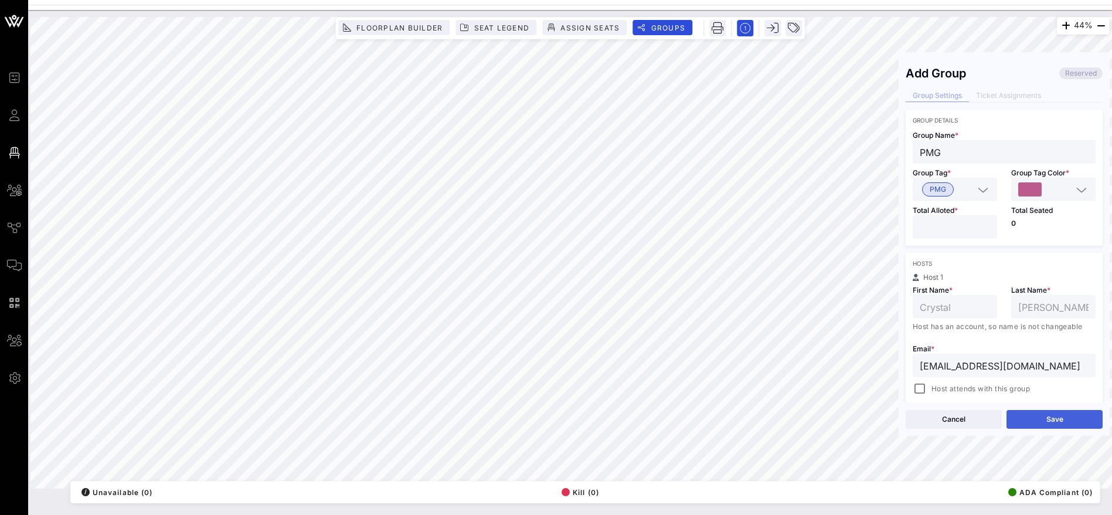
click at [1047, 417] on button "Save" at bounding box center [1055, 419] width 96 height 19
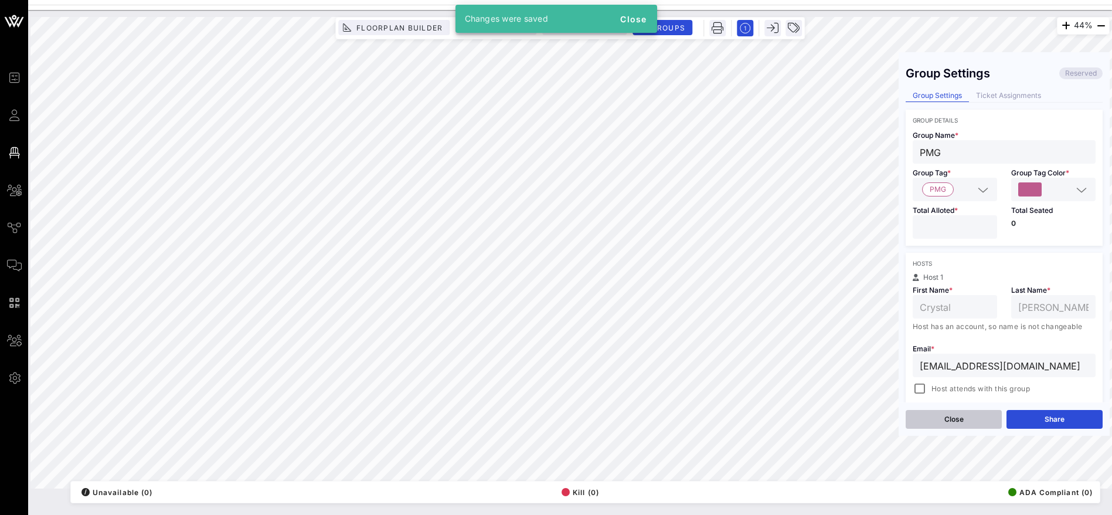
click at [974, 416] on button "Close" at bounding box center [954, 419] width 96 height 19
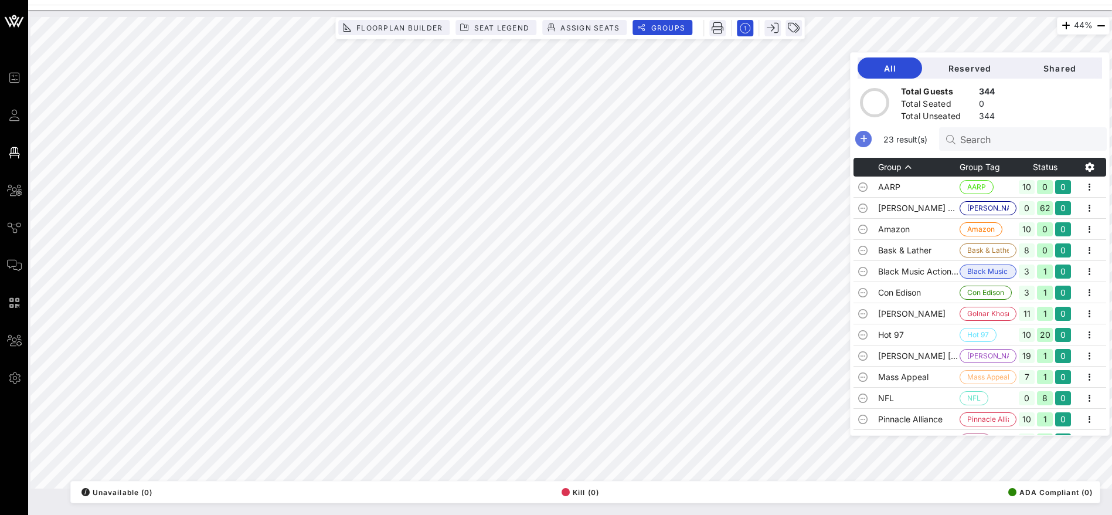
click at [871, 140] on icon "button" at bounding box center [864, 139] width 14 height 14
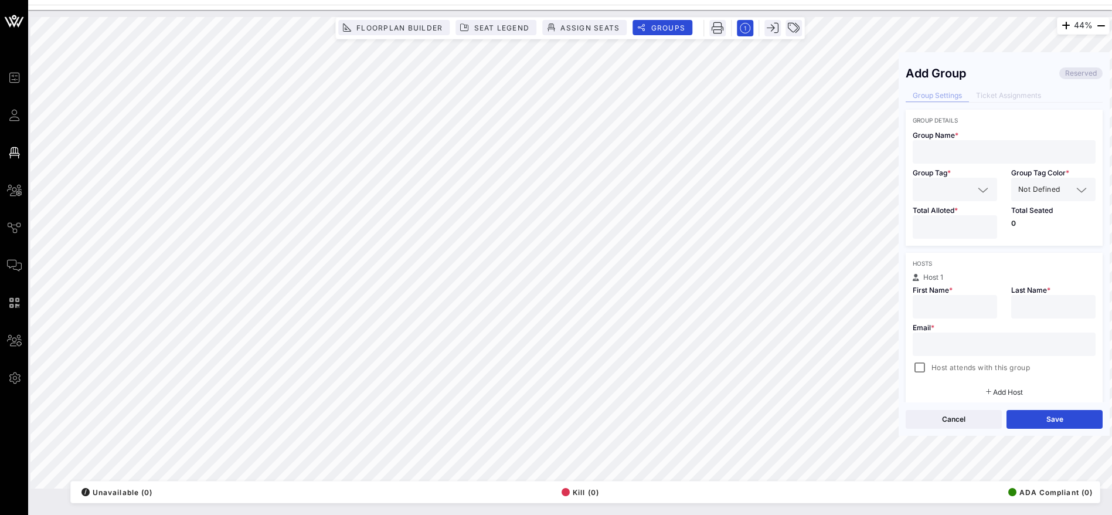
click at [953, 147] on input "text" at bounding box center [1004, 151] width 169 height 15
paste input "[PERSON_NAME] [PERSON_NAME][EMAIL_ADDRESS][PERSON_NAME][DOMAIN_NAME] Common Bla…"
click at [878, 154] on div "44% Floorplan Builder Seat Legend Assign Seats Groups Exit Add Group Reserved G…" at bounding box center [569, 252] width 1079 height 471
click at [964, 150] on input "[PERSON_NAME] [PERSON_NAME][EMAIL_ADDRESS][PERSON_NAME][DOMAIN_NAME] Common Bla…" at bounding box center [1004, 151] width 169 height 15
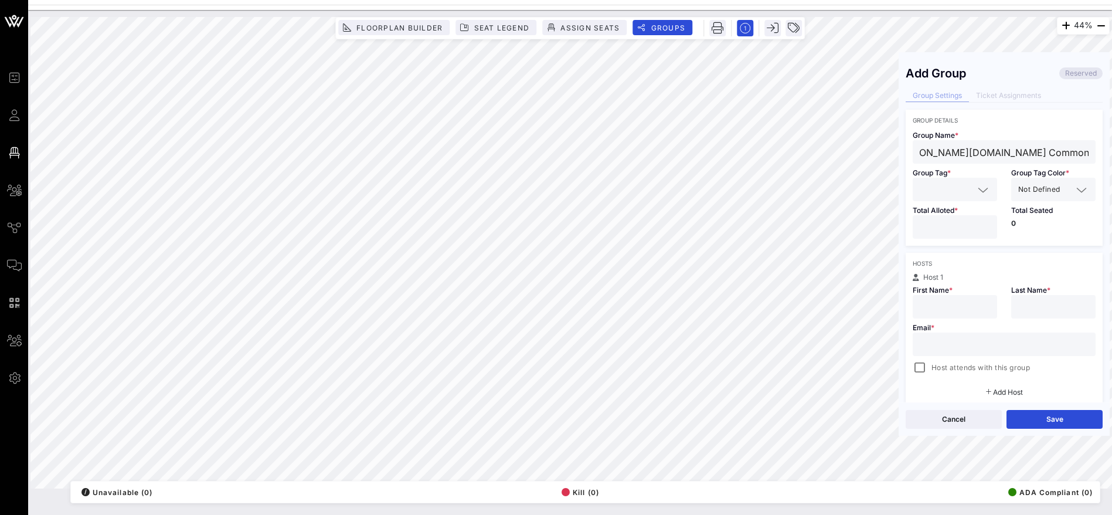
drag, startPoint x: 966, startPoint y: 150, endPoint x: 1059, endPoint y: 151, distance: 93.2
click at [1096, 148] on div "Add Group Reserved Group Settings Ticket Assignments Group Details Group Name *…" at bounding box center [1004, 230] width 211 height 343
click at [963, 148] on input "[PERSON_NAME] [PERSON_NAME][EMAIL_ADDRESS][PERSON_NAME][DOMAIN_NAME] Common Bla…" at bounding box center [1004, 151] width 169 height 15
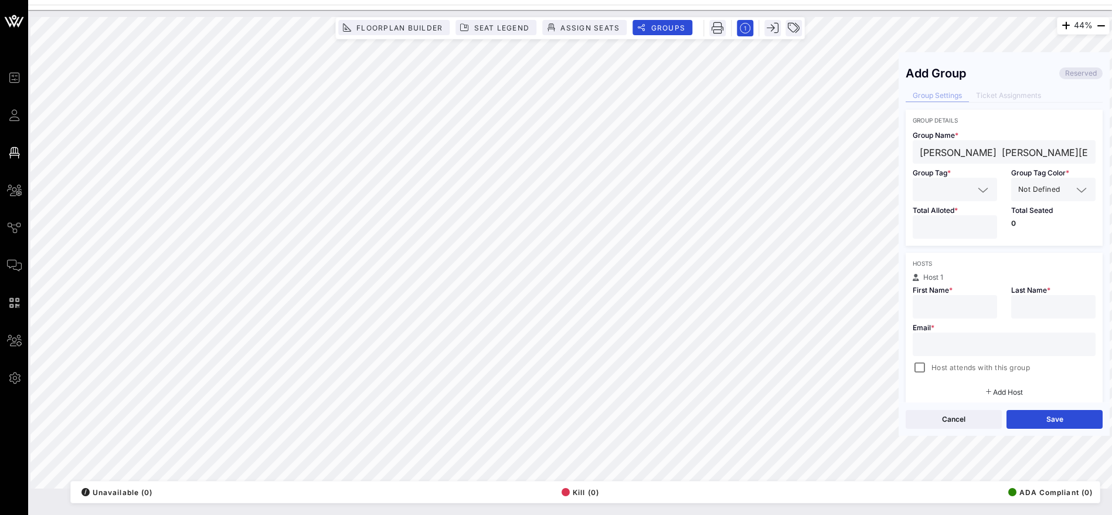
click at [879, 151] on div "44% Floorplan Builder Seat Legend Assign Seats Groups Exit Add Group Reserved G…" at bounding box center [569, 252] width 1079 height 471
click at [938, 346] on input "text" at bounding box center [1004, 344] width 169 height 15
paste input "[PERSON_NAME] [PERSON_NAME][EMAIL_ADDRESS][PERSON_NAME][DOMAIN_NAME]"
click at [874, 344] on div "44% Floorplan Builder Seat Legend Assign Seats Groups Exit Add Group Reserved G…" at bounding box center [569, 252] width 1079 height 471
drag, startPoint x: 967, startPoint y: 342, endPoint x: 976, endPoint y: 344, distance: 9.1
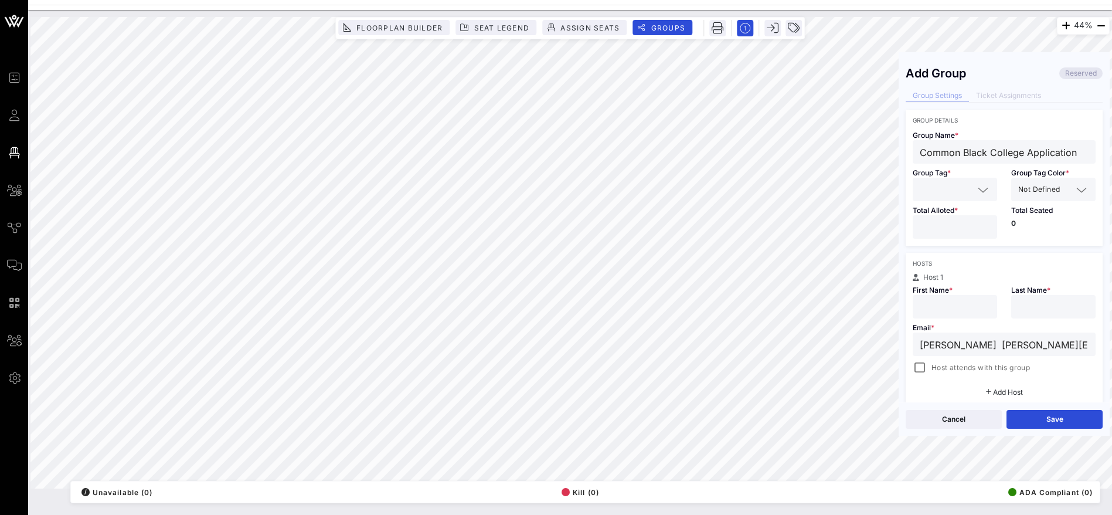
click at [967, 342] on input "[PERSON_NAME] [PERSON_NAME][EMAIL_ADDRESS][PERSON_NAME][DOMAIN_NAME]" at bounding box center [1004, 344] width 169 height 15
click at [990, 348] on input "[PERSON_NAME] [PERSON_NAME][EMAIL_ADDRESS][PERSON_NAME][DOMAIN_NAME]" at bounding box center [1004, 344] width 169 height 15
click at [883, 343] on div "44% Floorplan Builder Seat Legend Assign Seats Groups Exit Add Group Reserved G…" at bounding box center [569, 252] width 1079 height 471
click at [952, 304] on input "text" at bounding box center [955, 306] width 70 height 15
paste input "[PERSON_NAME]"
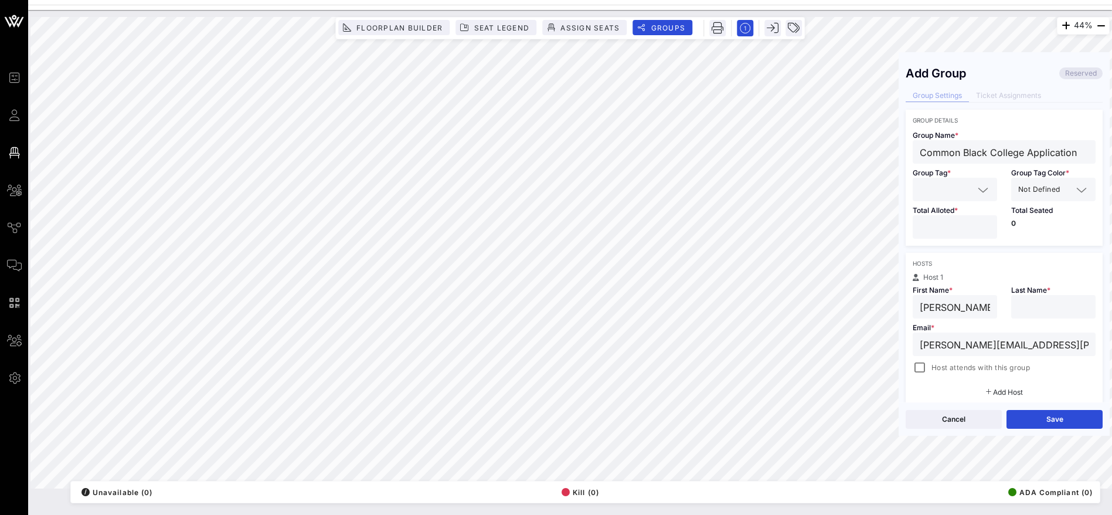
drag, startPoint x: 981, startPoint y: 310, endPoint x: 955, endPoint y: 310, distance: 25.8
click at [955, 310] on input "[PERSON_NAME]" at bounding box center [955, 306] width 70 height 15
click at [1045, 303] on input "text" at bounding box center [1053, 306] width 70 height 15
paste input "[PERSON_NAME]"
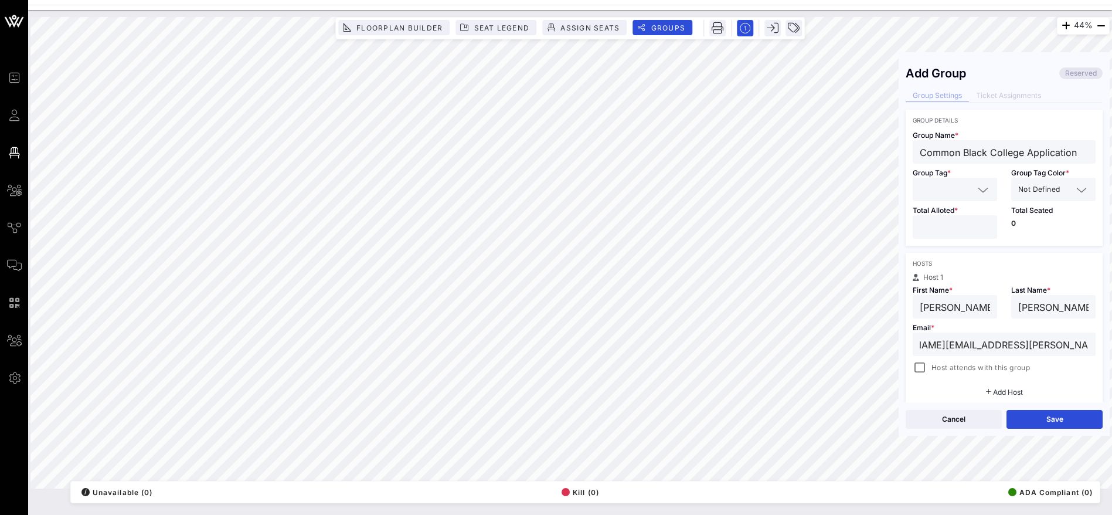
drag, startPoint x: 963, startPoint y: 344, endPoint x: 1099, endPoint y: 343, distance: 136.0
click at [1099, 343] on div "Add Group Reserved Group Settings Ticket Assignments Group Details Group Name *…" at bounding box center [1004, 230] width 211 height 343
click at [1034, 342] on input "[PERSON_NAME][EMAIL_ADDRESS][PERSON_NAME][DOMAIN_NAME]" at bounding box center [1004, 344] width 169 height 15
click at [882, 347] on div "44% Floorplan Builder Seat Legend Assign Seats Groups Exit Add Group Reserved G…" at bounding box center [569, 252] width 1079 height 471
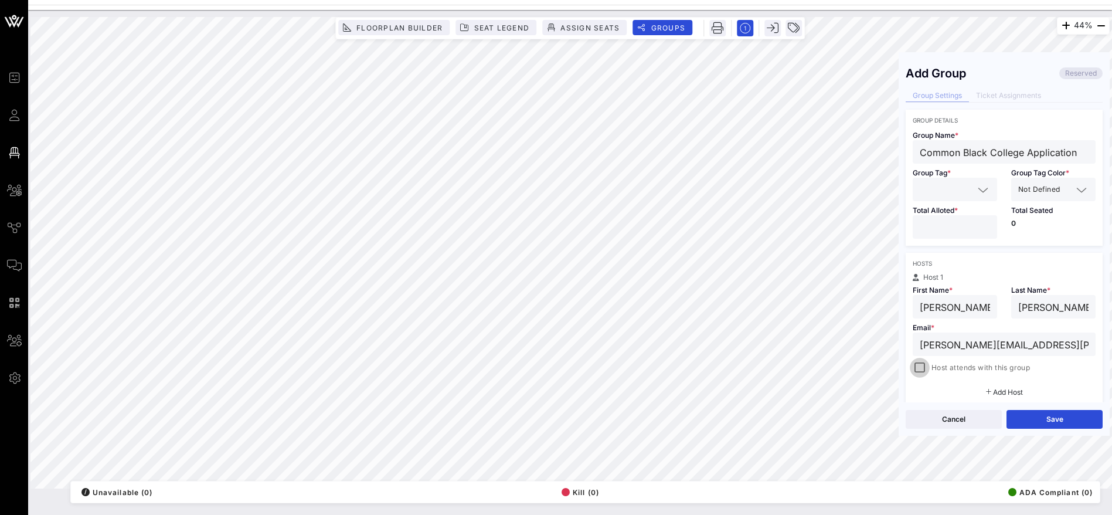
click at [922, 367] on div at bounding box center [920, 367] width 16 height 16
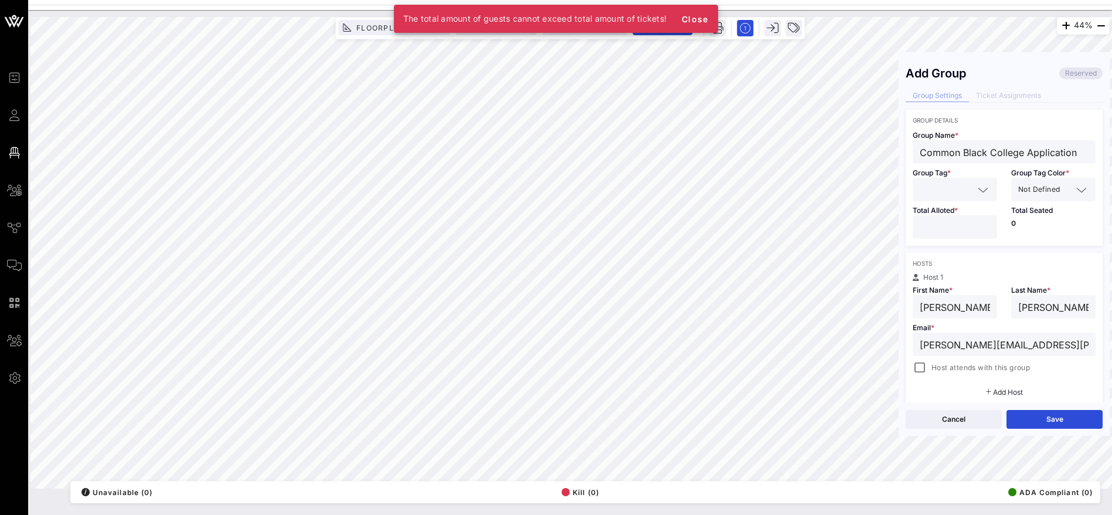
click at [946, 191] on input "text" at bounding box center [947, 189] width 54 height 15
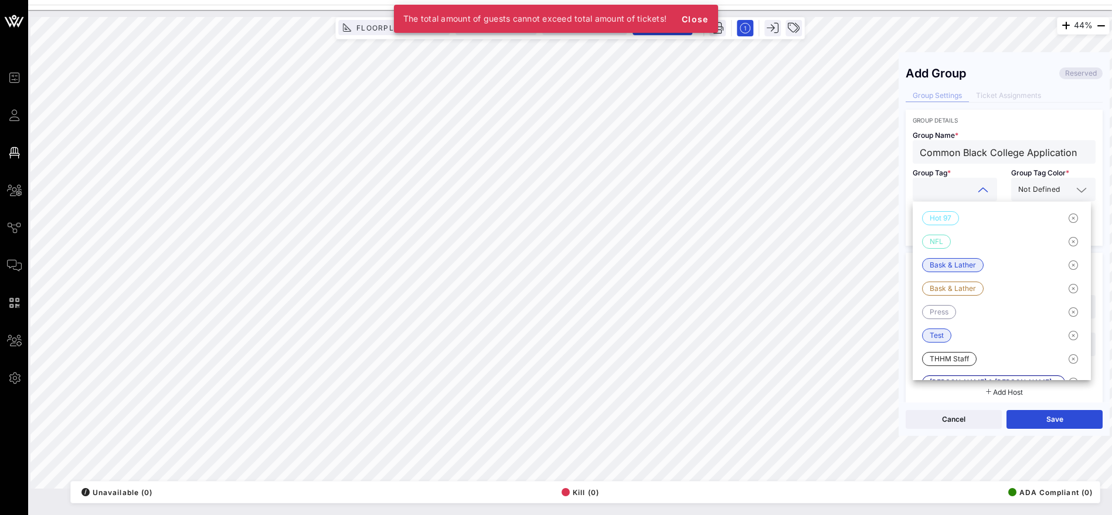
click at [984, 154] on input "Common Black College Application" at bounding box center [1004, 151] width 169 height 15
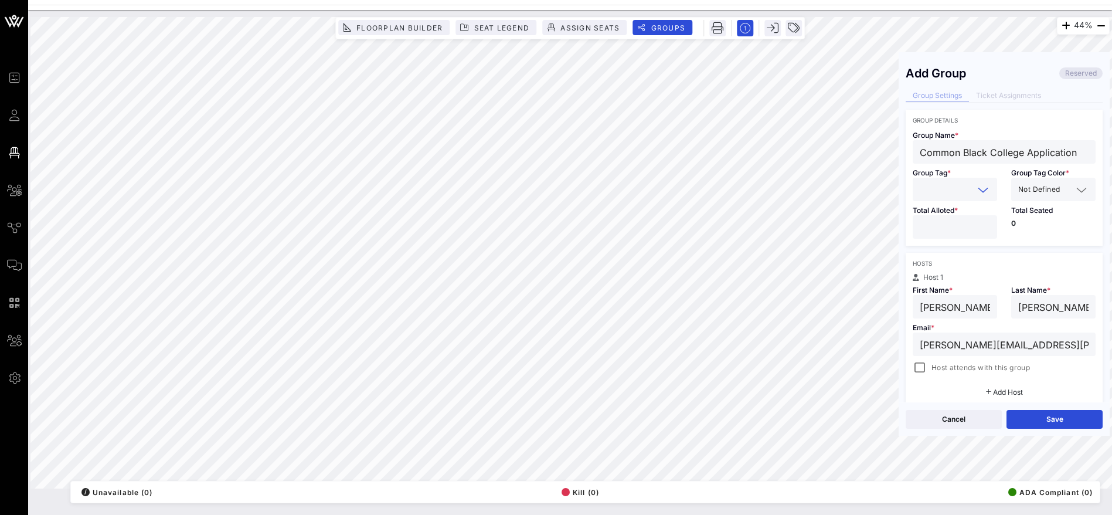
click at [951, 185] on input "text" at bounding box center [947, 189] width 54 height 15
paste input "Common Black College Application"
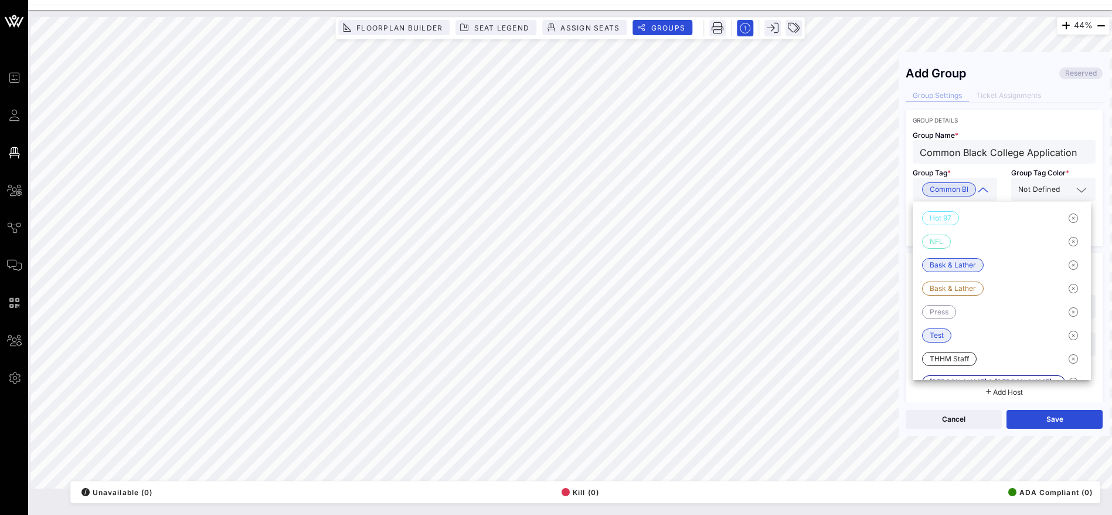
click at [1025, 115] on div "Group Details Group Name * Common Black College Application Group Tag * Common …" at bounding box center [1004, 178] width 197 height 136
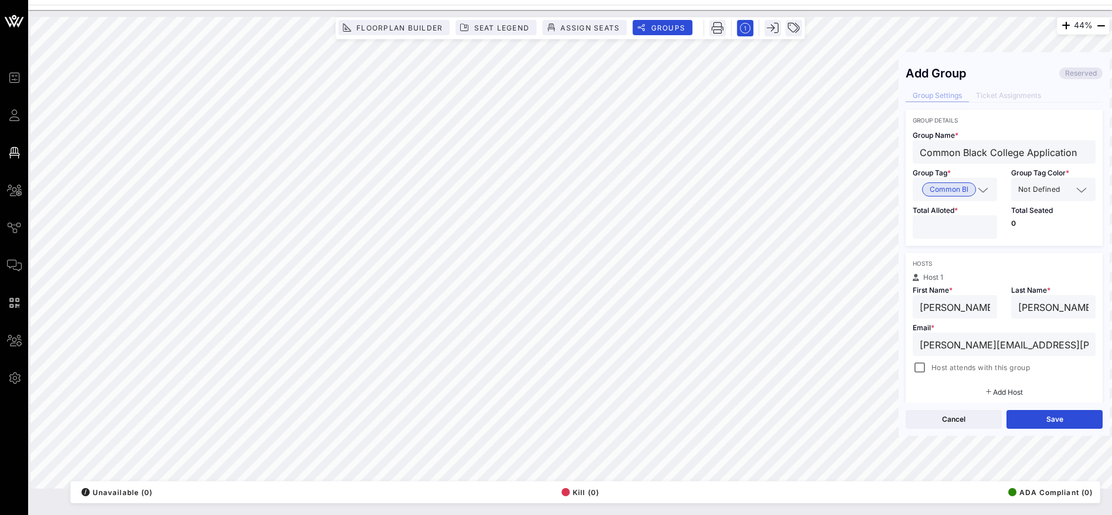
click at [946, 227] on input "number" at bounding box center [955, 226] width 70 height 15
drag, startPoint x: 1039, startPoint y: 234, endPoint x: 1057, endPoint y: 202, distance: 36.7
click at [1048, 228] on div "Total Seated 0" at bounding box center [1053, 223] width 98 height 45
click at [1057, 192] on div "Not Defined" at bounding box center [1045, 189] width 54 height 15
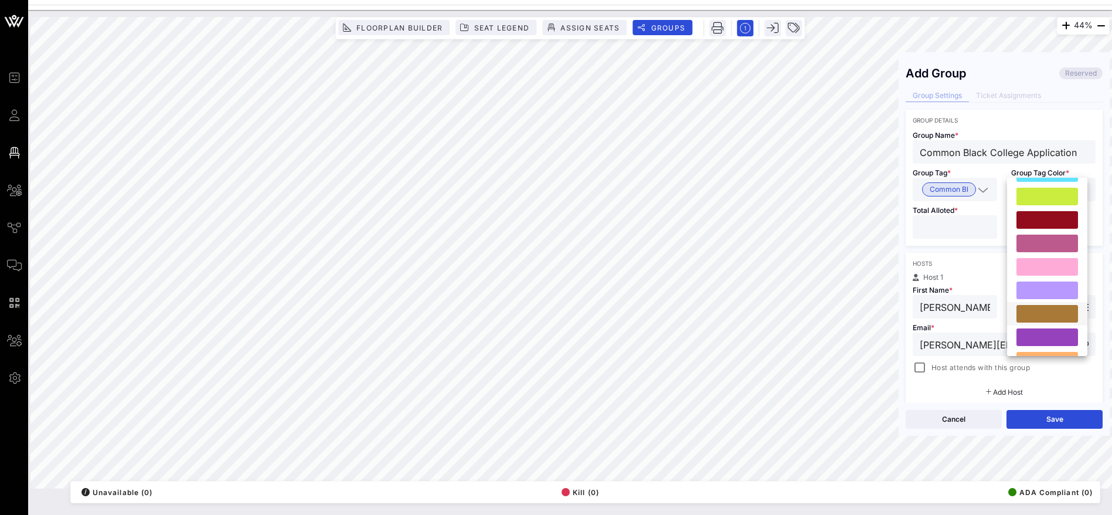
scroll to position [88, 0]
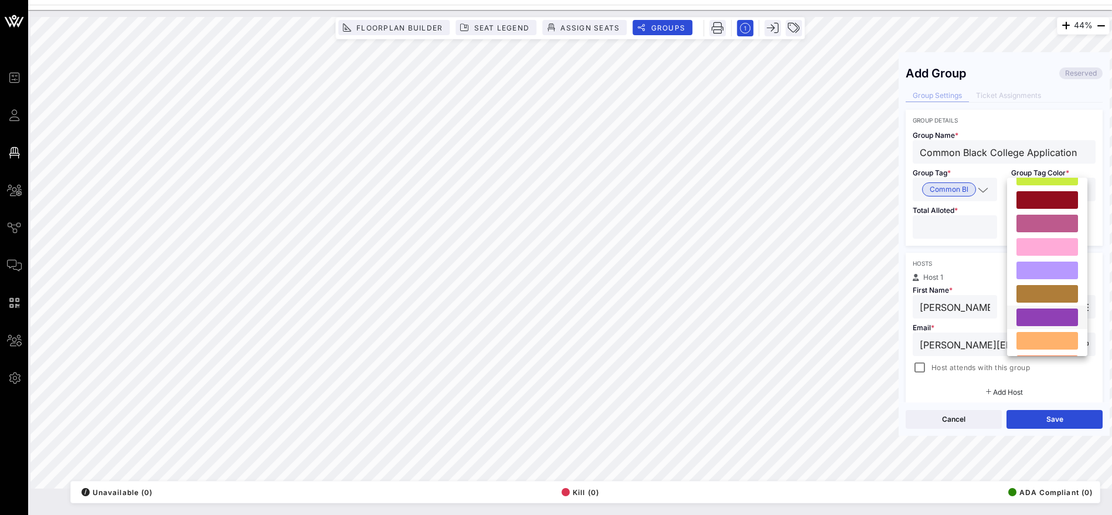
click at [1048, 319] on div at bounding box center [1048, 317] width 62 height 18
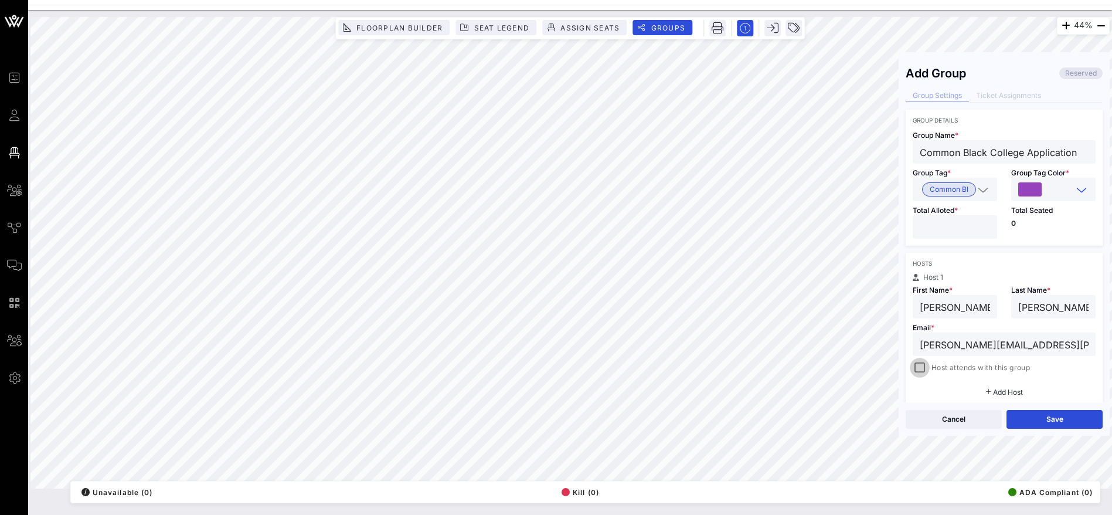
click at [918, 368] on div at bounding box center [920, 367] width 16 height 16
click at [1048, 416] on button "Save" at bounding box center [1055, 419] width 96 height 19
click at [971, 418] on button "Close" at bounding box center [954, 419] width 96 height 19
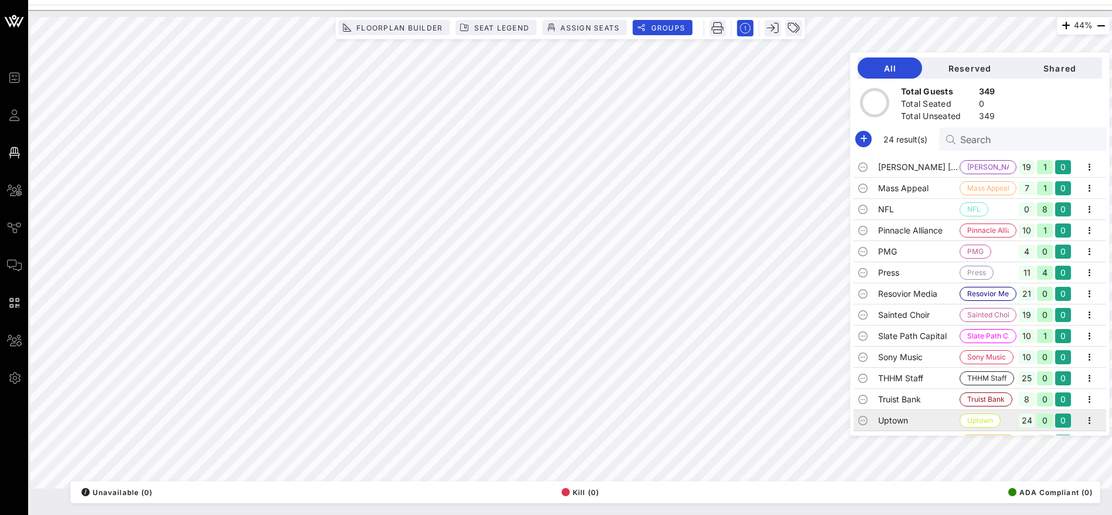
scroll to position [248, 0]
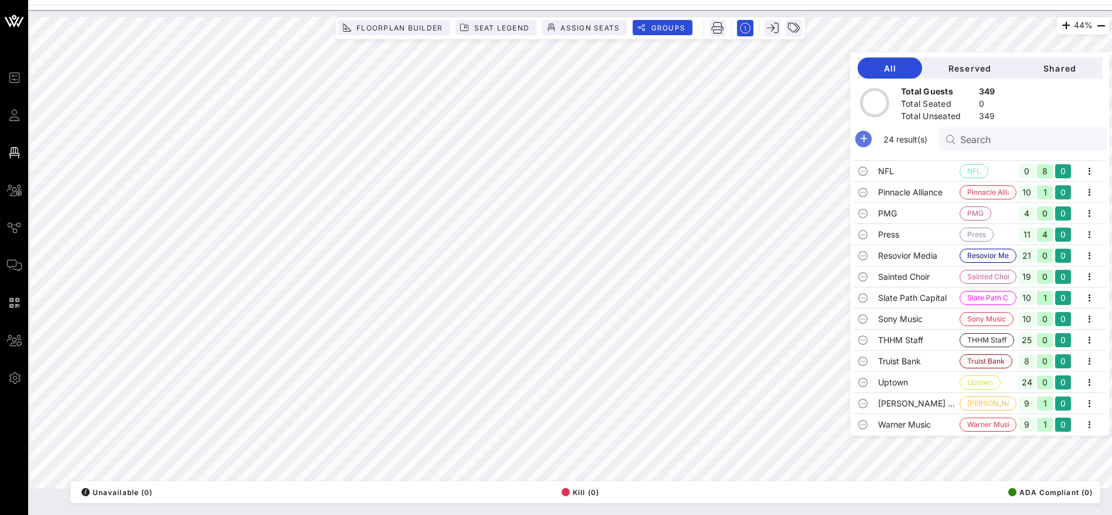
click at [871, 140] on icon "button" at bounding box center [864, 139] width 14 height 14
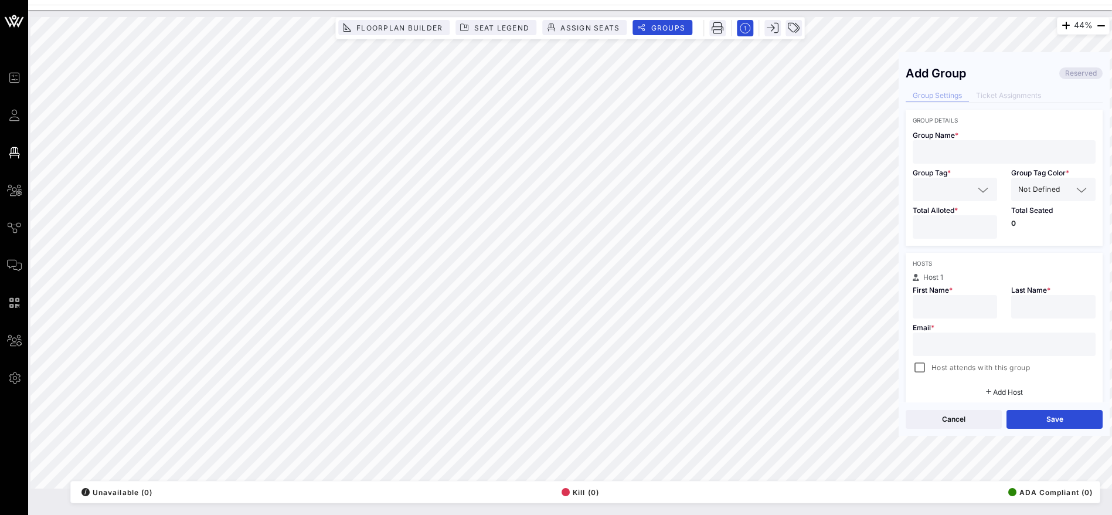
click at [954, 226] on input "number" at bounding box center [955, 226] width 70 height 15
click at [925, 366] on div at bounding box center [920, 367] width 16 height 16
click at [926, 341] on input "text" at bounding box center [1004, 344] width 169 height 15
paste input "[PERSON_NAME] [EMAIL_ADDRESS][DOMAIN_NAME] [PERSON_NAME]"
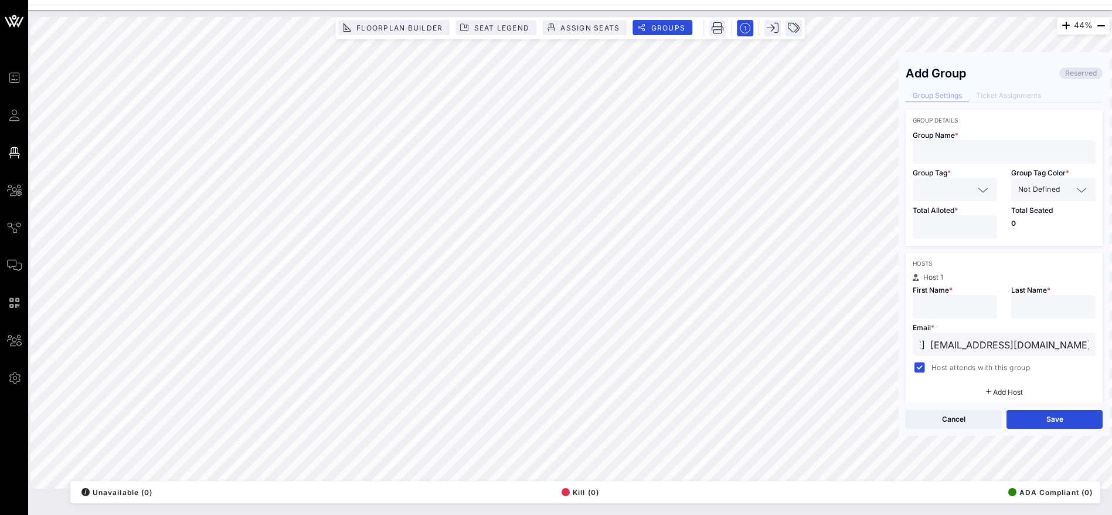
drag, startPoint x: 1025, startPoint y: 344, endPoint x: 1068, endPoint y: 339, distance: 43.1
click at [1083, 341] on div "[PERSON_NAME] [EMAIL_ADDRESS][DOMAIN_NAME] [PERSON_NAME]" at bounding box center [1004, 343] width 183 height 23
click at [961, 311] on input "text" at bounding box center [955, 306] width 70 height 15
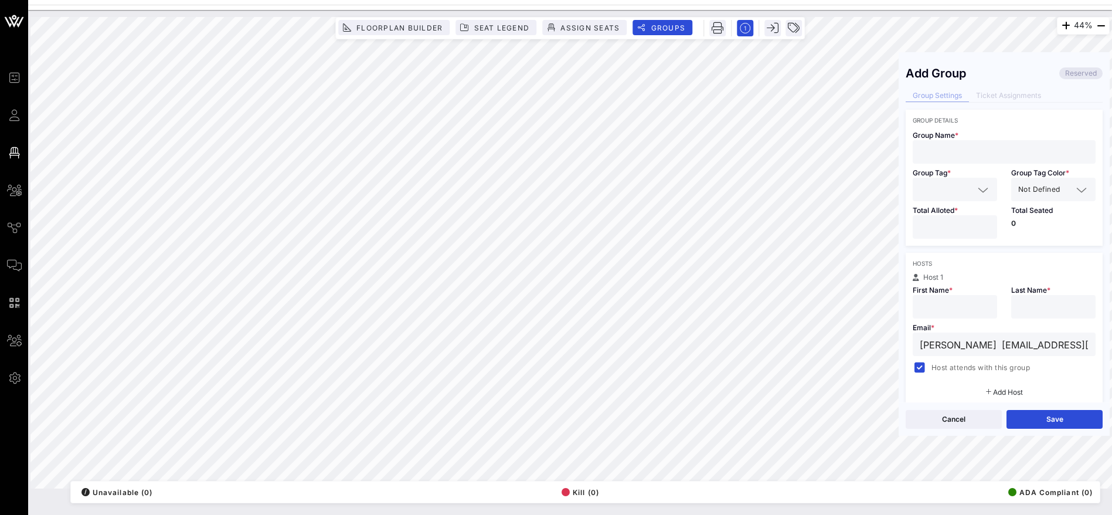
paste input "[PERSON_NAME]"
drag, startPoint x: 984, startPoint y: 307, endPoint x: 949, endPoint y: 305, distance: 35.2
click at [949, 305] on input "[PERSON_NAME]" at bounding box center [955, 306] width 70 height 15
click at [1058, 300] on input "text" at bounding box center [1053, 306] width 70 height 15
paste input "[PERSON_NAME]"
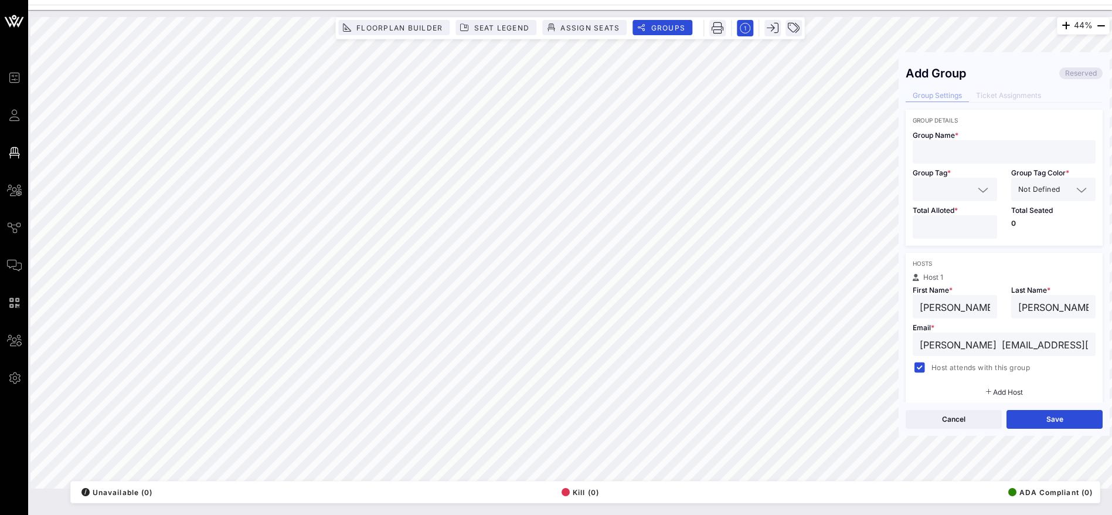
click at [898, 344] on div "44% Floorplan Builder Seat Legend Assign Seats Groups Exit Add Group Reserved G…" at bounding box center [569, 252] width 1079 height 471
click at [945, 153] on input "text" at bounding box center [1004, 151] width 169 height 15
paste input "[PERSON_NAME]"
click at [950, 155] on input "[PERSON_NAME]" at bounding box center [1004, 151] width 169 height 15
click at [983, 155] on input "[PERSON_NAME]" at bounding box center [1004, 151] width 169 height 15
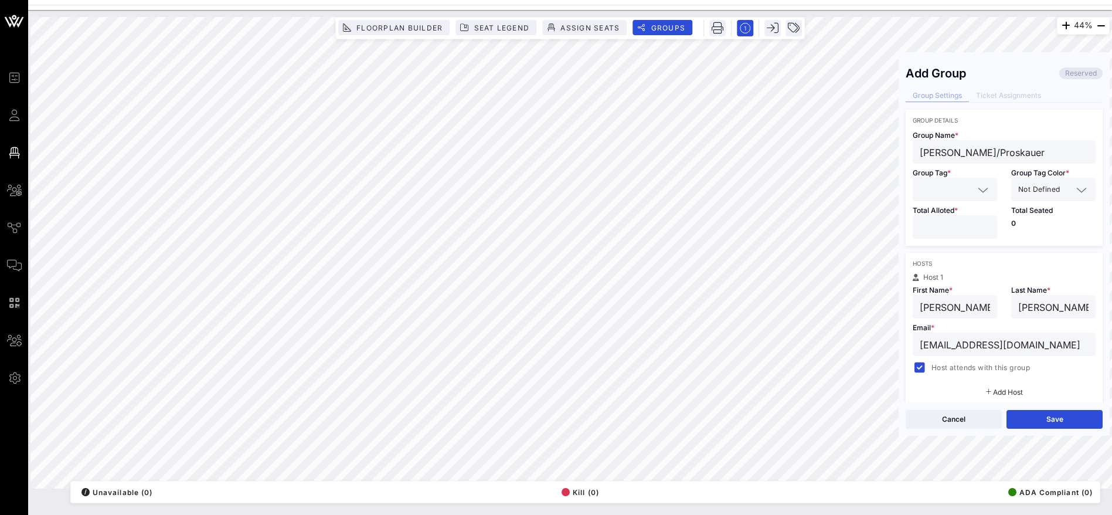
click at [881, 155] on div "44% Floorplan Builder Seat Legend Assign Seats Groups Exit Add Group Reserved G…" at bounding box center [569, 252] width 1079 height 471
click at [939, 185] on input "text" at bounding box center [947, 189] width 54 height 15
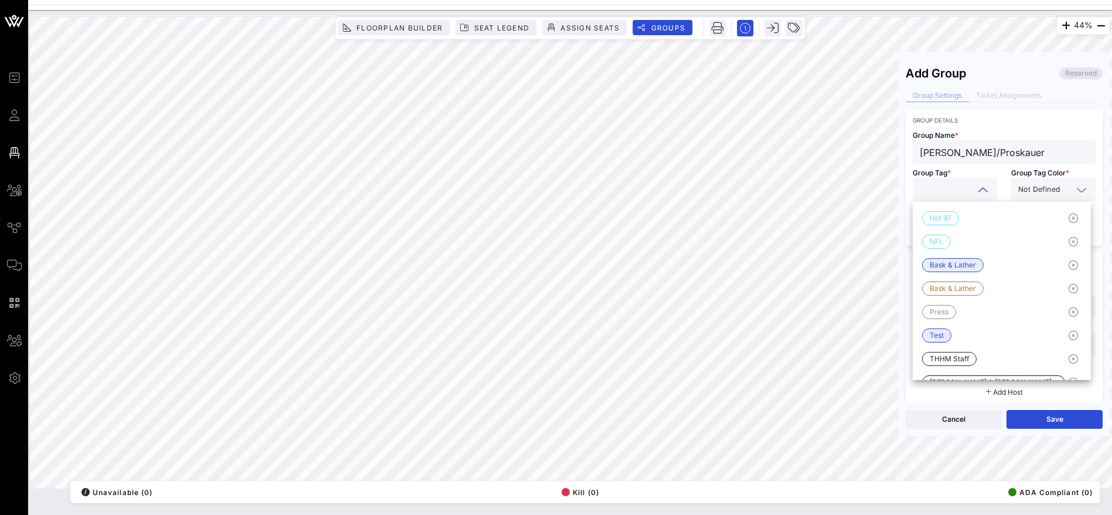
paste input "[PERSON_NAME]/Proskauer"
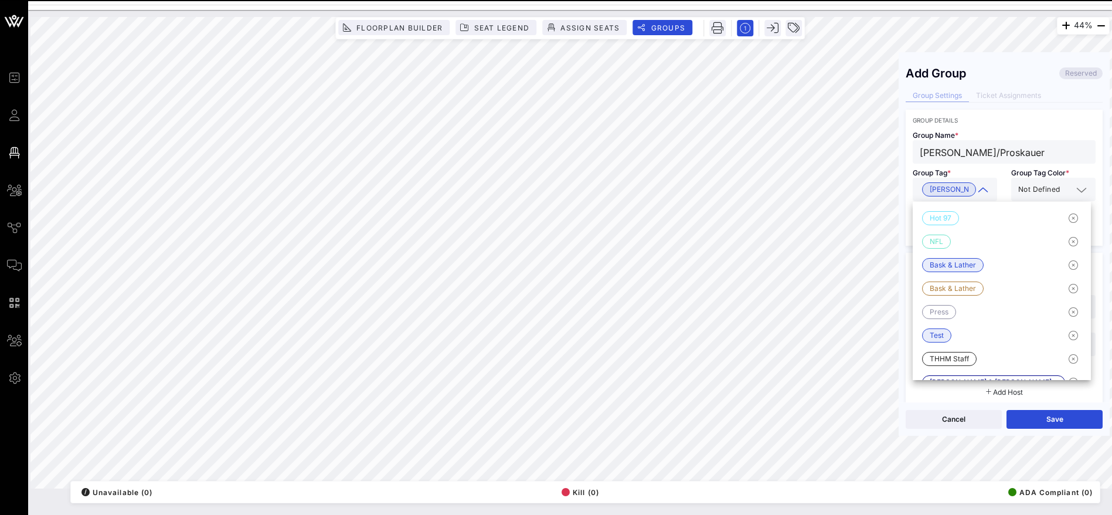
click at [1063, 183] on input "text" at bounding box center [1067, 189] width 10 height 15
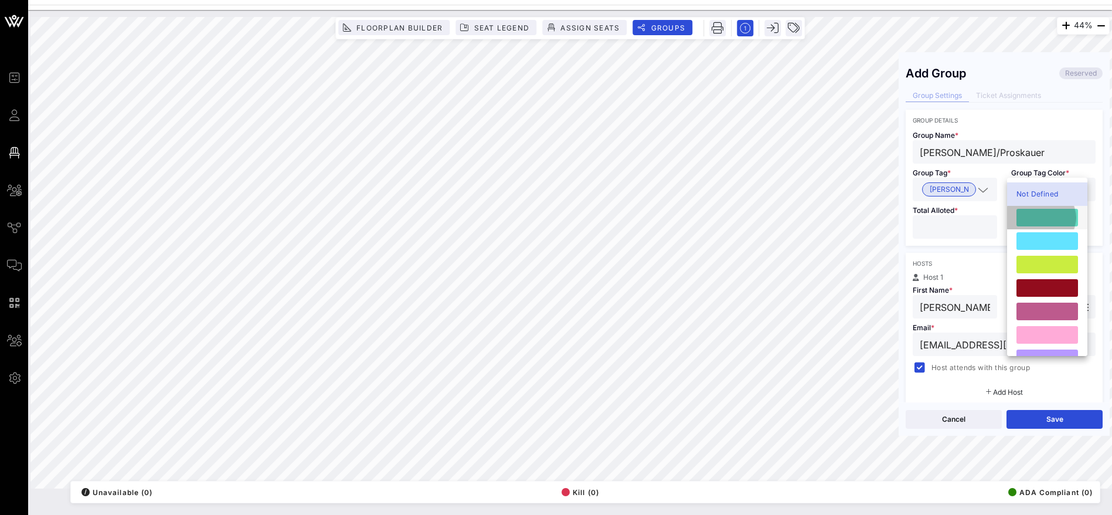
click at [1050, 210] on div at bounding box center [1048, 218] width 62 height 18
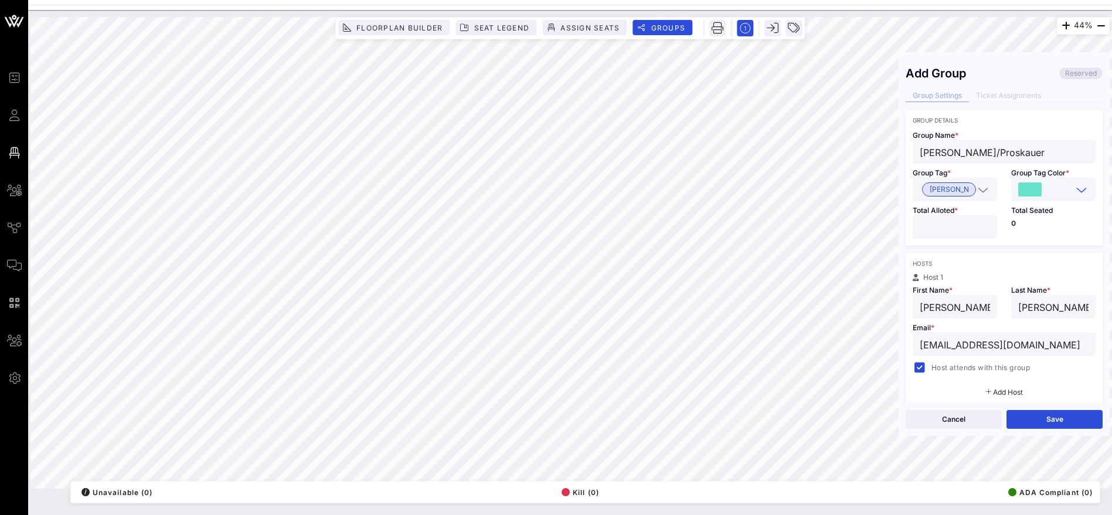
click at [1048, 117] on div "Group Details" at bounding box center [1004, 120] width 183 height 7
click at [1048, 420] on button "Save" at bounding box center [1055, 419] width 96 height 19
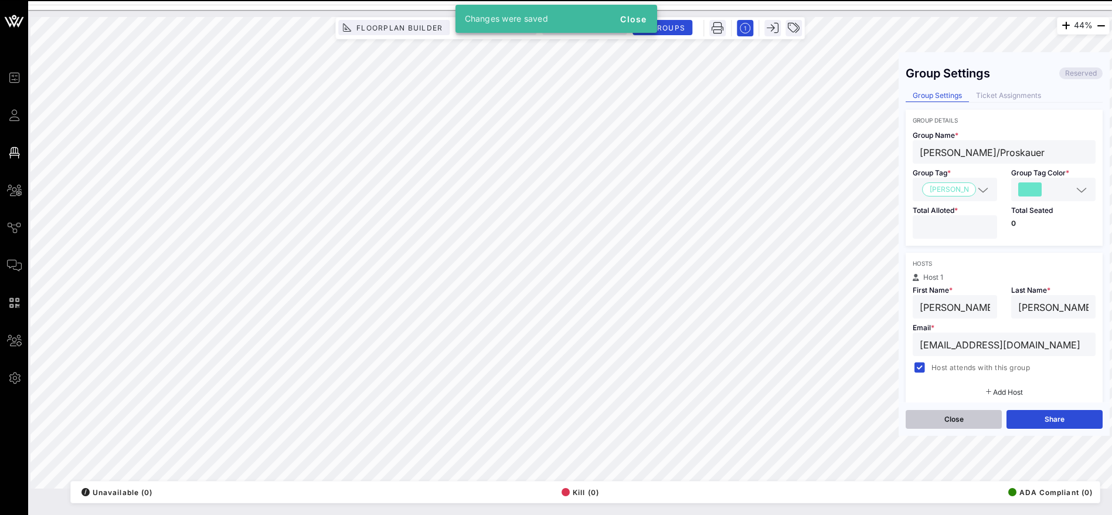
click at [960, 420] on button "Close" at bounding box center [954, 419] width 96 height 19
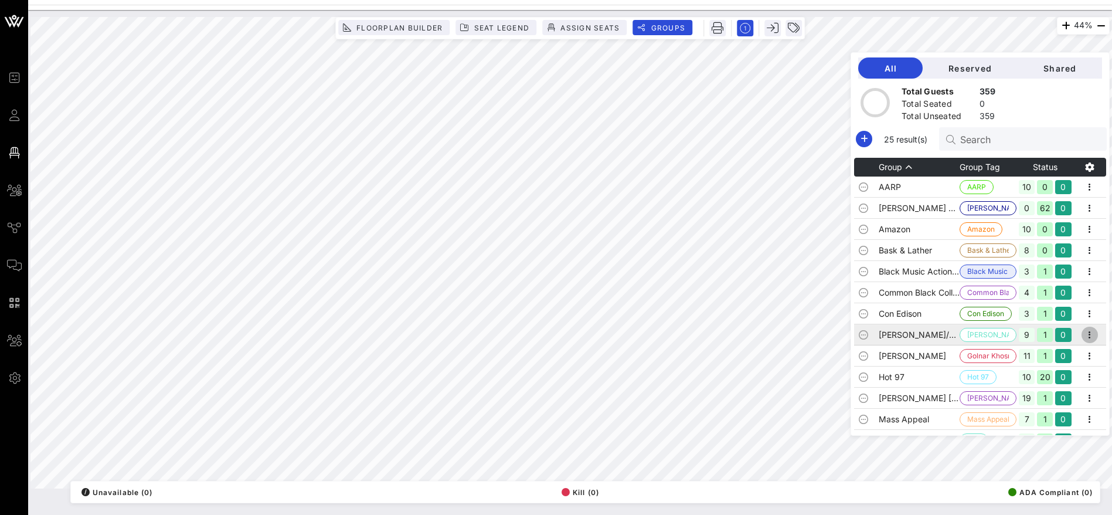
click at [1083, 335] on icon "button" at bounding box center [1090, 335] width 14 height 14
click at [1075, 355] on div "Edit" at bounding box center [1074, 354] width 36 height 9
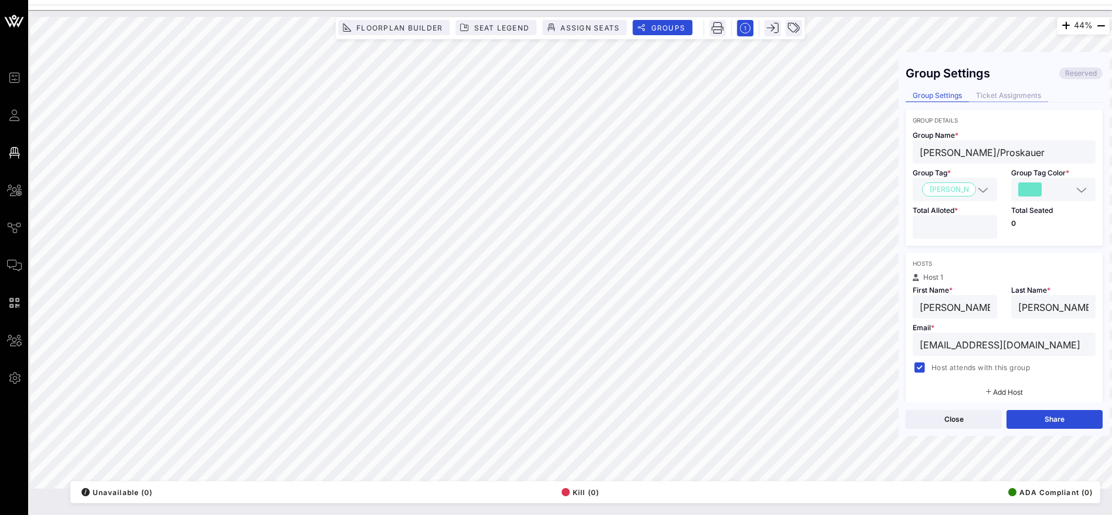
click at [1027, 96] on div "Ticket Assignments" at bounding box center [1008, 96] width 79 height 12
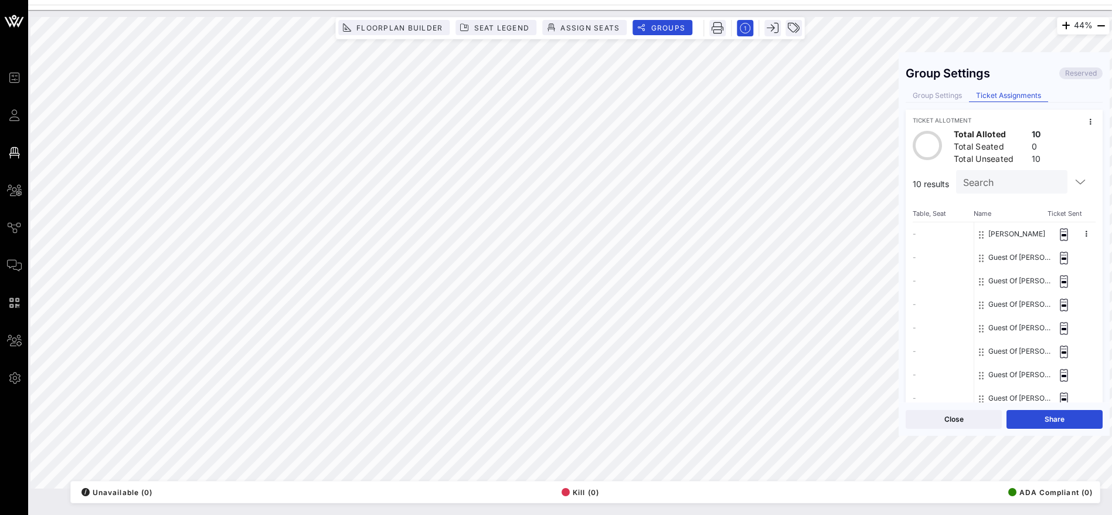
click at [1012, 256] on button "Guest Of [PERSON_NAME]/Proskauer" at bounding box center [1019, 257] width 62 height 23
click at [1004, 257] on button "Guest Of [PERSON_NAME]/Proskauer" at bounding box center [1019, 257] width 62 height 23
click at [1006, 260] on button "Guest Of [PERSON_NAME]/Proskauer" at bounding box center [1019, 257] width 62 height 23
click at [992, 253] on button "Guest Of [PERSON_NAME]/Proskauer" at bounding box center [1019, 257] width 62 height 23
click at [990, 253] on button "Guest Of [PERSON_NAME]/Proskauer" at bounding box center [1019, 257] width 62 height 23
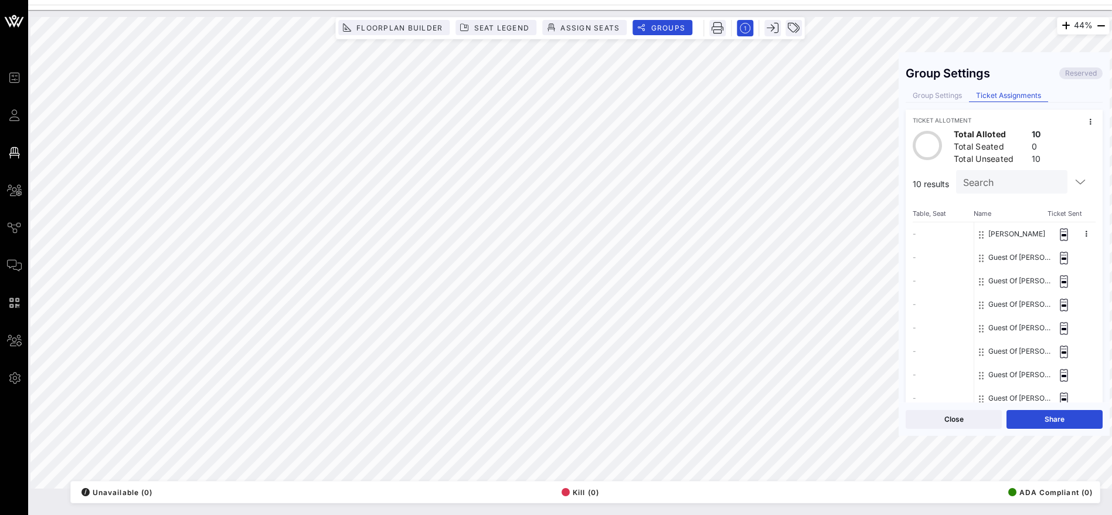
click at [990, 253] on button "Guest Of [PERSON_NAME]/Proskauer" at bounding box center [1019, 257] width 62 height 23
click at [979, 254] on icon at bounding box center [981, 257] width 5 height 9
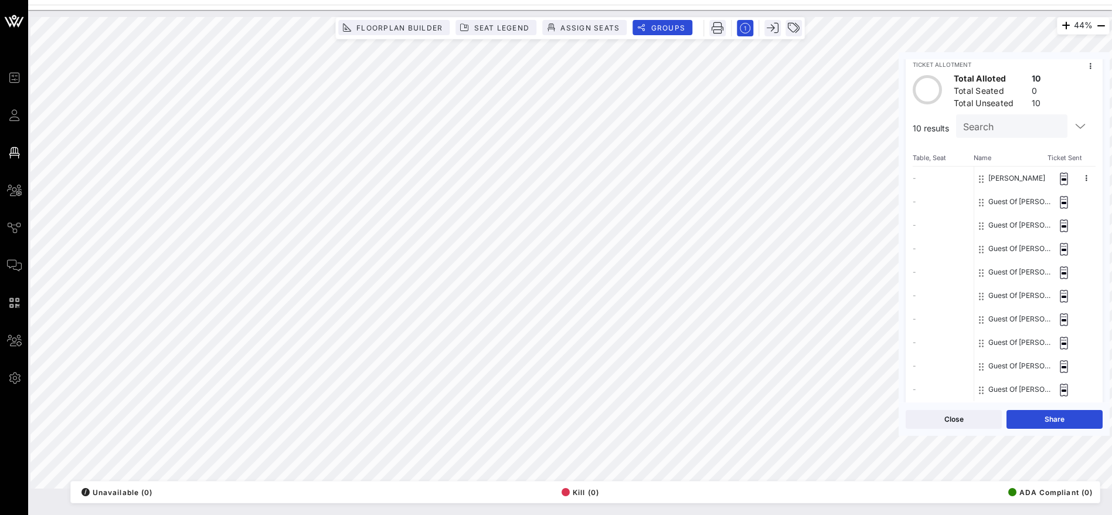
scroll to position [80, 0]
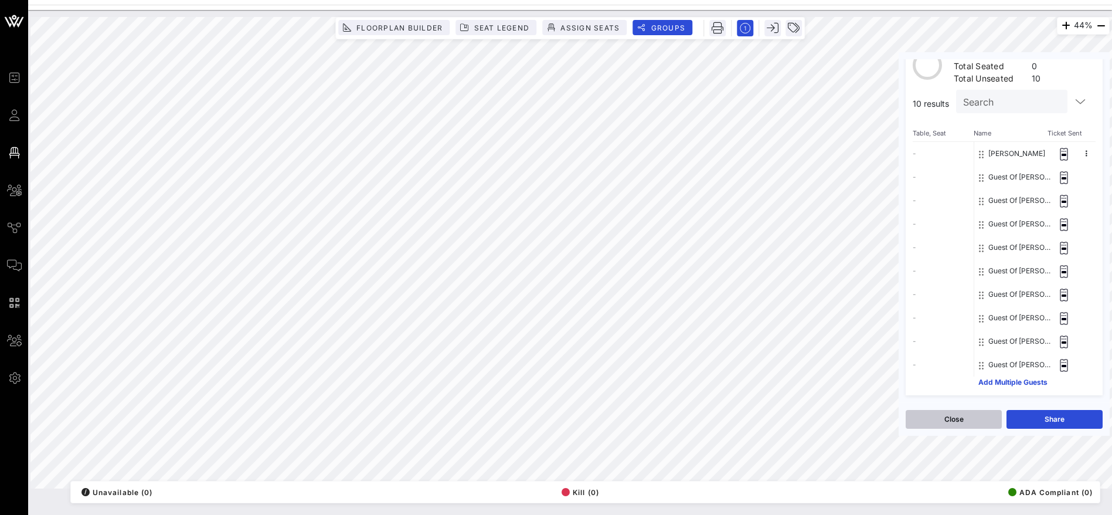
click at [964, 418] on button "Close" at bounding box center [954, 419] width 96 height 19
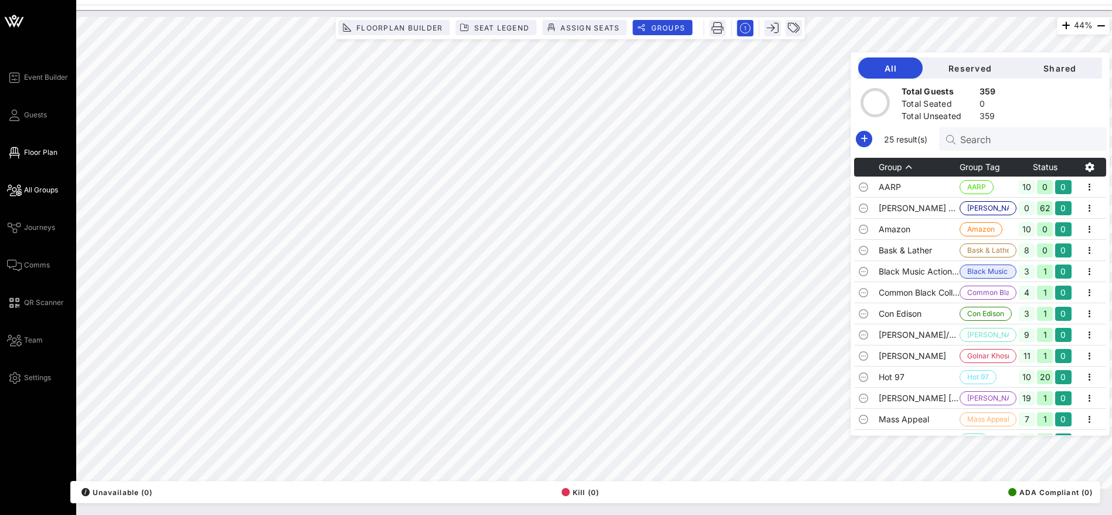
click at [33, 191] on span "All Groups" at bounding box center [41, 190] width 34 height 11
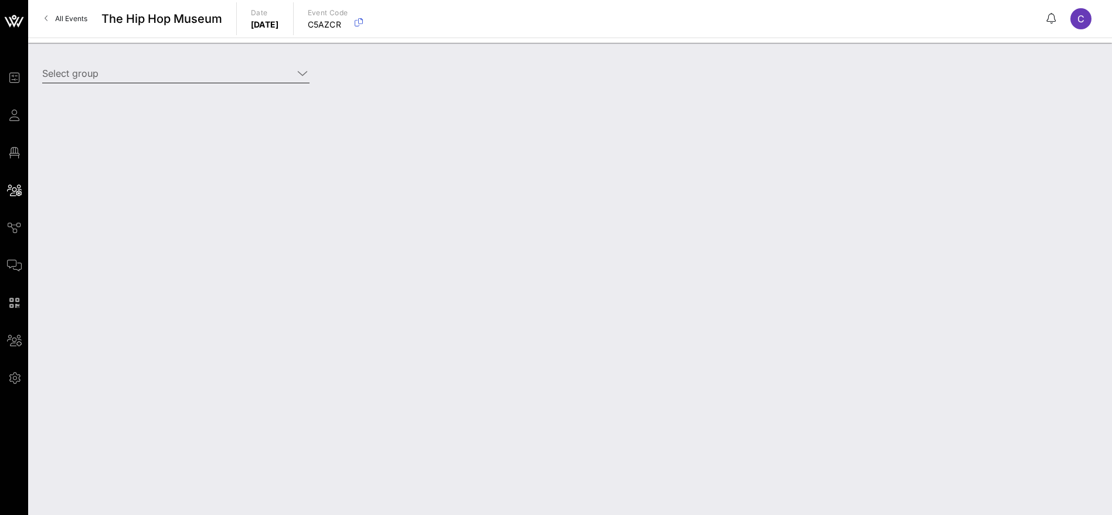
click at [302, 72] on icon at bounding box center [302, 73] width 11 height 14
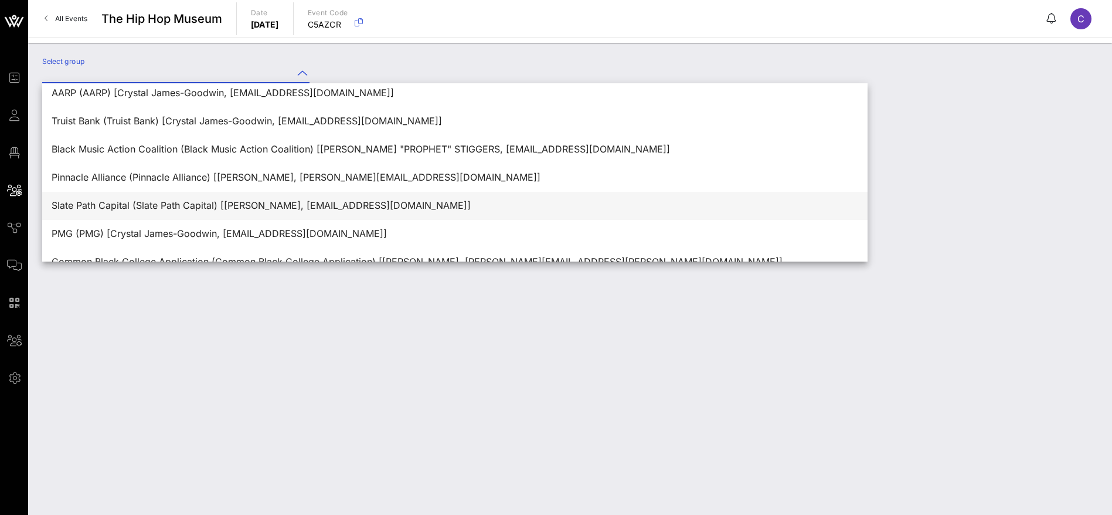
scroll to position [535, 0]
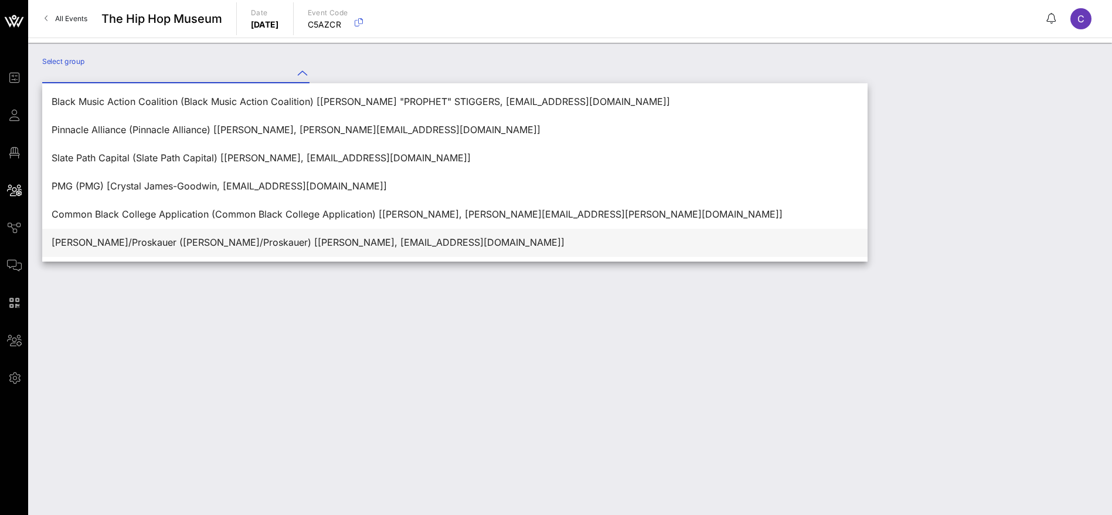
click at [155, 246] on div "[PERSON_NAME]/Proskauer ([PERSON_NAME]/Proskauer) [[PERSON_NAME], [EMAIL_ADDRES…" at bounding box center [455, 242] width 807 height 11
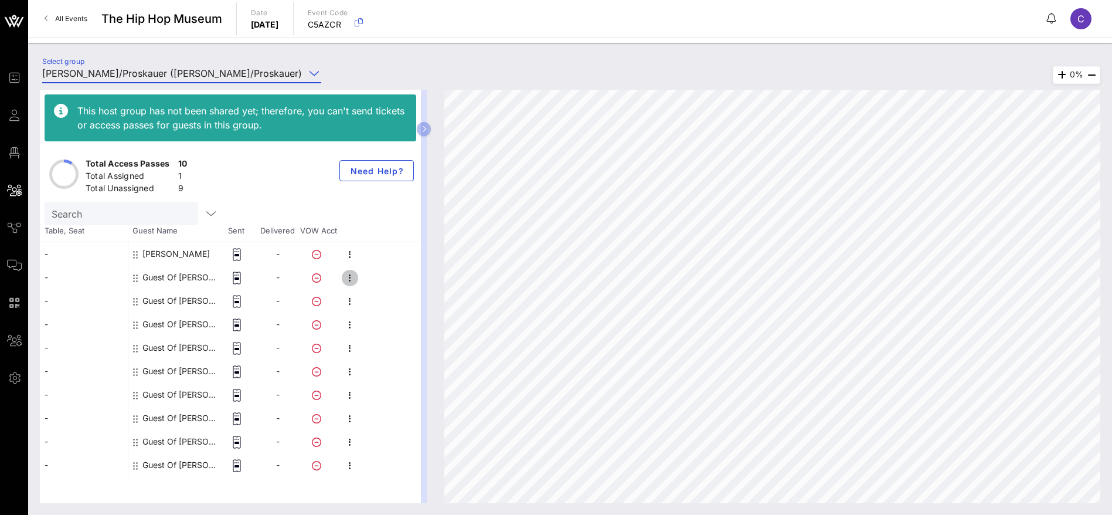
click at [349, 279] on icon "button" at bounding box center [350, 278] width 14 height 14
click at [373, 286] on div "Edit" at bounding box center [412, 281] width 89 height 9
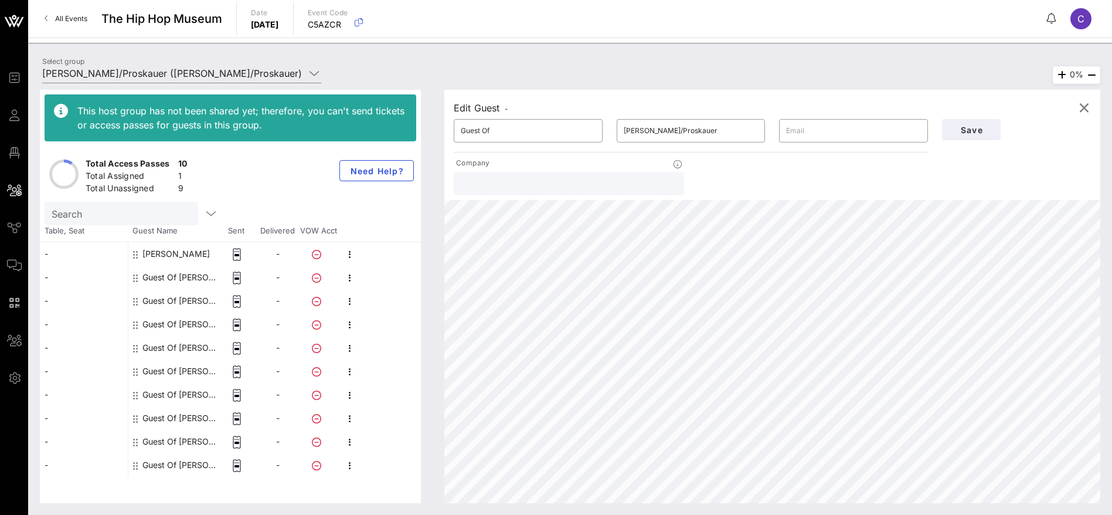
drag, startPoint x: 512, startPoint y: 131, endPoint x: 416, endPoint y: 130, distance: 95.6
click at [416, 130] on div "This host group has not been shared yet; therefore, you can't send tickets or a…" at bounding box center [570, 296] width 1061 height 413
paste input "[PERSON_NAME]"
drag, startPoint x: 505, startPoint y: 127, endPoint x: 485, endPoint y: 127, distance: 20.5
click at [485, 127] on input "[PERSON_NAME]" at bounding box center [528, 130] width 135 height 19
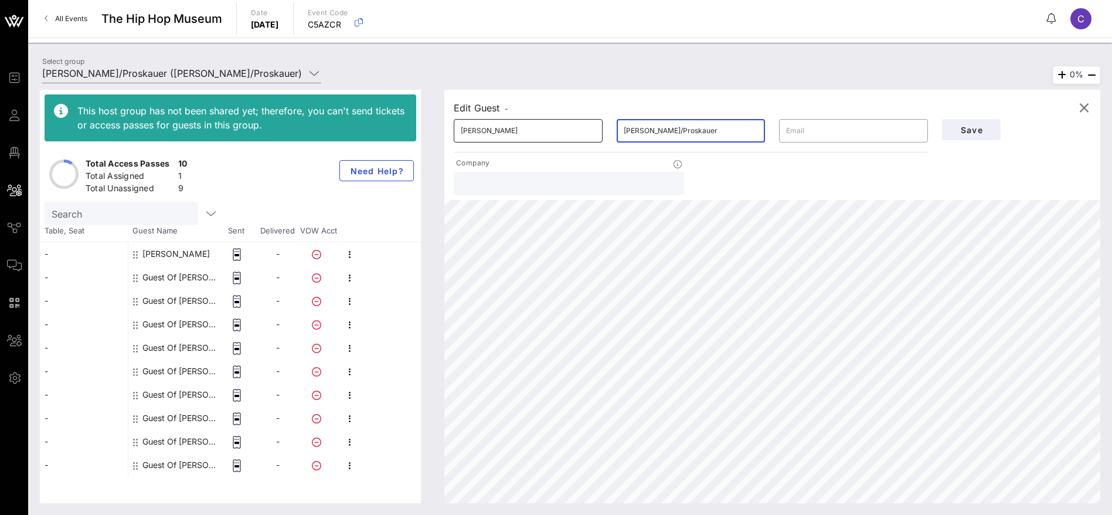
drag, startPoint x: 695, startPoint y: 128, endPoint x: 570, endPoint y: 128, distance: 124.9
click at [569, 128] on div "​ [PERSON_NAME] ​ [PERSON_NAME]/Proskauer ​" at bounding box center [691, 131] width 488 height 38
paste input "Safran"
click at [973, 131] on span "Save" at bounding box center [972, 130] width 40 height 10
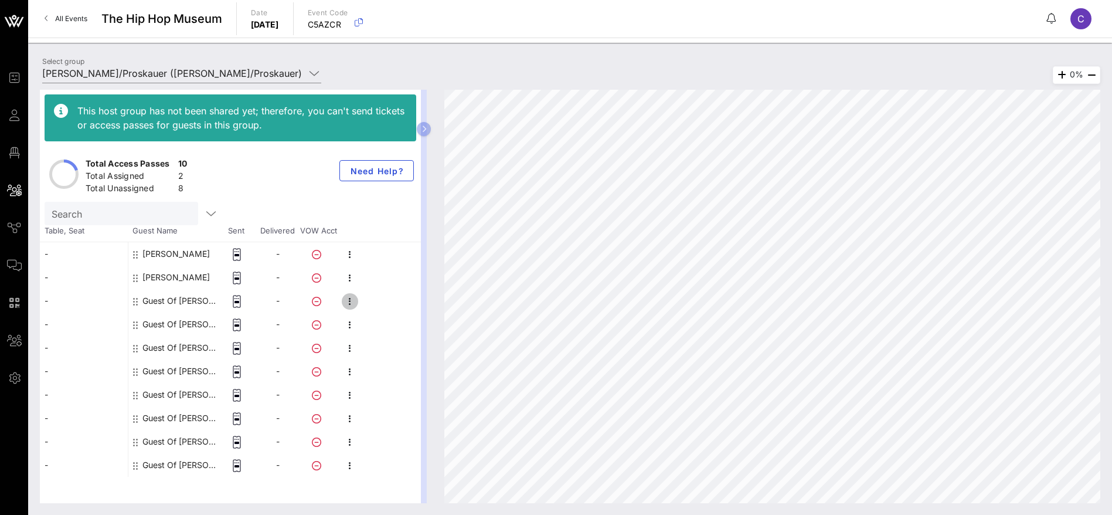
click at [350, 301] on icon "button" at bounding box center [350, 301] width 14 height 14
click at [406, 306] on div "Edit" at bounding box center [412, 304] width 89 height 9
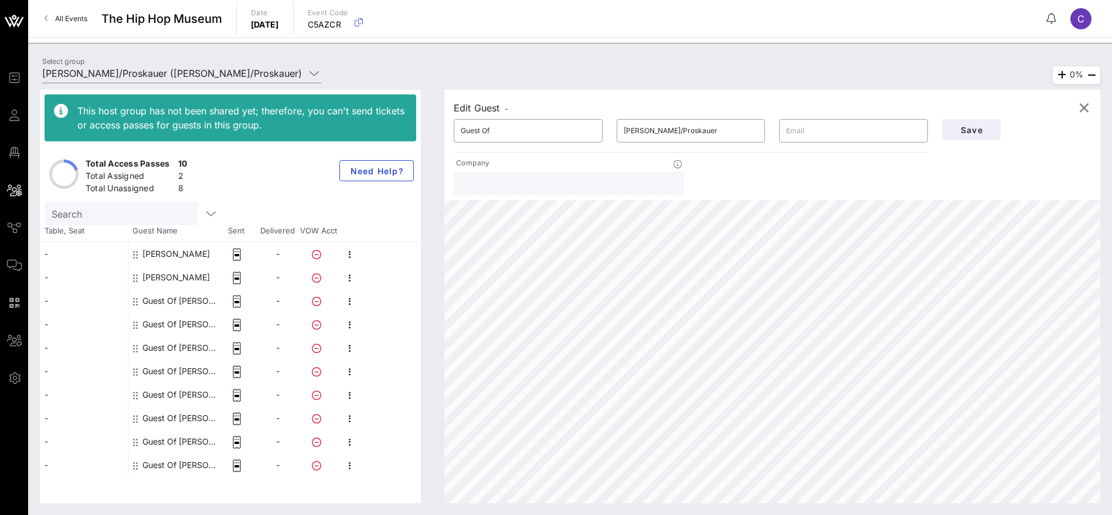
drag, startPoint x: 499, startPoint y: 135, endPoint x: 403, endPoint y: 137, distance: 96.2
click at [403, 137] on div "This host group has not been shared yet; therefore, you can't send tickets or a…" at bounding box center [570, 296] width 1061 height 413
paste input "[PERSON_NAME]"
drag, startPoint x: 533, startPoint y: 131, endPoint x: 485, endPoint y: 128, distance: 47.5
click at [485, 128] on input "[PERSON_NAME]" at bounding box center [528, 130] width 135 height 19
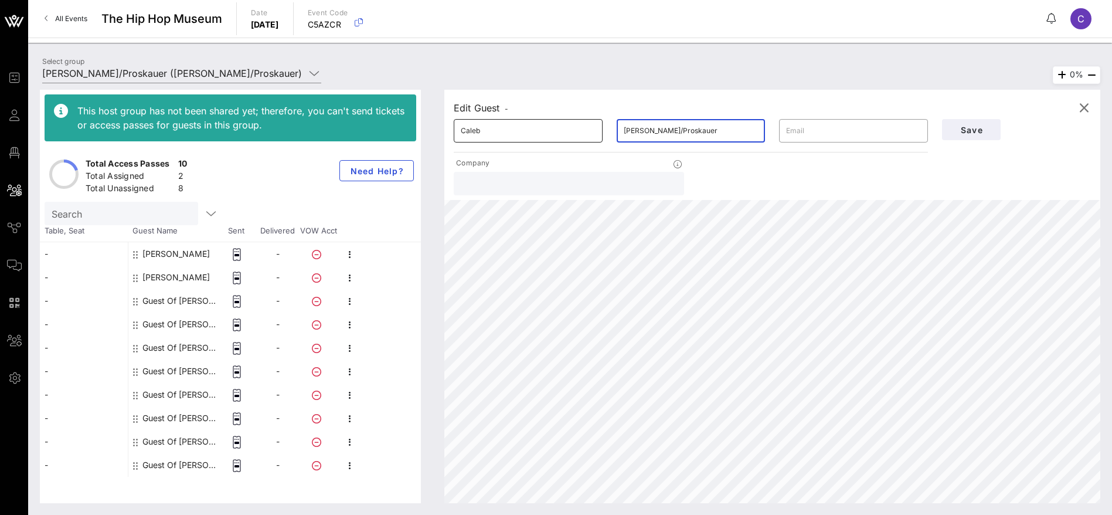
drag, startPoint x: 606, startPoint y: 128, endPoint x: 580, endPoint y: 127, distance: 25.8
click at [580, 127] on div "​ Caleb ​ [PERSON_NAME]/Proskauer ​" at bounding box center [691, 131] width 488 height 38
paste input "Mill"
drag, startPoint x: 971, startPoint y: 130, endPoint x: 946, endPoint y: 184, distance: 59.8
click at [971, 130] on span "Save" at bounding box center [972, 130] width 40 height 10
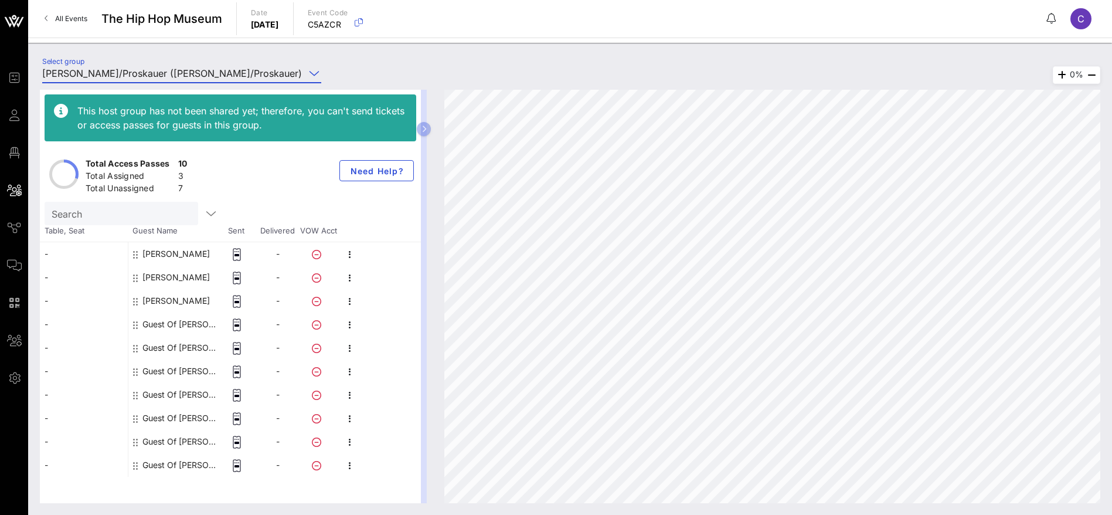
click at [104, 71] on input "[PERSON_NAME]/Proskauer ([PERSON_NAME]/Proskauer) [[PERSON_NAME], [EMAIL_ADDRES…" at bounding box center [173, 73] width 263 height 19
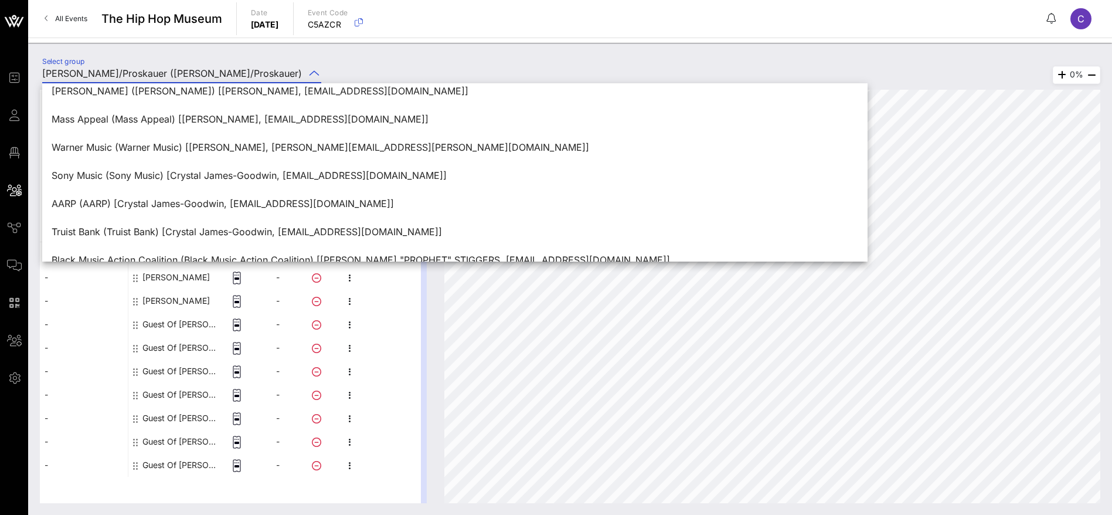
scroll to position [528, 0]
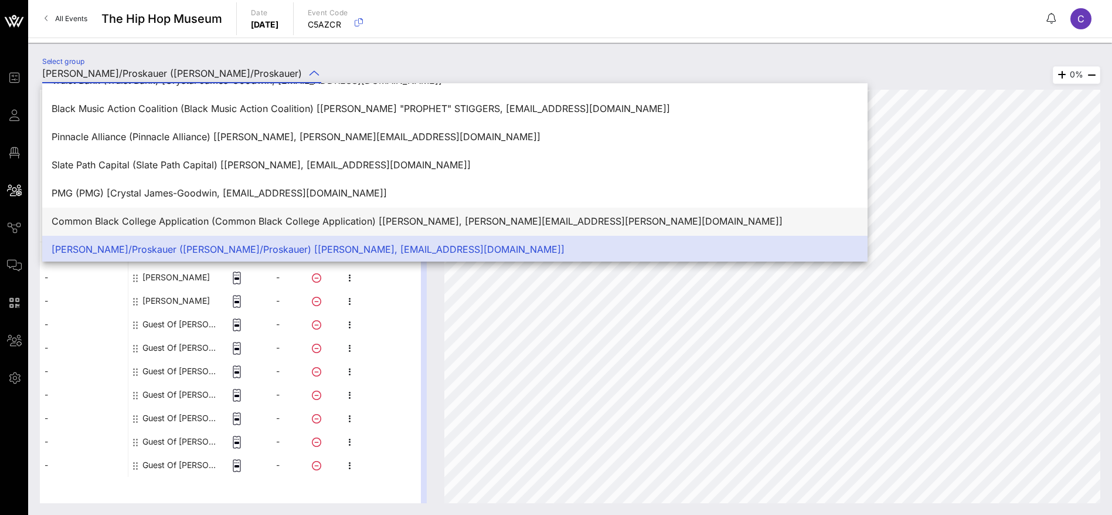
click at [179, 220] on div "Common Black College Application (Common Black College Application) [[PERSON_NA…" at bounding box center [455, 221] width 807 height 11
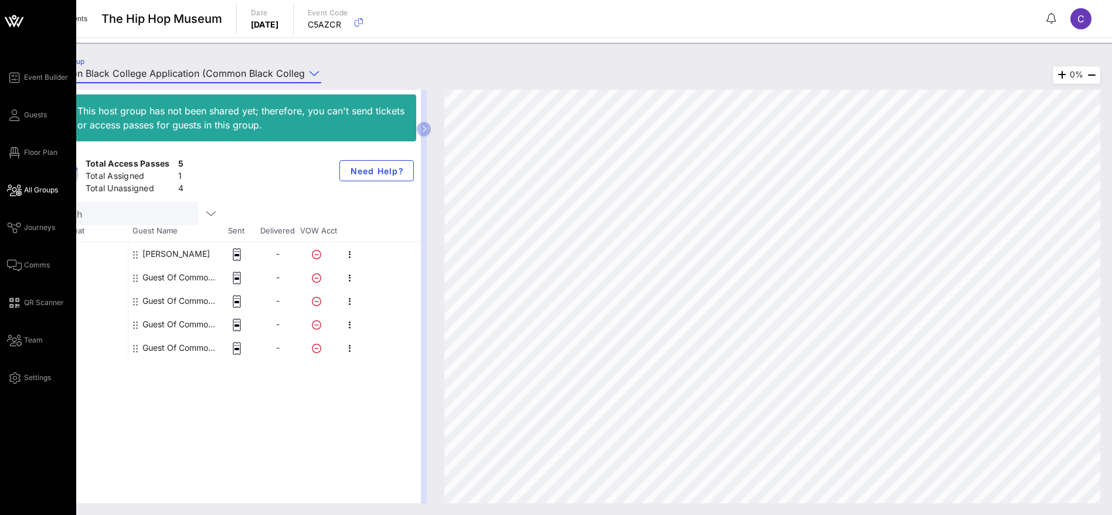
drag, startPoint x: 40, startPoint y: 153, endPoint x: 61, endPoint y: 154, distance: 21.1
click at [40, 153] on span "Floor Plan" at bounding box center [40, 152] width 33 height 11
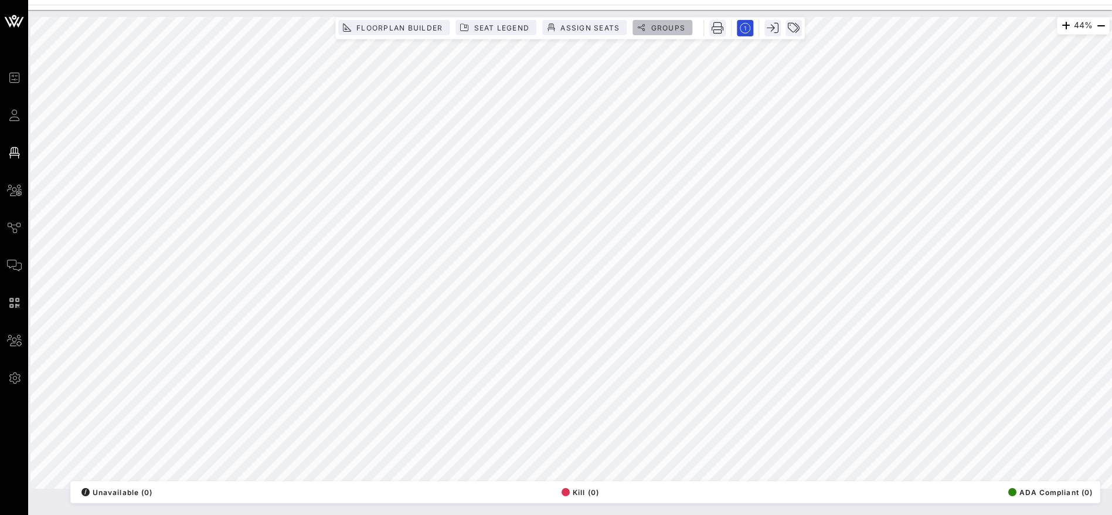
click at [680, 25] on span "Groups" at bounding box center [667, 27] width 35 height 9
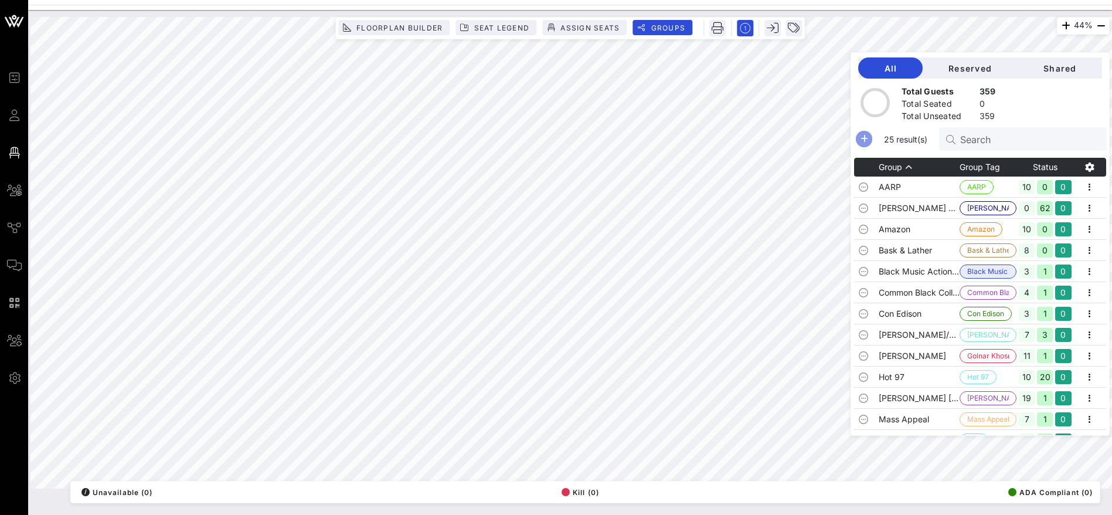
click at [871, 138] on icon "button" at bounding box center [864, 139] width 14 height 14
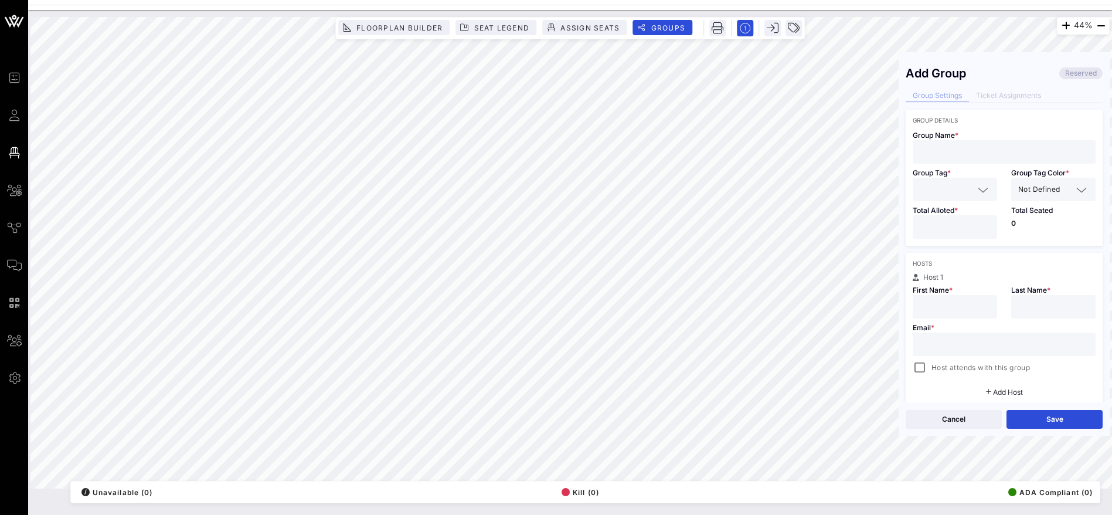
click at [956, 153] on input "text" at bounding box center [1004, 151] width 169 height 15
paste input "[PERSON_NAME] [EMAIL_ADDRESS][DOMAIN_NAME] [PERSON_NAME]"
drag, startPoint x: 1014, startPoint y: 152, endPoint x: 1098, endPoint y: 147, distance: 84.6
click at [1098, 147] on div "Add Group Reserved Group Settings Ticket Assignments Group Details Group Name *…" at bounding box center [1004, 230] width 211 height 343
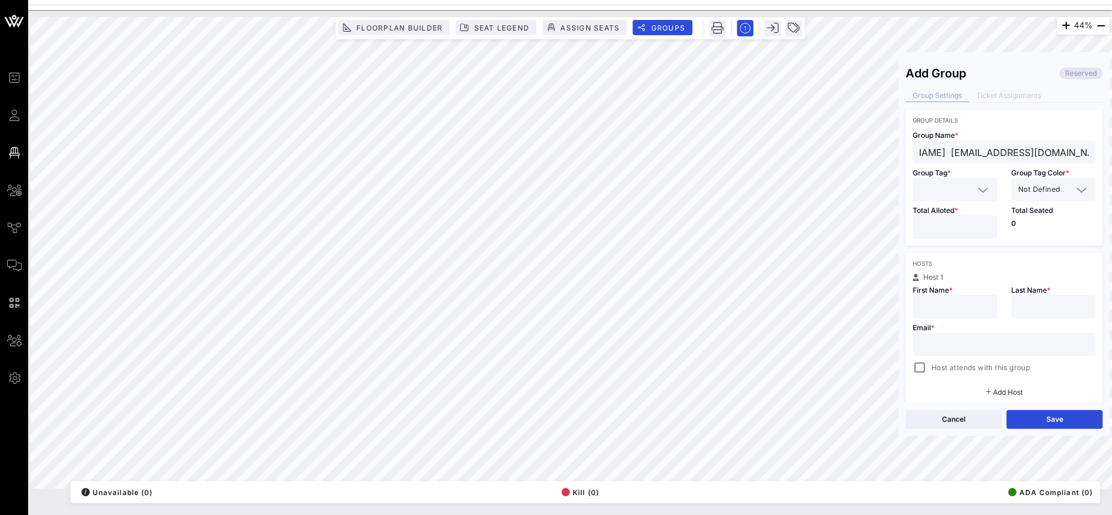
scroll to position [0, 0]
click at [937, 307] on input "text" at bounding box center [955, 306] width 70 height 15
paste input "[PERSON_NAME]"
drag, startPoint x: 989, startPoint y: 305, endPoint x: 954, endPoint y: 306, distance: 35.2
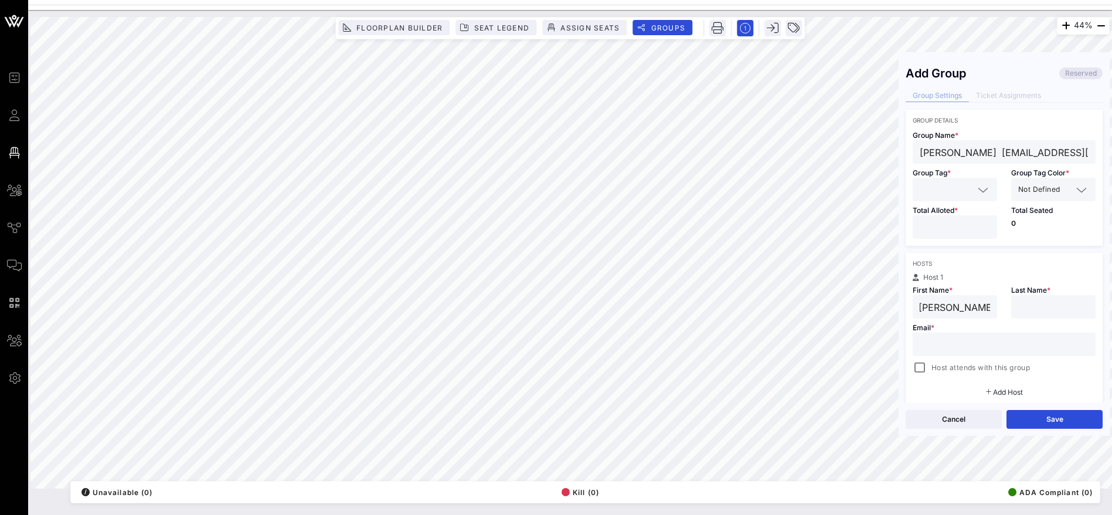
click at [954, 306] on div "[PERSON_NAME]" at bounding box center [955, 306] width 84 height 23
drag, startPoint x: 953, startPoint y: 305, endPoint x: 1001, endPoint y: 303, distance: 48.1
click at [1001, 303] on div "Host 1 First Name * [PERSON_NAME] Last Name * Email * Host attends with this gr…" at bounding box center [1004, 324] width 197 height 101
click at [1052, 299] on input "text" at bounding box center [1053, 306] width 70 height 15
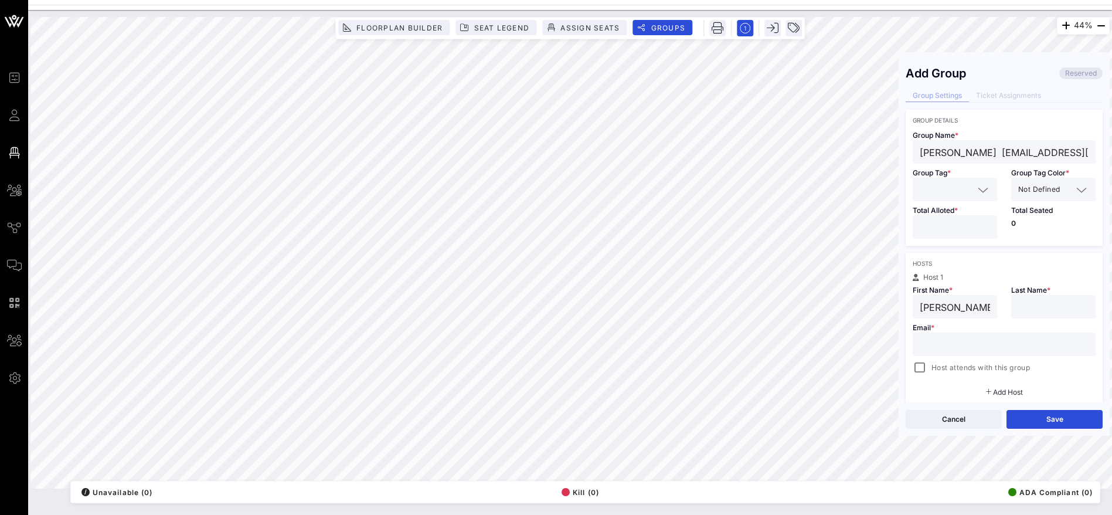
paste input "[PERSON_NAME]"
drag, startPoint x: 1004, startPoint y: 152, endPoint x: 1125, endPoint y: 154, distance: 120.8
click at [1112, 154] on html "Event Builder Guests Floor Plan All Groups Journeys Comms QR Scanner Team Setti…" at bounding box center [556, 257] width 1112 height 515
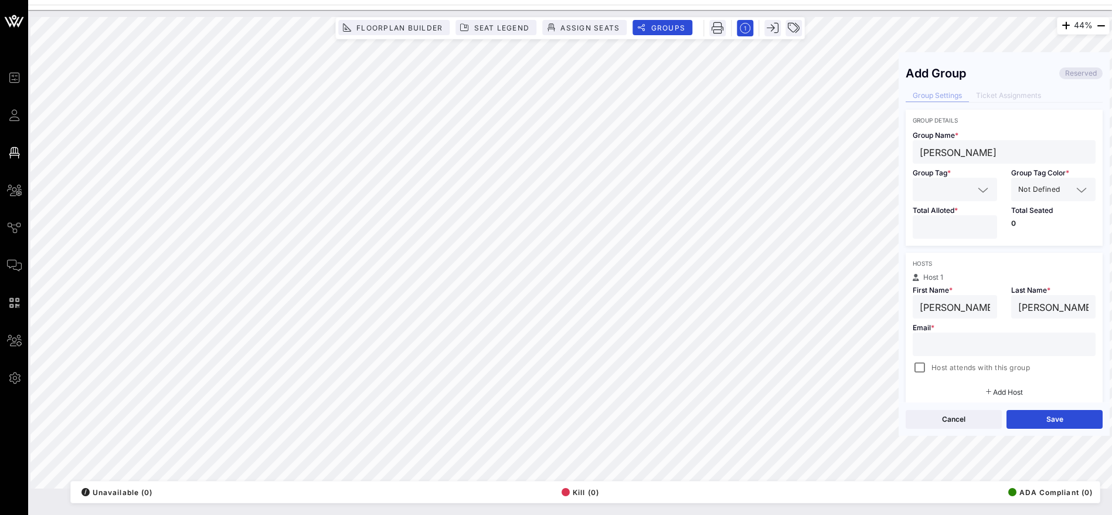
click at [936, 346] on input "text" at bounding box center [1004, 344] width 169 height 15
paste input "[EMAIL_ADDRESS][DOMAIN_NAME]"
click at [920, 364] on div at bounding box center [920, 367] width 16 height 16
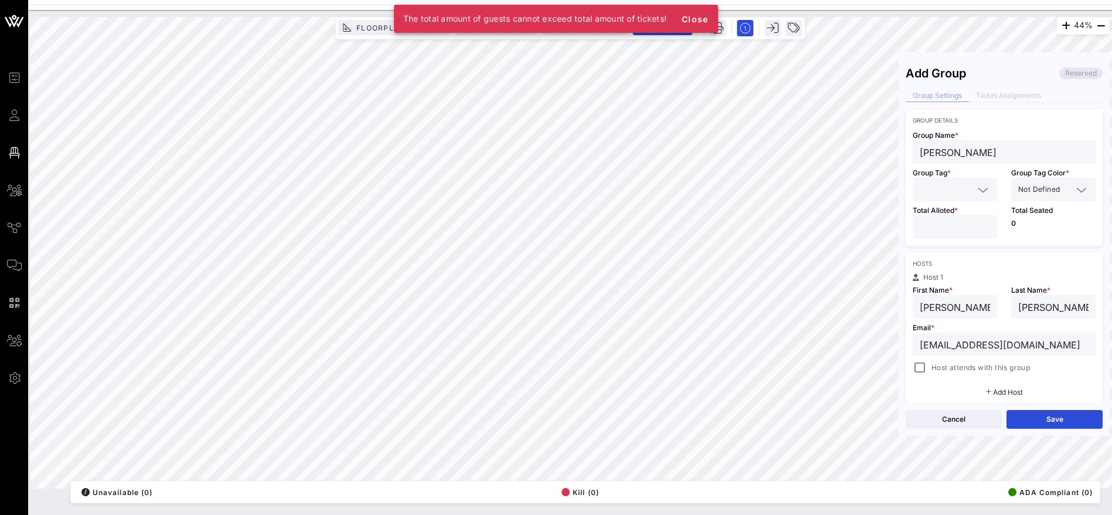
drag, startPoint x: 964, startPoint y: 153, endPoint x: 952, endPoint y: 152, distance: 11.8
click at [952, 152] on input "[PERSON_NAME]" at bounding box center [1004, 151] width 169 height 15
click at [993, 152] on input "[PERSON_NAME]" at bounding box center [1004, 151] width 169 height 15
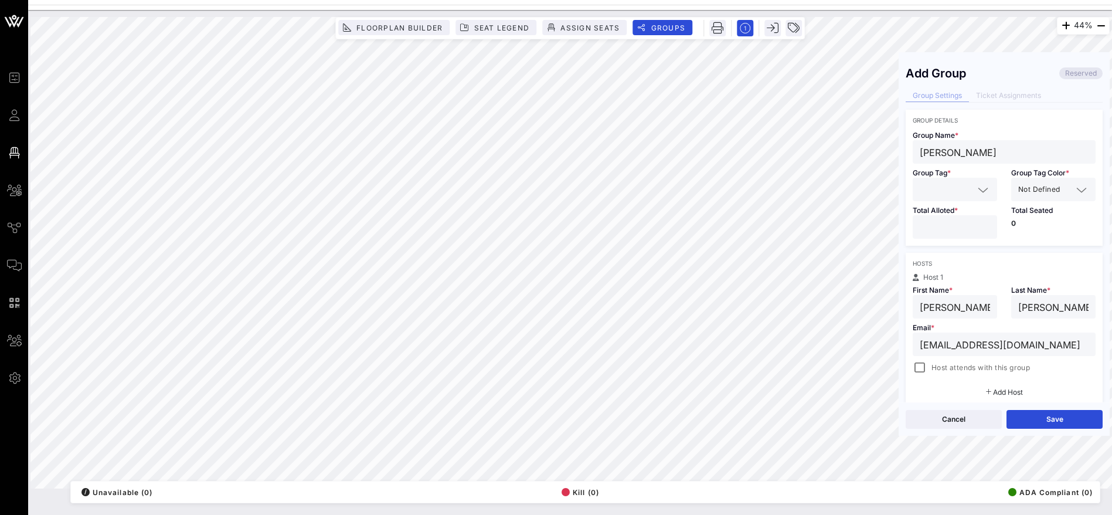
click at [944, 219] on input "number" at bounding box center [955, 226] width 70 height 15
click at [953, 186] on input "text" at bounding box center [947, 189] width 54 height 15
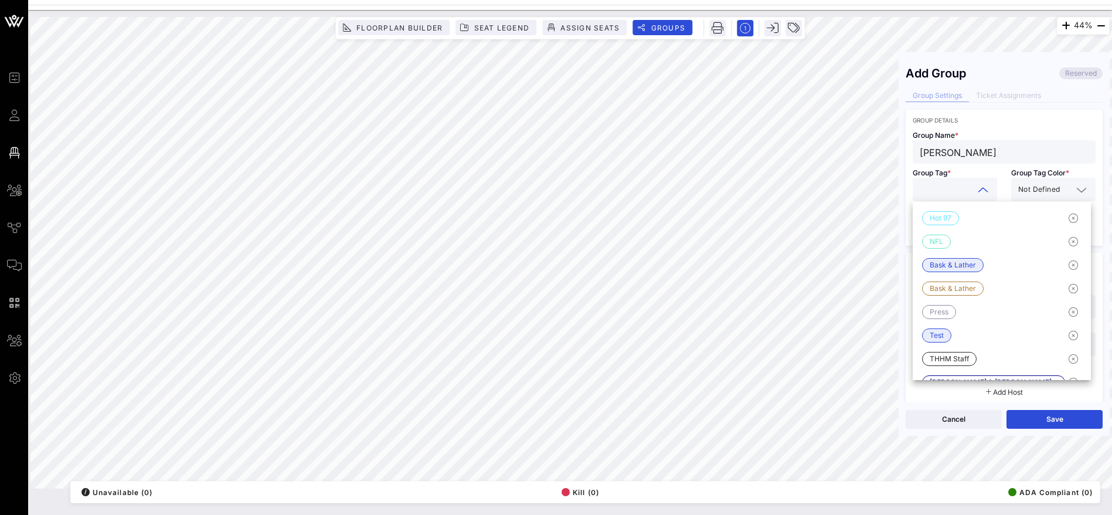
click at [925, 148] on input "[PERSON_NAME]" at bounding box center [1004, 151] width 169 height 15
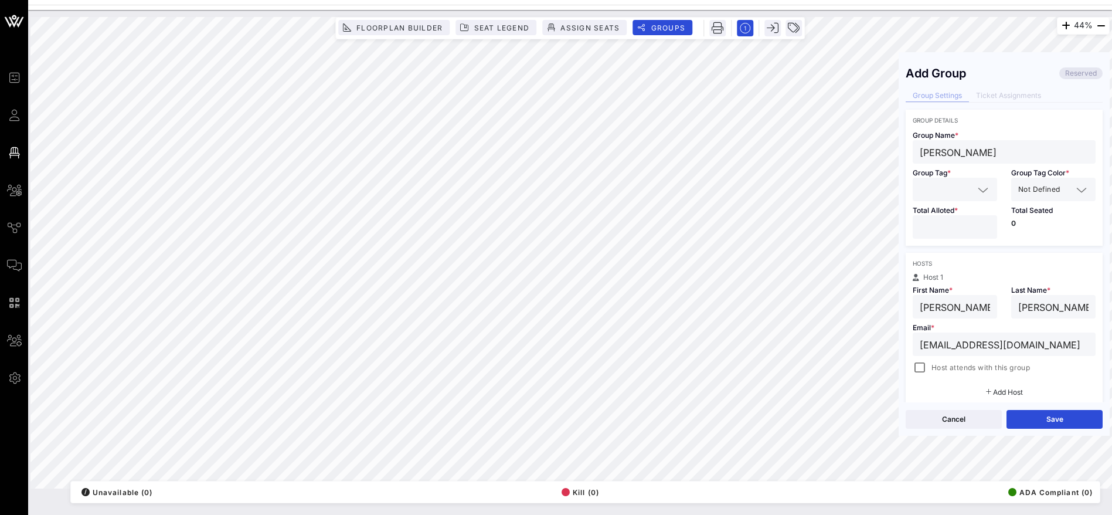
click at [987, 151] on input "[PERSON_NAME]" at bounding box center [1004, 151] width 169 height 15
click at [955, 151] on input "[PERSON_NAME]" at bounding box center [1004, 151] width 169 height 15
click at [891, 150] on div "44% Floorplan Builder Seat Legend Assign Seats Groups Exit Add Group Reserved G…" at bounding box center [569, 252] width 1079 height 471
click at [948, 183] on input "text" at bounding box center [947, 189] width 54 height 15
paste input "[PERSON_NAME]"
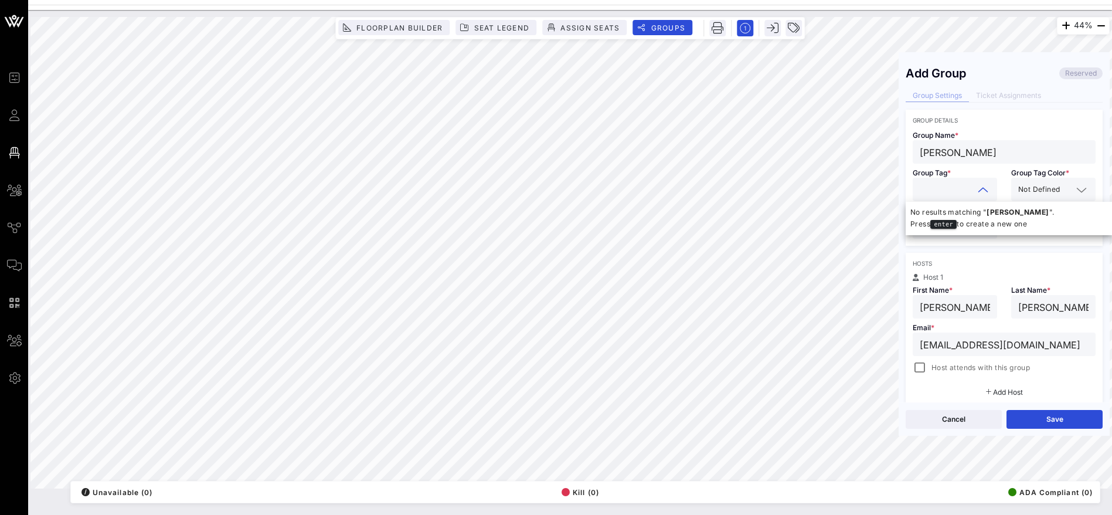
click at [1037, 193] on span "Not Defined" at bounding box center [1039, 190] width 42 height 12
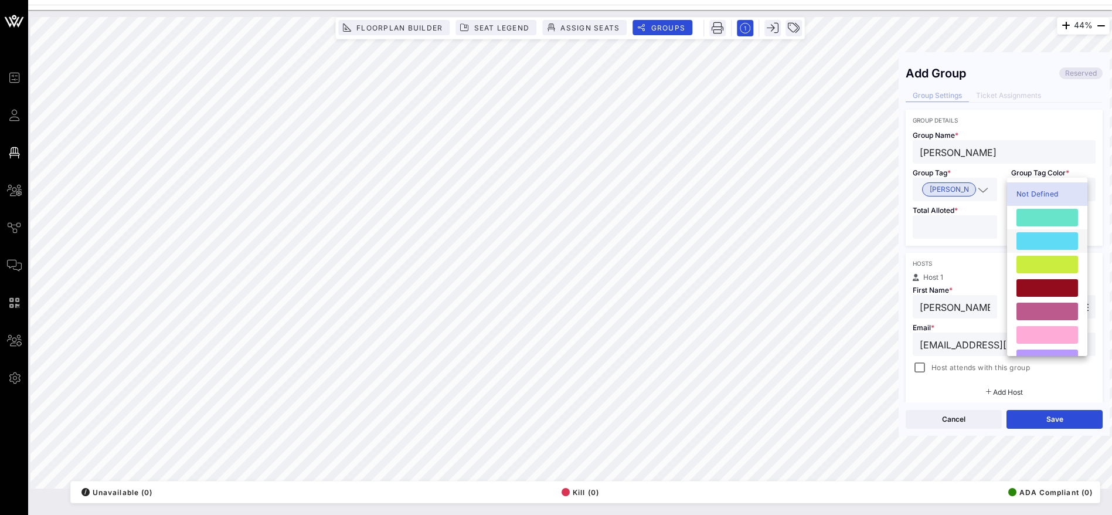
click at [1048, 242] on div at bounding box center [1048, 241] width 62 height 18
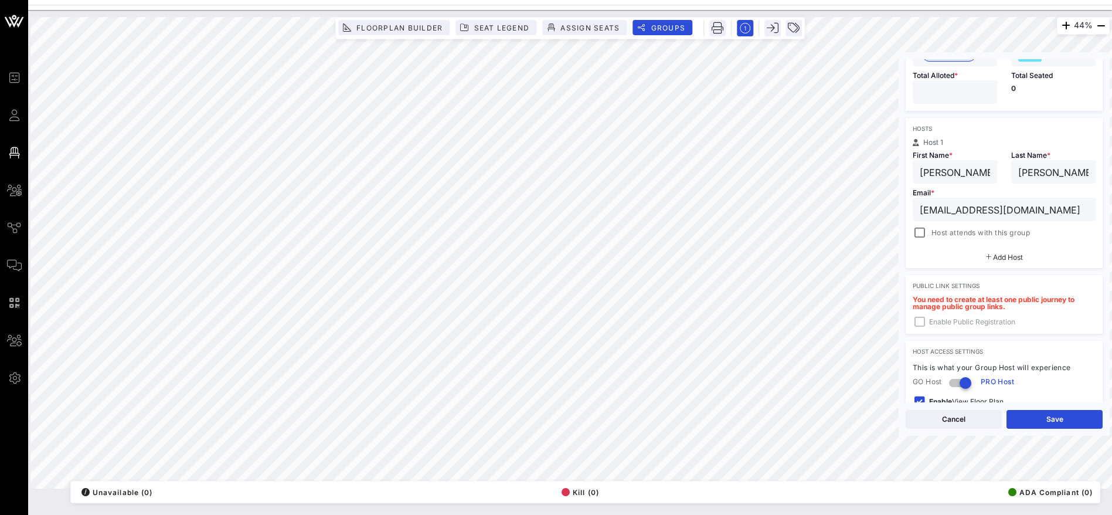
scroll to position [247, 0]
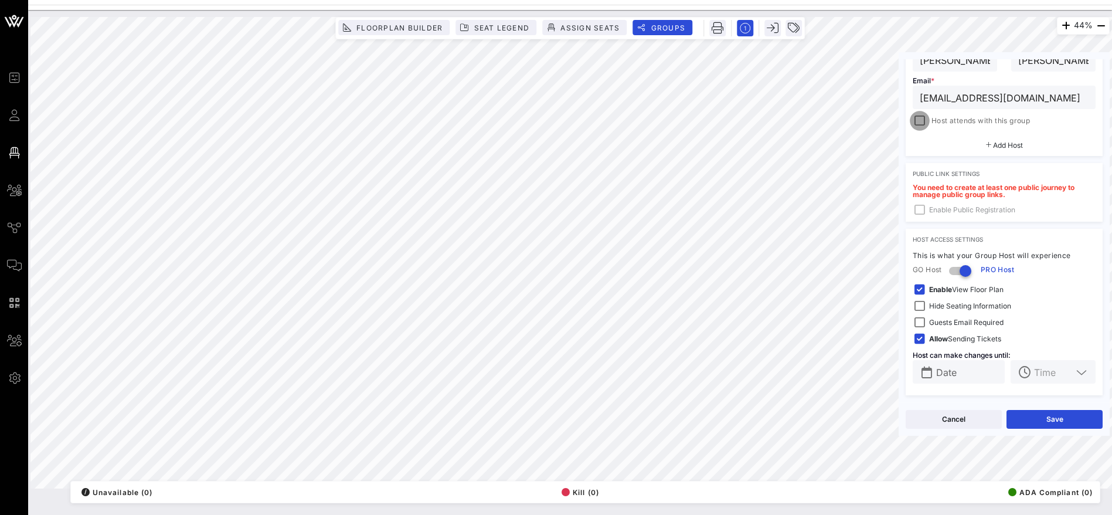
click at [923, 115] on div at bounding box center [920, 121] width 16 height 16
click at [1037, 420] on button "Save" at bounding box center [1055, 419] width 96 height 19
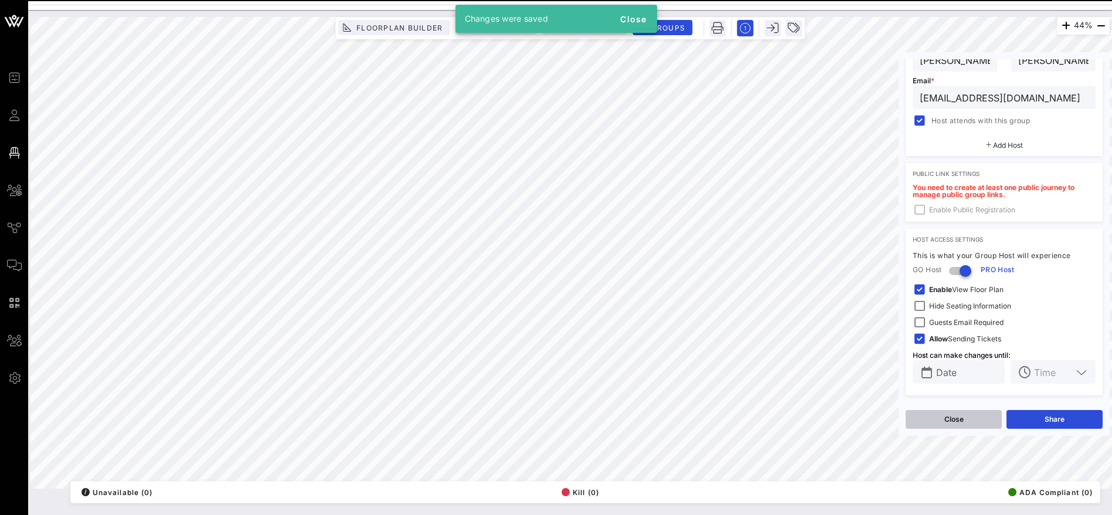
click at [967, 417] on button "Close" at bounding box center [954, 419] width 96 height 19
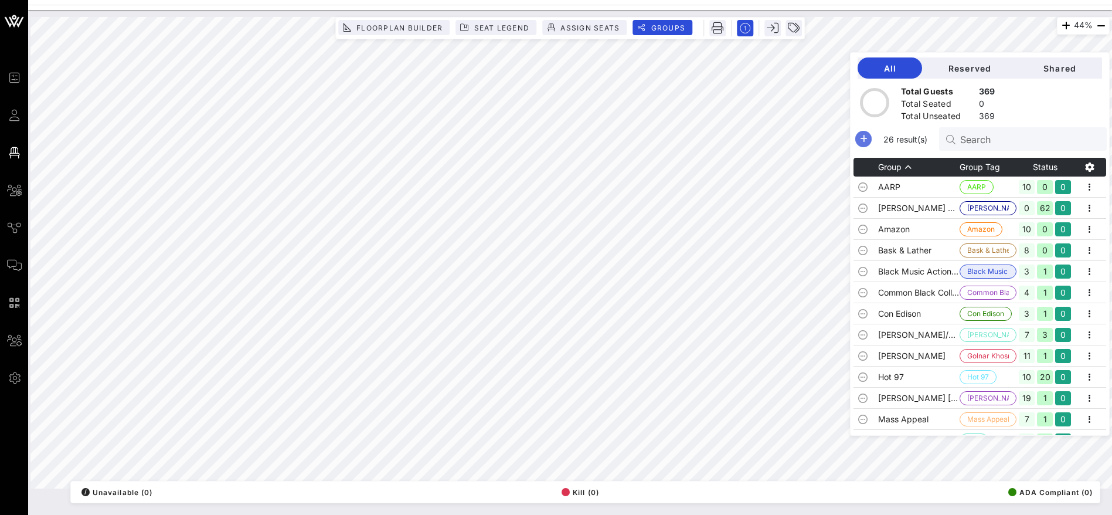
click at [871, 137] on icon "button" at bounding box center [864, 139] width 14 height 14
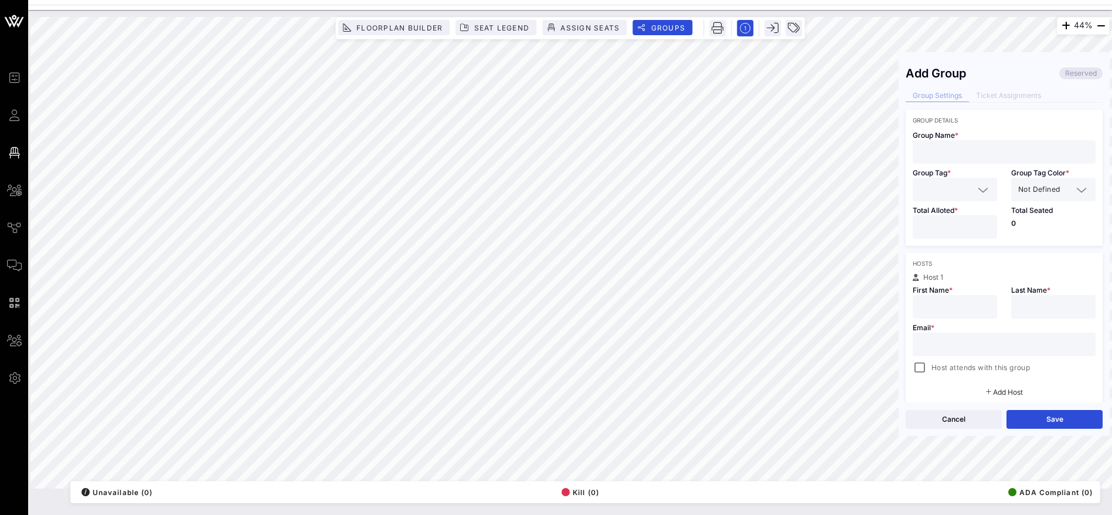
click at [946, 155] on input "text" at bounding box center [1004, 151] width 169 height 15
paste input "Local 1199"
click at [951, 193] on input "text" at bounding box center [947, 189] width 54 height 15
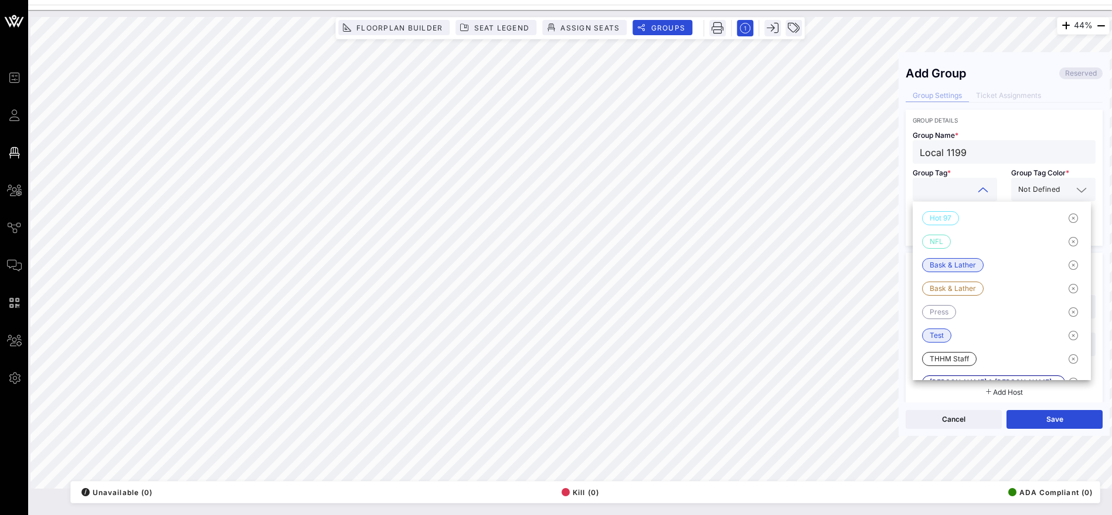
paste input "Local 1199"
click at [1048, 188] on span "Not Defined" at bounding box center [1039, 190] width 42 height 12
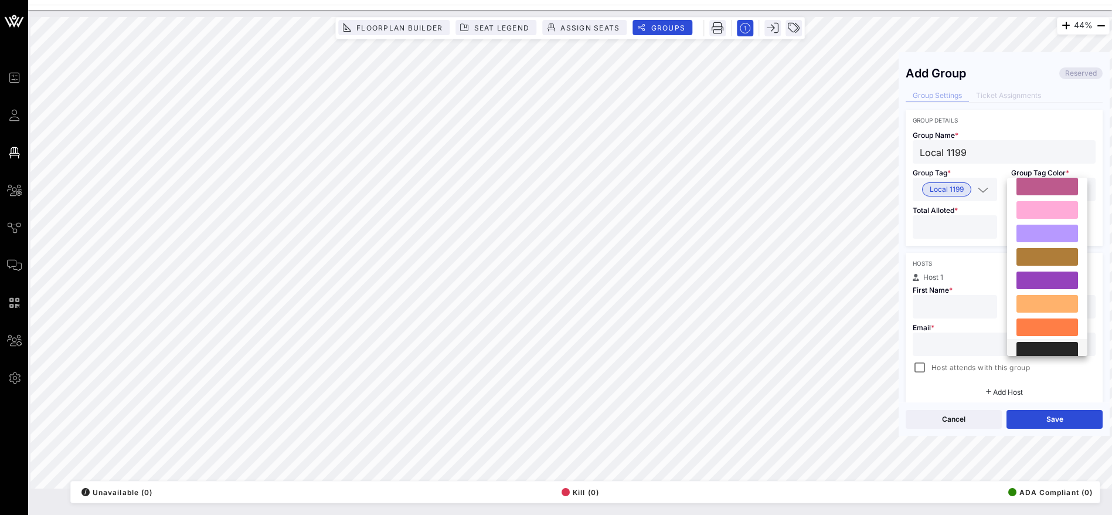
scroll to position [176, 0]
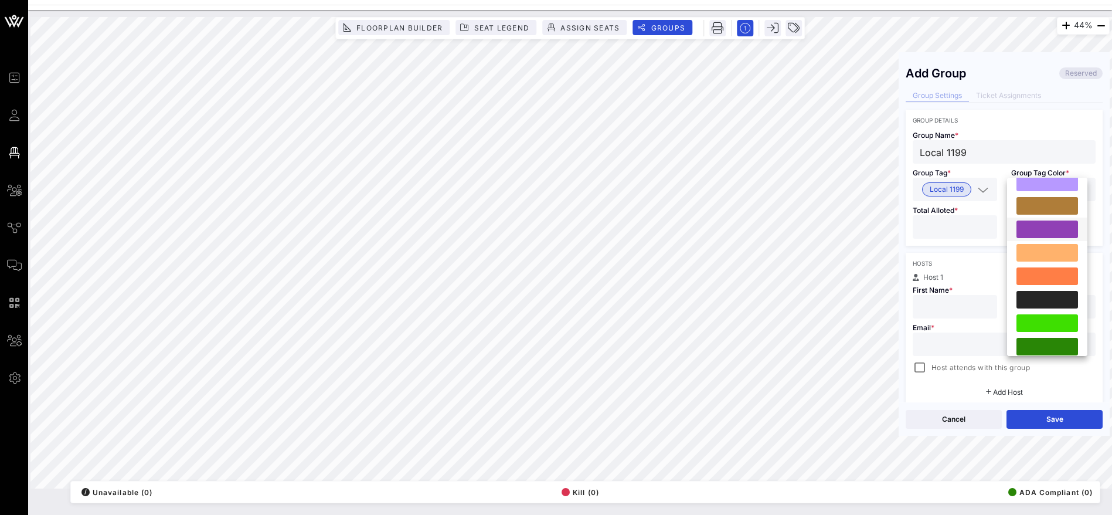
click at [1035, 227] on div at bounding box center [1048, 229] width 62 height 18
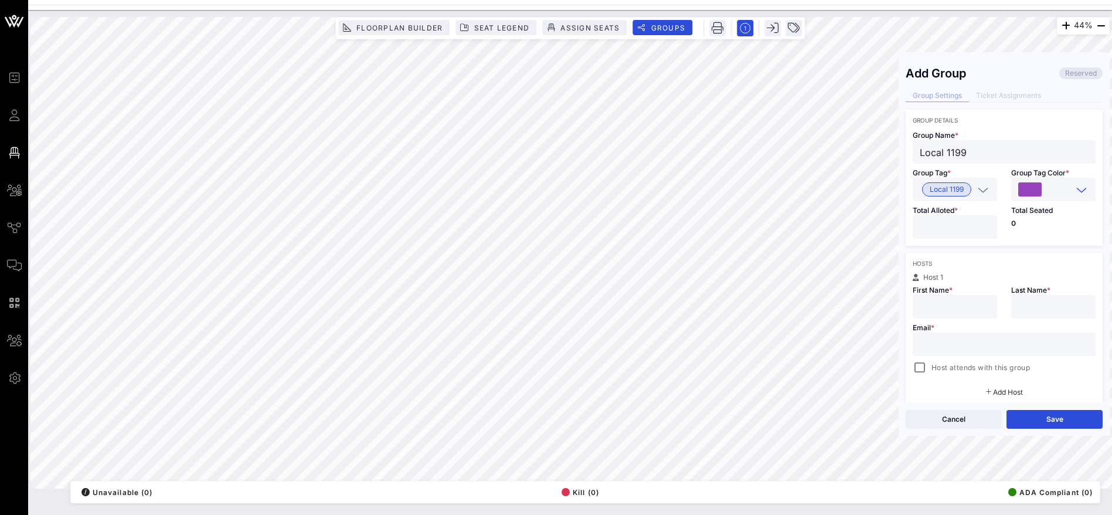
click at [959, 229] on input "number" at bounding box center [955, 226] width 70 height 15
click at [1053, 250] on div "Group Details Group Name * Local 1199 Group Tag * Local 1199 Group Tag Color * …" at bounding box center [1004, 376] width 197 height 532
click at [937, 337] on input "text" at bounding box center [1004, 344] width 169 height 15
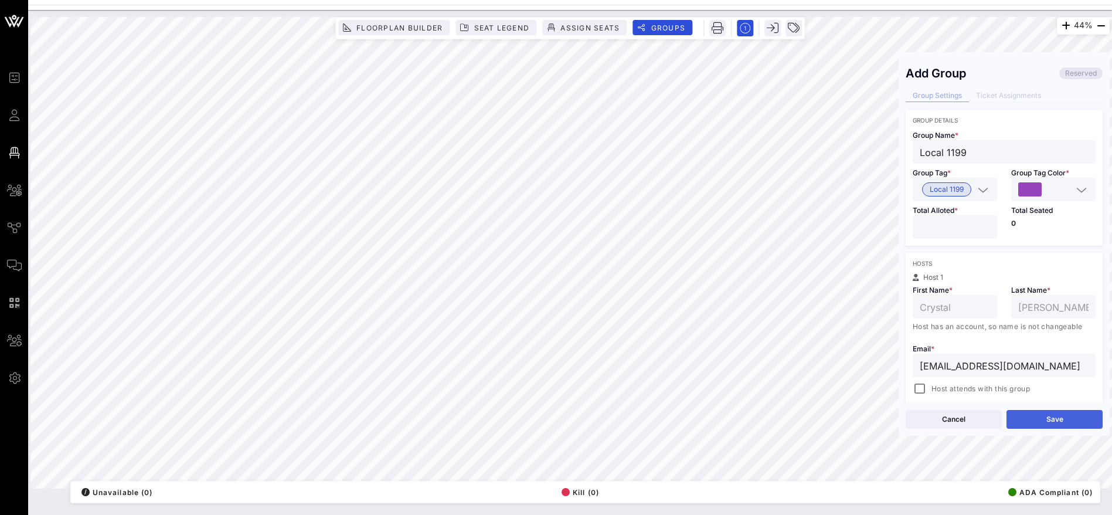
click at [1039, 423] on button "Save" at bounding box center [1055, 419] width 96 height 19
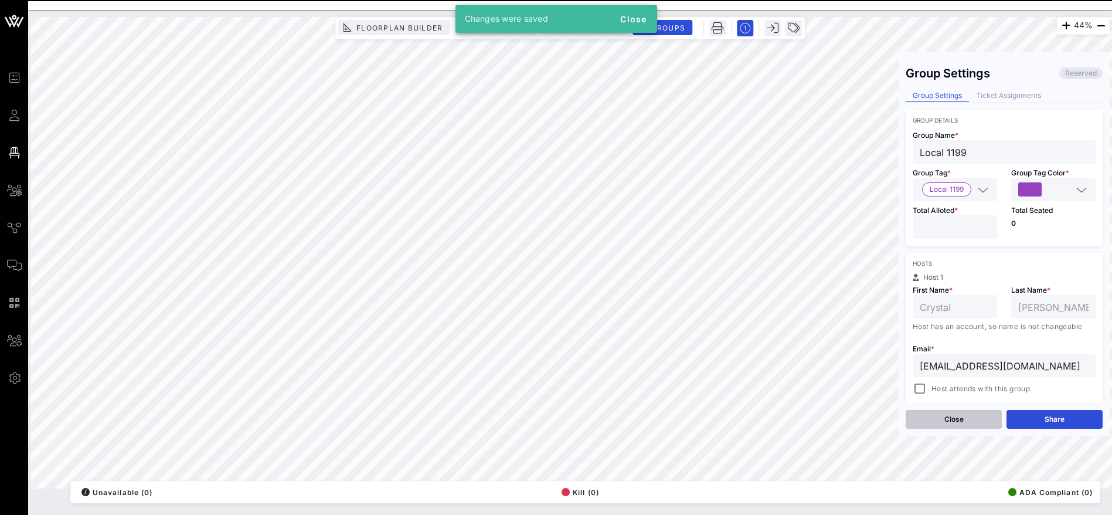
click at [959, 420] on button "Close" at bounding box center [954, 419] width 96 height 19
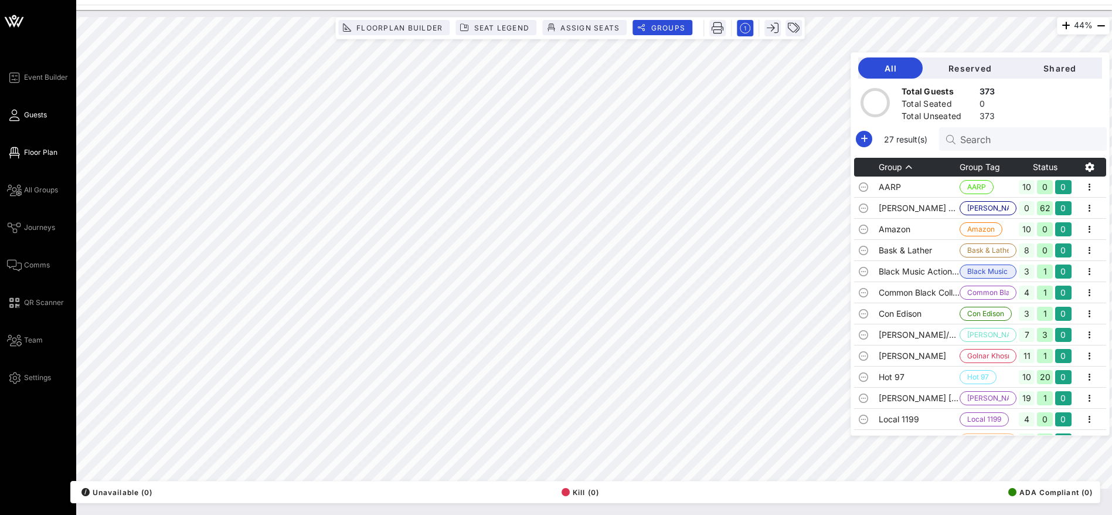
click at [30, 117] on span "Guests" at bounding box center [35, 115] width 23 height 11
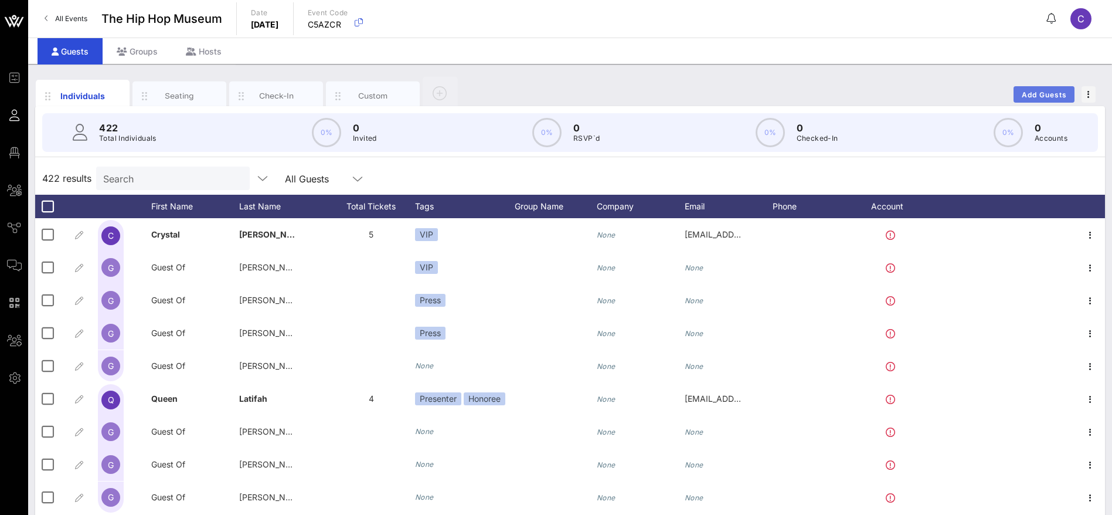
click at [1035, 91] on span "Add Guests" at bounding box center [1044, 94] width 46 height 9
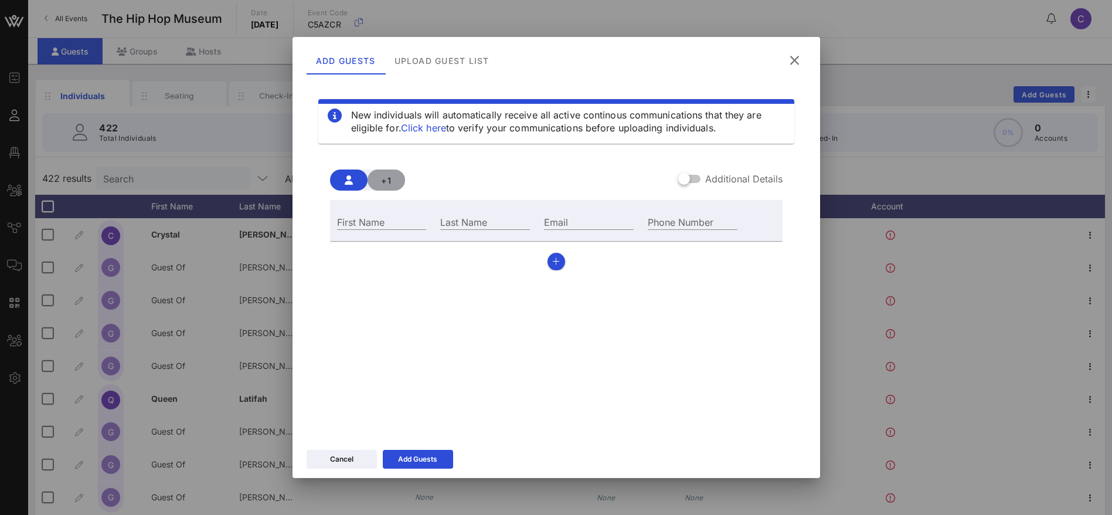
click at [390, 177] on span "+1" at bounding box center [386, 180] width 19 height 10
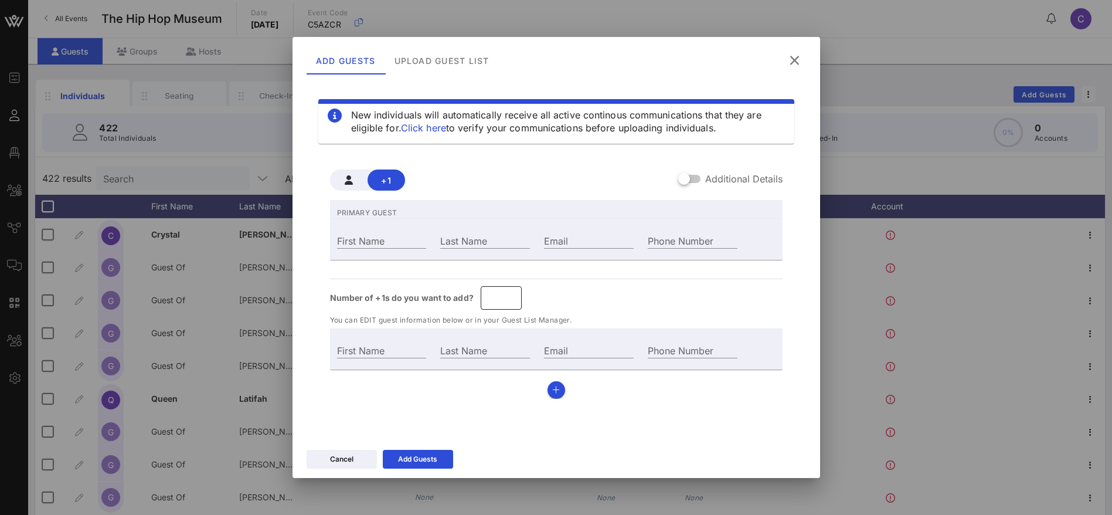
click at [507, 293] on input "*" at bounding box center [501, 297] width 27 height 19
click at [389, 237] on input "First Name" at bounding box center [382, 240] width 90 height 15
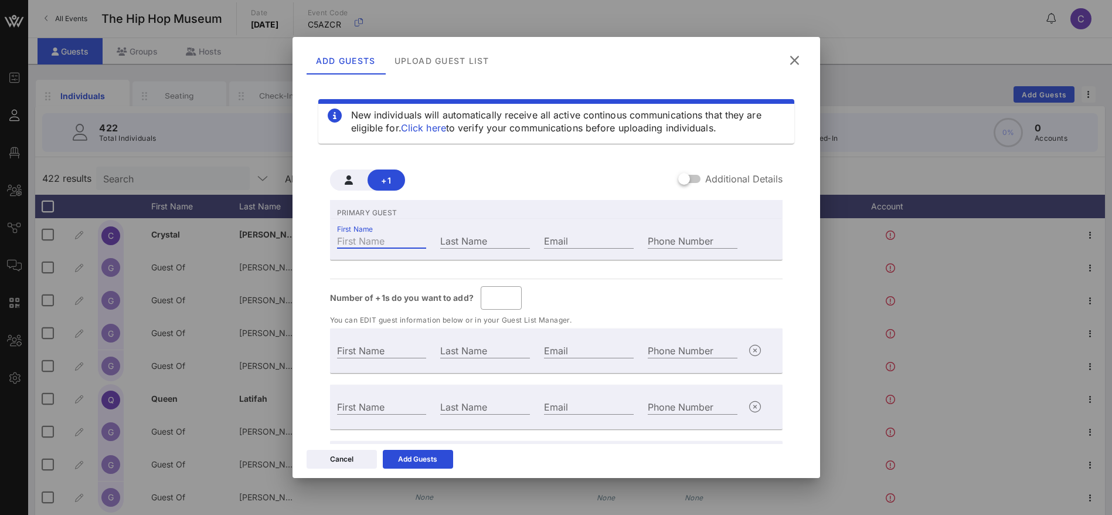
paste input "[PERSON_NAME] [EMAIL_ADDRESS][DOMAIN_NAME]"
drag, startPoint x: 422, startPoint y: 242, endPoint x: 410, endPoint y: 239, distance: 11.4
click at [410, 239] on input "[PERSON_NAME] [EMAIL_ADDRESS][DOMAIN_NAME]" at bounding box center [382, 240] width 90 height 15
click at [561, 240] on input "Email" at bounding box center [589, 240] width 90 height 15
paste input "[EMAIL_ADDRESS][DOMAIN_NAME]"
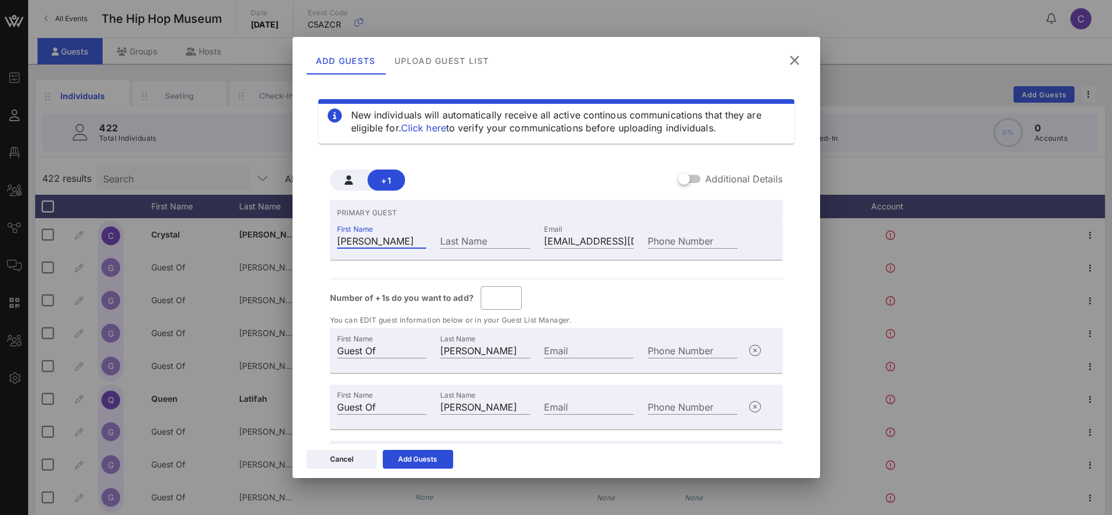
drag, startPoint x: 406, startPoint y: 240, endPoint x: 369, endPoint y: 239, distance: 37.5
click at [369, 239] on input "[PERSON_NAME]" at bounding box center [382, 240] width 90 height 15
click at [464, 240] on input "Last Name" at bounding box center [485, 240] width 90 height 15
paste input "[PERSON_NAME]"
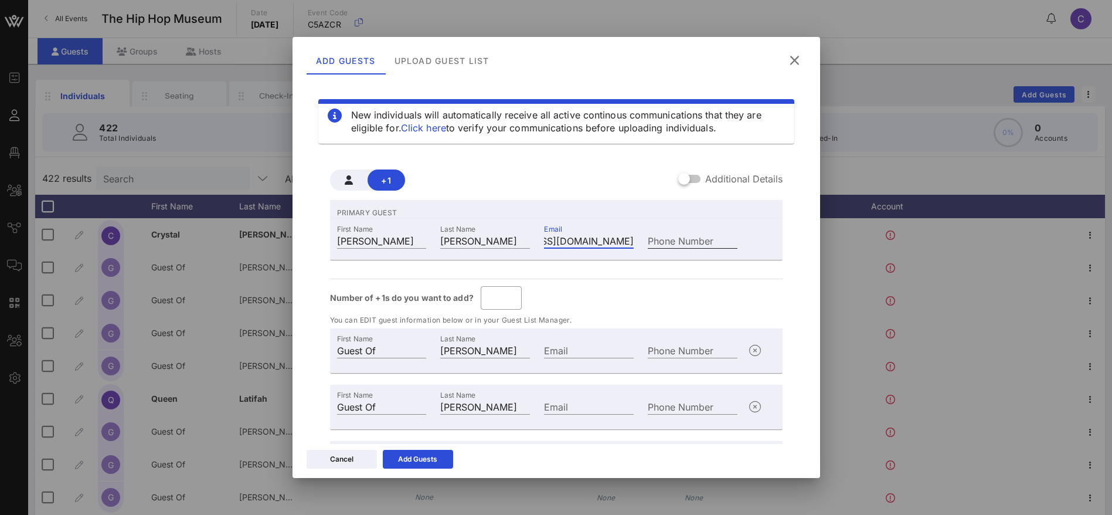
drag, startPoint x: 611, startPoint y: 243, endPoint x: 665, endPoint y: 243, distance: 53.4
click at [665, 243] on div "First Name [PERSON_NAME] Last Name [PERSON_NAME] Email [EMAIL_ADDRESS][DOMAIN_N…" at bounding box center [537, 239] width 415 height 32
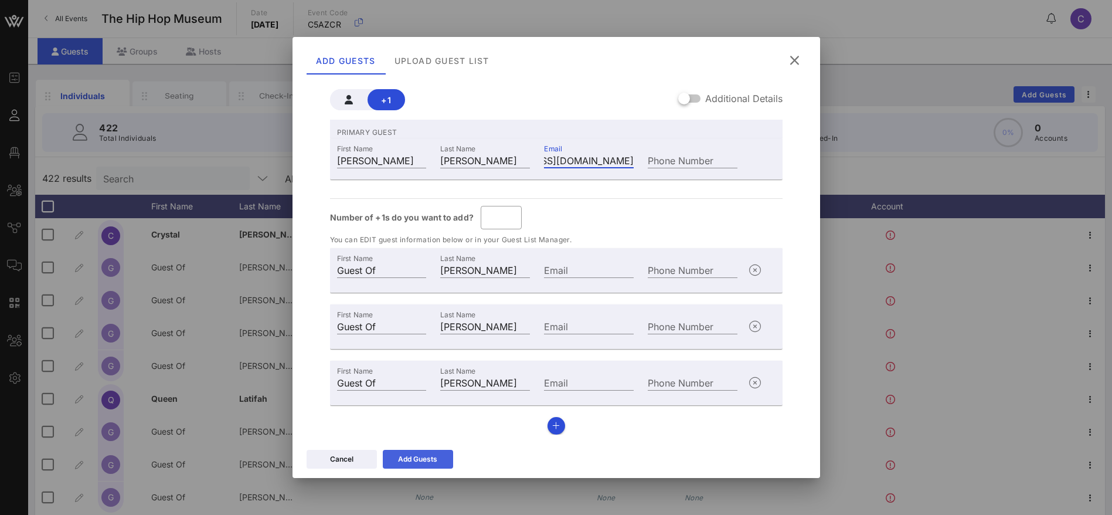
click at [424, 461] on div "Add Guests" at bounding box center [417, 459] width 39 height 12
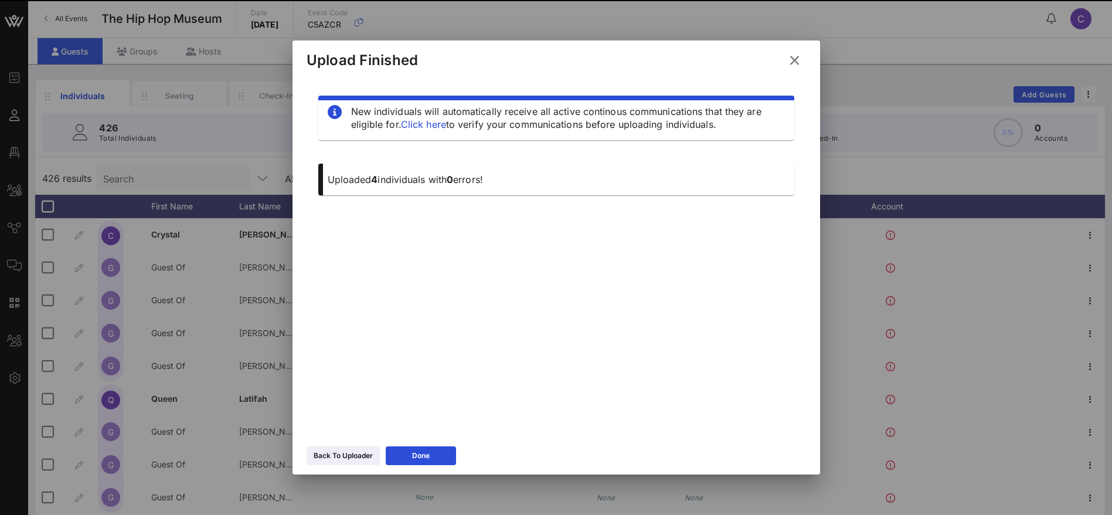
scroll to position [0, 0]
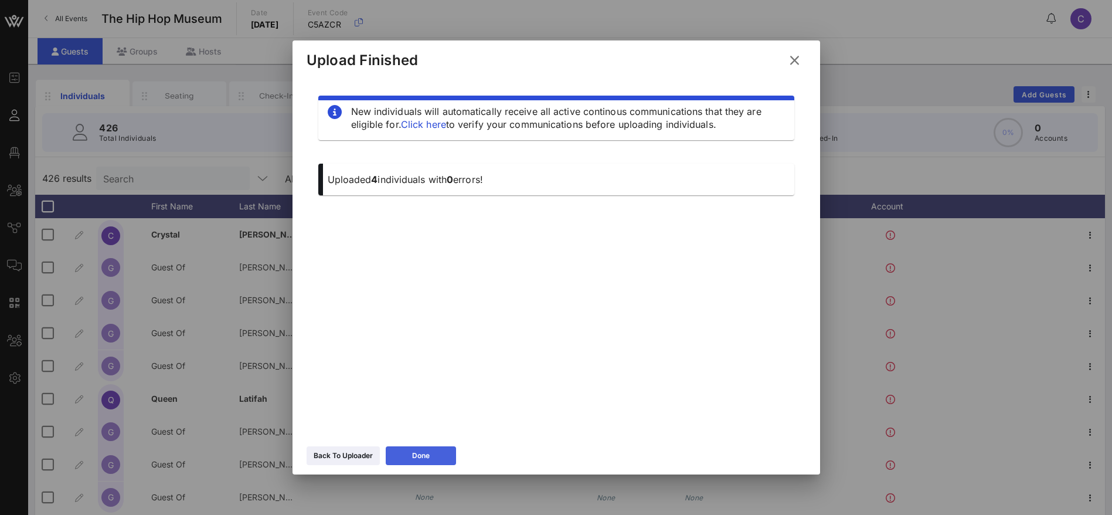
click at [425, 454] on icon at bounding box center [421, 455] width 8 height 7
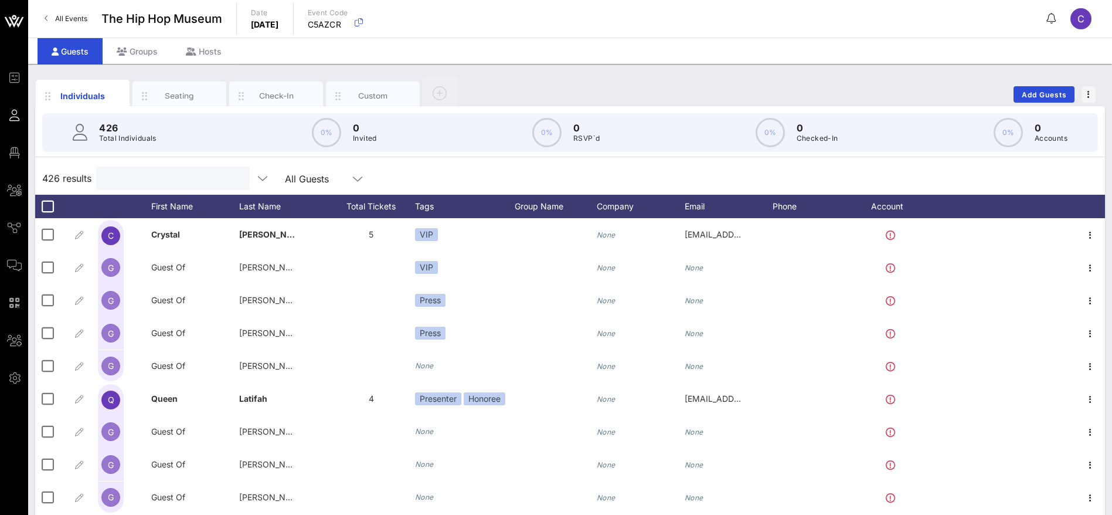
click at [189, 180] on input "text" at bounding box center [171, 178] width 137 height 15
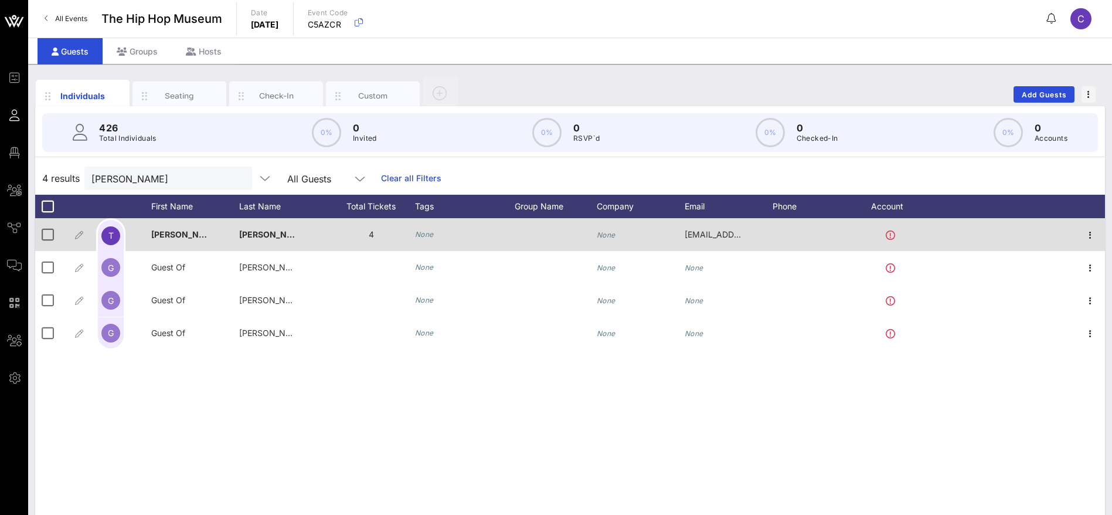
click at [426, 233] on icon "None" at bounding box center [424, 234] width 19 height 9
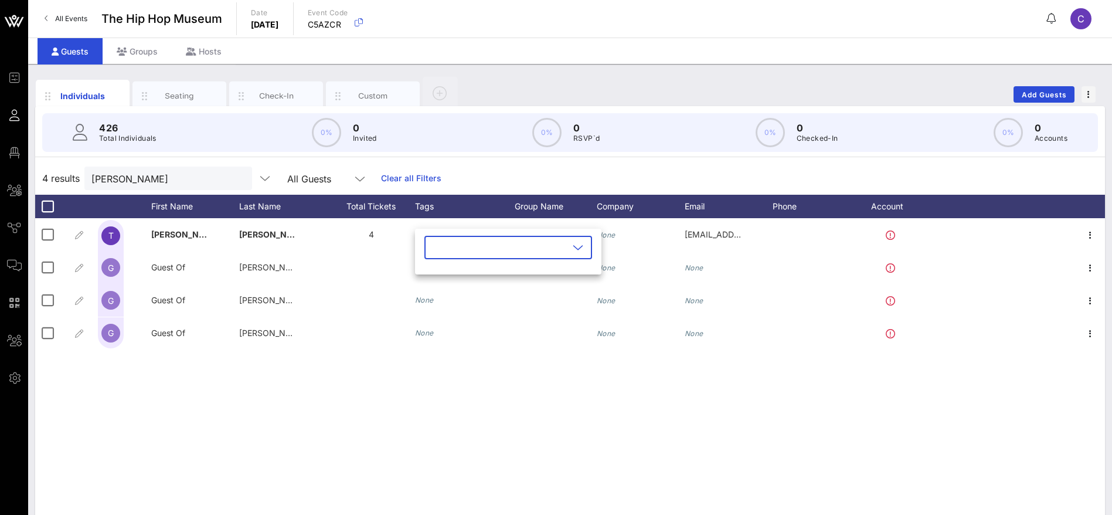
click at [573, 244] on icon at bounding box center [578, 247] width 11 height 14
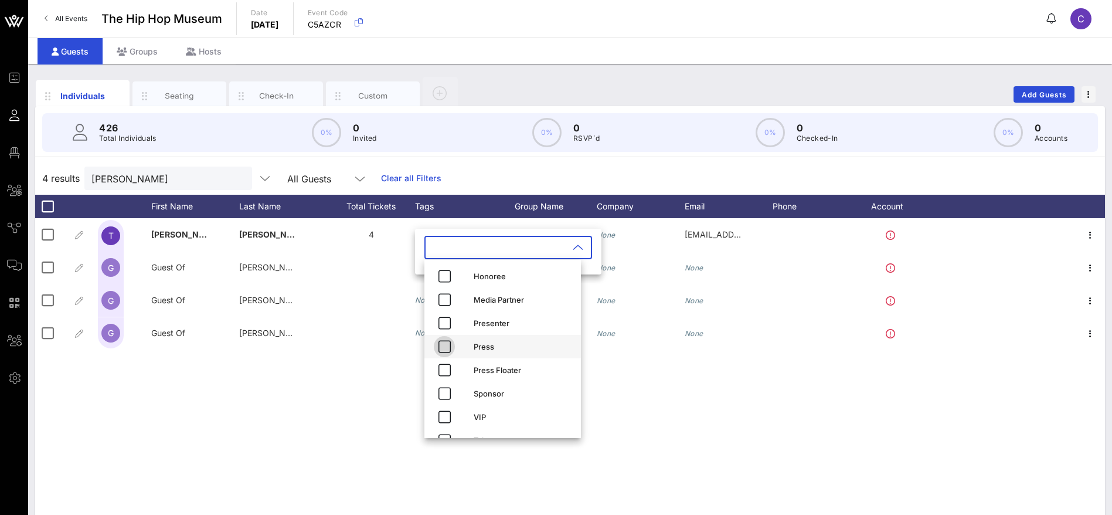
click at [446, 346] on icon "button" at bounding box center [444, 346] width 14 height 14
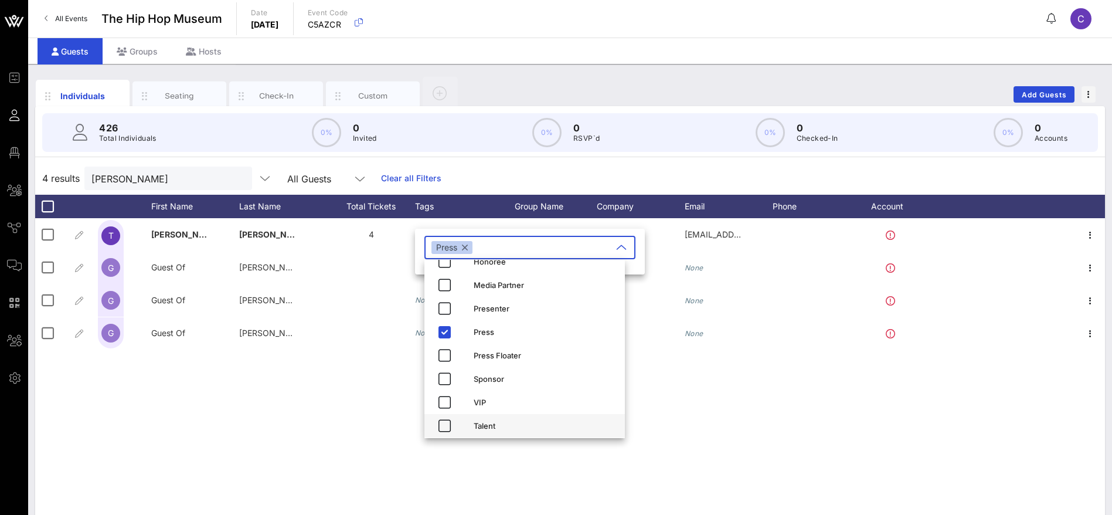
scroll to position [19, 0]
click at [726, 454] on div "T [PERSON_NAME] 4 None None [EMAIL_ADDRESS][DOMAIN_NAME] G Guest Of [PERSON_NAM…" at bounding box center [570, 394] width 1070 height 352
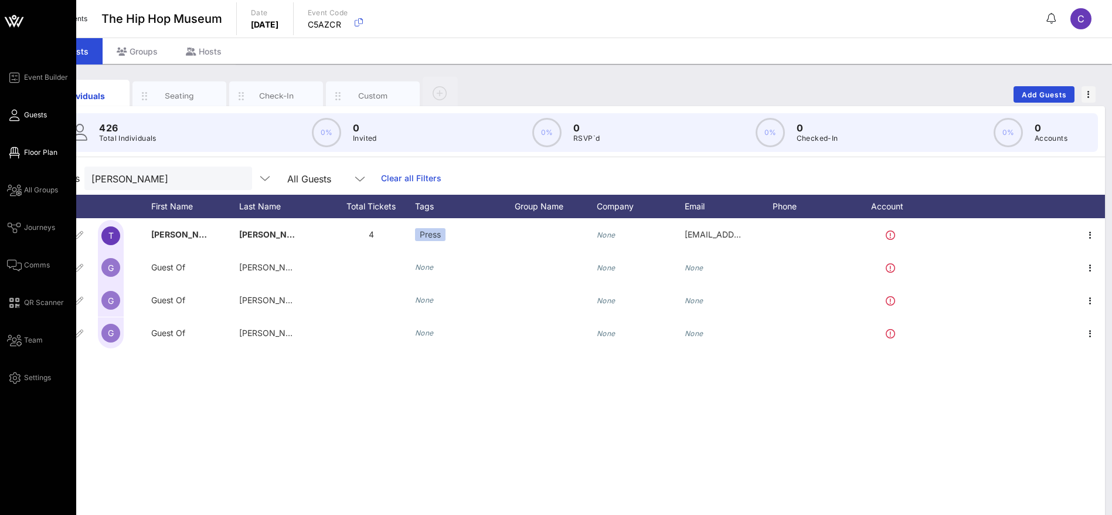
drag, startPoint x: 26, startPoint y: 150, endPoint x: 38, endPoint y: 148, distance: 11.9
click at [27, 150] on span "Floor Plan" at bounding box center [40, 152] width 33 height 11
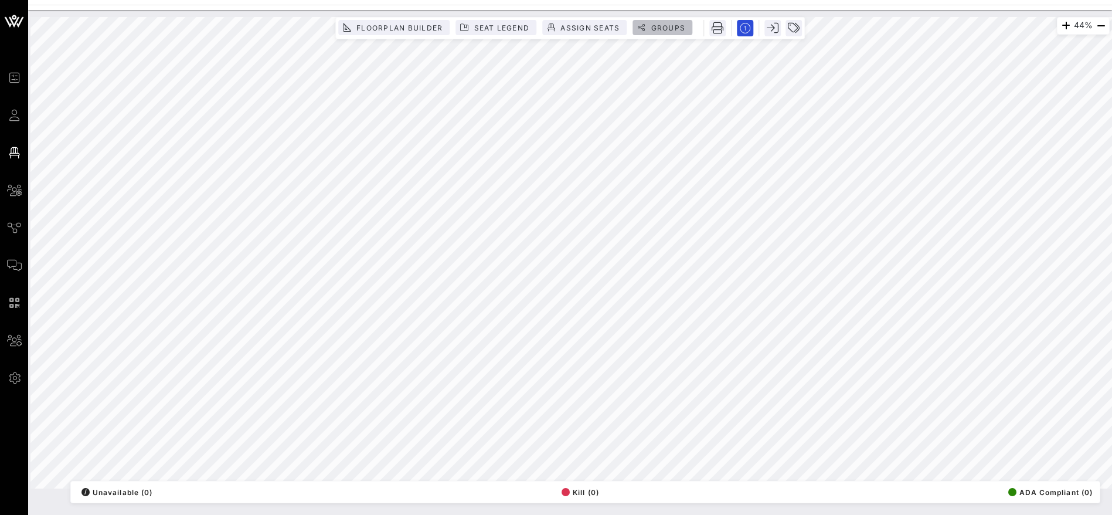
click at [675, 23] on span "Groups" at bounding box center [667, 27] width 35 height 9
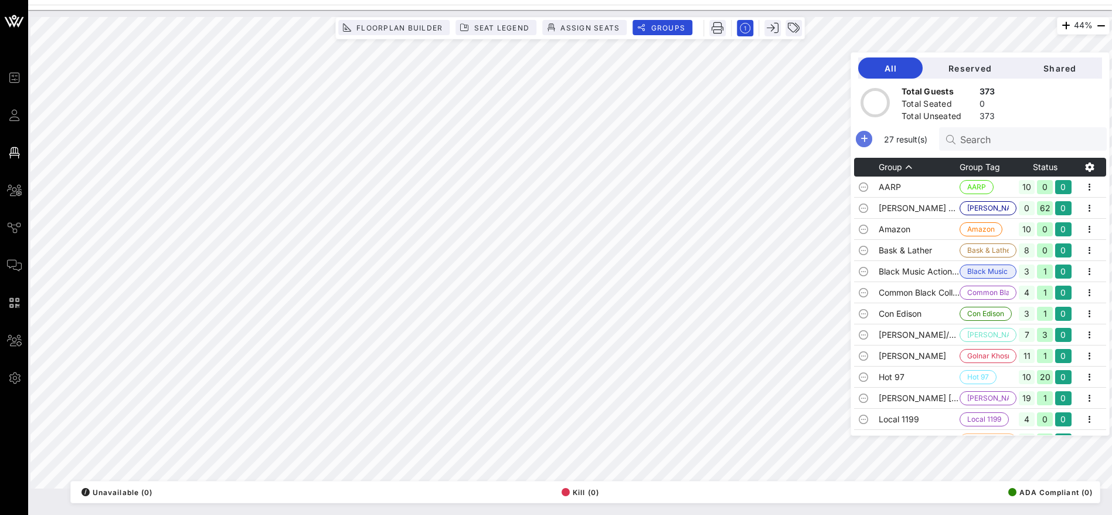
click at [871, 136] on icon "button" at bounding box center [864, 139] width 14 height 14
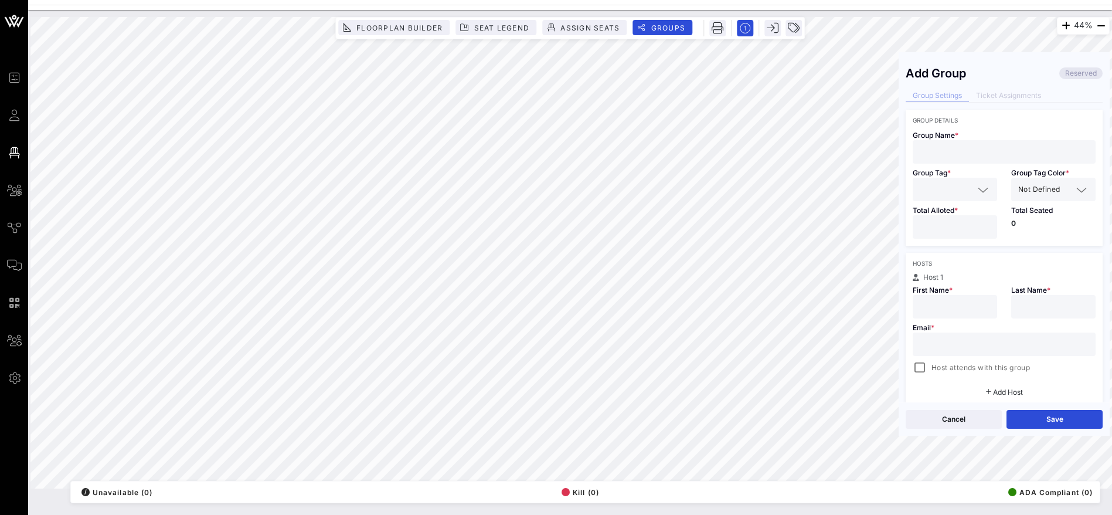
click at [949, 227] on input "number" at bounding box center [955, 226] width 70 height 15
click at [942, 148] on input "text" at bounding box center [1004, 151] width 169 height 15
paste input "Burbon Guy"
click at [940, 185] on input "text" at bounding box center [947, 189] width 54 height 15
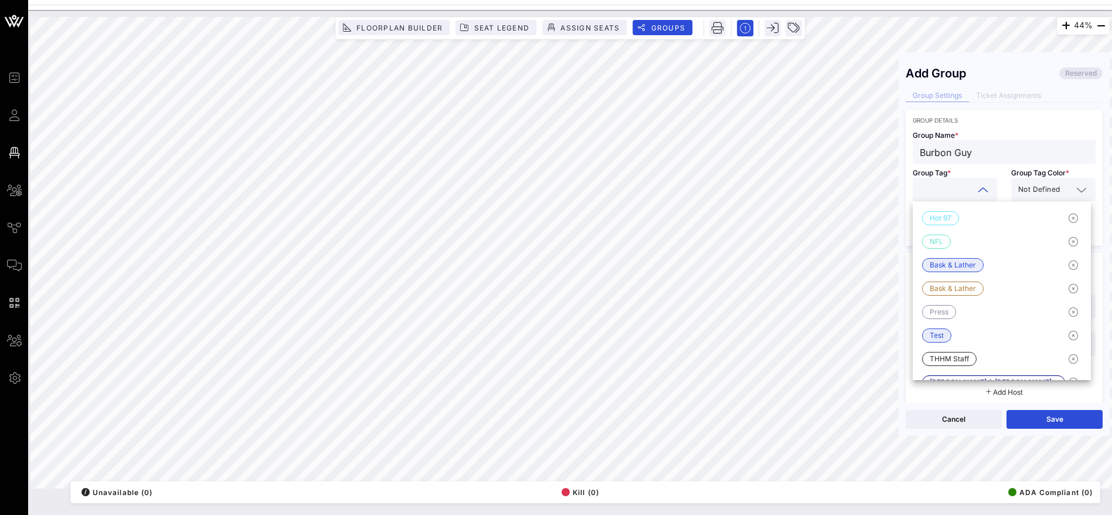
paste input "Burbon Guy"
click at [1051, 193] on span "Not Defined" at bounding box center [1039, 190] width 42 height 12
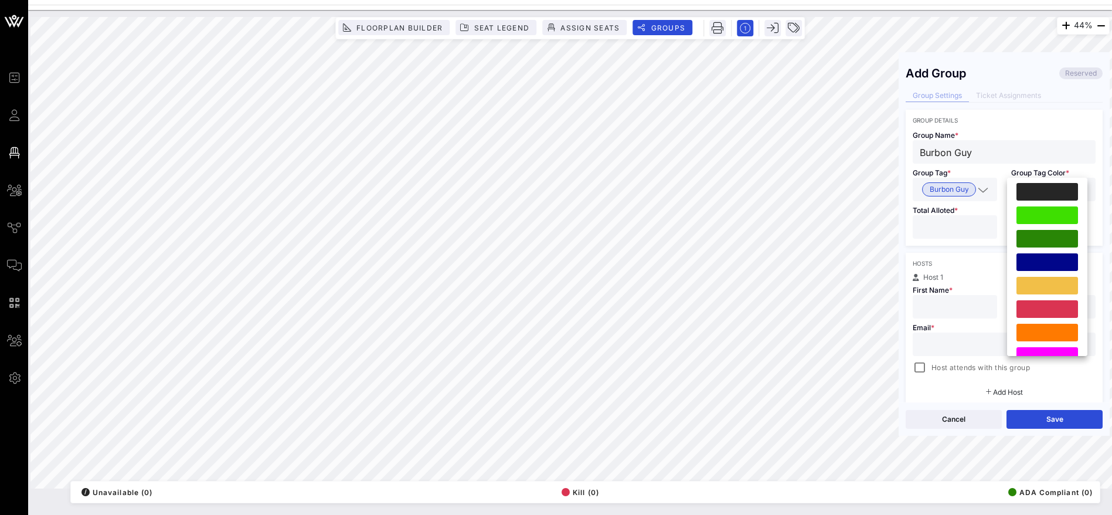
scroll to position [300, 0]
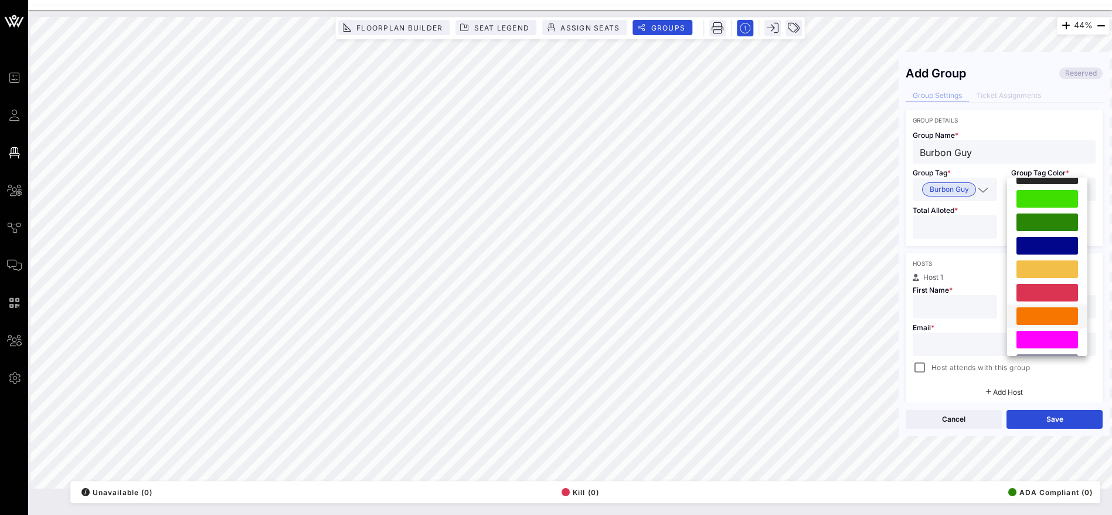
click at [1051, 310] on div at bounding box center [1048, 316] width 62 height 18
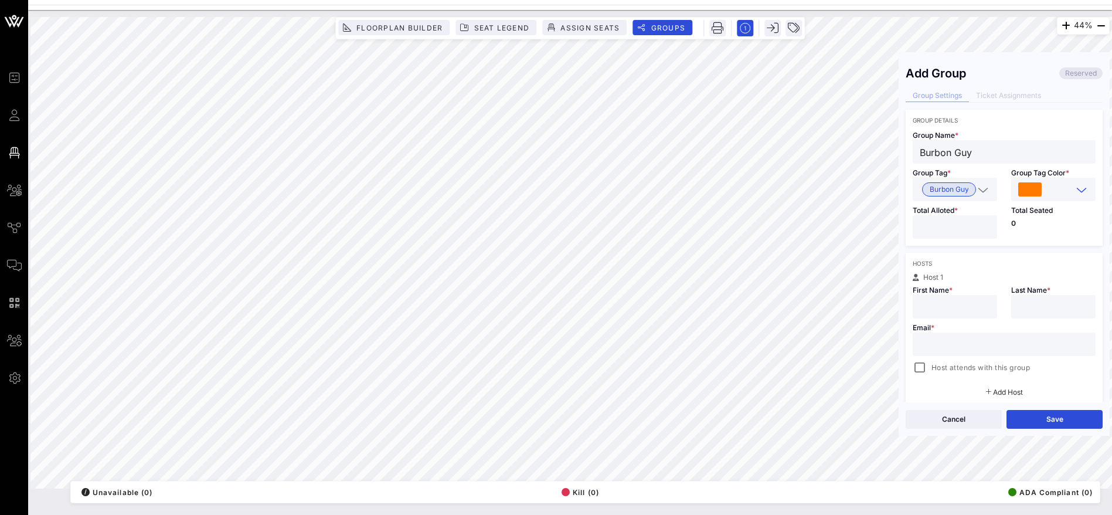
click at [933, 306] on input "text" at bounding box center [955, 306] width 70 height 15
click at [925, 344] on input "text" at bounding box center [1004, 344] width 169 height 15
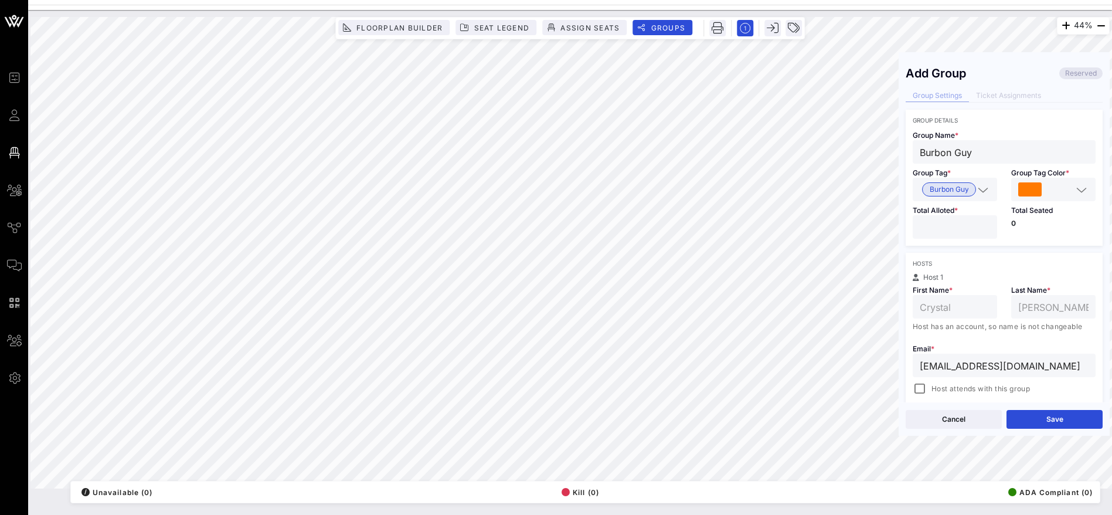
click at [1012, 269] on div "Hosts Host 1 First Name * [PERSON_NAME] Last Name * [PERSON_NAME] Host has an a…" at bounding box center [1004, 338] width 197 height 171
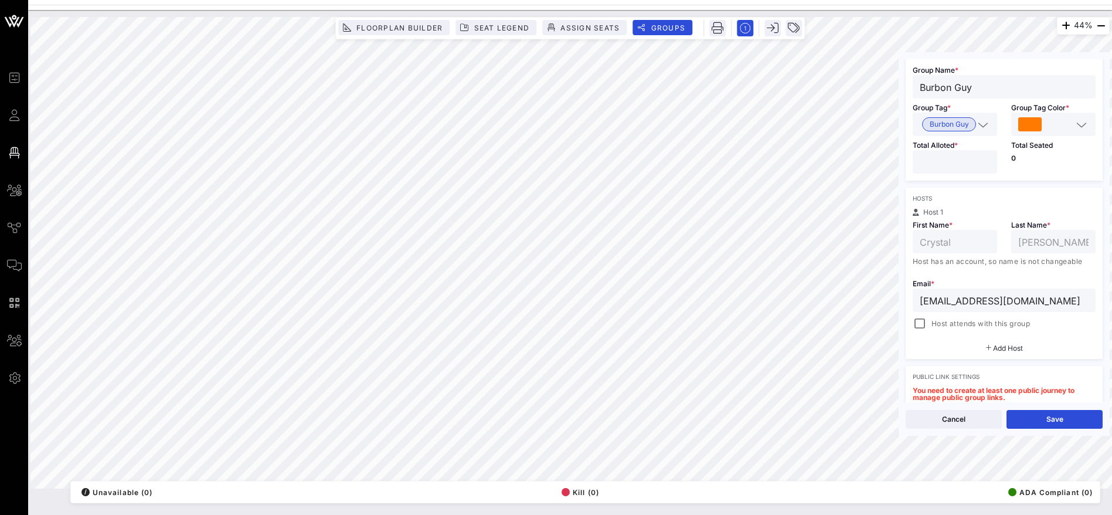
scroll to position [88, 0]
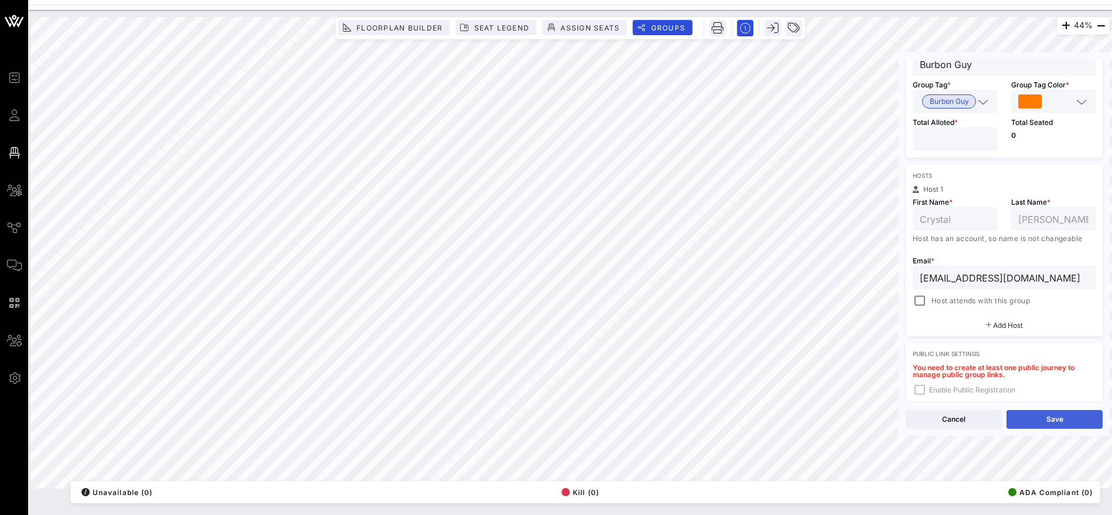
click at [1041, 416] on button "Save" at bounding box center [1055, 419] width 96 height 19
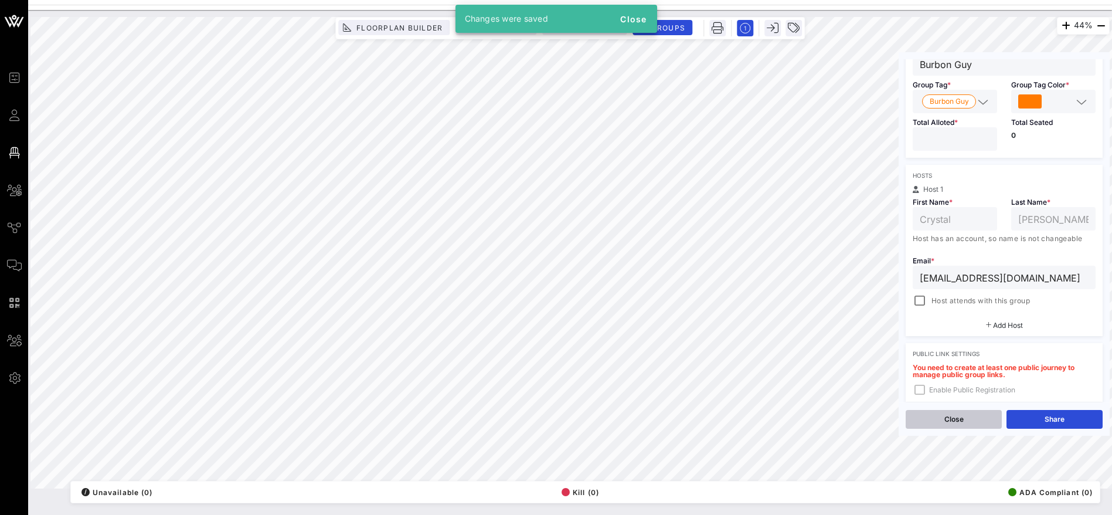
click at [964, 417] on button "Close" at bounding box center [954, 419] width 96 height 19
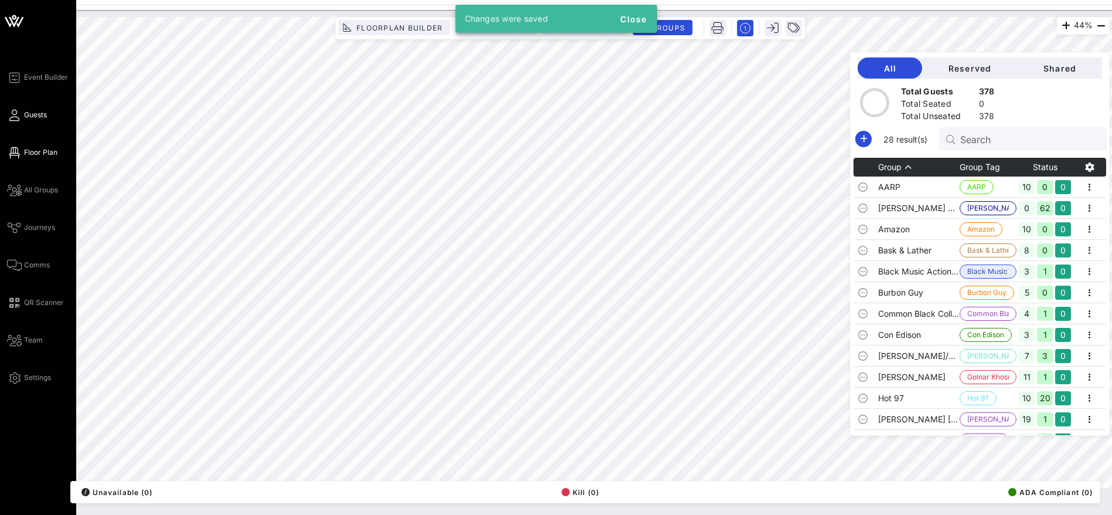
click at [17, 114] on icon at bounding box center [14, 115] width 15 height 2
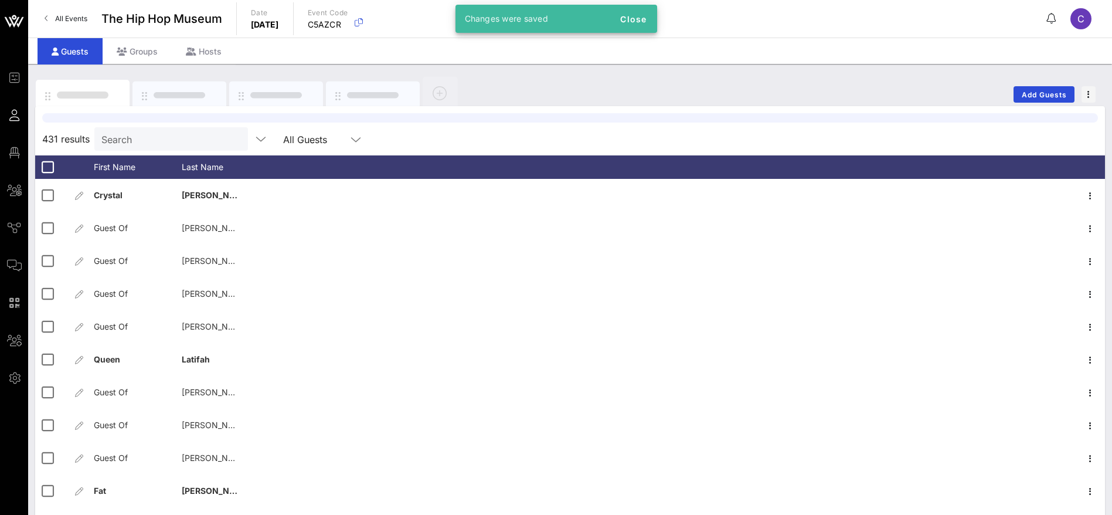
click at [202, 123] on div at bounding box center [570, 117] width 1056 height 9
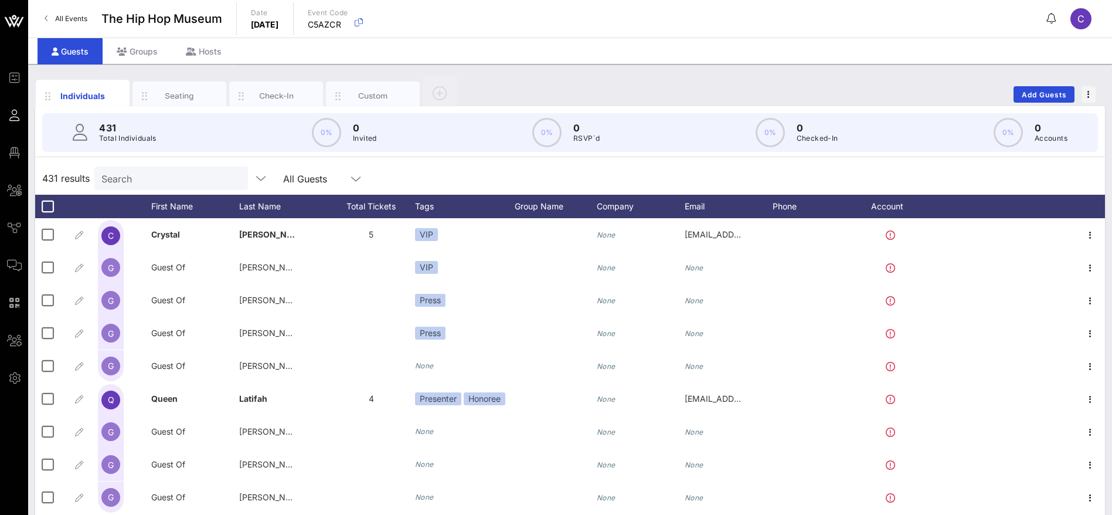
click at [181, 181] on input "Search" at bounding box center [169, 178] width 137 height 15
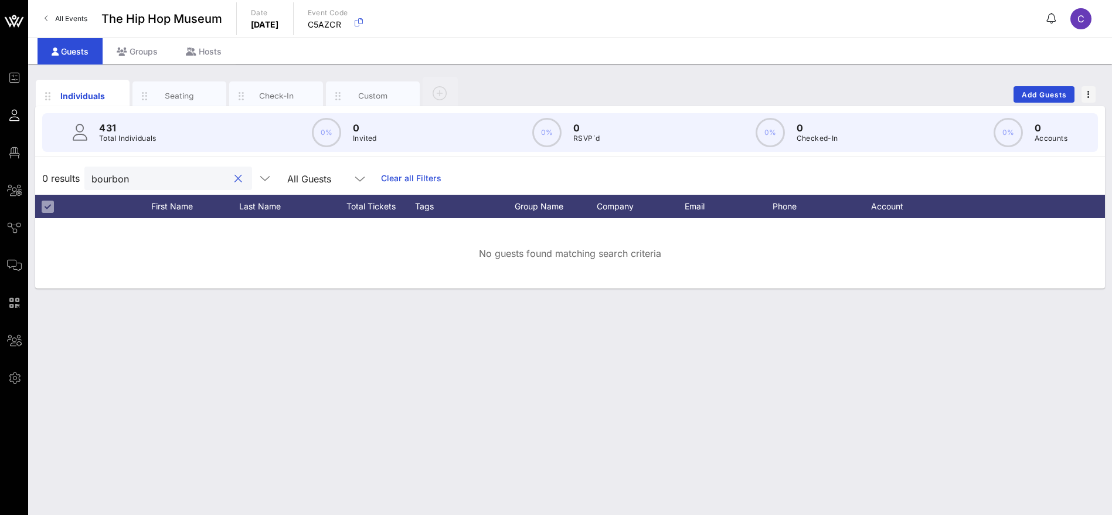
click at [179, 175] on input "bourbon" at bounding box center [159, 178] width 137 height 15
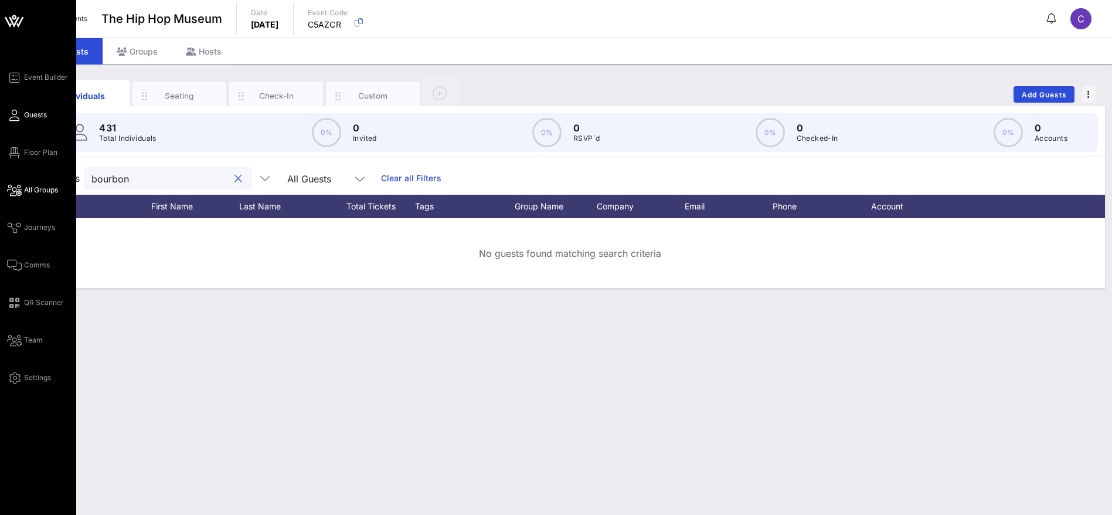
click at [29, 192] on span "All Groups" at bounding box center [41, 190] width 34 height 11
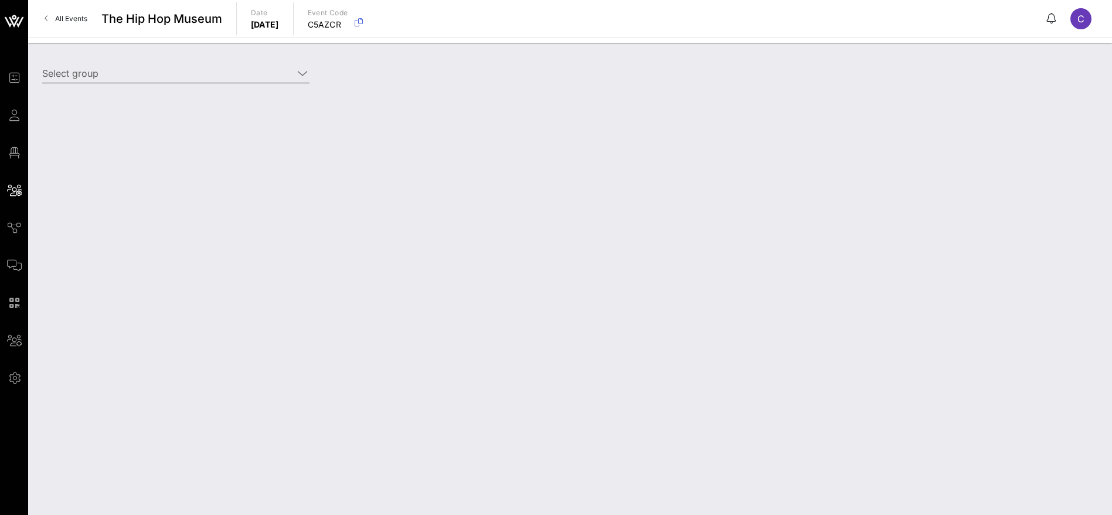
click at [149, 77] on input "Select group" at bounding box center [167, 73] width 251 height 19
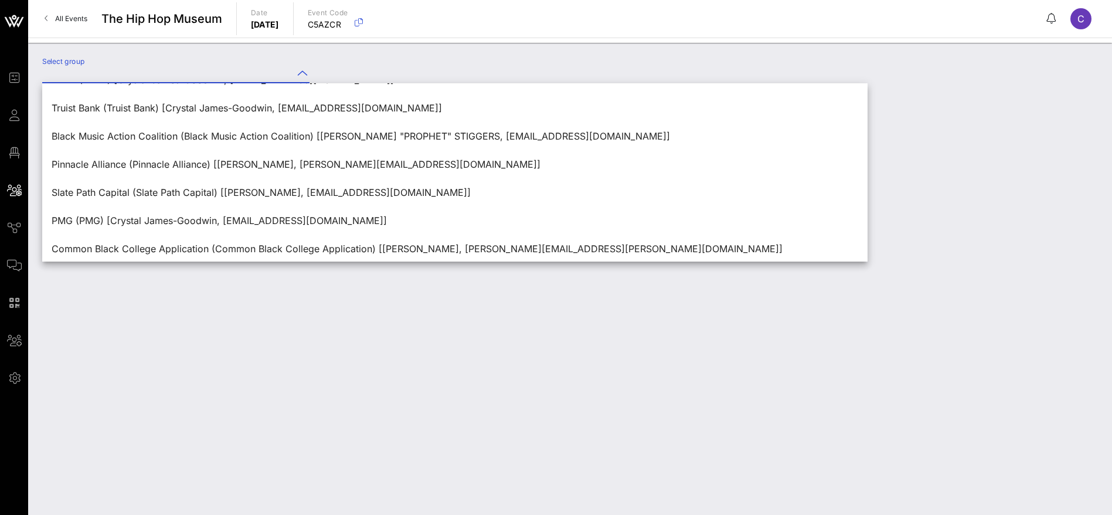
scroll to position [619, 0]
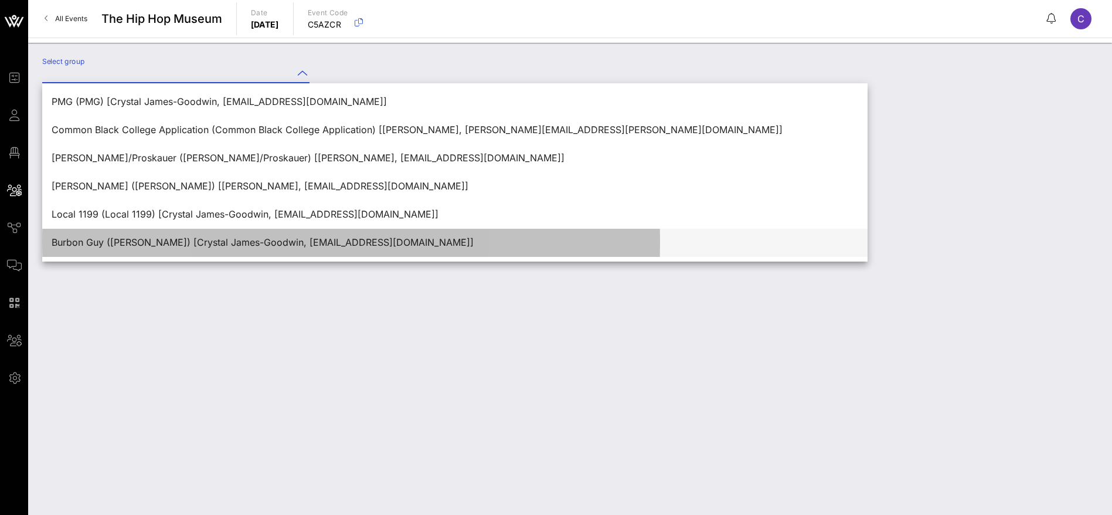
click at [209, 244] on div "Burbon Guy ([PERSON_NAME]) [Crystal James-Goodwin, [EMAIL_ADDRESS][DOMAIN_NAME]]" at bounding box center [455, 242] width 807 height 11
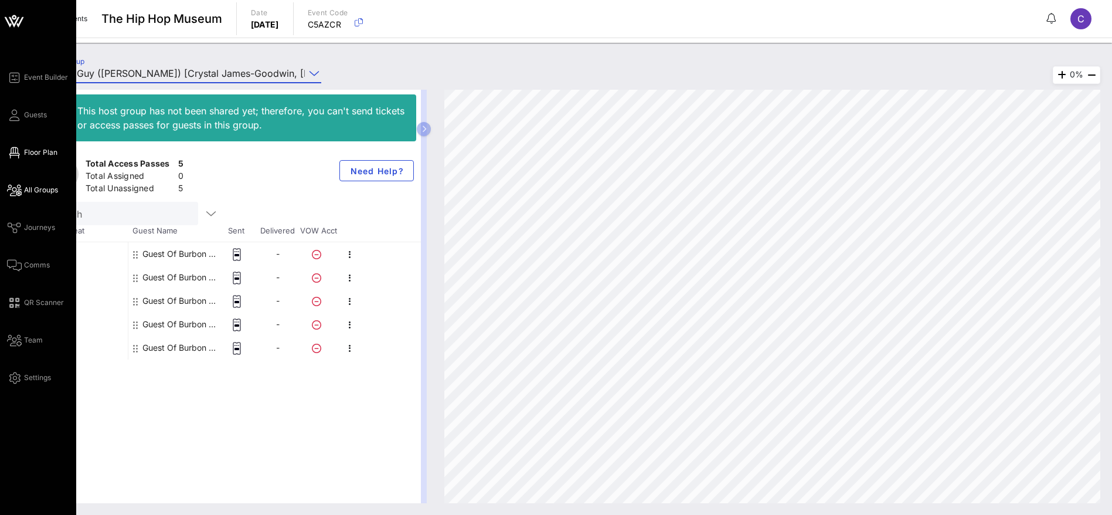
click at [42, 151] on span "Floor Plan" at bounding box center [40, 152] width 33 height 11
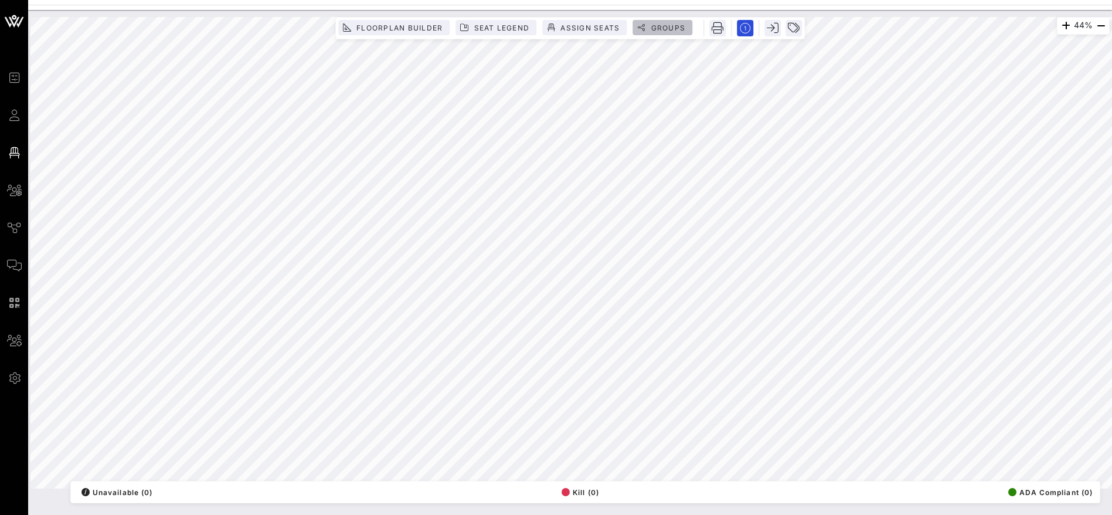
click at [670, 30] on span "Groups" at bounding box center [667, 27] width 35 height 9
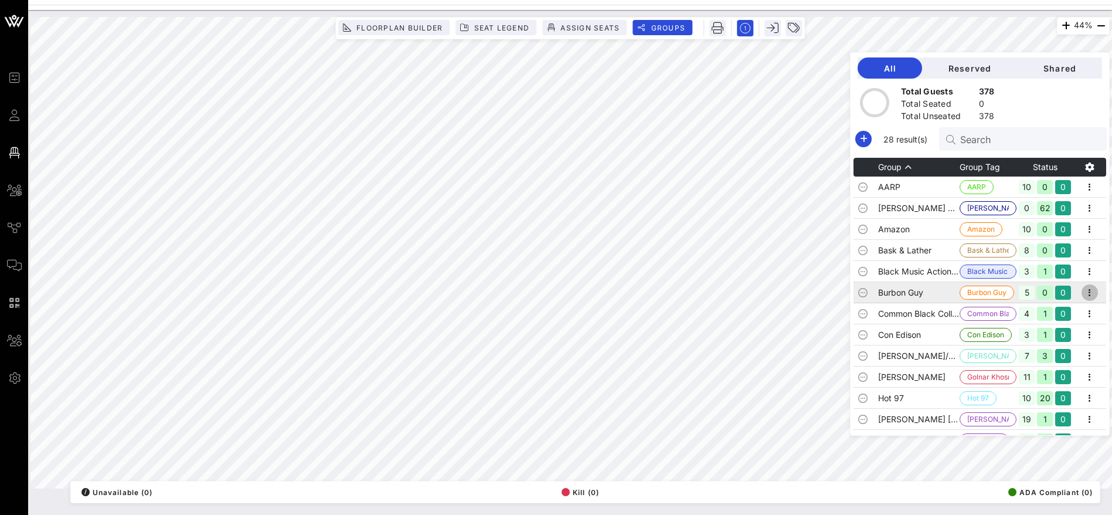
click at [1083, 290] on icon "button" at bounding box center [1090, 293] width 14 height 14
click at [1082, 311] on div "Edit" at bounding box center [1074, 312] width 36 height 9
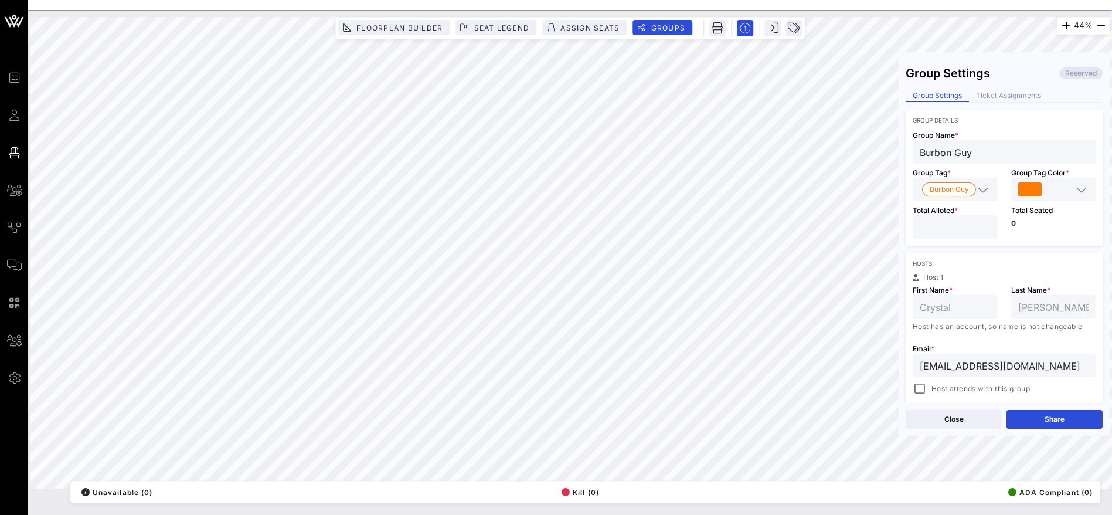
click at [927, 151] on input "Burbon Guy" at bounding box center [1004, 151] width 169 height 15
click at [951, 192] on span "Burbon Guy" at bounding box center [949, 189] width 39 height 13
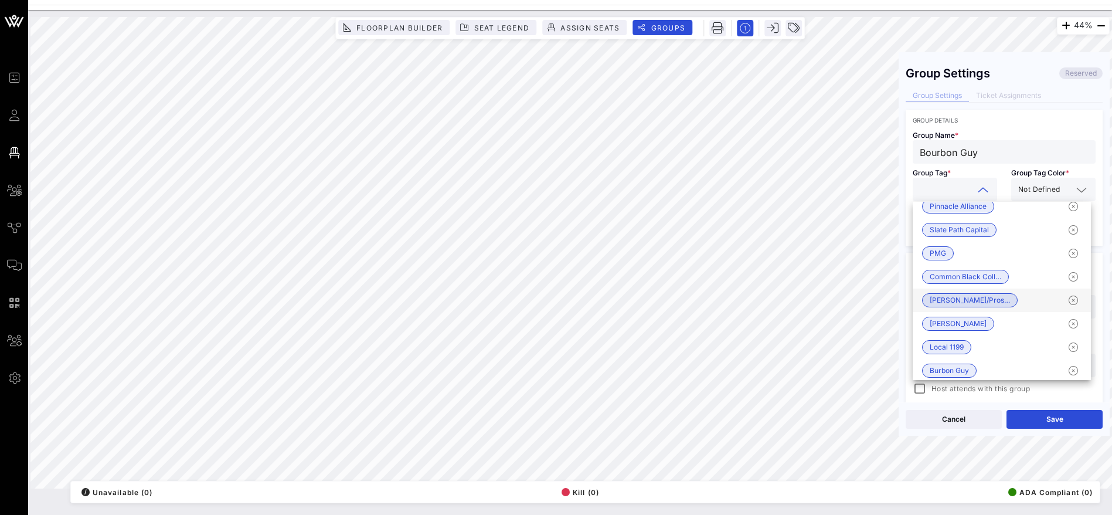
scroll to position [535, 0]
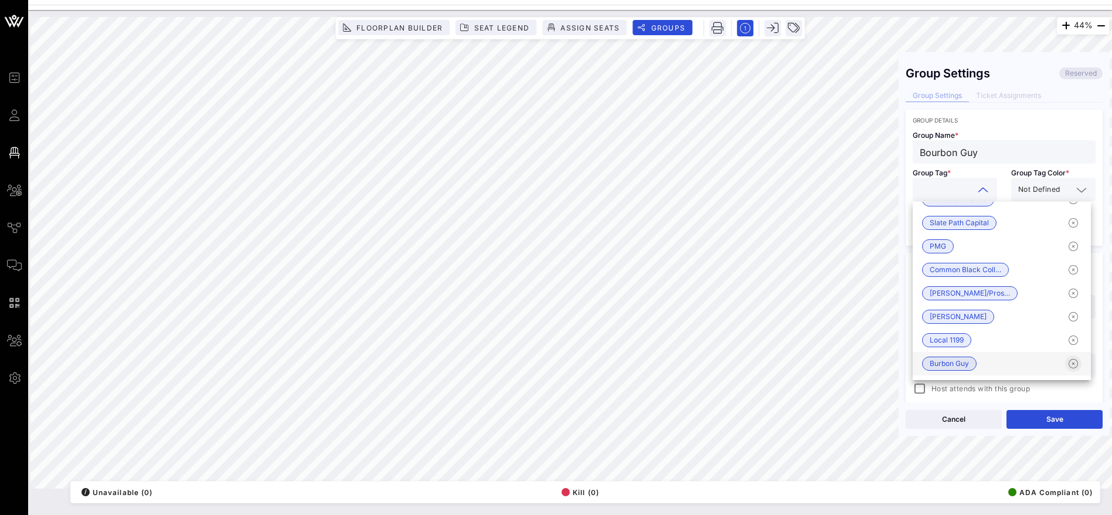
click at [1066, 361] on icon "button" at bounding box center [1073, 363] width 14 height 14
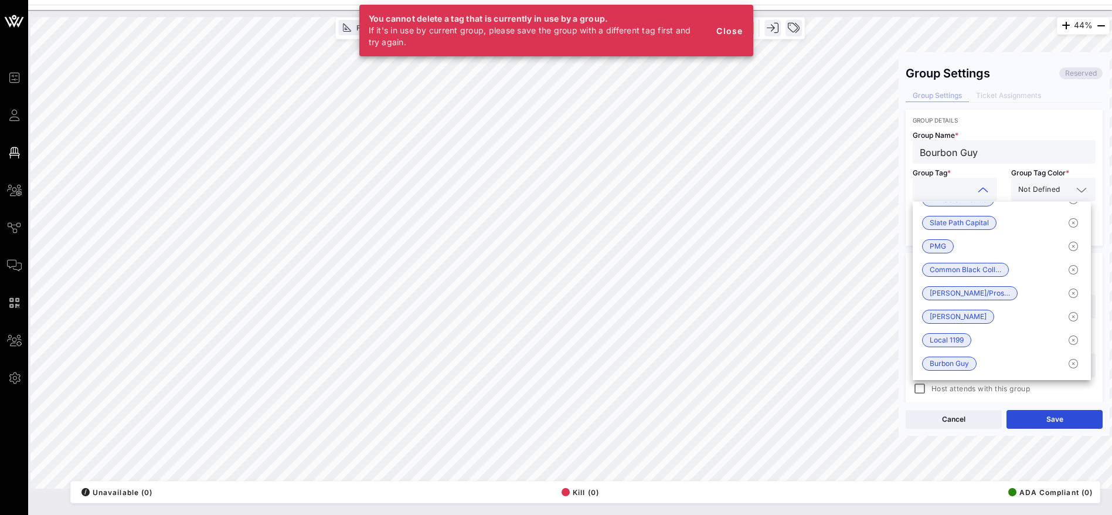
click at [943, 180] on div at bounding box center [955, 189] width 70 height 23
drag, startPoint x: 944, startPoint y: 152, endPoint x: 905, endPoint y: 152, distance: 39.9
click at [905, 152] on div "Group Settings Reserved Group Settings Ticket Assignments Group Details Group N…" at bounding box center [1004, 230] width 211 height 343
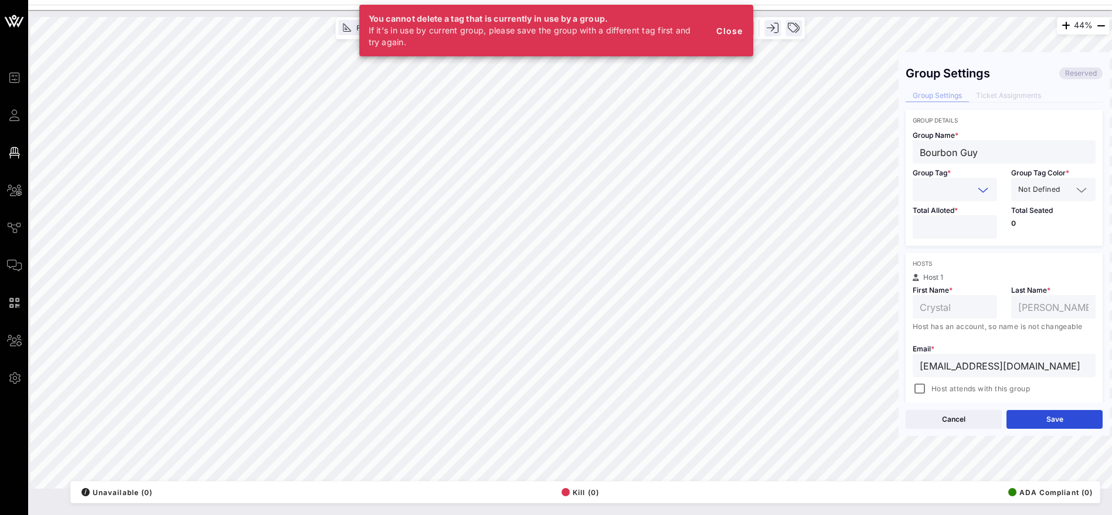
click at [942, 191] on input "text" at bounding box center [947, 189] width 54 height 15
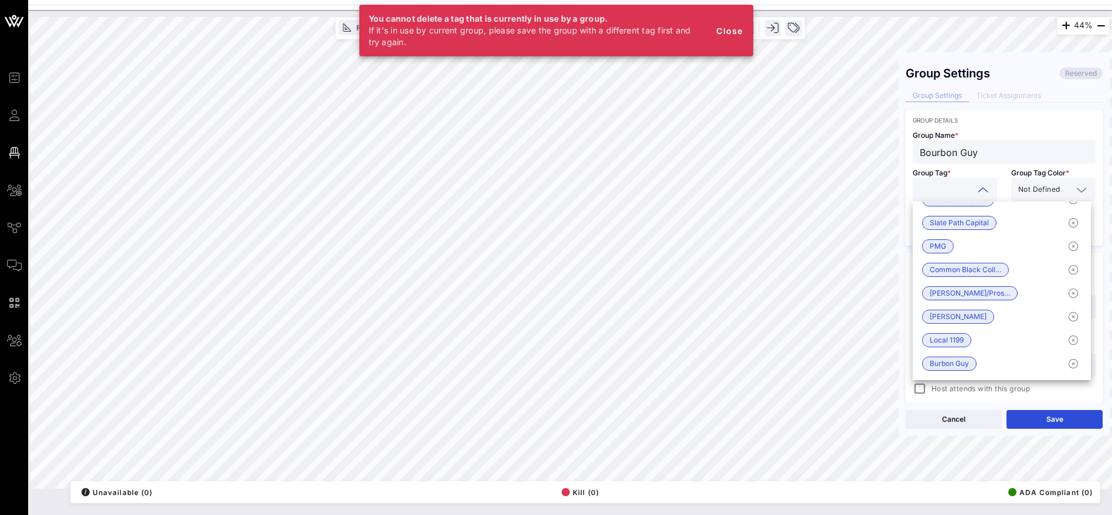
paste input "Bourbon Guy"
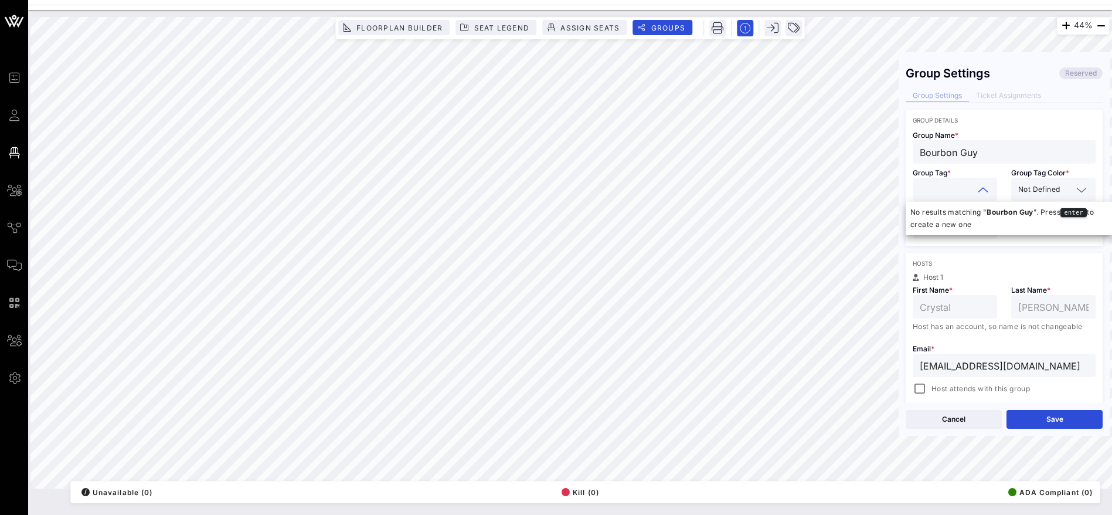
scroll to position [0, 0]
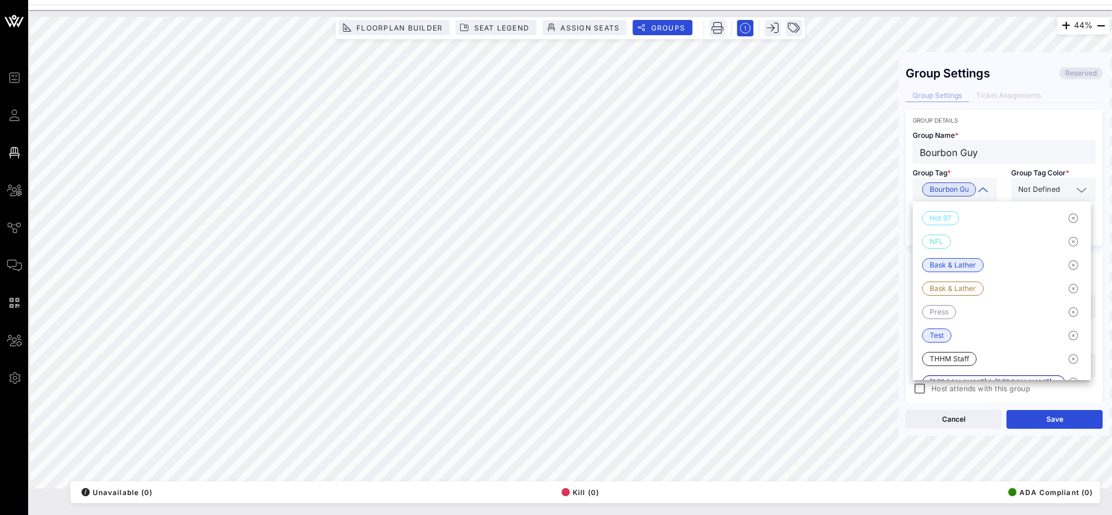
click at [1025, 118] on div "Group Details" at bounding box center [1004, 120] width 183 height 7
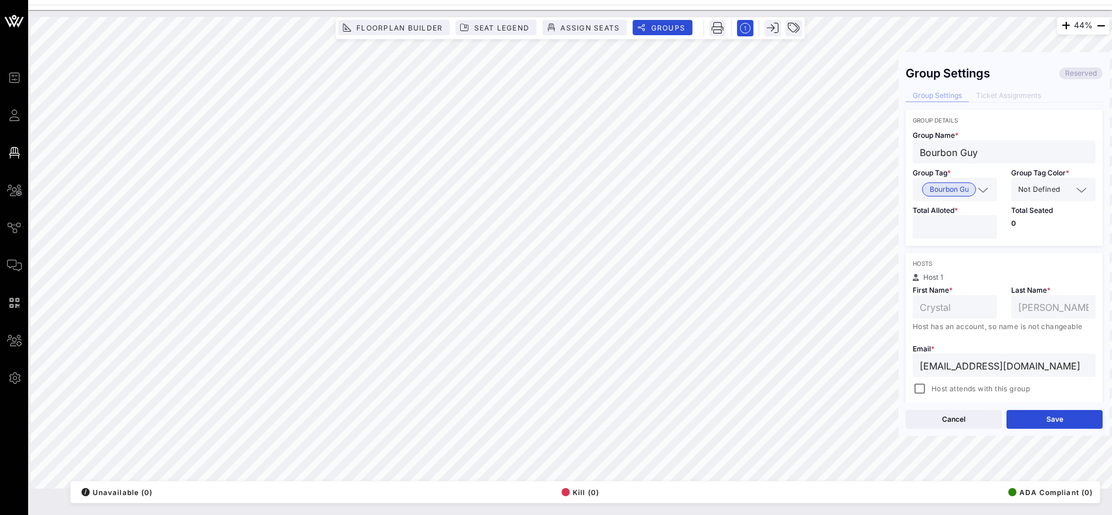
click at [980, 187] on icon at bounding box center [983, 190] width 11 height 14
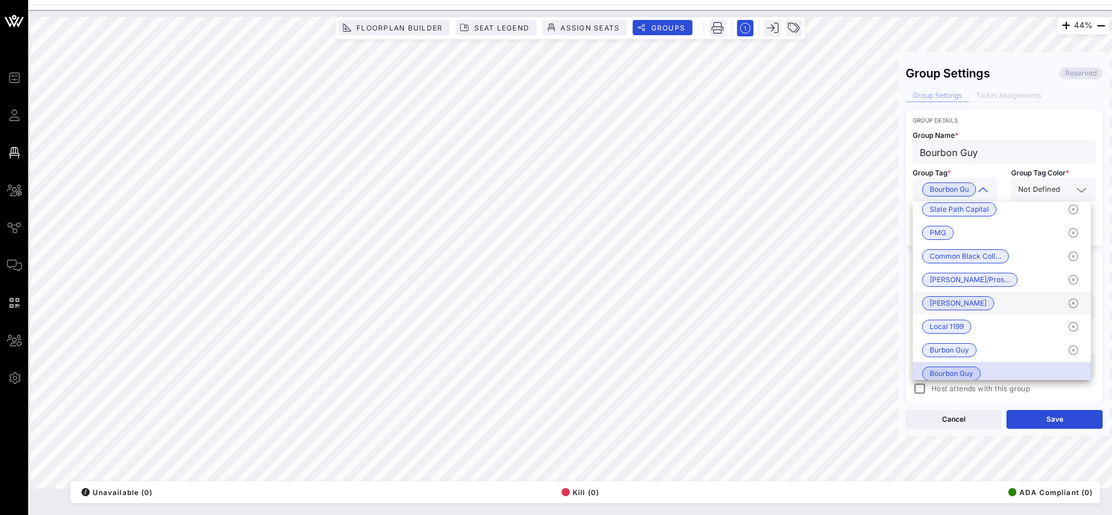
scroll to position [558, 0]
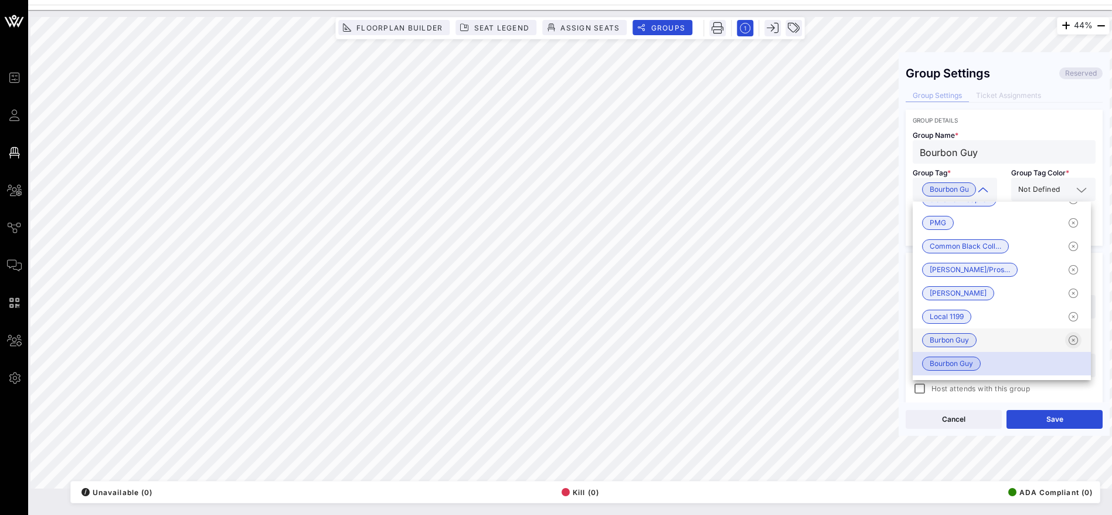
click at [1066, 340] on icon "button" at bounding box center [1073, 340] width 14 height 14
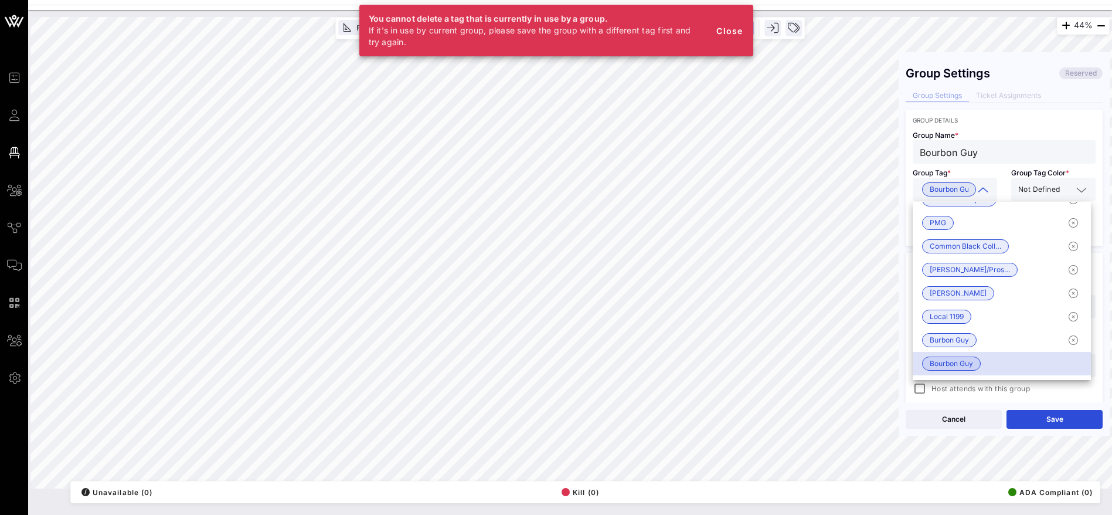
click at [1063, 118] on div "Group Details" at bounding box center [1004, 120] width 183 height 7
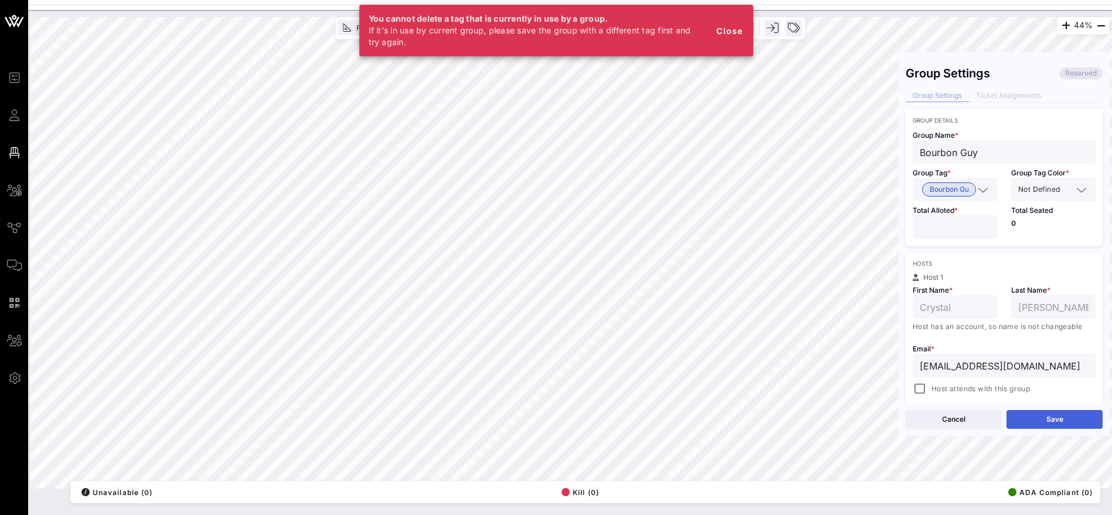
click at [1051, 418] on button "Save" at bounding box center [1055, 419] width 96 height 19
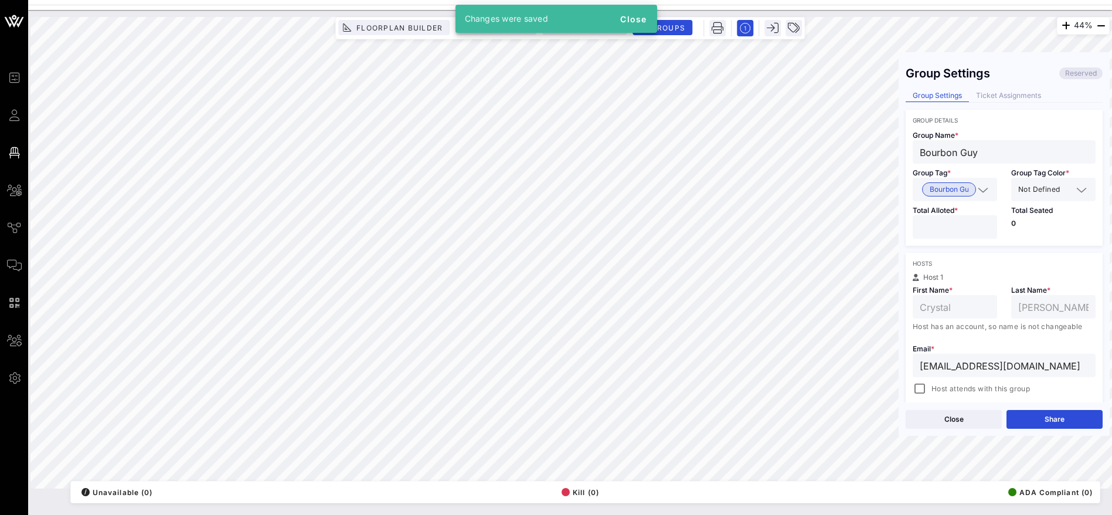
click at [978, 188] on icon at bounding box center [983, 190] width 11 height 14
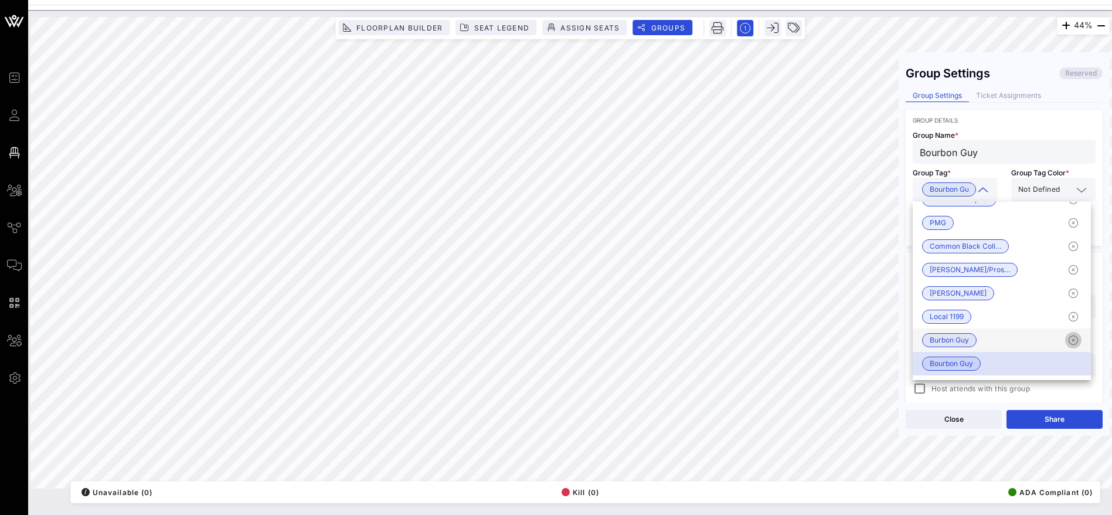
click at [1066, 338] on icon "button" at bounding box center [1073, 340] width 14 height 14
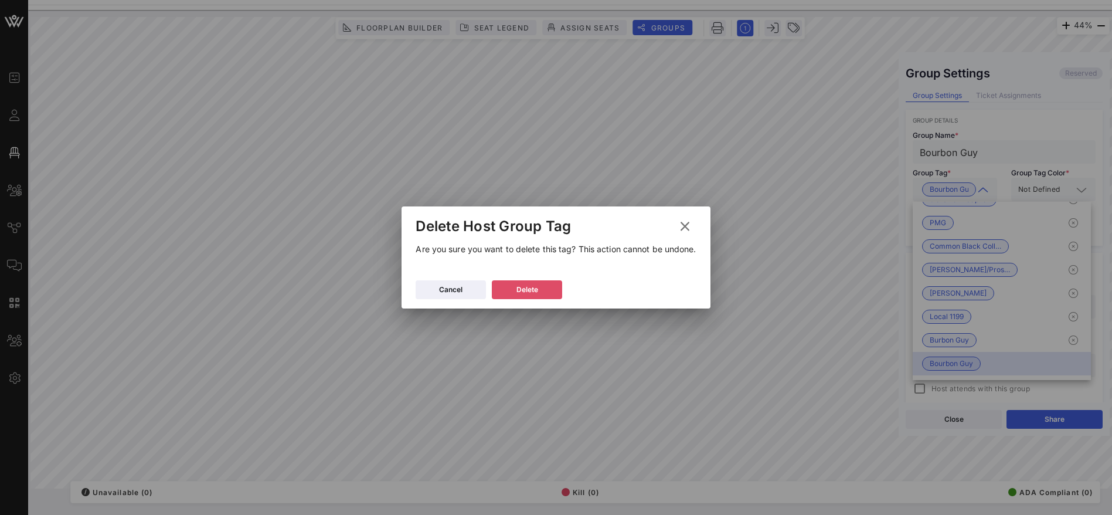
click at [535, 288] on div "Delete" at bounding box center [528, 290] width 22 height 12
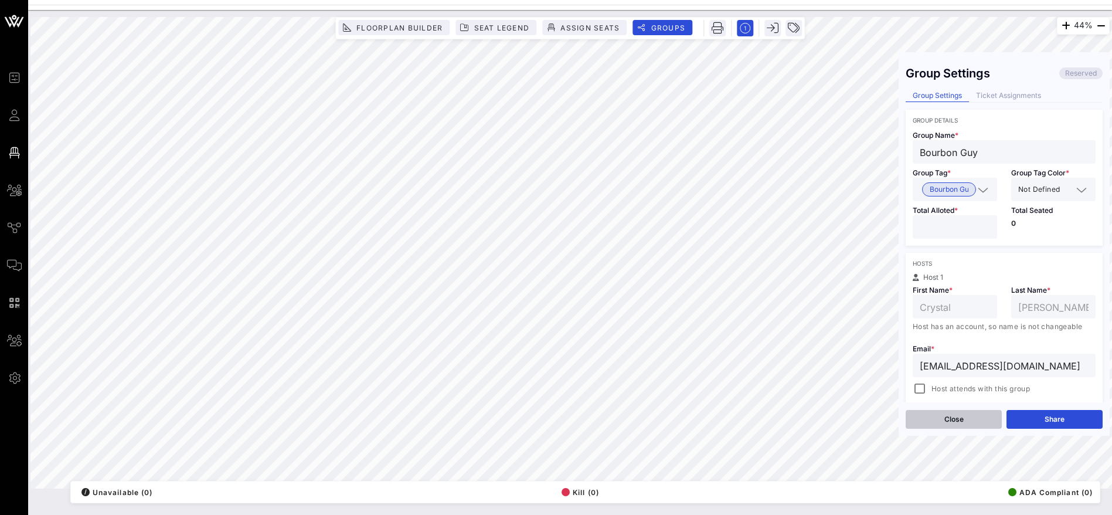
click at [952, 420] on button "Close" at bounding box center [954, 419] width 96 height 19
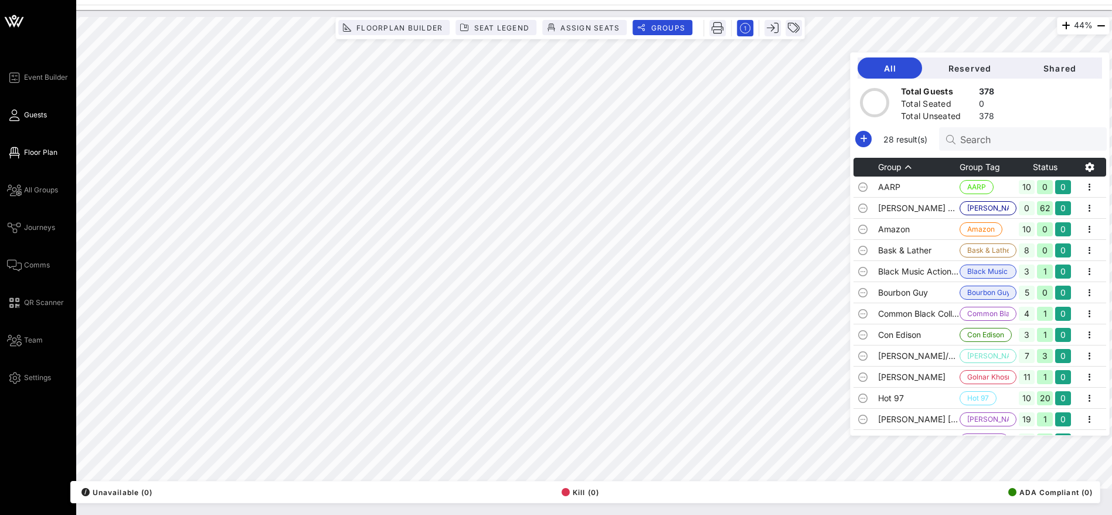
click at [32, 114] on span "Guests" at bounding box center [35, 115] width 23 height 11
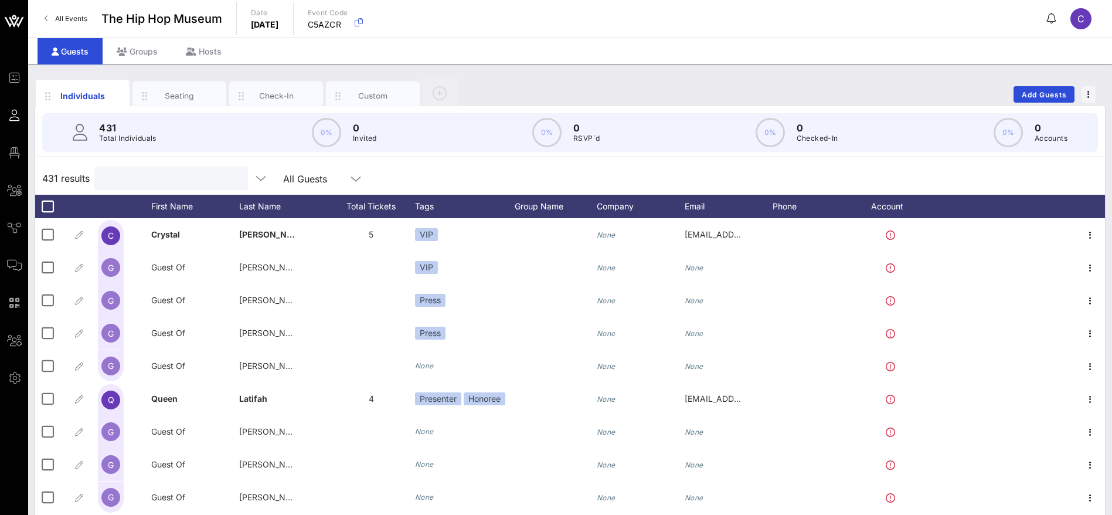
click at [149, 176] on input "text" at bounding box center [169, 178] width 137 height 15
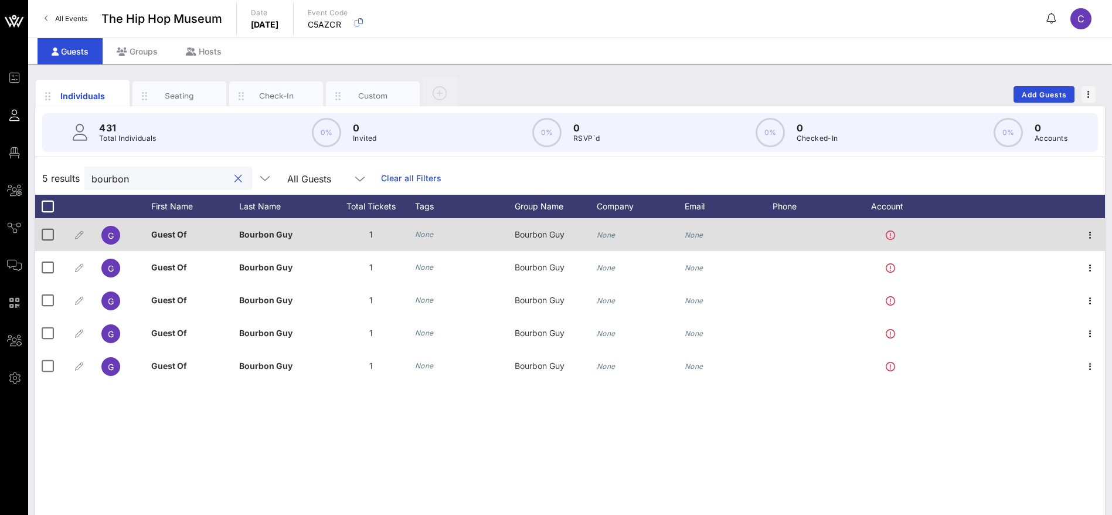
click at [424, 232] on icon "None" at bounding box center [424, 234] width 19 height 9
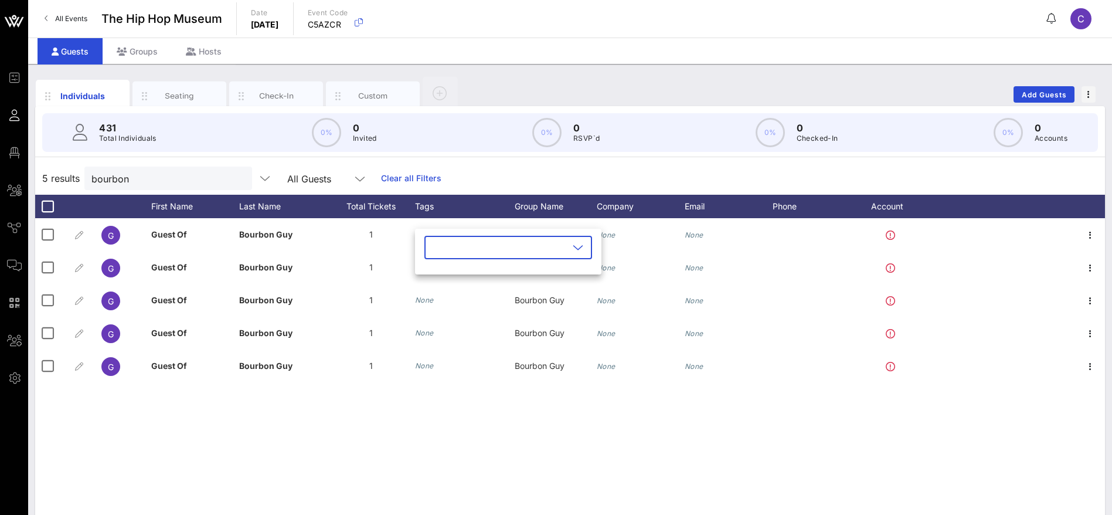
click at [573, 250] on icon at bounding box center [578, 247] width 11 height 14
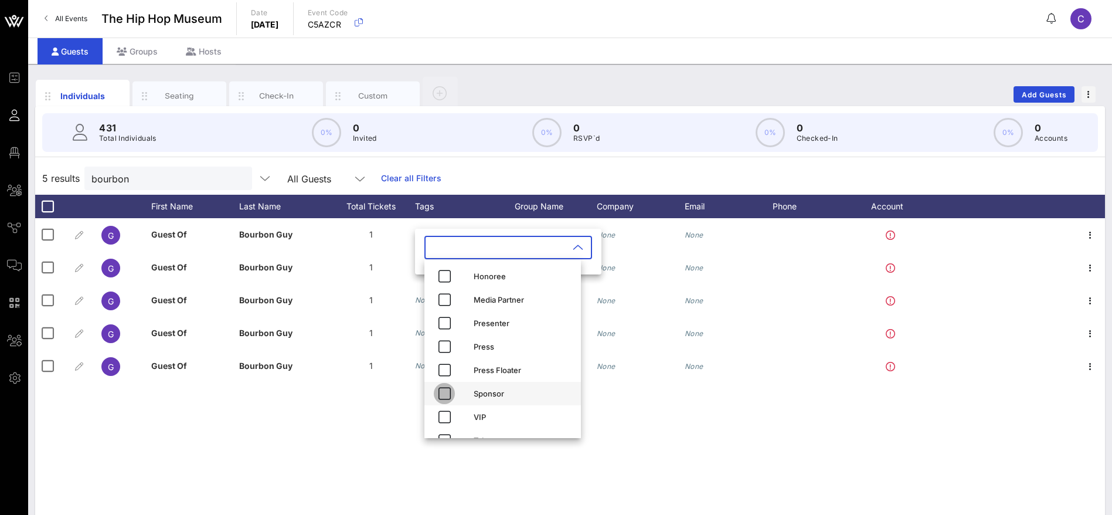
click at [446, 396] on icon "button" at bounding box center [444, 393] width 14 height 14
click at [365, 436] on div "G Guest Of Bourbon Guy 1 None Bourbon Guy None None G Guest Of Bourbon Guy 1 No…" at bounding box center [570, 394] width 1070 height 352
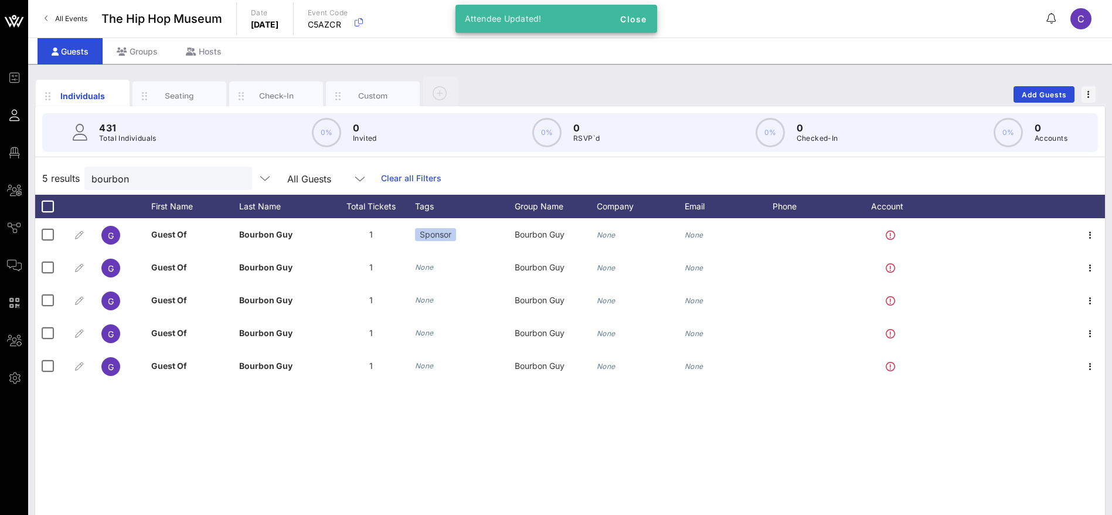
click at [524, 162] on div "5 results bourbon All Guests Clear all Filters" at bounding box center [570, 178] width 1070 height 33
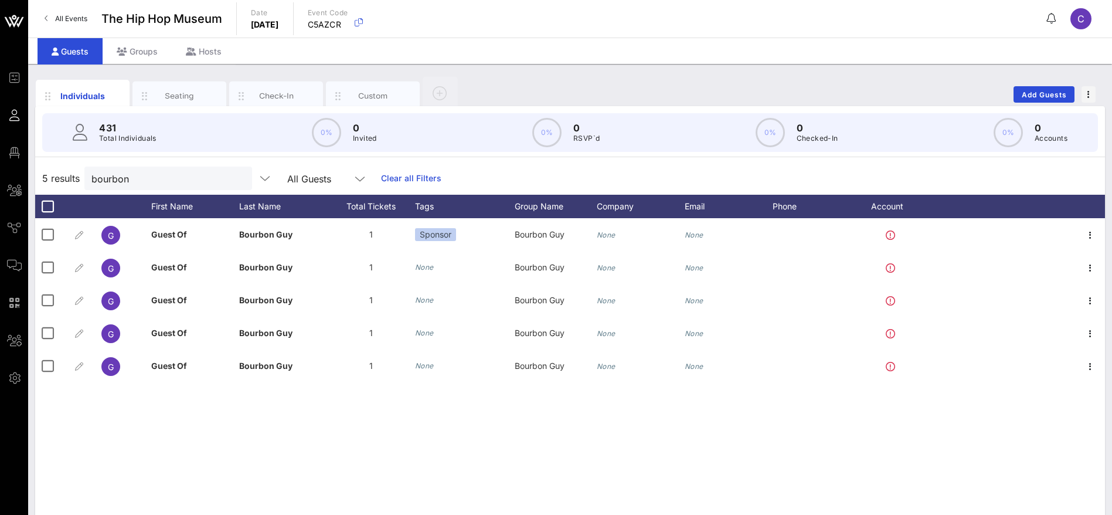
click at [463, 440] on div "G Guest Of Bourbon Guy 1 Sponsor Bourbon Guy None None G Guest Of Bourbon Guy 1…" at bounding box center [570, 394] width 1070 height 352
click at [235, 177] on button "clear icon" at bounding box center [239, 179] width 8 height 12
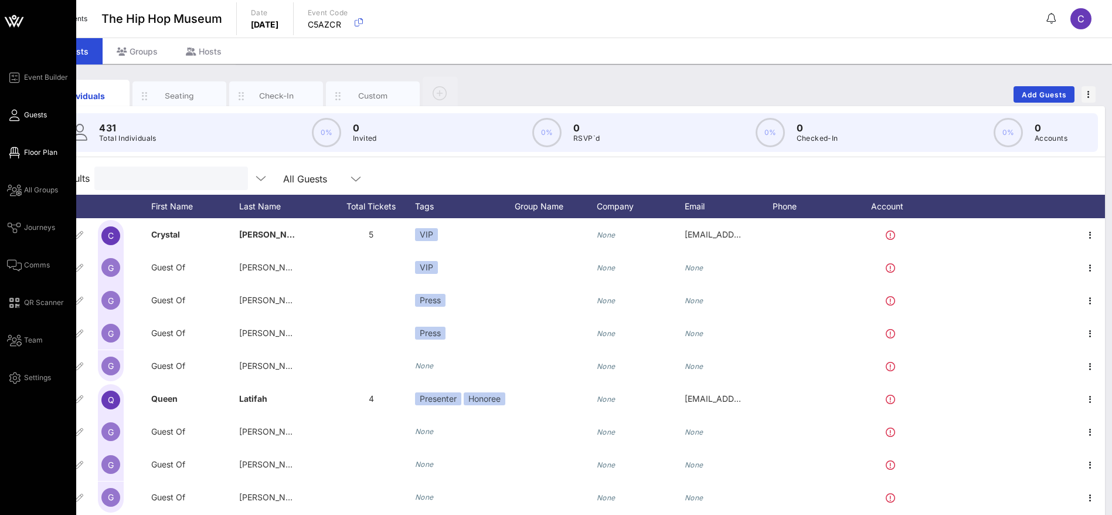
click at [21, 152] on icon at bounding box center [14, 153] width 15 height 2
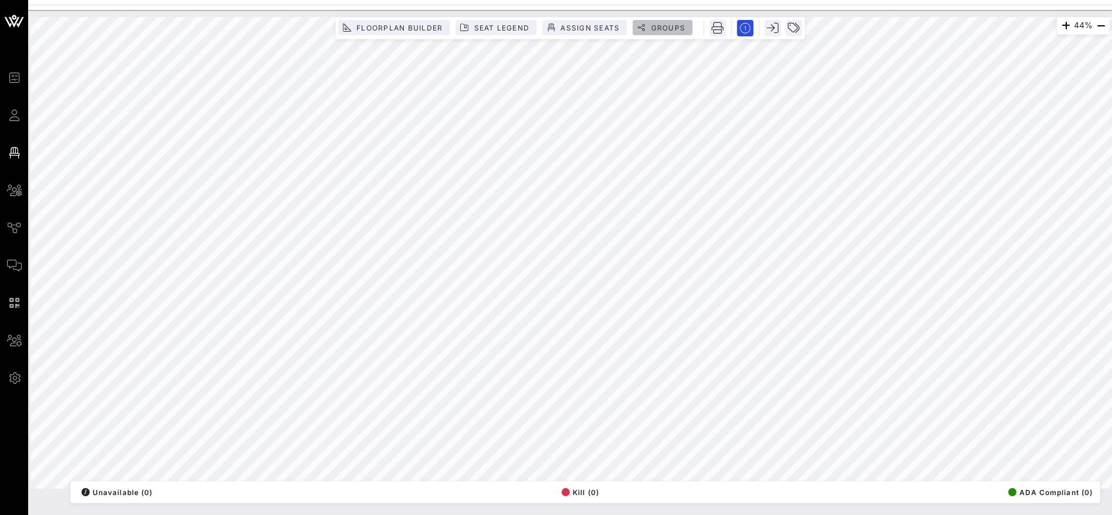
click at [672, 27] on span "Groups" at bounding box center [667, 27] width 35 height 9
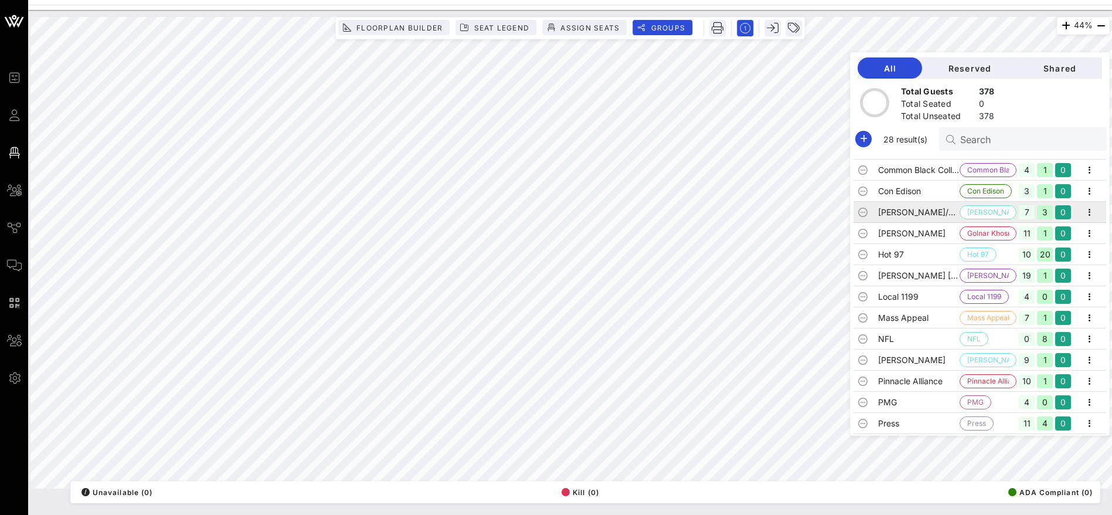
scroll to position [332, 0]
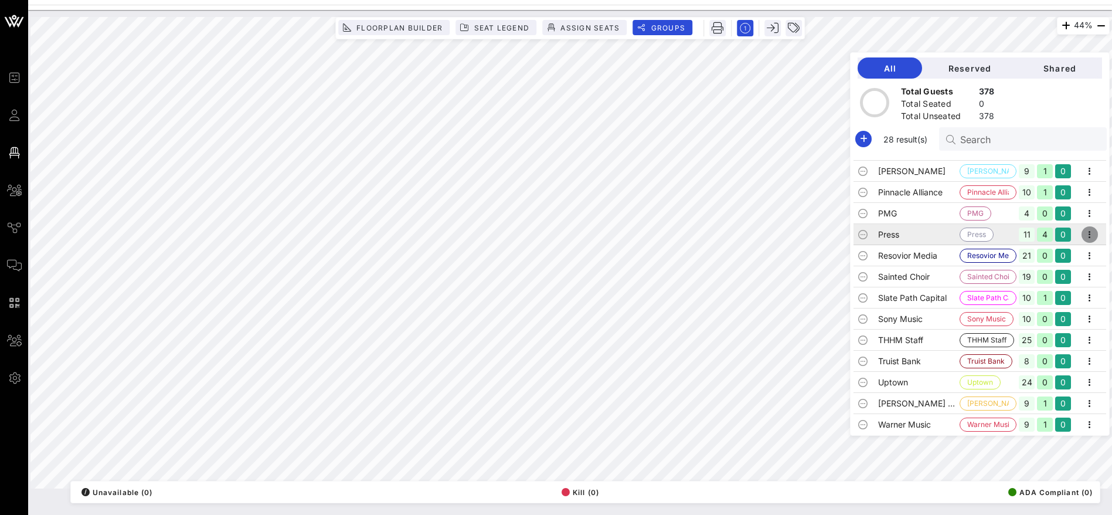
click at [1083, 231] on icon "button" at bounding box center [1090, 234] width 14 height 14
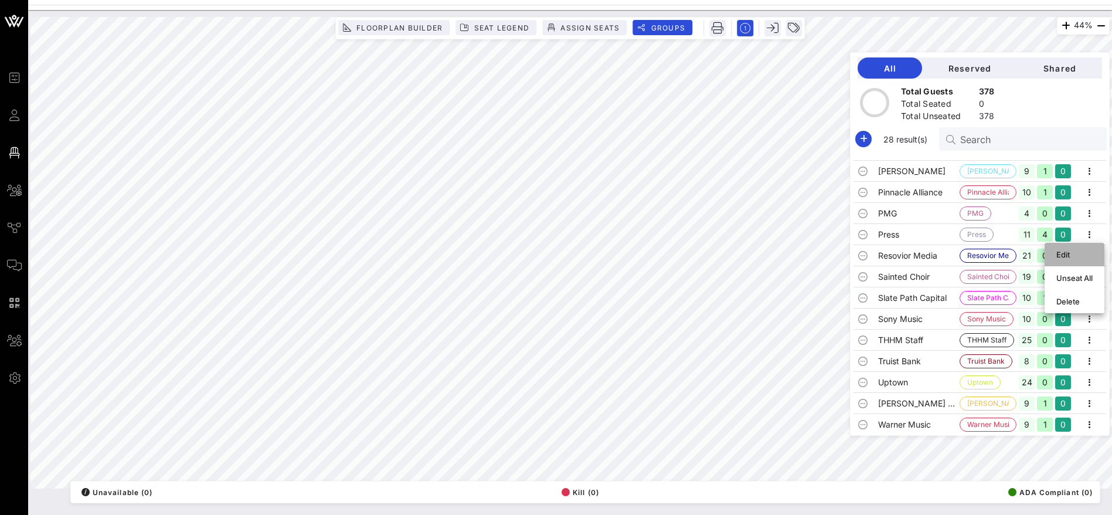
click at [1078, 256] on div "Edit" at bounding box center [1074, 254] width 36 height 9
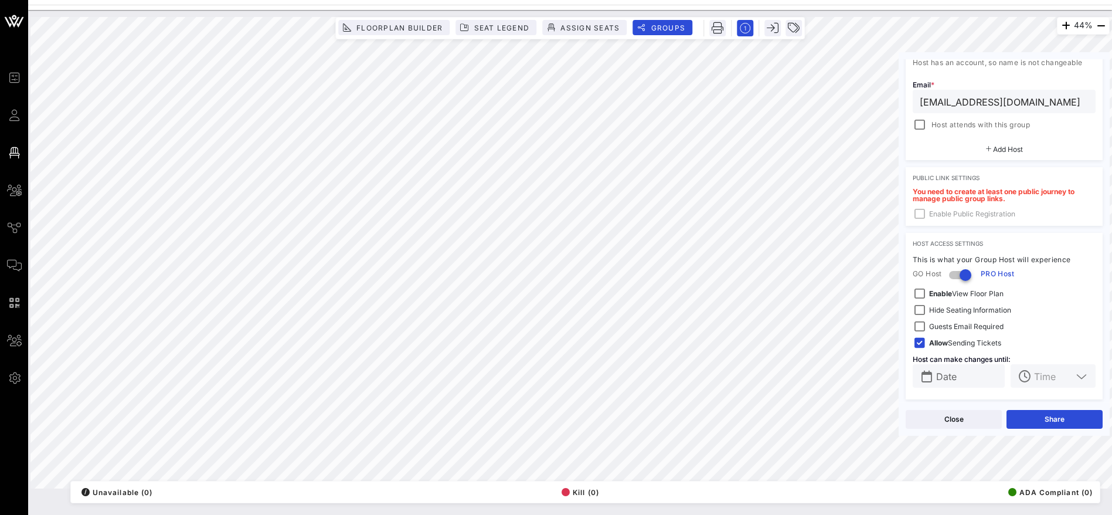
scroll to position [0, 0]
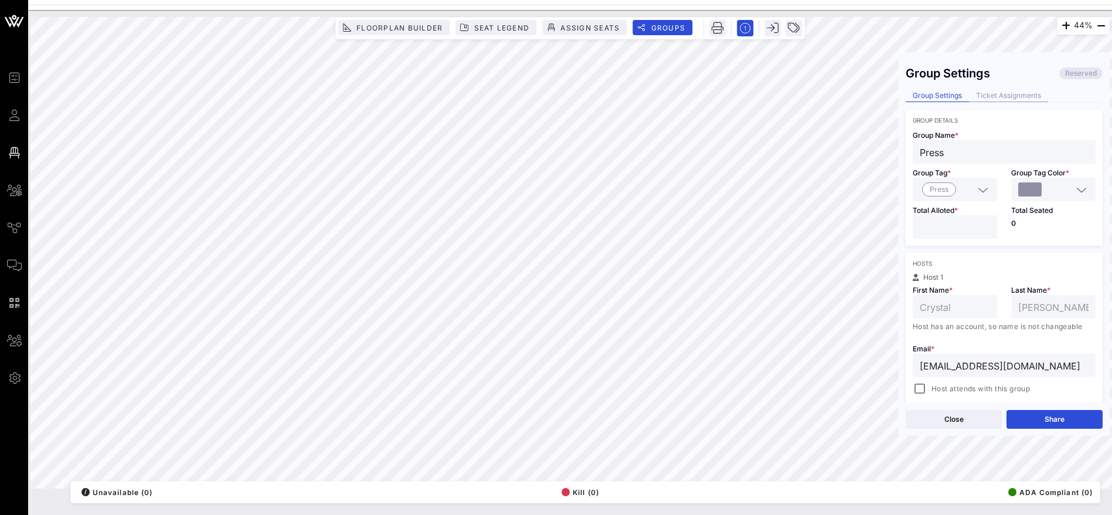
click at [1024, 93] on div "Ticket Assignments" at bounding box center [1008, 96] width 79 height 12
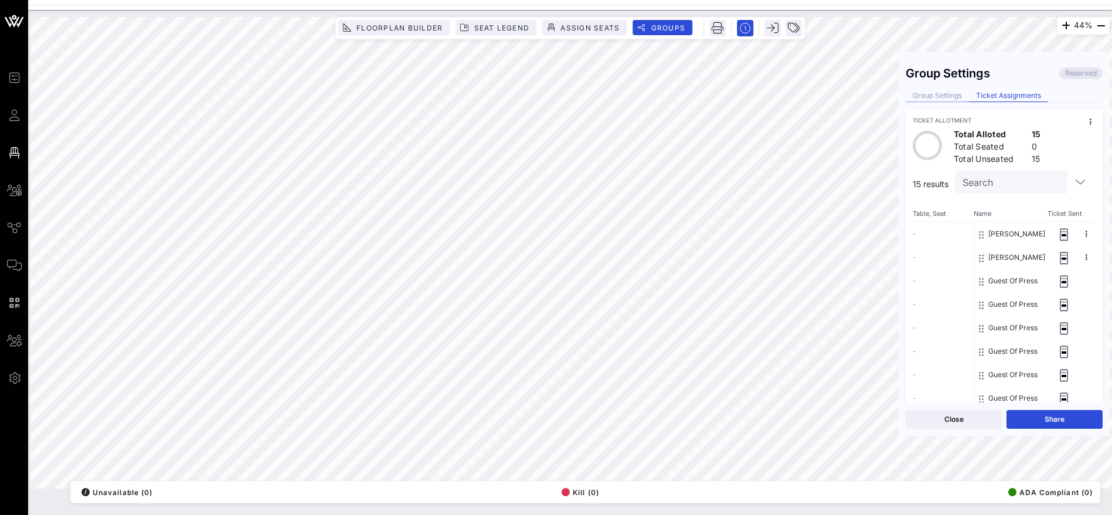
click at [937, 91] on div "Group Settings" at bounding box center [937, 96] width 63 height 12
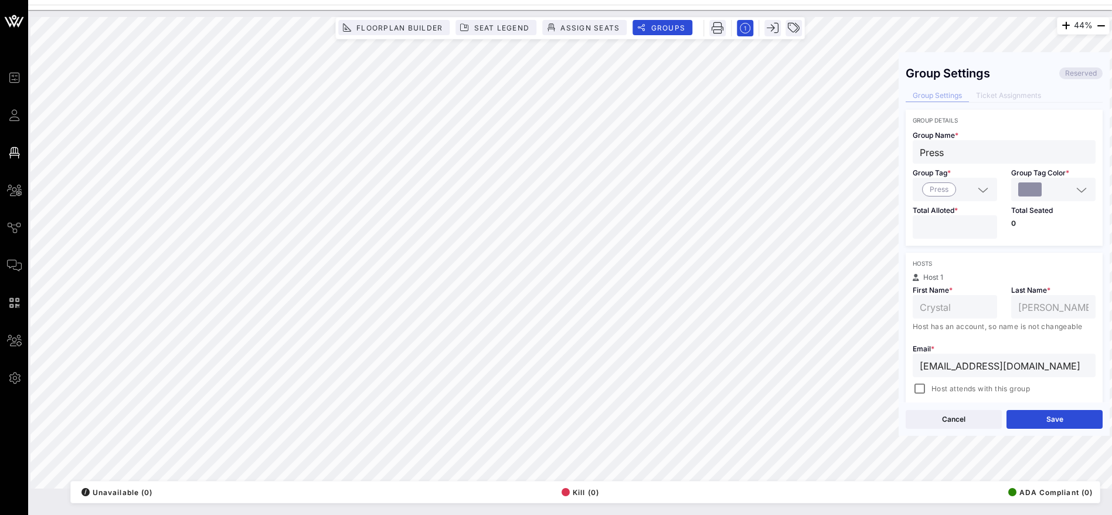
click at [984, 230] on input "**" at bounding box center [955, 226] width 70 height 15
click at [983, 230] on input "**" at bounding box center [955, 226] width 70 height 15
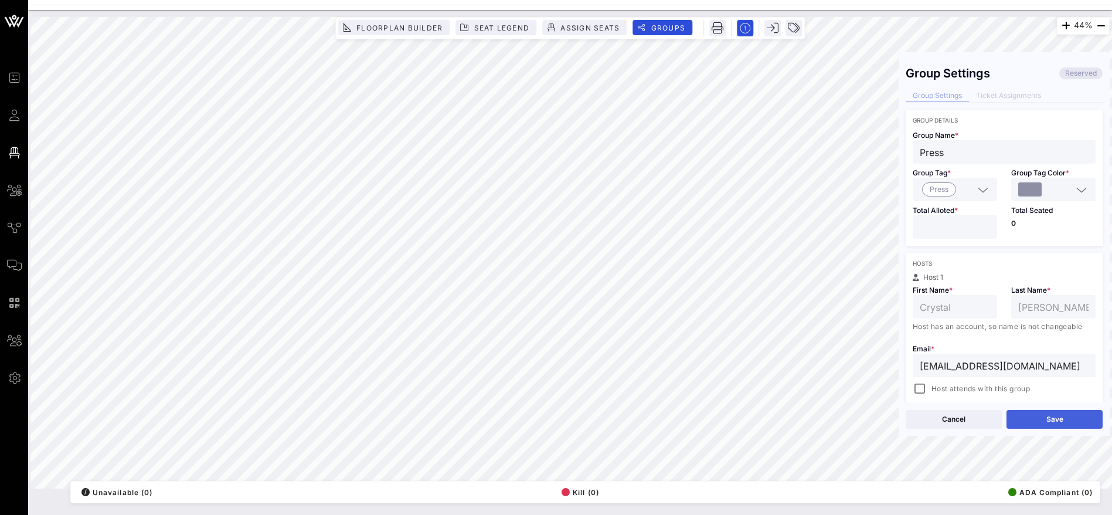
click at [1059, 415] on button "Save" at bounding box center [1055, 419] width 96 height 19
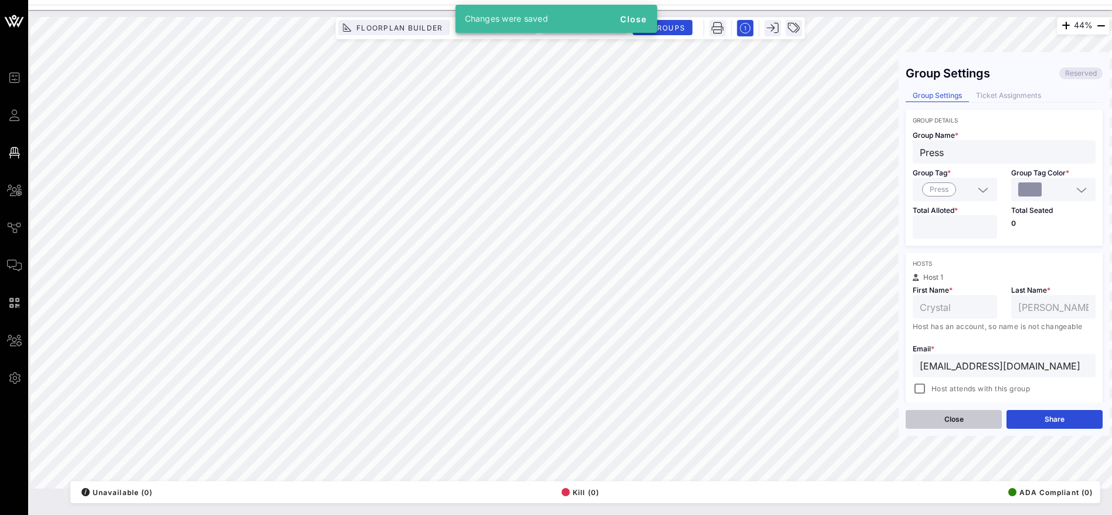
click at [947, 419] on button "Close" at bounding box center [954, 419] width 96 height 19
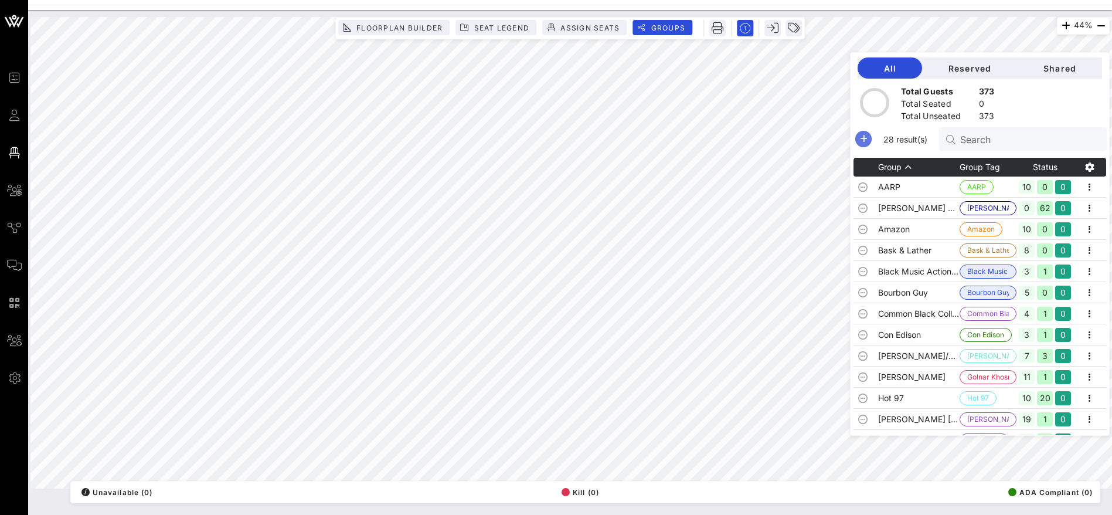
click at [871, 134] on icon "button" at bounding box center [864, 139] width 14 height 14
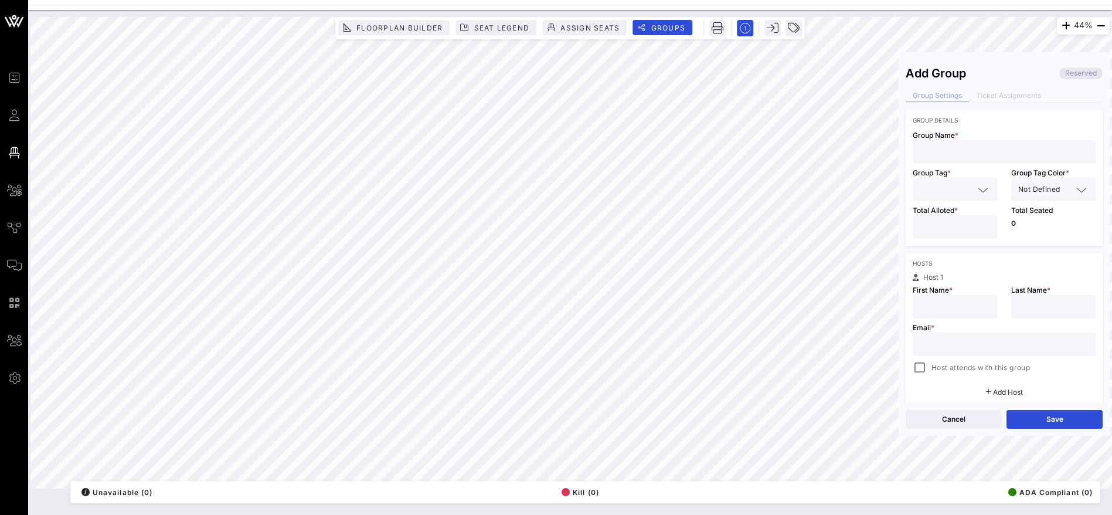
click at [948, 154] on input "text" at bounding box center [1004, 151] width 169 height 15
paste input "Zeffy Purchases"
click at [946, 188] on input "text" at bounding box center [947, 189] width 54 height 15
paste input "Zeffy Purchases"
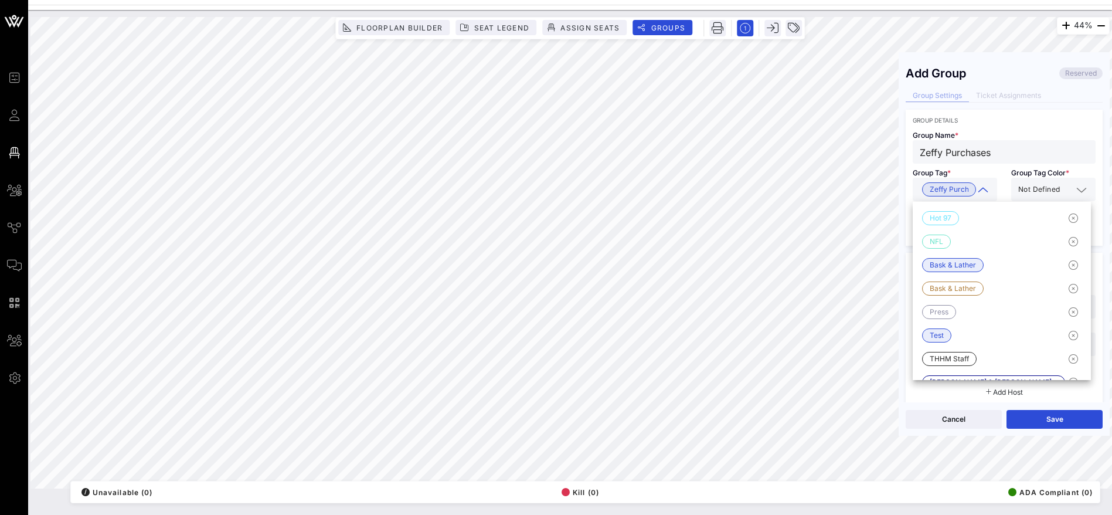
click at [1051, 188] on span "Not Defined" at bounding box center [1039, 190] width 42 height 12
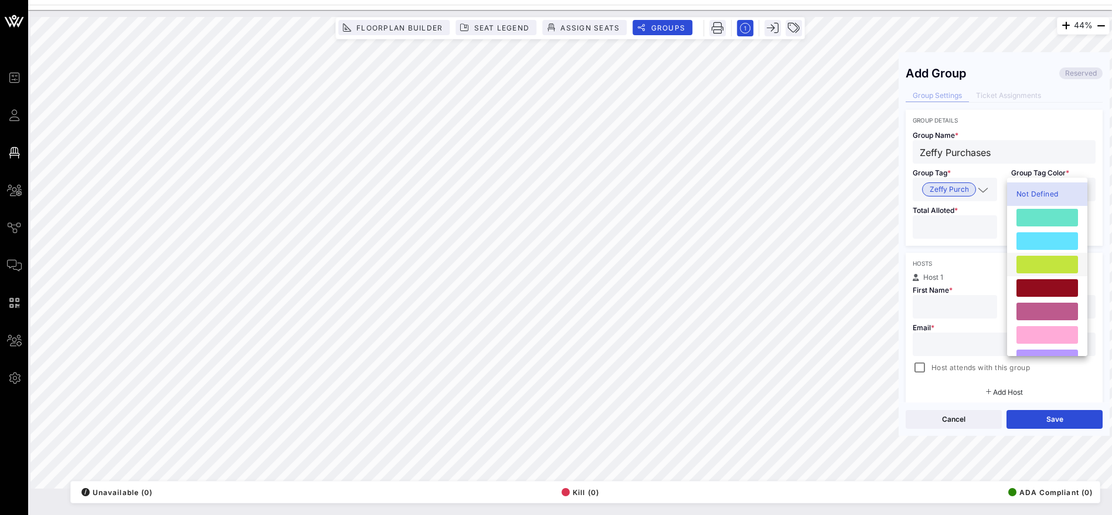
click at [1044, 263] on div at bounding box center [1048, 265] width 62 height 18
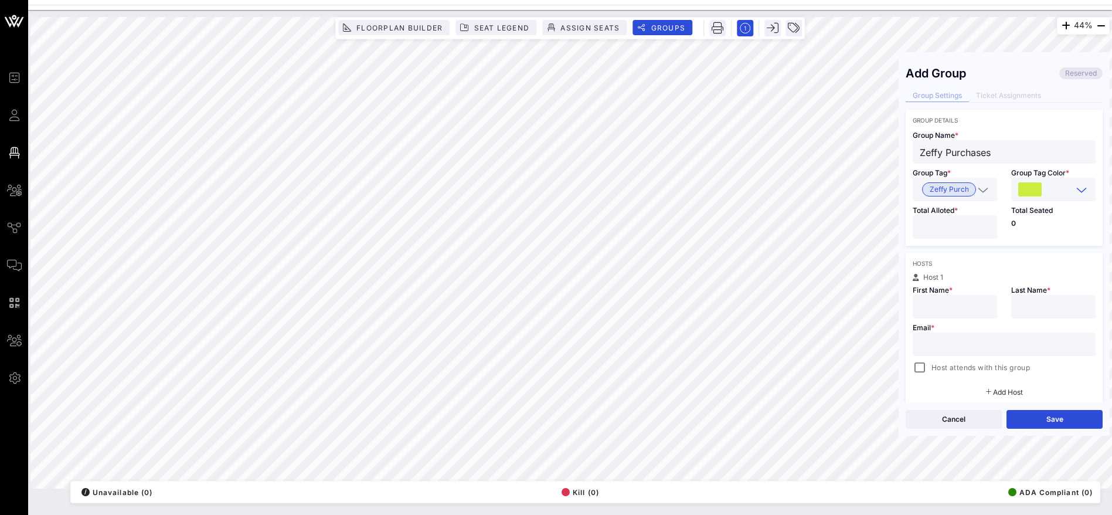
click at [937, 223] on input "number" at bounding box center [955, 226] width 70 height 15
drag, startPoint x: 952, startPoint y: 340, endPoint x: 956, endPoint y: 334, distance: 6.8
click at [952, 341] on input "text" at bounding box center [1004, 344] width 169 height 15
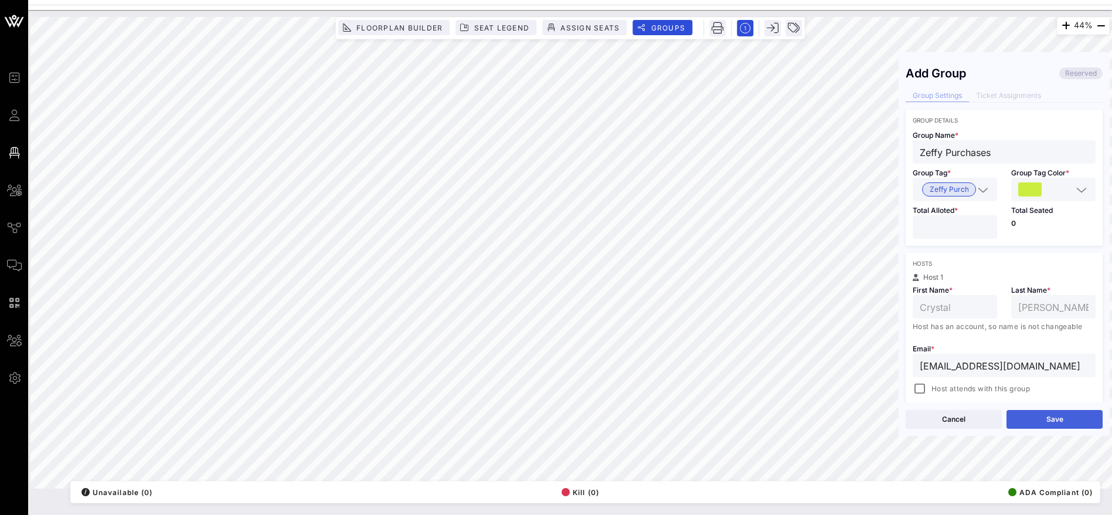
click at [1048, 416] on button "Save" at bounding box center [1055, 419] width 96 height 19
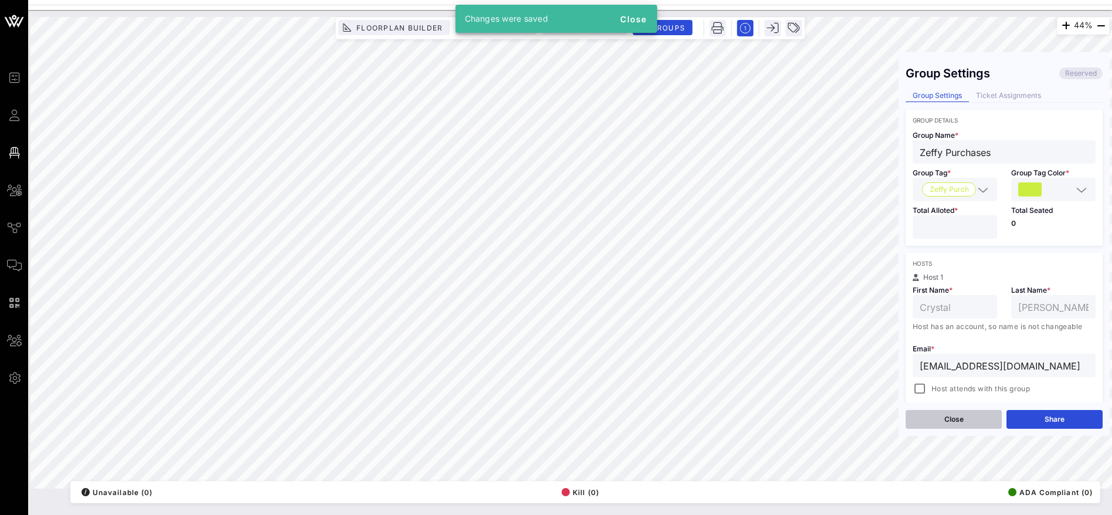
click at [949, 418] on button "Close" at bounding box center [954, 419] width 96 height 19
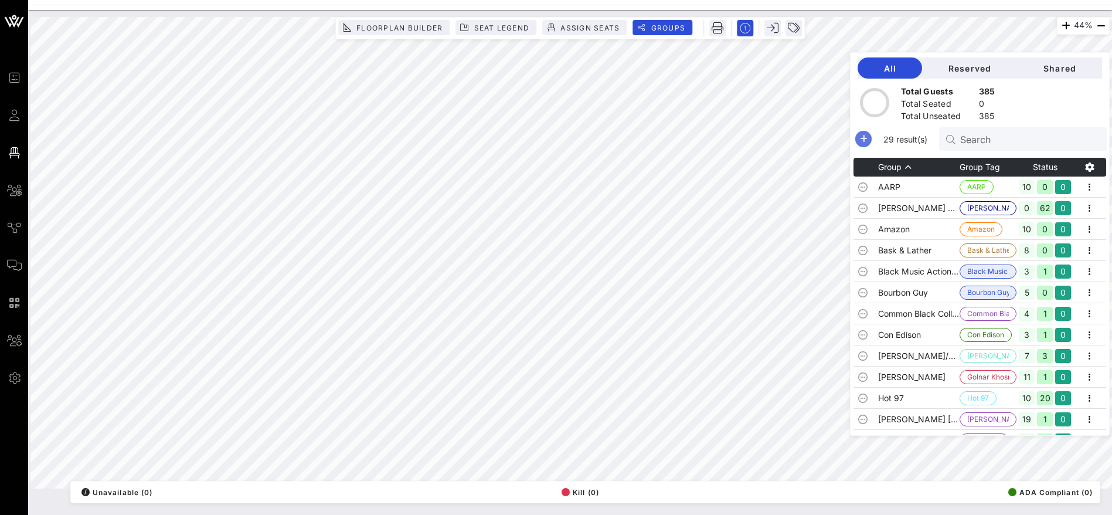
click at [871, 138] on icon "button" at bounding box center [864, 139] width 14 height 14
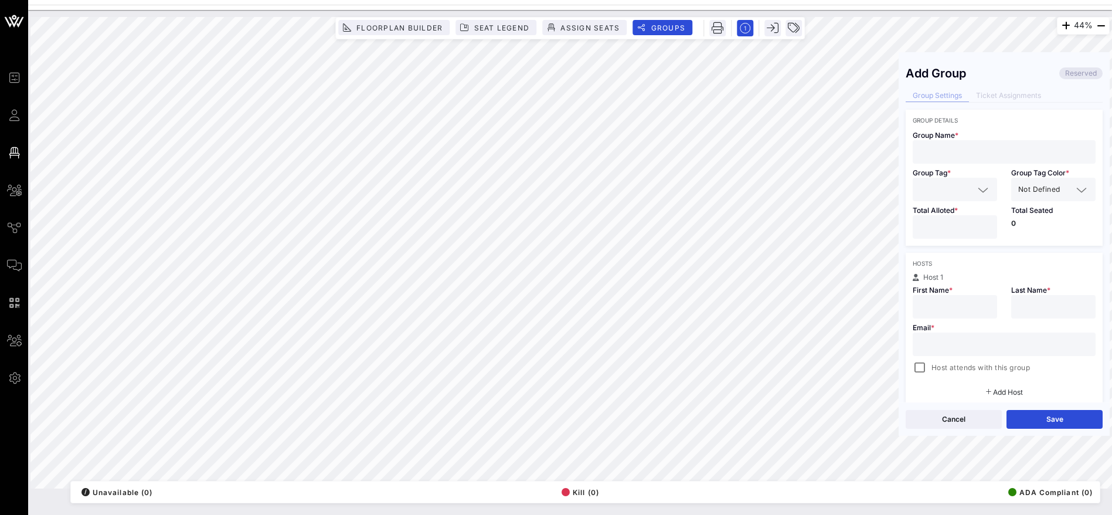
click at [928, 230] on input "number" at bounding box center [955, 226] width 70 height 15
click at [957, 150] on input "text" at bounding box center [1004, 151] width 169 height 15
paste
click at [945, 191] on input "text" at bounding box center [947, 189] width 54 height 15
click at [952, 343] on input "text" at bounding box center [1004, 344] width 169 height 15
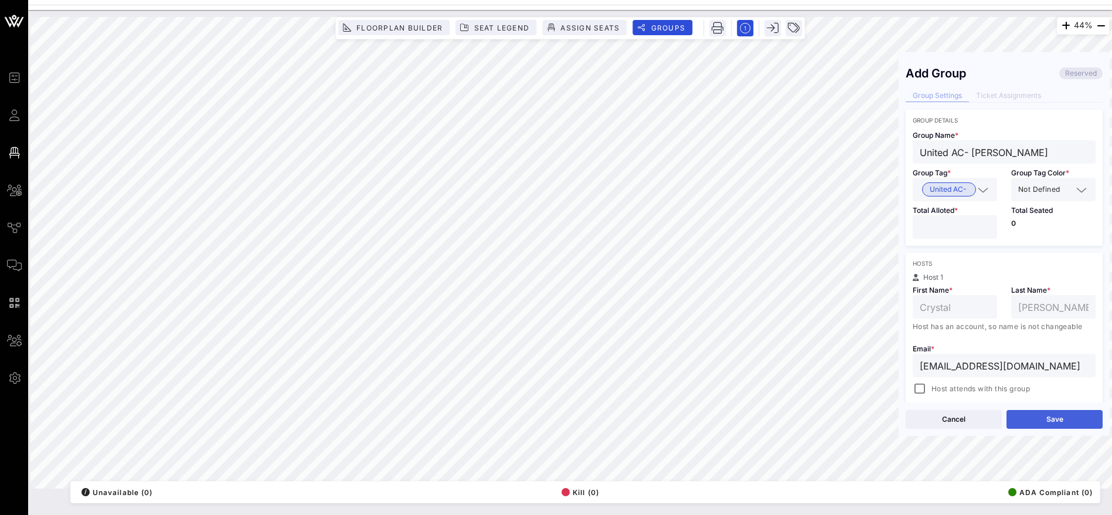
click at [1069, 420] on button "Save" at bounding box center [1055, 419] width 96 height 19
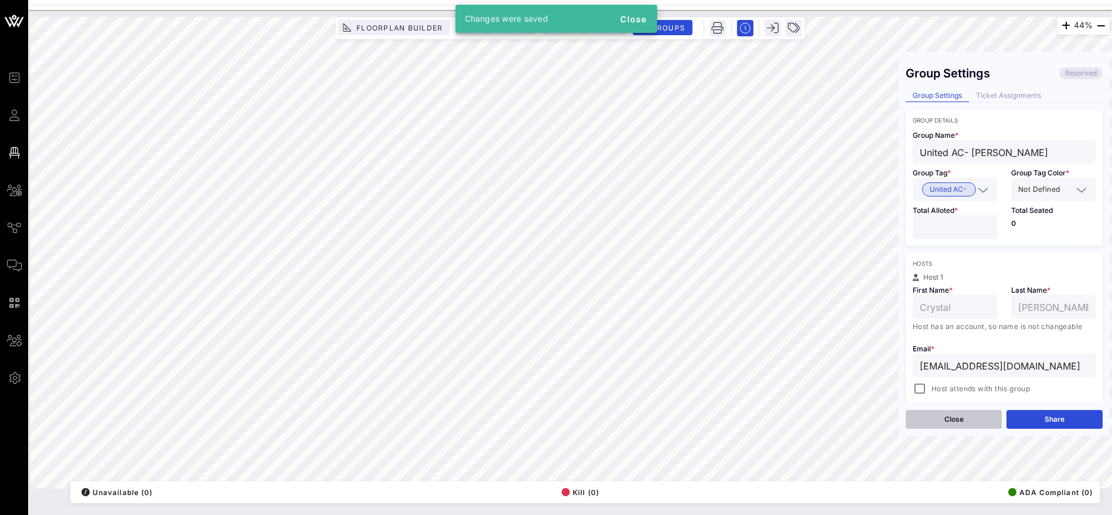
click at [947, 419] on button "Close" at bounding box center [954, 419] width 96 height 19
